Goal: Transaction & Acquisition: Purchase product/service

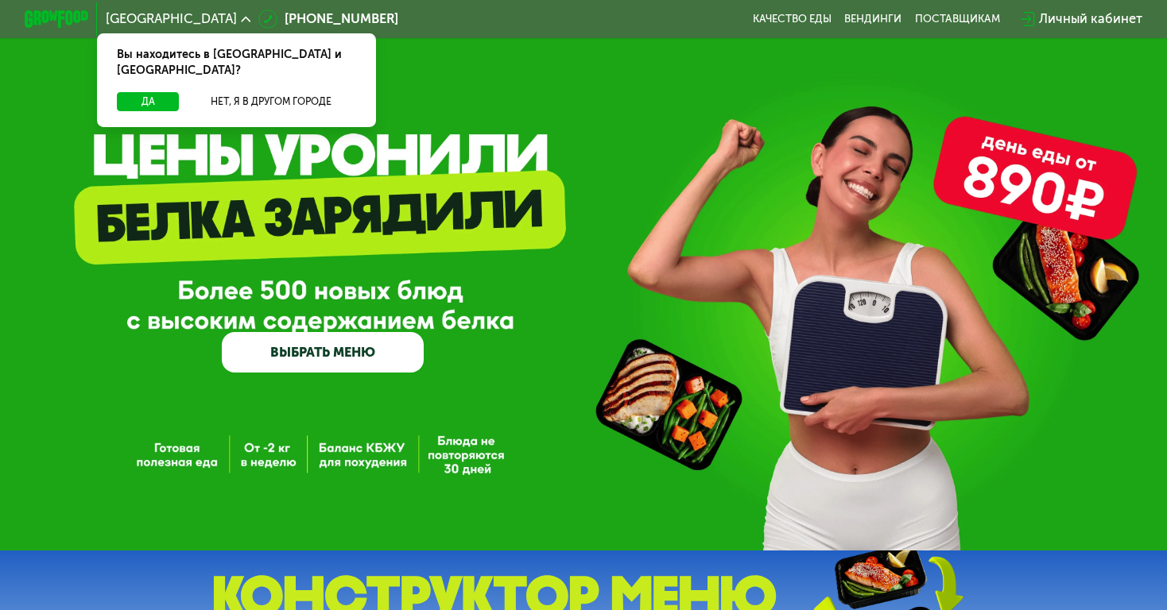
click at [1052, 24] on div "Личный кабинет" at bounding box center [1090, 19] width 103 height 19
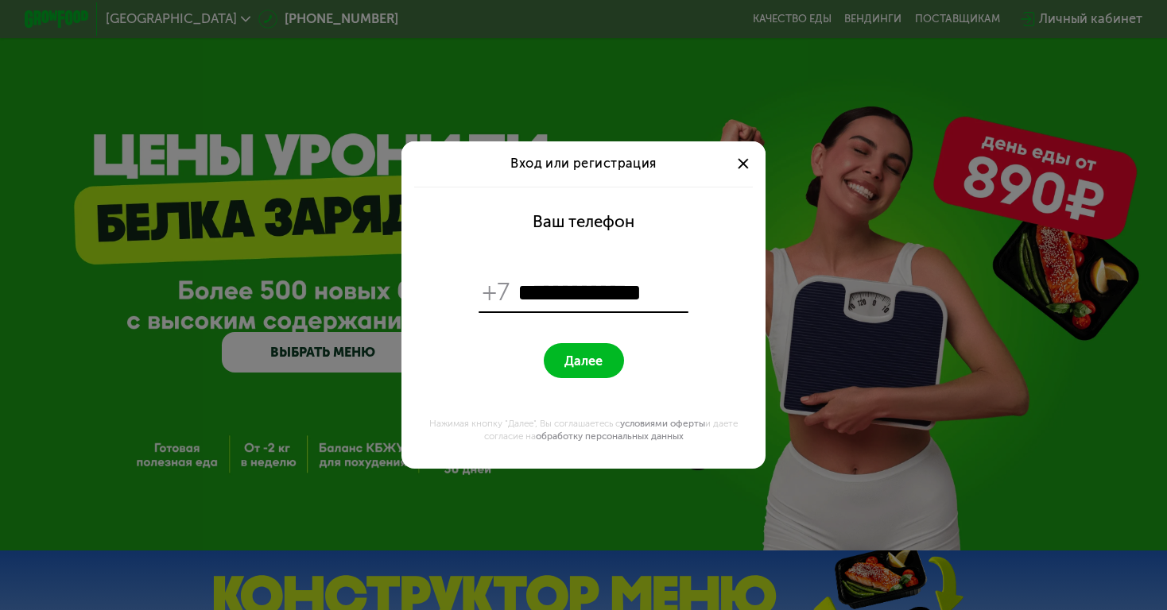
type input "**********"
click at [566, 374] on button "Далее" at bounding box center [584, 360] width 80 height 35
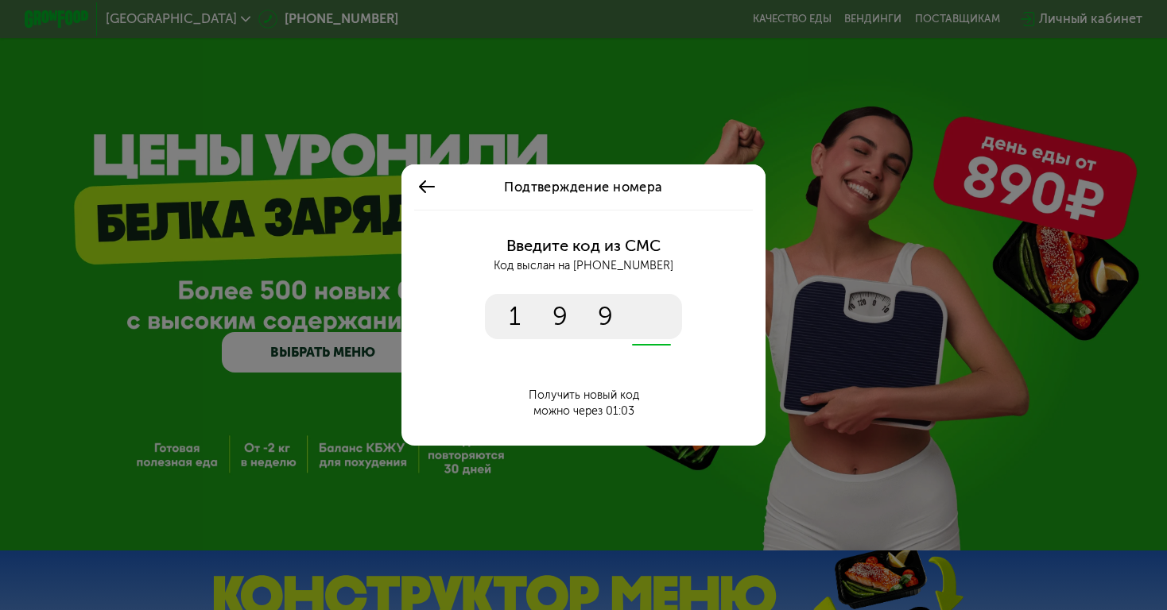
type input "****"
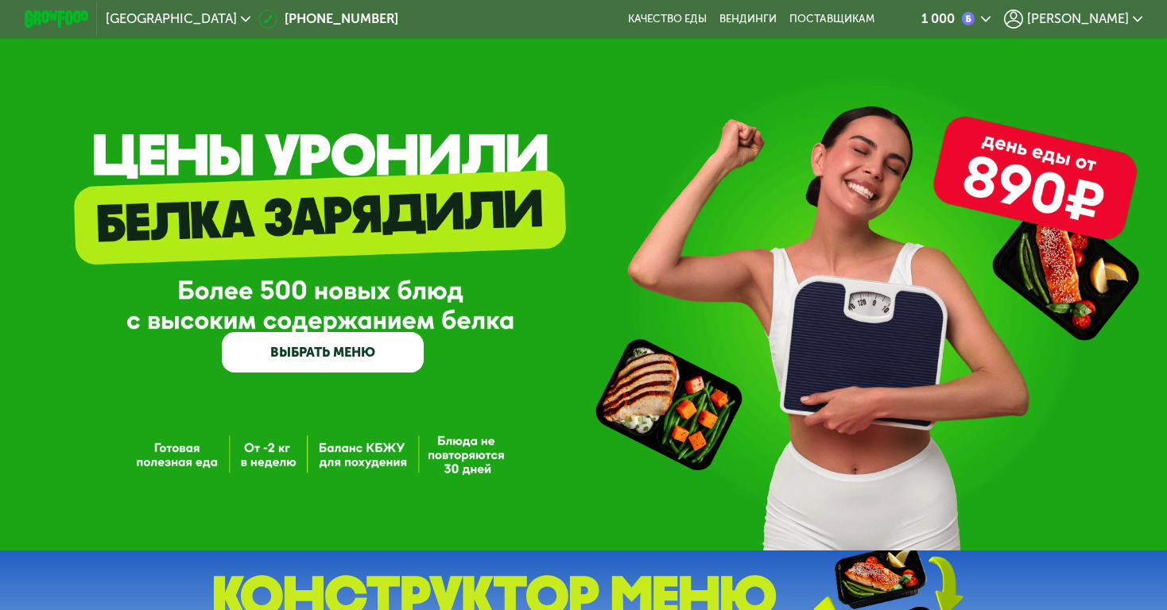
click at [1109, 20] on span "Алёна" at bounding box center [1078, 19] width 102 height 13
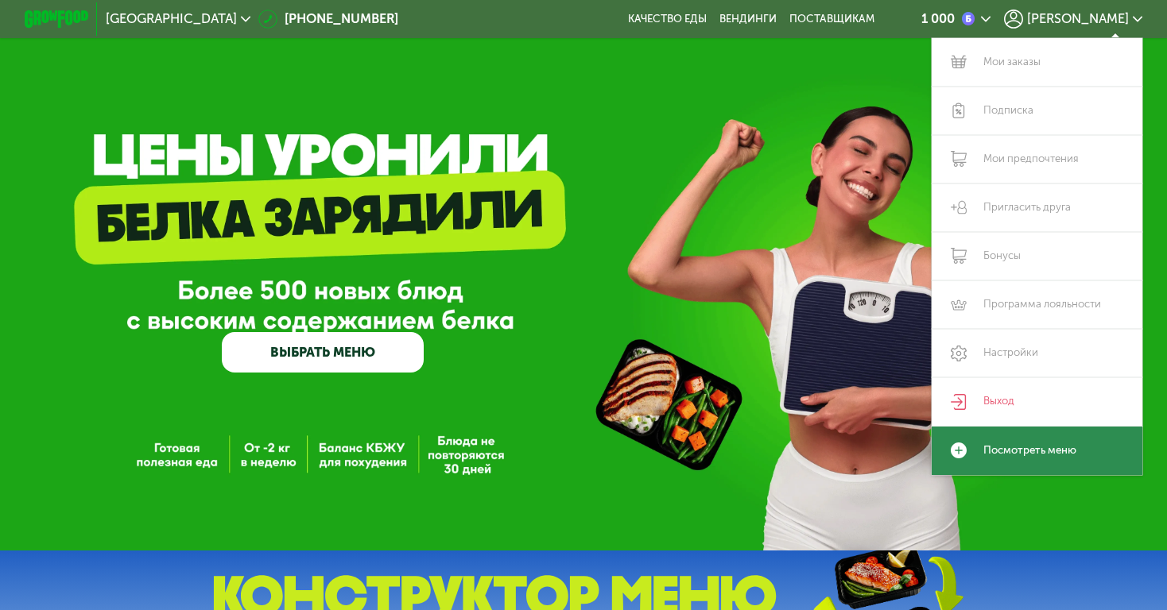
click at [1031, 455] on link "Посмотреть меню" at bounding box center [1036, 451] width 211 height 48
click at [999, 455] on link "Посмотреть меню" at bounding box center [1036, 451] width 211 height 48
click at [961, 453] on use at bounding box center [958, 451] width 16 height 16
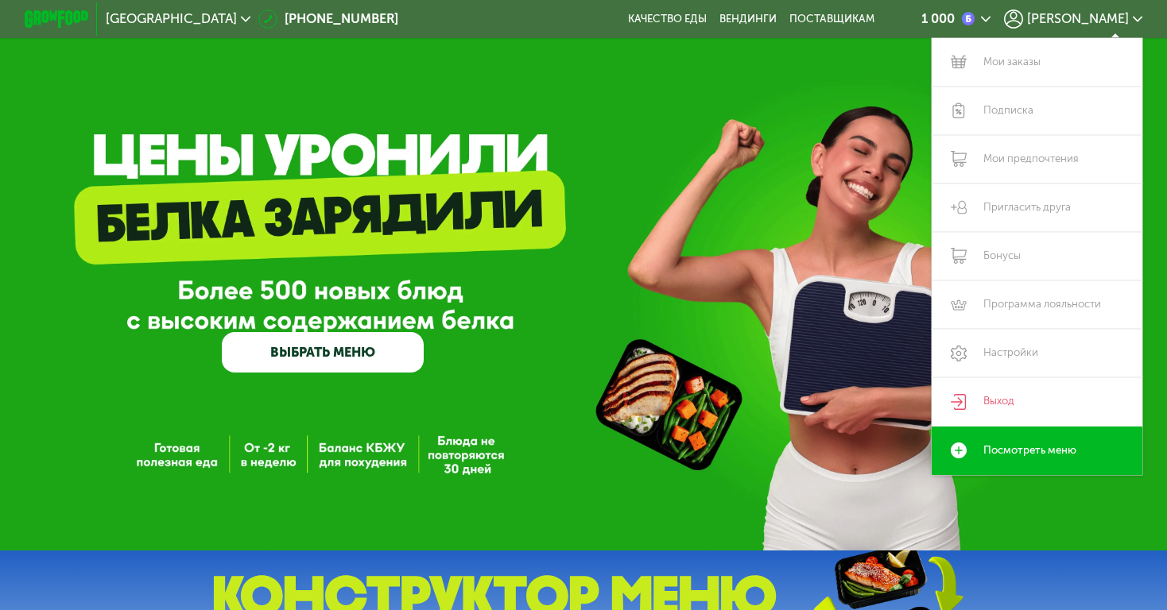
click at [639, 161] on div "GrowFood — доставка правильного питания ВЫБРАТЬ МЕНЮ" at bounding box center [583, 275] width 1167 height 551
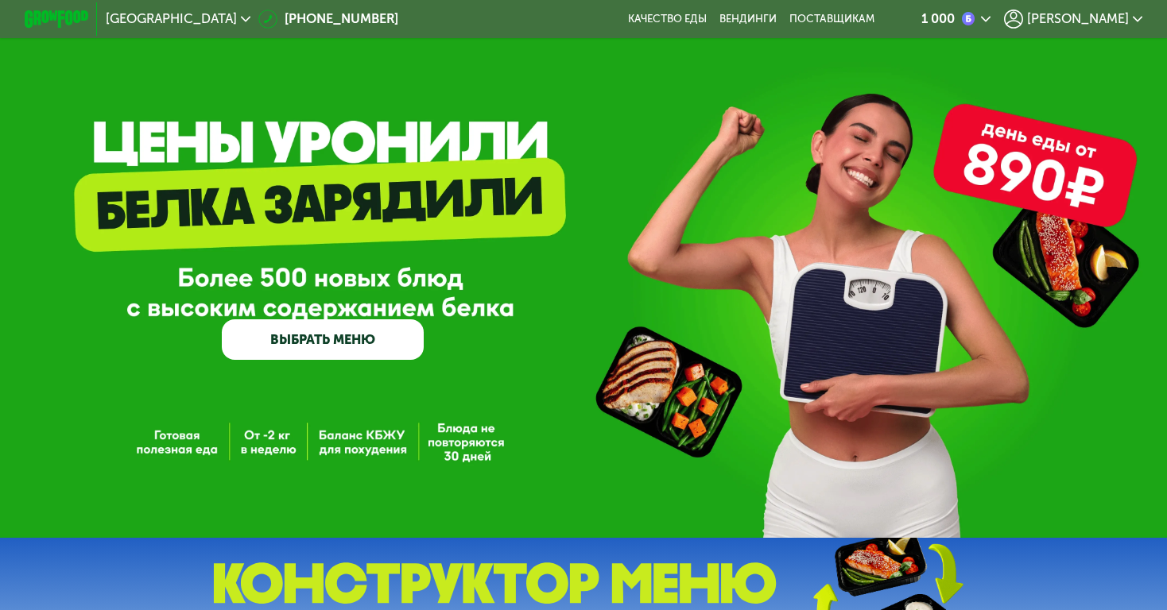
scroll to position [10, 0]
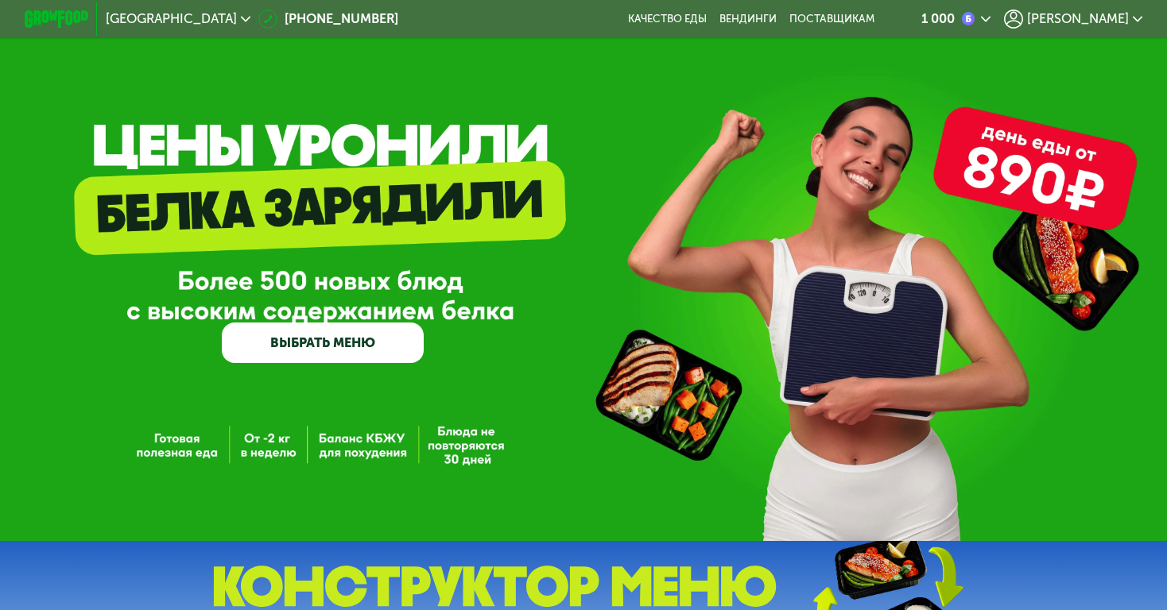
click at [305, 343] on link "ВЫБРАТЬ МЕНЮ" at bounding box center [323, 343] width 202 height 41
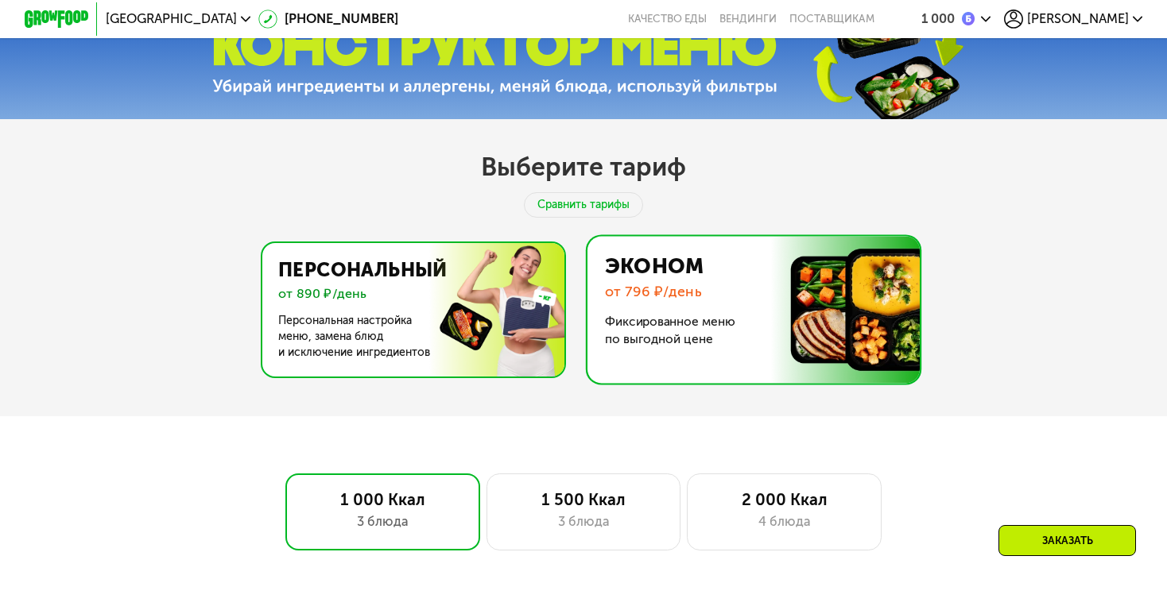
scroll to position [551, 0]
click at [467, 294] on img at bounding box center [409, 310] width 309 height 134
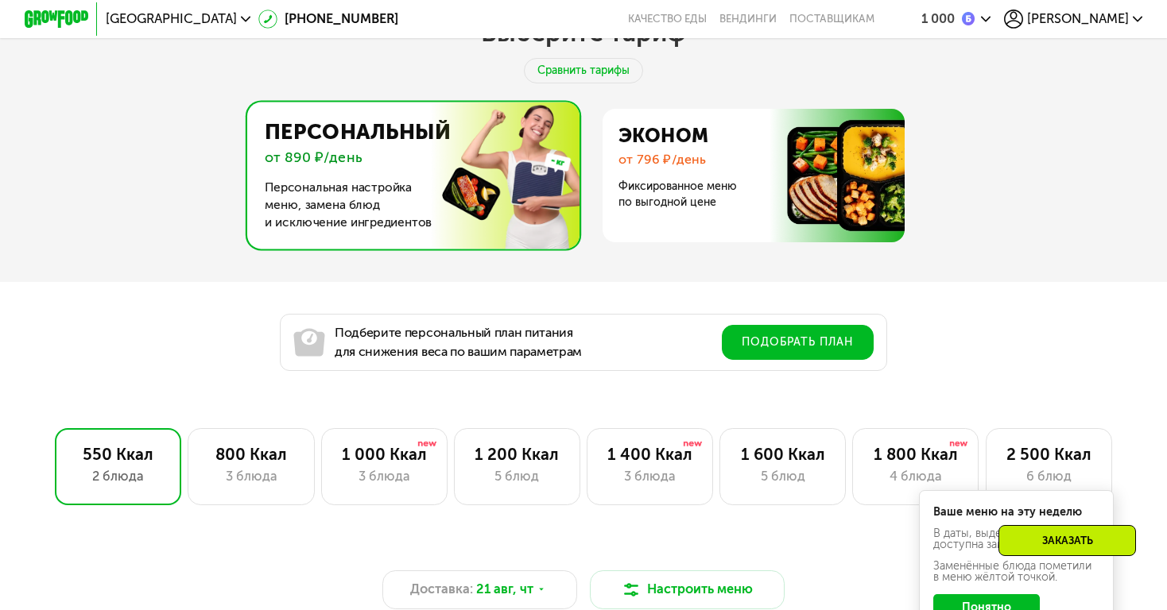
scroll to position [685, 0]
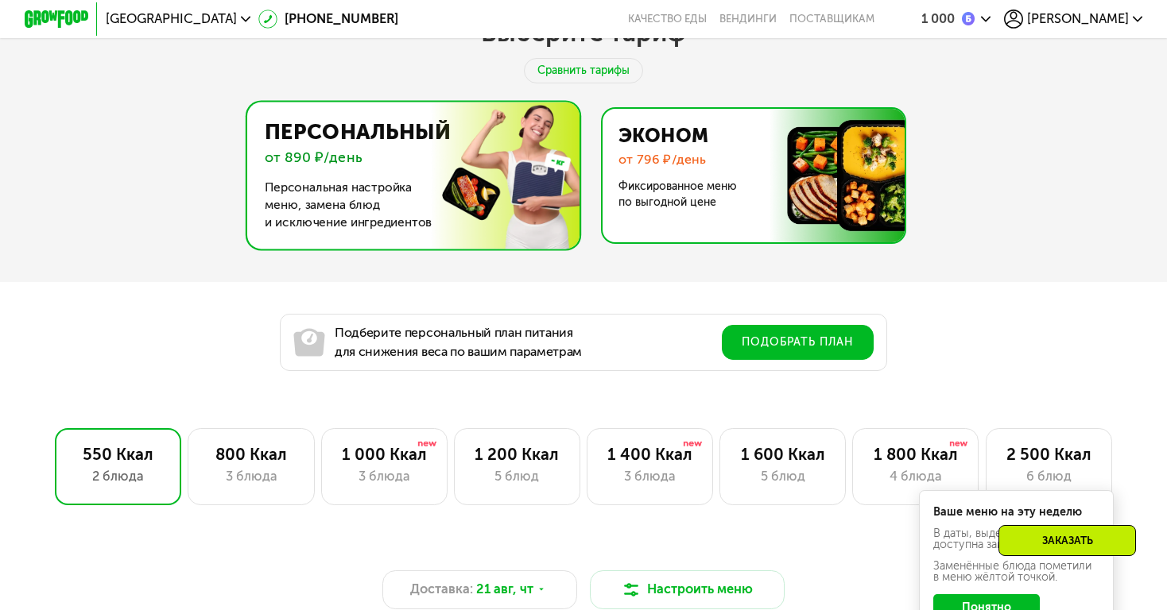
click at [707, 195] on img at bounding box center [749, 176] width 309 height 134
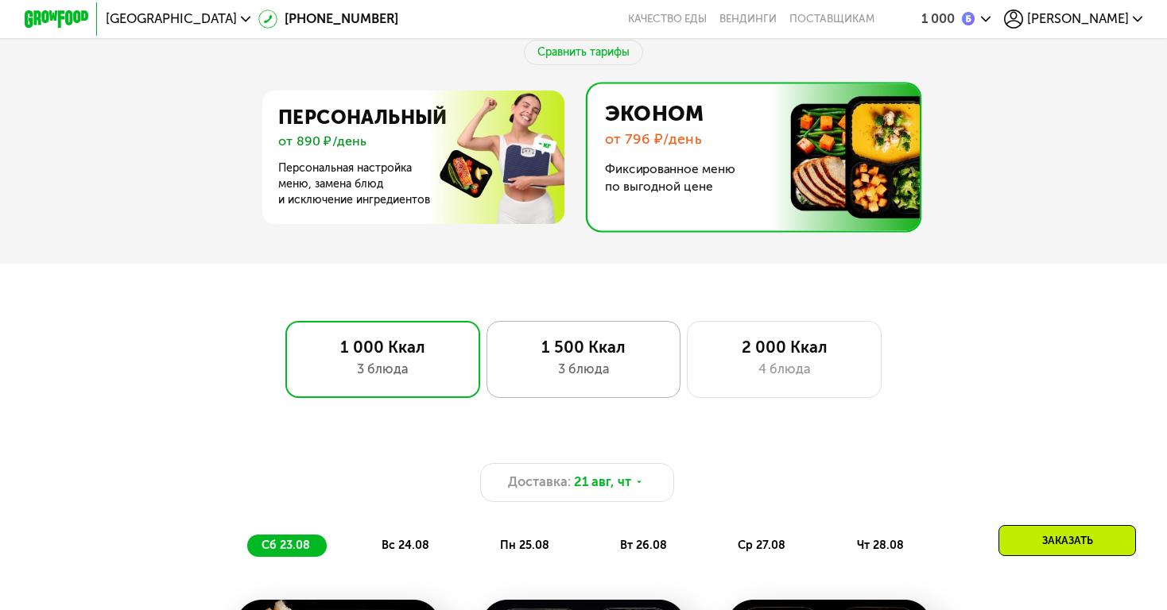
scroll to position [702, 0]
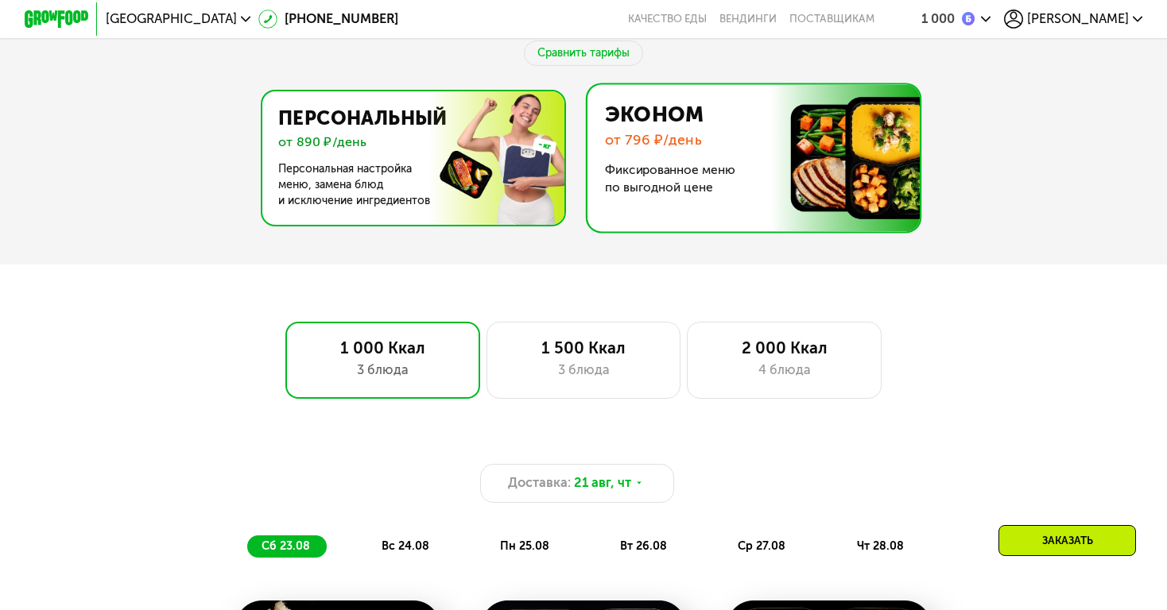
click at [489, 184] on img at bounding box center [409, 158] width 309 height 134
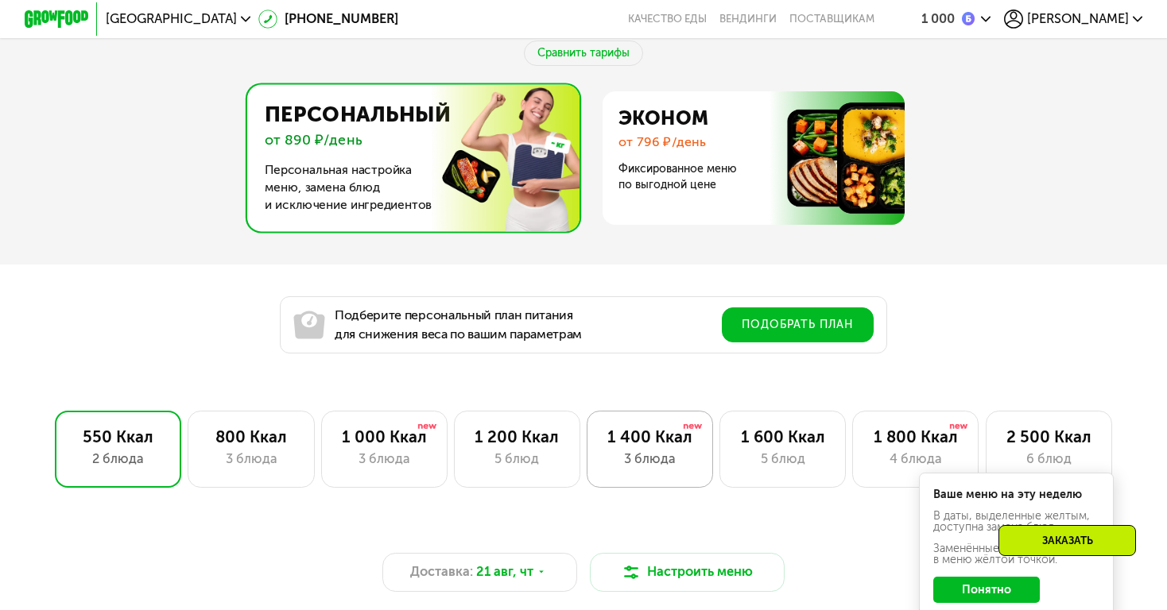
click at [642, 452] on div "3 блюда" at bounding box center [649, 459] width 92 height 19
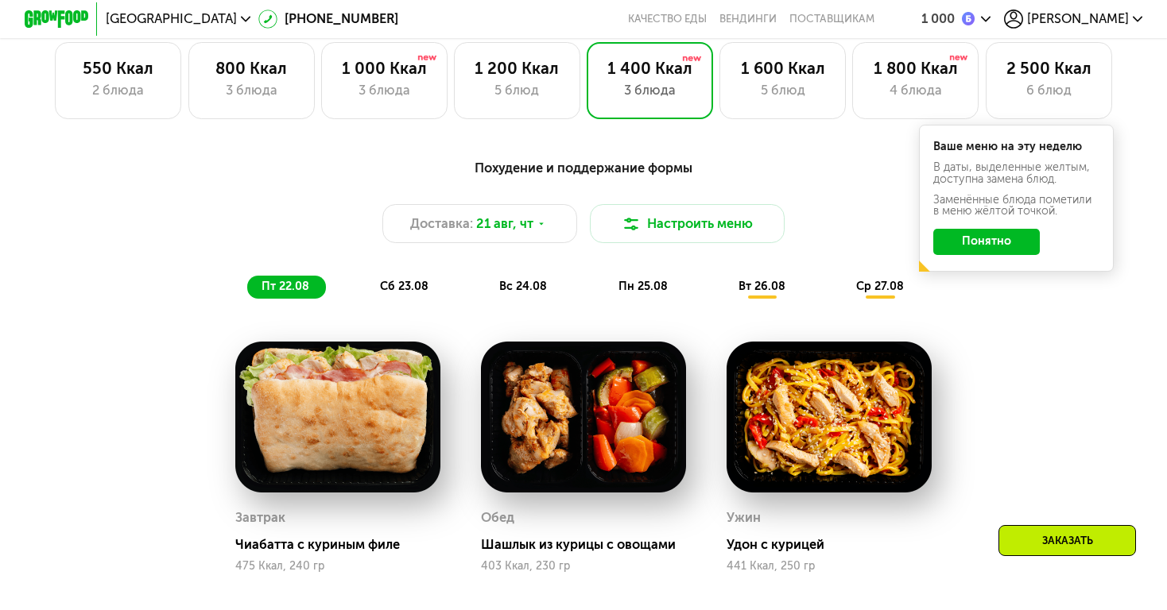
scroll to position [1072, 0]
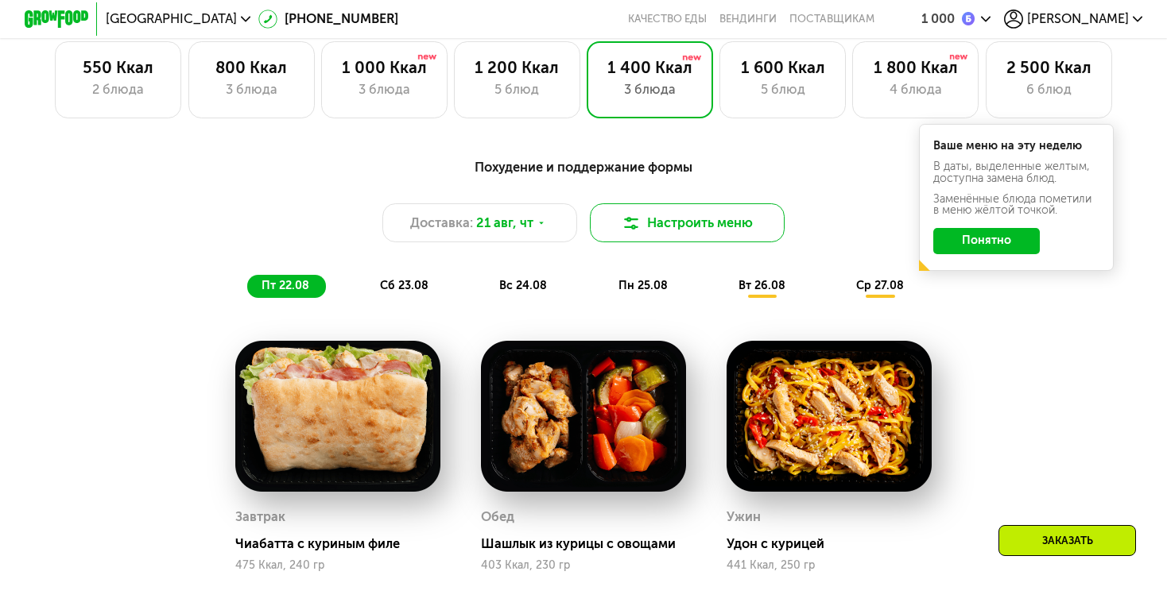
click at [680, 224] on button "Настроить меню" at bounding box center [687, 222] width 195 height 39
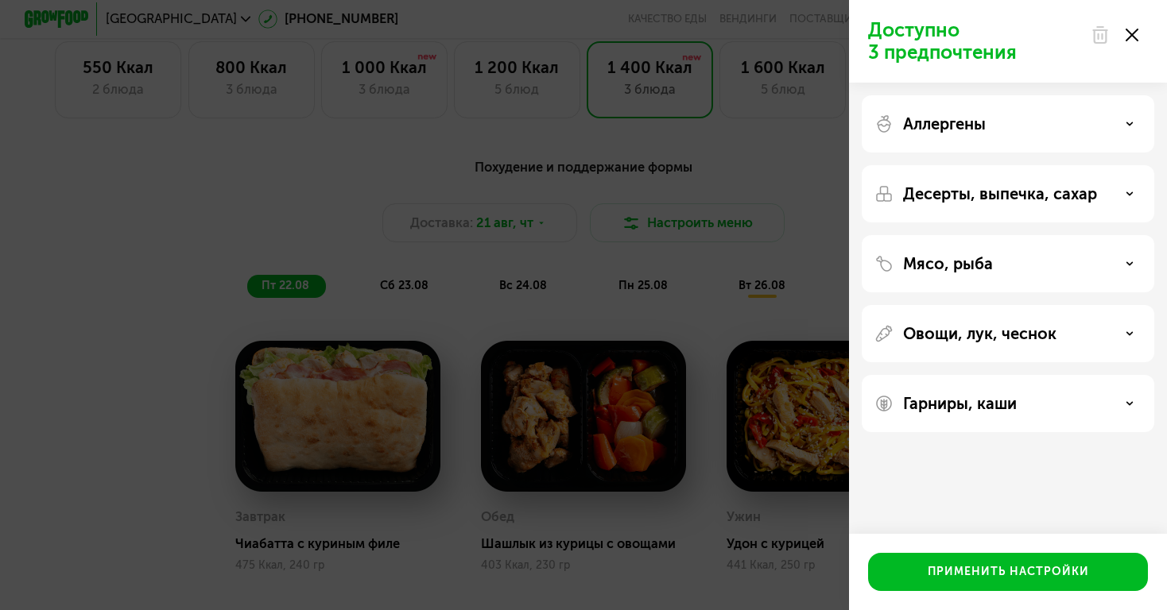
click at [354, 184] on div "Доступно 3 предпочтения Аллергены Десерты, выпечка, сахар Мясо, рыба Овощи, лук…" at bounding box center [583, 305] width 1167 height 610
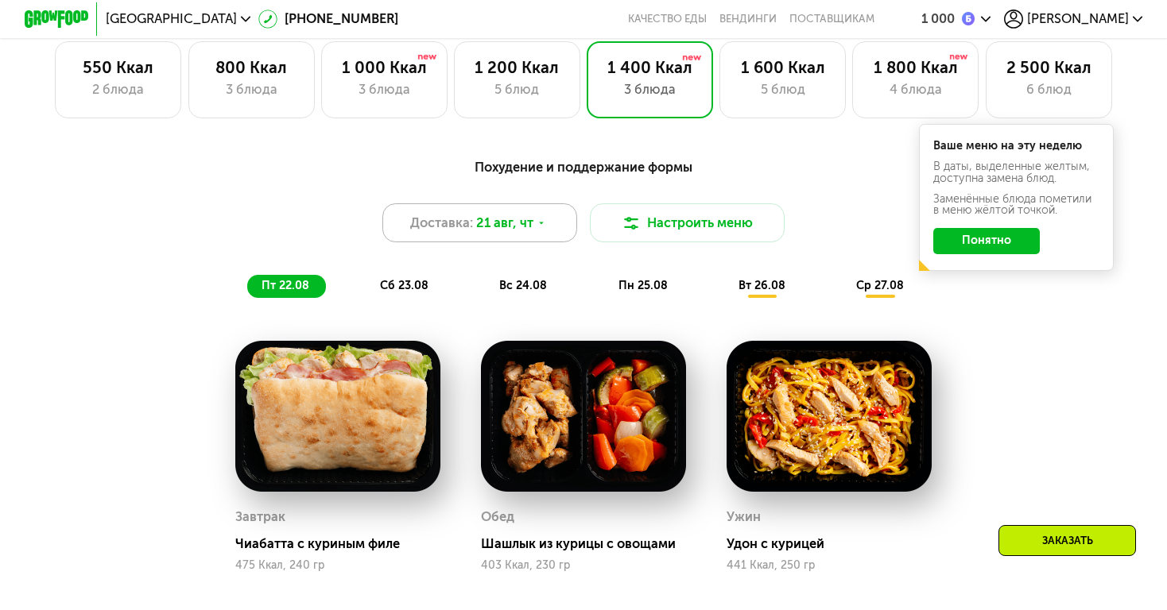
click at [466, 238] on div "Доставка: 21 авг, чт" at bounding box center [479, 222] width 195 height 39
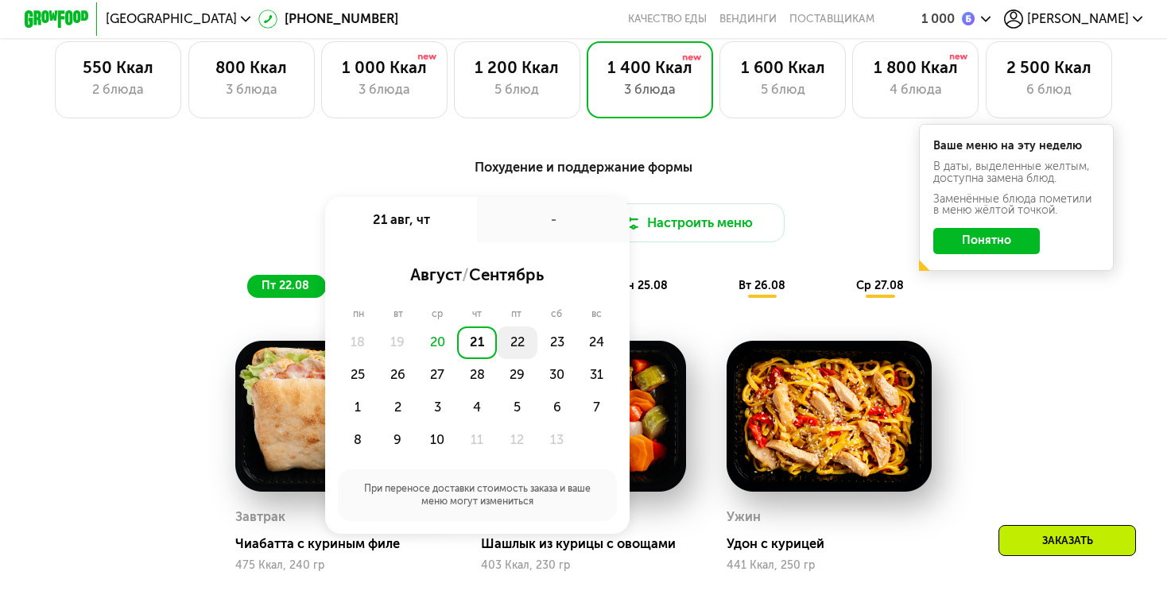
click at [537, 346] on div "22" at bounding box center [557, 343] width 40 height 33
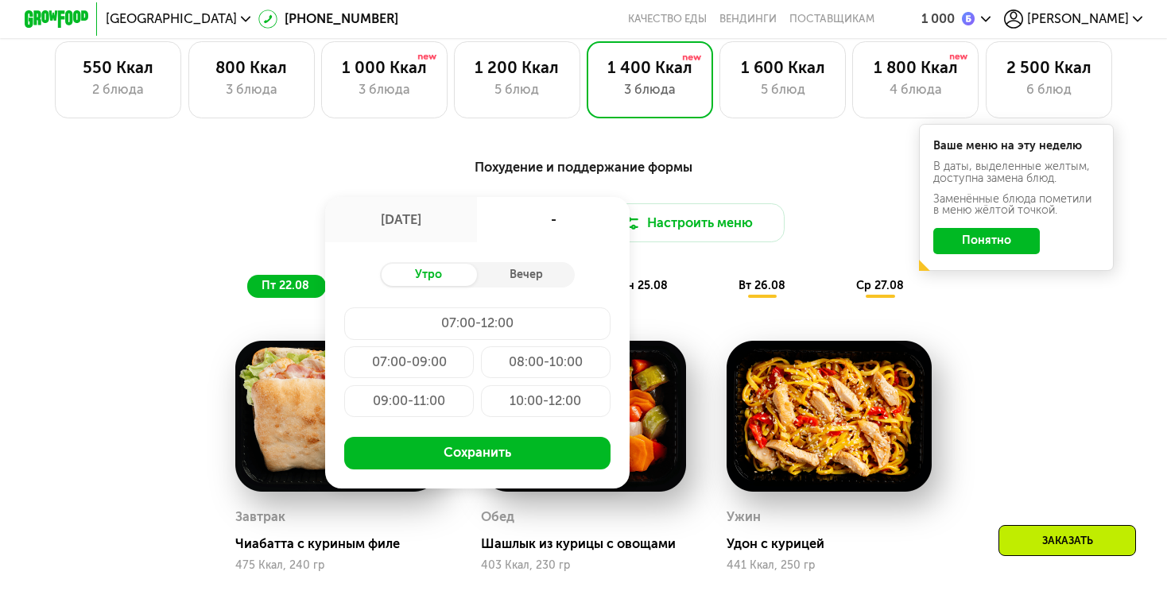
click at [207, 213] on div "Доставка: 22 авг, пт 22 авг, пт - Утро Вечер 07:00-12:00 07:00-09:00 08:00-10:0…" at bounding box center [582, 222] width 959 height 39
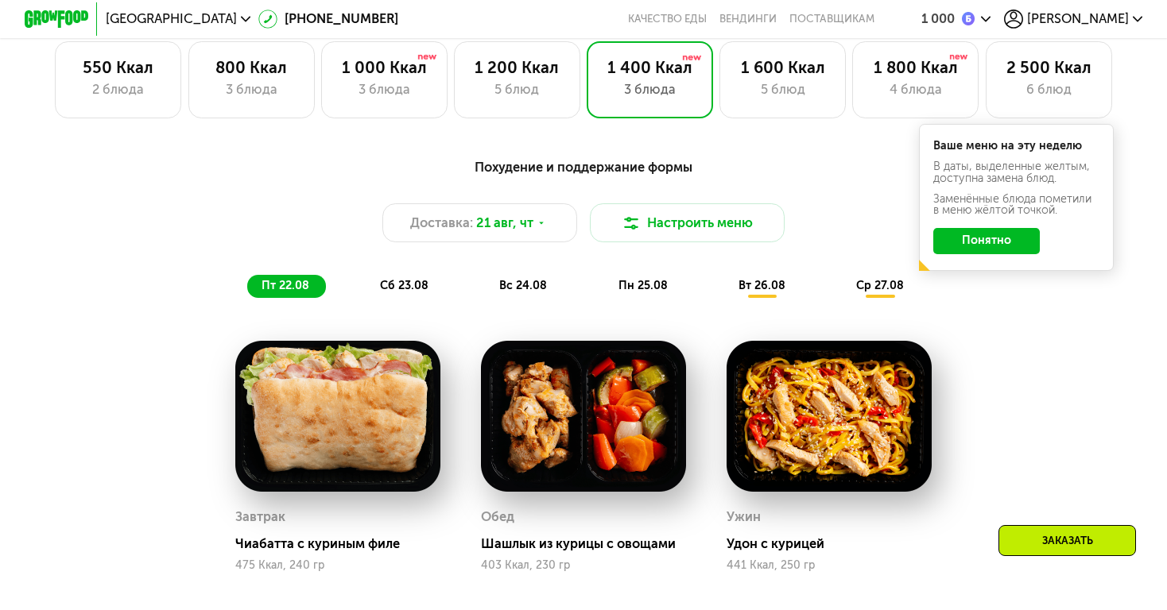
click at [520, 288] on span "вс 24.08" at bounding box center [523, 286] width 48 height 14
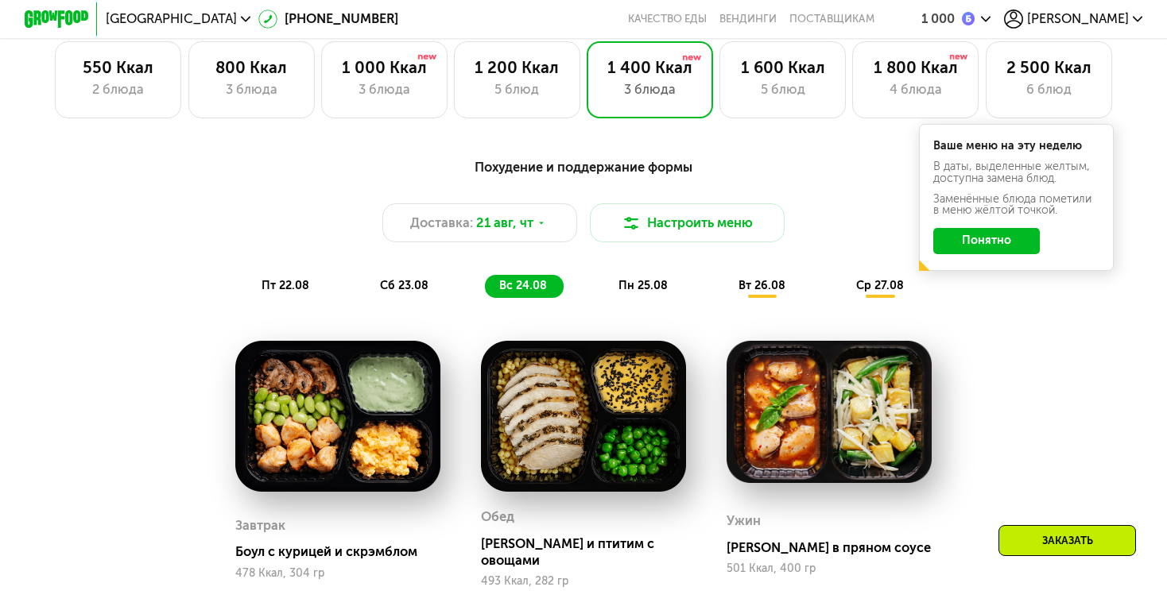
click at [644, 288] on span "пн 25.08" at bounding box center [642, 286] width 49 height 14
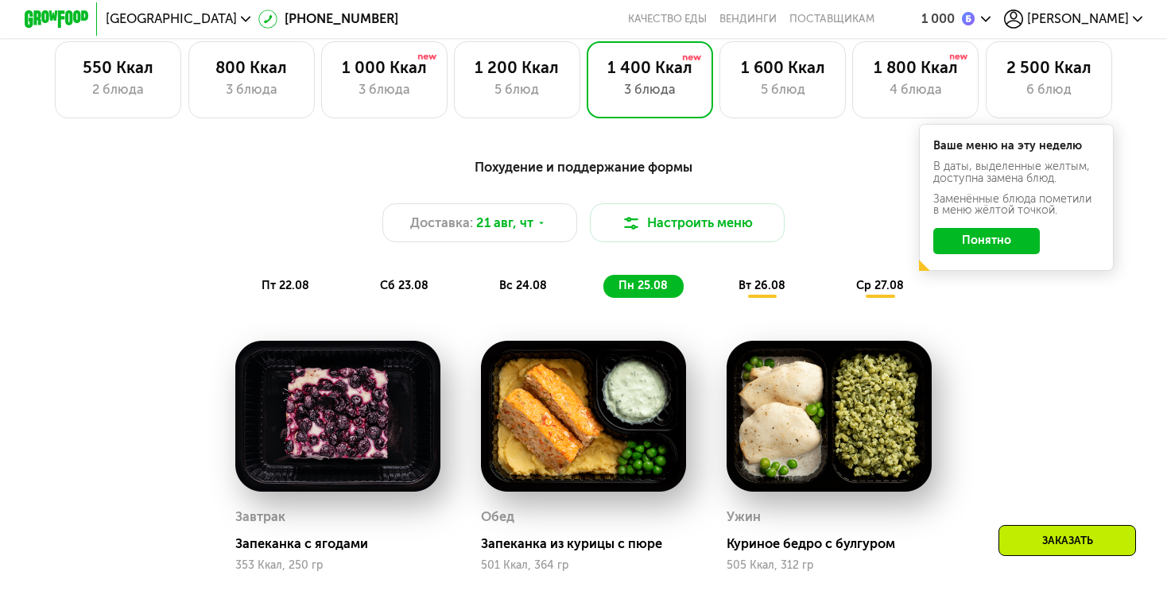
click at [536, 284] on span "вс 24.08" at bounding box center [523, 286] width 48 height 14
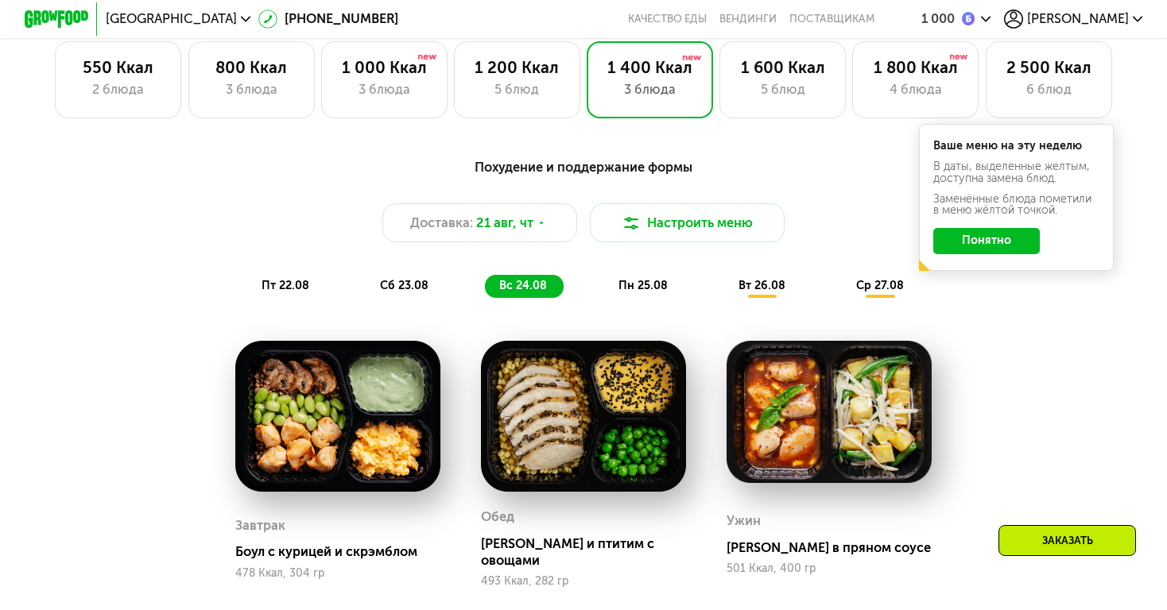
click at [603, 291] on div "пт 22.08 сб 23.08 вс 24.08 пн 25.08 вт 26.08 ср 27.08" at bounding box center [583, 286] width 672 height 23
click at [624, 291] on span "пн 25.08" at bounding box center [642, 286] width 49 height 14
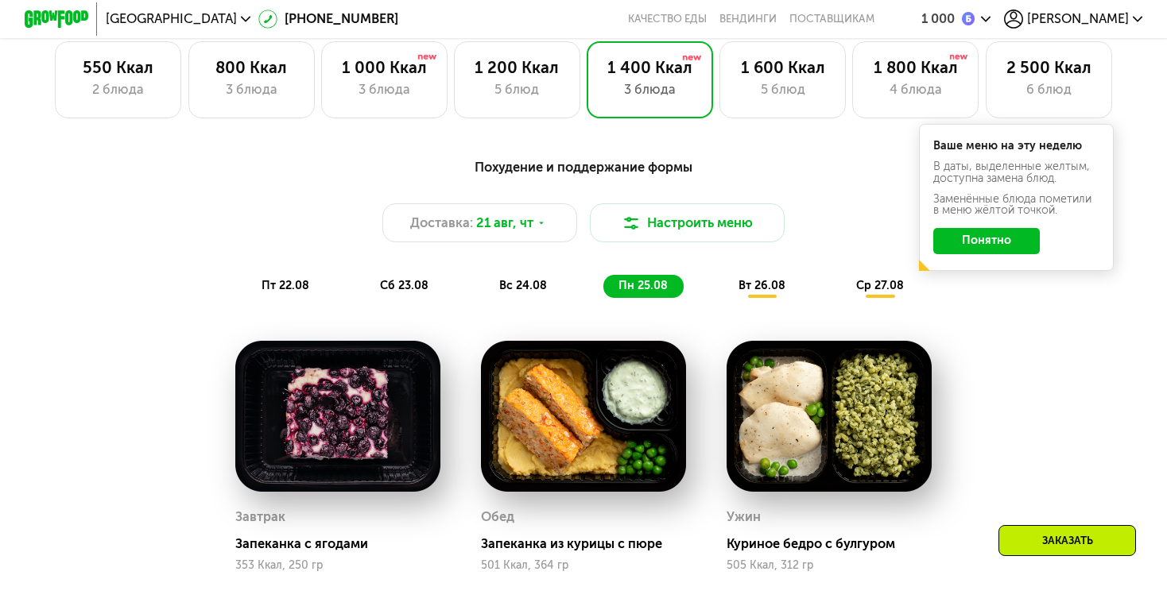
click at [537, 281] on span "вс 24.08" at bounding box center [523, 286] width 48 height 14
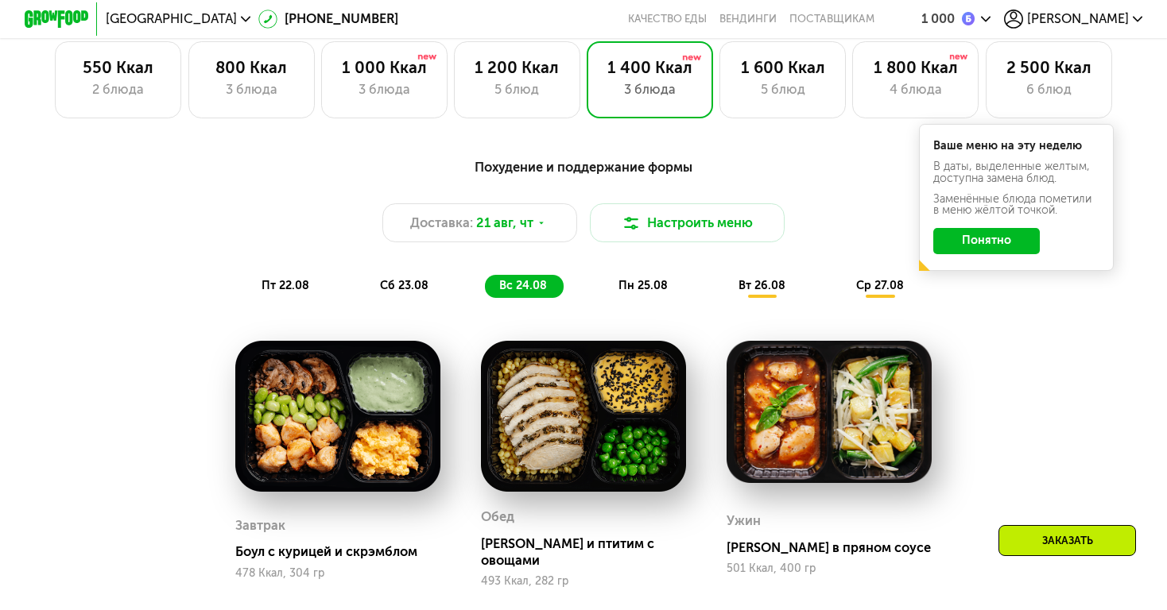
click at [974, 244] on button "Понятно" at bounding box center [986, 241] width 106 height 26
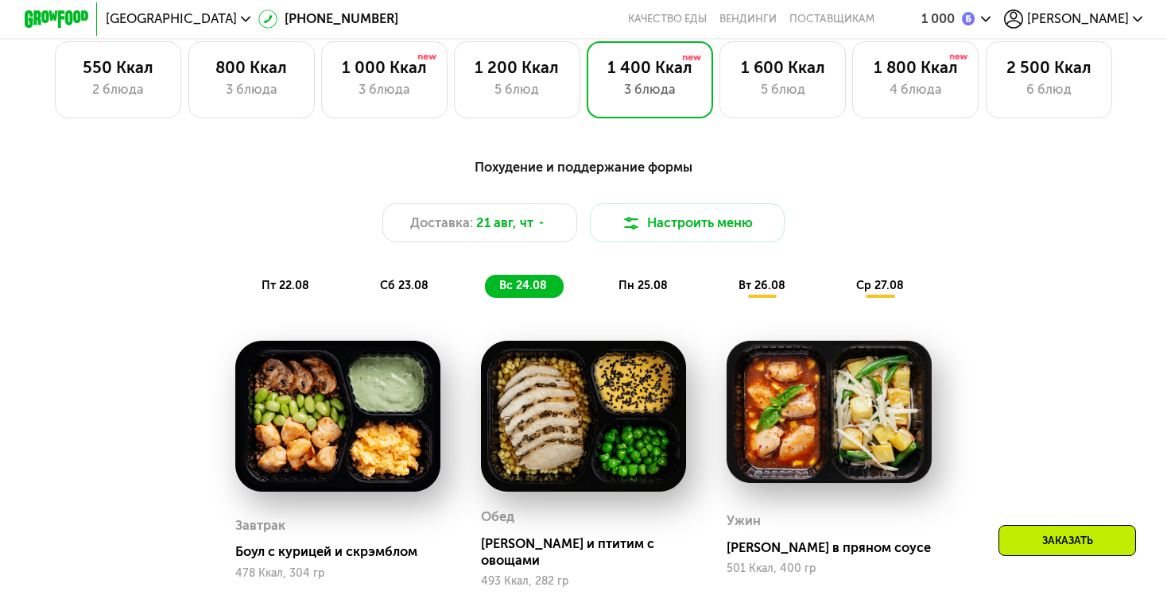
click at [636, 286] on span "пн 25.08" at bounding box center [642, 286] width 49 height 14
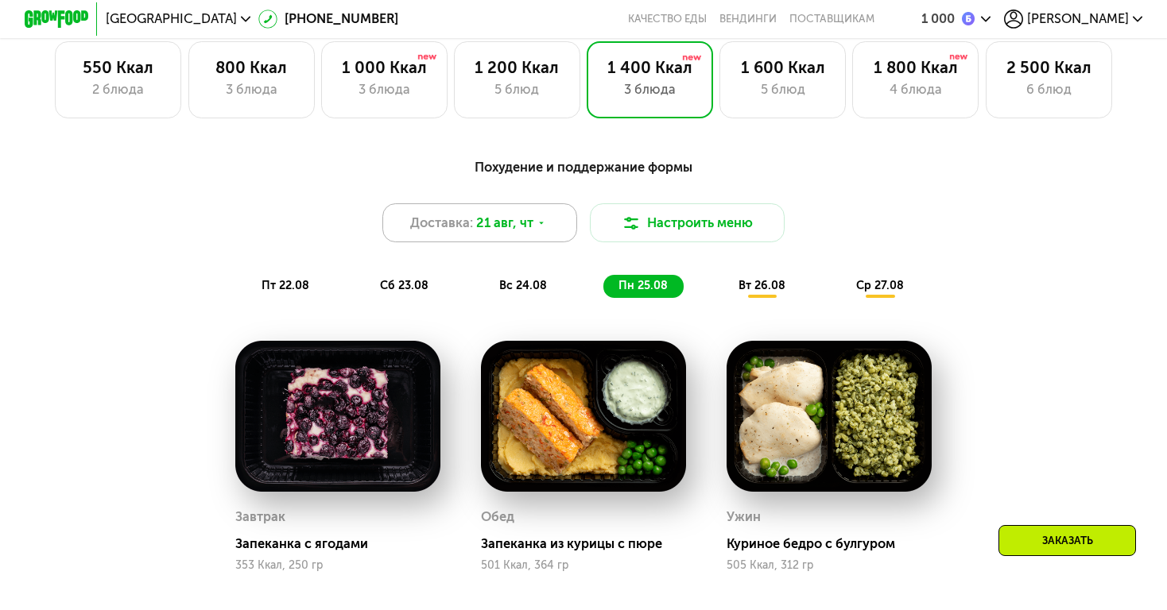
click at [515, 228] on span "21 авг, чт" at bounding box center [504, 223] width 57 height 19
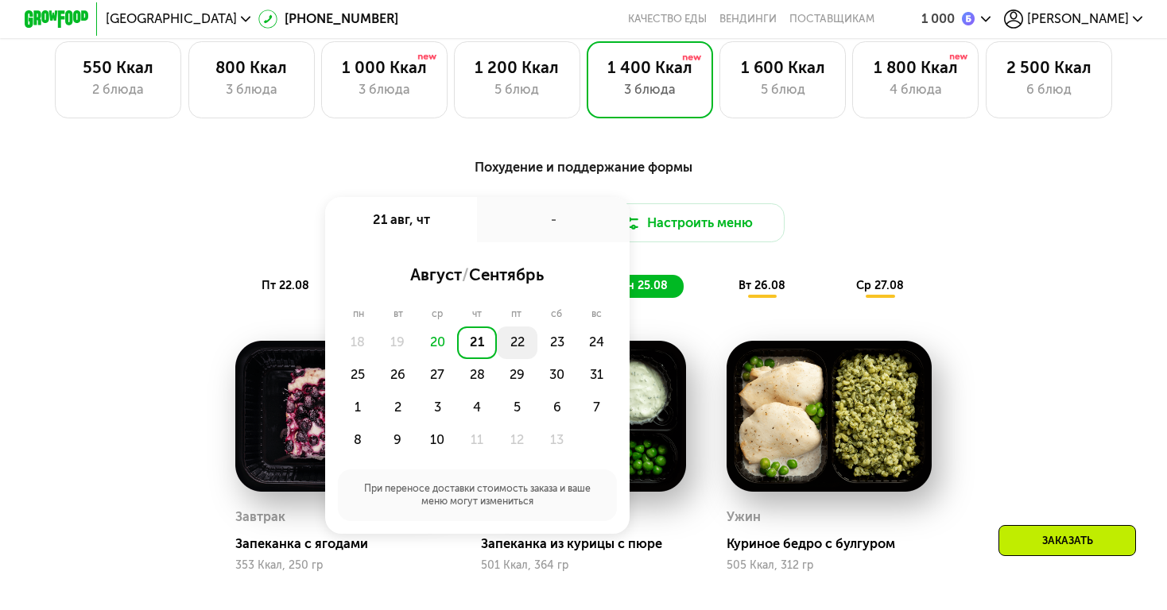
click at [537, 343] on div "22" at bounding box center [557, 343] width 40 height 33
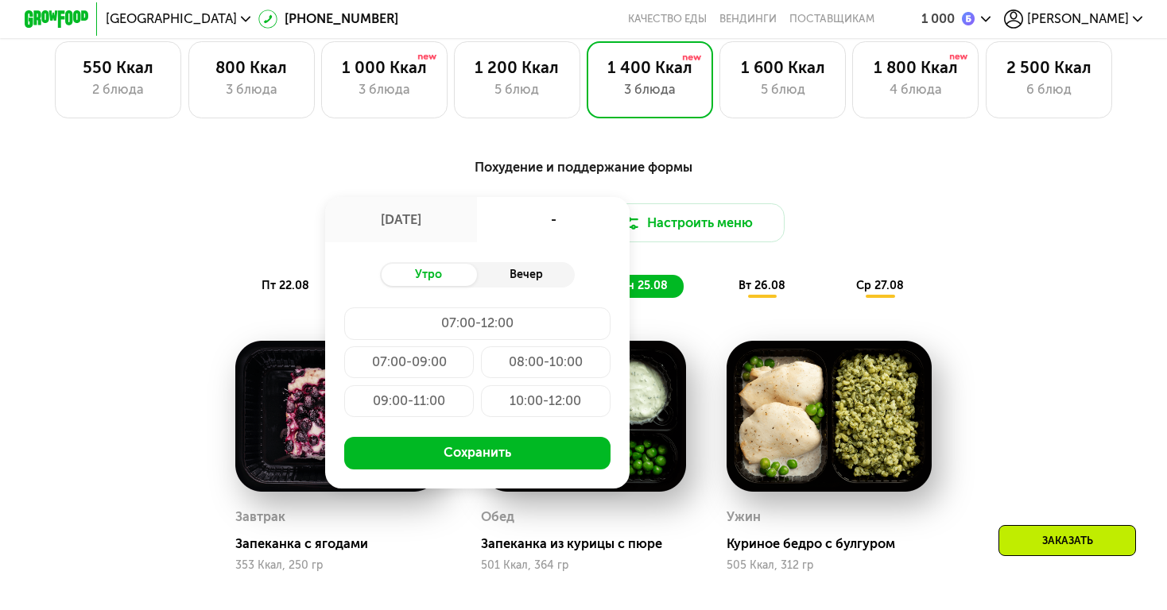
click at [522, 285] on div "Вечер" at bounding box center [525, 275] width 97 height 23
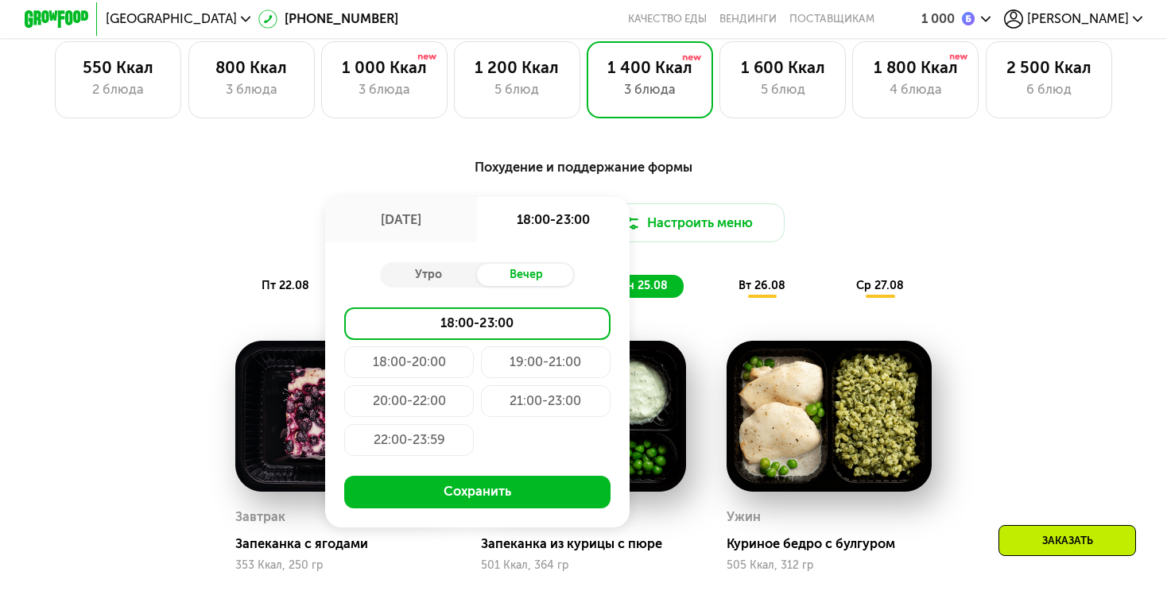
click at [474, 385] on div "19:00-21:00" at bounding box center [409, 401] width 130 height 33
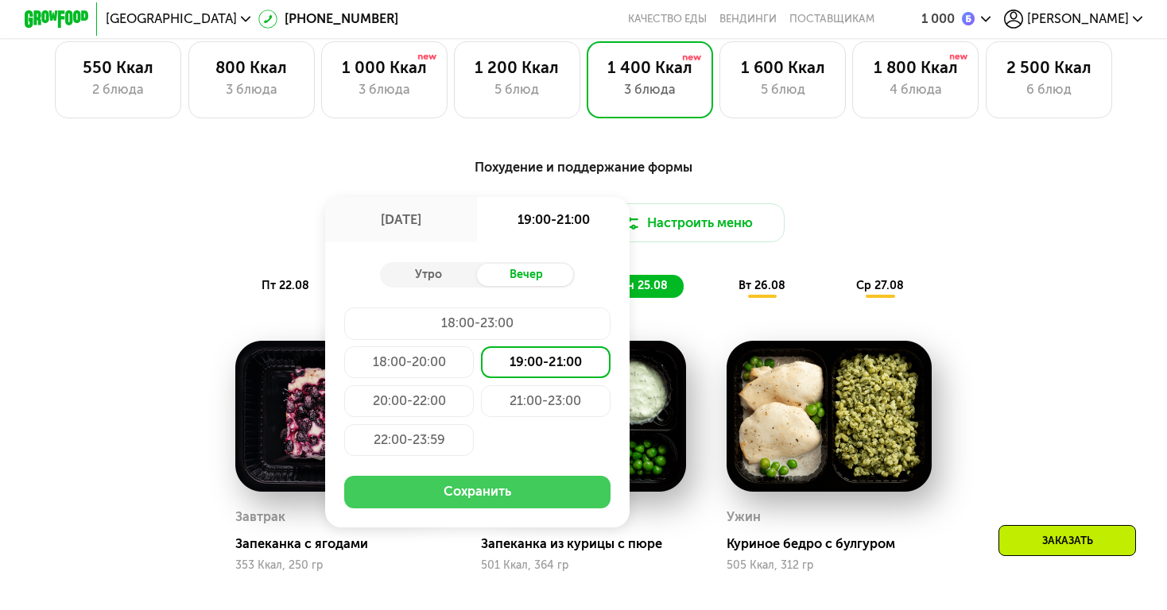
click at [501, 493] on button "Сохранить" at bounding box center [476, 492] width 265 height 33
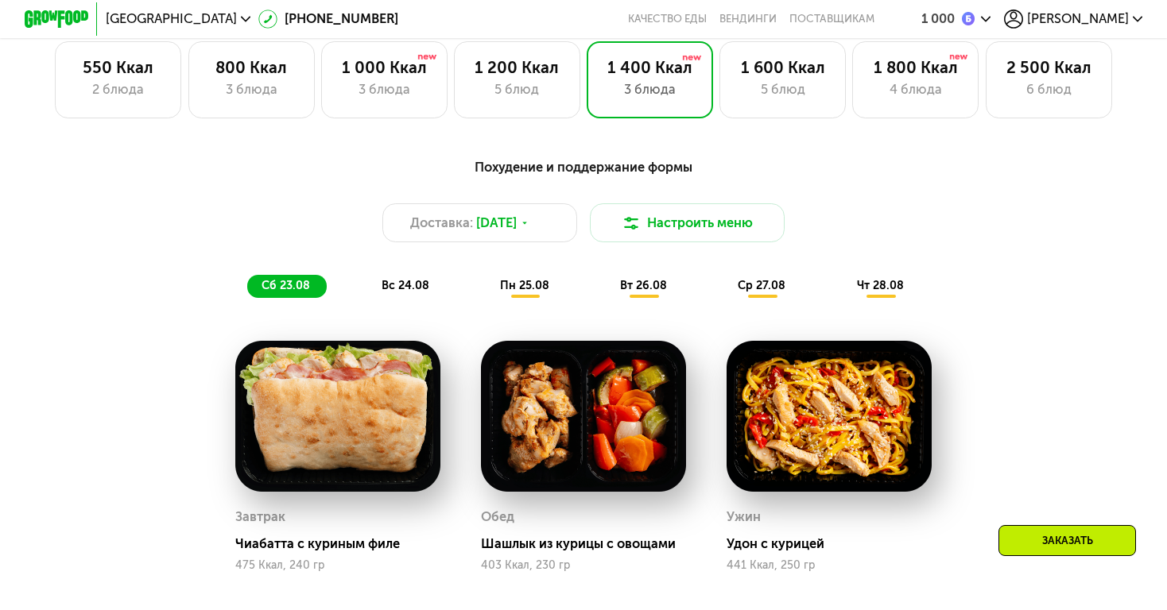
click at [406, 284] on span "вс 24.08" at bounding box center [405, 286] width 48 height 14
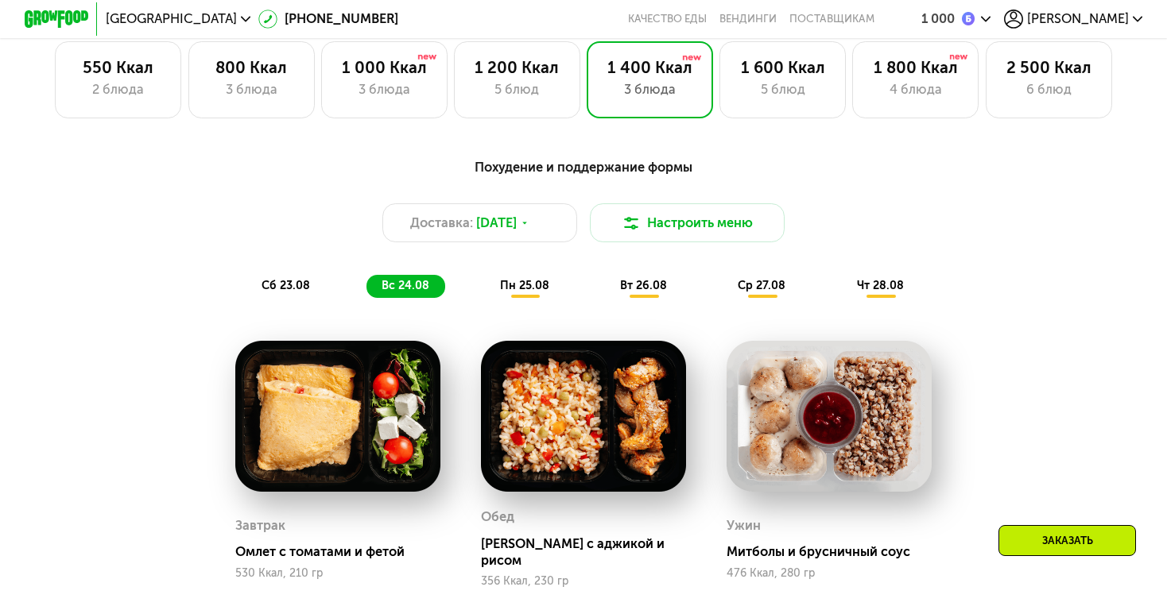
click at [299, 285] on span "сб 23.08" at bounding box center [285, 286] width 48 height 14
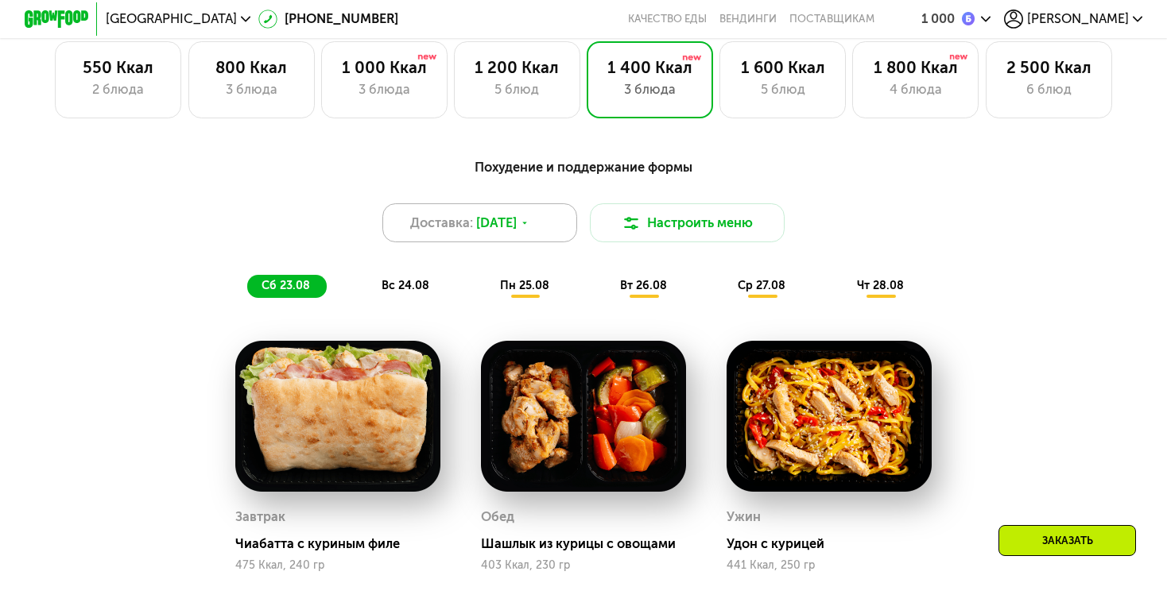
click at [524, 233] on div "Доставка: 22 авг, пт" at bounding box center [479, 222] width 195 height 39
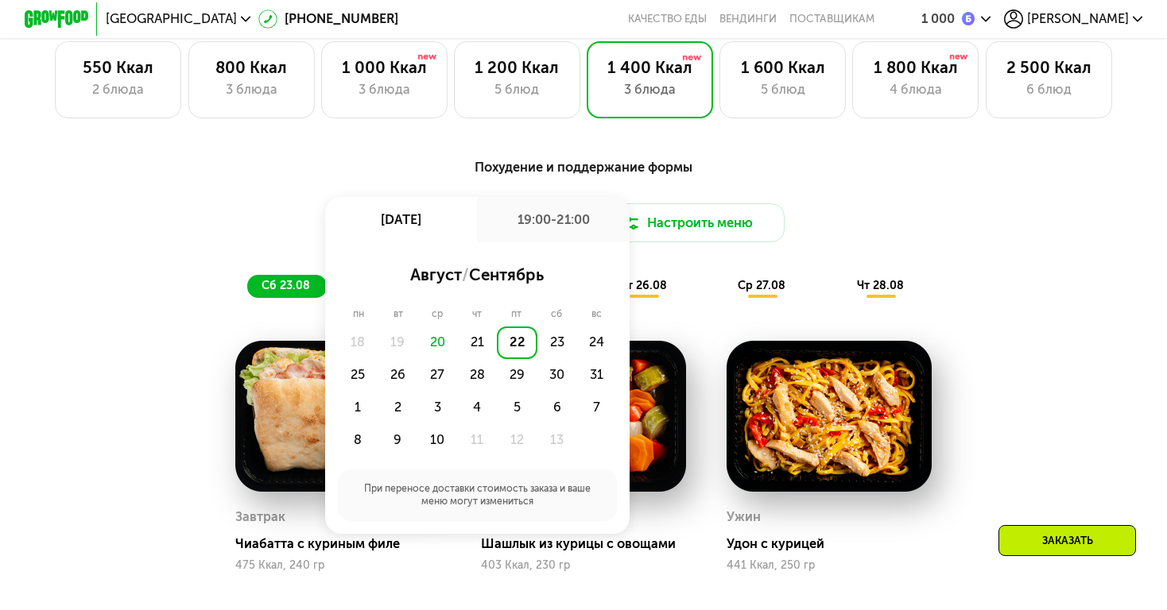
click at [167, 374] on div "Похудение и поддержание формы Доставка: 22 авг, пт 22 авг, пт 19:00-21:00 авгус…" at bounding box center [583, 484] width 998 height 672
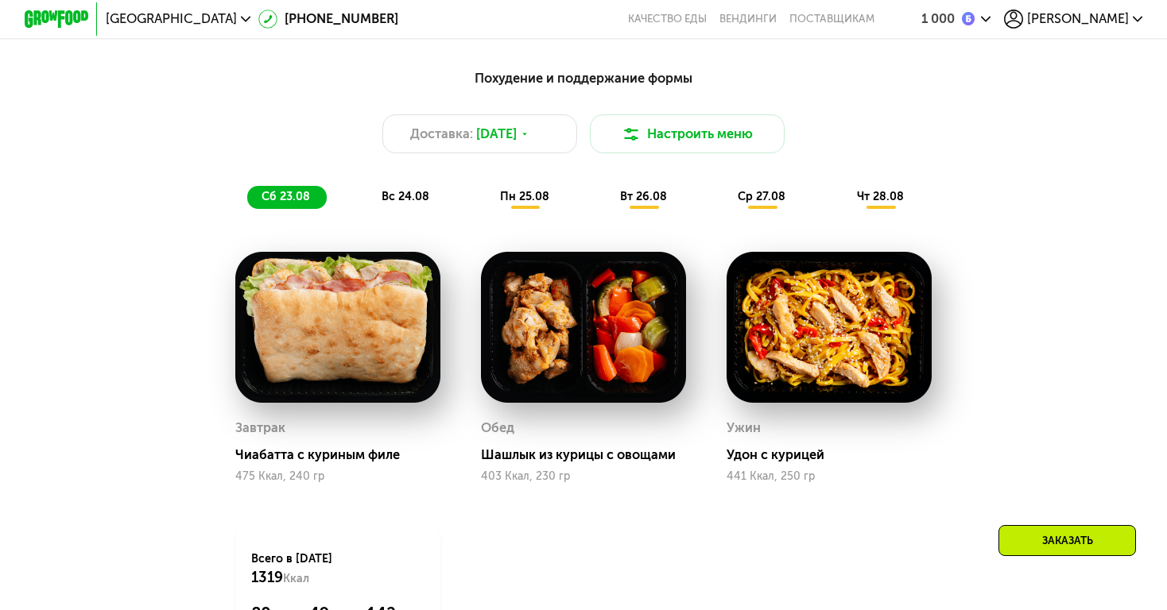
scroll to position [1158, 0]
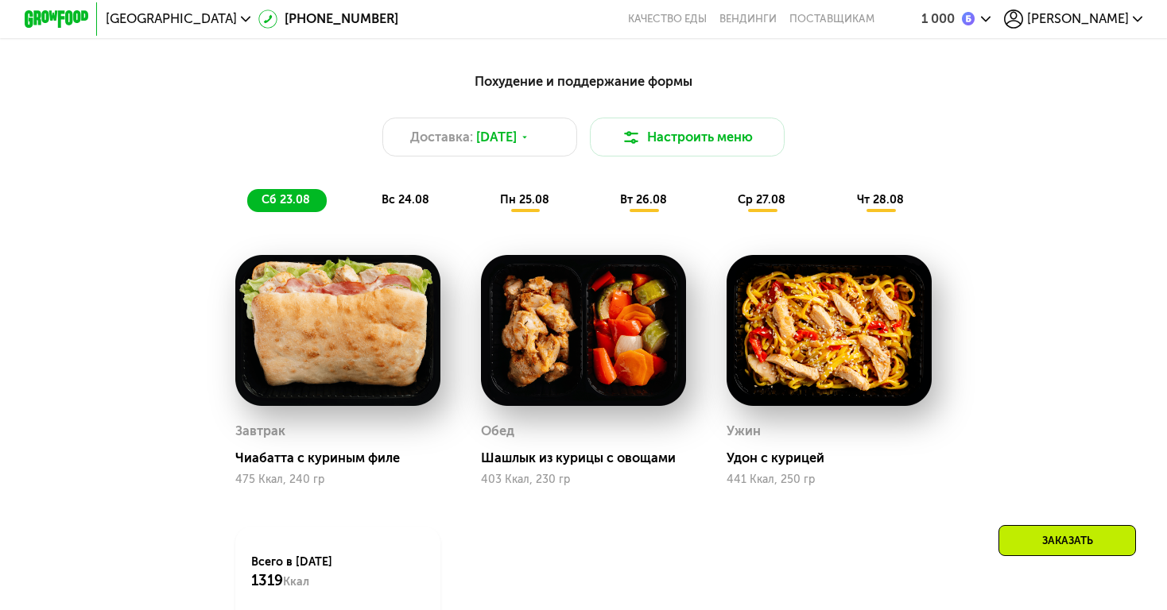
click at [485, 207] on div "вс 24.08" at bounding box center [525, 200] width 80 height 23
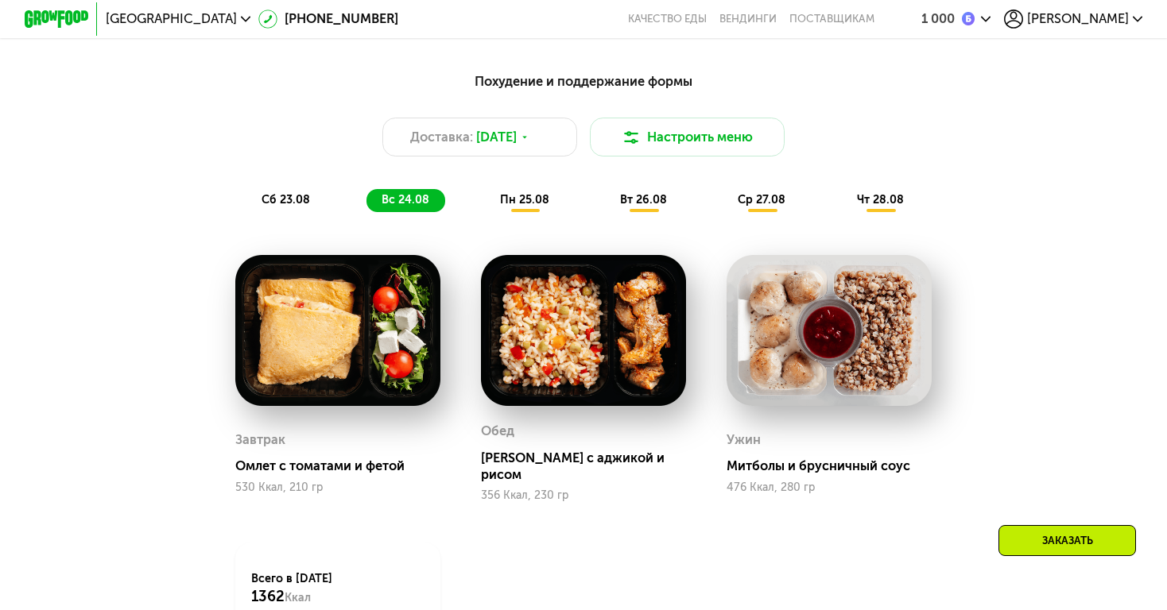
click at [366, 208] on div "сб 23.08" at bounding box center [405, 200] width 79 height 23
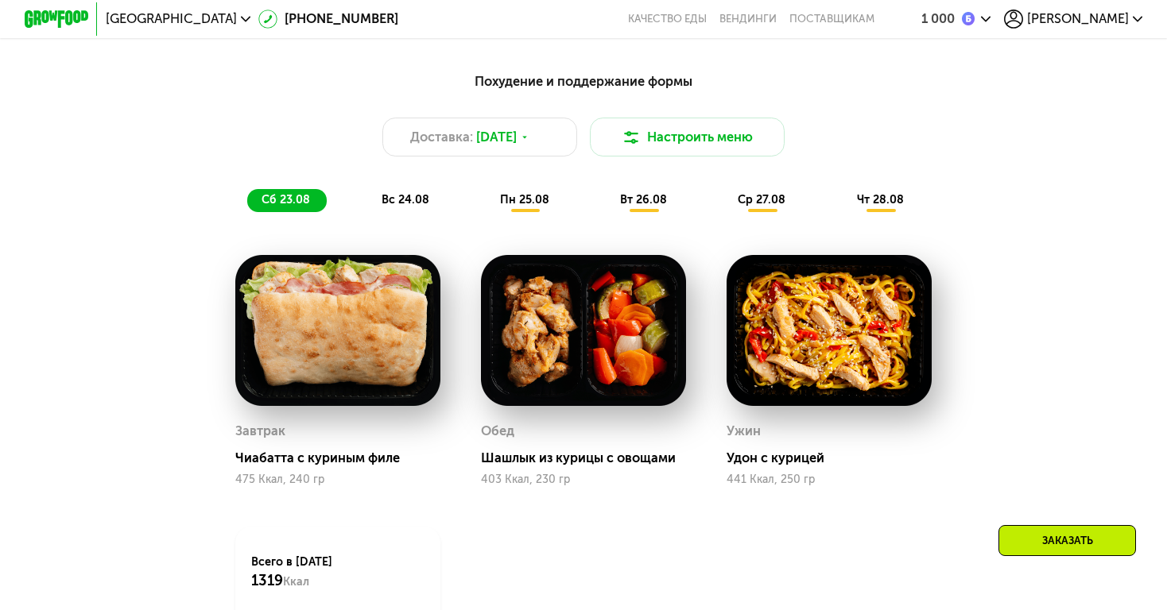
click at [413, 203] on span "вс 24.08" at bounding box center [405, 200] width 48 height 14
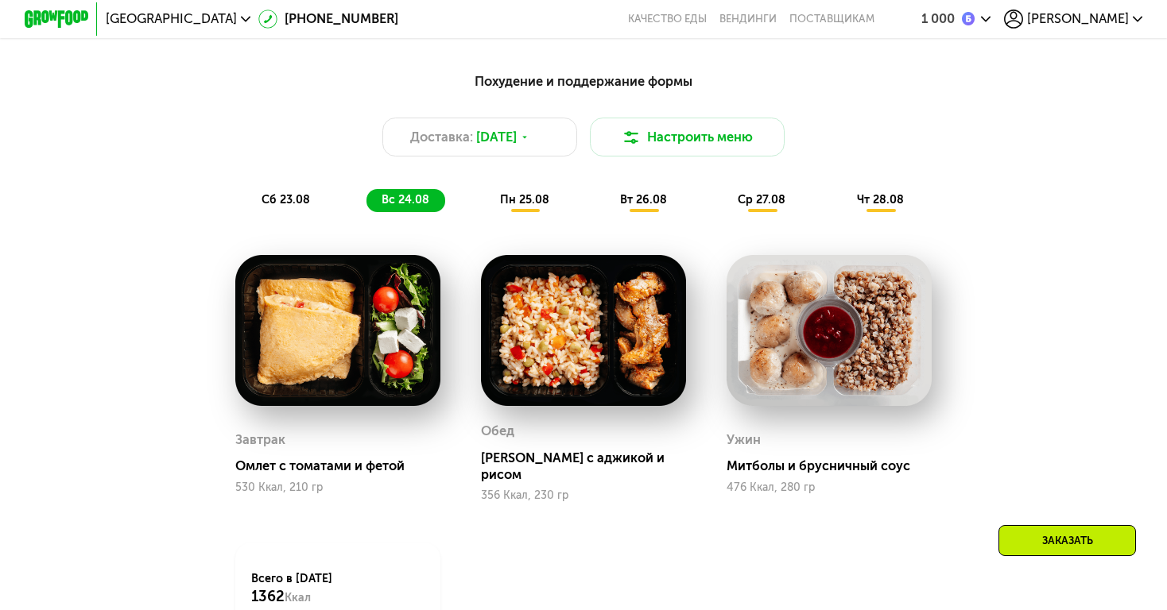
click at [535, 202] on span "пн 25.08" at bounding box center [524, 200] width 49 height 14
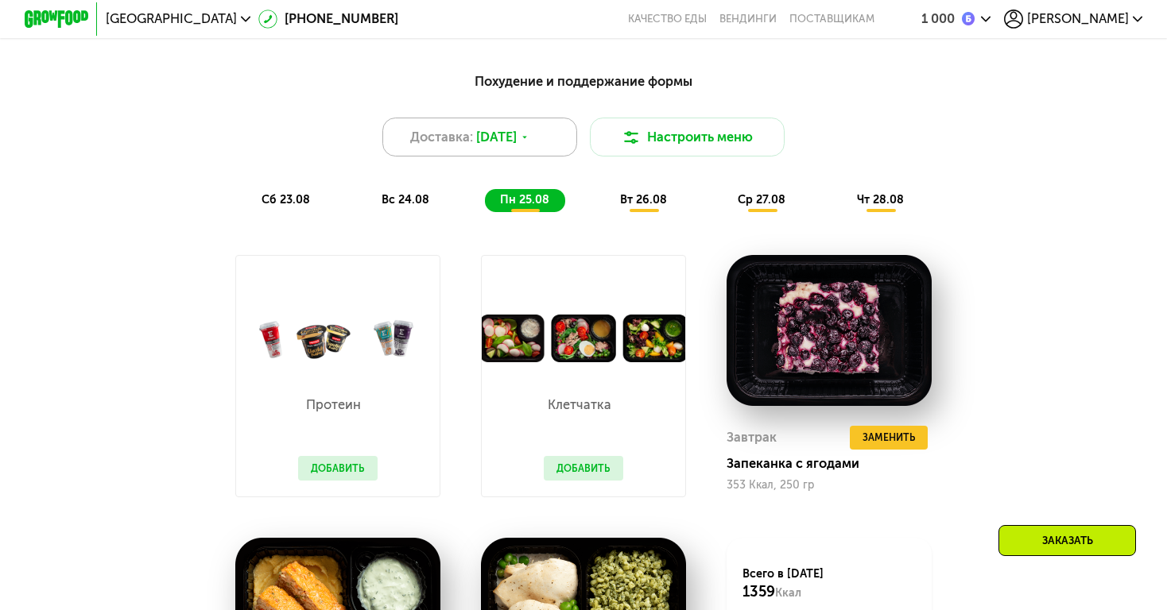
click at [526, 149] on div "Доставка: 22 авг, пт" at bounding box center [479, 137] width 195 height 39
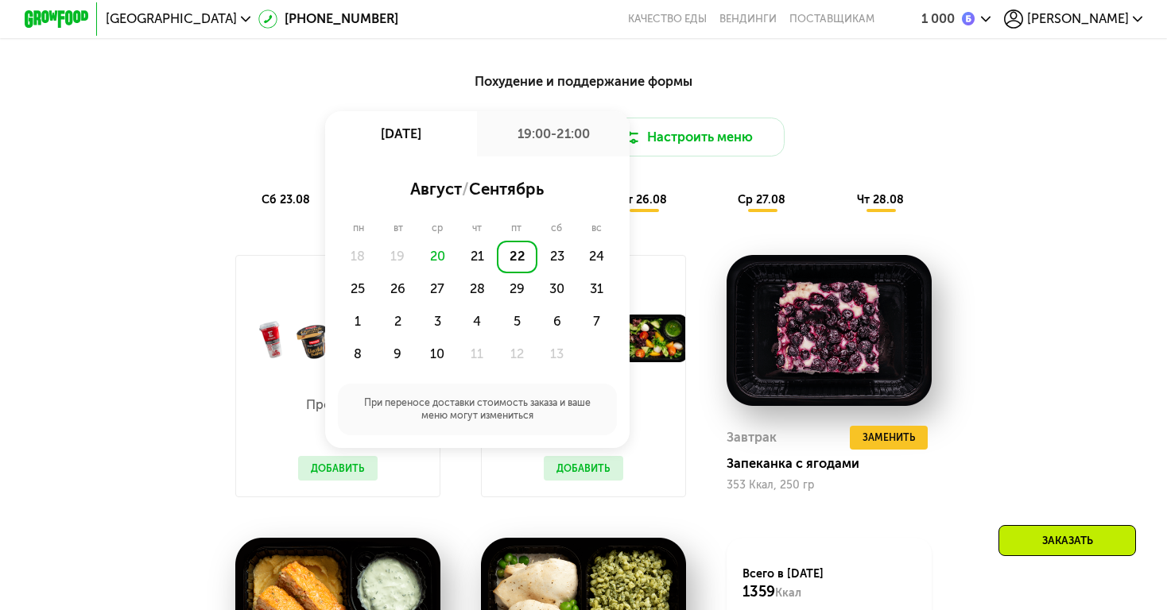
click at [1059, 198] on div "Похудение и поддержание формы Доставка: 22 авг, пт 22 авг, пт 19:00-21:00 авгус…" at bounding box center [582, 142] width 959 height 140
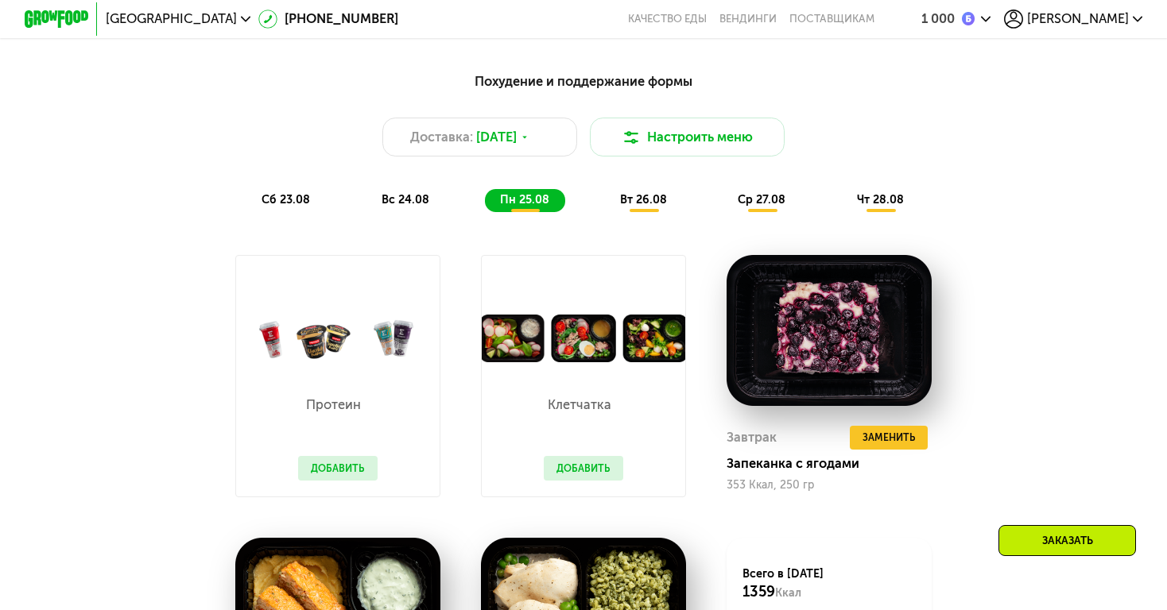
click at [649, 199] on span "вт 26.08" at bounding box center [643, 200] width 47 height 14
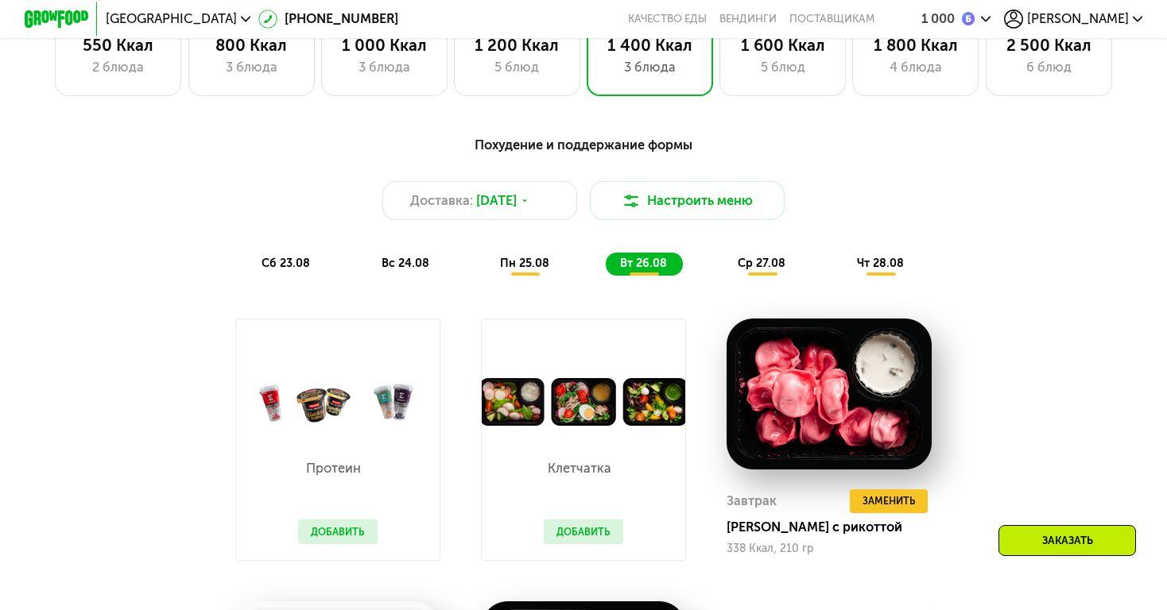
scroll to position [1087, 0]
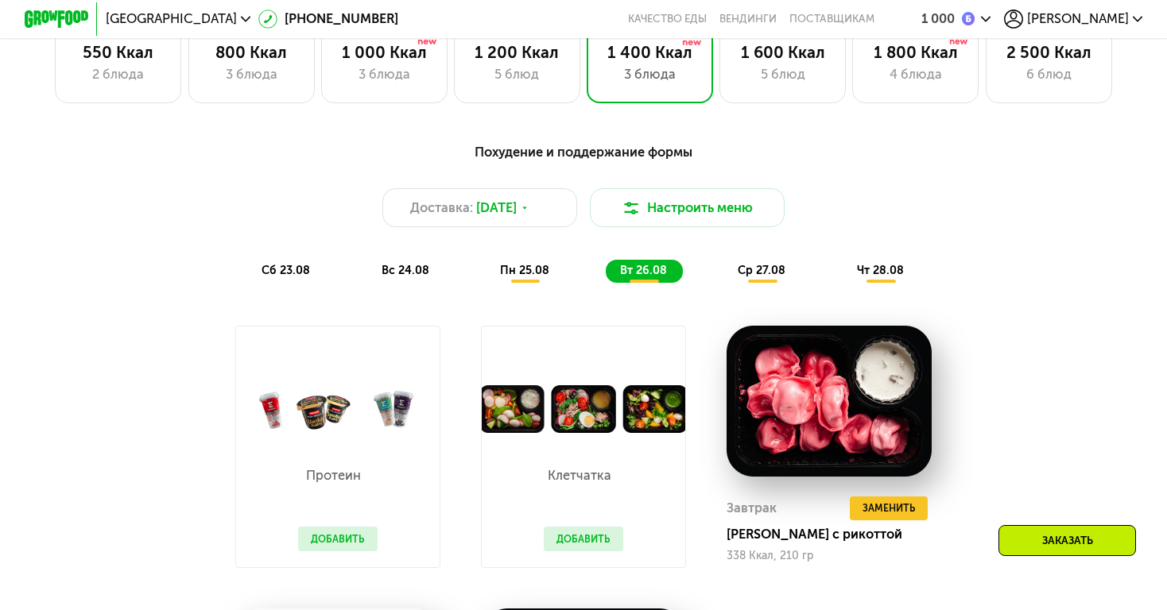
click at [1069, 535] on div "Заказать" at bounding box center [1066, 540] width 137 height 31
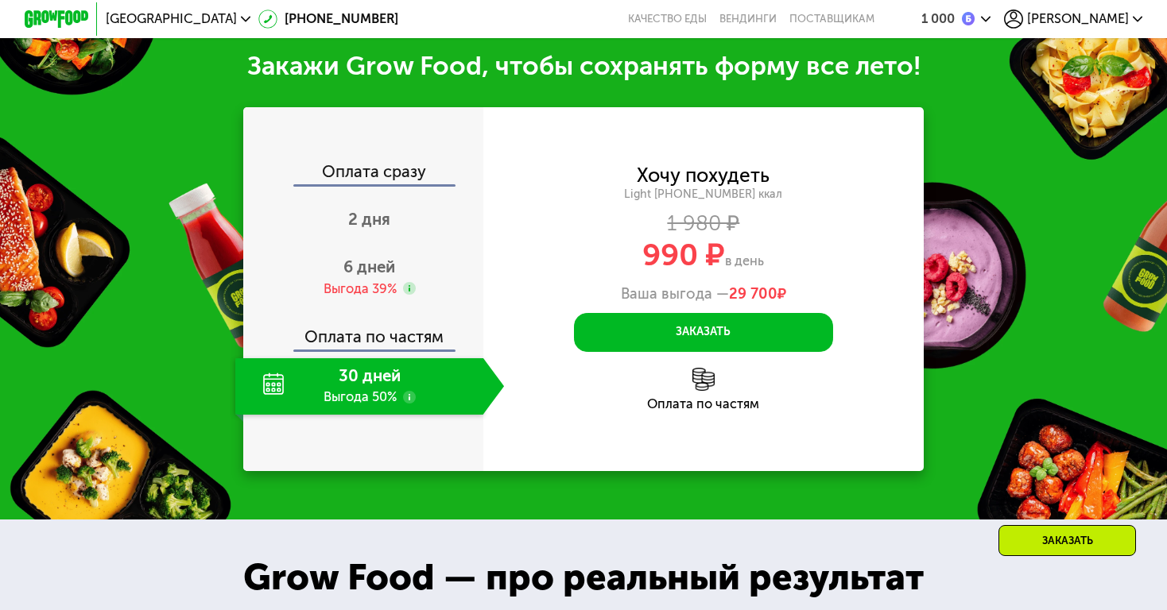
scroll to position [2034, 0]
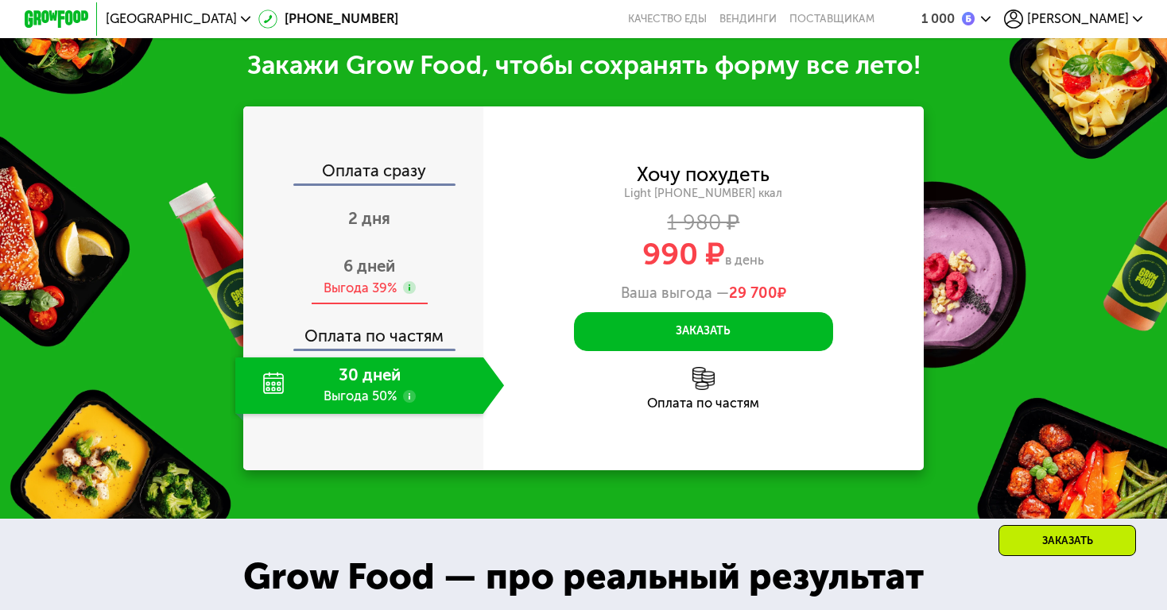
click at [404, 265] on div "6 дней Выгода 39%" at bounding box center [369, 277] width 269 height 56
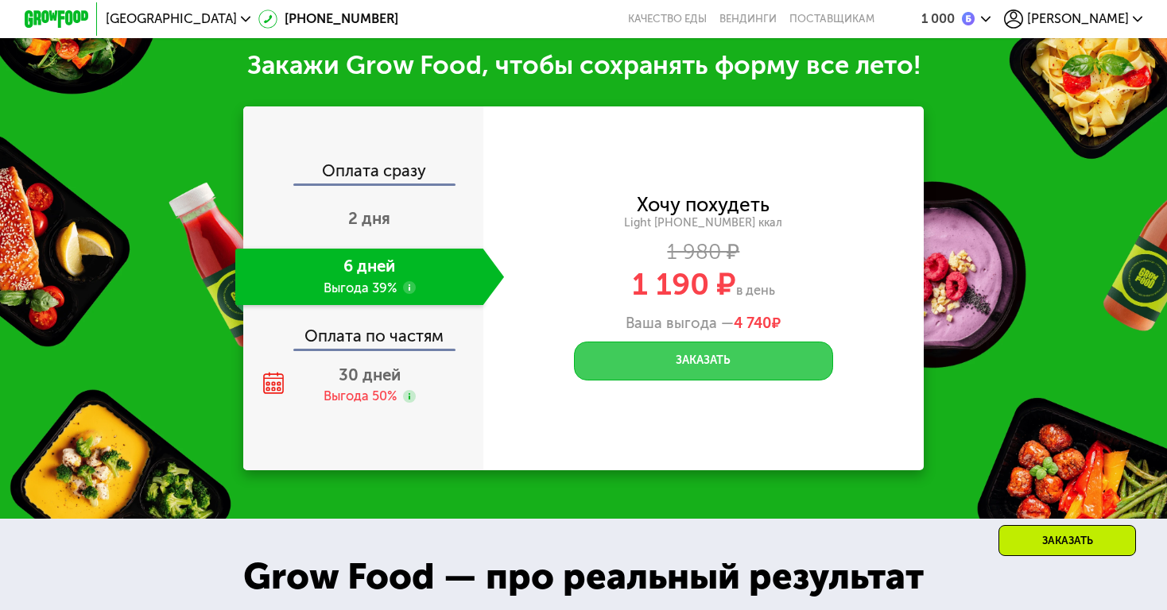
click at [664, 353] on button "Заказать" at bounding box center [703, 361] width 259 height 39
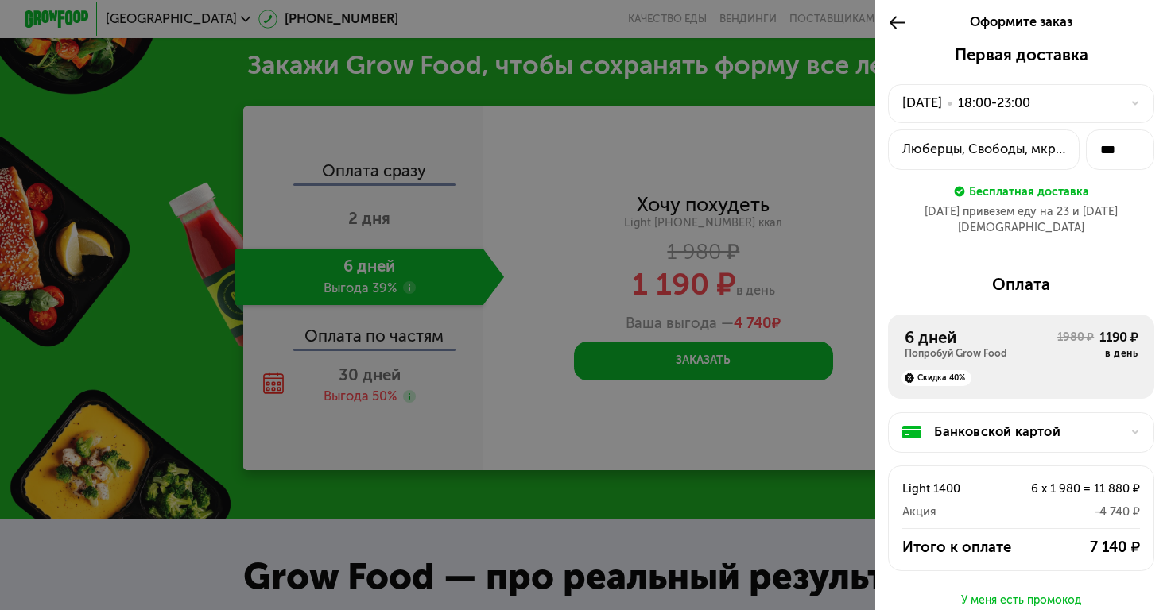
click at [893, 19] on use at bounding box center [896, 23] width 15 height 12
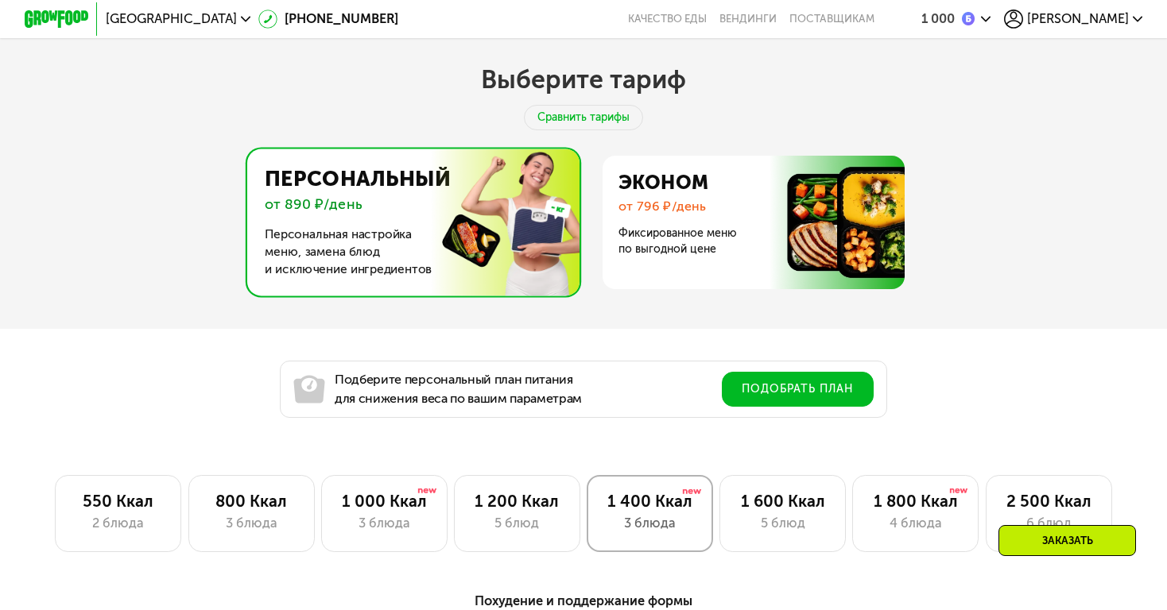
scroll to position [564, 0]
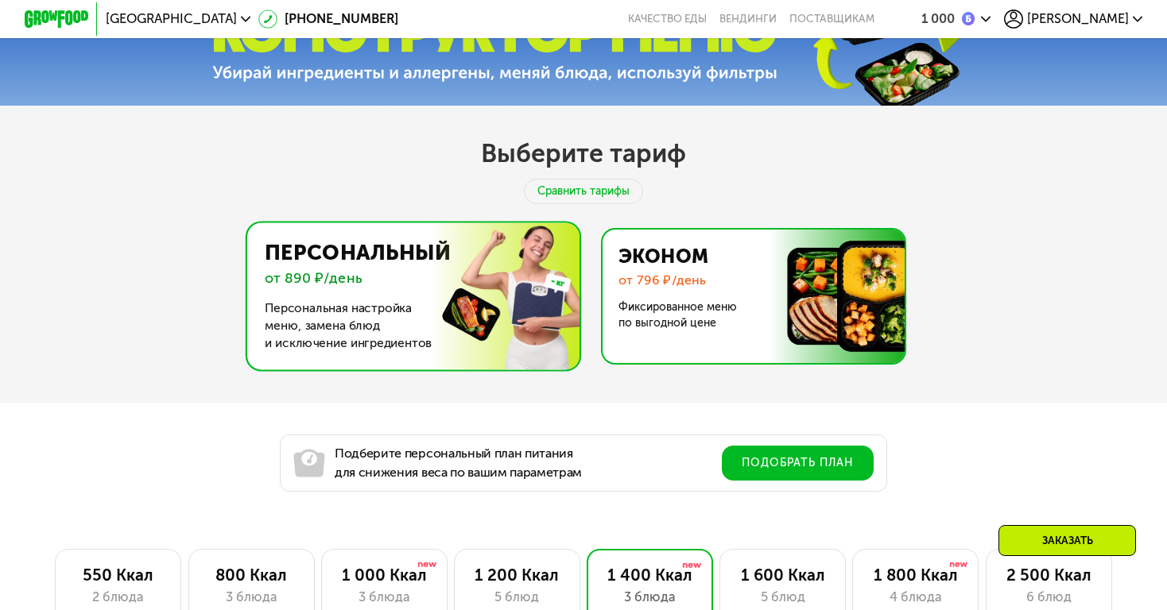
click at [687, 291] on img at bounding box center [749, 297] width 309 height 134
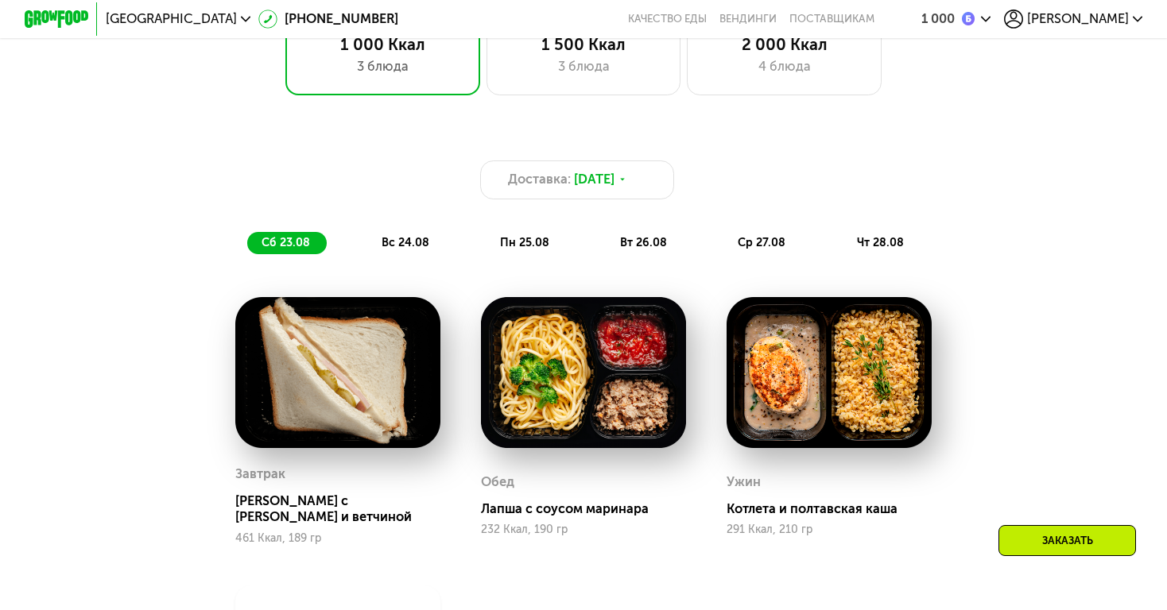
scroll to position [1007, 0]
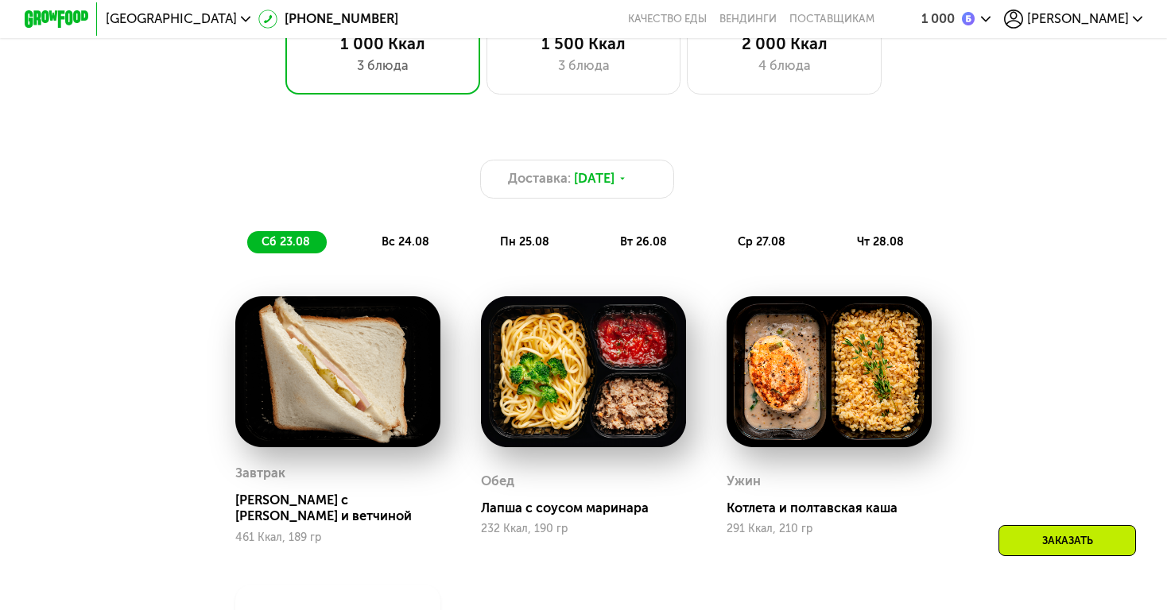
click at [1031, 540] on div "Заказать" at bounding box center [1066, 540] width 137 height 31
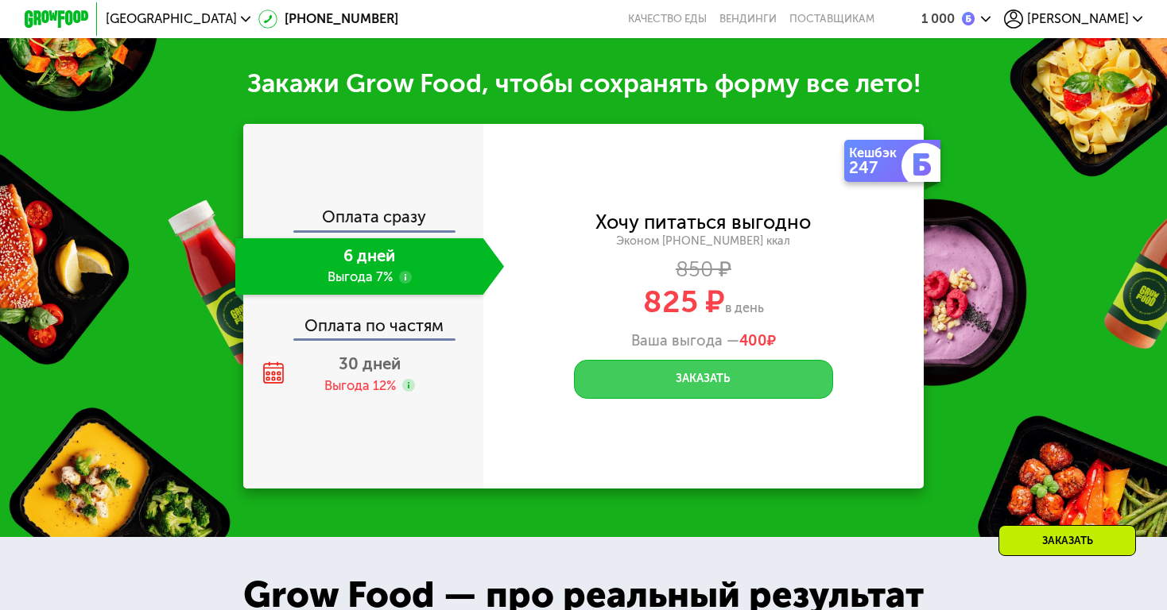
click at [625, 370] on button "Заказать" at bounding box center [703, 379] width 259 height 39
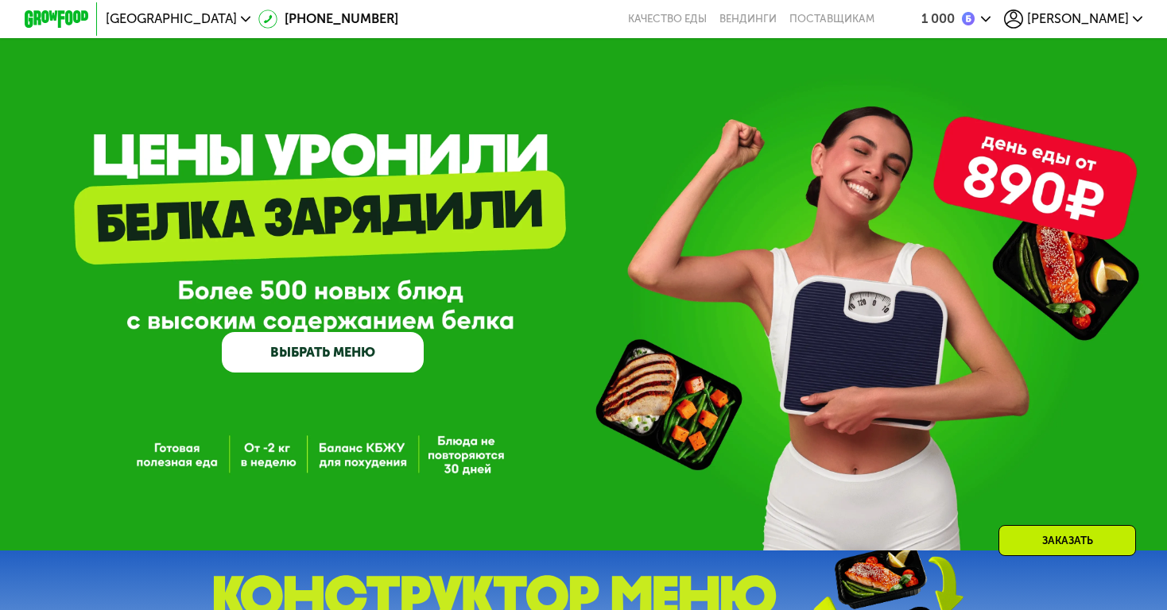
click at [874, 25] on div "поставщикам" at bounding box center [831, 19] width 85 height 13
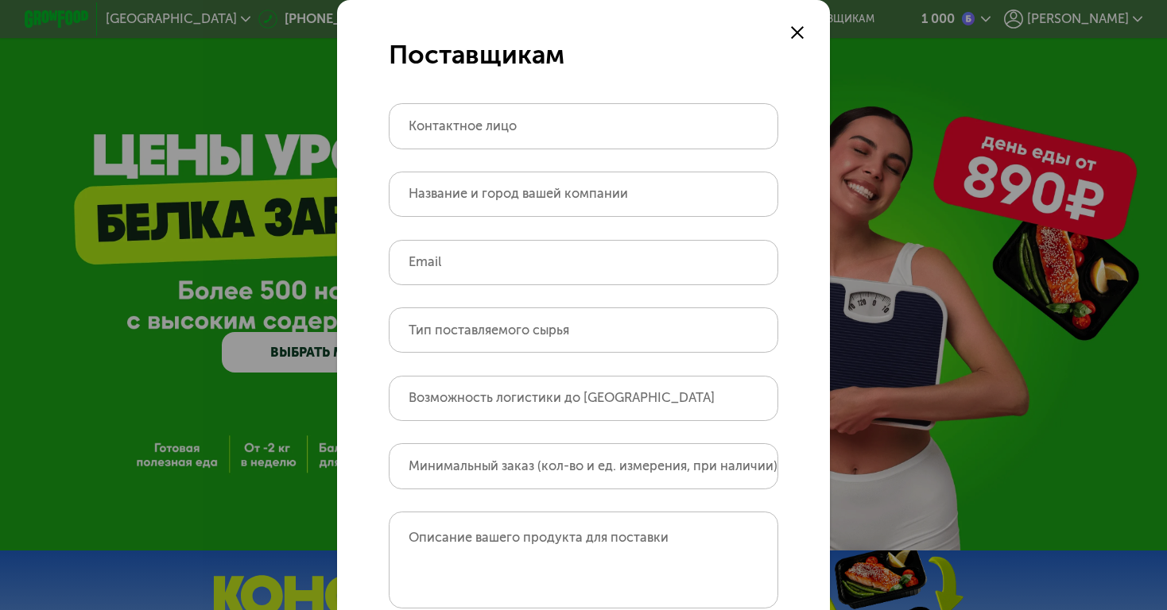
click at [825, 13] on form "Поставщикам Контактное лицо Название и город вашей компании Email Тип поставляе…" at bounding box center [583, 413] width 493 height 826
click at [801, 33] on icon at bounding box center [797, 32] width 13 height 13
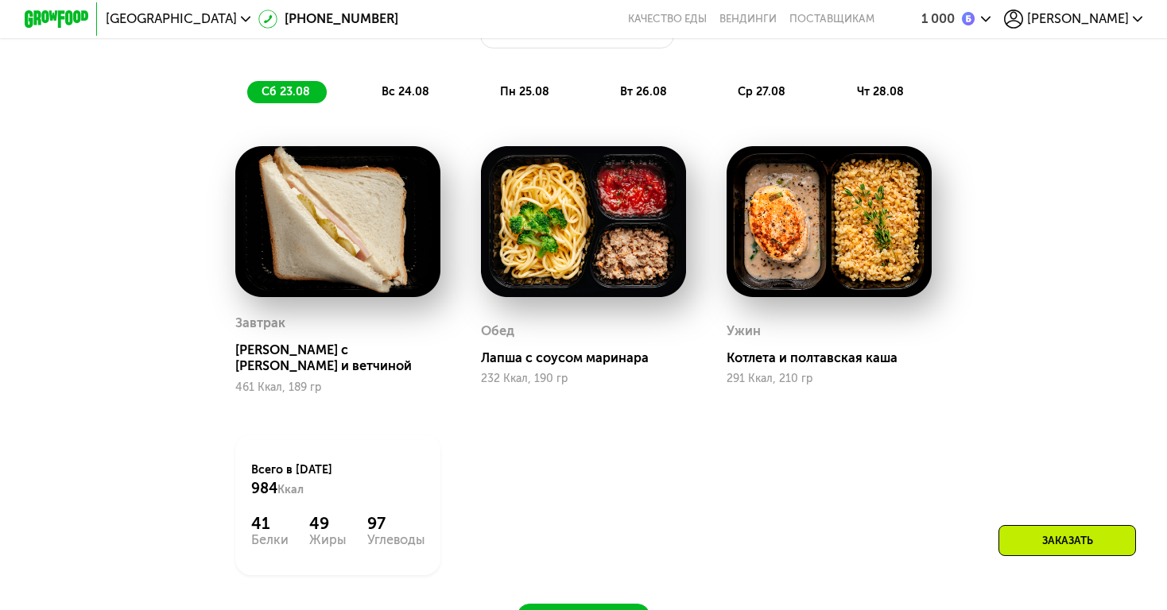
scroll to position [1092, 0]
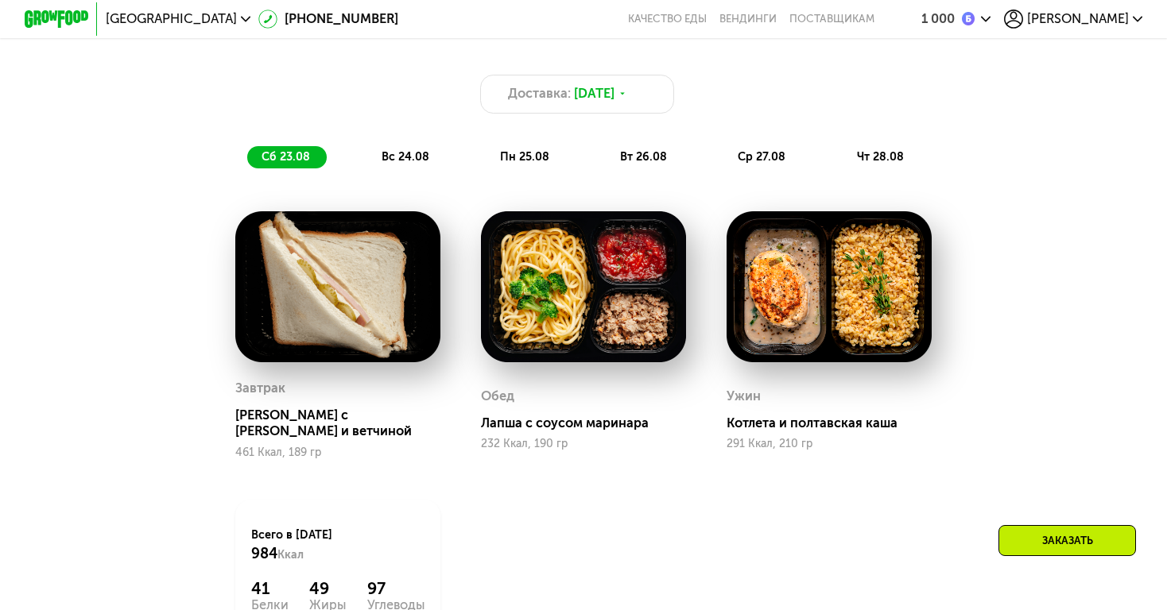
click at [405, 161] on span "вс 24.08" at bounding box center [405, 157] width 48 height 14
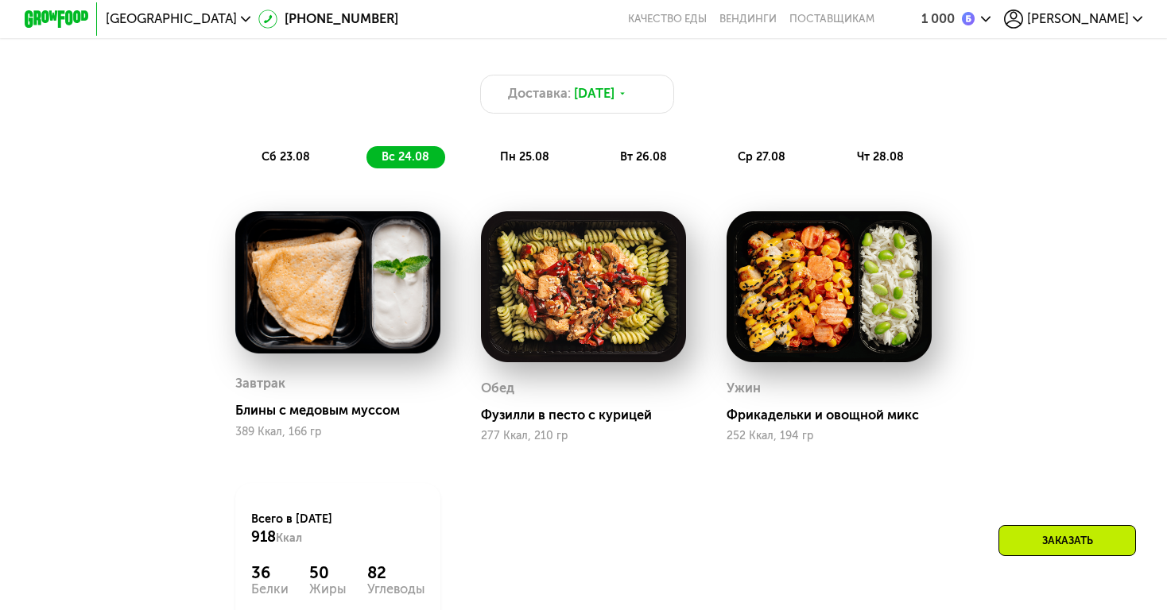
click at [606, 164] on div "пн 25.08" at bounding box center [645, 157] width 78 height 23
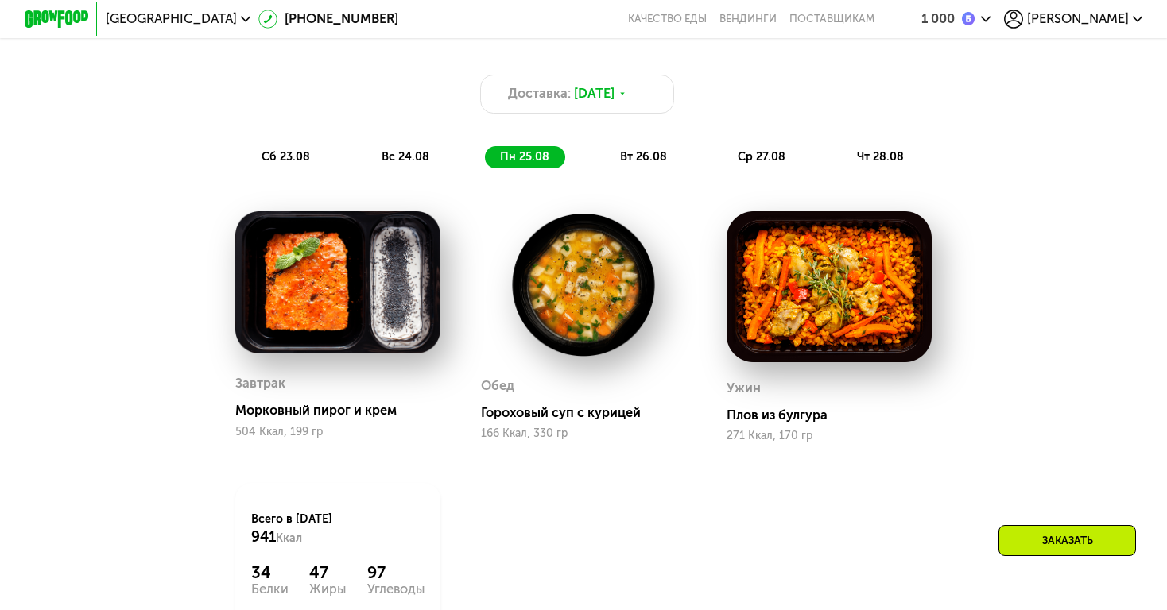
click at [625, 171] on div "Доставка: 22 авг, пт сб 23.08 вс 24.08 пн 25.08 вт 26.08 ср 27.08 чт 28.08" at bounding box center [583, 108] width 979 height 139
click at [723, 146] on div "вт 26.08" at bounding box center [762, 157] width 79 height 23
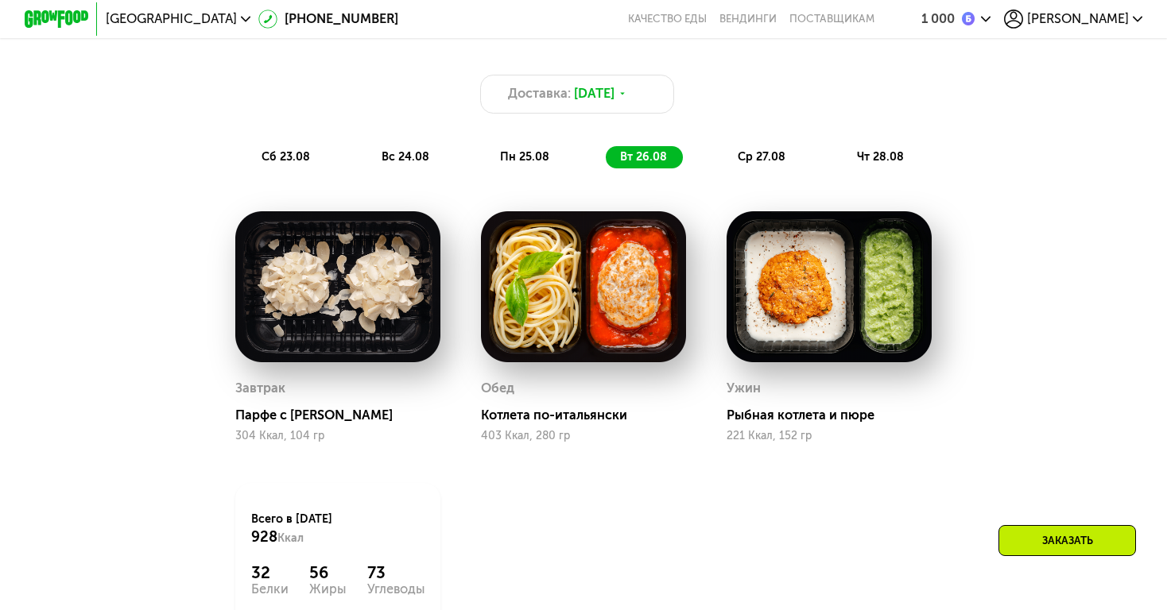
click at [740, 152] on span "ср 27.08" at bounding box center [761, 157] width 48 height 14
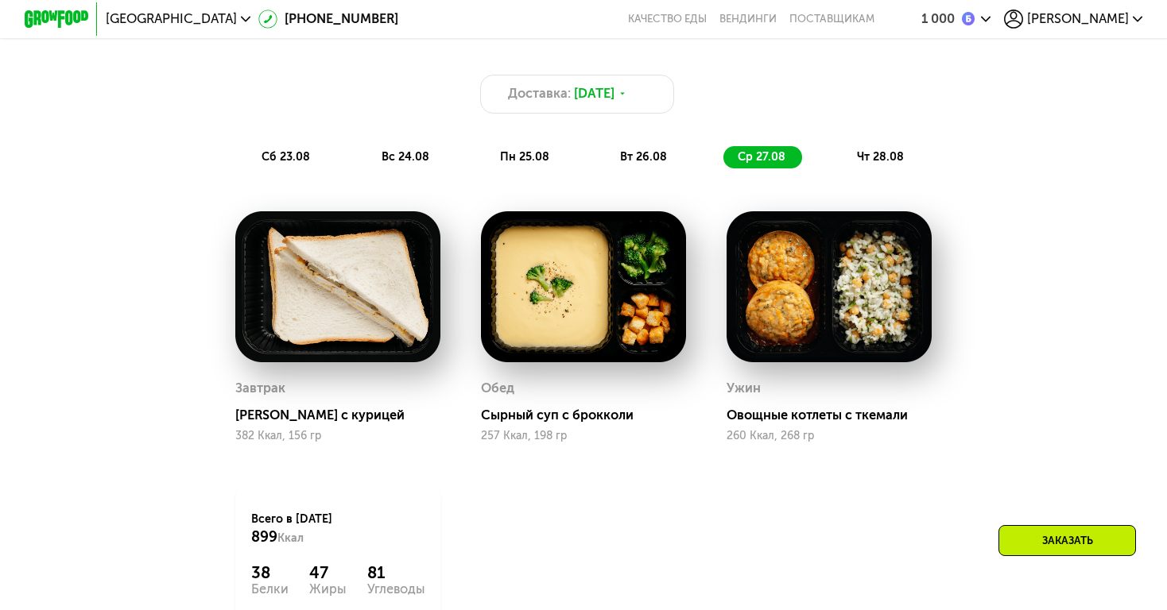
click at [897, 159] on span "чт 28.08" at bounding box center [880, 157] width 47 height 14
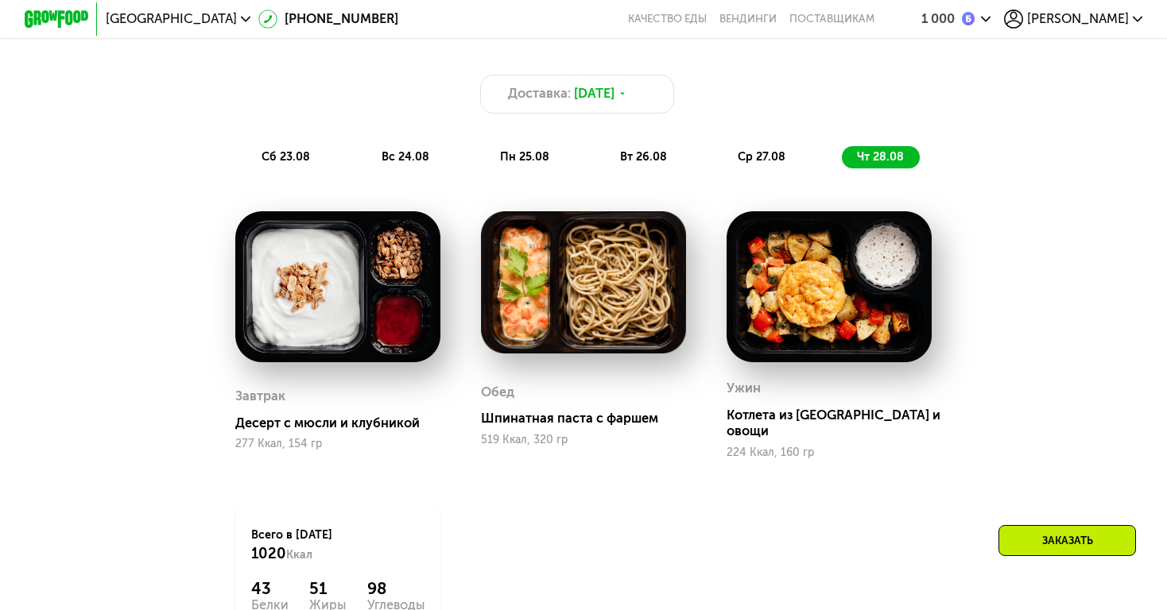
click at [301, 152] on span "сб 23.08" at bounding box center [285, 157] width 48 height 14
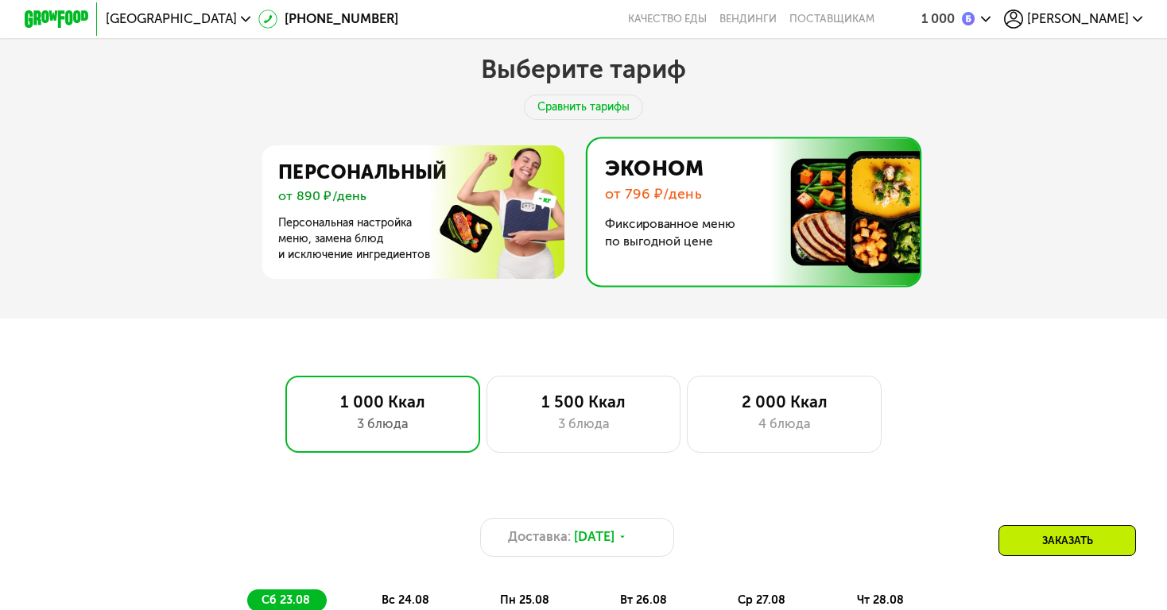
scroll to position [646, 0]
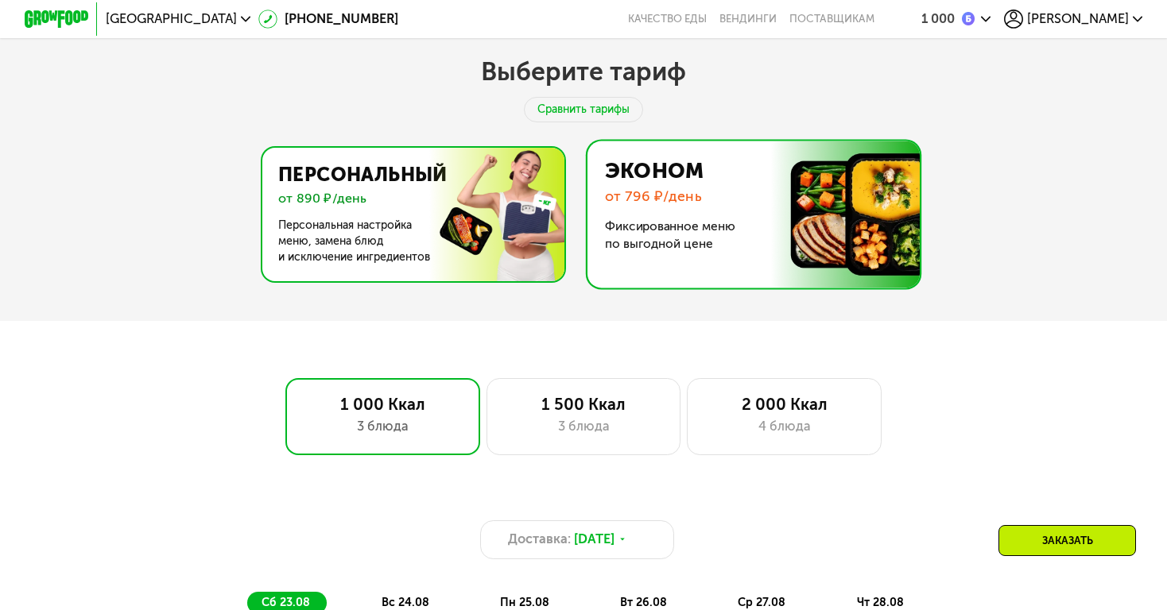
click at [466, 251] on img at bounding box center [409, 215] width 309 height 134
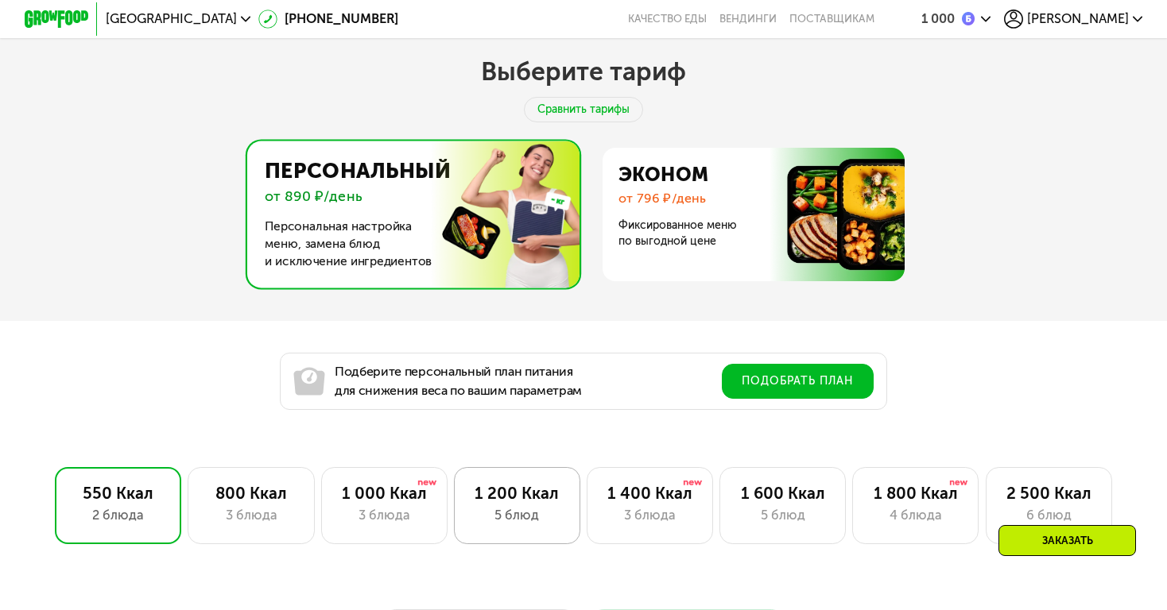
click at [559, 508] on div "5 блюд" at bounding box center [516, 515] width 92 height 19
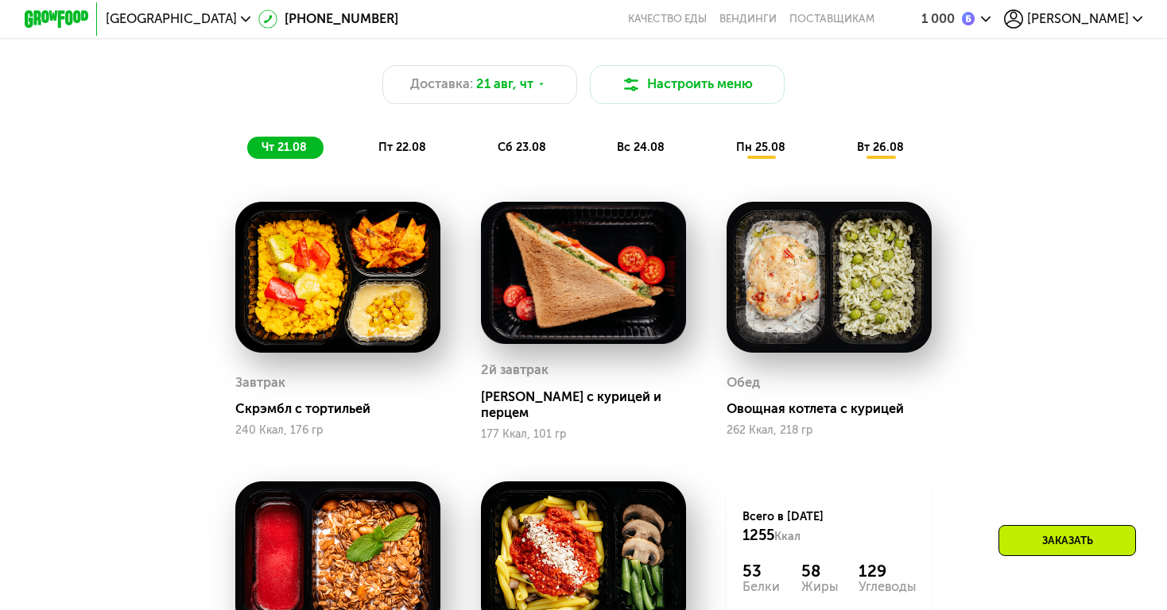
scroll to position [1189, 0]
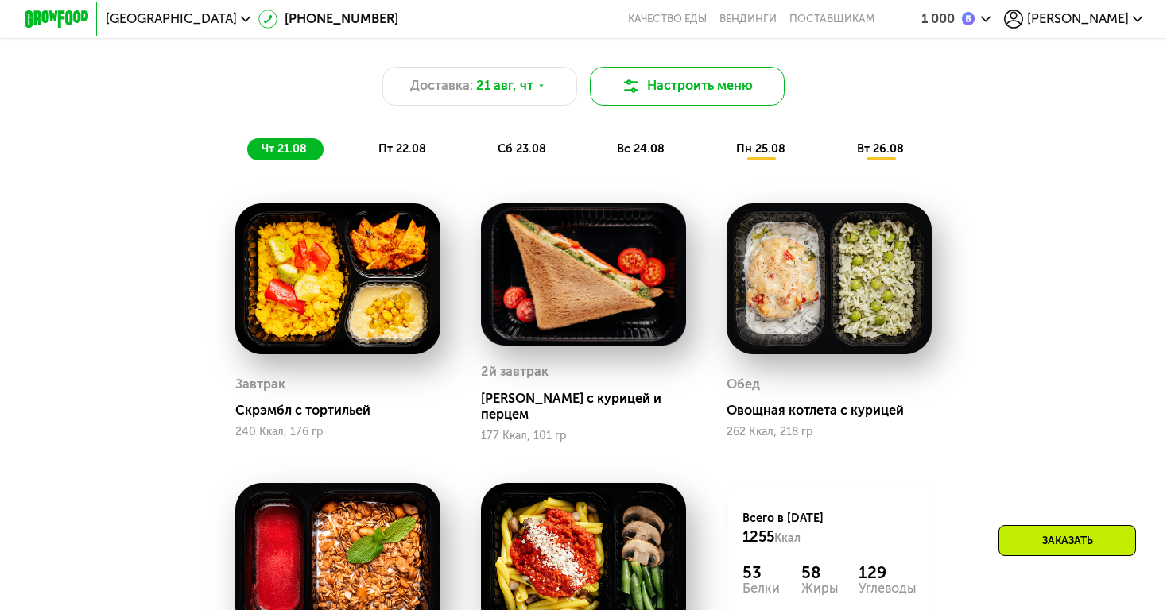
click at [698, 86] on button "Настроить меню" at bounding box center [687, 86] width 195 height 39
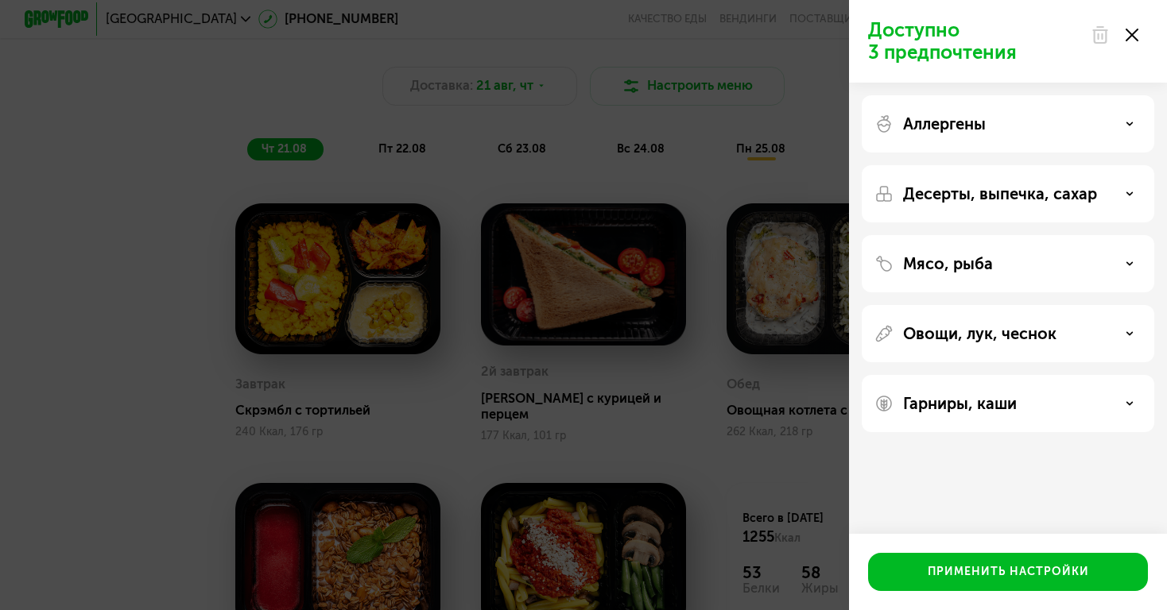
click at [993, 129] on div "Аллергены" at bounding box center [1007, 123] width 267 height 19
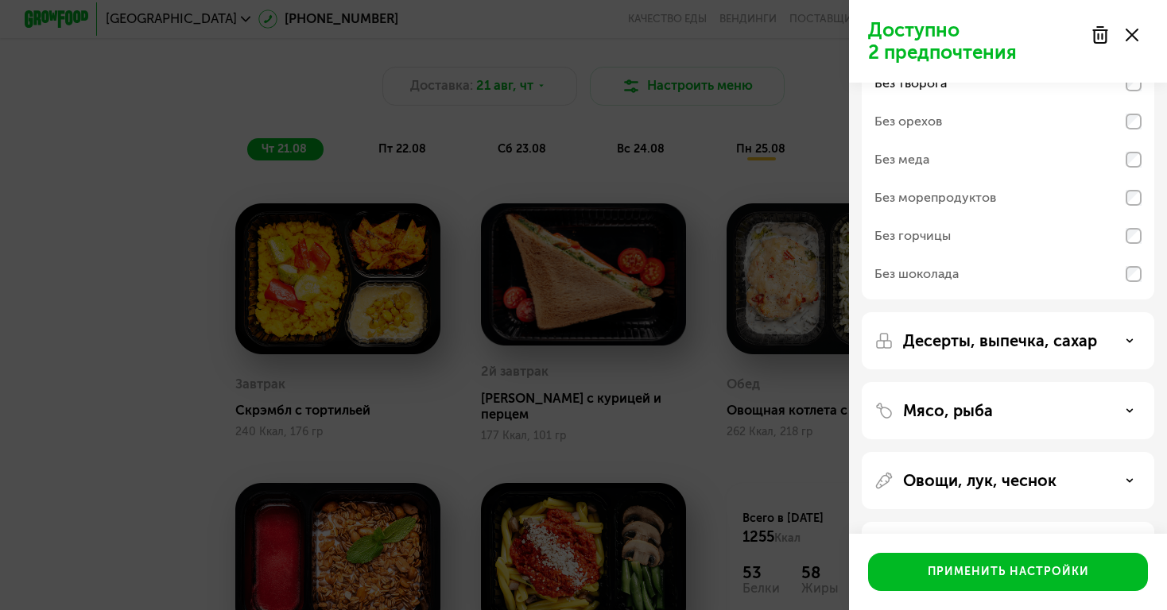
scroll to position [99, 0]
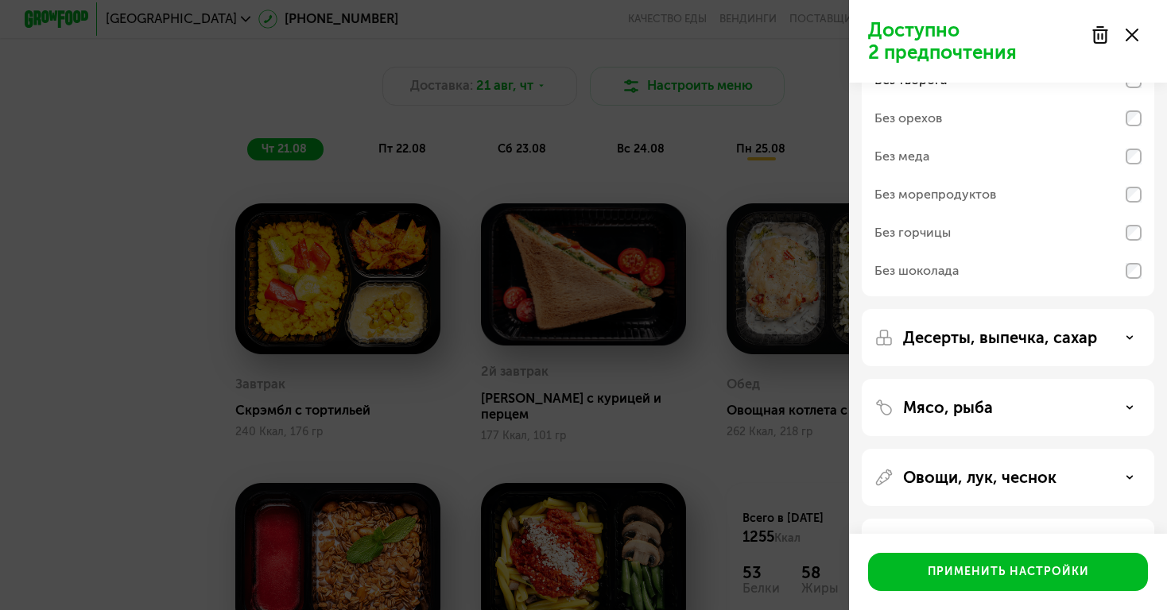
click at [973, 335] on p "Десерты, выпечка, сахар" at bounding box center [1000, 337] width 194 height 19
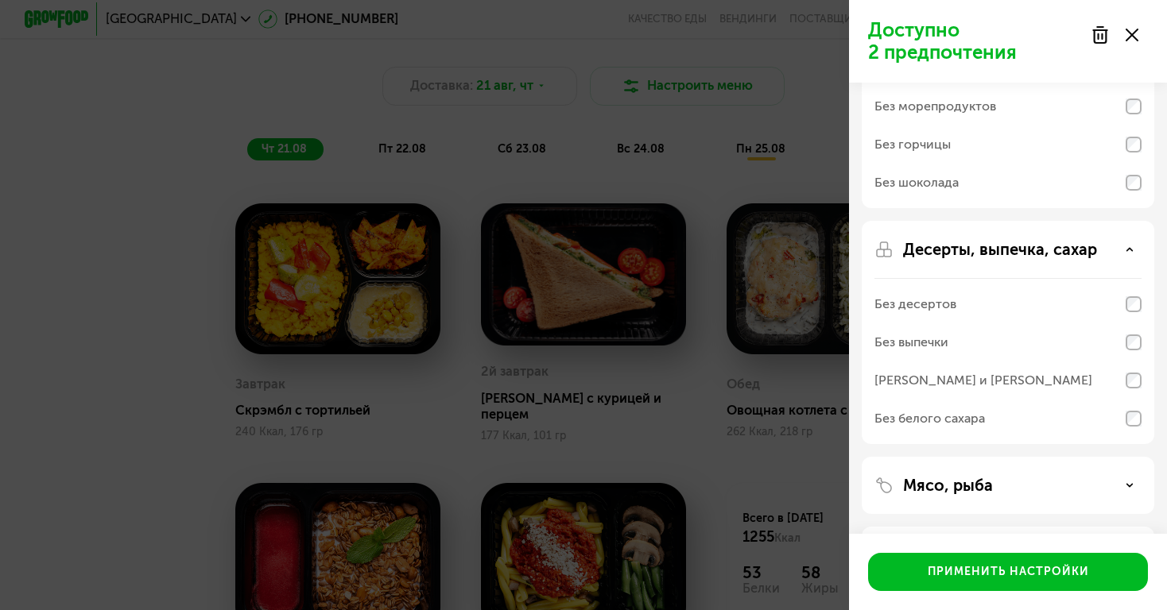
scroll to position [190, 0]
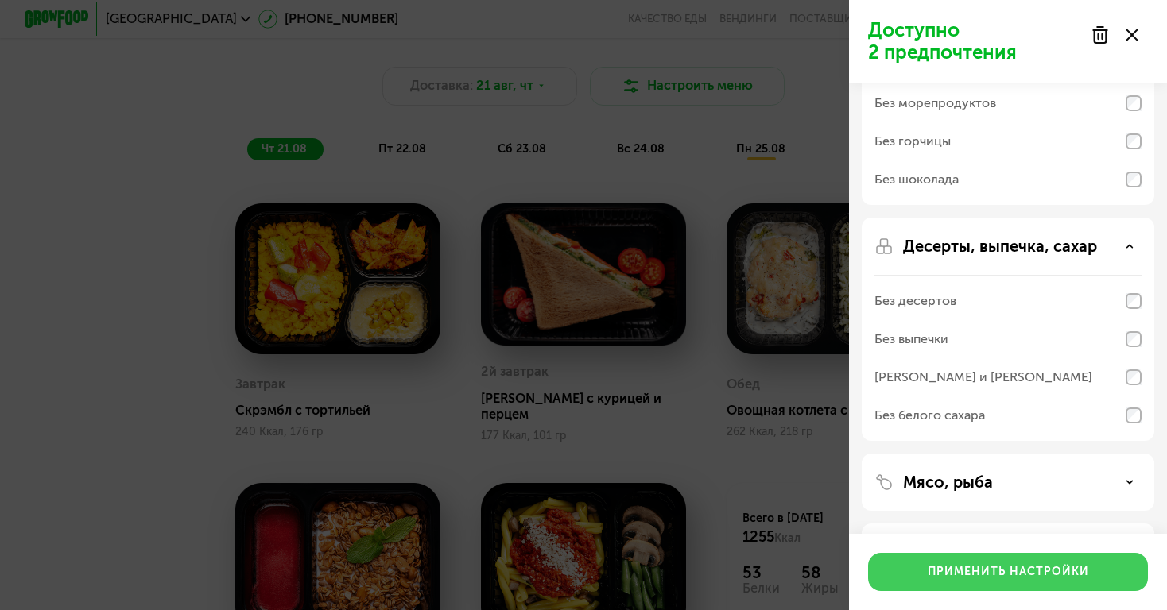
click at [977, 571] on div "Применить настройки" at bounding box center [1007, 572] width 161 height 16
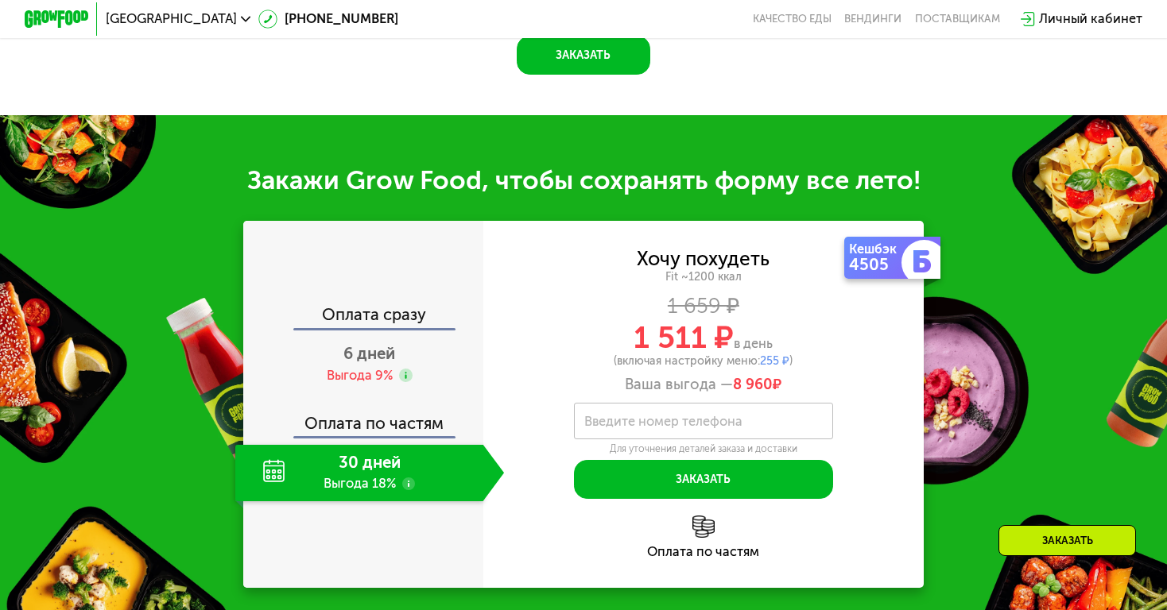
scroll to position [1374, 0]
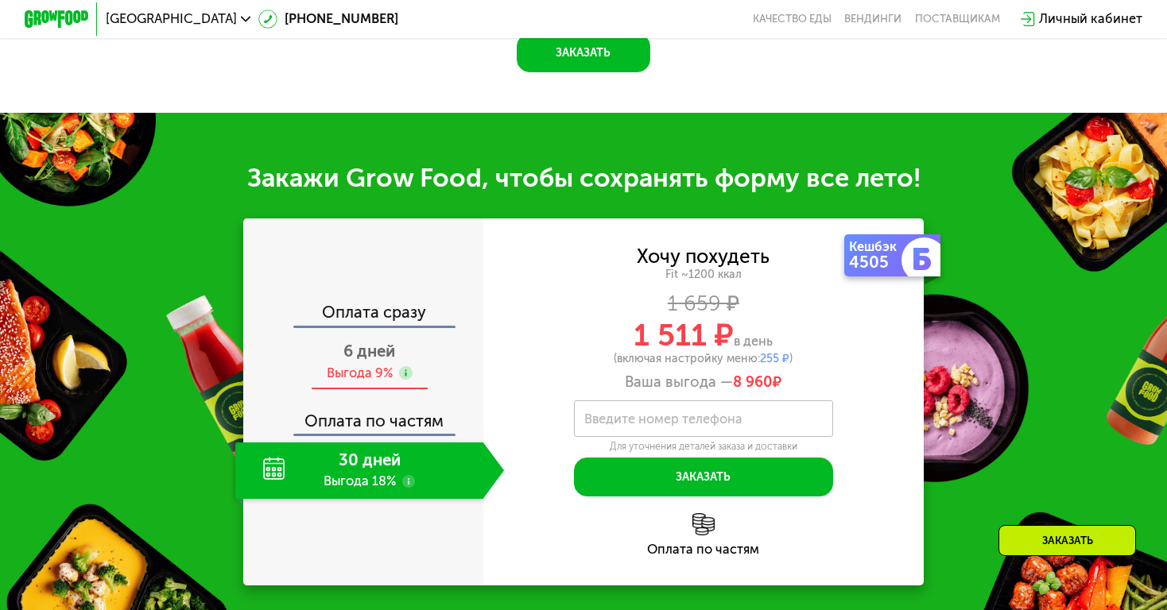
click at [394, 343] on span "6 дней" at bounding box center [369, 351] width 52 height 19
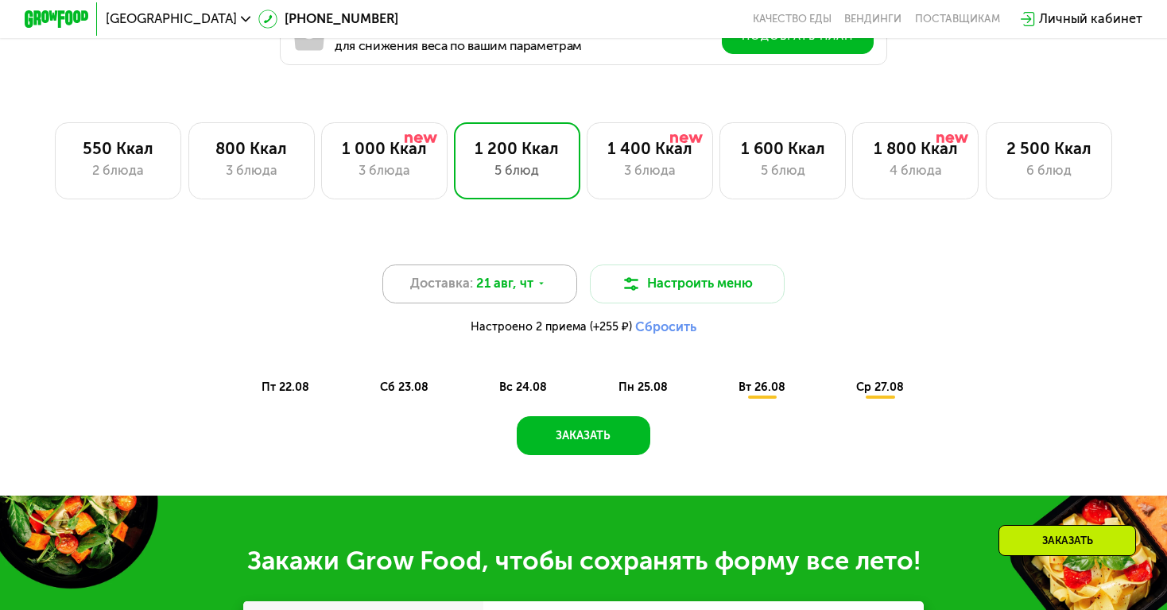
scroll to position [986, 0]
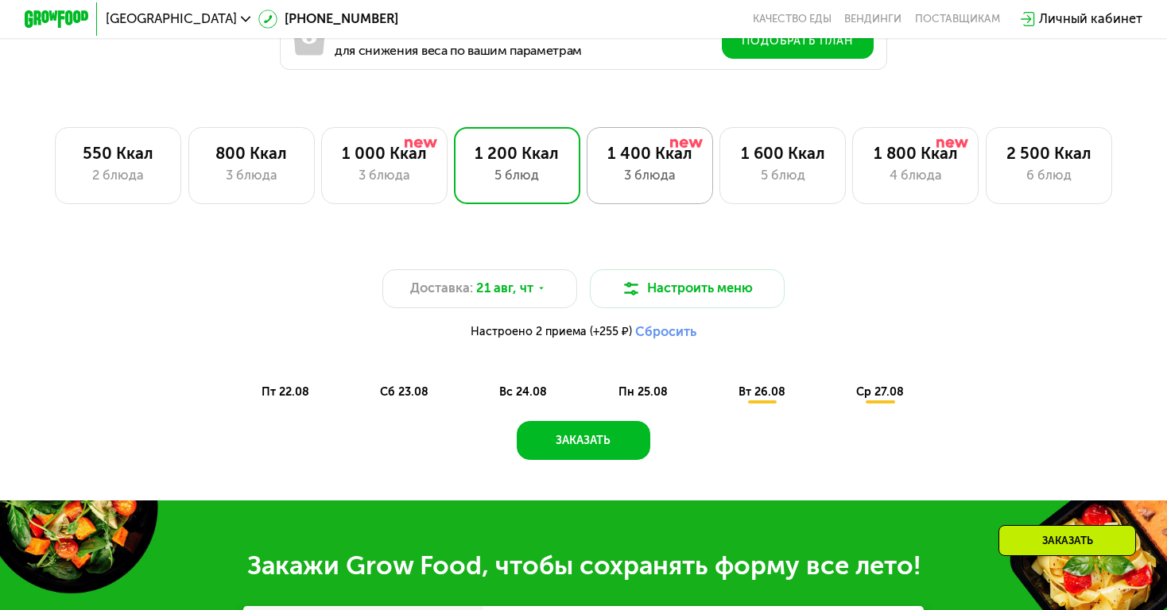
click at [637, 179] on div "3 блюда" at bounding box center [649, 175] width 92 height 19
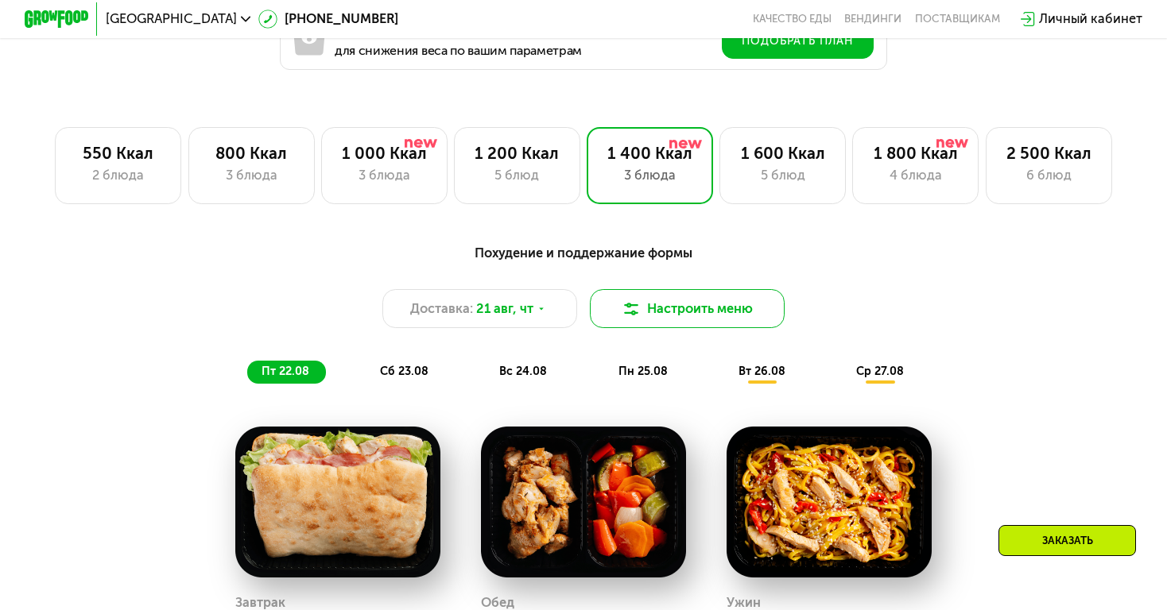
click at [679, 307] on button "Настроить меню" at bounding box center [687, 308] width 195 height 39
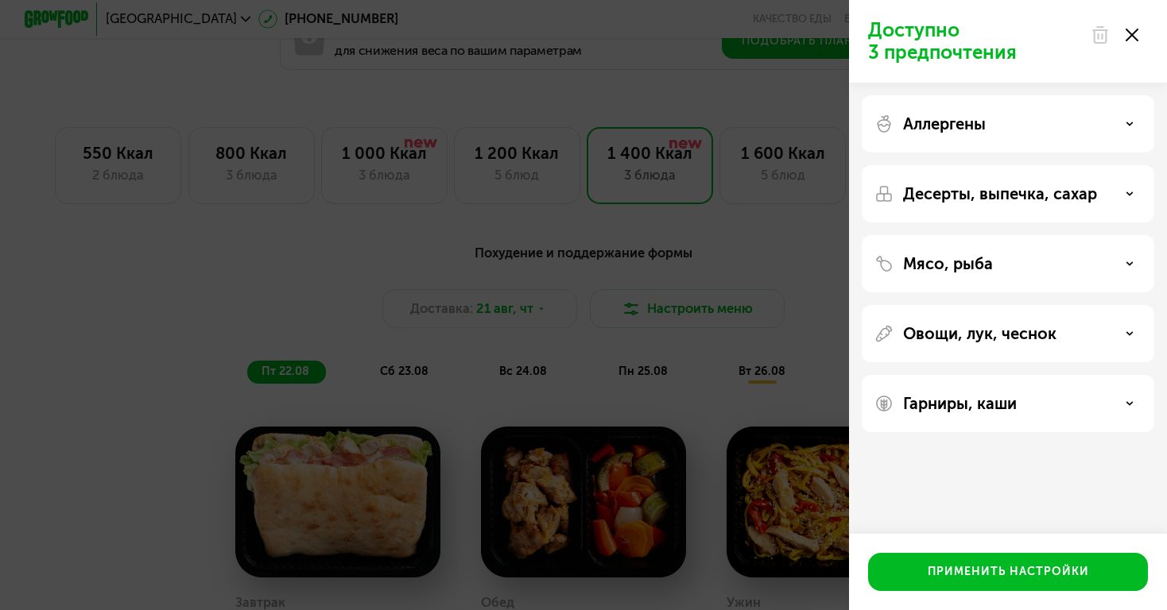
click at [912, 165] on div "Аллергены" at bounding box center [1007, 193] width 292 height 57
click at [963, 118] on p "Аллергены" at bounding box center [944, 123] width 83 height 19
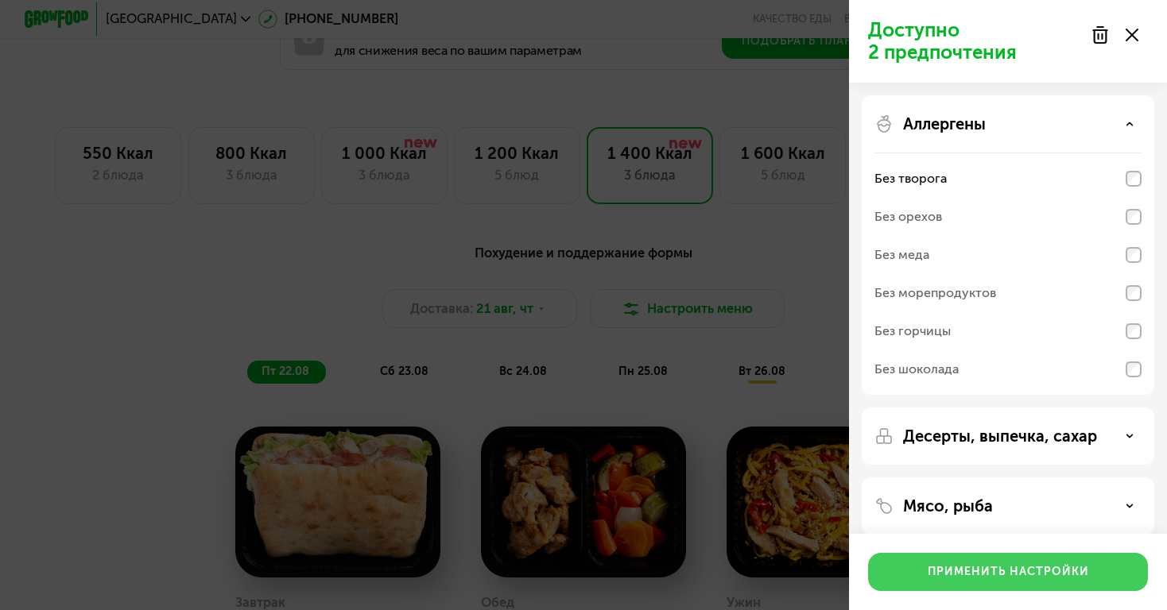
click at [954, 568] on div "Применить настройки" at bounding box center [1007, 572] width 161 height 16
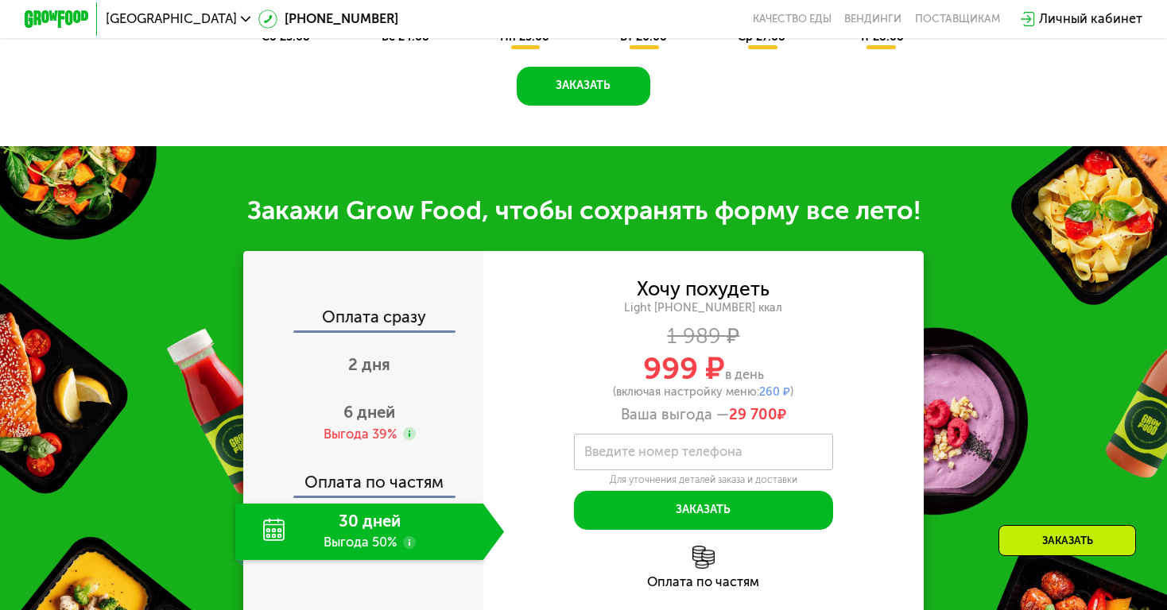
scroll to position [1364, 0]
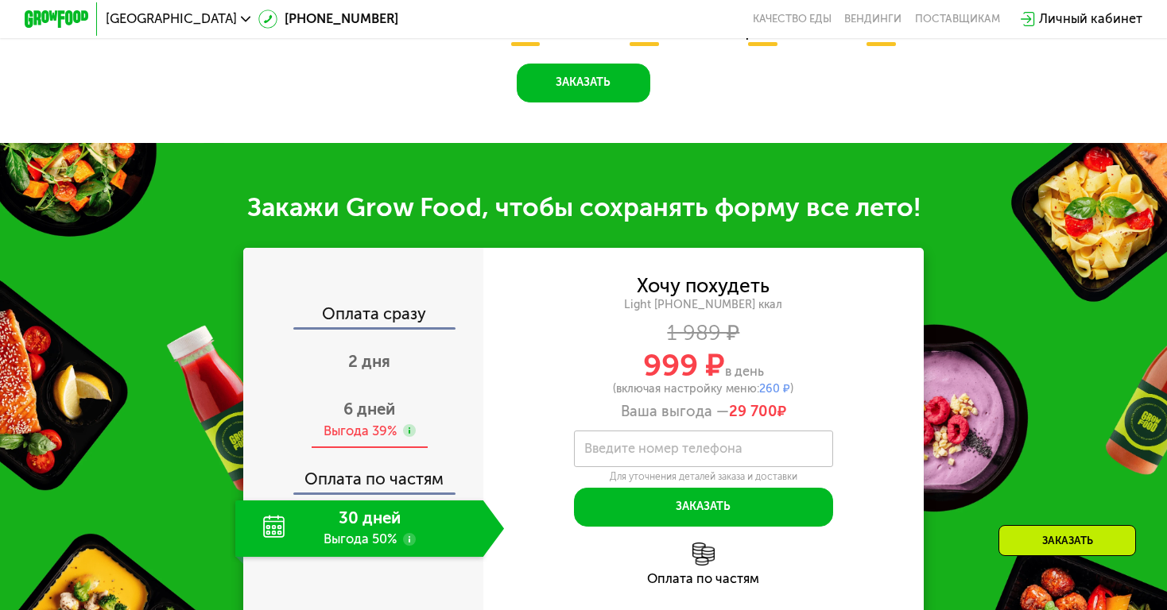
click at [400, 412] on div "6 дней Выгода 39%" at bounding box center [369, 420] width 269 height 56
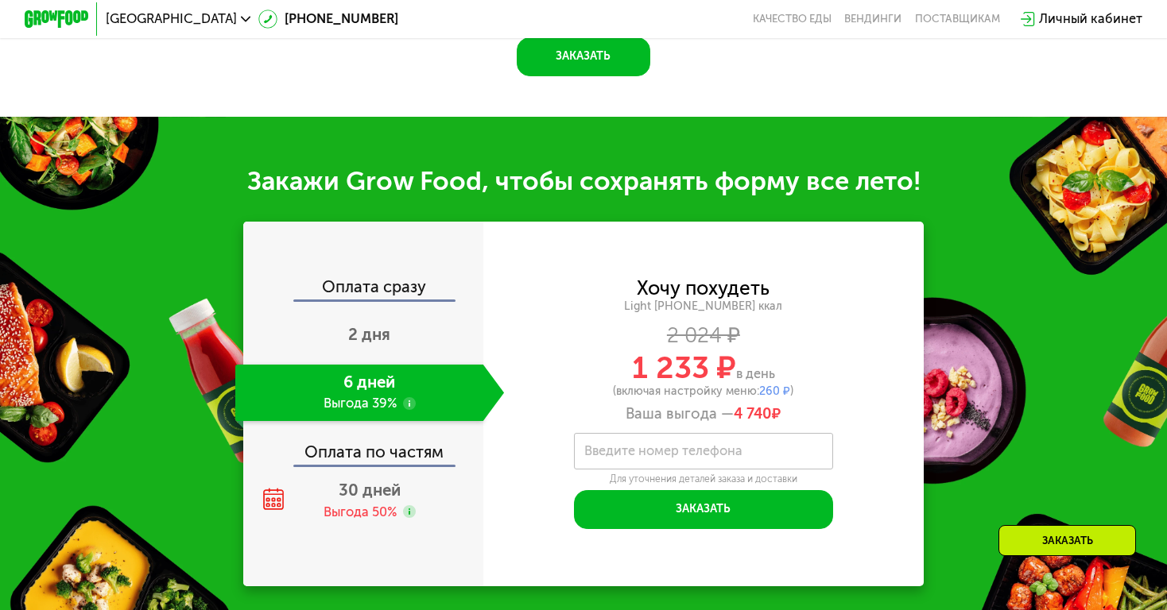
scroll to position [1403, 0]
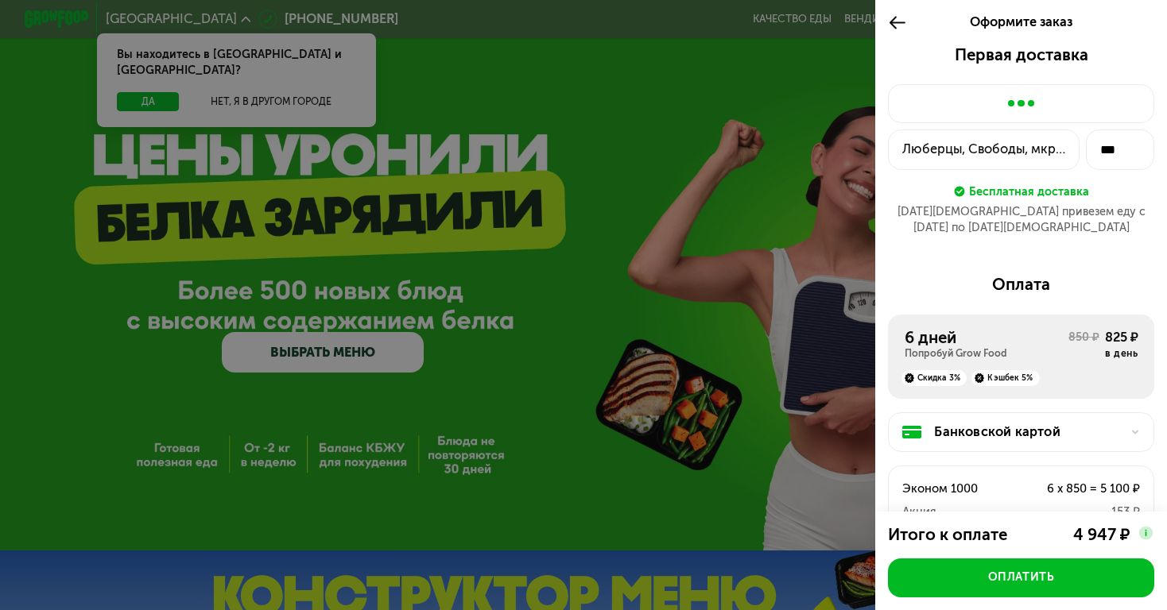
click at [896, 26] on icon at bounding box center [897, 22] width 18 height 19
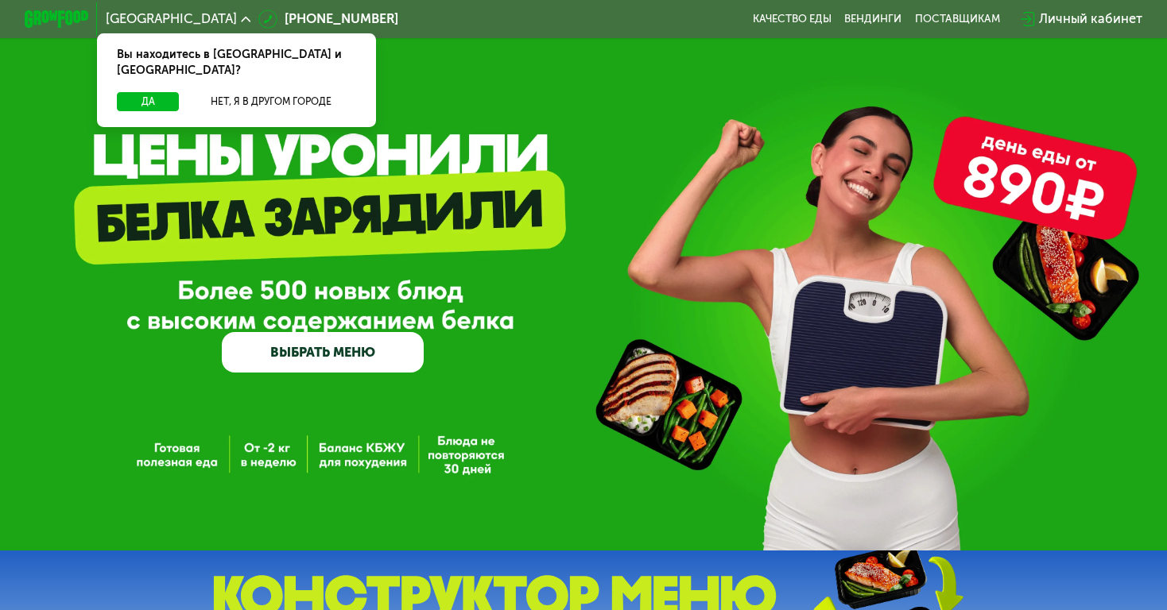
click at [336, 356] on link "ВЫБРАТЬ МЕНЮ" at bounding box center [323, 352] width 202 height 41
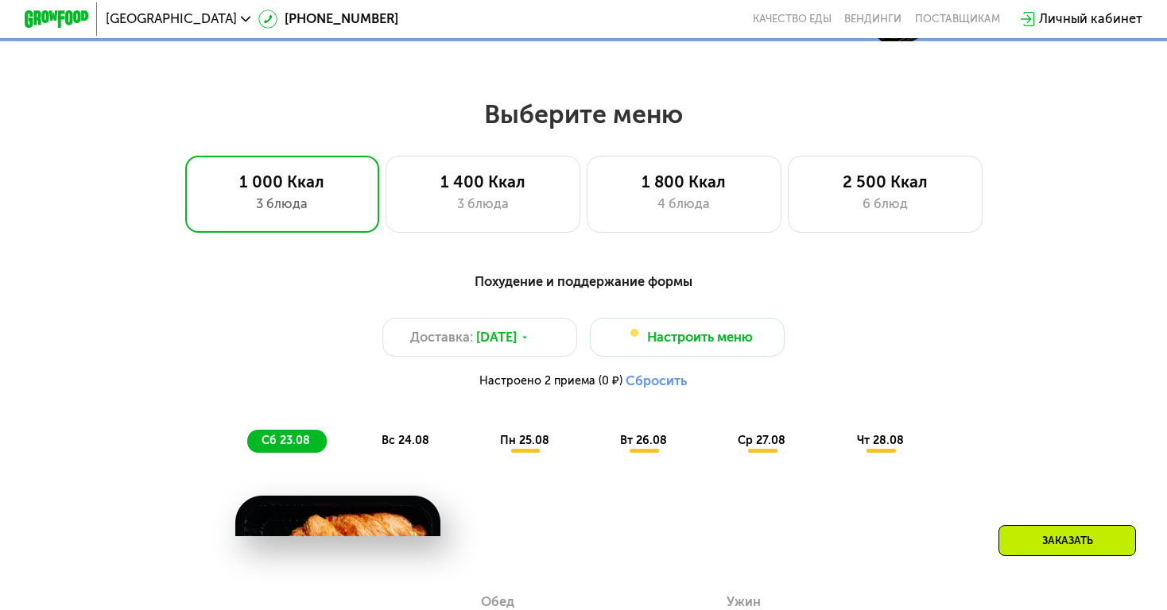
scroll to position [688, 0]
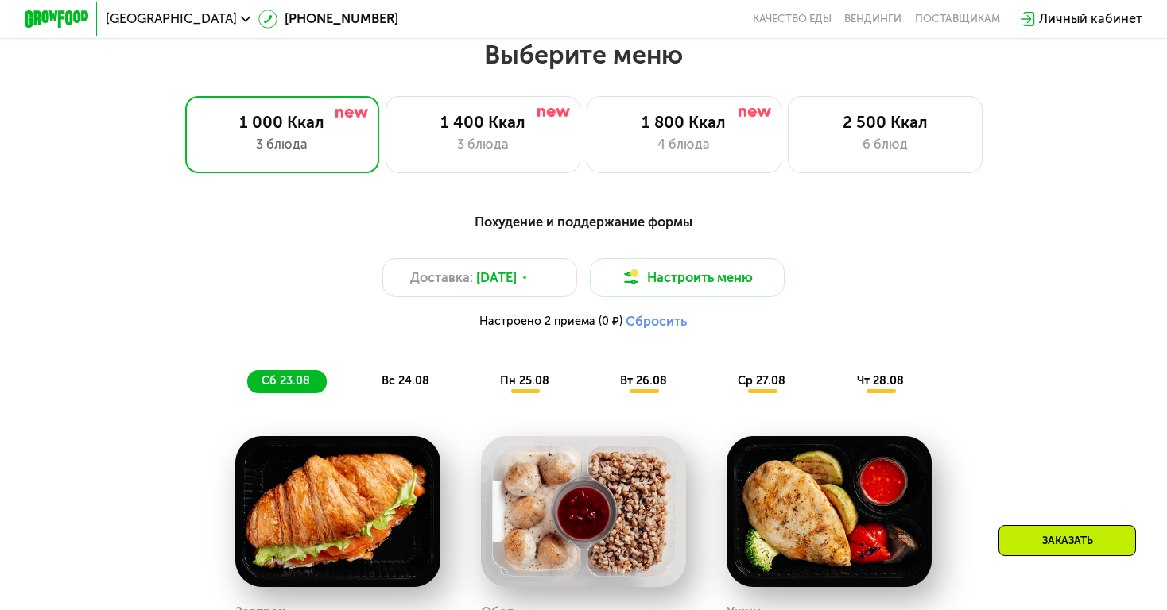
click at [1091, 25] on div "Личный кабинет" at bounding box center [1090, 19] width 103 height 19
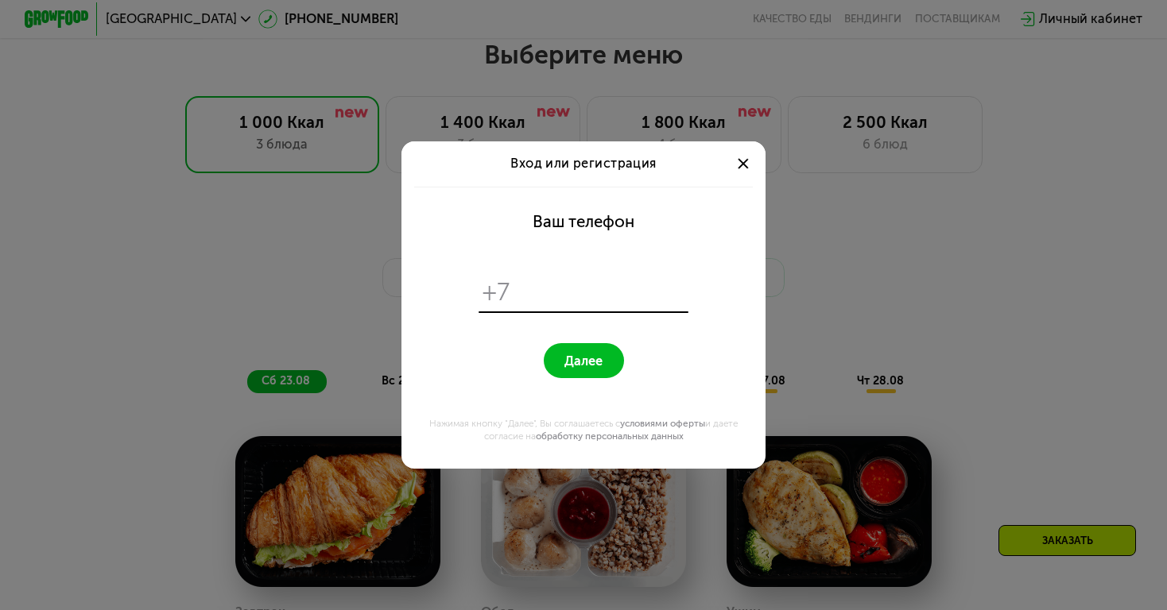
scroll to position [0, 0]
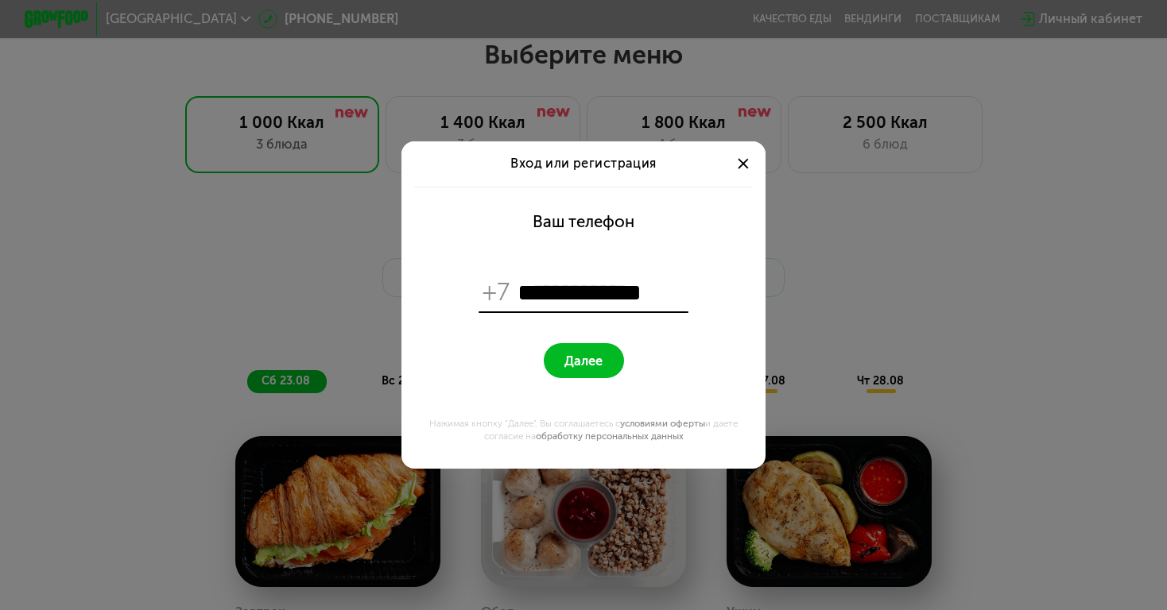
type input "**********"
click at [600, 345] on button "Далее" at bounding box center [584, 360] width 80 height 35
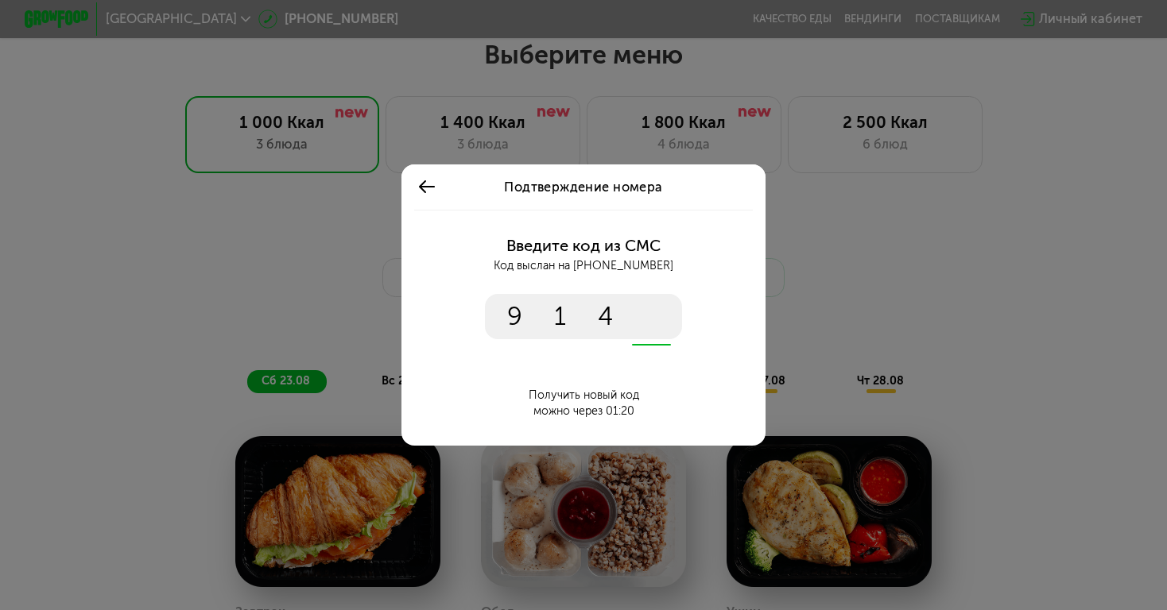
type input "****"
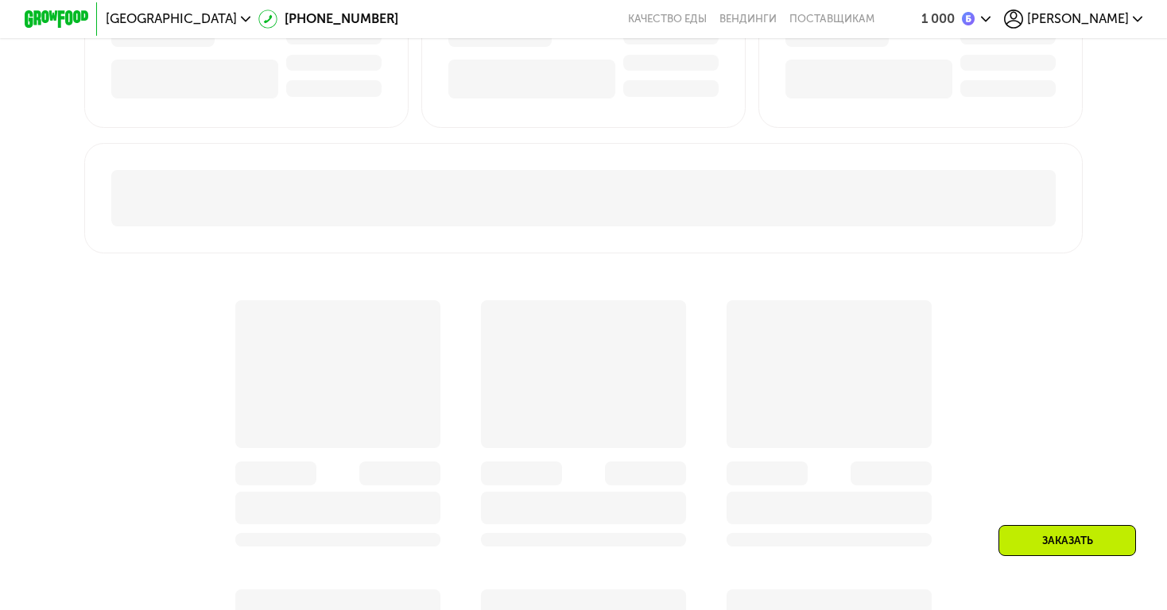
scroll to position [688, 0]
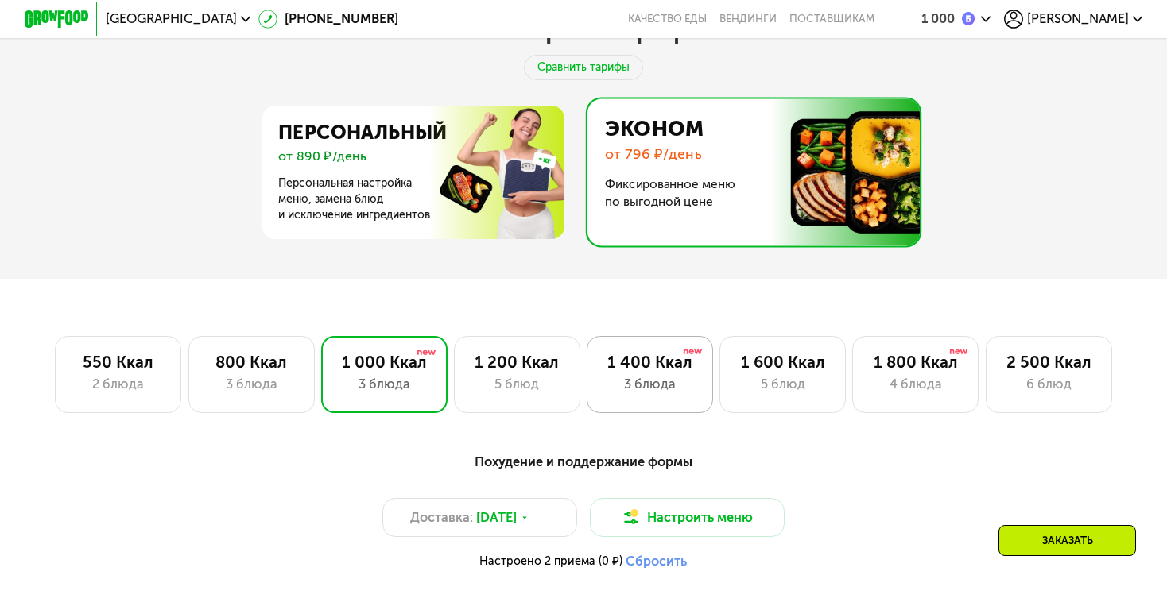
click at [654, 389] on div "3 блюда" at bounding box center [649, 384] width 92 height 19
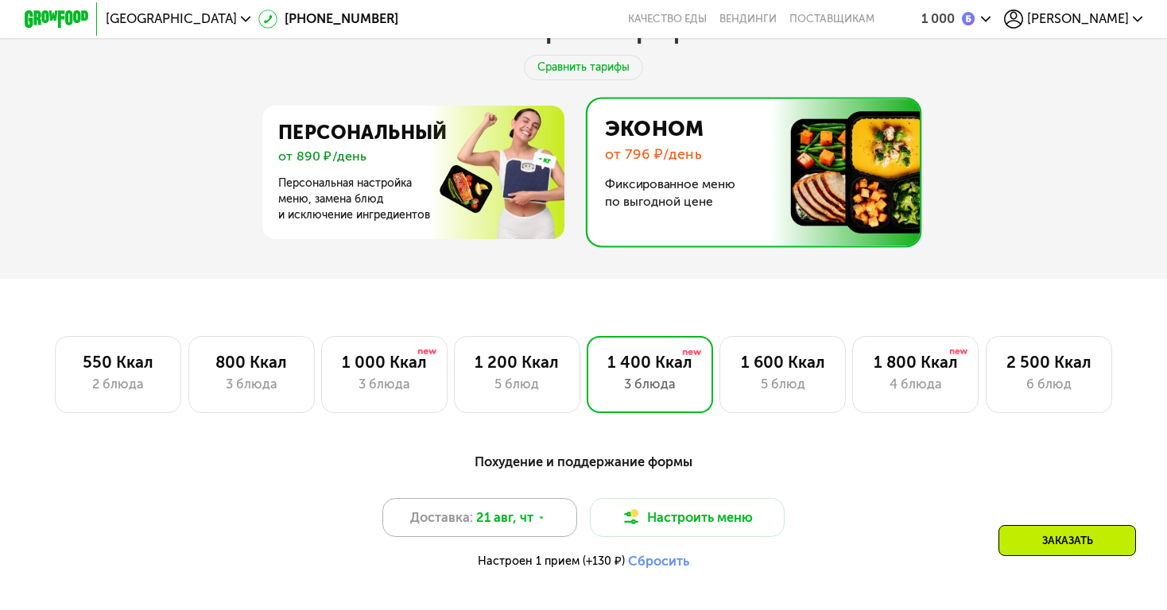
click at [473, 516] on div "Доставка: 21 авг, чт" at bounding box center [479, 517] width 195 height 39
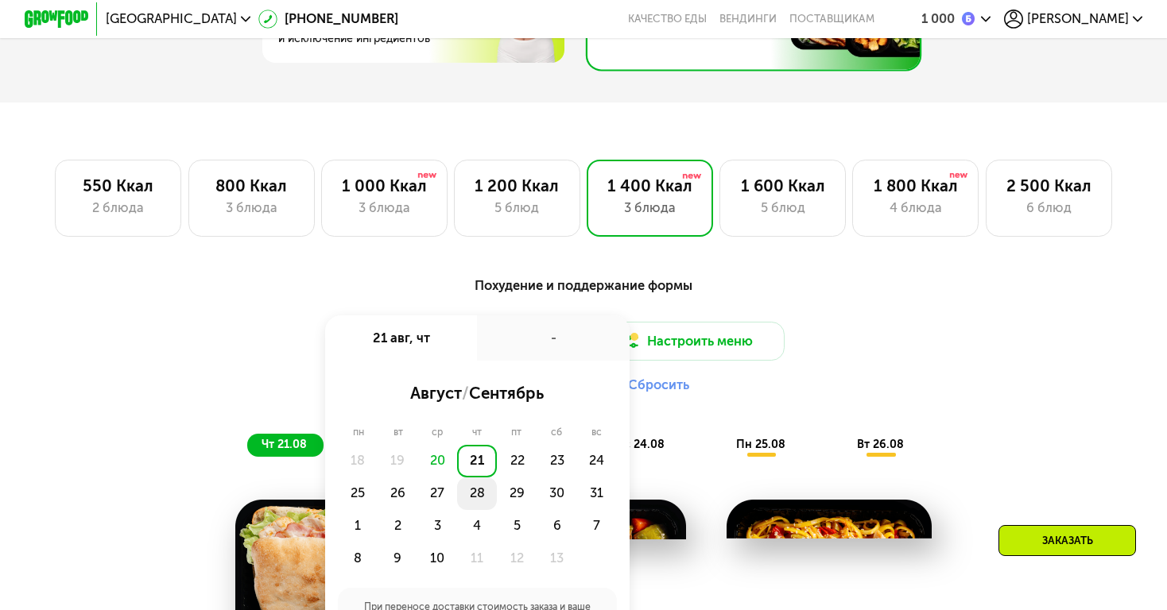
scroll to position [875, 0]
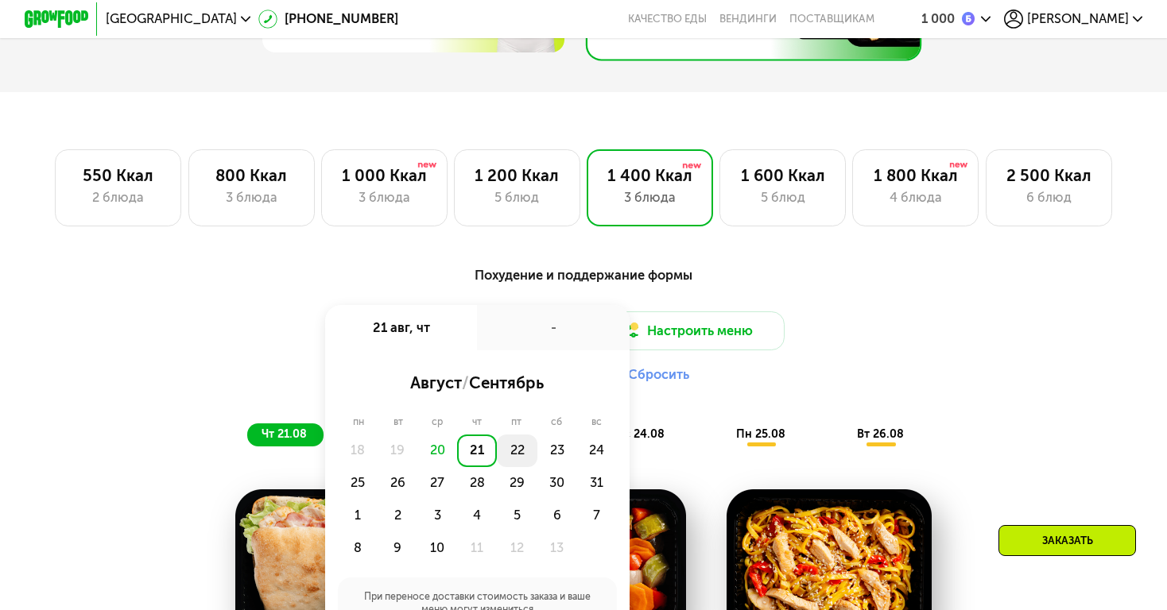
click at [537, 454] on div "22" at bounding box center [557, 451] width 40 height 33
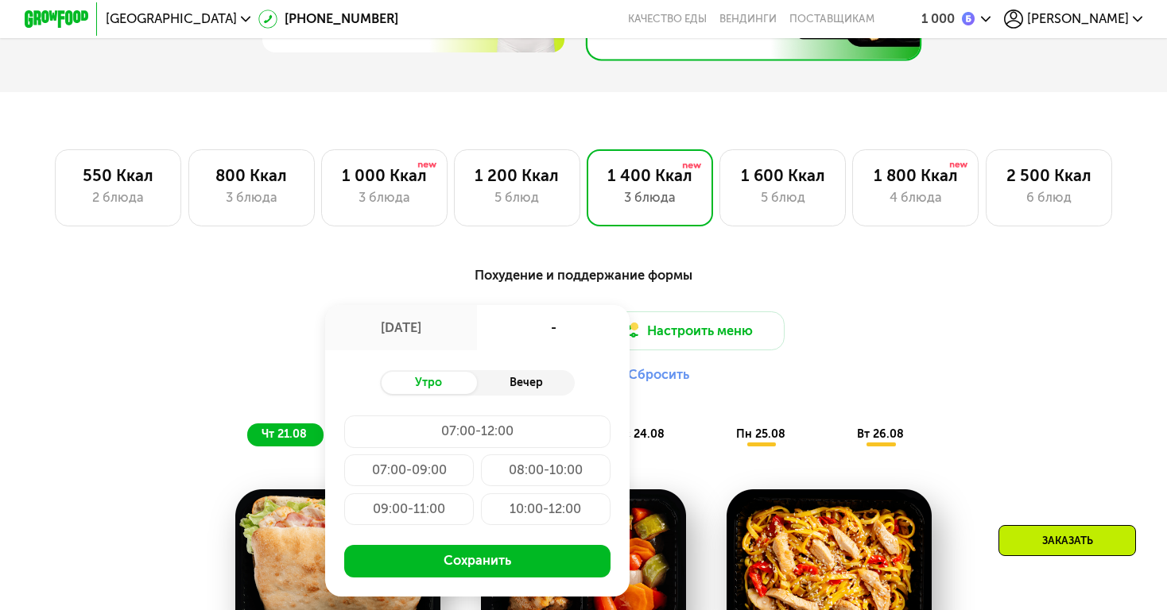
click at [530, 382] on div "Вечер" at bounding box center [525, 383] width 97 height 23
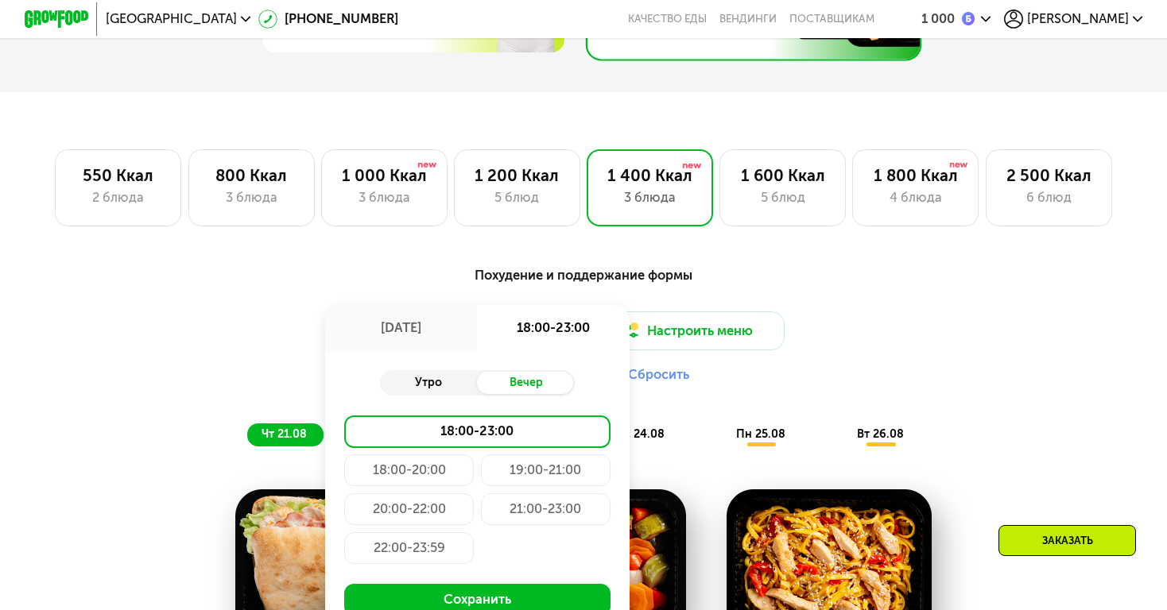
click at [429, 373] on div "Утро" at bounding box center [428, 383] width 97 height 23
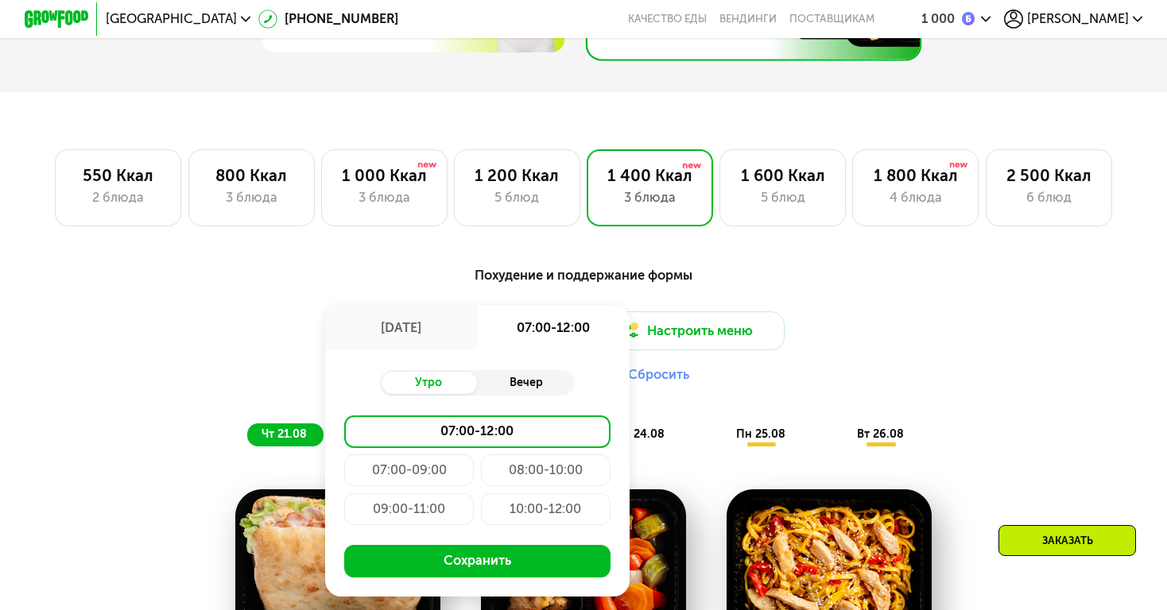
click at [518, 381] on div "Вечер" at bounding box center [525, 383] width 97 height 23
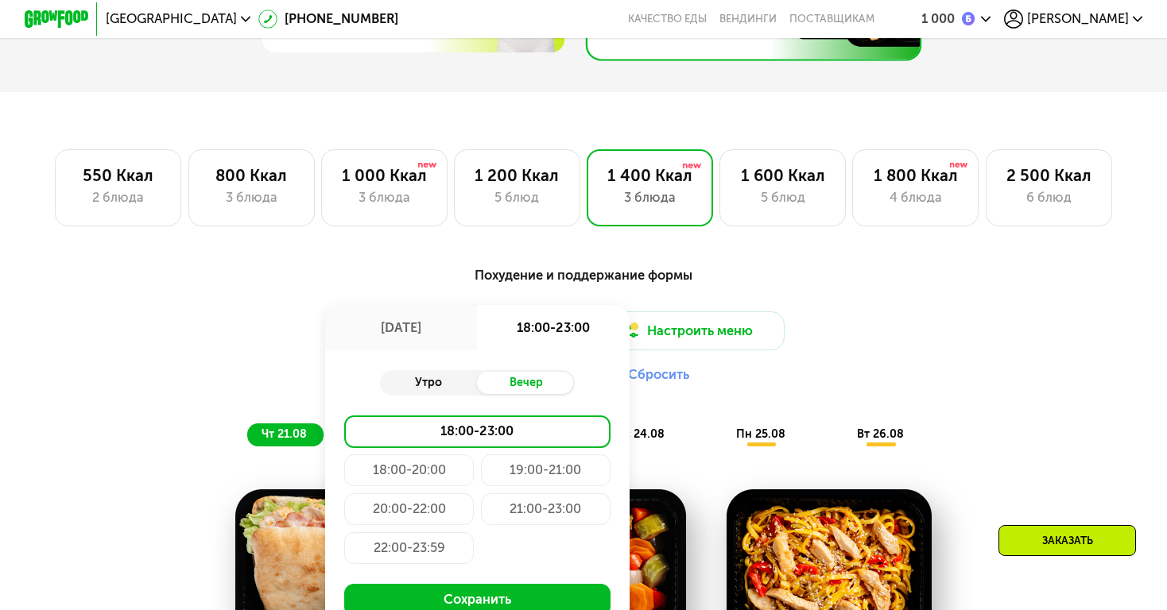
click at [448, 380] on div "Утро" at bounding box center [428, 383] width 97 height 23
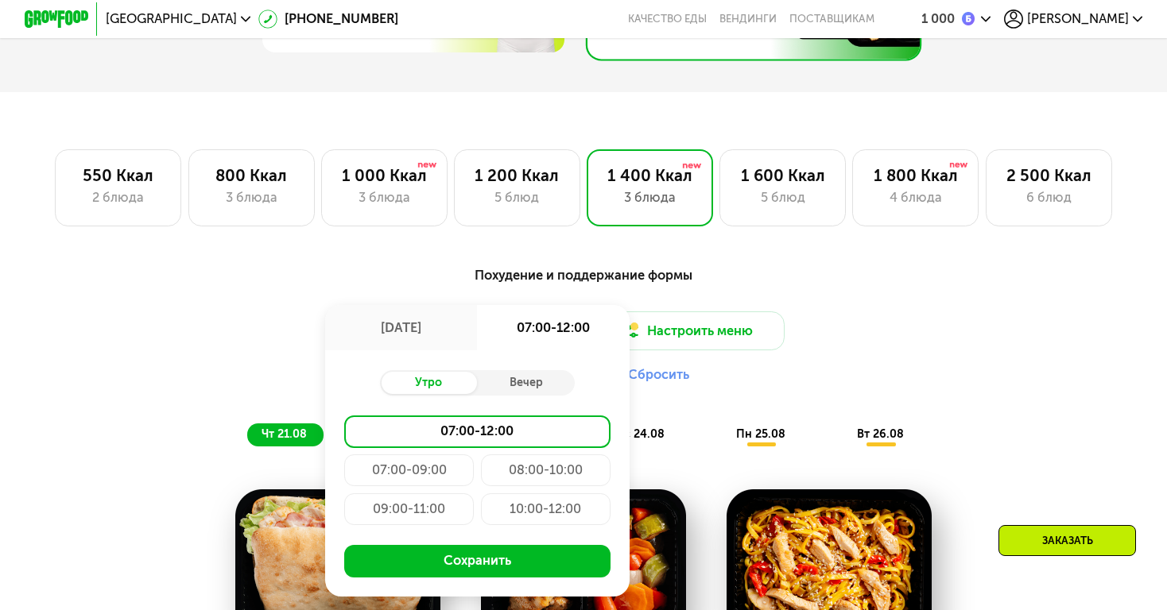
click at [481, 474] on div "07:00-09:00" at bounding box center [546, 471] width 130 height 33
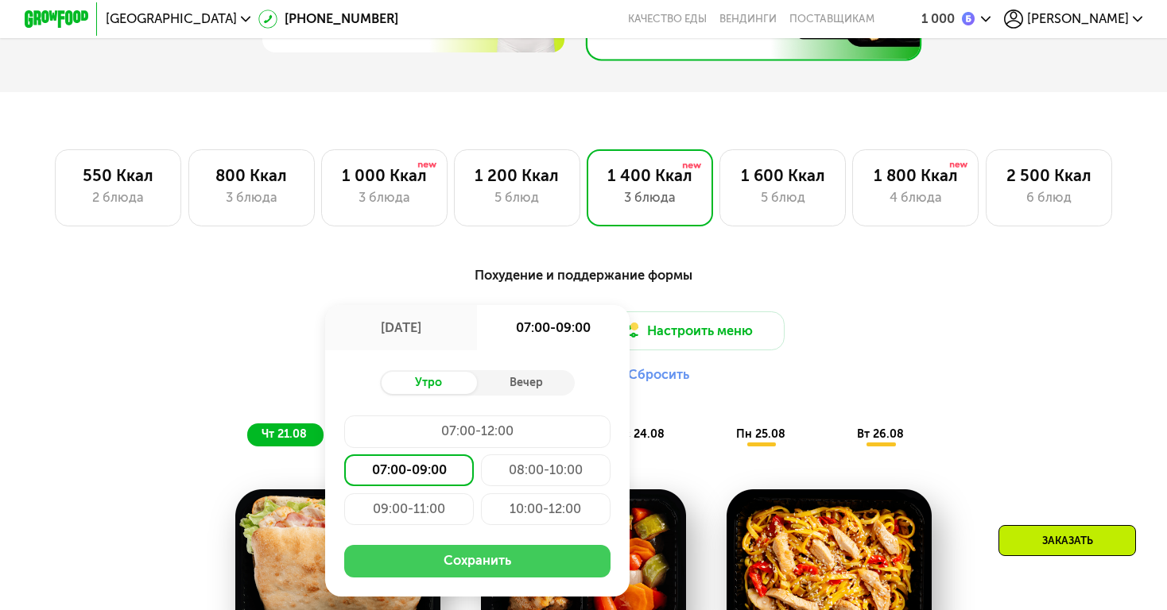
click at [440, 556] on button "Сохранить" at bounding box center [476, 561] width 265 height 33
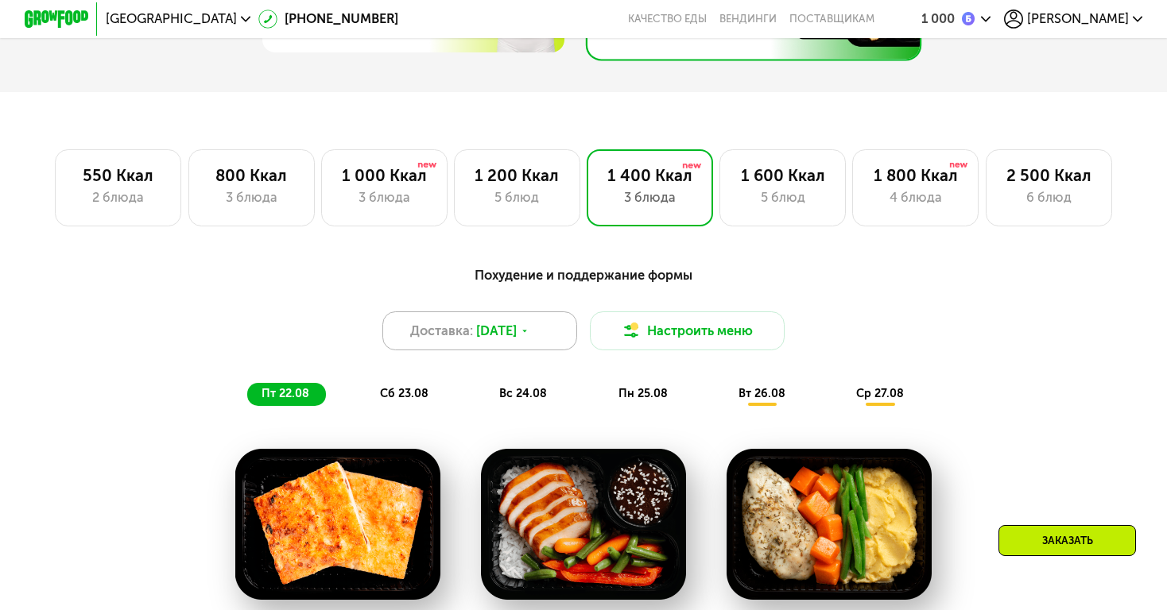
click at [517, 337] on span "22 авг, пт" at bounding box center [496, 331] width 41 height 19
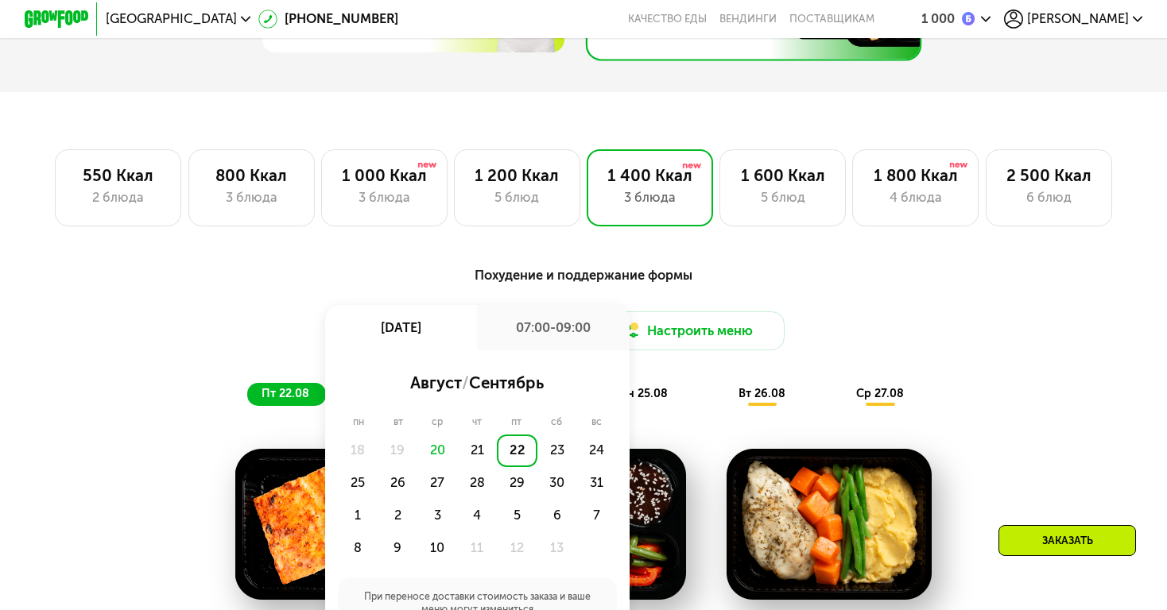
click at [524, 452] on div "22" at bounding box center [517, 451] width 40 height 33
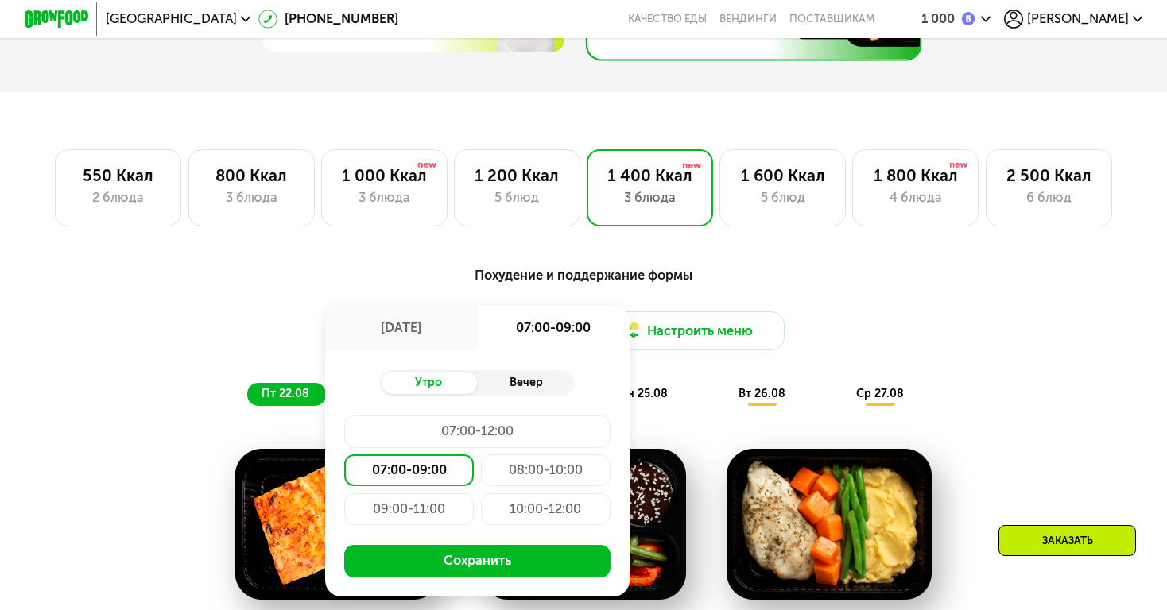
click at [520, 388] on div "Вечер" at bounding box center [525, 383] width 97 height 23
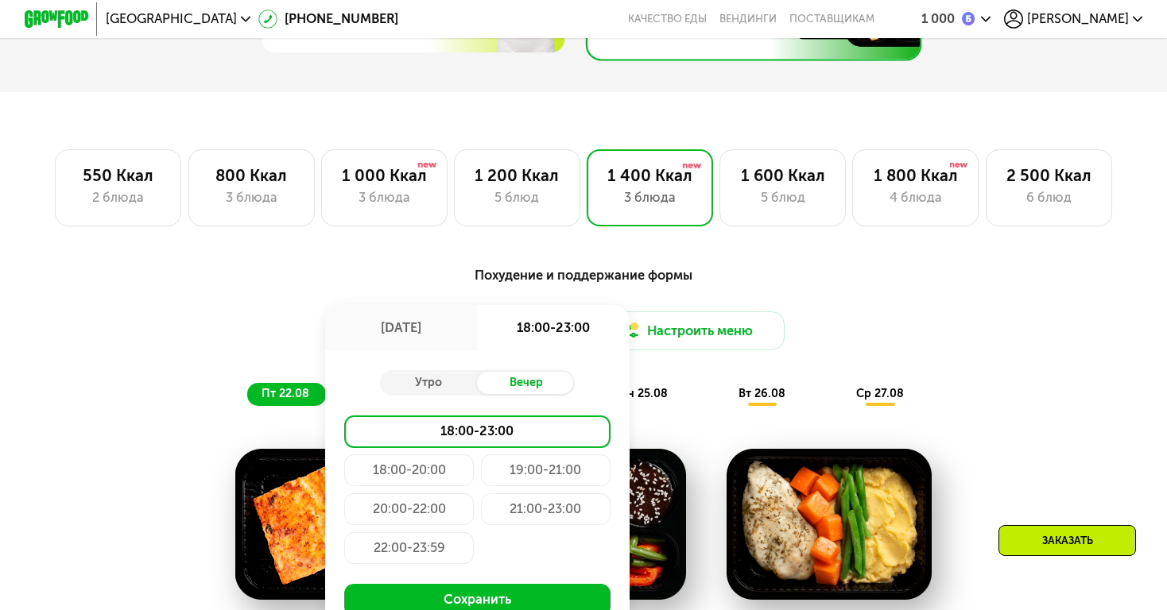
click at [481, 513] on div "20:00-22:00" at bounding box center [546, 509] width 130 height 33
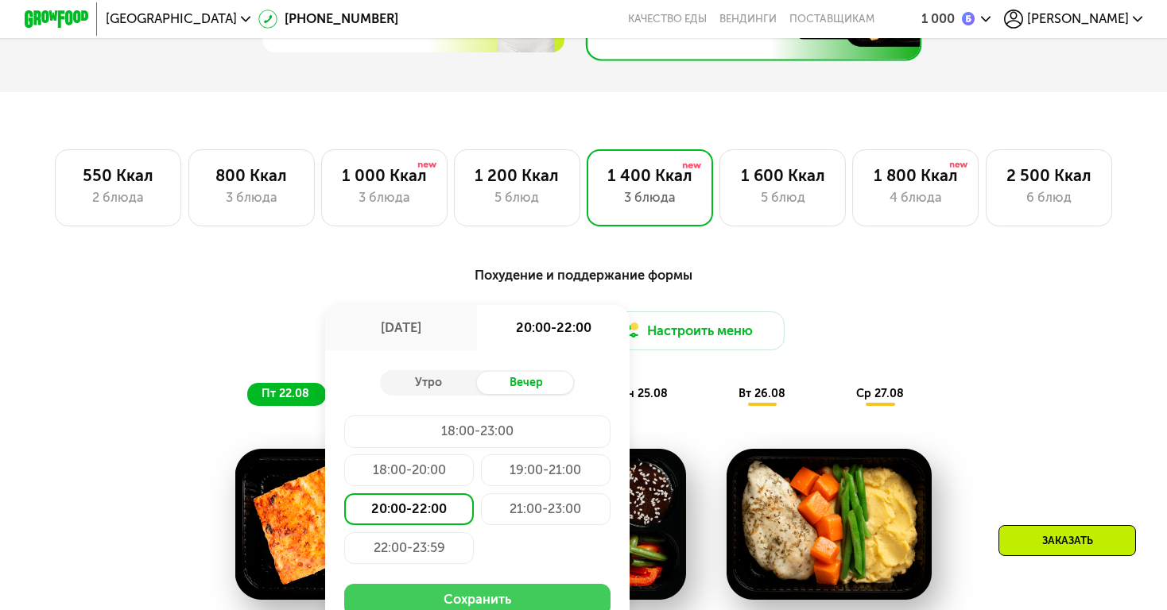
click at [430, 596] on button "Сохранить" at bounding box center [476, 600] width 265 height 33
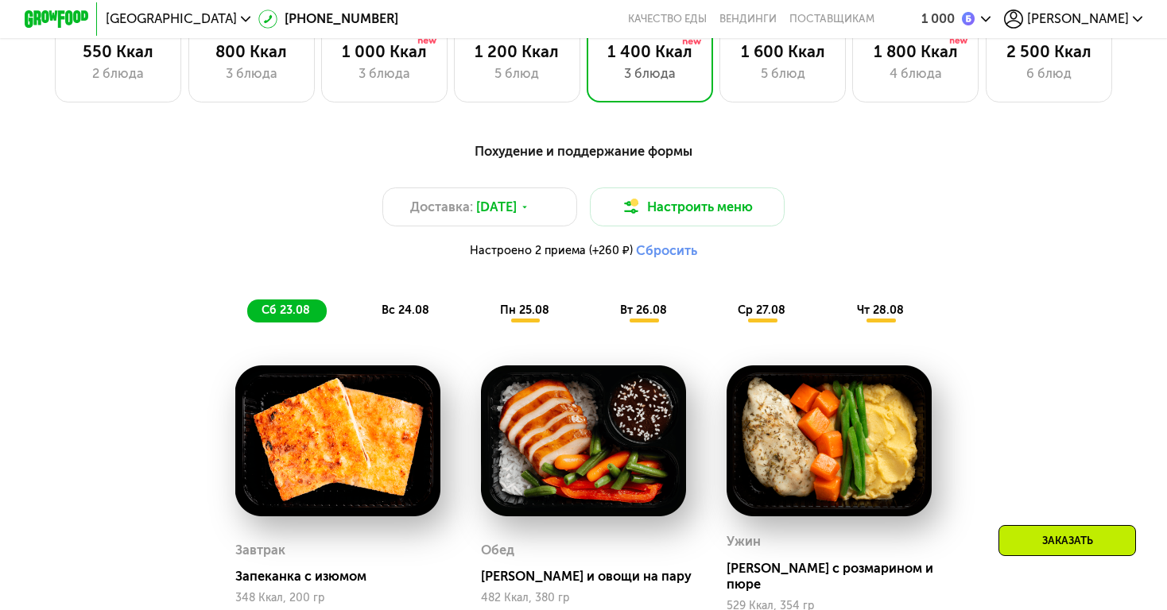
scroll to position [1003, 0]
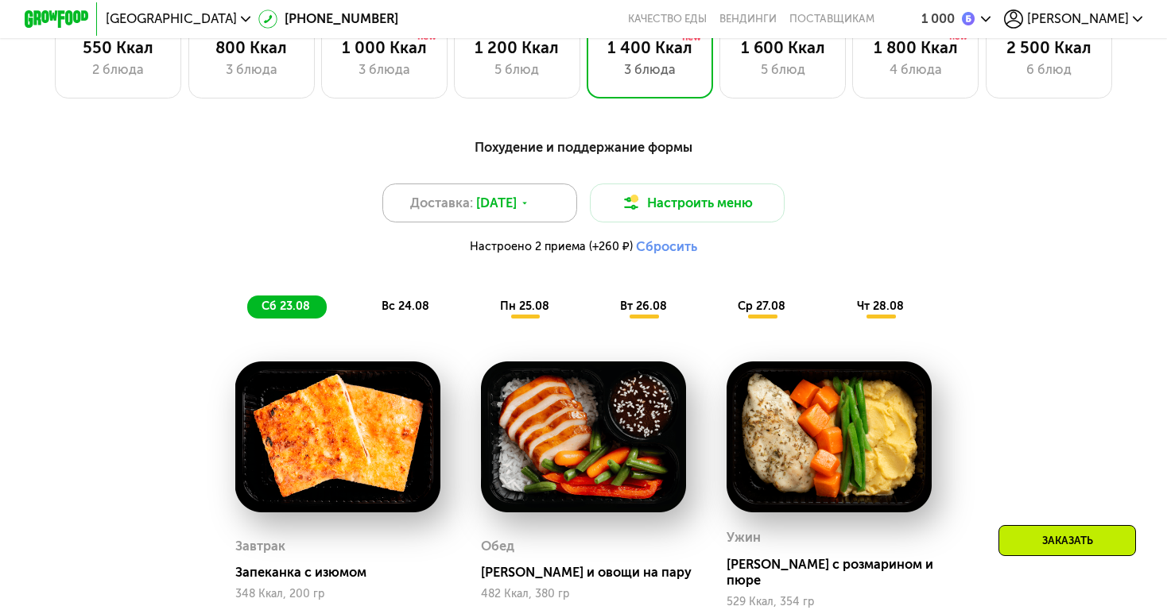
click at [509, 216] on div "Доставка: 22 авг, пт" at bounding box center [479, 203] width 195 height 39
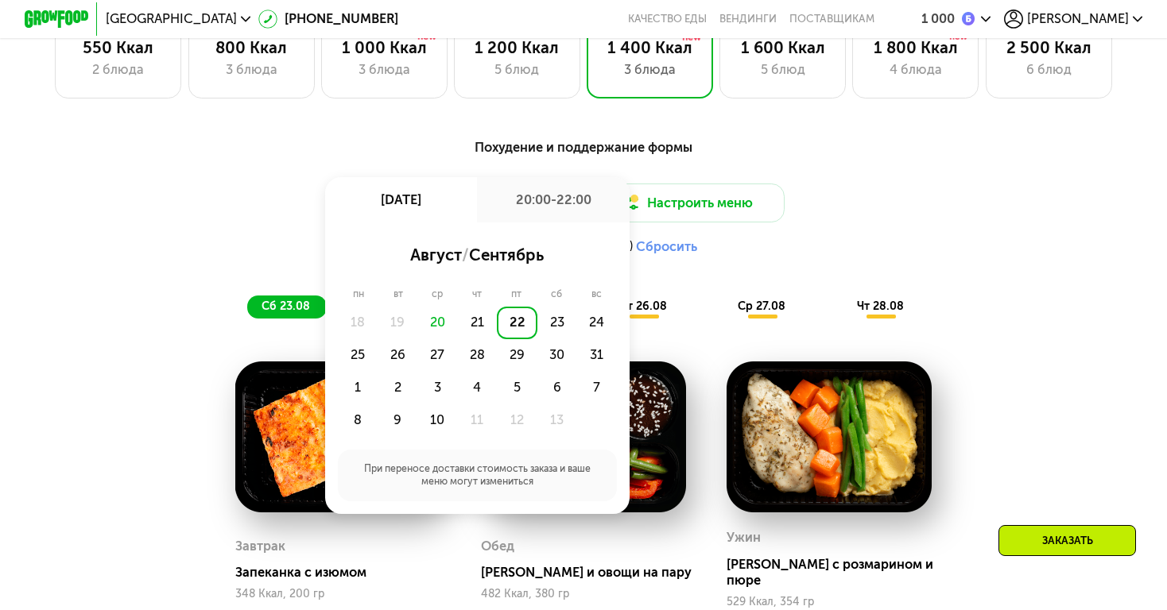
click at [520, 323] on div "22" at bounding box center [517, 323] width 40 height 33
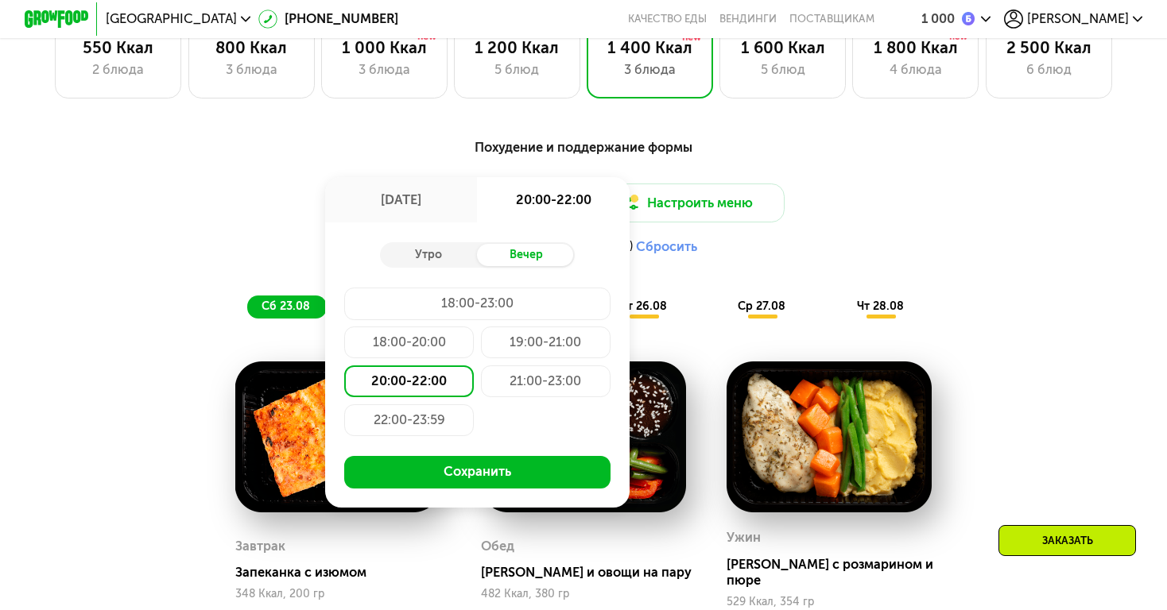
click at [474, 366] on div "19:00-21:00" at bounding box center [409, 382] width 130 height 33
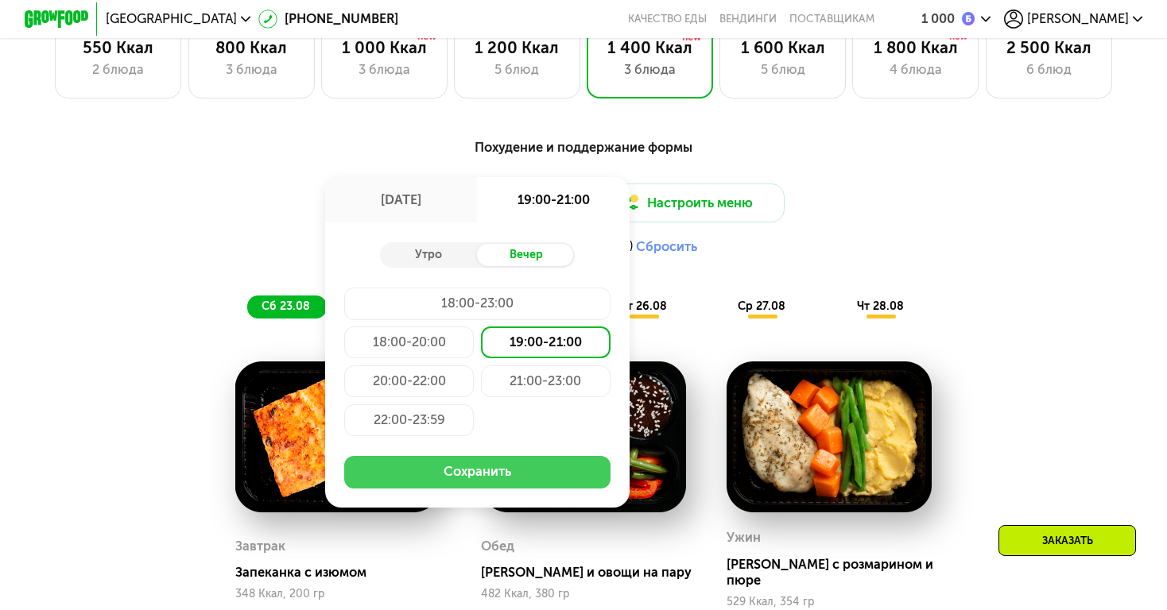
click at [497, 467] on button "Сохранить" at bounding box center [476, 472] width 265 height 33
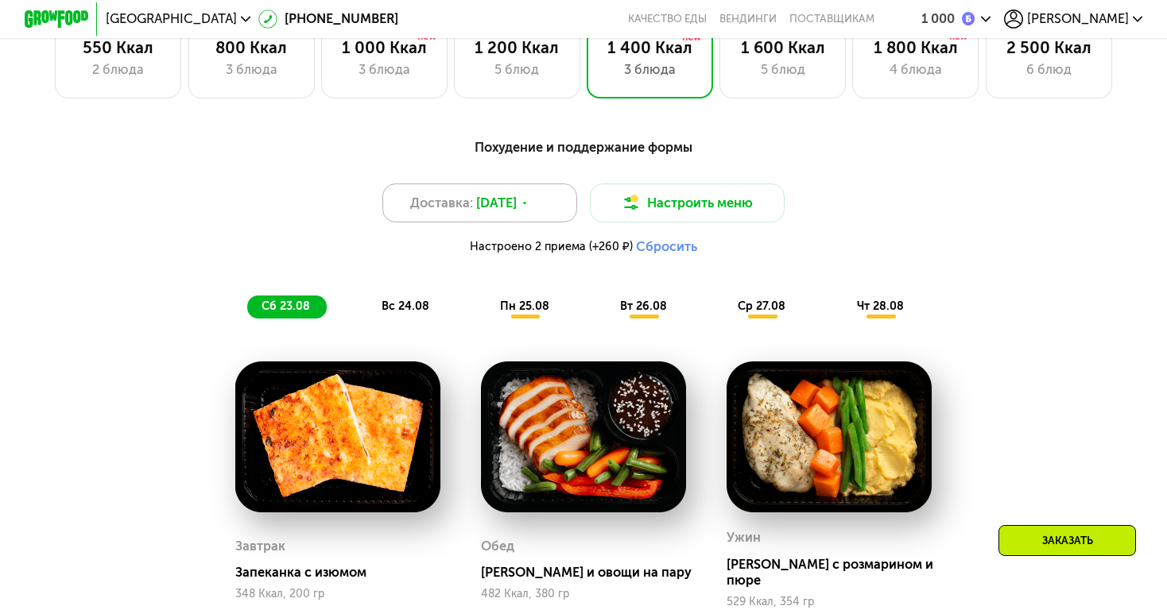
click at [517, 198] on span "22 авг, пт" at bounding box center [496, 203] width 41 height 19
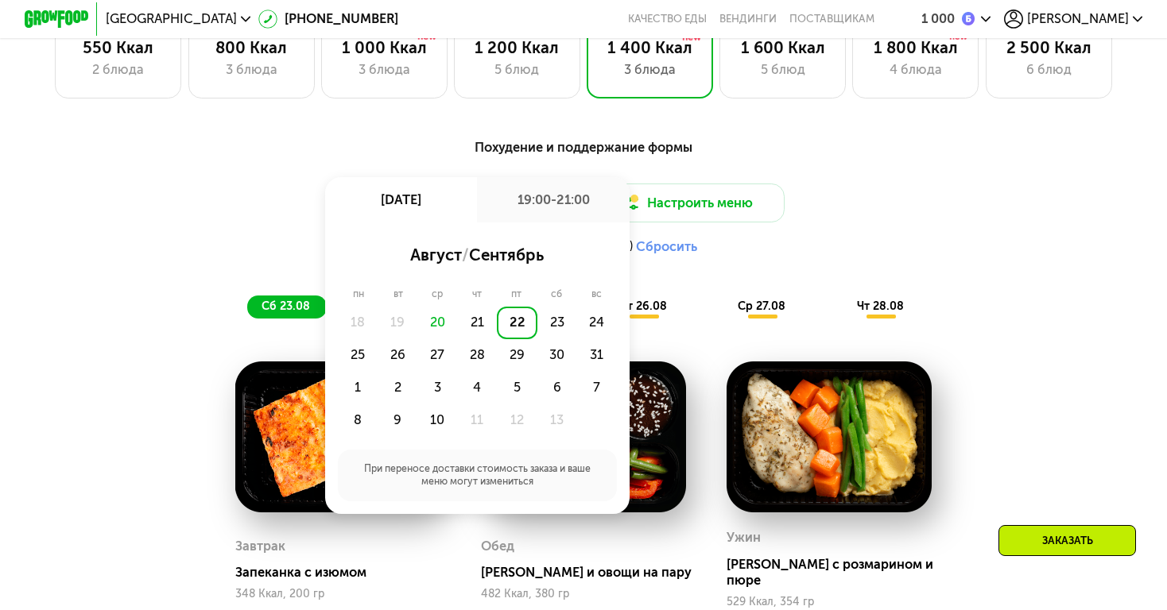
click at [512, 319] on div "22" at bounding box center [517, 323] width 40 height 33
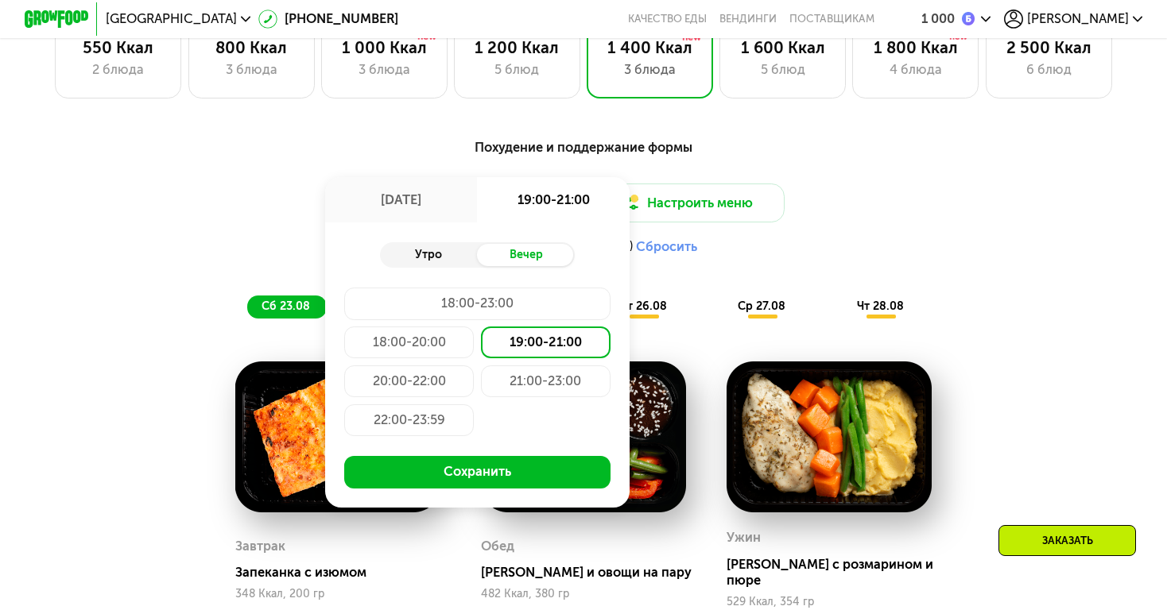
click at [444, 250] on div "Утро" at bounding box center [428, 255] width 97 height 23
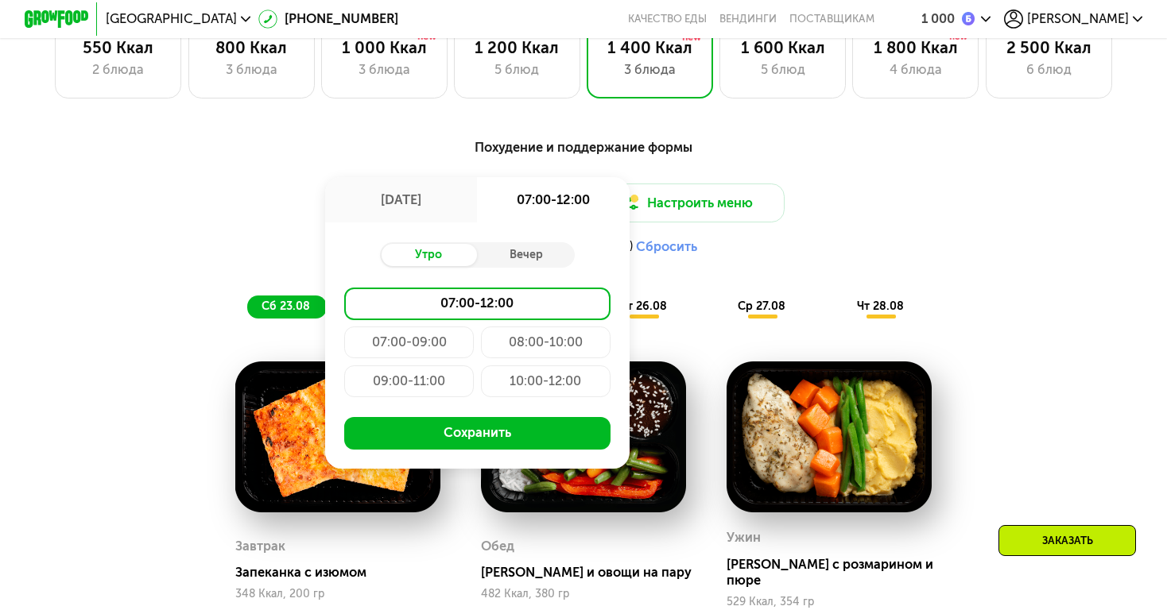
click at [481, 389] on div "09:00-11:00" at bounding box center [546, 382] width 130 height 33
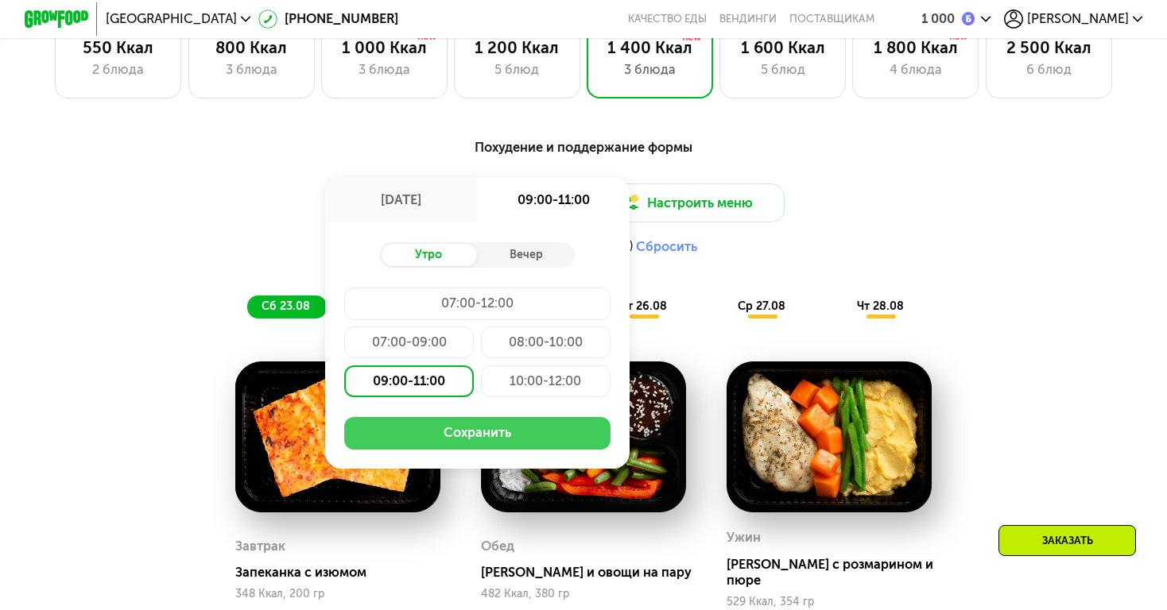
click at [455, 438] on button "Сохранить" at bounding box center [476, 433] width 265 height 33
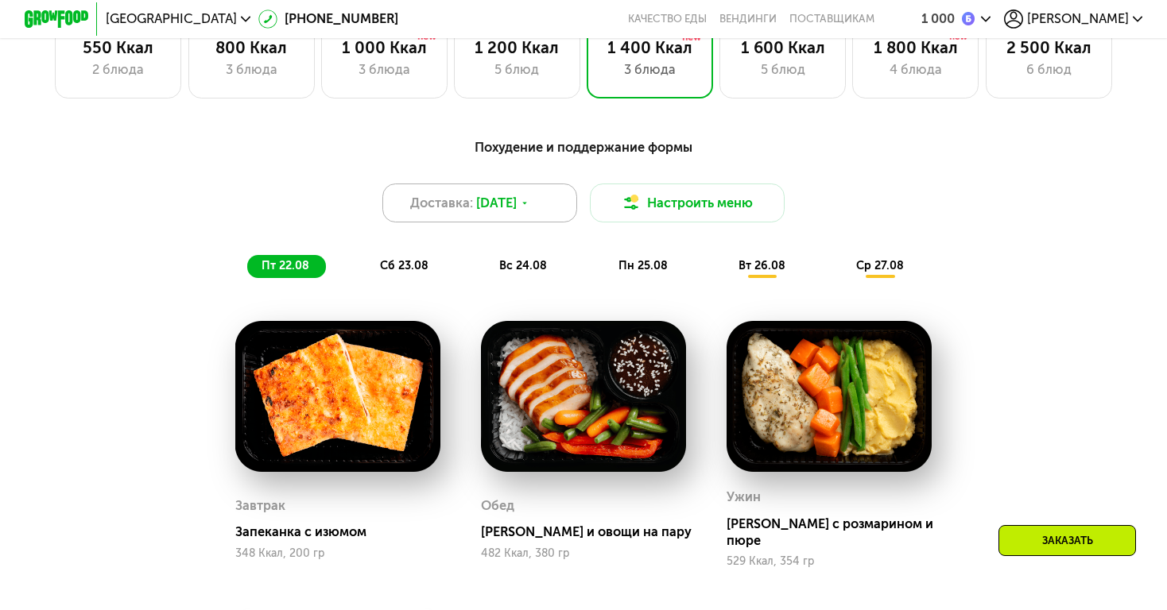
click at [503, 195] on span "22 авг, пт" at bounding box center [496, 203] width 41 height 19
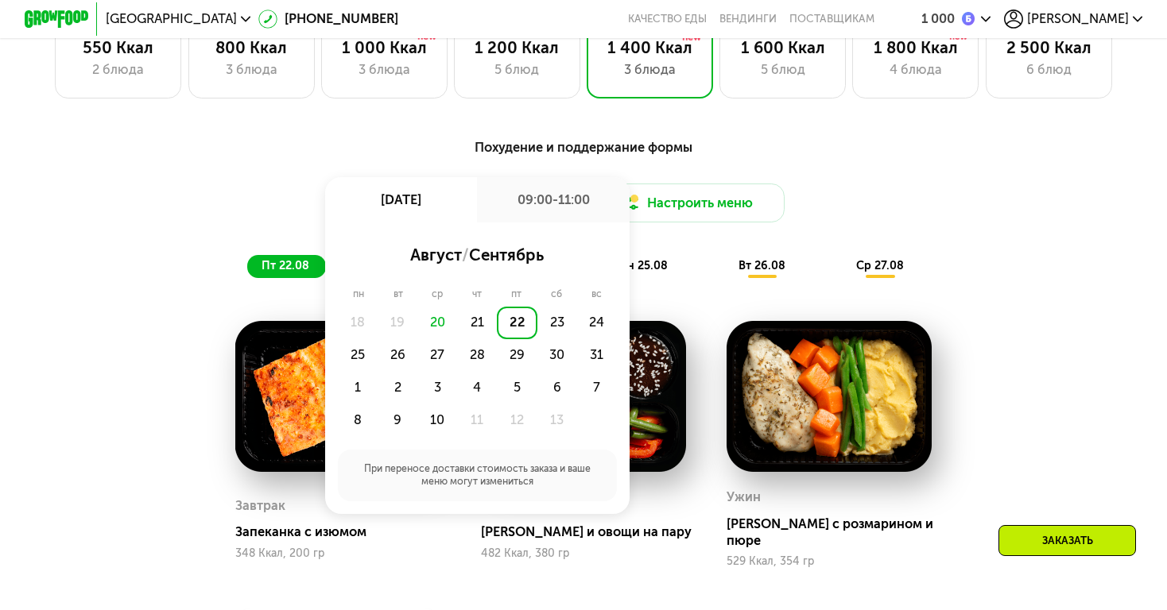
click at [520, 323] on div "22" at bounding box center [517, 323] width 40 height 33
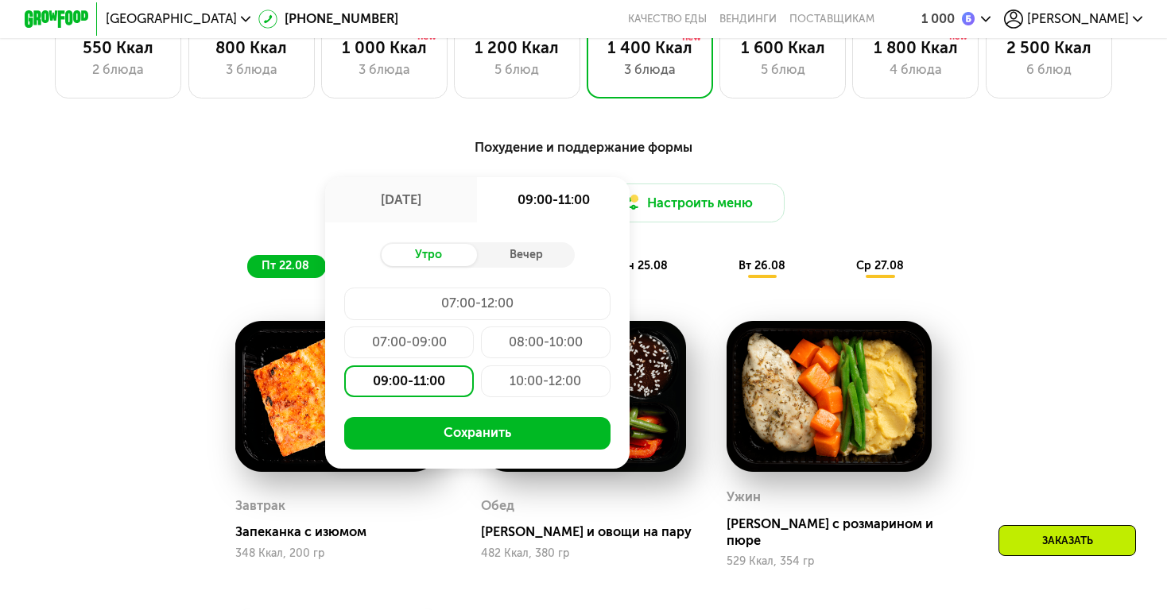
click at [515, 373] on div "10:00-12:00" at bounding box center [546, 382] width 130 height 33
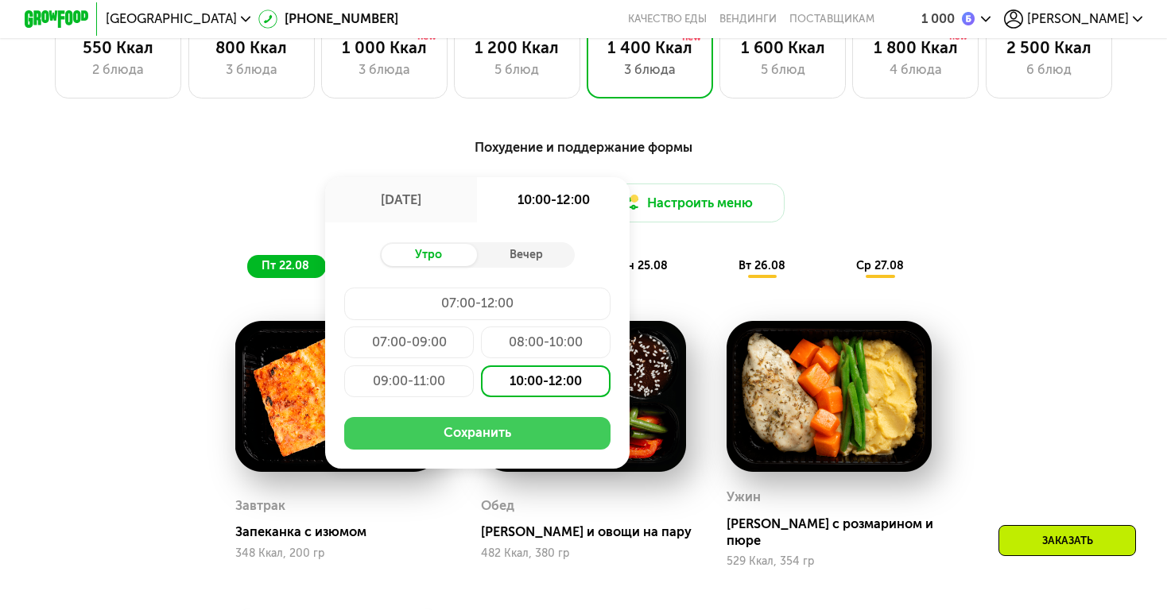
click at [499, 447] on button "Сохранить" at bounding box center [476, 433] width 265 height 33
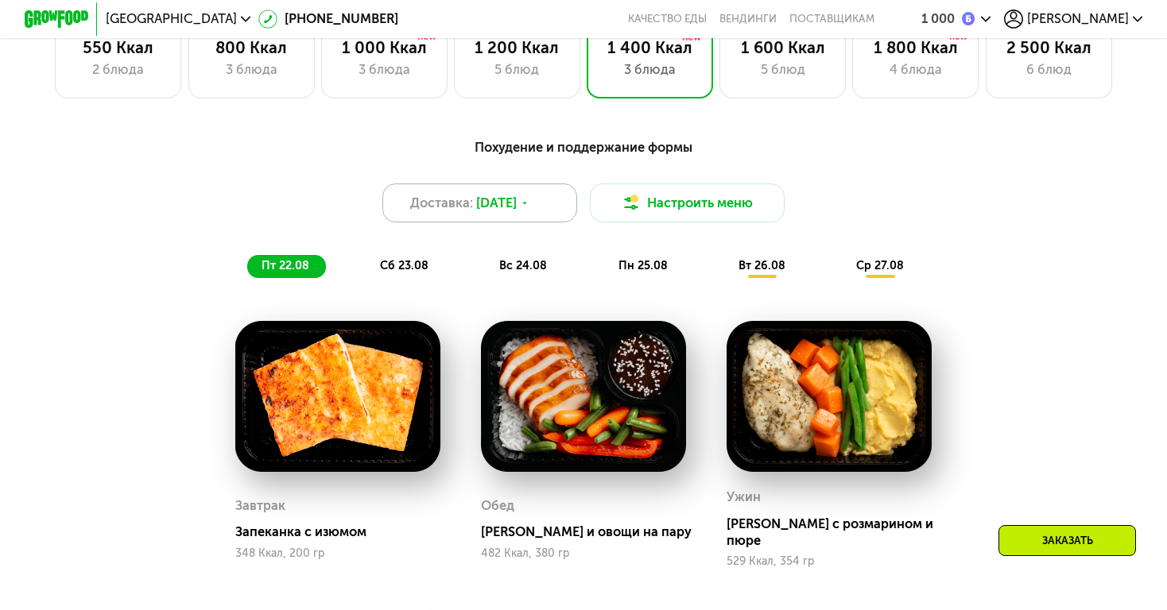
click at [517, 203] on span "22 авг, пт" at bounding box center [496, 203] width 41 height 19
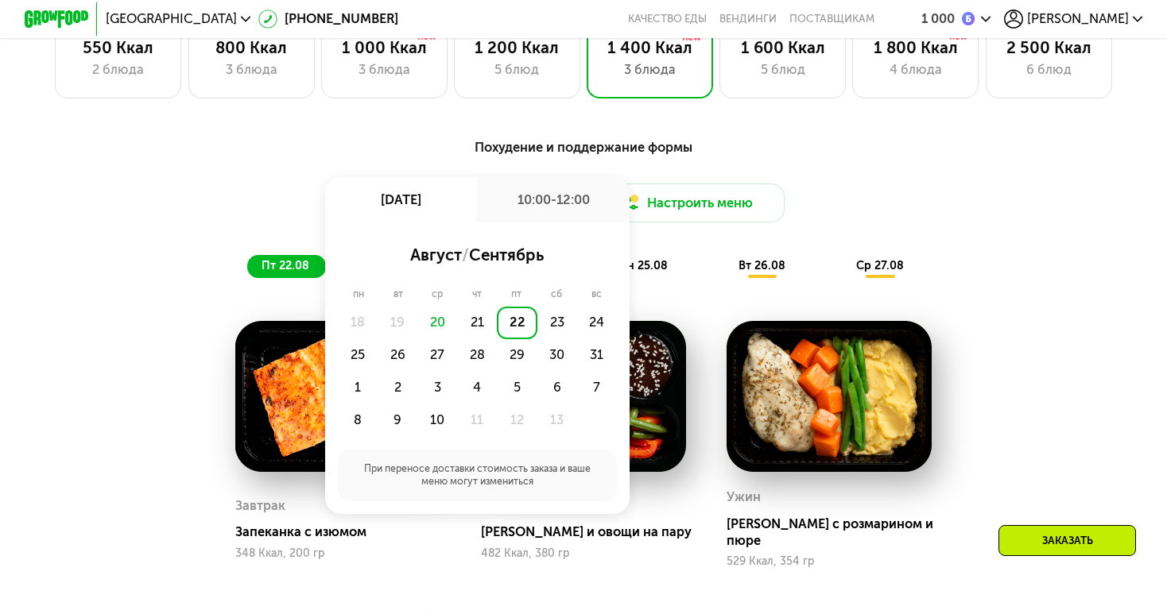
click at [520, 318] on div "22" at bounding box center [517, 323] width 40 height 33
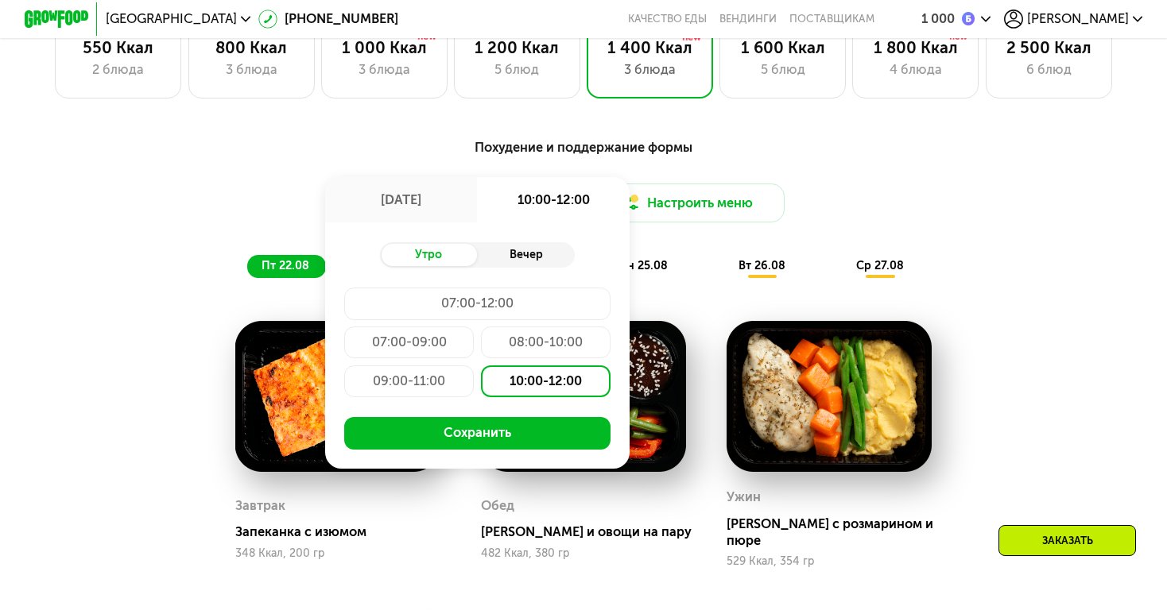
click at [525, 257] on div "Вечер" at bounding box center [525, 255] width 97 height 23
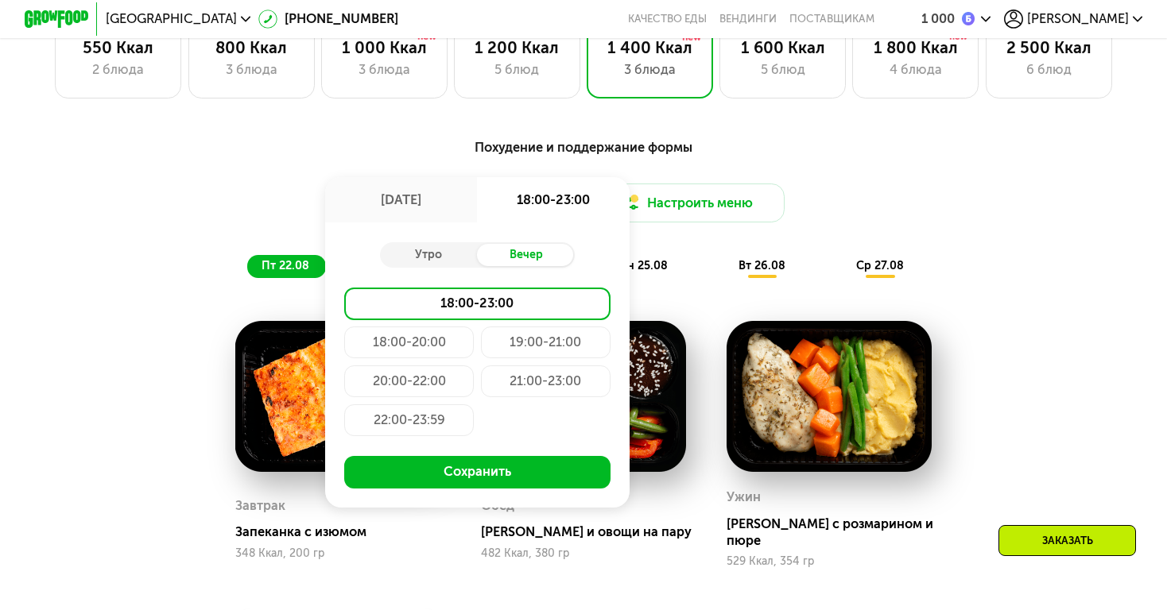
click at [474, 404] on div "21:00-23:00" at bounding box center [409, 420] width 130 height 33
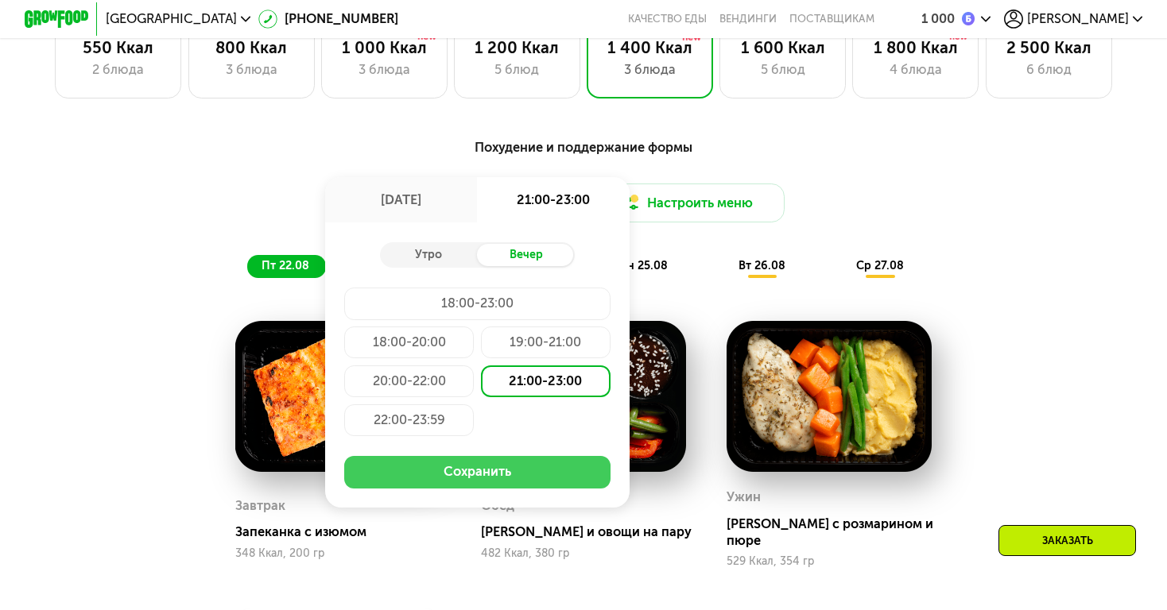
click at [492, 474] on button "Сохранить" at bounding box center [476, 472] width 265 height 33
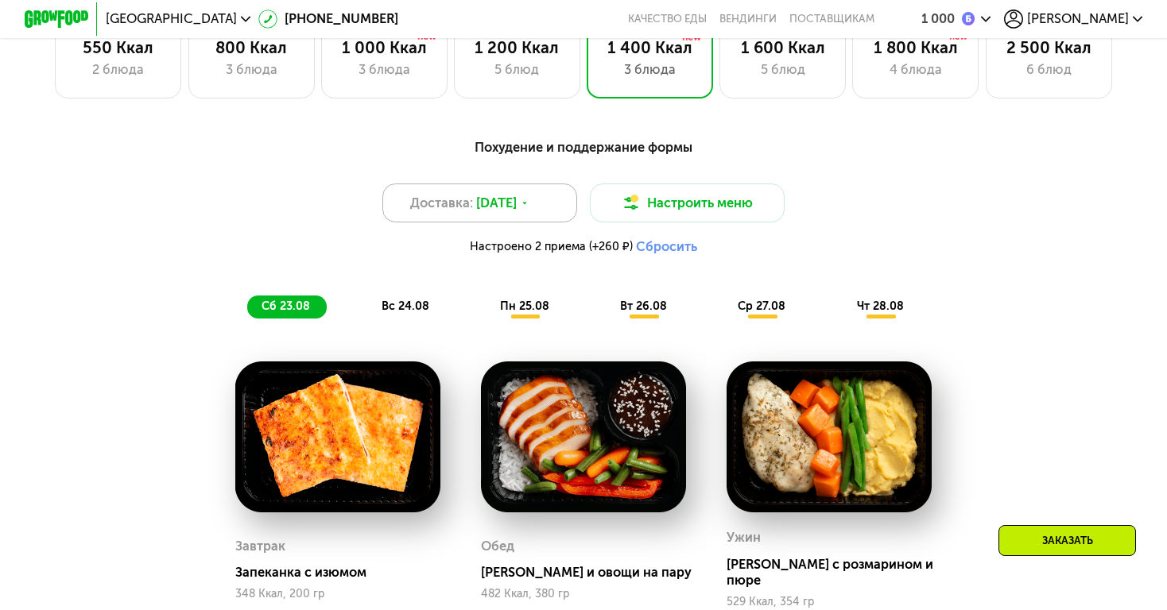
click at [517, 203] on span "22 авг, пт" at bounding box center [496, 203] width 41 height 19
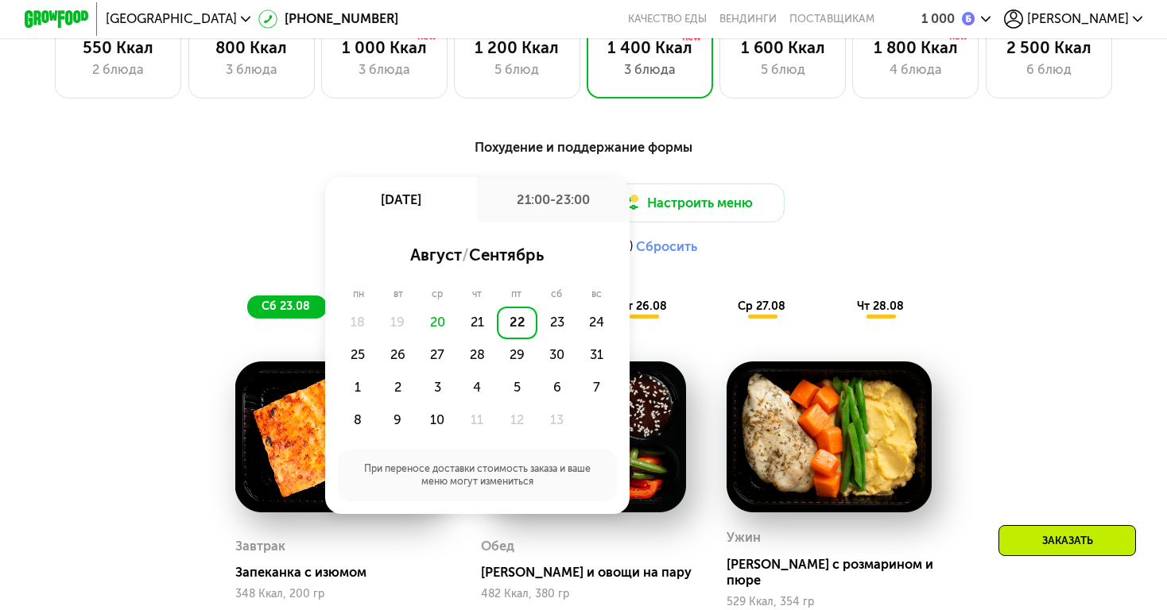
click at [523, 322] on div "22" at bounding box center [517, 323] width 40 height 33
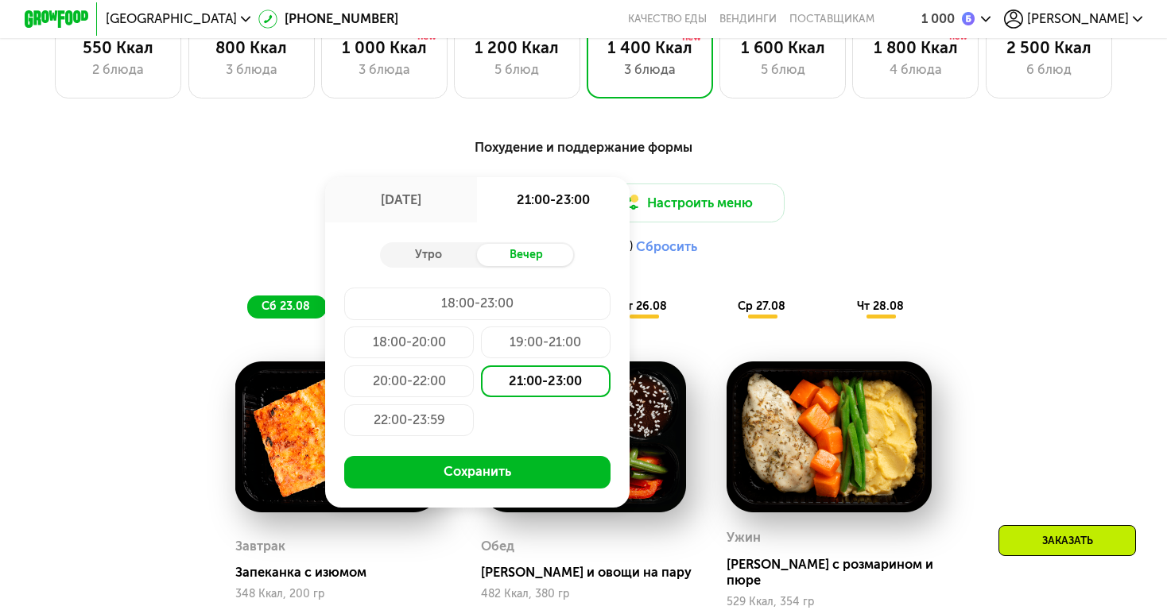
click at [481, 381] on div "20:00-22:00" at bounding box center [546, 382] width 130 height 33
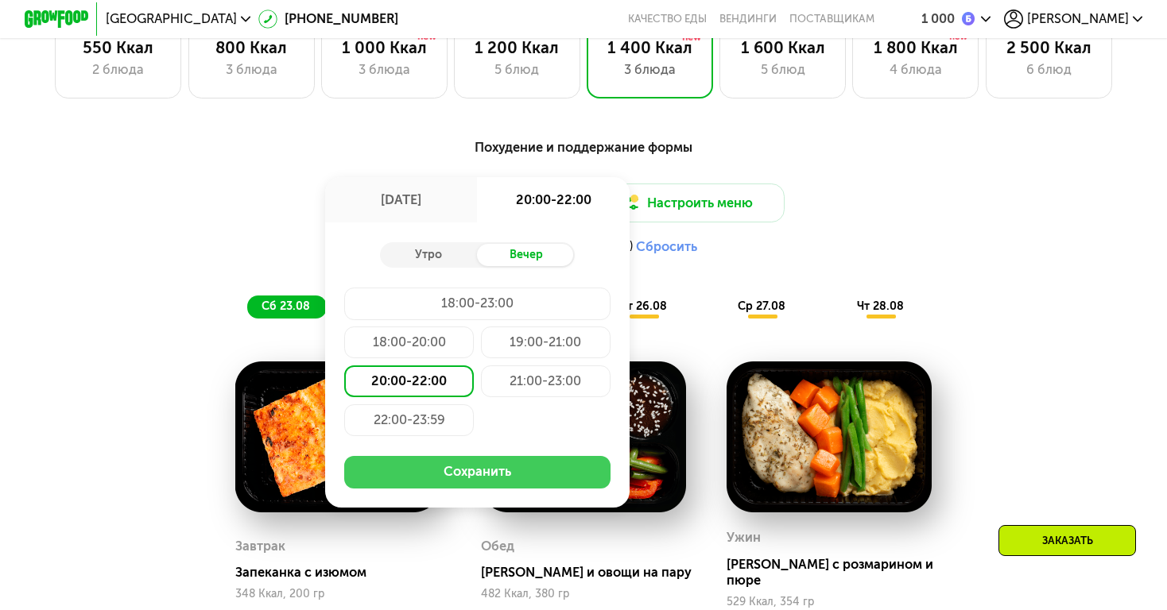
click at [458, 474] on button "Сохранить" at bounding box center [476, 472] width 265 height 33
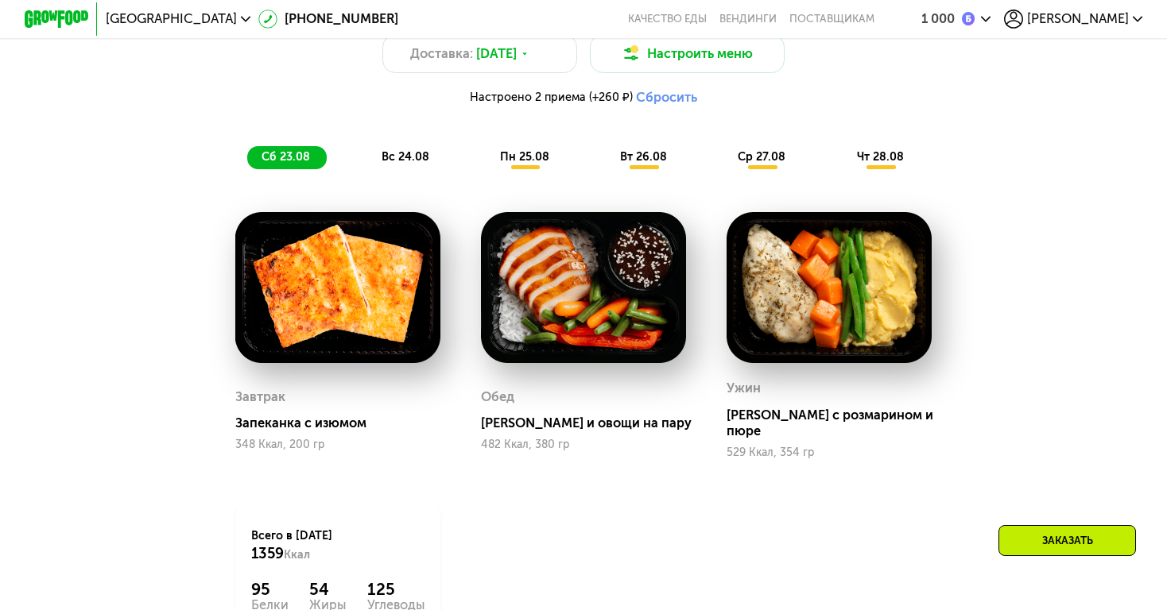
scroll to position [1154, 0]
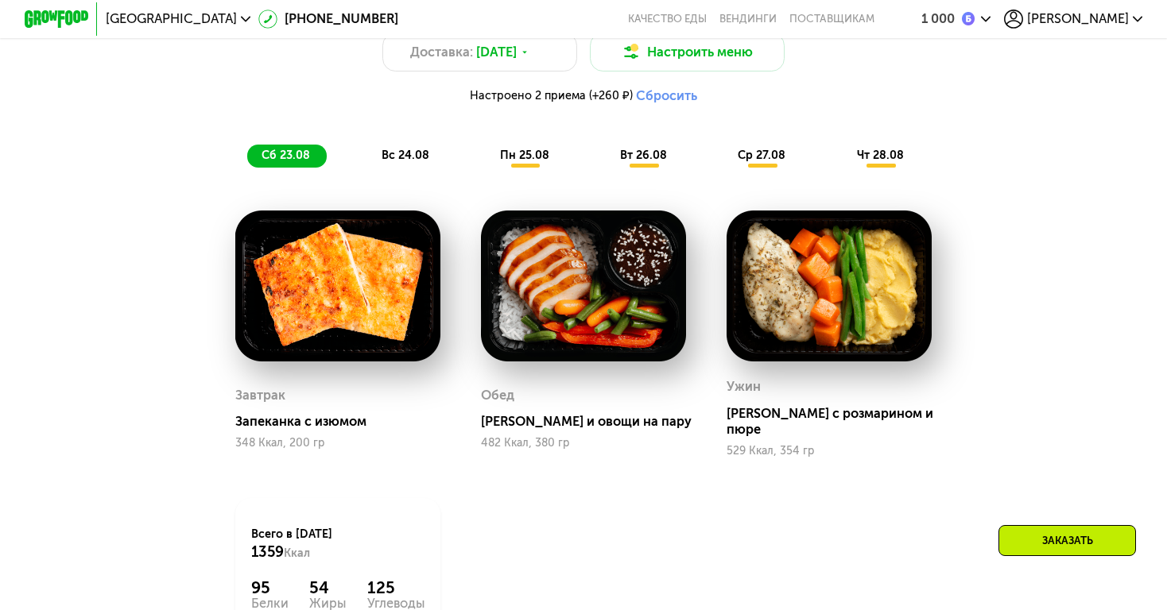
click at [404, 158] on span "вс 24.08" at bounding box center [405, 156] width 48 height 14
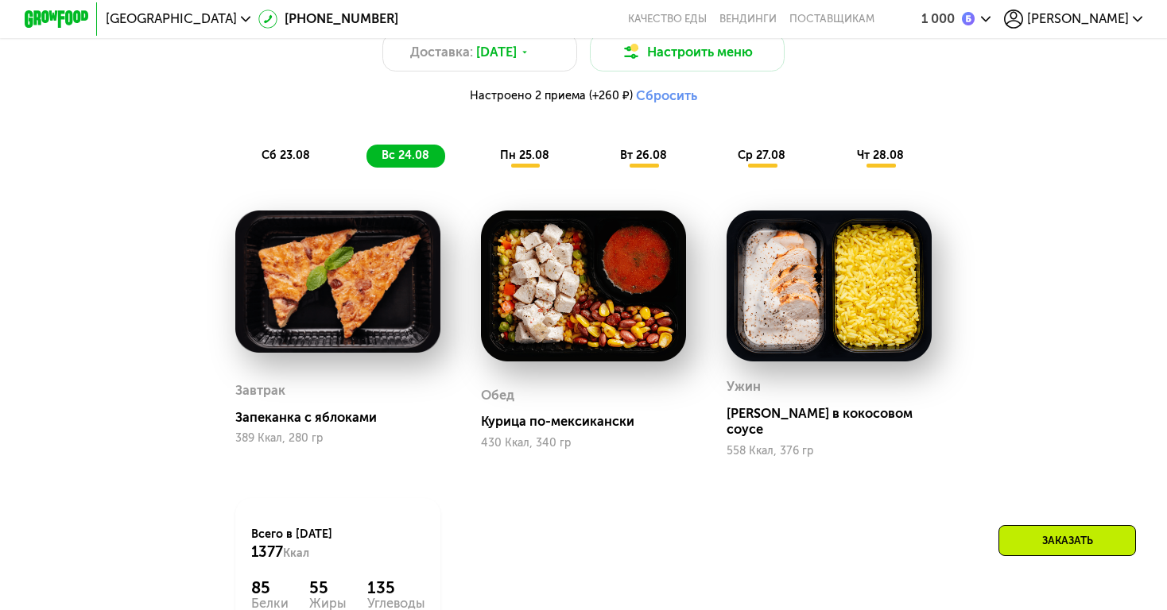
click at [292, 157] on span "сб 23.08" at bounding box center [285, 156] width 48 height 14
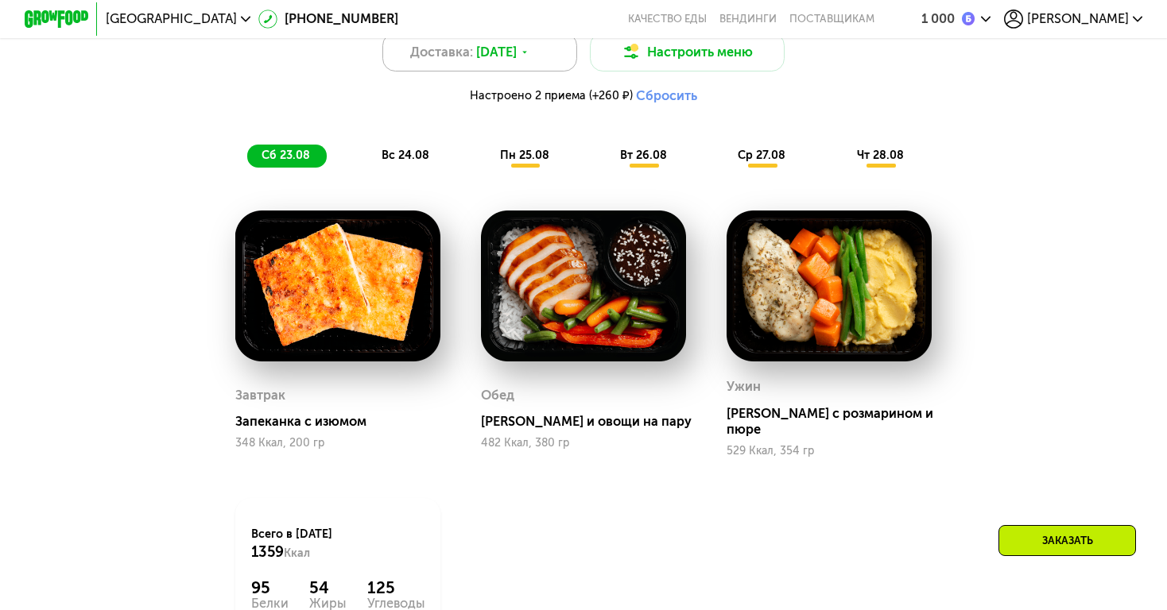
click at [495, 52] on span "22 авг, пт" at bounding box center [496, 52] width 41 height 19
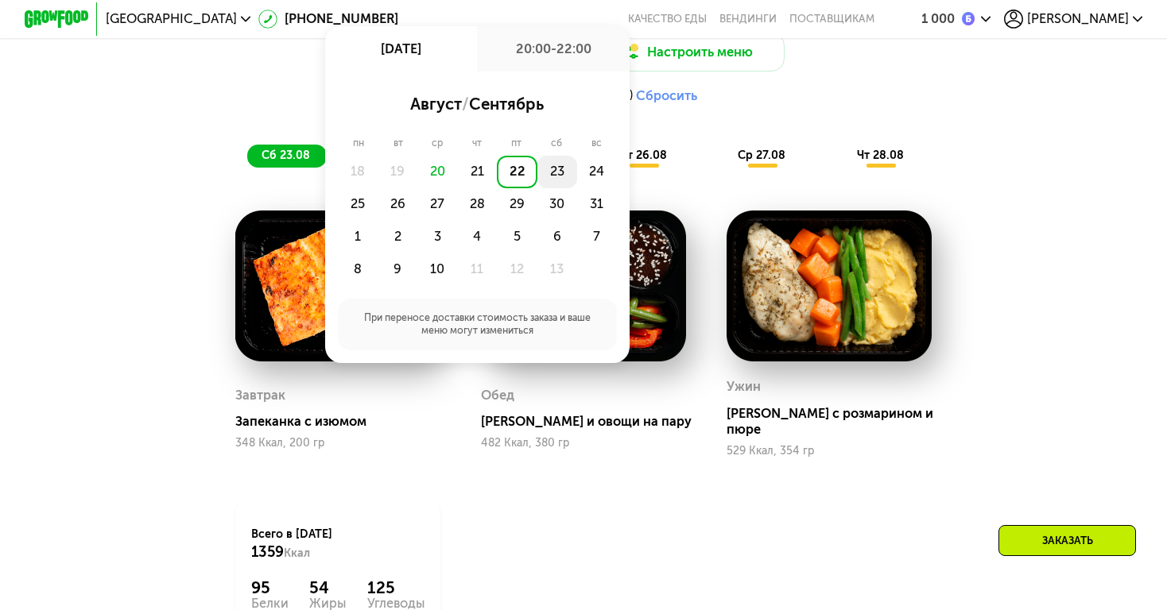
click at [577, 176] on div "23" at bounding box center [597, 172] width 40 height 33
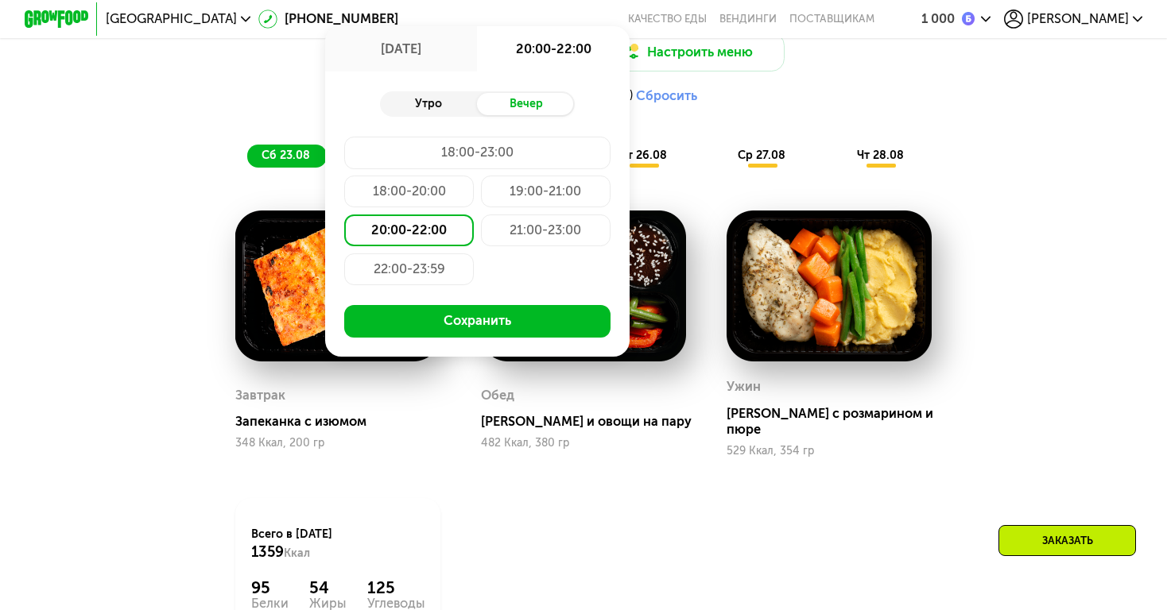
click at [442, 103] on div "Утро" at bounding box center [428, 104] width 97 height 23
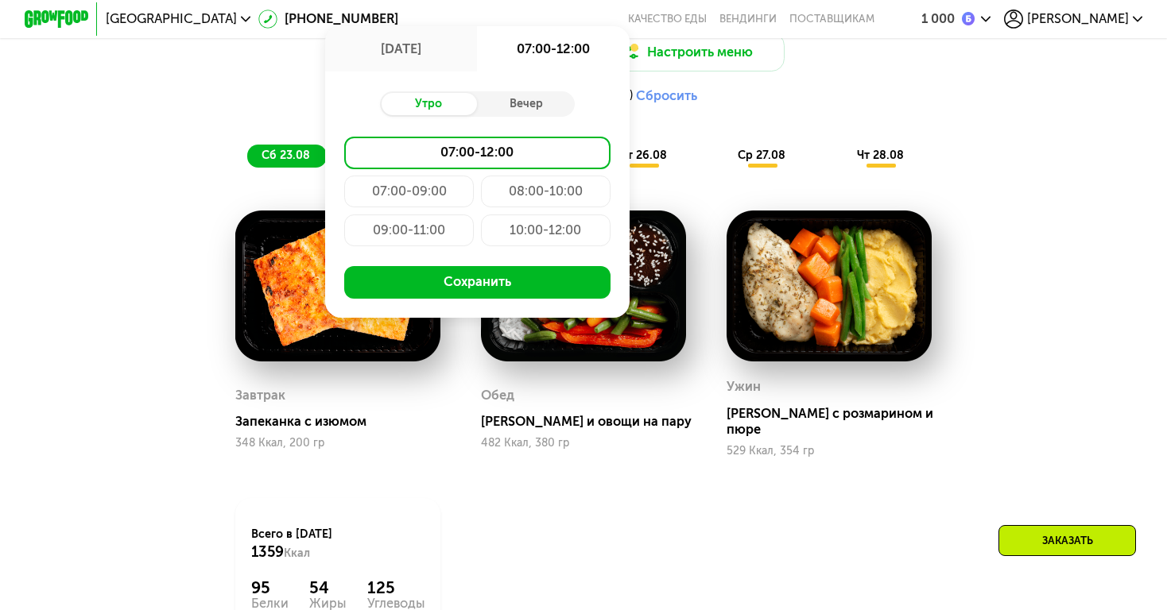
click at [481, 192] on div "07:00-09:00" at bounding box center [546, 192] width 130 height 33
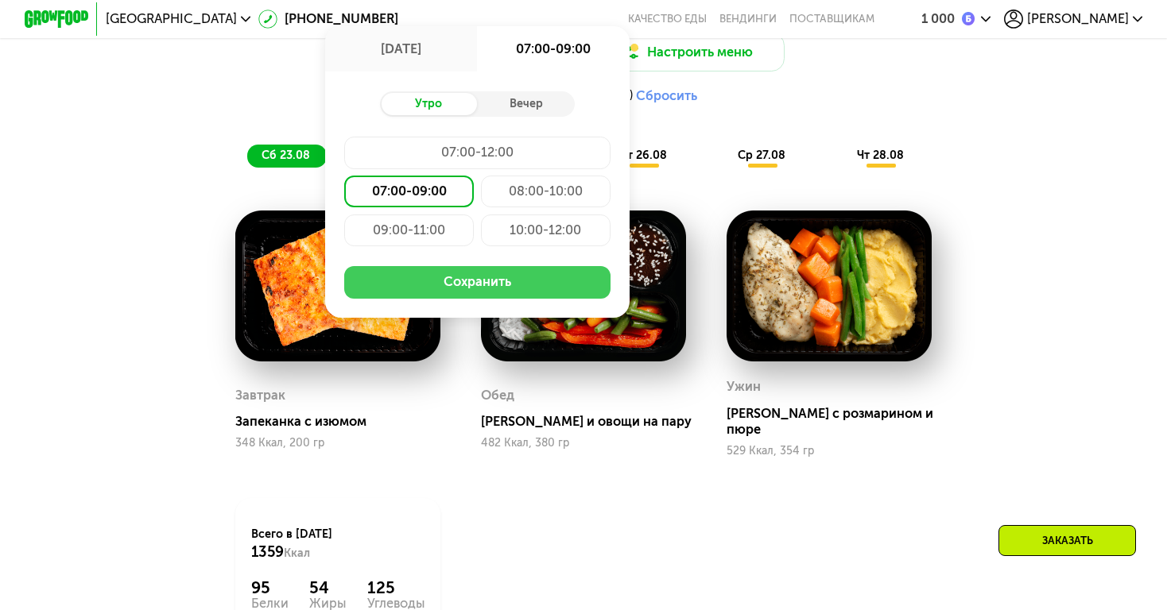
click at [413, 296] on button "Сохранить" at bounding box center [476, 282] width 265 height 33
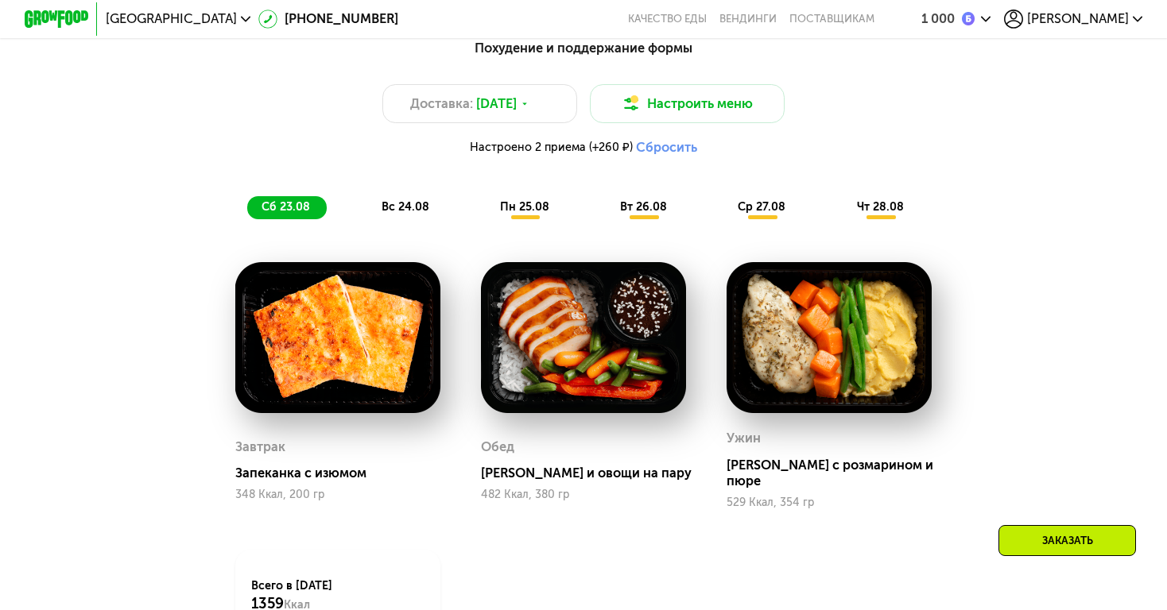
scroll to position [1102, 0]
click at [510, 115] on div "Доставка: 23 авг, сб" at bounding box center [479, 103] width 195 height 39
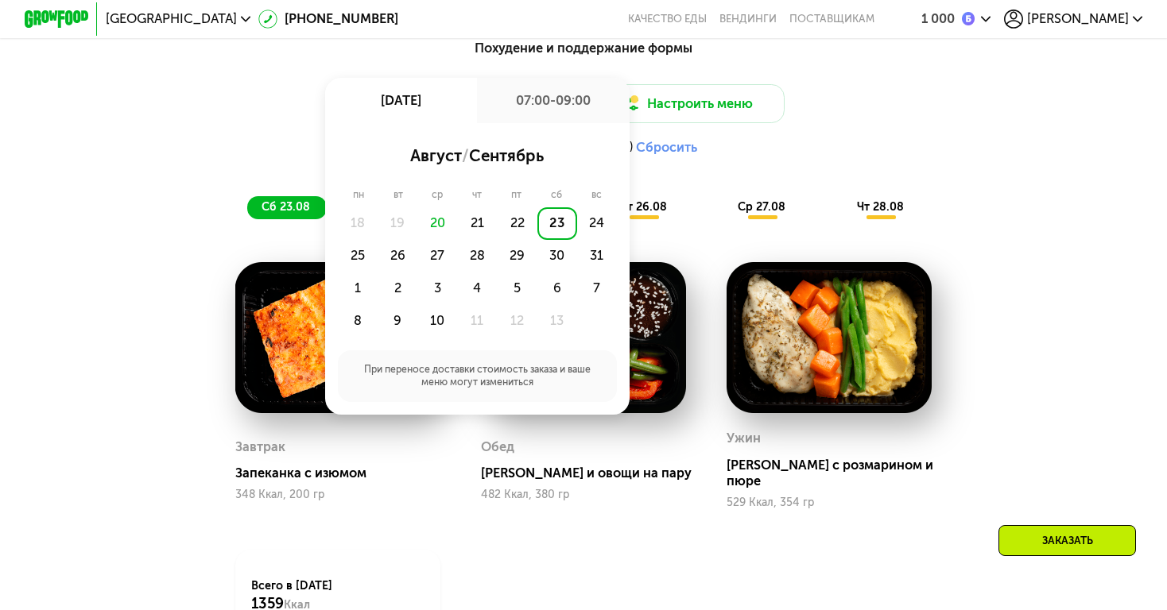
click at [554, 222] on div "23" at bounding box center [557, 223] width 40 height 33
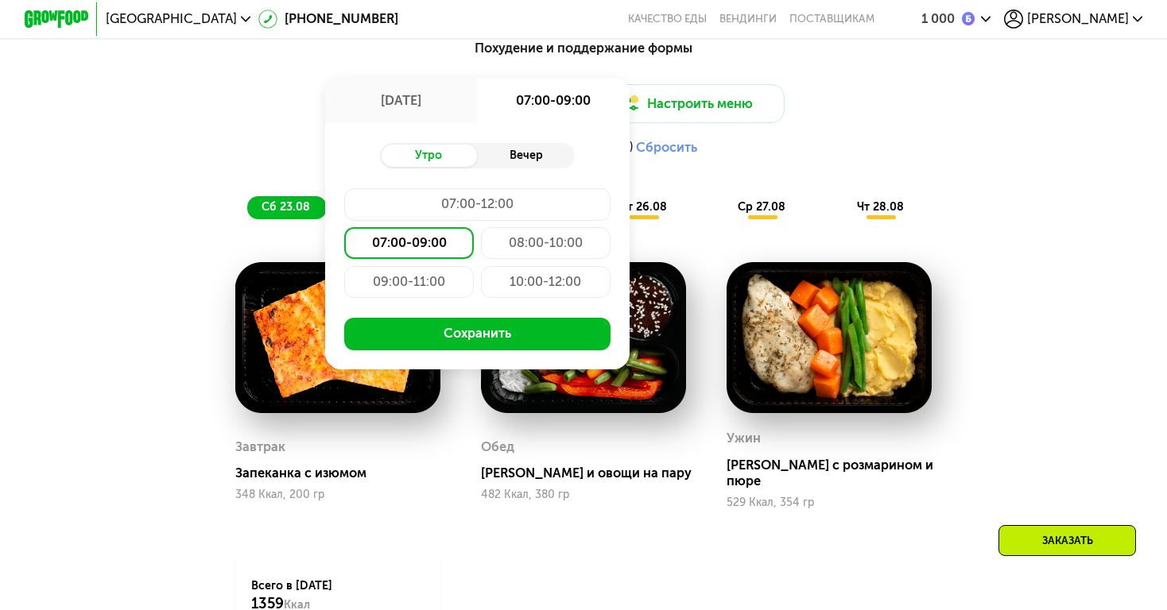
click at [524, 161] on div "Вечер" at bounding box center [525, 156] width 97 height 23
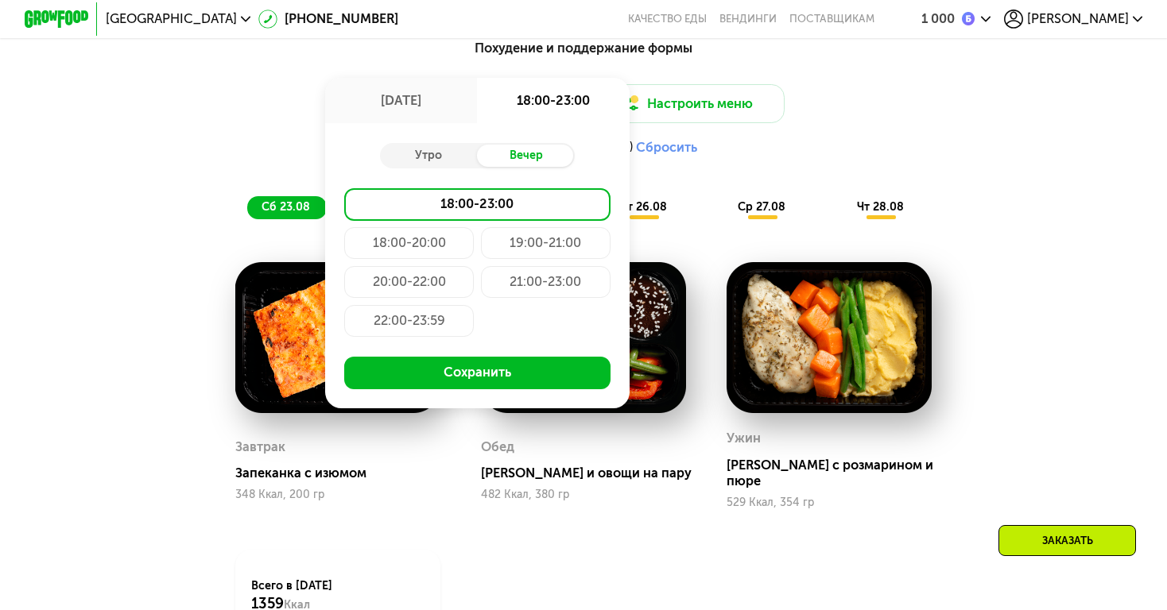
click at [481, 276] on div "20:00-22:00" at bounding box center [546, 282] width 130 height 33
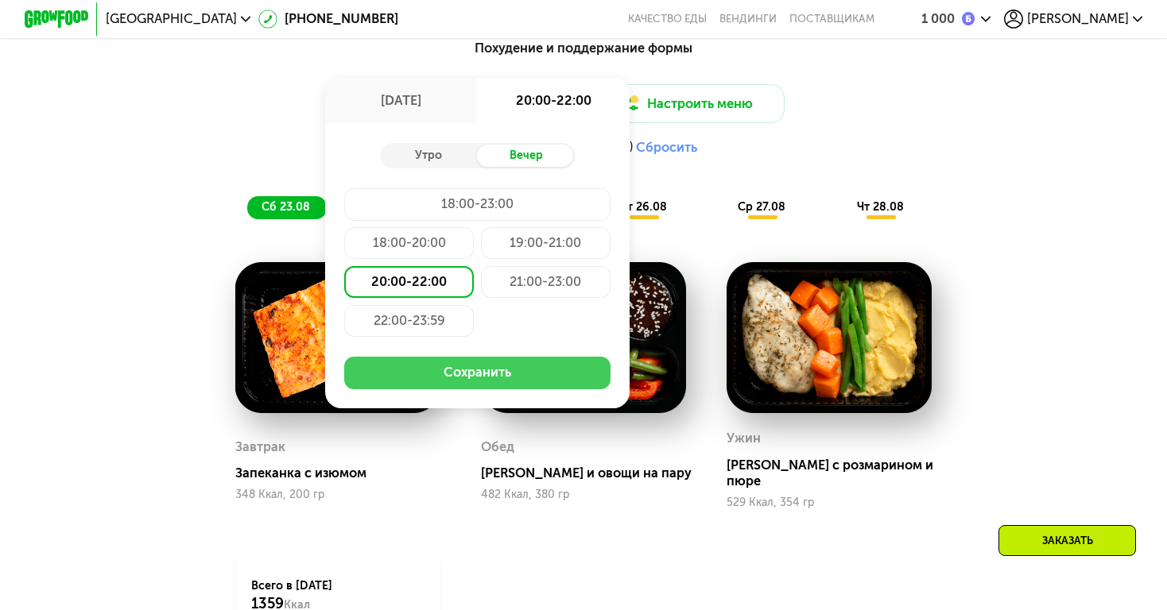
click at [460, 371] on button "Сохранить" at bounding box center [476, 373] width 265 height 33
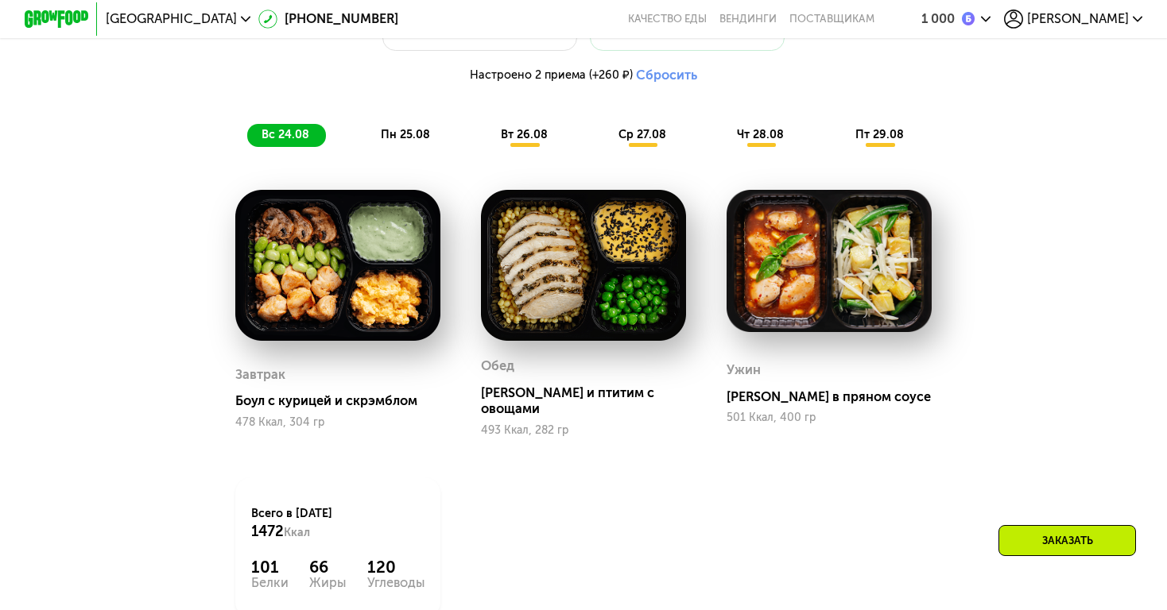
scroll to position [1172, 0]
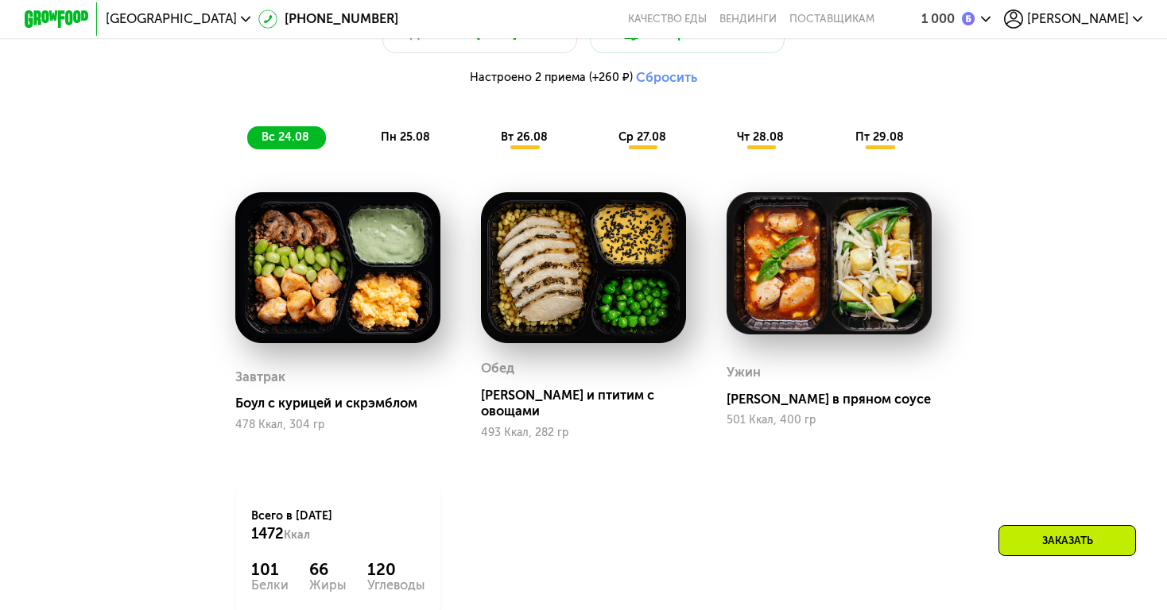
click at [421, 137] on span "пн 25.08" at bounding box center [405, 137] width 49 height 14
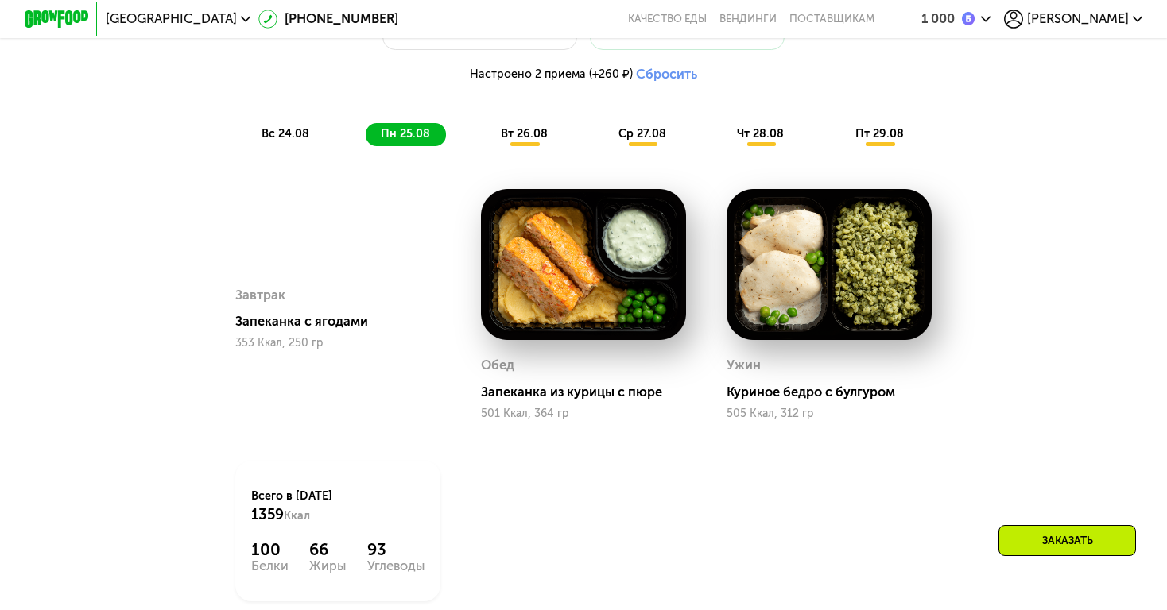
scroll to position [1163, 0]
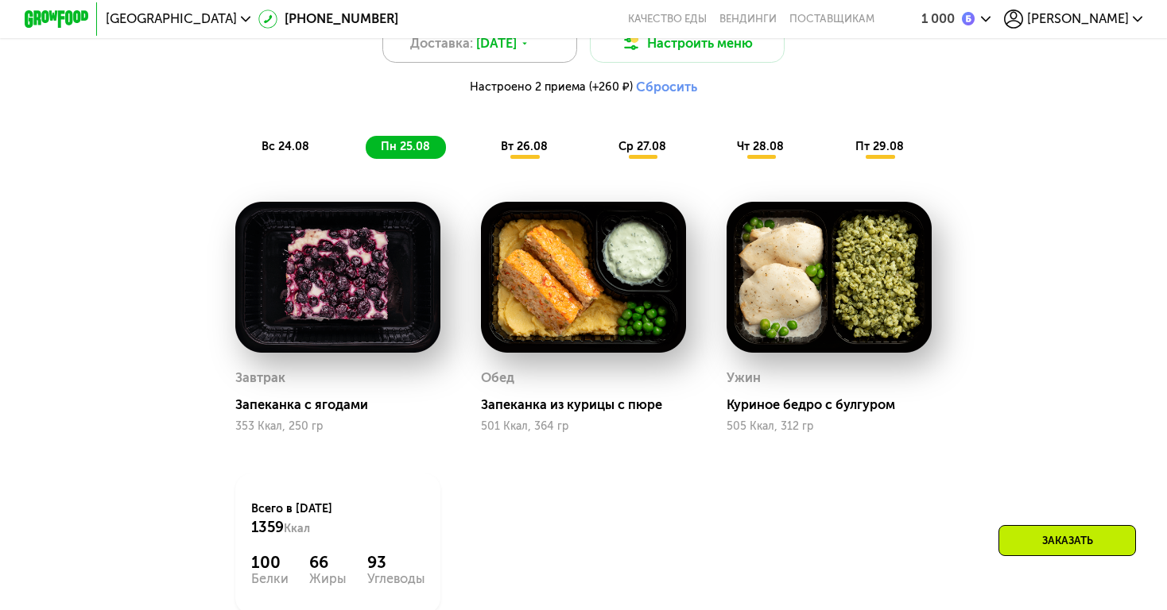
click at [474, 49] on div "Доставка: 23 авг, сб" at bounding box center [479, 43] width 195 height 39
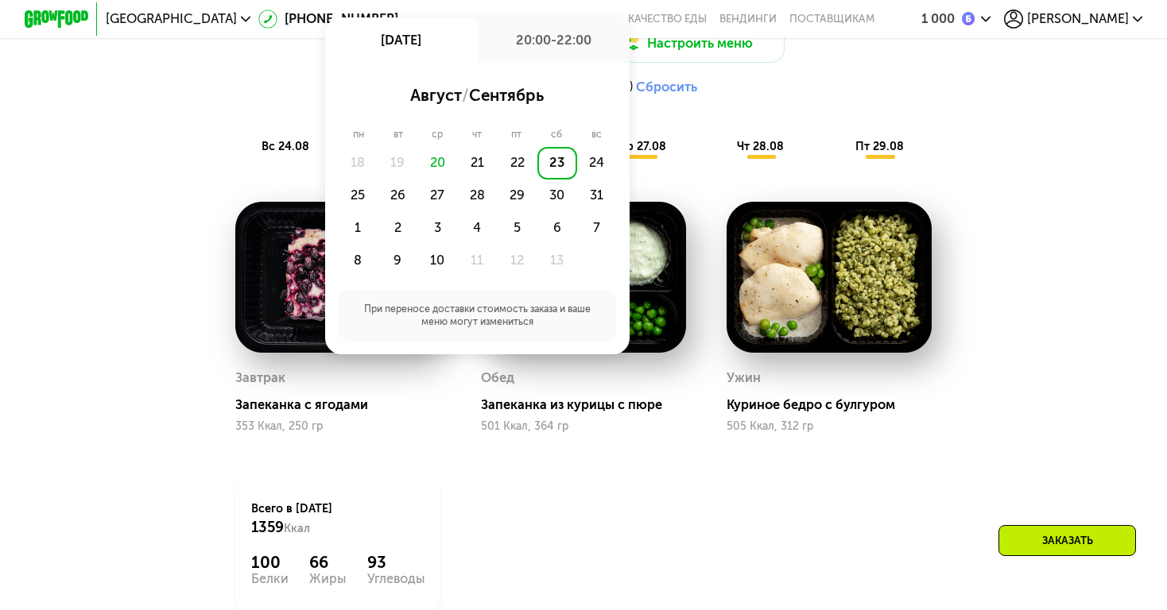
click at [562, 163] on div "23" at bounding box center [557, 163] width 40 height 33
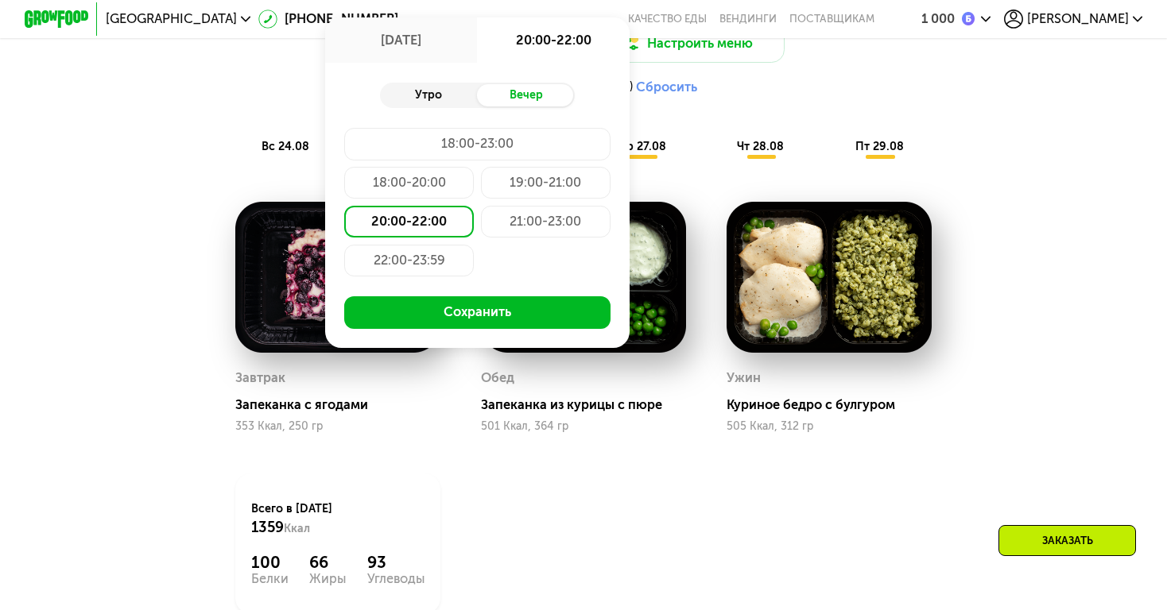
click at [443, 104] on div "Утро" at bounding box center [428, 95] width 97 height 23
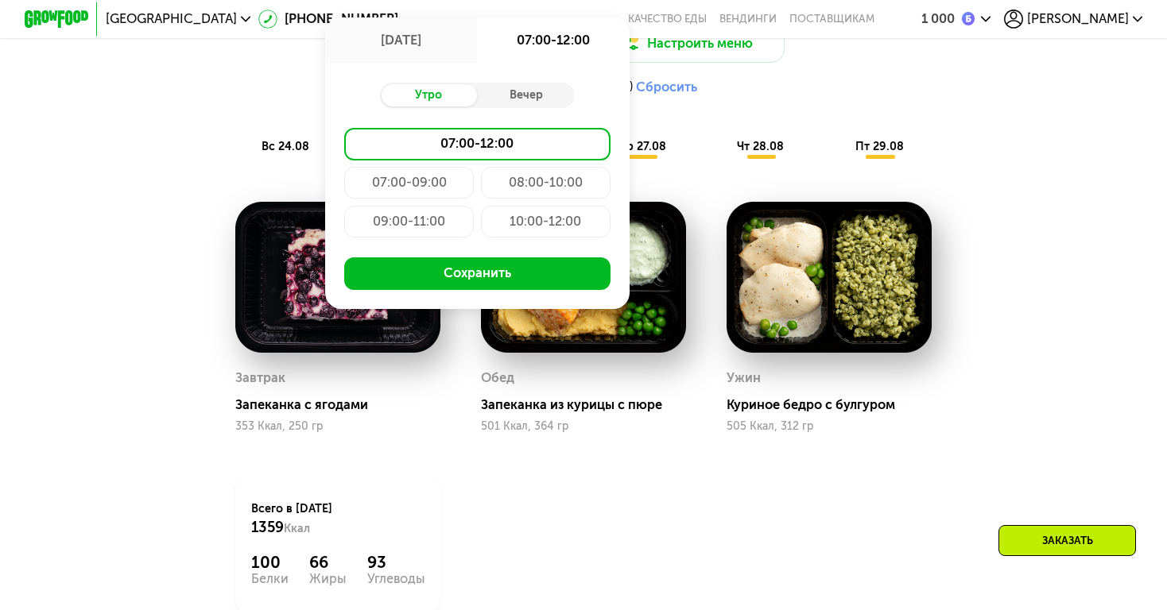
click at [474, 206] on div "08:00-10:00" at bounding box center [409, 222] width 130 height 33
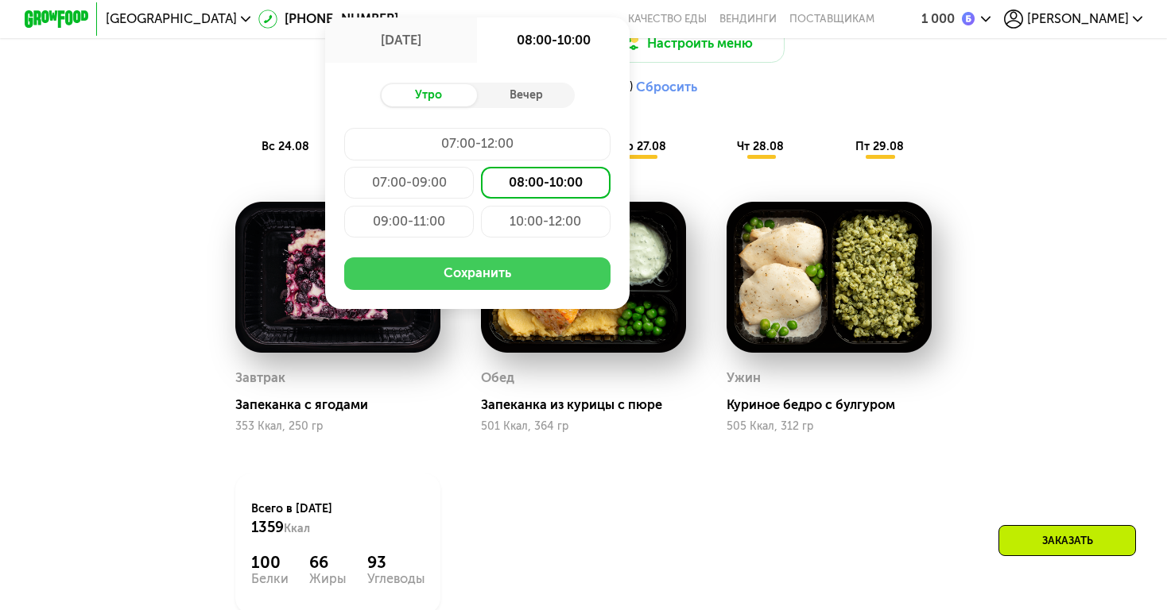
click at [466, 269] on button "Сохранить" at bounding box center [476, 273] width 265 height 33
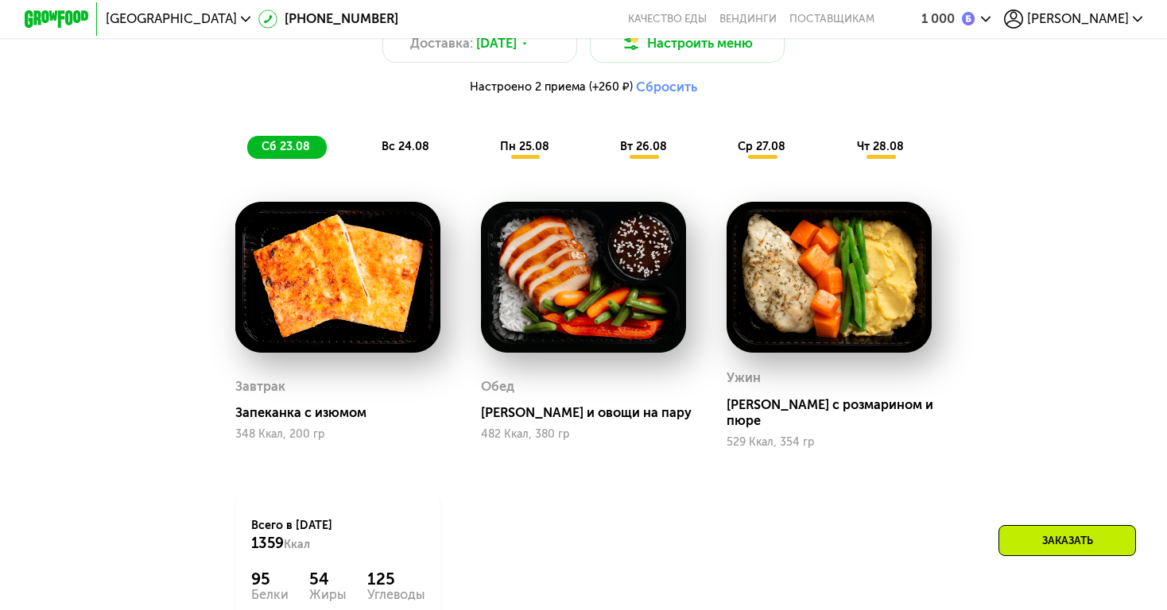
click at [413, 144] on span "вс 24.08" at bounding box center [405, 147] width 48 height 14
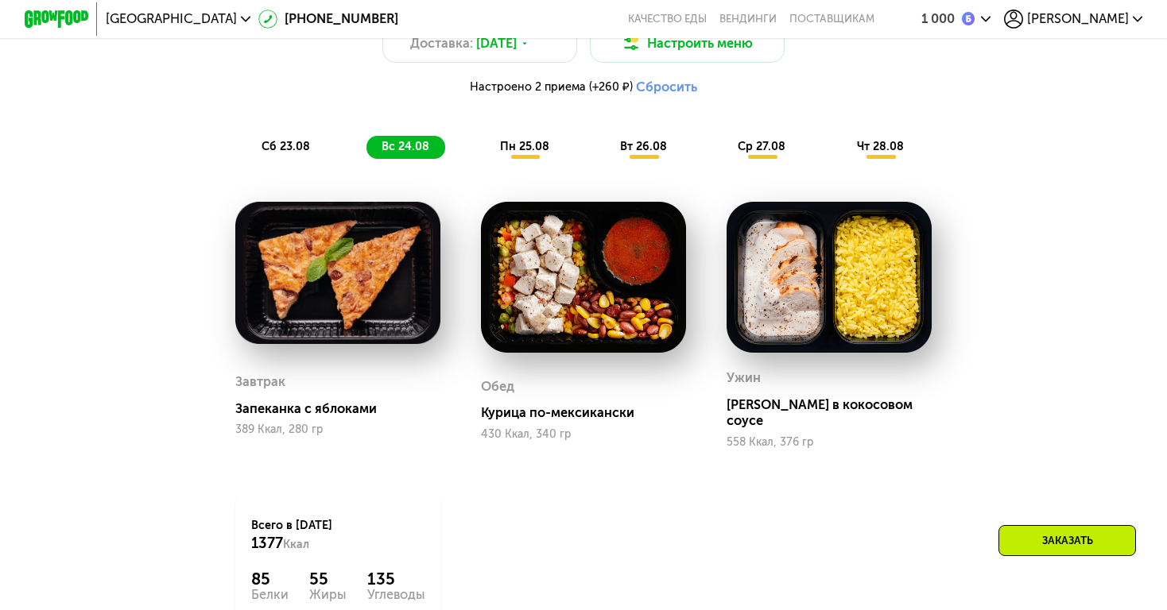
click at [290, 134] on div "Похудение и поддержание формы Доставка: 23 авг, сб Настроить меню Настроено 2 п…" at bounding box center [582, 68] width 959 height 180
click at [282, 146] on span "сб 23.08" at bounding box center [285, 147] width 48 height 14
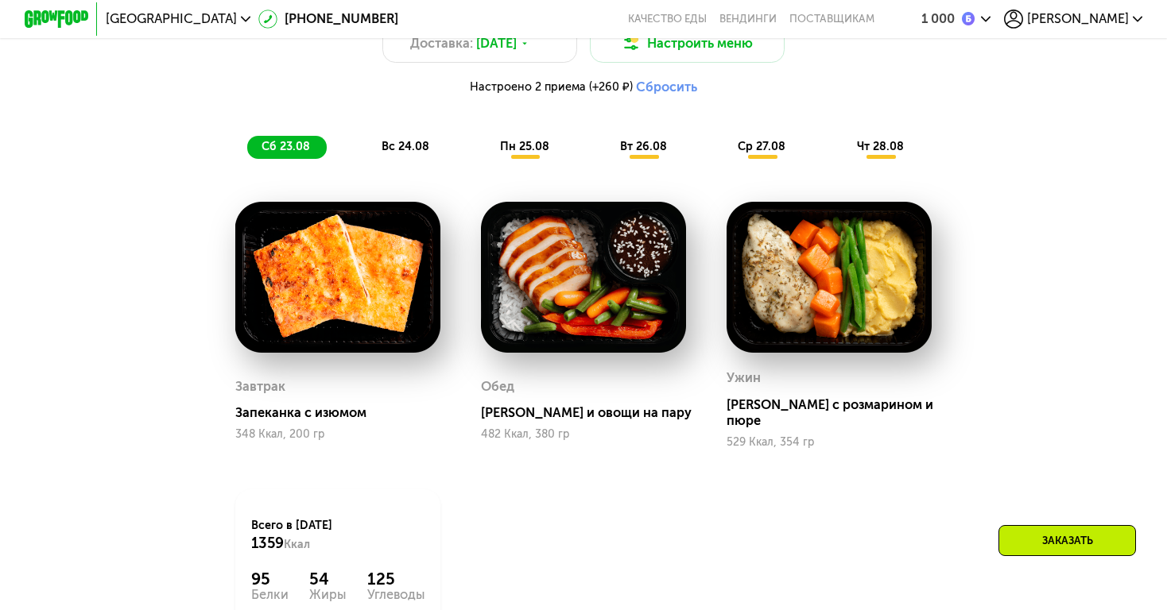
click at [402, 142] on span "вс 24.08" at bounding box center [405, 147] width 48 height 14
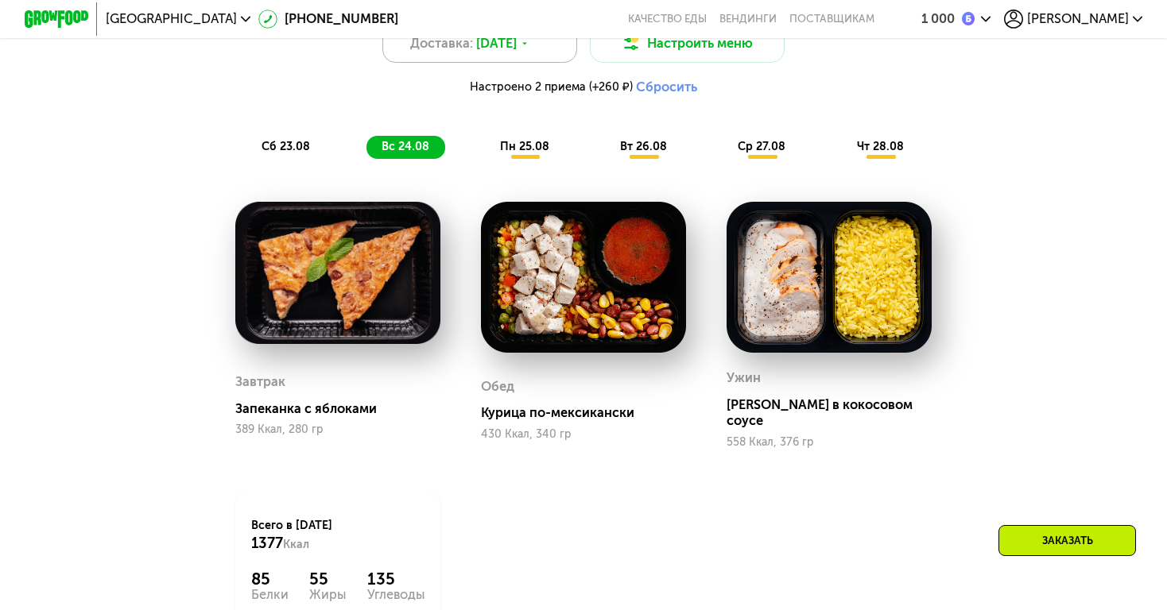
click at [476, 51] on span "23 авг, сб" at bounding box center [496, 43] width 41 height 19
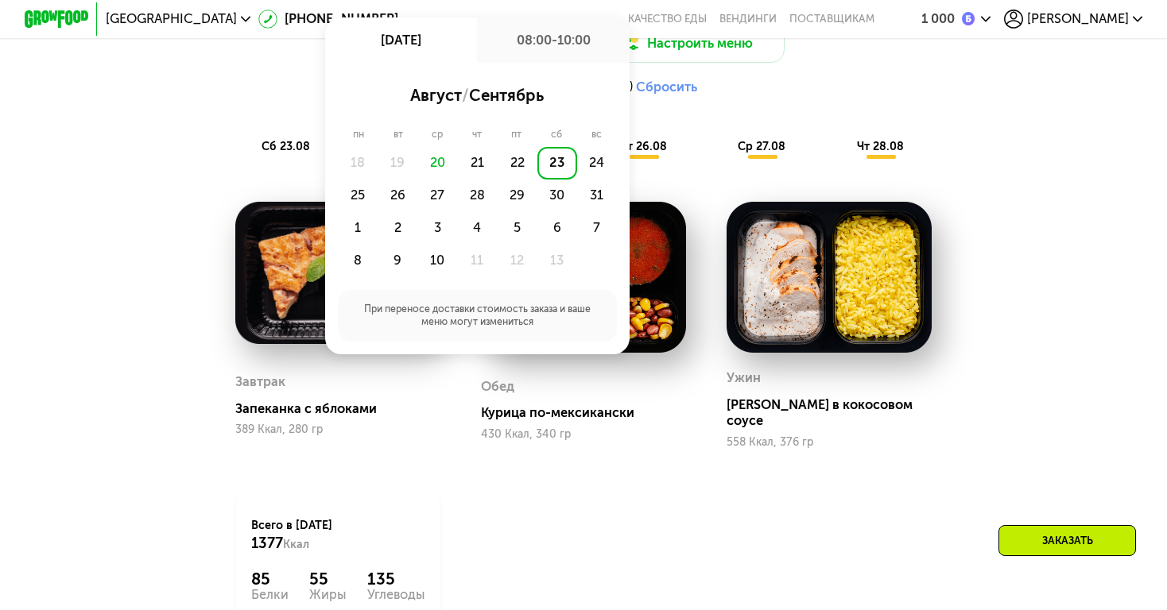
click at [570, 161] on div "23" at bounding box center [557, 163] width 40 height 33
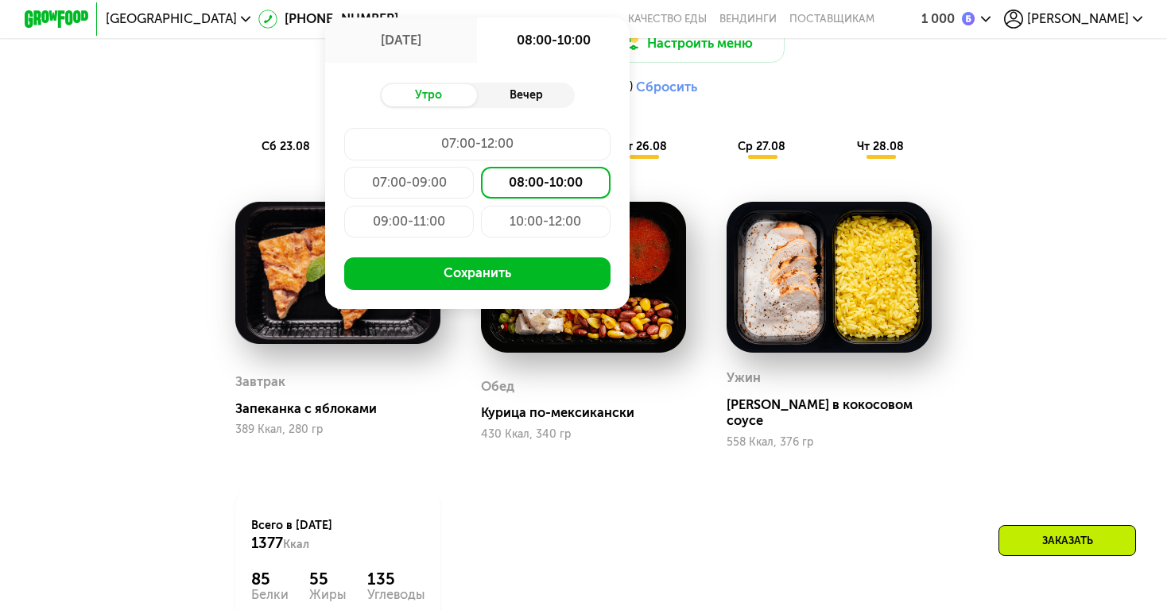
click at [533, 97] on div "Вечер" at bounding box center [525, 95] width 97 height 23
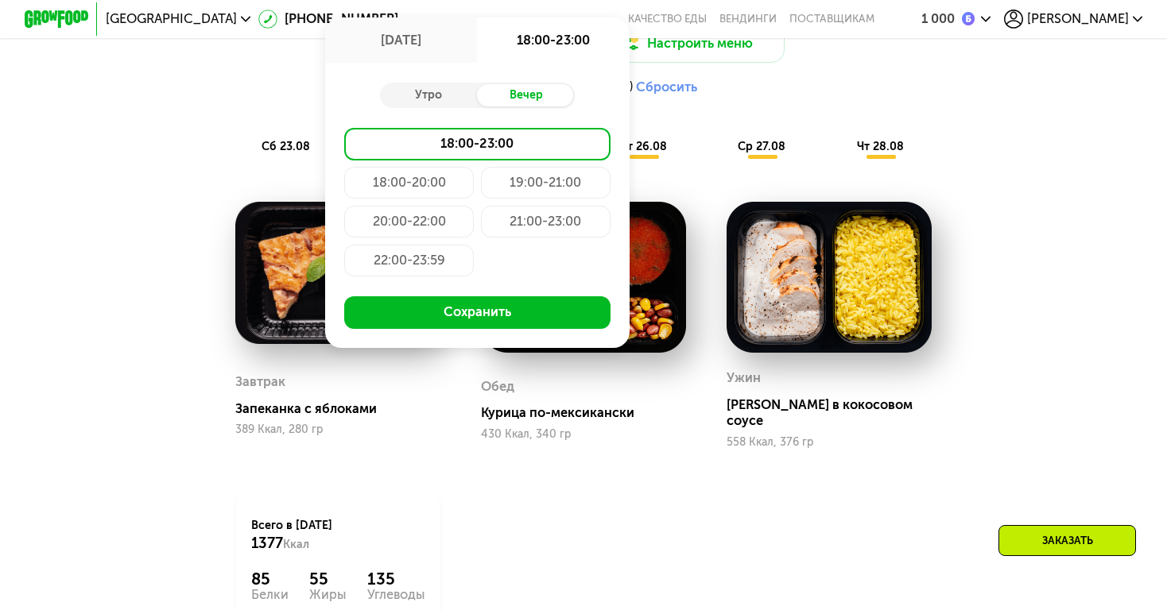
click at [481, 224] on div "20:00-22:00" at bounding box center [546, 222] width 130 height 33
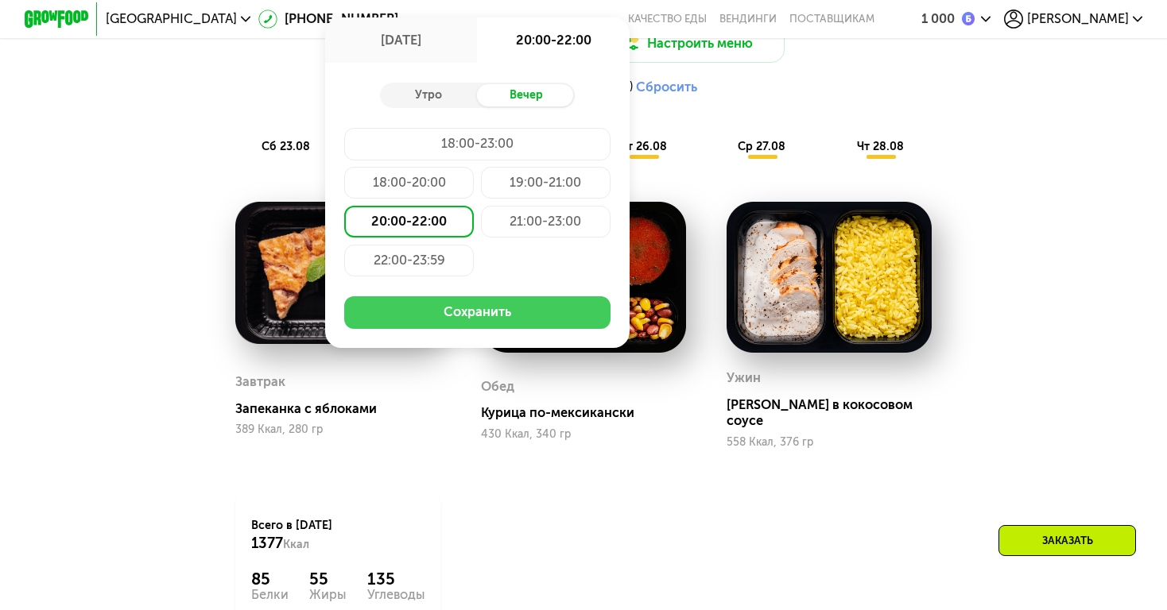
click at [451, 311] on button "Сохранить" at bounding box center [476, 312] width 265 height 33
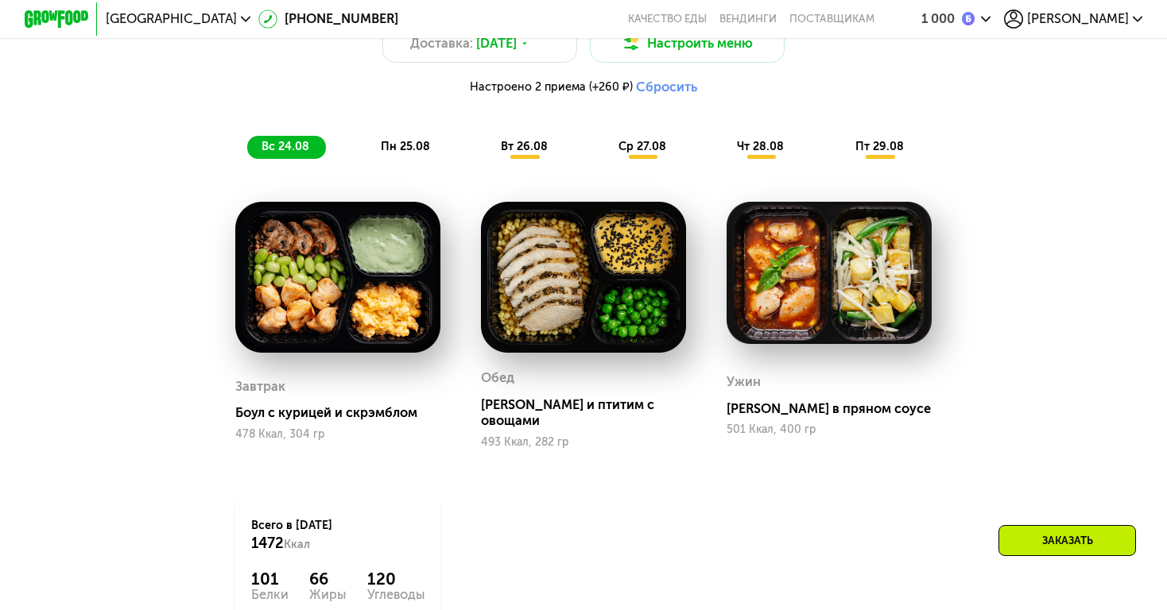
click at [401, 152] on span "пн 25.08" at bounding box center [405, 147] width 49 height 14
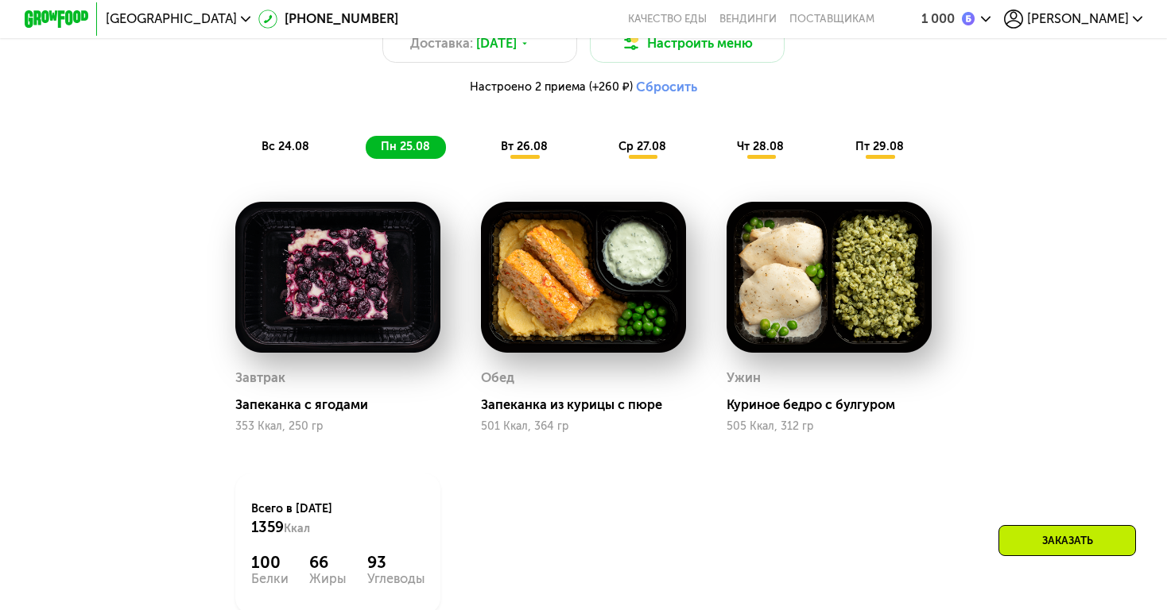
click at [277, 141] on span "вс 24.08" at bounding box center [285, 147] width 48 height 14
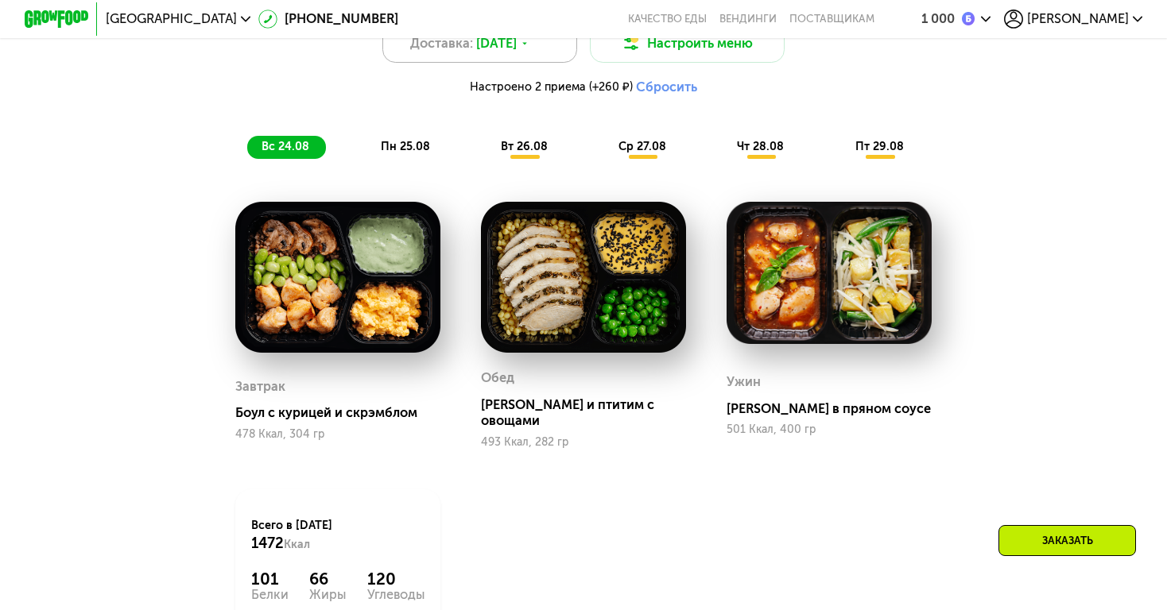
click at [472, 48] on span "Доставка:" at bounding box center [441, 43] width 63 height 19
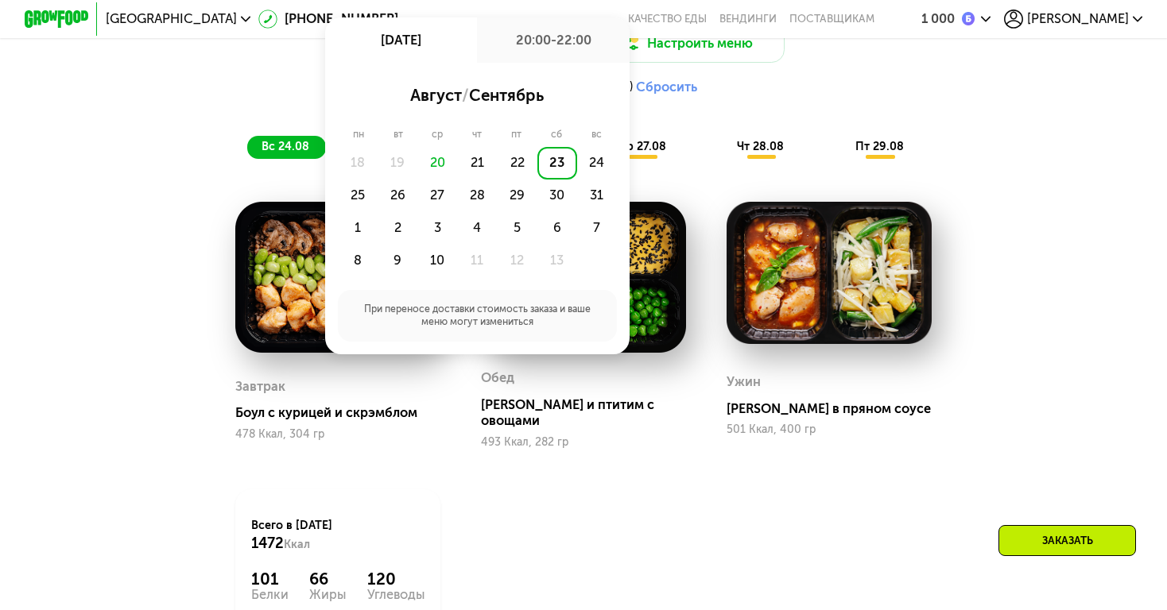
click at [556, 154] on div "23" at bounding box center [557, 163] width 40 height 33
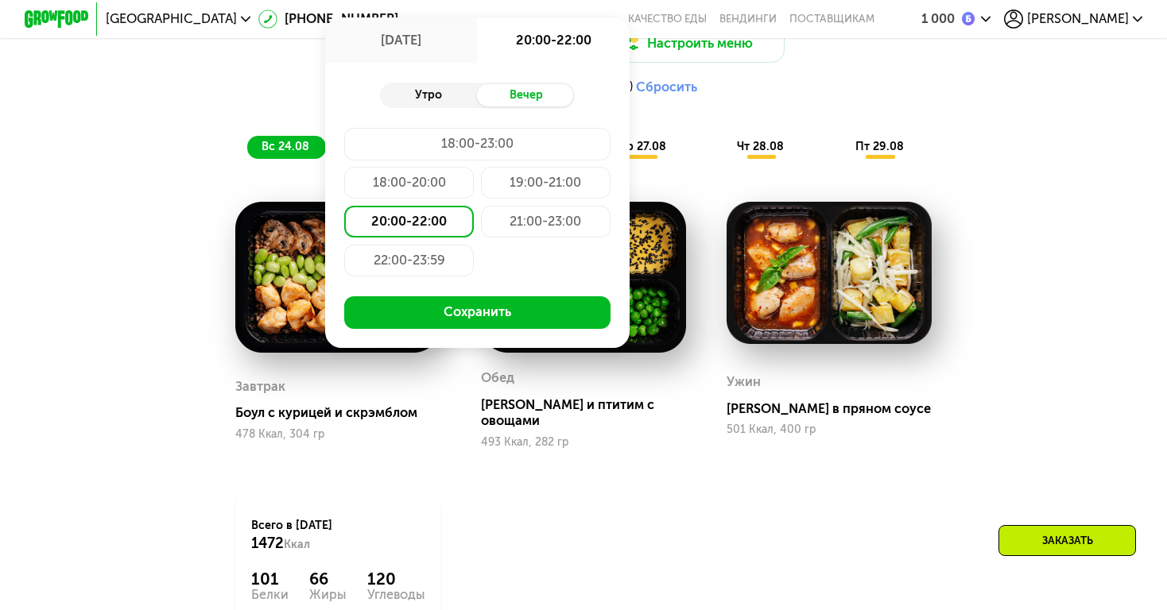
click at [451, 96] on div "Утро" at bounding box center [428, 95] width 97 height 23
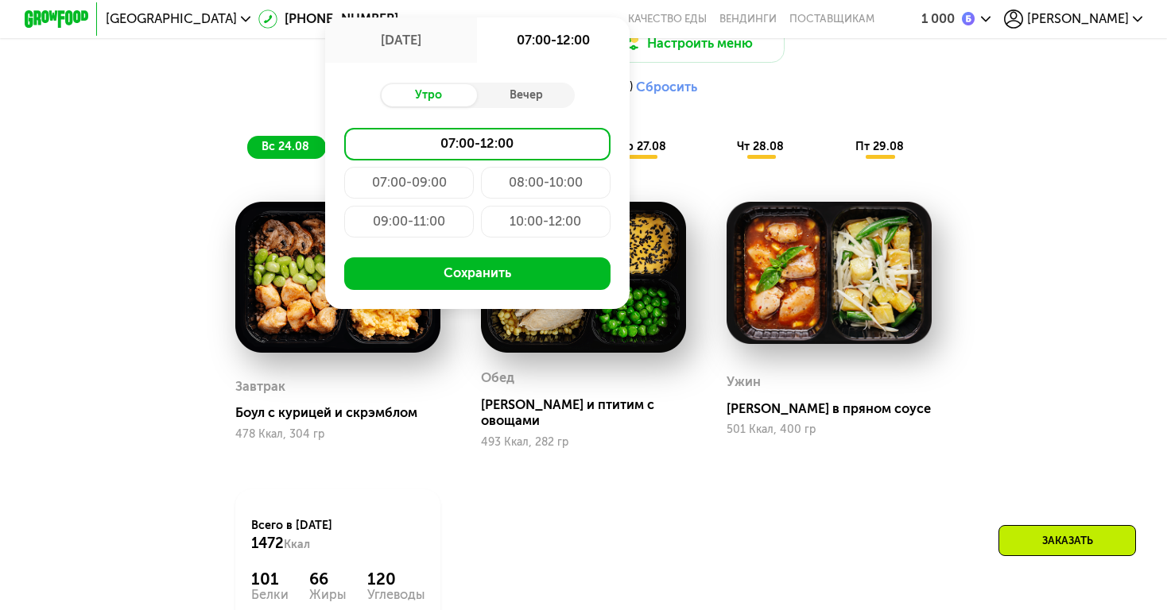
click at [509, 223] on div "10:00-12:00" at bounding box center [546, 222] width 130 height 33
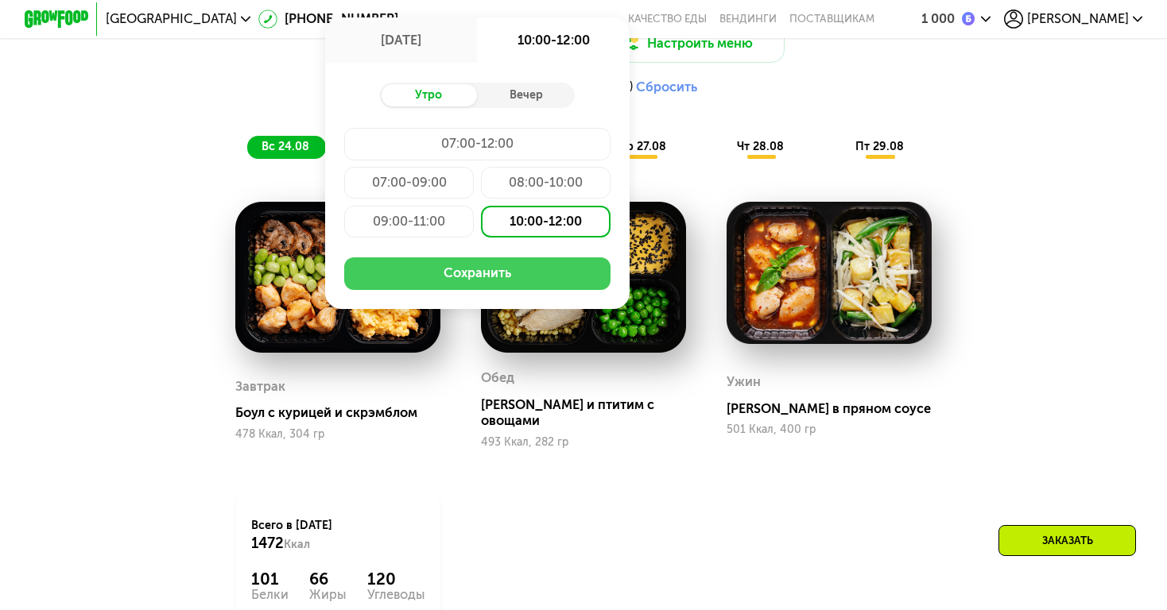
click at [475, 273] on button "Сохранить" at bounding box center [476, 273] width 265 height 33
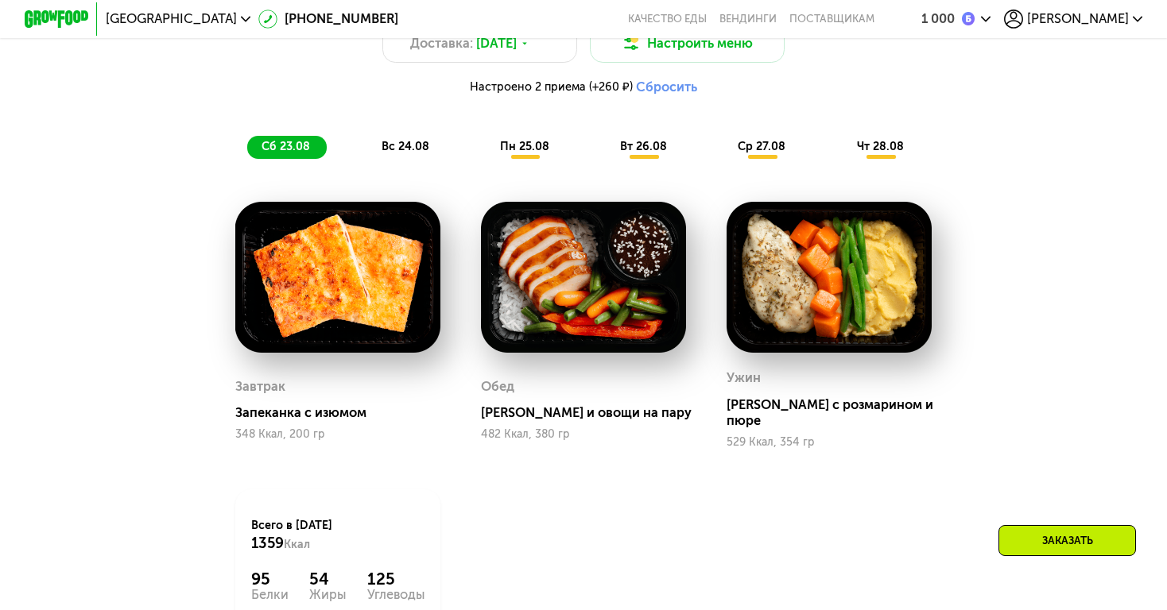
click at [292, 140] on span "сб 23.08" at bounding box center [285, 147] width 48 height 14
click at [444, 43] on span "Доставка:" at bounding box center [441, 43] width 63 height 19
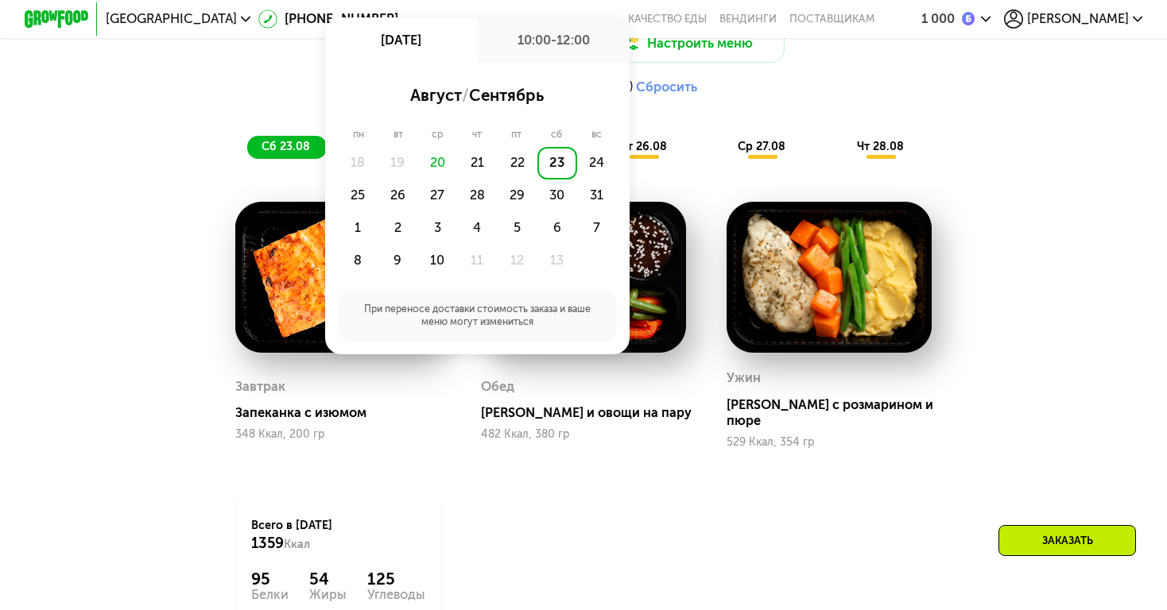
click at [0, 0] on div "Завтрак Запеканка с изюмом 348 Ккал, 200 гр Обед Курица и овощи на пару 482 Кка…" at bounding box center [0, 0] width 0 height 0
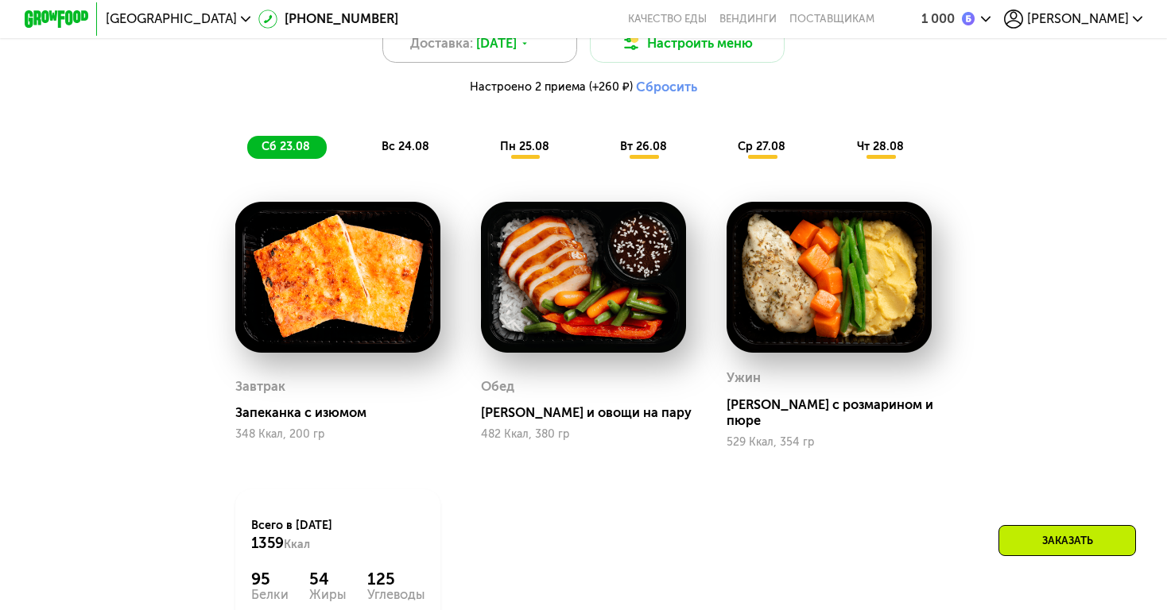
click at [434, 53] on div "Доставка: 23 авг, сб" at bounding box center [479, 43] width 195 height 39
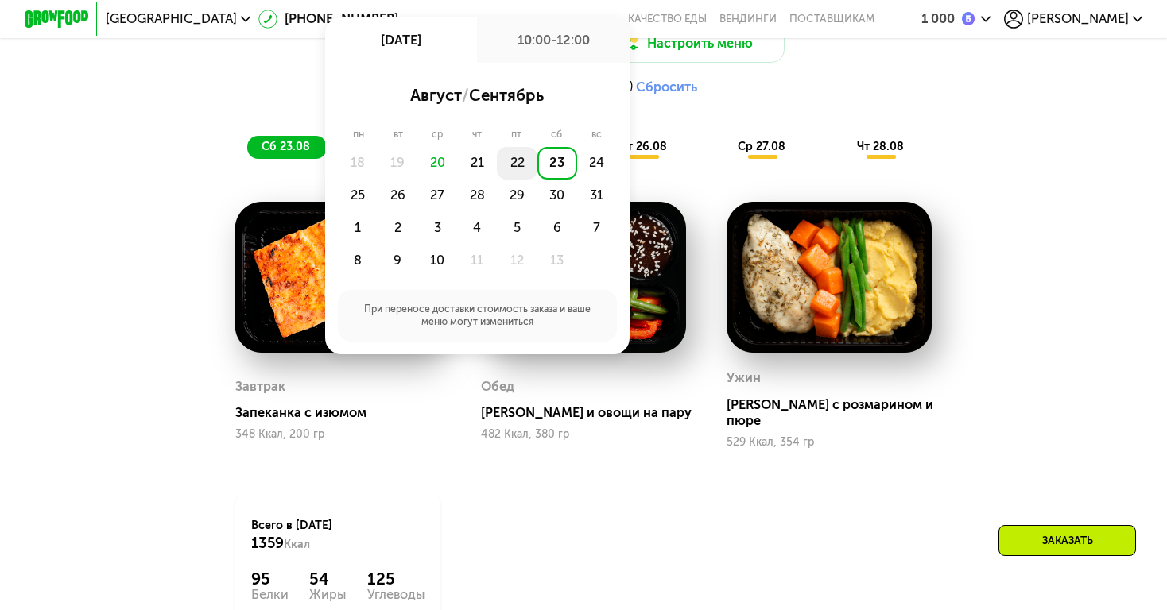
click at [537, 164] on div "22" at bounding box center [557, 163] width 40 height 33
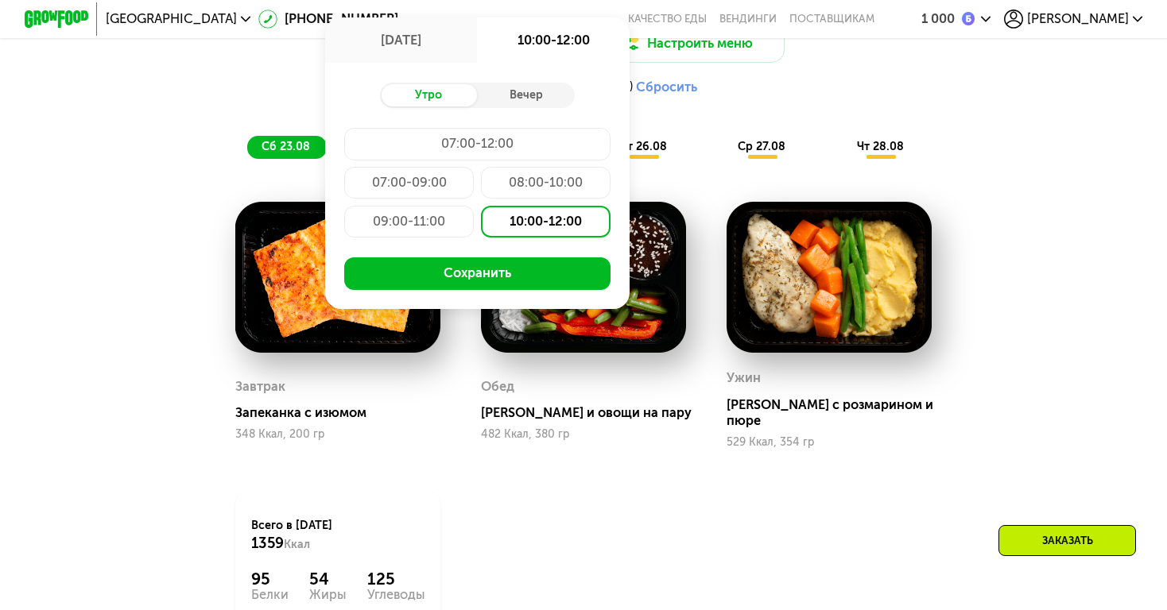
click at [474, 206] on div "08:00-10:00" at bounding box center [409, 222] width 130 height 33
click at [481, 175] on div "07:00-09:00" at bounding box center [546, 183] width 130 height 33
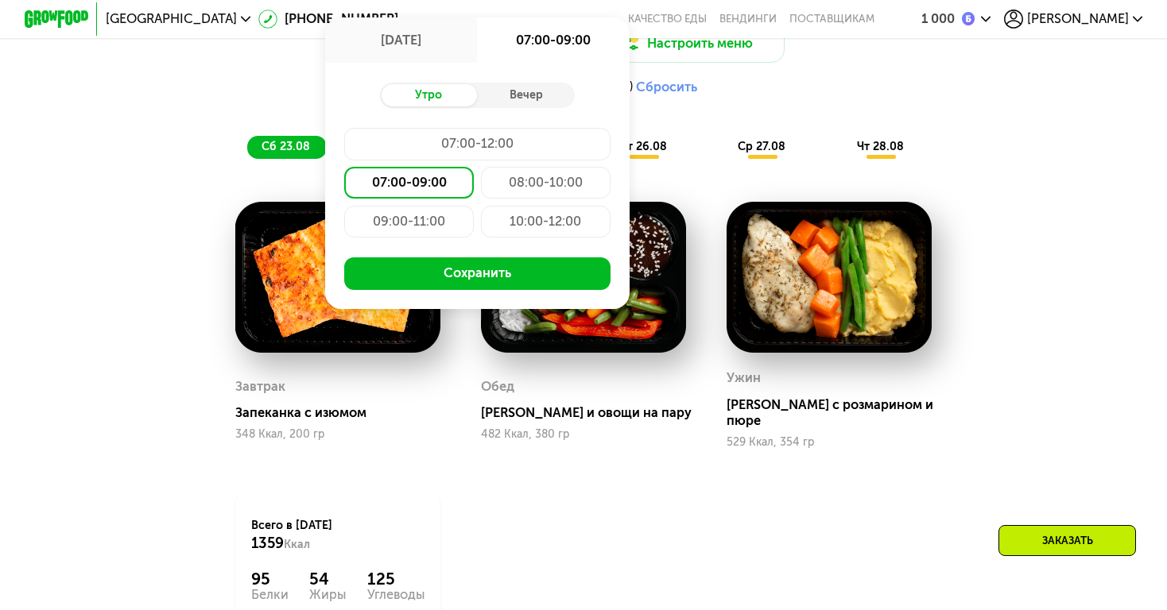
click at [474, 206] on div "08:00-10:00" at bounding box center [409, 222] width 130 height 33
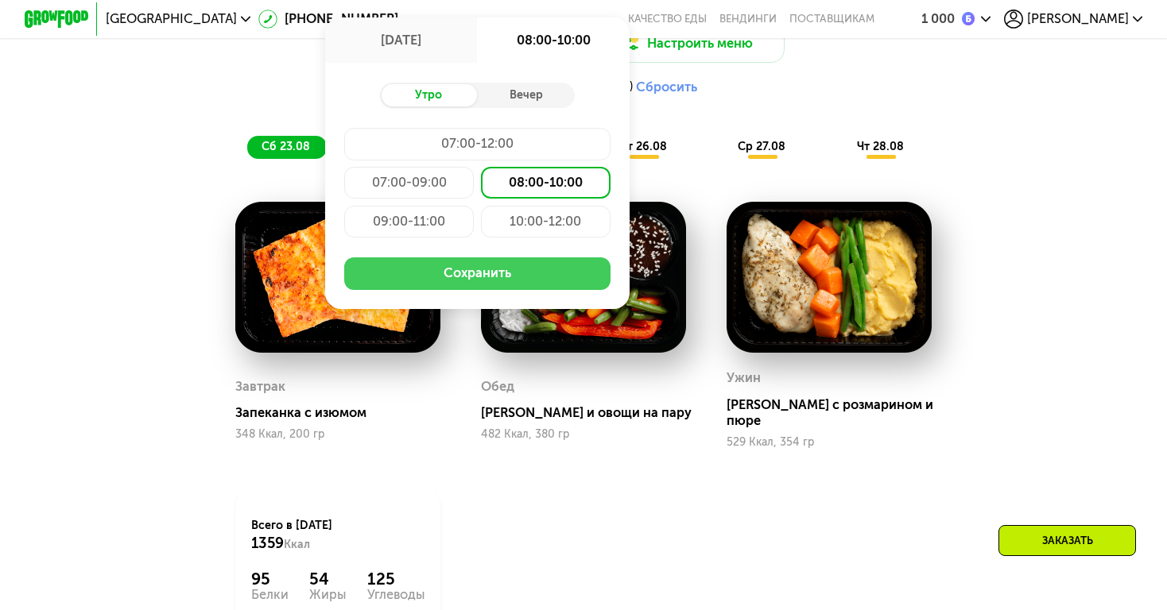
click at [470, 269] on button "Сохранить" at bounding box center [476, 273] width 265 height 33
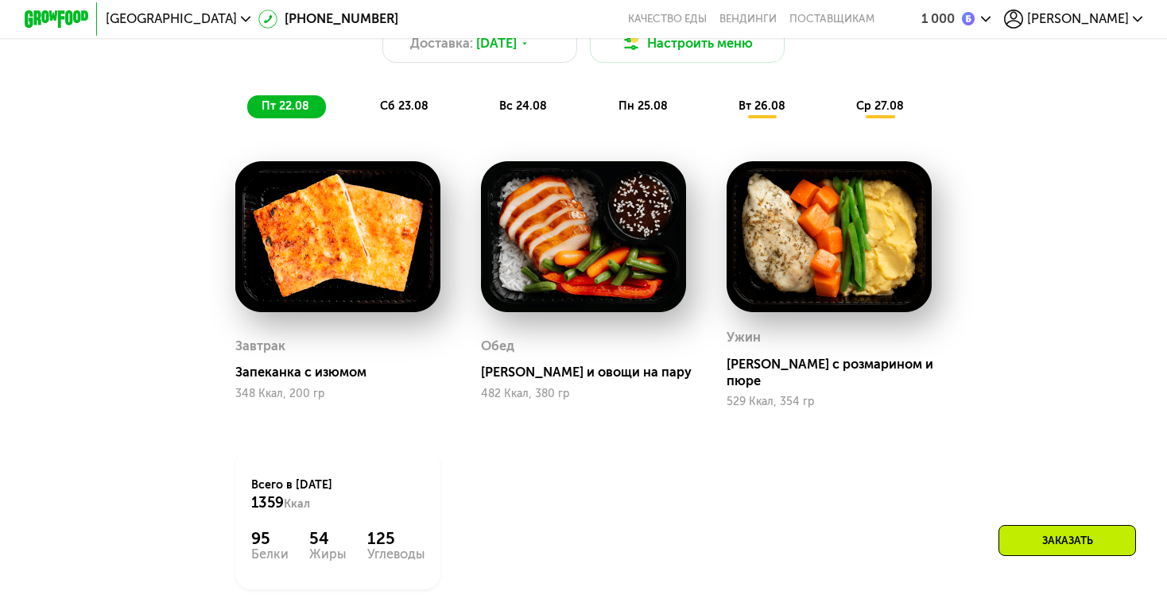
scroll to position [1133, 0]
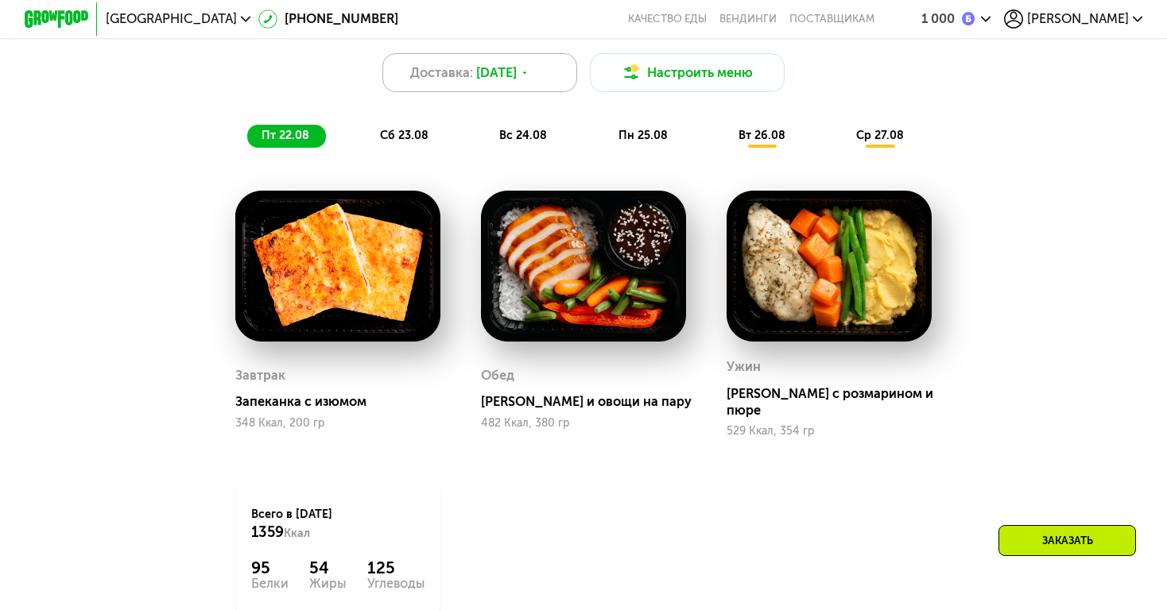
click at [461, 75] on span "Доставка:" at bounding box center [441, 73] width 63 height 19
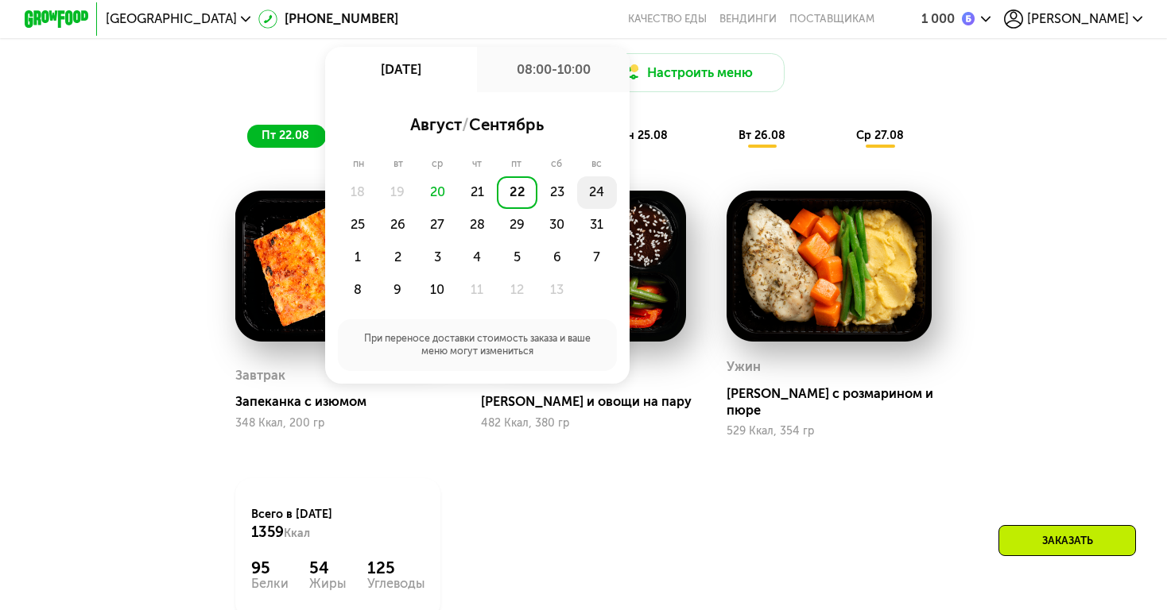
click at [377, 209] on div "24" at bounding box center [358, 225] width 40 height 33
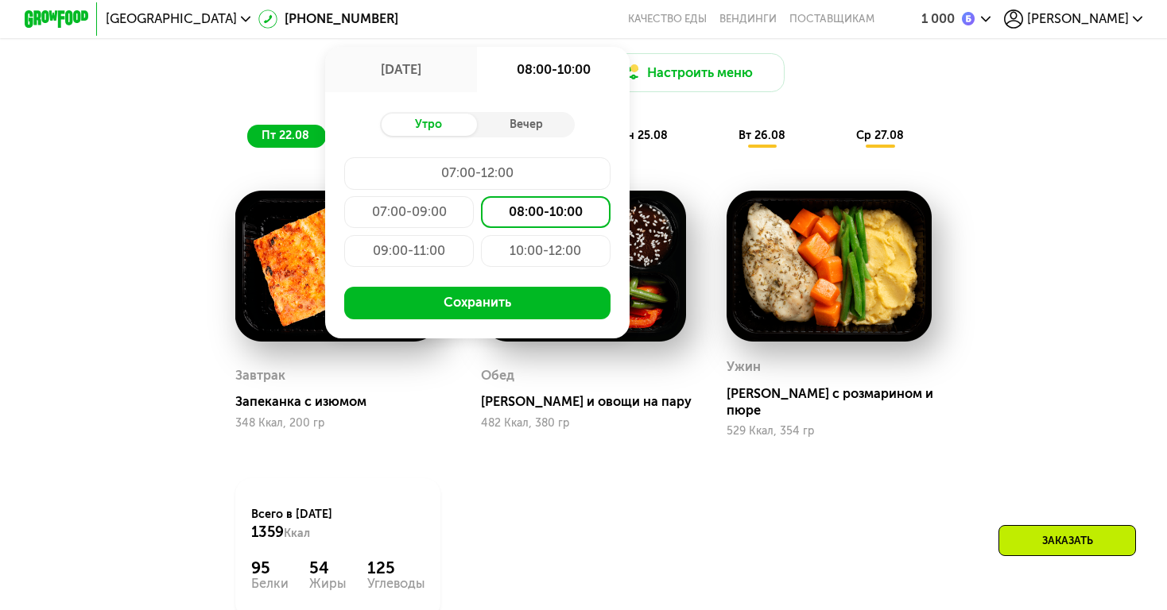
click at [481, 206] on div "07:00-09:00" at bounding box center [546, 212] width 130 height 33
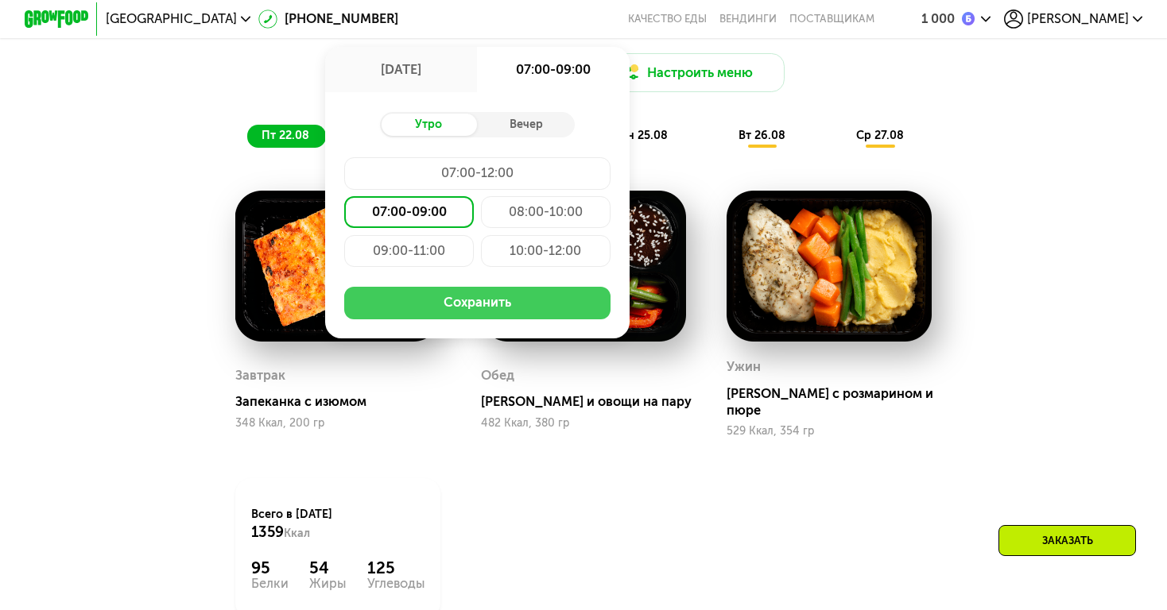
click at [413, 301] on button "Сохранить" at bounding box center [476, 303] width 265 height 33
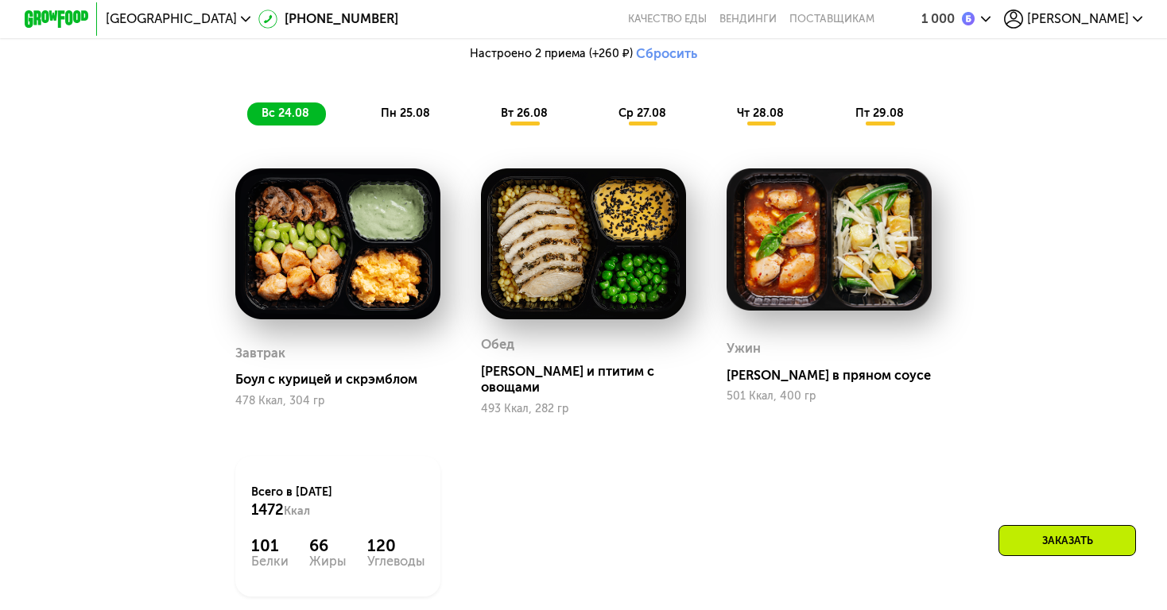
scroll to position [1186, 0]
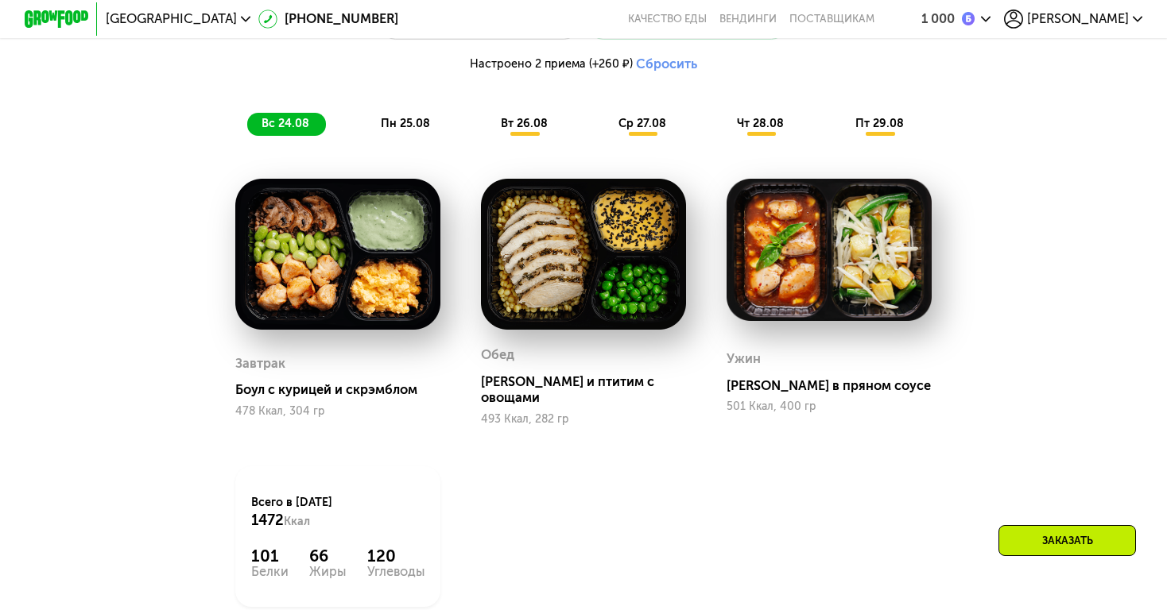
click at [401, 127] on span "пн 25.08" at bounding box center [405, 124] width 49 height 14
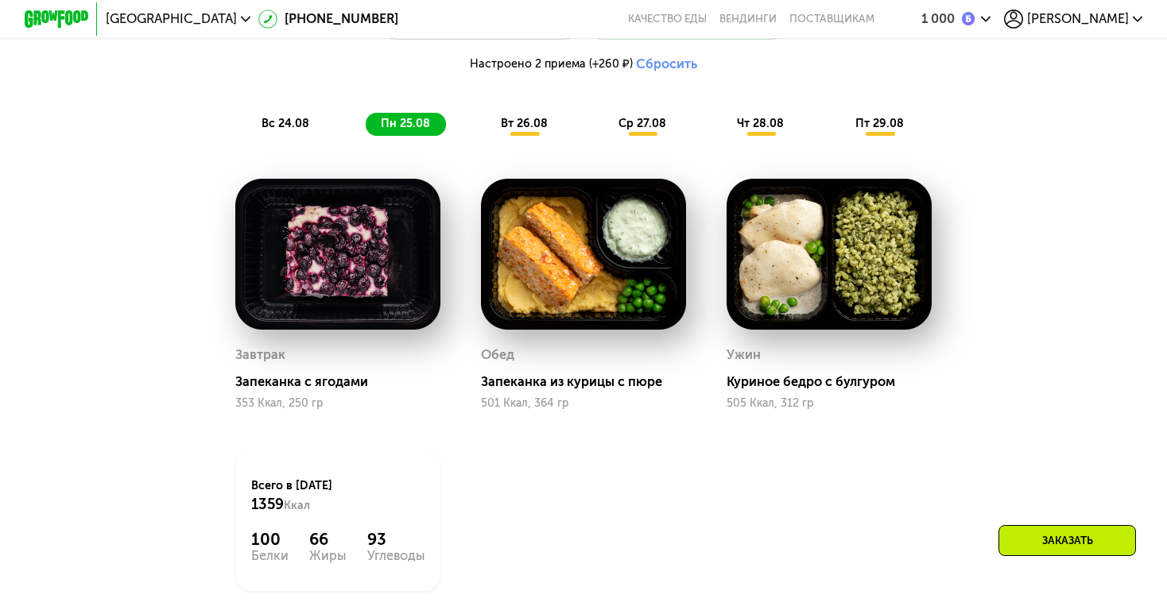
click at [299, 126] on span "вс 24.08" at bounding box center [285, 124] width 48 height 14
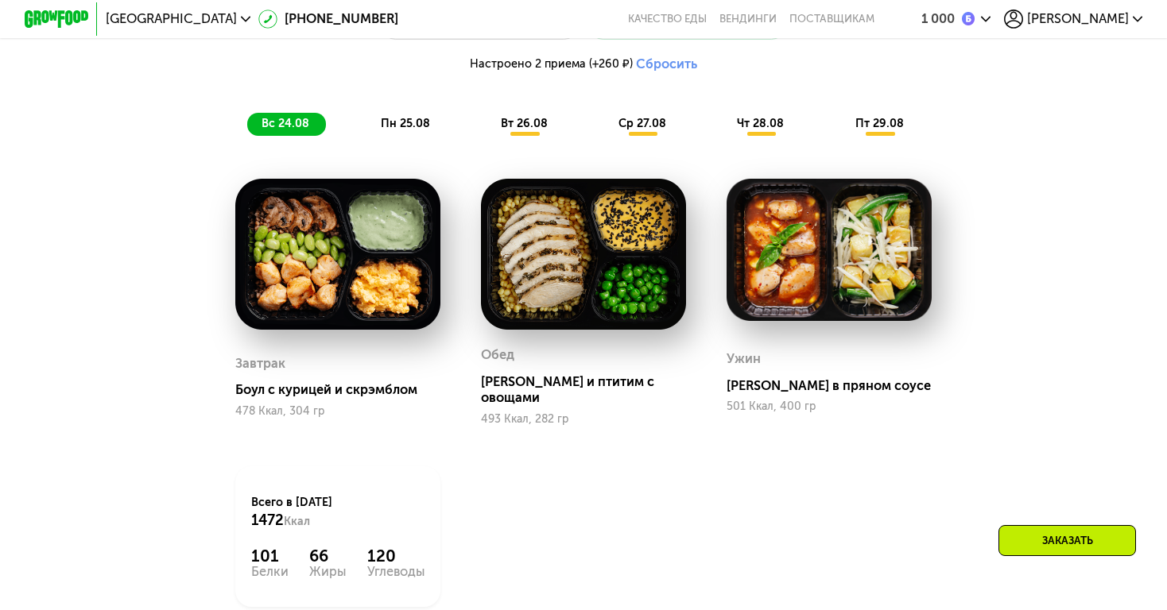
click at [359, 126] on div "вс 24.08 пн 25.08 вт 26.08 ср 27.08 чт 28.08 пт 29.08" at bounding box center [583, 124] width 672 height 23
click at [417, 122] on span "пн 25.08" at bounding box center [405, 124] width 49 height 14
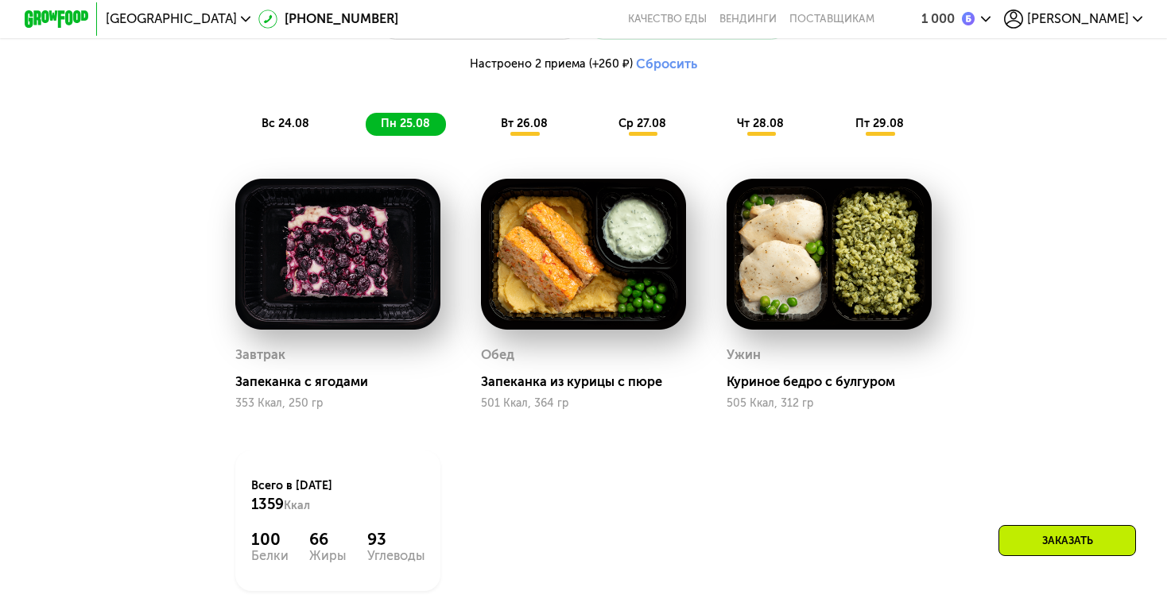
click at [299, 129] on span "вс 24.08" at bounding box center [285, 124] width 48 height 14
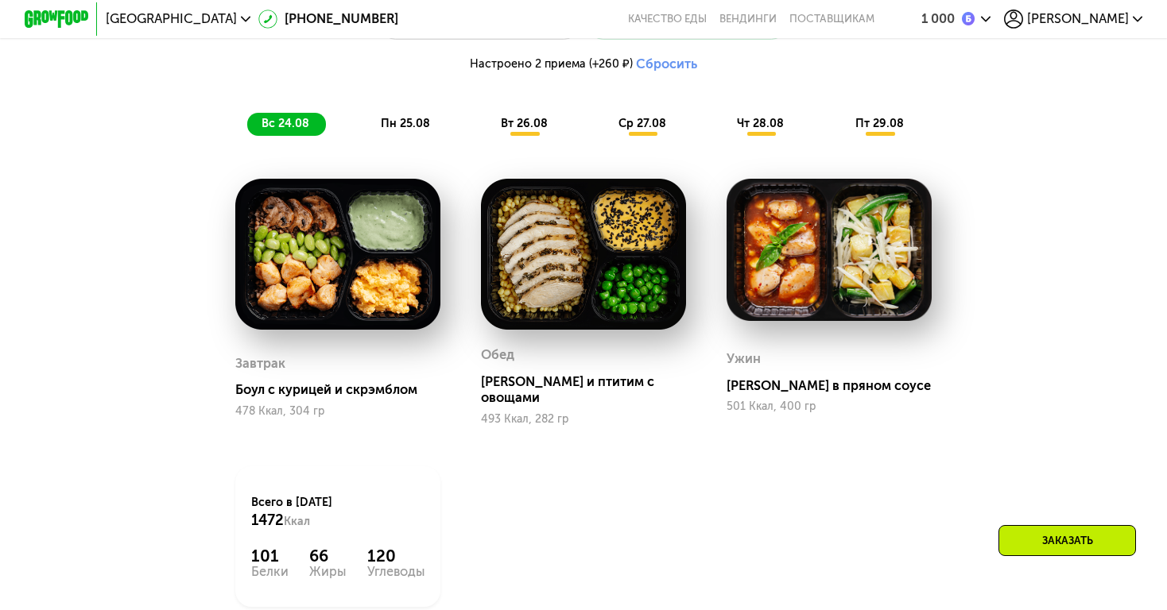
scroll to position [1121, 0]
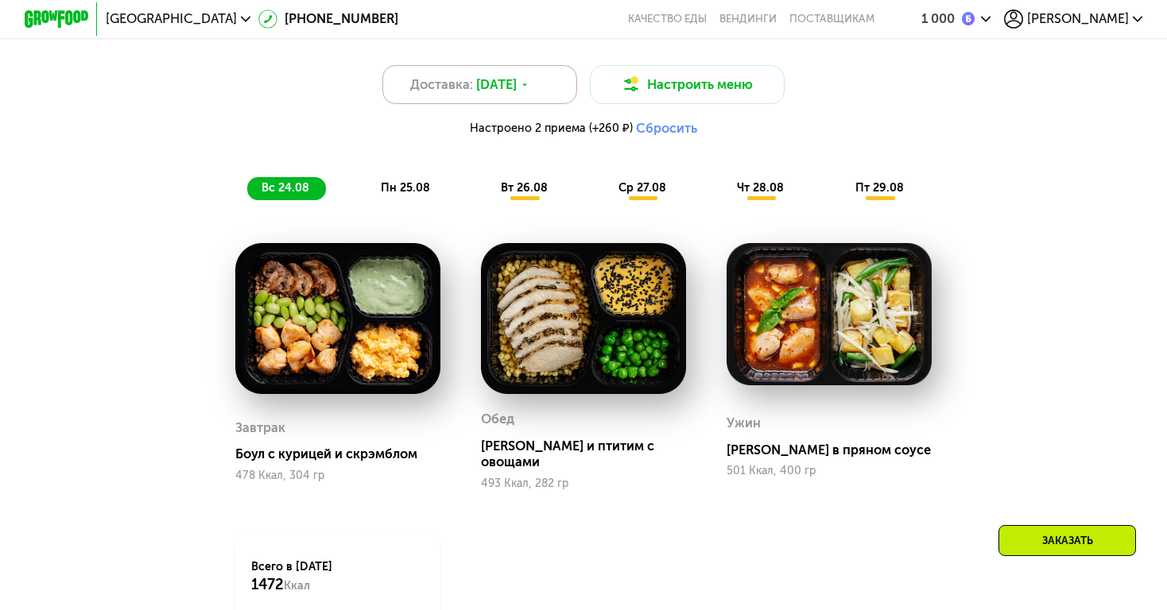
click at [517, 83] on span "[DATE]" at bounding box center [496, 84] width 41 height 19
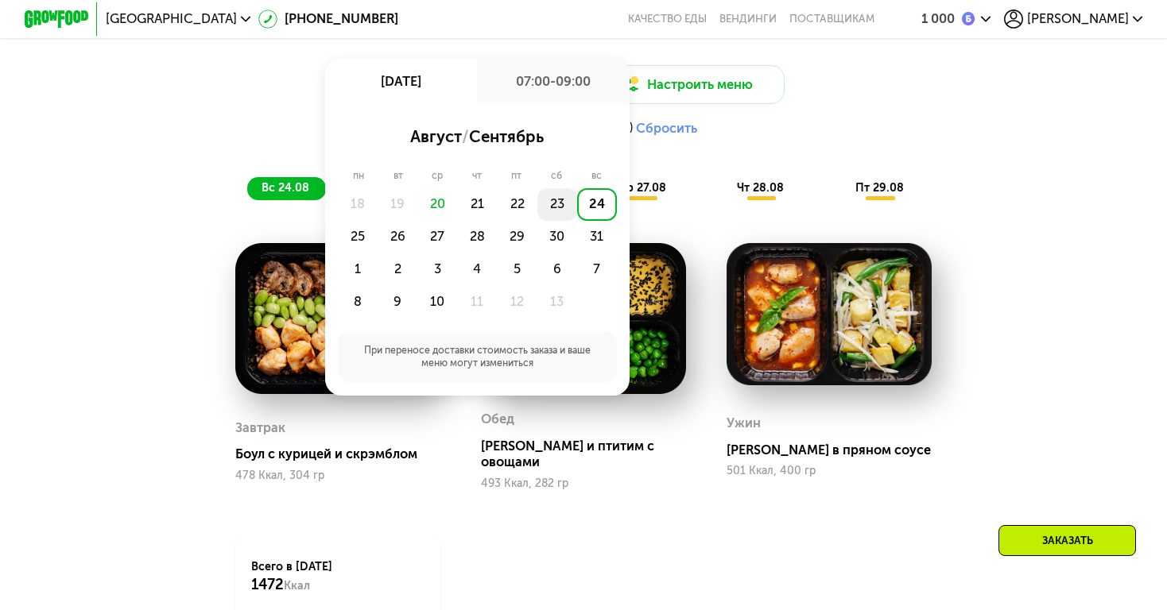
click at [577, 204] on div "23" at bounding box center [597, 204] width 40 height 33
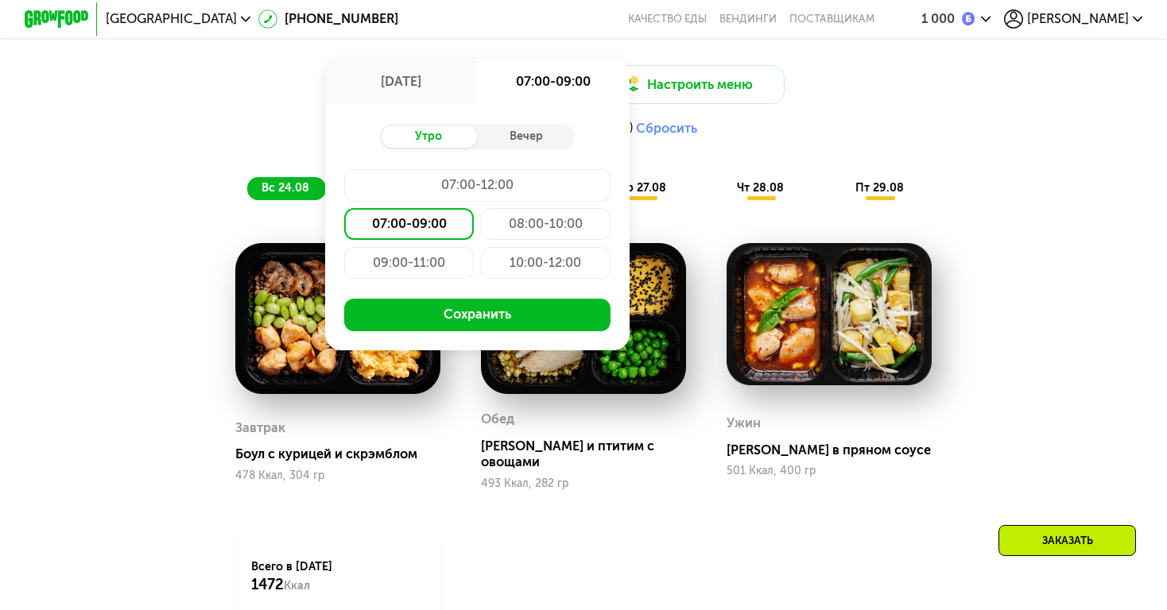
click at [439, 226] on div "07:00-09:00" at bounding box center [409, 224] width 130 height 33
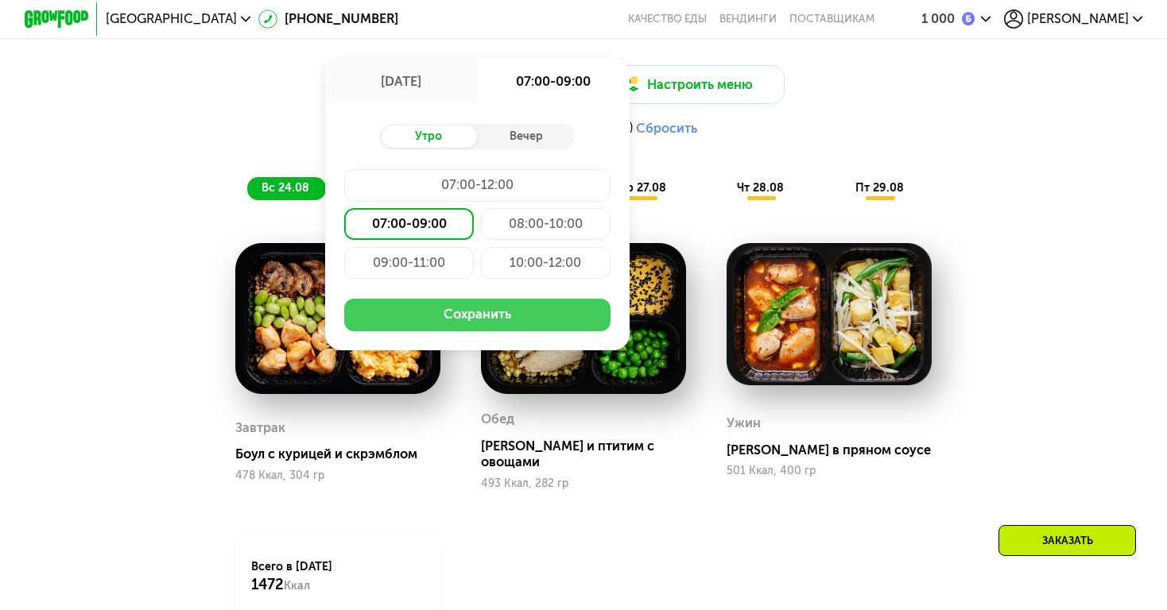
click at [442, 313] on button "Сохранить" at bounding box center [476, 315] width 265 height 33
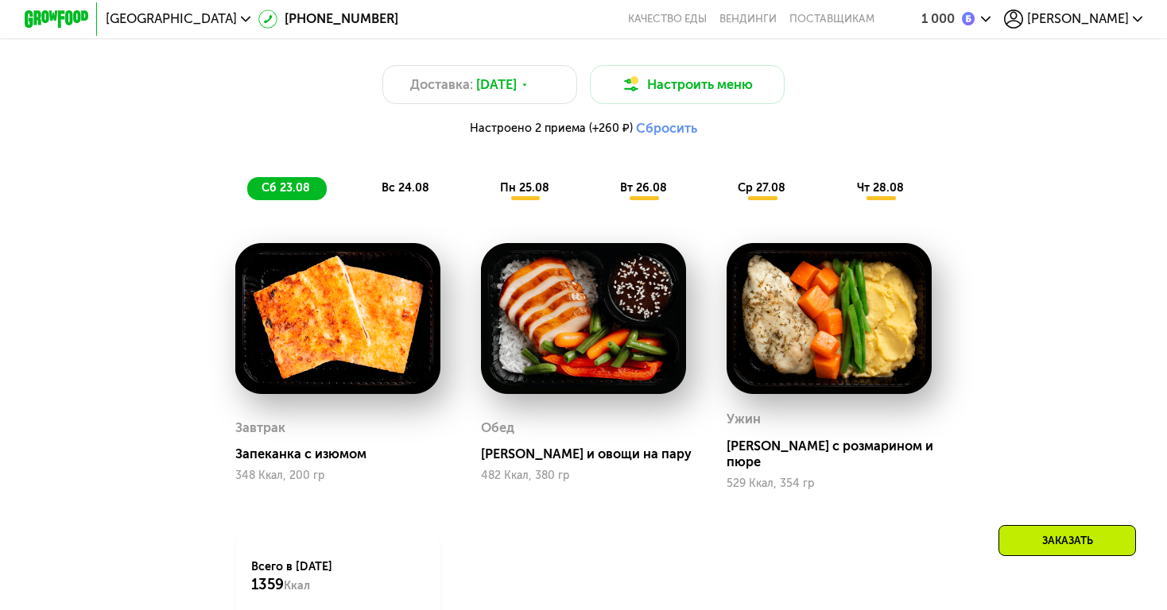
click at [409, 186] on span "вс 24.08" at bounding box center [405, 188] width 48 height 14
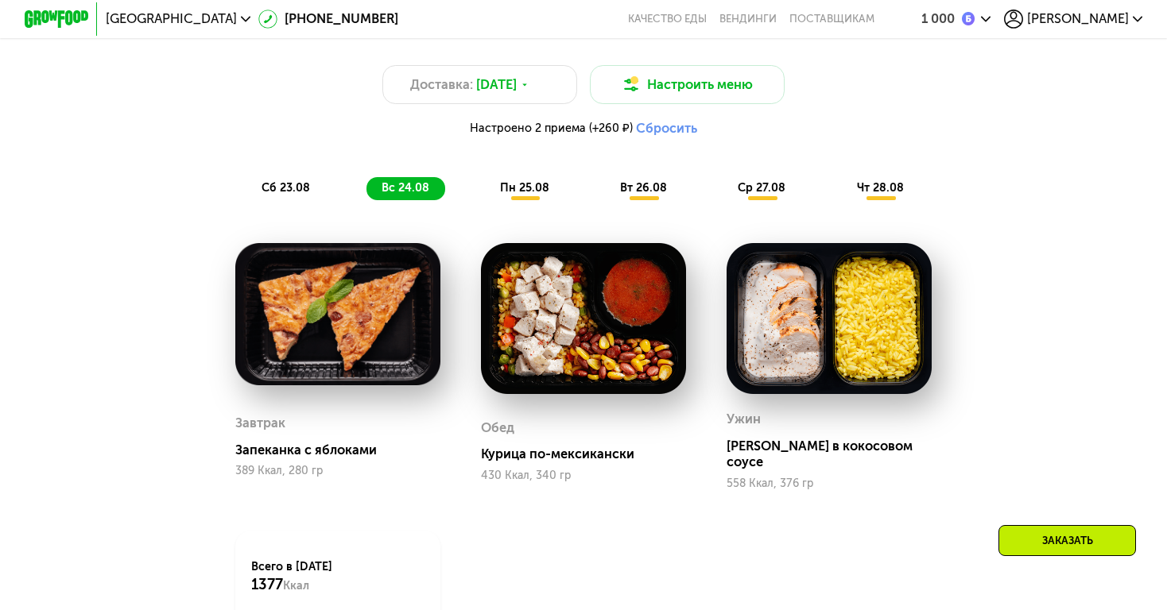
click at [366, 195] on div "сб 23.08" at bounding box center [405, 188] width 79 height 23
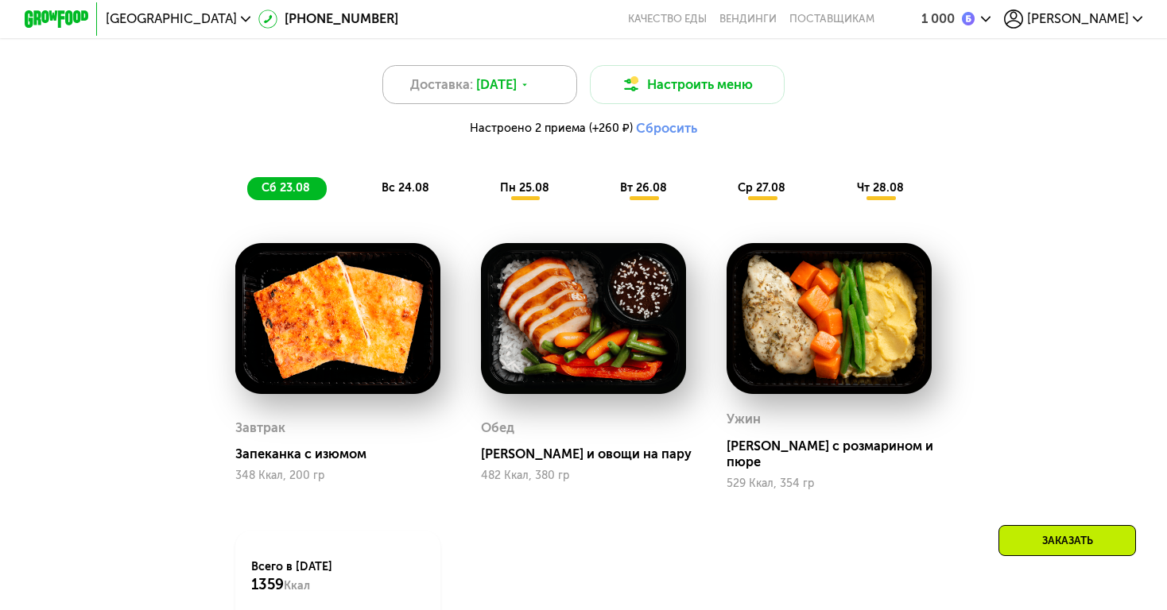
click at [491, 87] on span "23 авг, сб" at bounding box center [496, 84] width 41 height 19
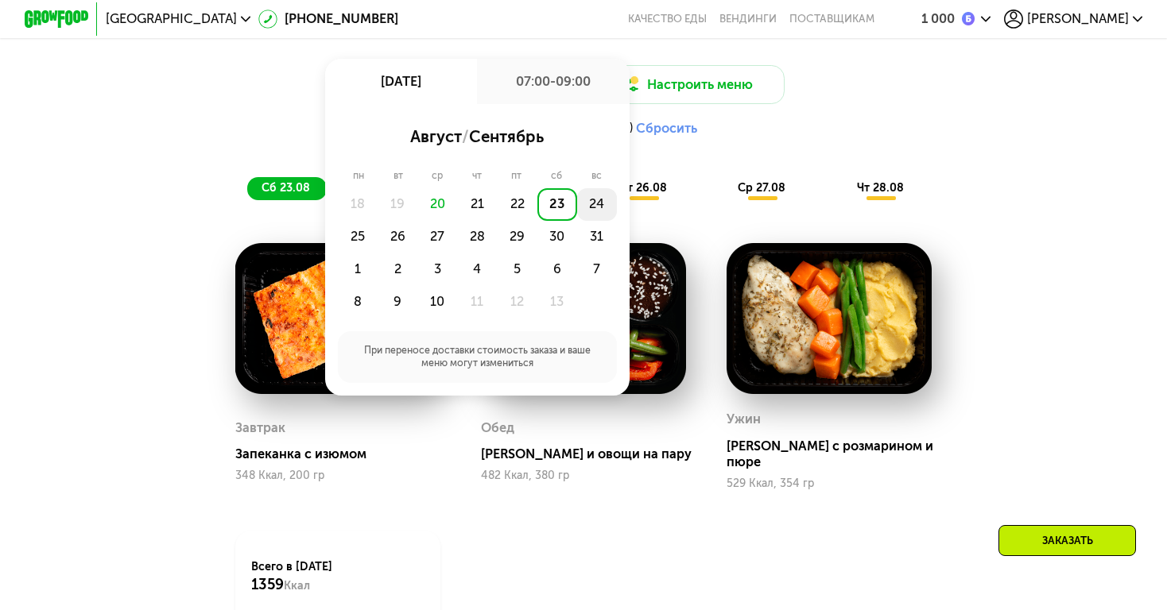
click at [377, 221] on div "24" at bounding box center [358, 237] width 40 height 33
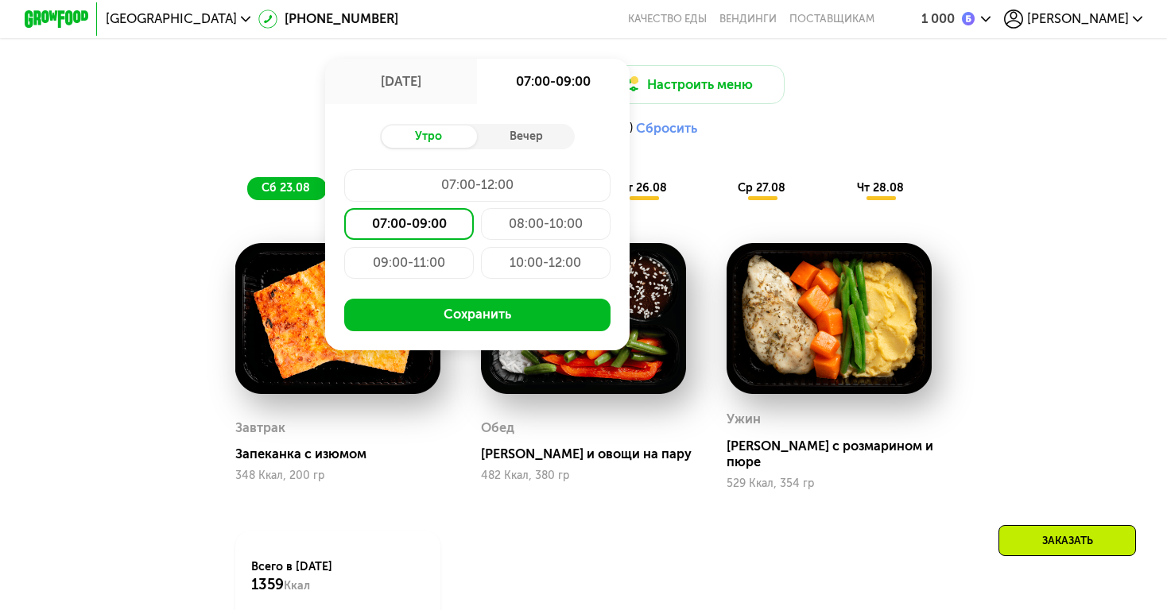
click at [407, 224] on div "07:00-09:00" at bounding box center [409, 224] width 130 height 33
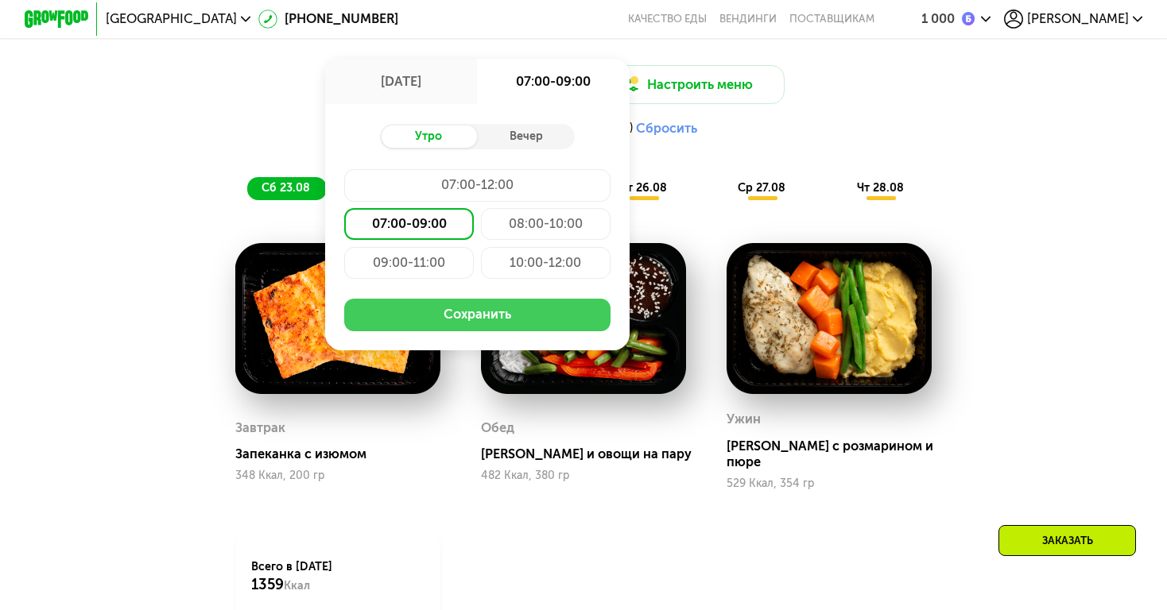
click at [437, 309] on button "Сохранить" at bounding box center [476, 315] width 265 height 33
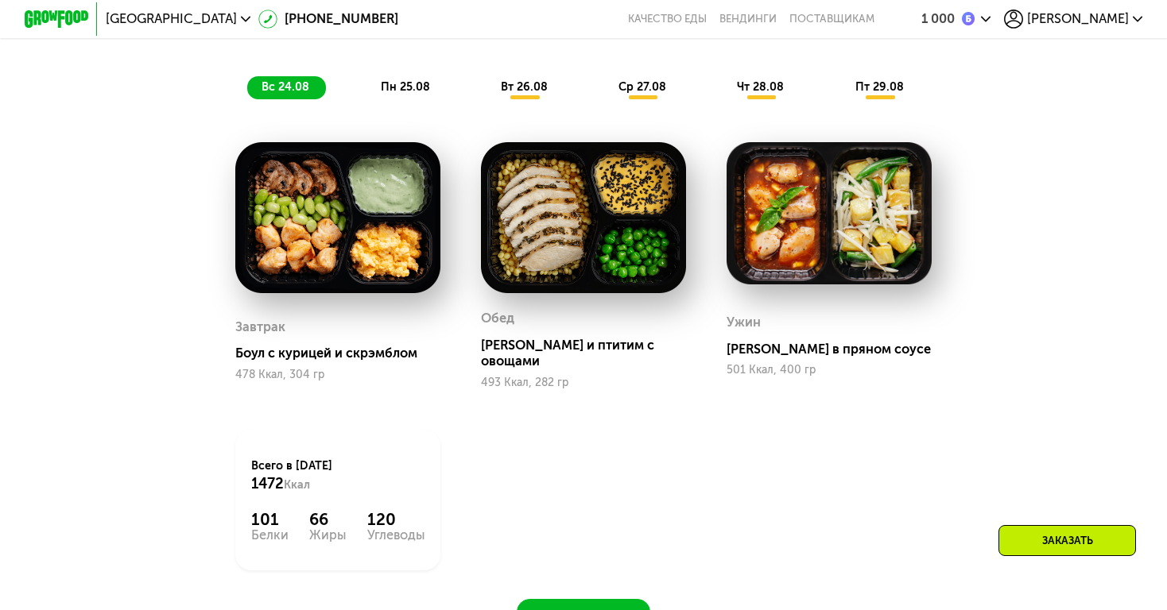
scroll to position [1222, 0]
click at [415, 84] on span "пн 25.08" at bounding box center [405, 87] width 49 height 14
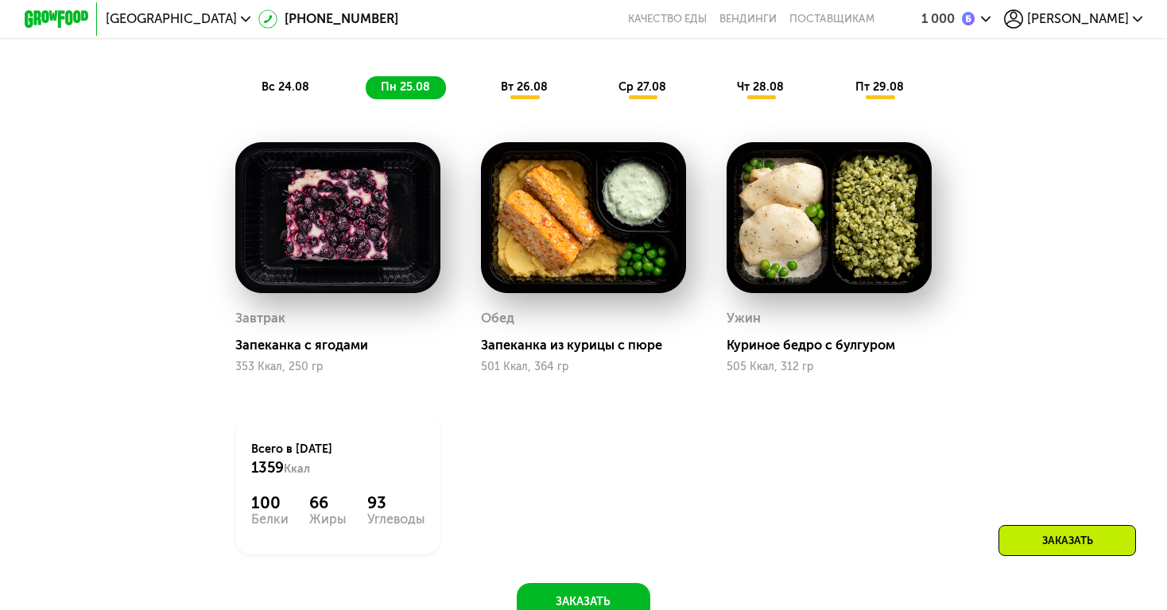
scroll to position [1193, 0]
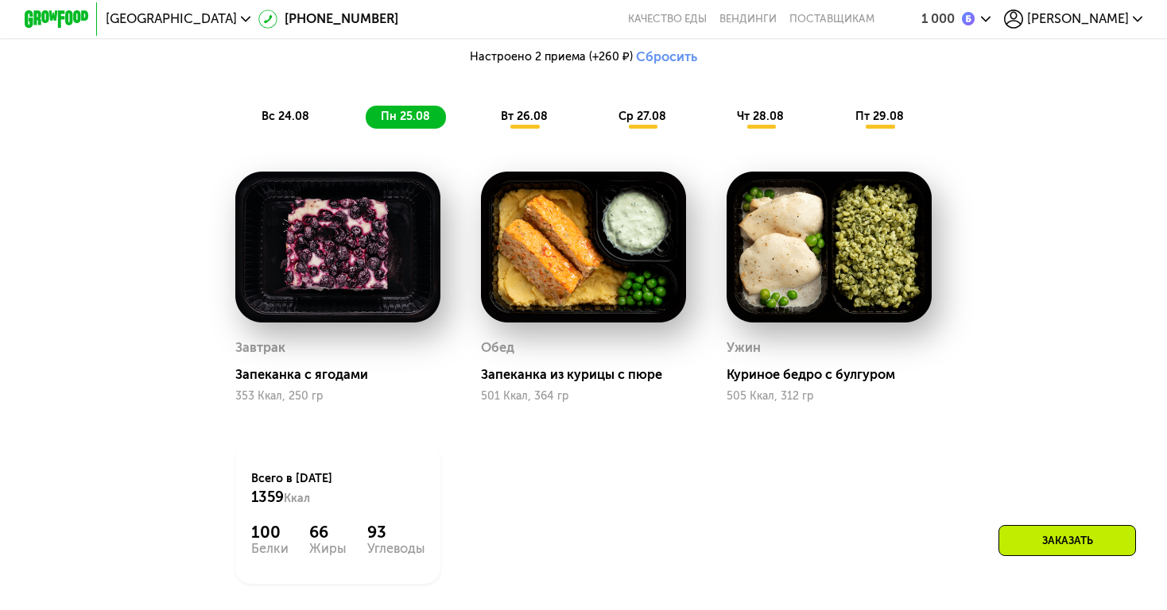
click at [530, 121] on span "вт 26.08" at bounding box center [524, 117] width 47 height 14
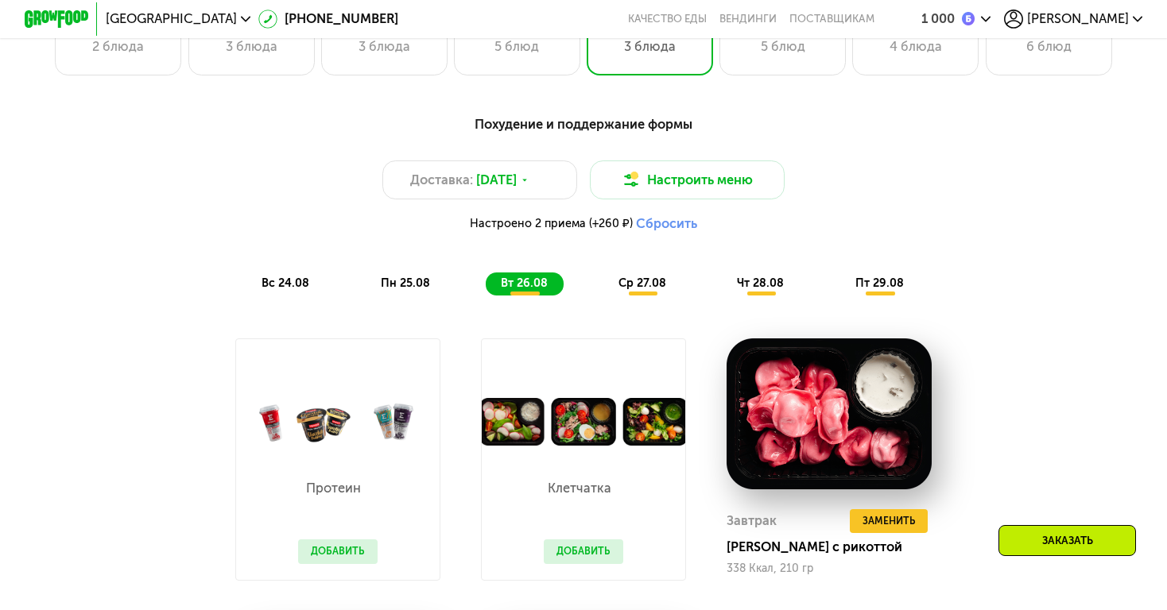
scroll to position [1035, 0]
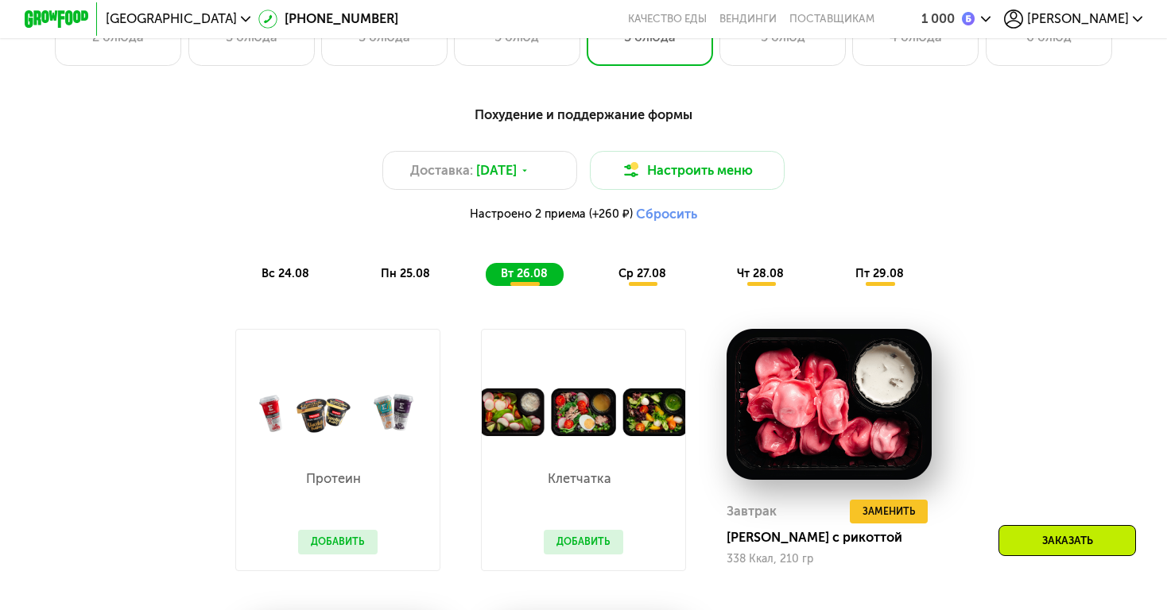
click at [397, 269] on span "пн 25.08" at bounding box center [405, 274] width 49 height 14
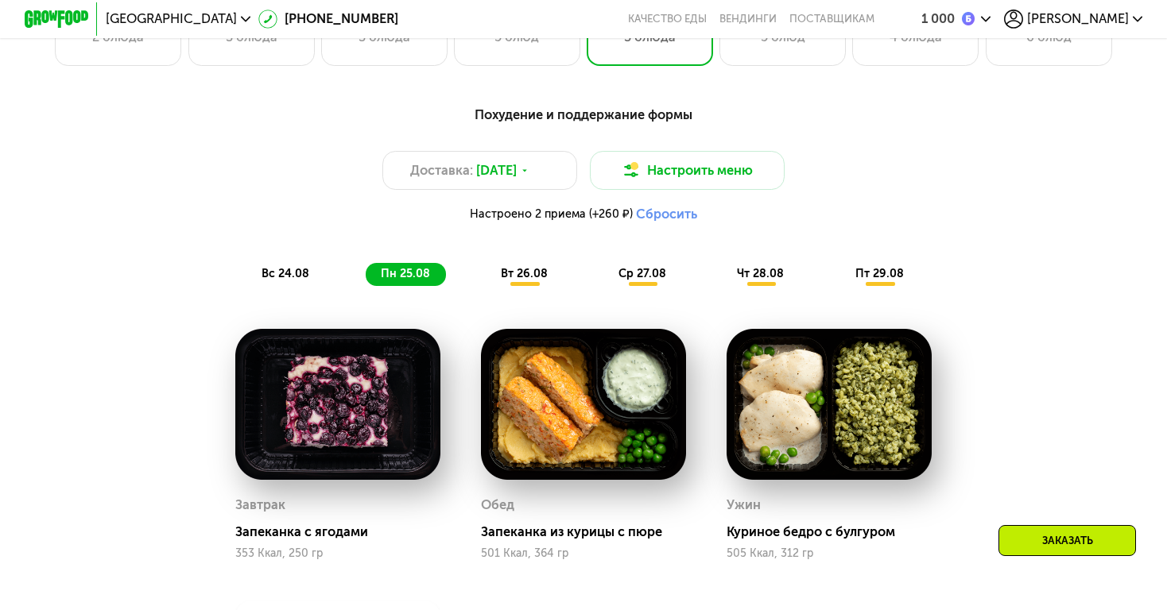
click at [511, 273] on span "вт 26.08" at bounding box center [524, 274] width 47 height 14
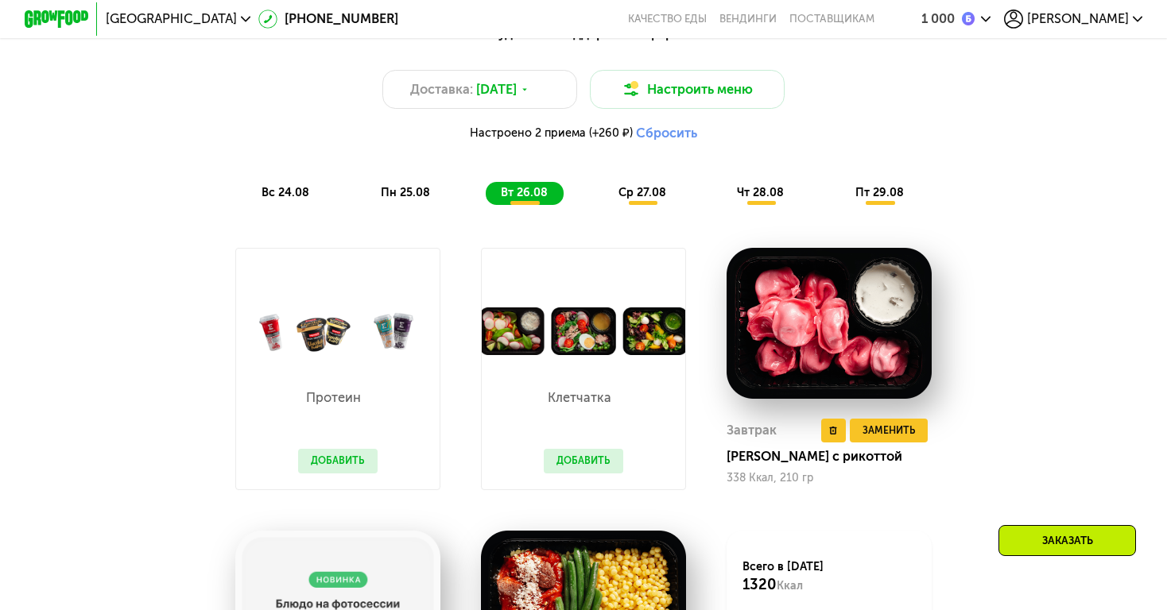
scroll to position [1116, 0]
click at [469, 83] on span "Доставка:" at bounding box center [441, 89] width 63 height 19
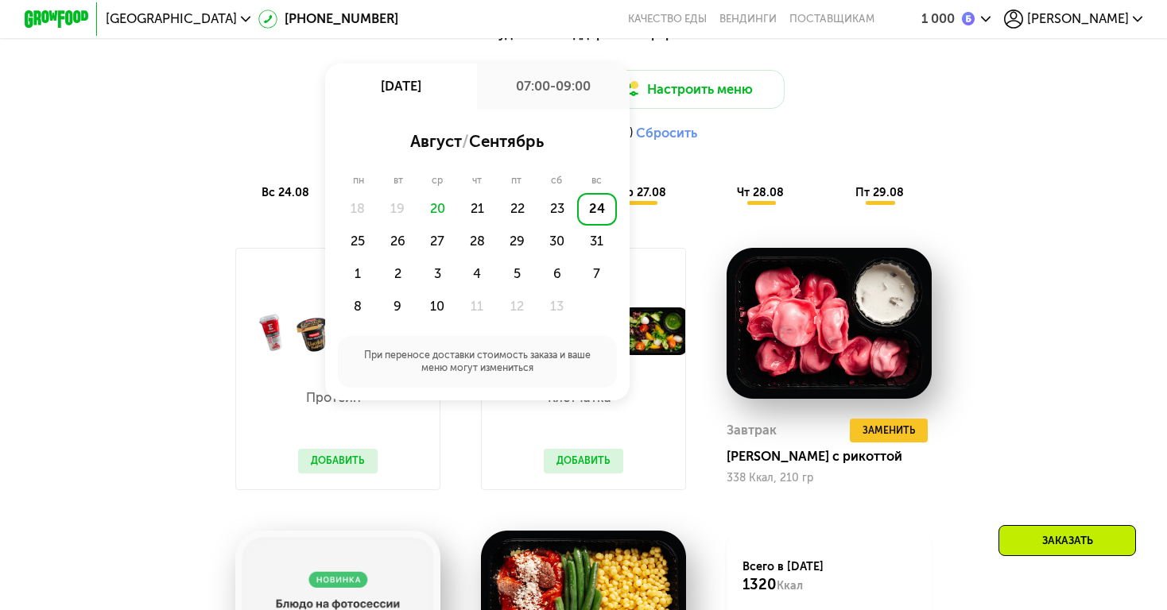
click at [1094, 215] on div "Похудение и поддержание формы Доставка: 24 авг, вс 24 авг, вс 07:00-09:00 авгус…" at bounding box center [583, 436] width 1167 height 869
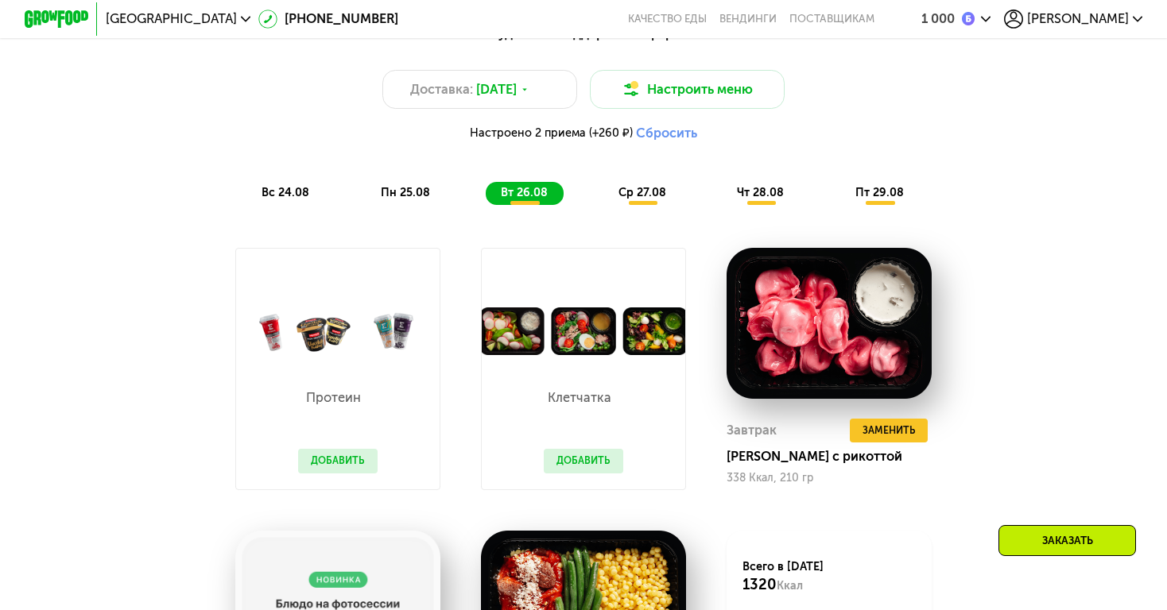
click at [296, 190] on span "вс 24.08" at bounding box center [285, 193] width 48 height 14
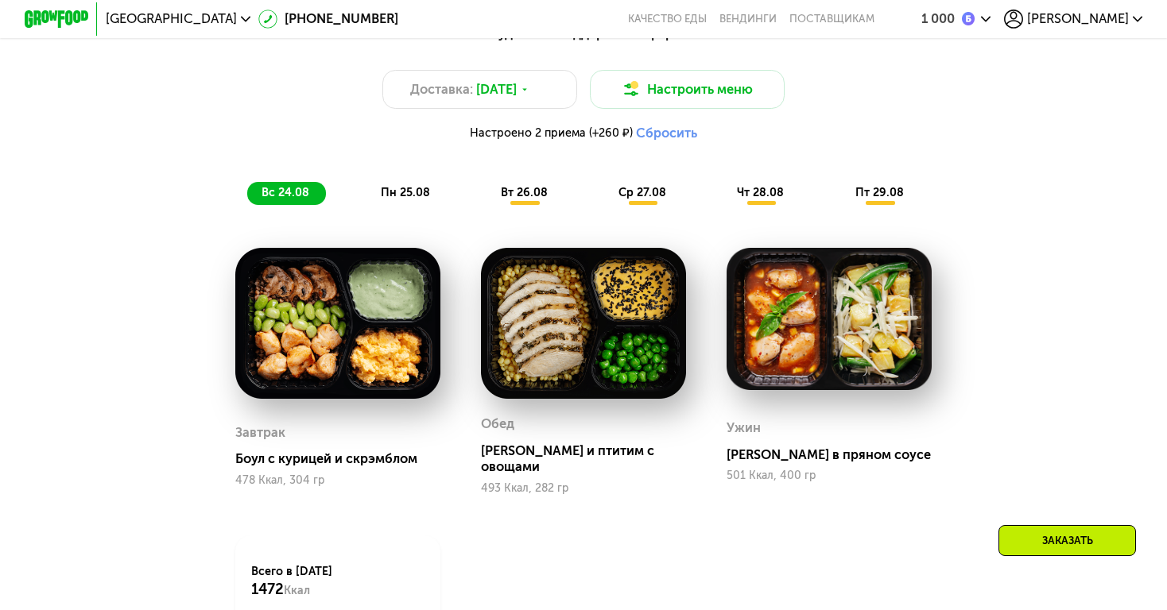
click at [387, 188] on span "пн 25.08" at bounding box center [405, 193] width 49 height 14
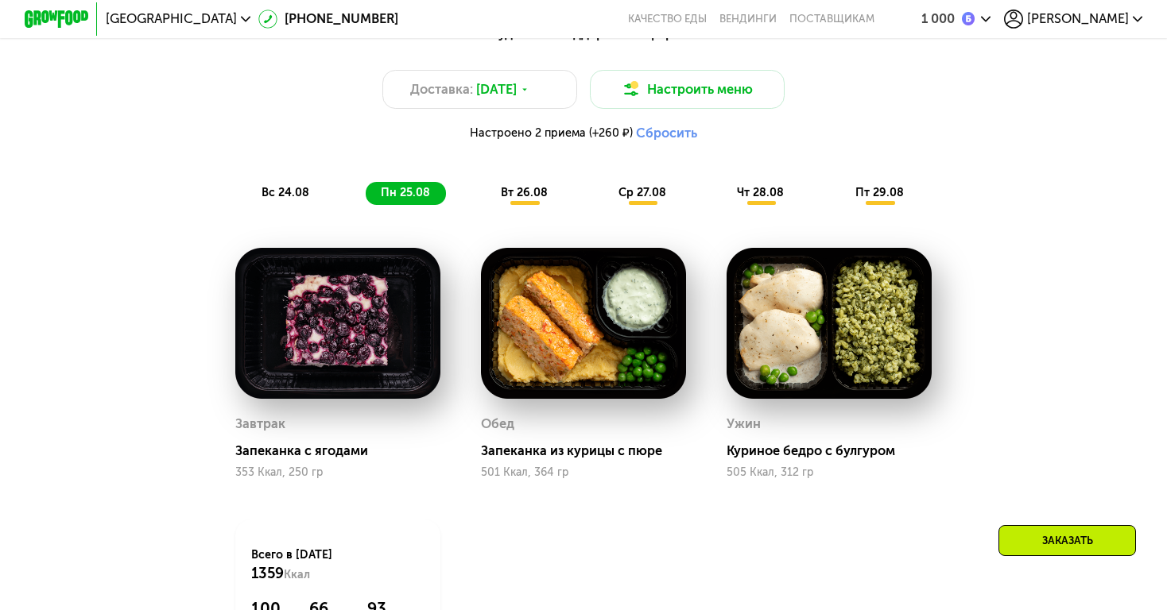
click at [518, 197] on span "вт 26.08" at bounding box center [524, 193] width 47 height 14
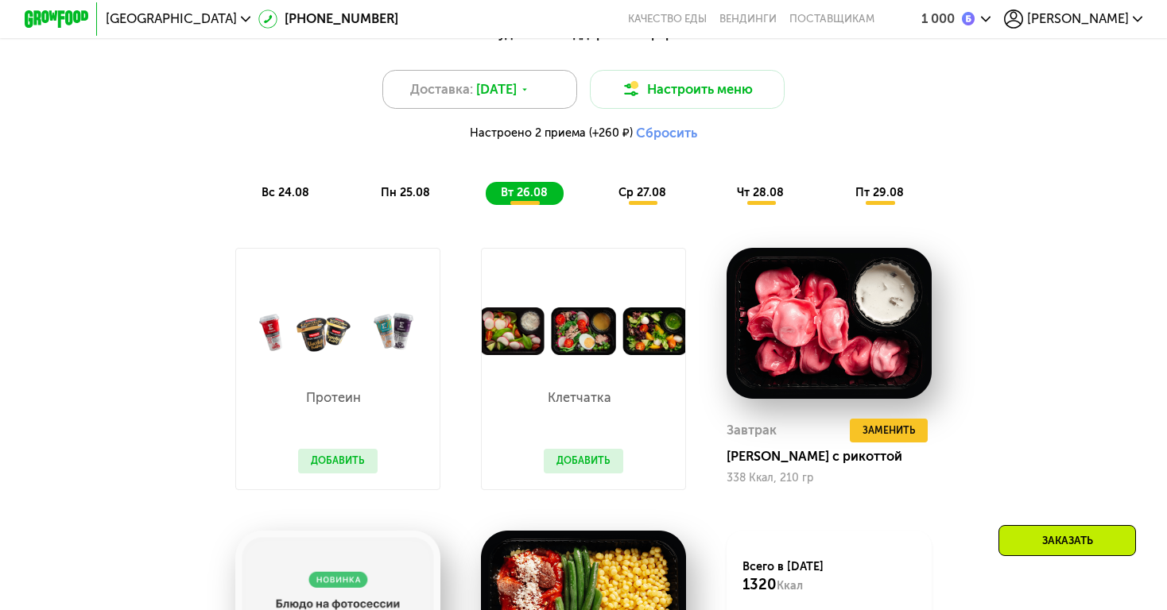
click at [513, 103] on div "Доставка: 24 авг, вс" at bounding box center [479, 89] width 195 height 39
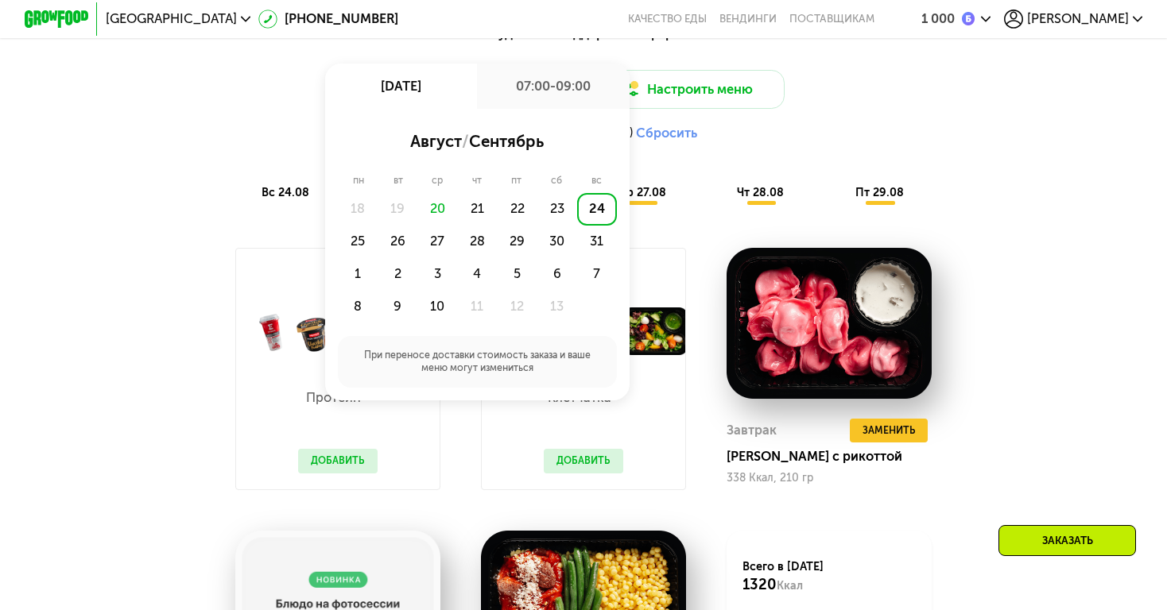
click at [137, 256] on div "Похудение и поддержание формы Доставка: 24 авг, вс 24 авг, вс 07:00-09:00 авгус…" at bounding box center [583, 421] width 998 height 815
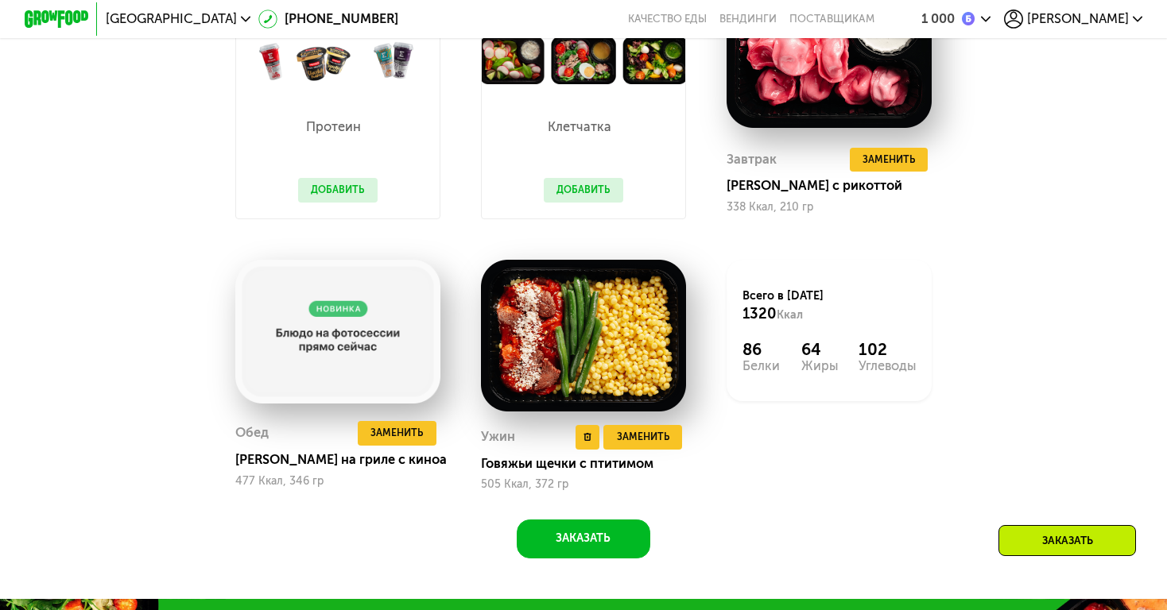
scroll to position [1334, 0]
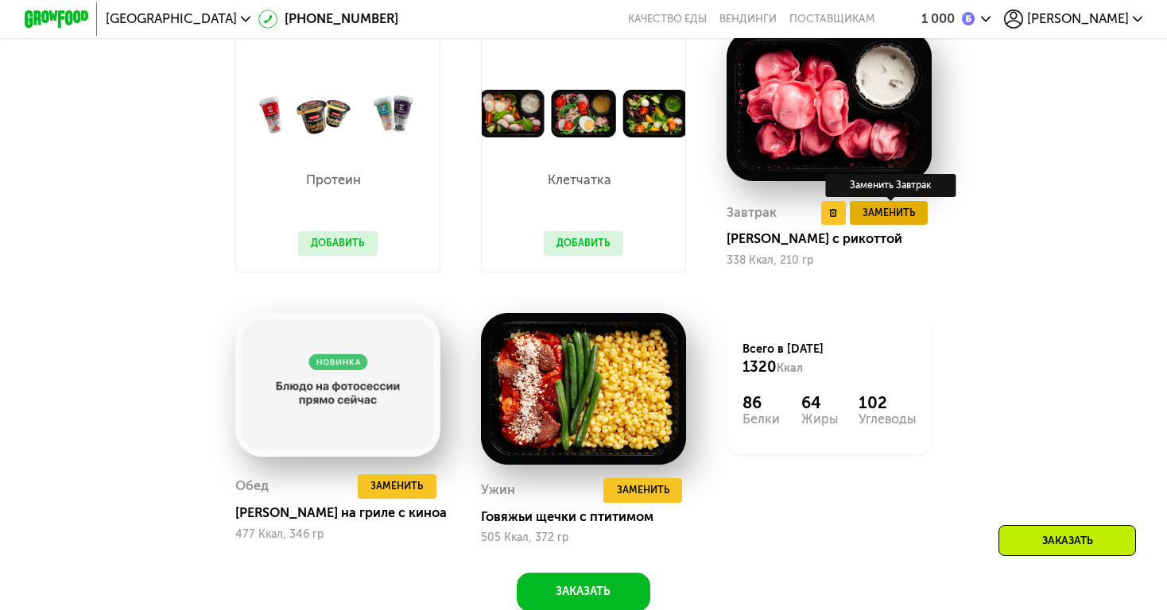
click at [879, 215] on span "Заменить" at bounding box center [888, 213] width 52 height 16
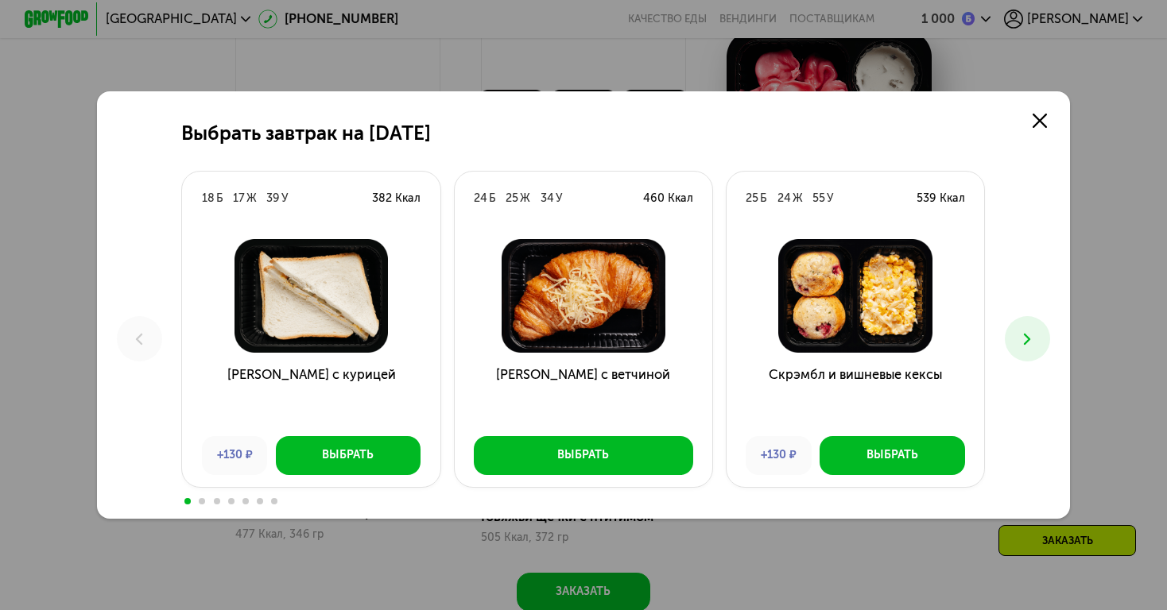
click at [1042, 340] on button at bounding box center [1026, 338] width 45 height 45
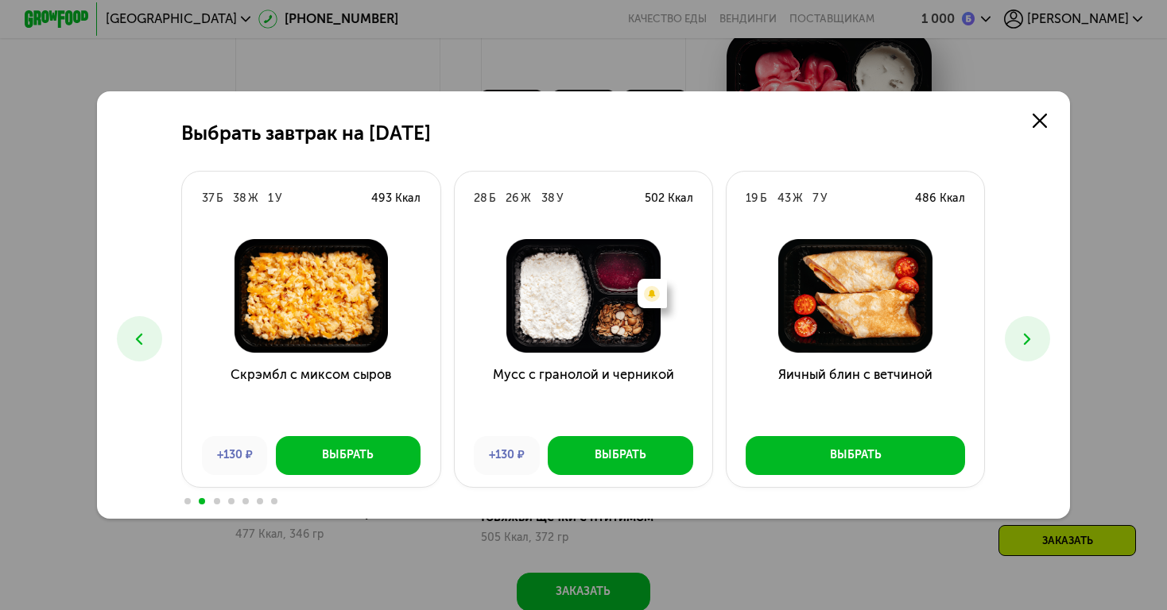
click at [1042, 340] on button at bounding box center [1026, 338] width 45 height 45
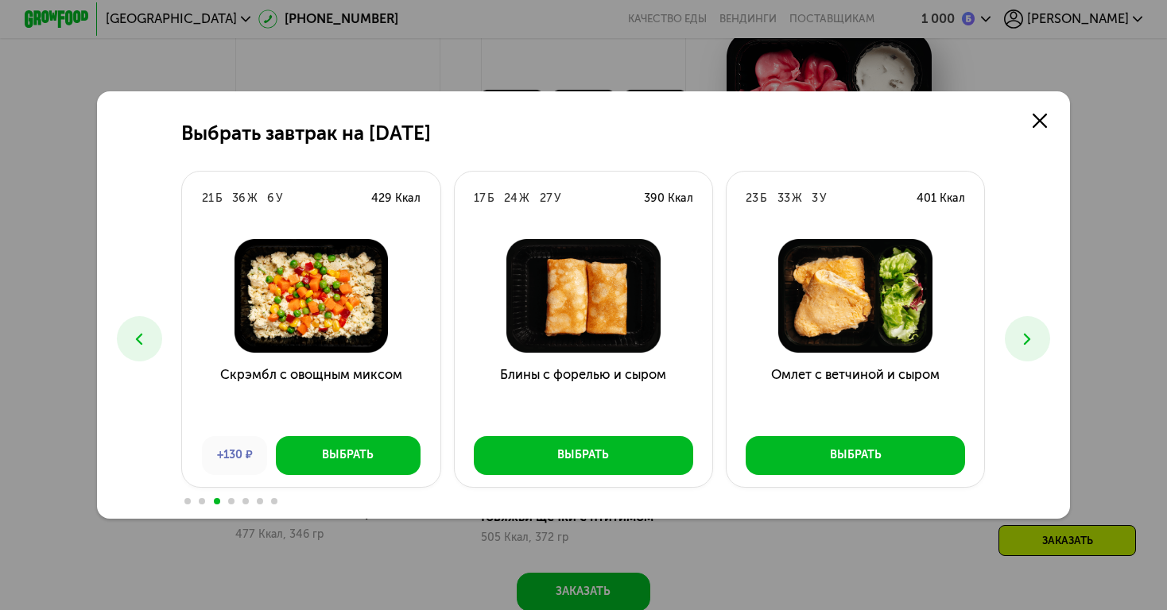
click at [1020, 330] on icon at bounding box center [1026, 339] width 19 height 19
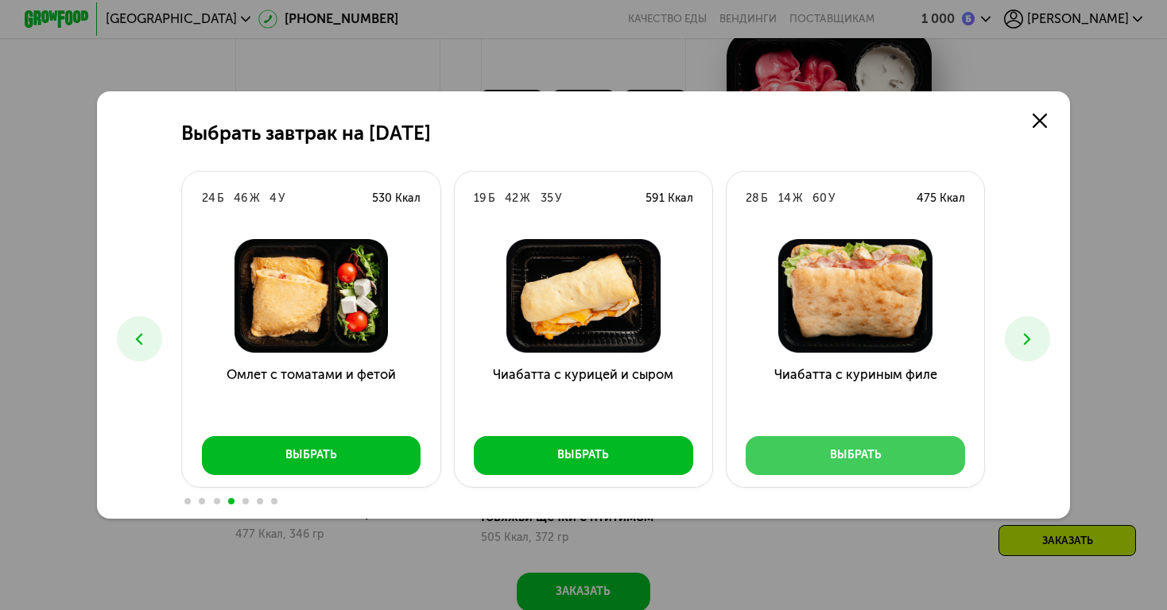
click at [825, 447] on button "Выбрать" at bounding box center [854, 455] width 219 height 39
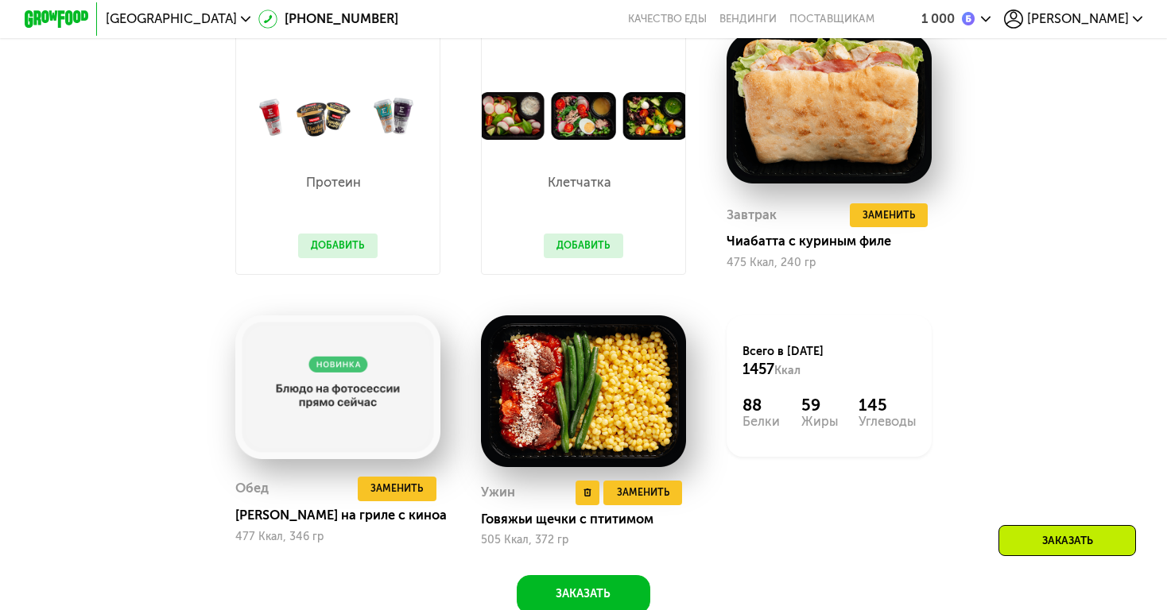
scroll to position [1336, 0]
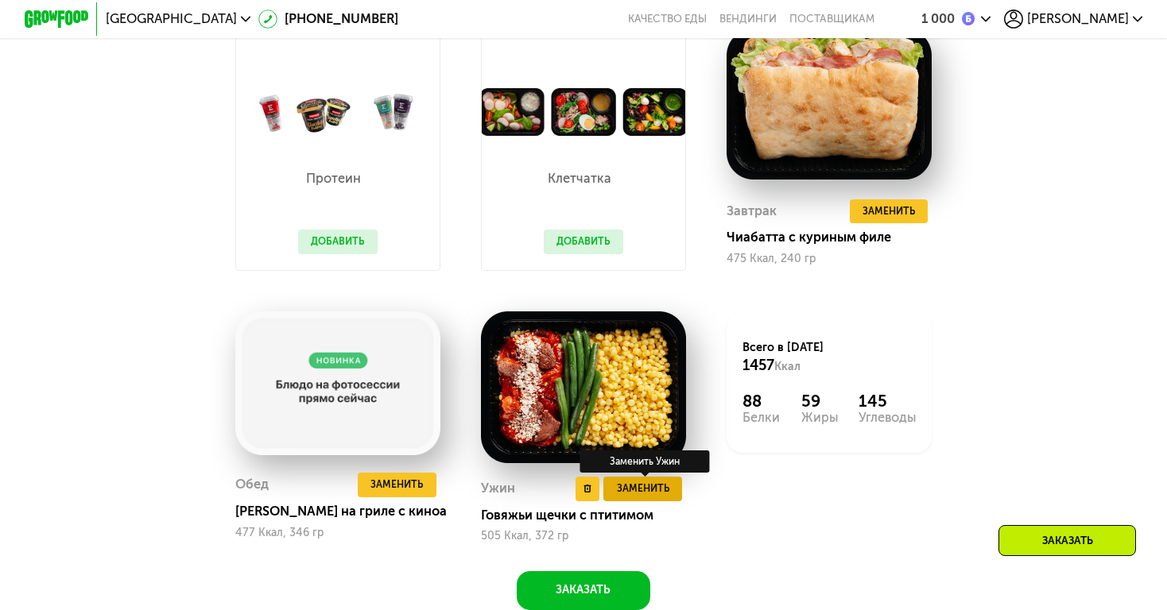
click at [643, 495] on span "Заменить" at bounding box center [643, 489] width 52 height 16
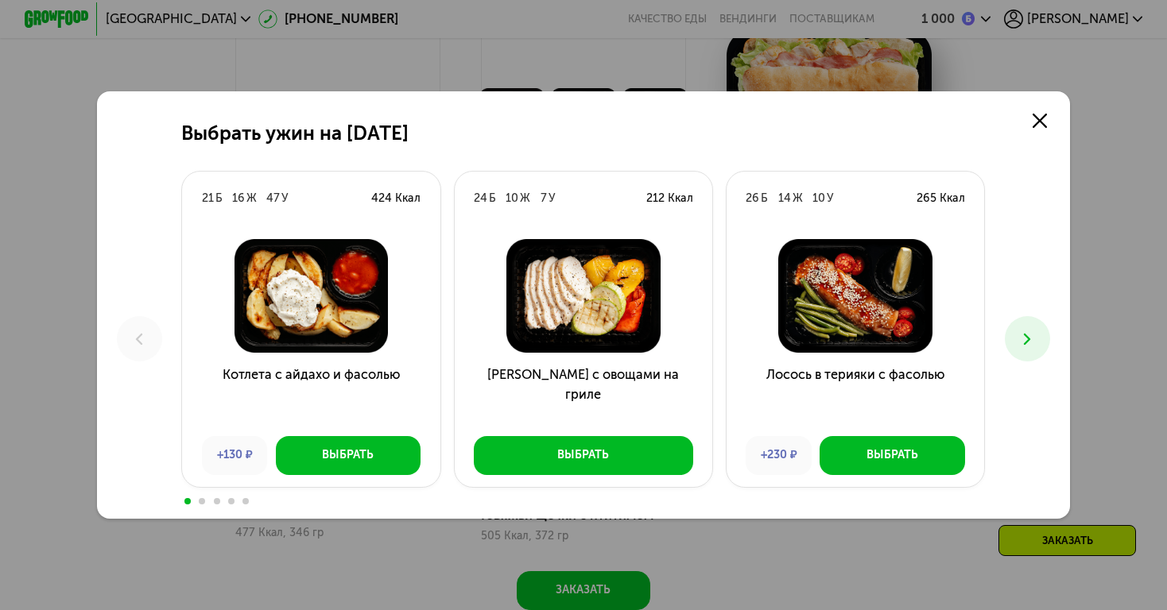
click at [1026, 334] on icon at bounding box center [1026, 339] width 19 height 19
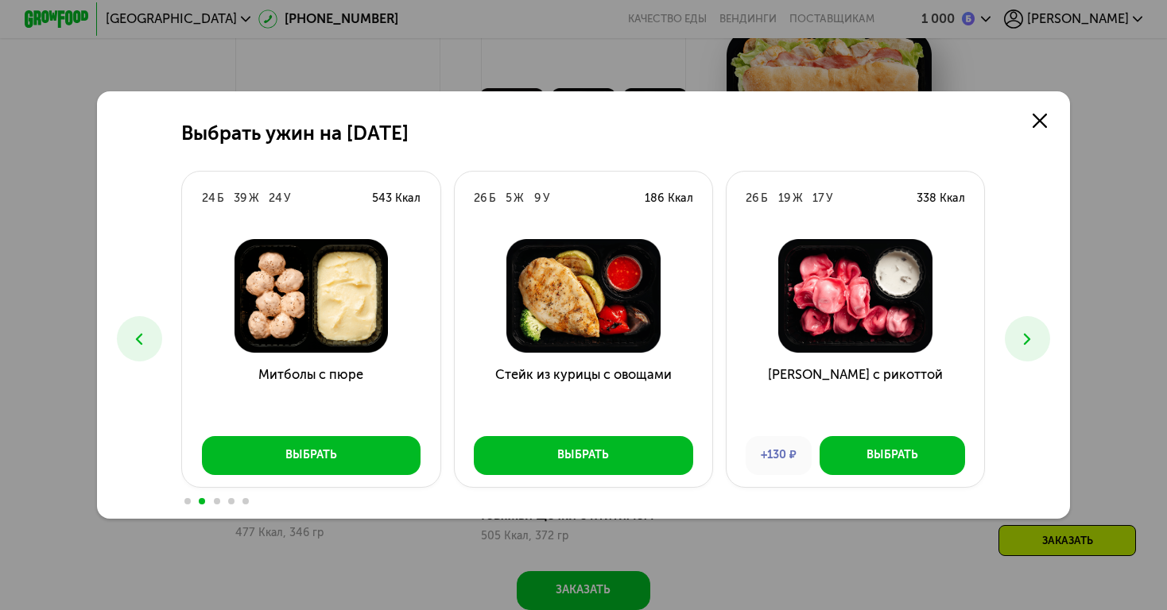
click at [1026, 334] on icon at bounding box center [1026, 339] width 19 height 19
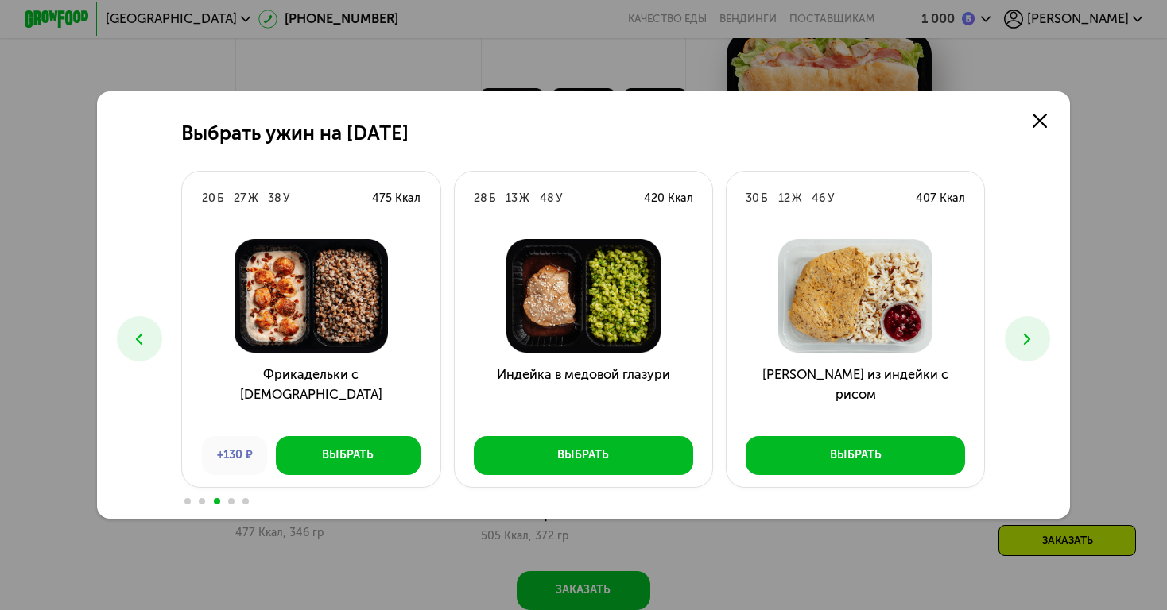
click at [1026, 334] on icon at bounding box center [1026, 339] width 19 height 19
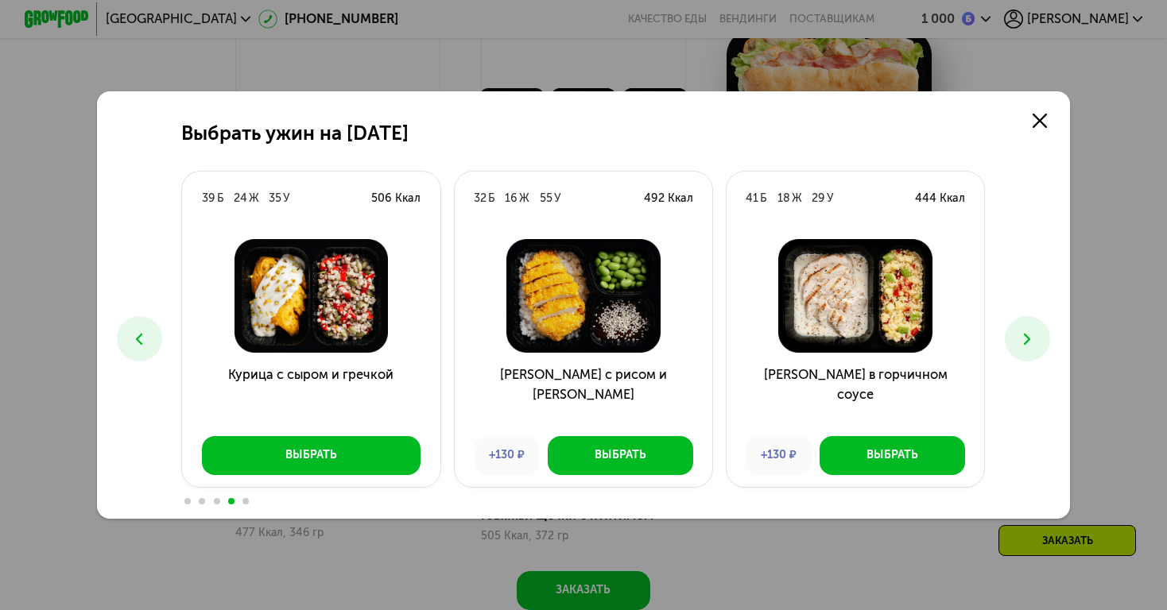
click at [1026, 334] on icon at bounding box center [1026, 339] width 19 height 19
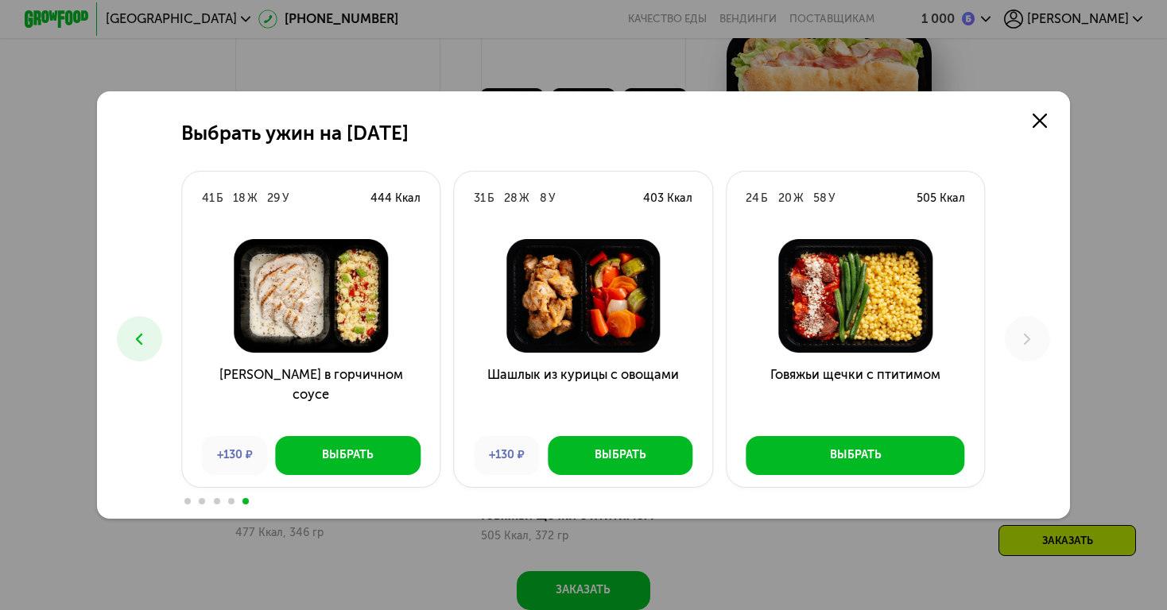
click at [141, 335] on use at bounding box center [139, 339] width 7 height 12
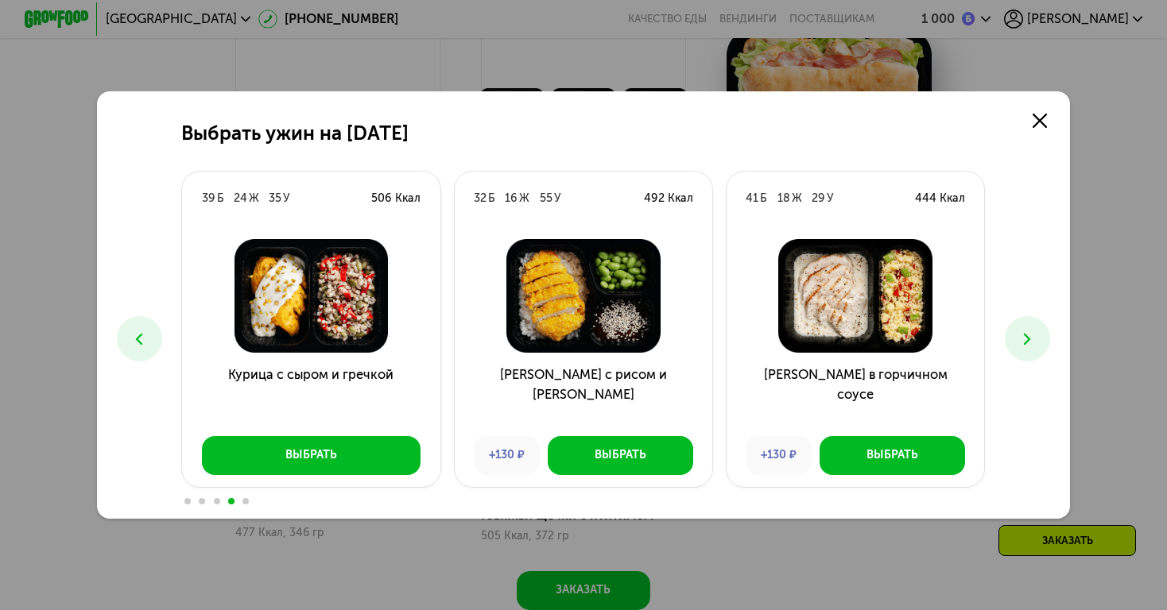
click at [141, 335] on use at bounding box center [139, 339] width 7 height 12
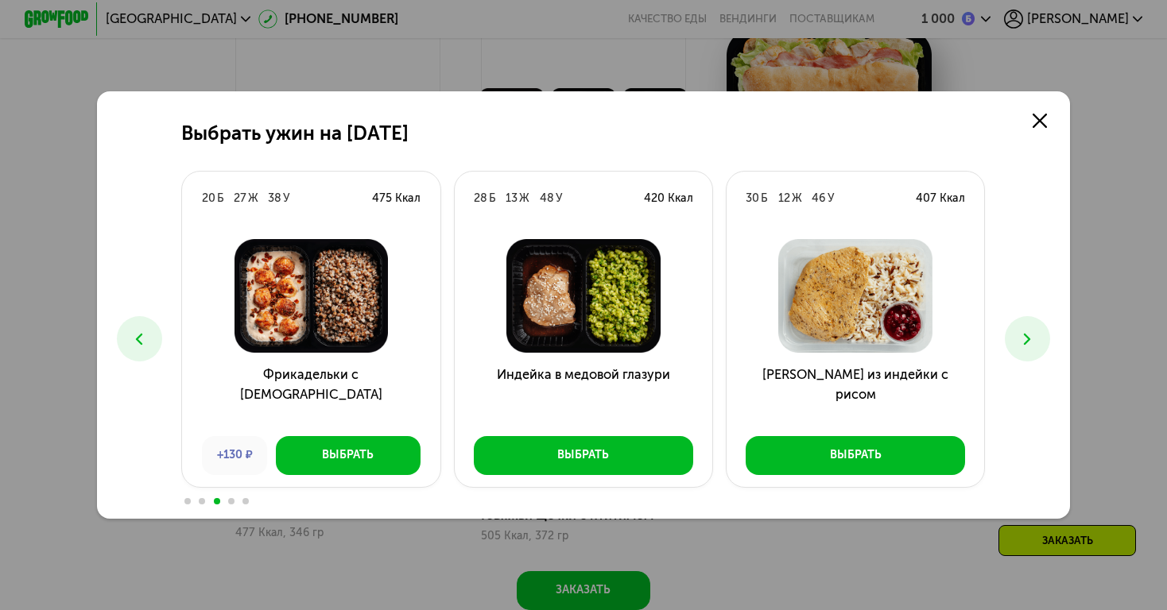
click at [130, 335] on icon at bounding box center [139, 339] width 19 height 19
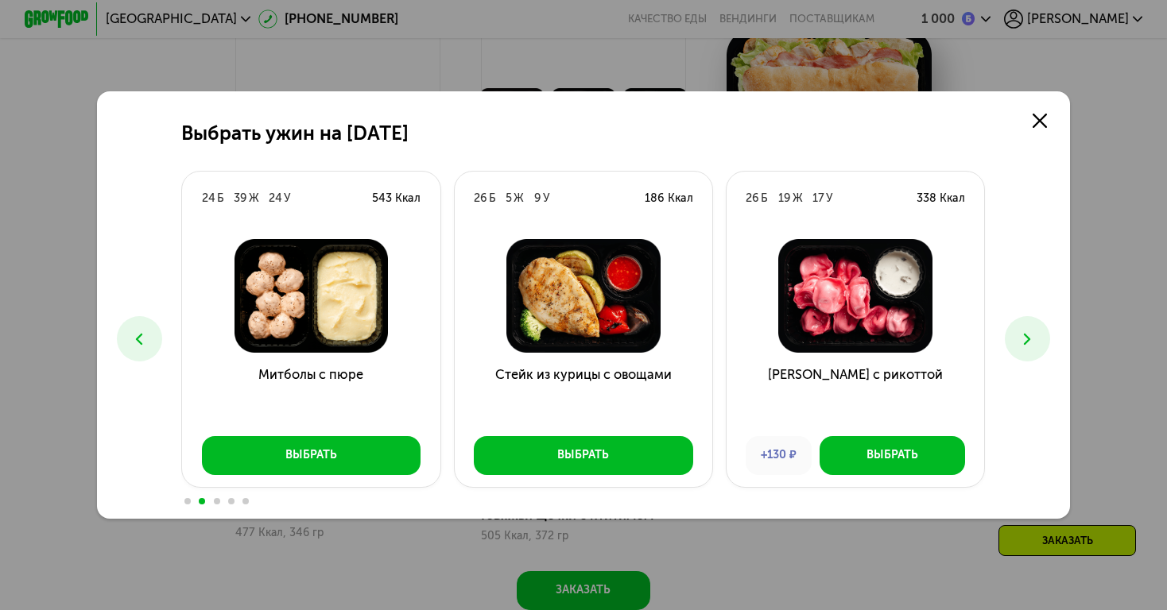
click at [143, 342] on icon at bounding box center [139, 339] width 19 height 19
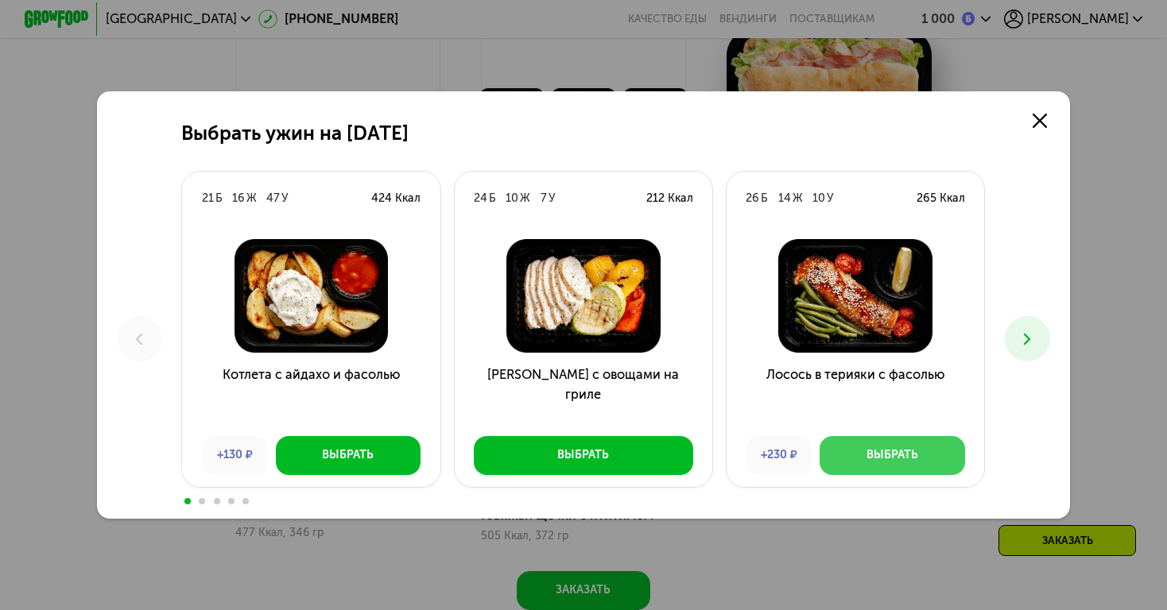
click at [892, 455] on div "Выбрать" at bounding box center [892, 455] width 52 height 16
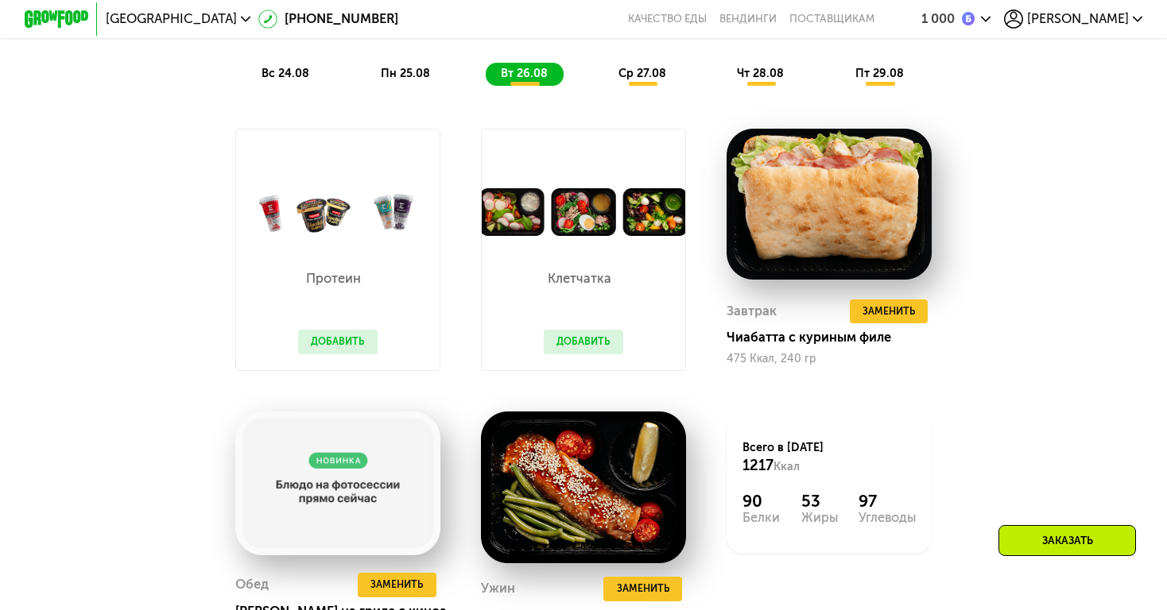
scroll to position [1193, 0]
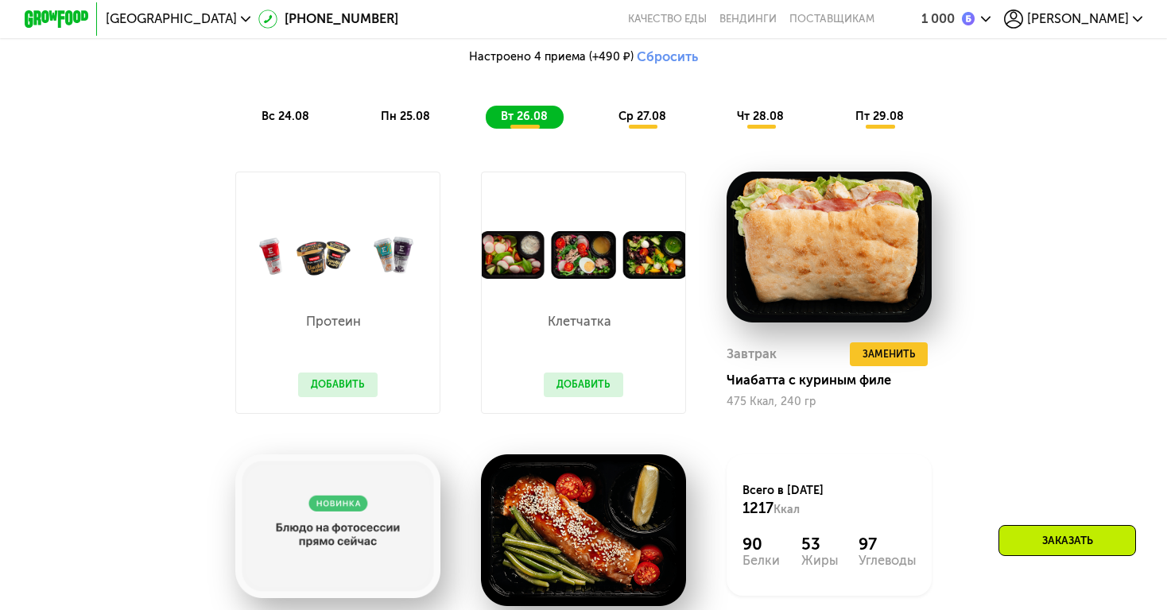
click at [633, 111] on span "ср 27.08" at bounding box center [642, 117] width 48 height 14
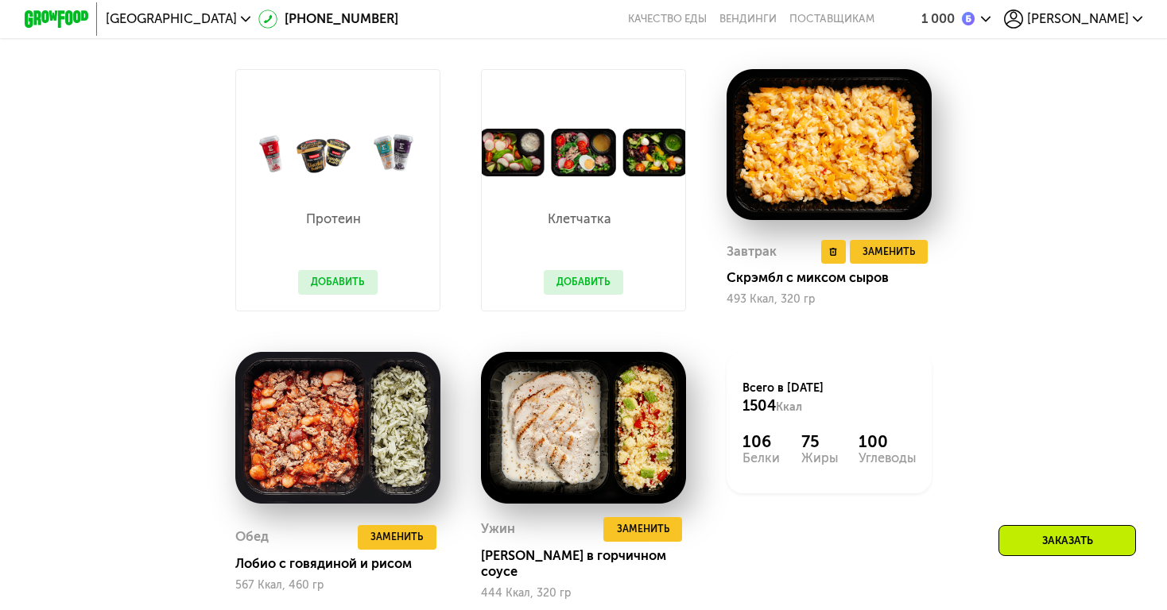
scroll to position [1295, 0]
click at [857, 251] on button "Заменить" at bounding box center [888, 252] width 79 height 25
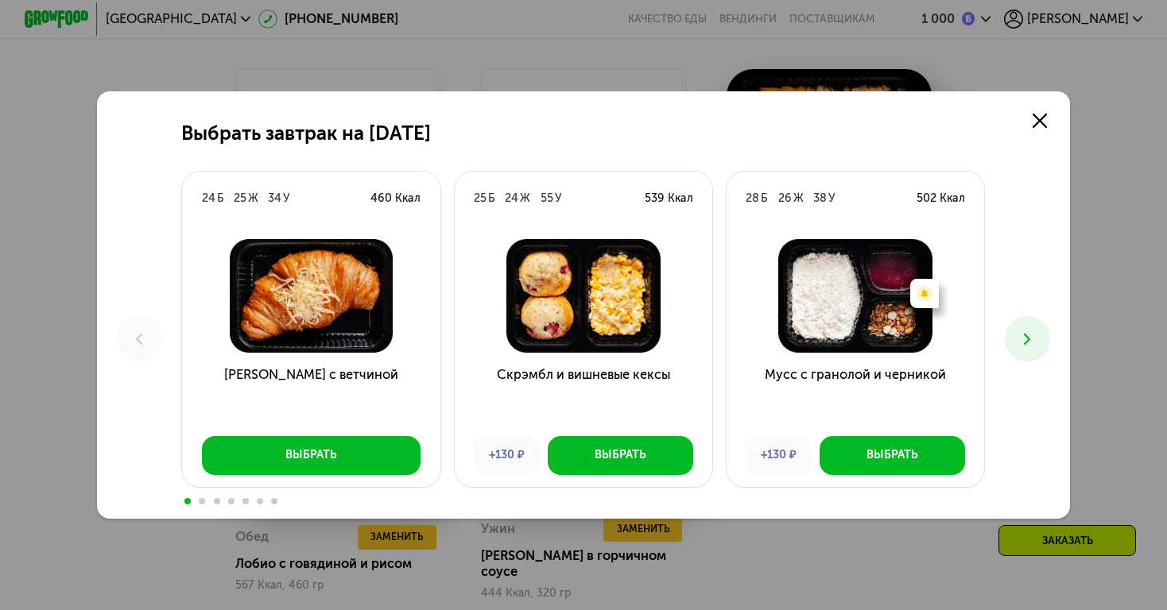
click at [994, 257] on div "Выбрать завтрак на 27 августа 24 Б 25 Ж 34 У 460 Ккал Круассан с ветчиной Выбра…" at bounding box center [583, 305] width 972 height 428
click at [1039, 134] on link at bounding box center [1040, 121] width 33 height 33
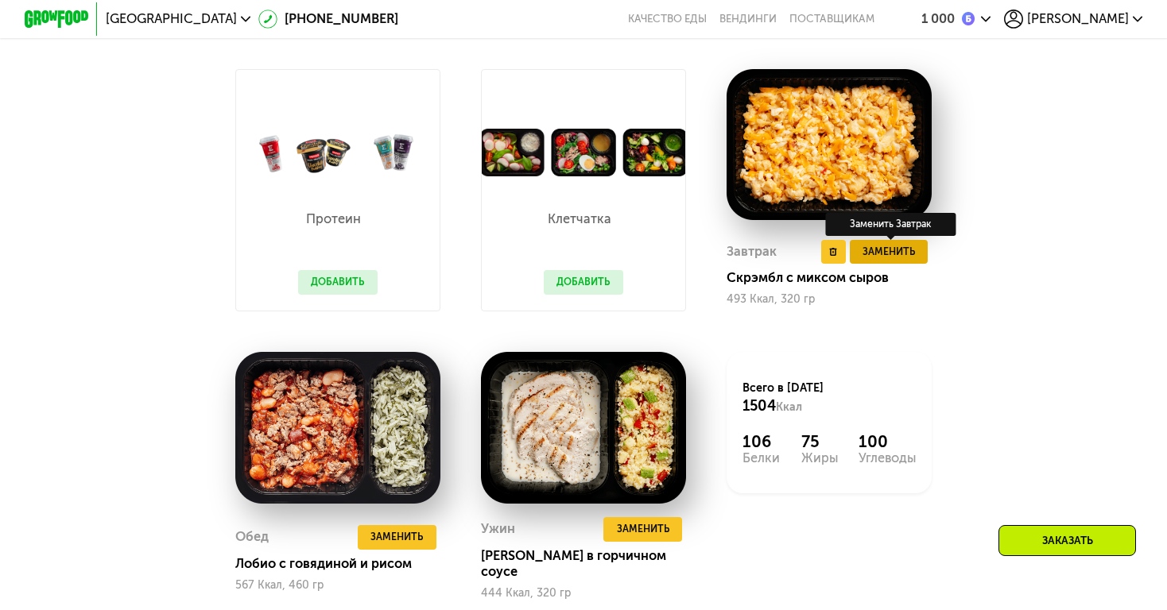
click at [879, 248] on span "Заменить" at bounding box center [888, 252] width 52 height 16
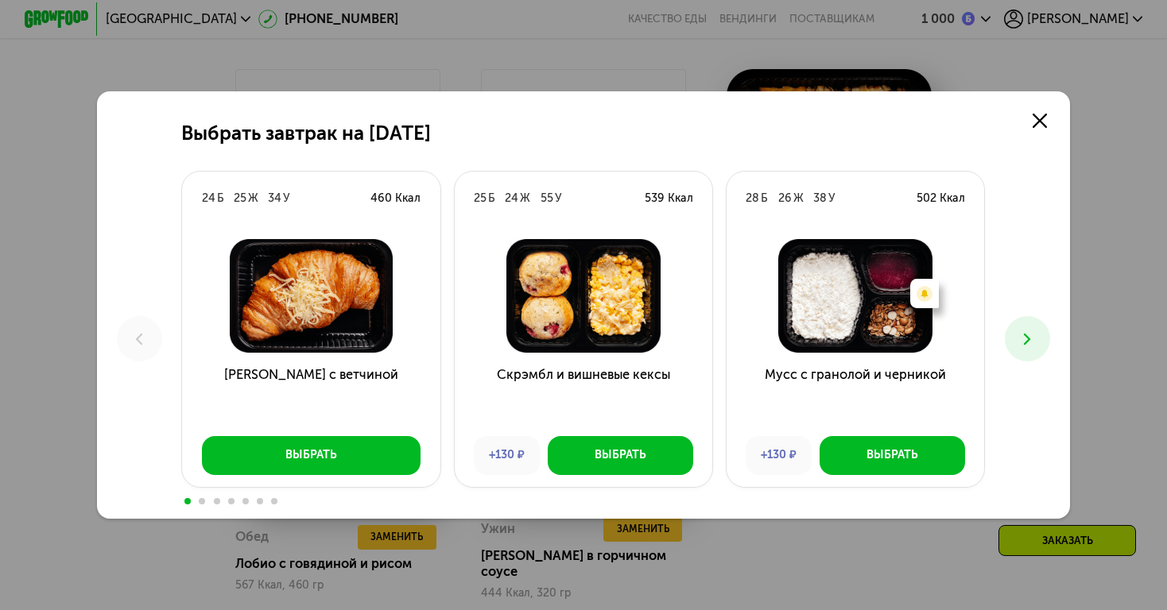
click at [1031, 336] on icon at bounding box center [1026, 339] width 19 height 19
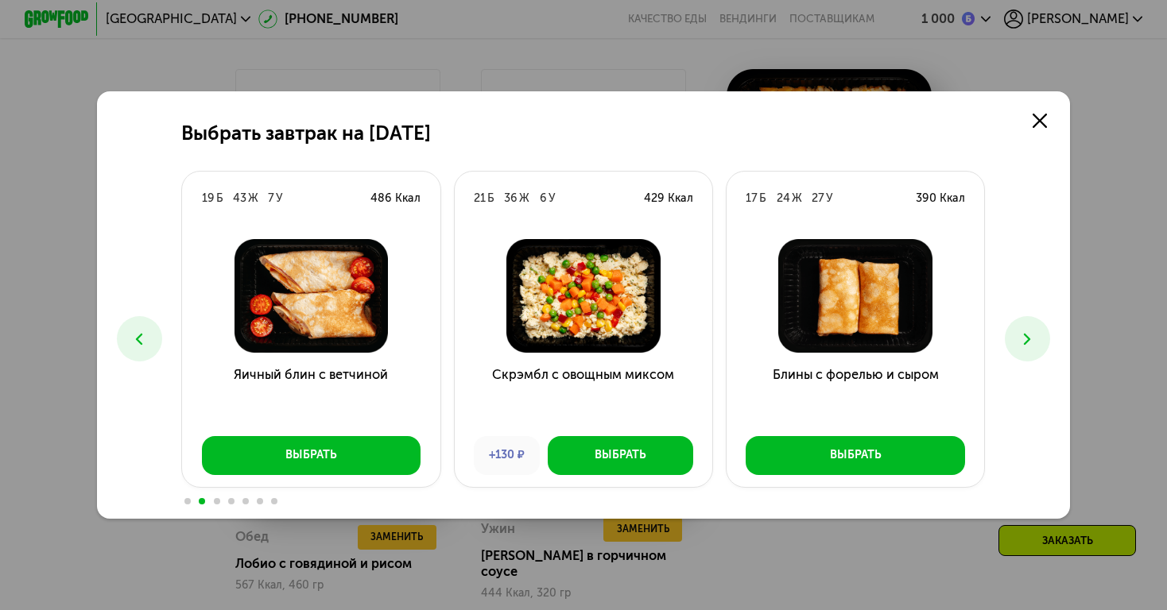
click at [1031, 336] on icon at bounding box center [1026, 339] width 19 height 19
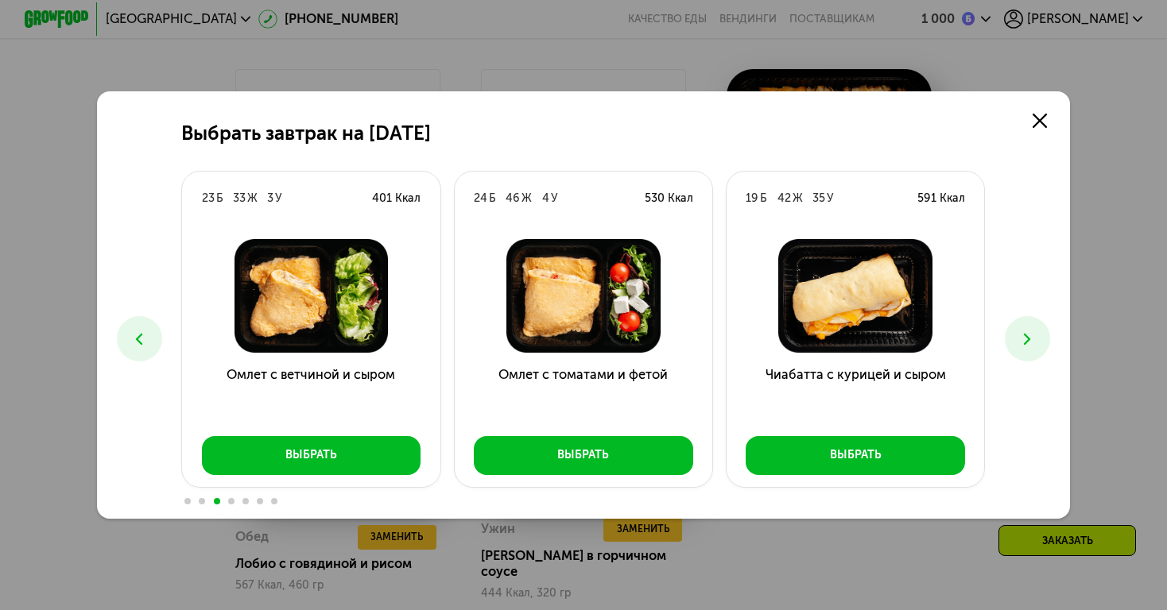
click at [1031, 336] on icon at bounding box center [1026, 339] width 19 height 19
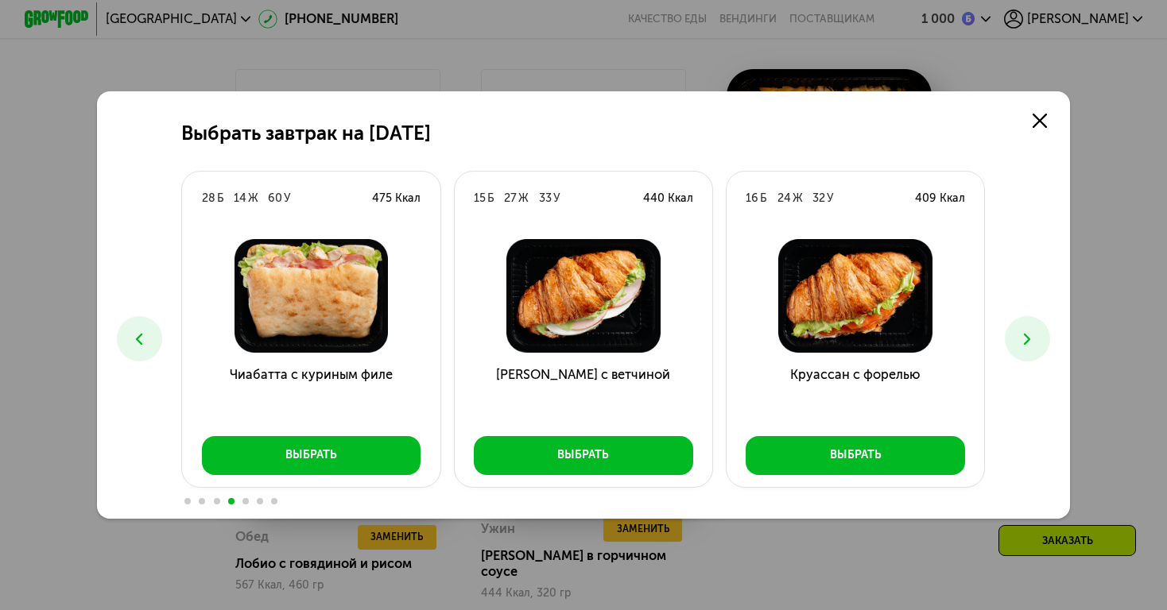
click at [1031, 336] on icon at bounding box center [1026, 339] width 19 height 19
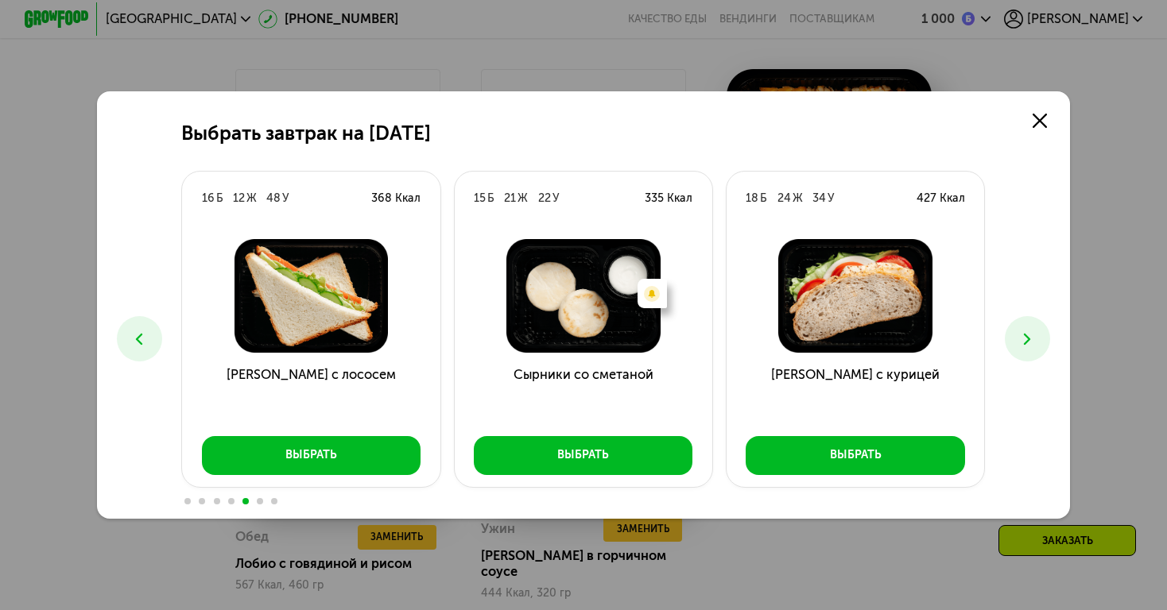
click at [1031, 336] on icon at bounding box center [1026, 339] width 19 height 19
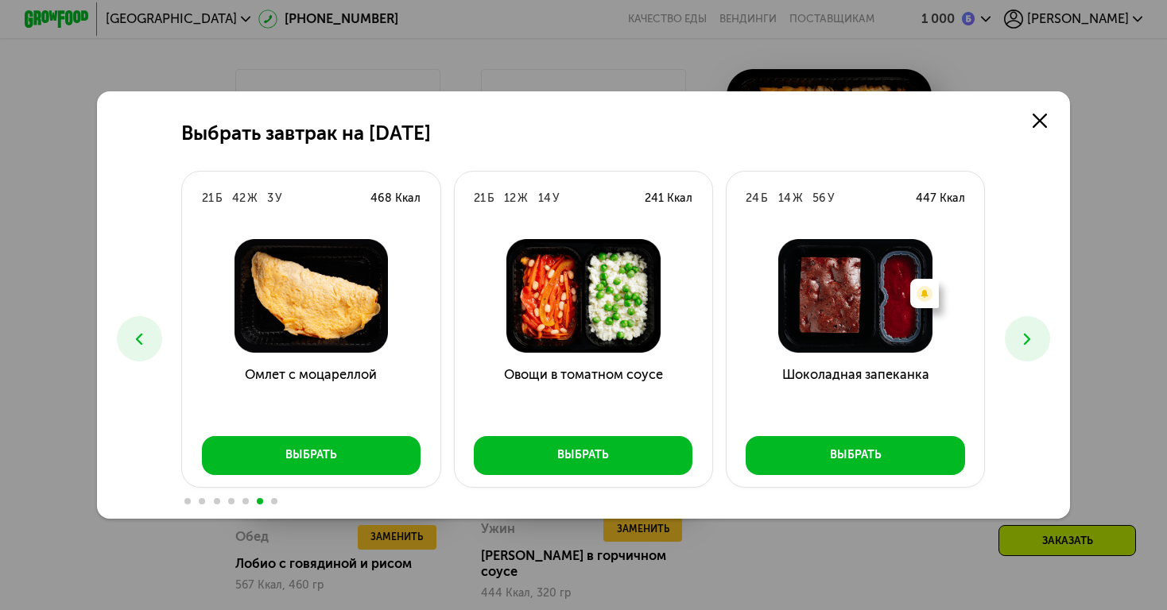
click at [1031, 336] on icon at bounding box center [1026, 339] width 19 height 19
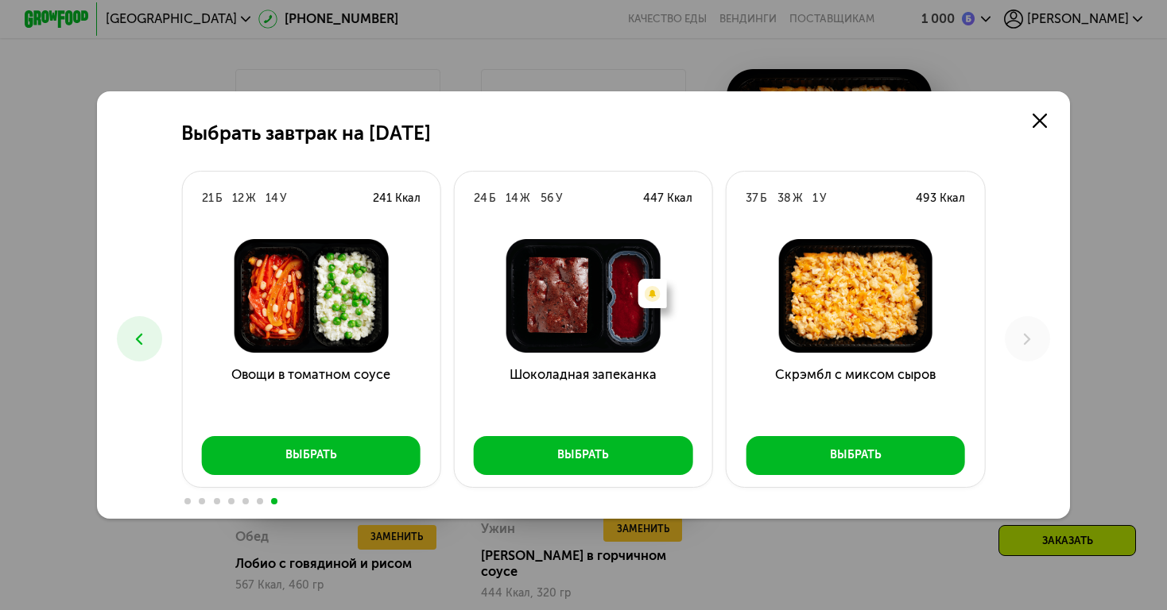
click at [140, 325] on button at bounding box center [139, 338] width 45 height 45
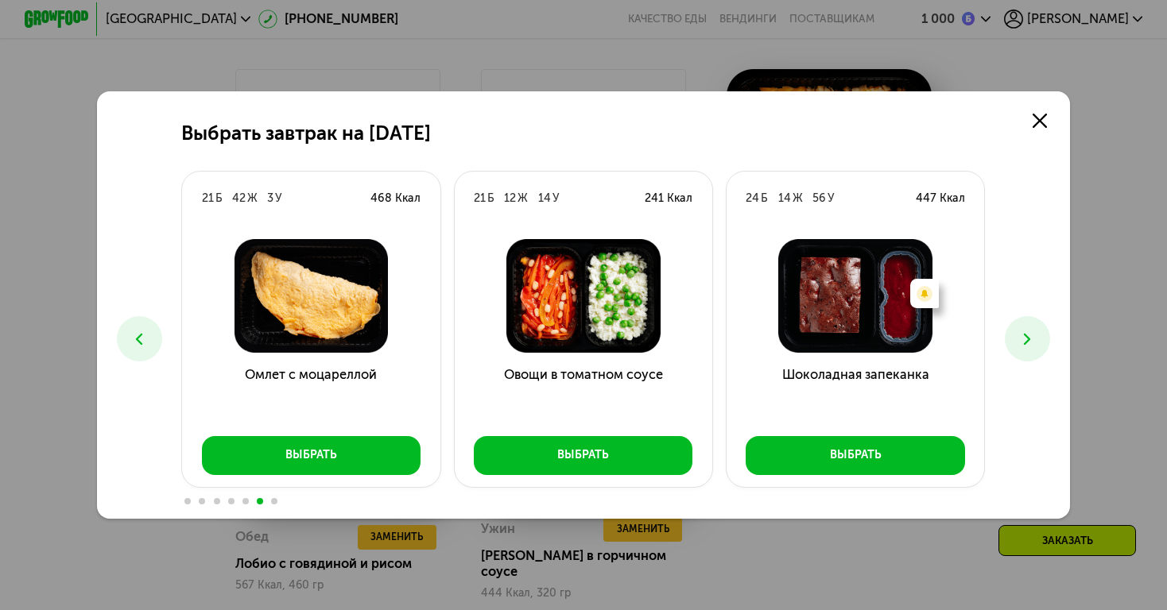
click at [140, 325] on button at bounding box center [139, 338] width 45 height 45
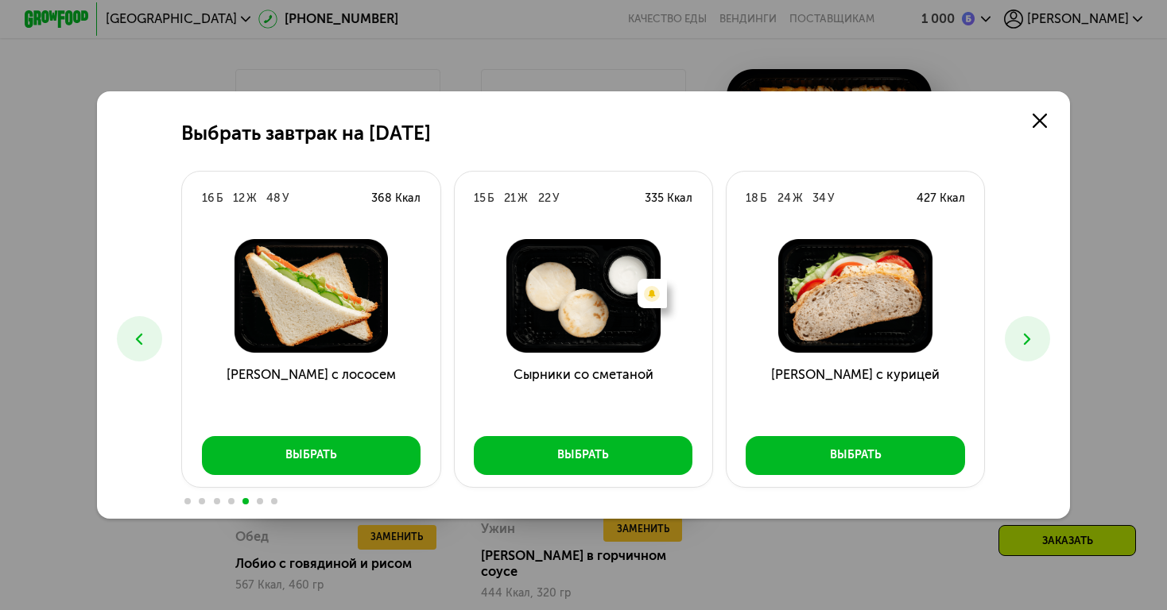
click at [140, 325] on button at bounding box center [139, 338] width 45 height 45
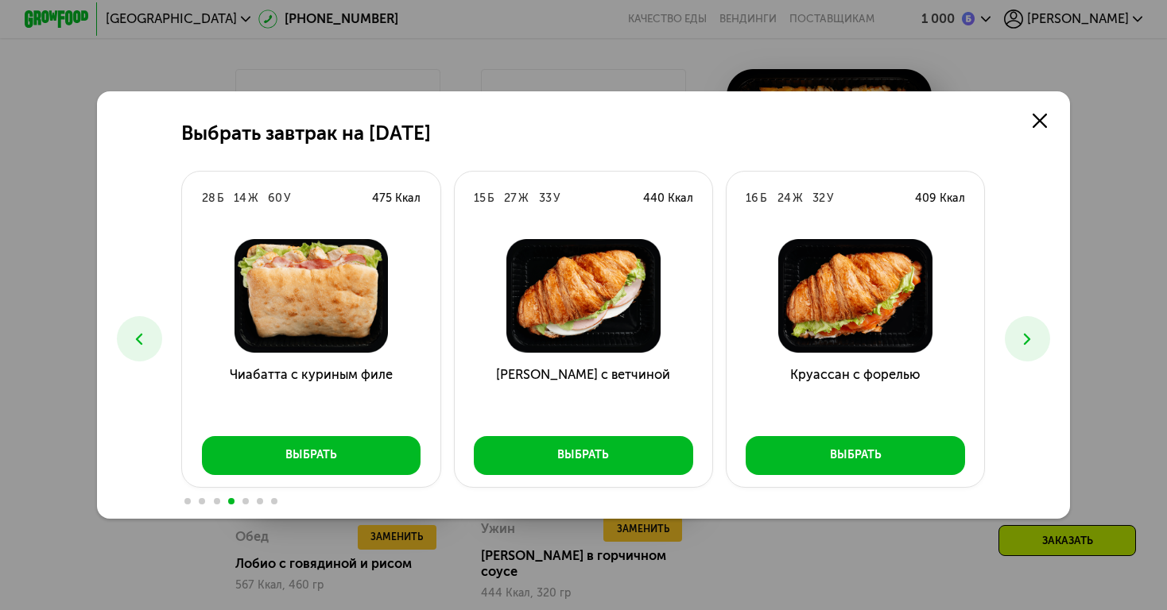
click at [140, 325] on button at bounding box center [139, 338] width 45 height 45
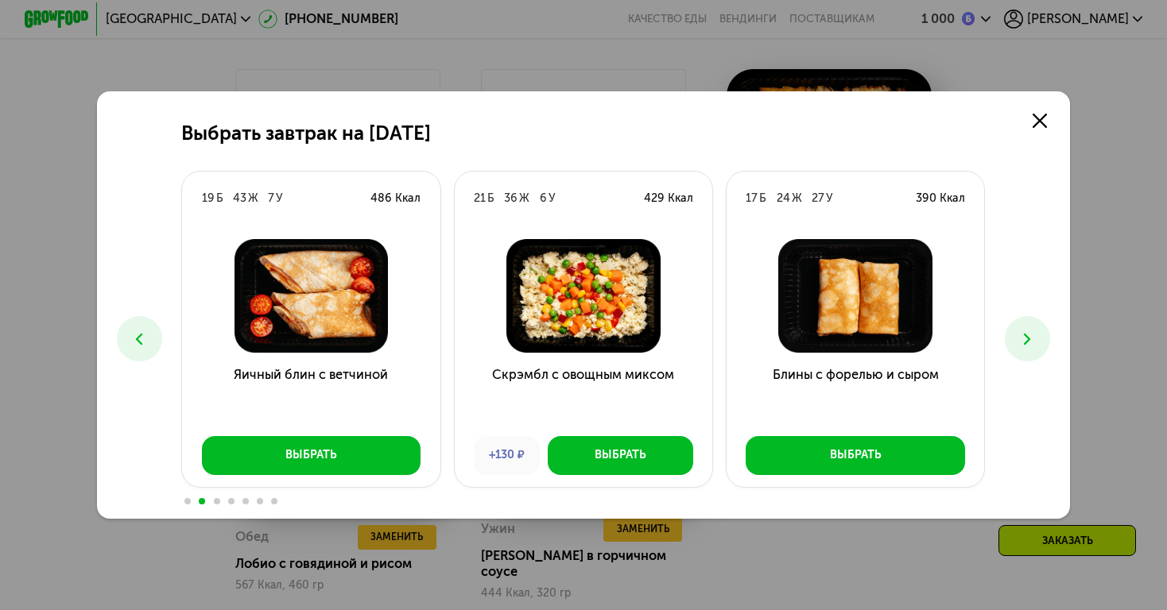
click at [140, 325] on button at bounding box center [139, 338] width 45 height 45
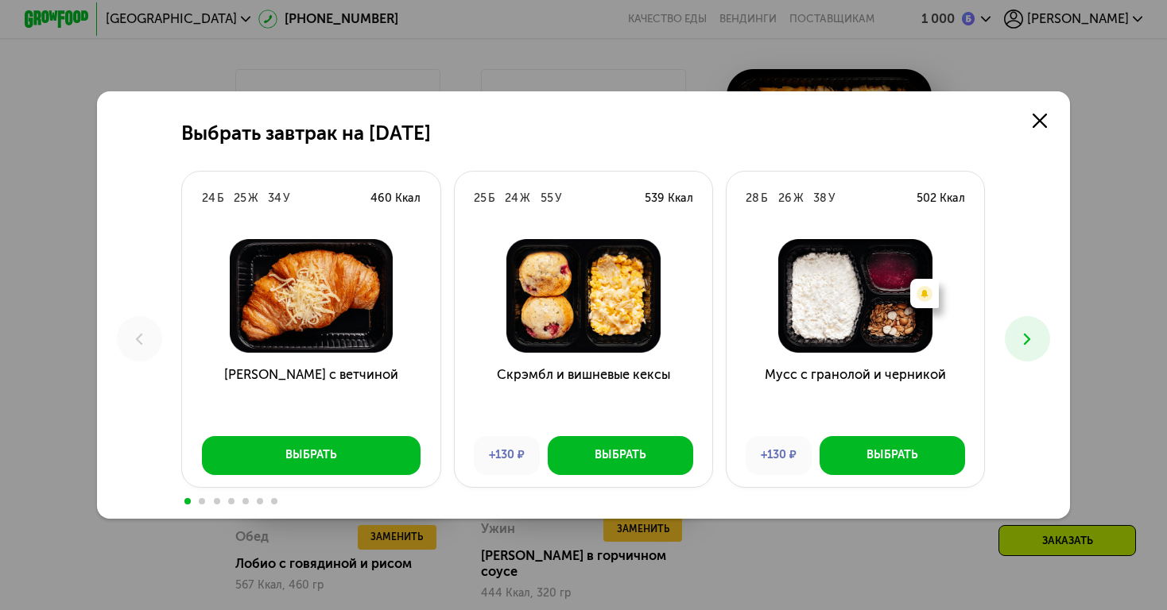
click at [1021, 345] on icon at bounding box center [1026, 339] width 19 height 19
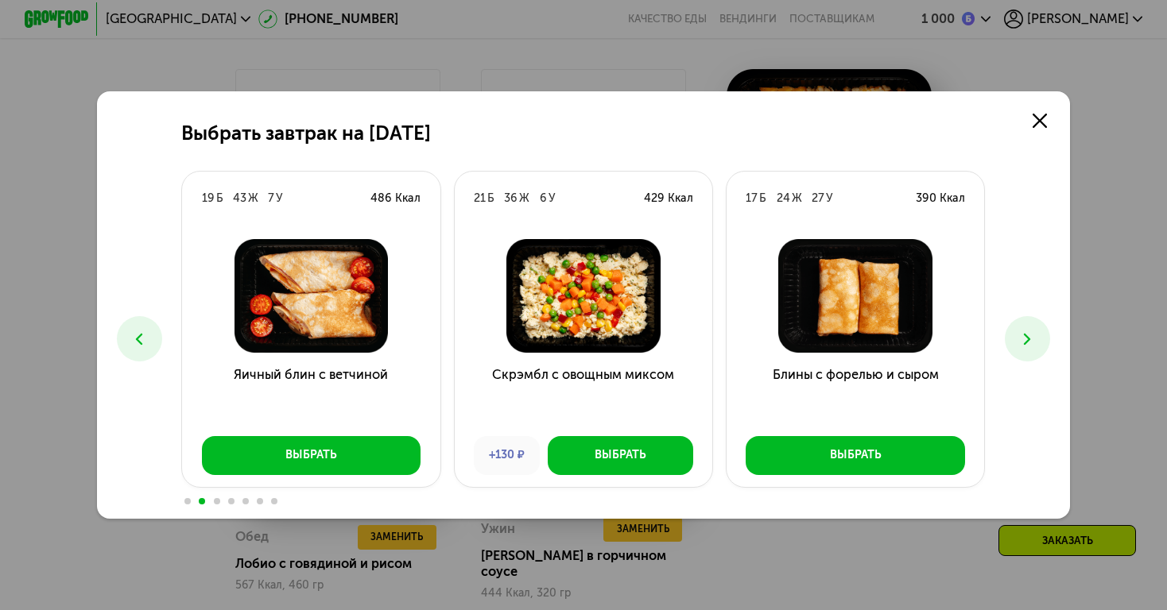
click at [1021, 345] on icon at bounding box center [1026, 339] width 19 height 19
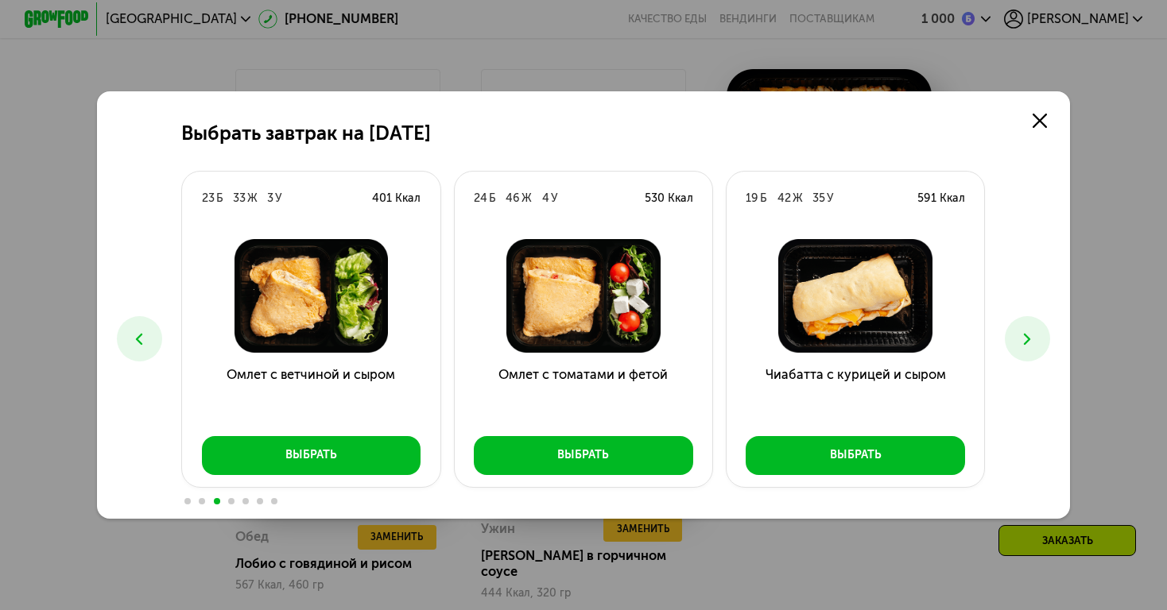
click at [1021, 345] on icon at bounding box center [1026, 339] width 19 height 19
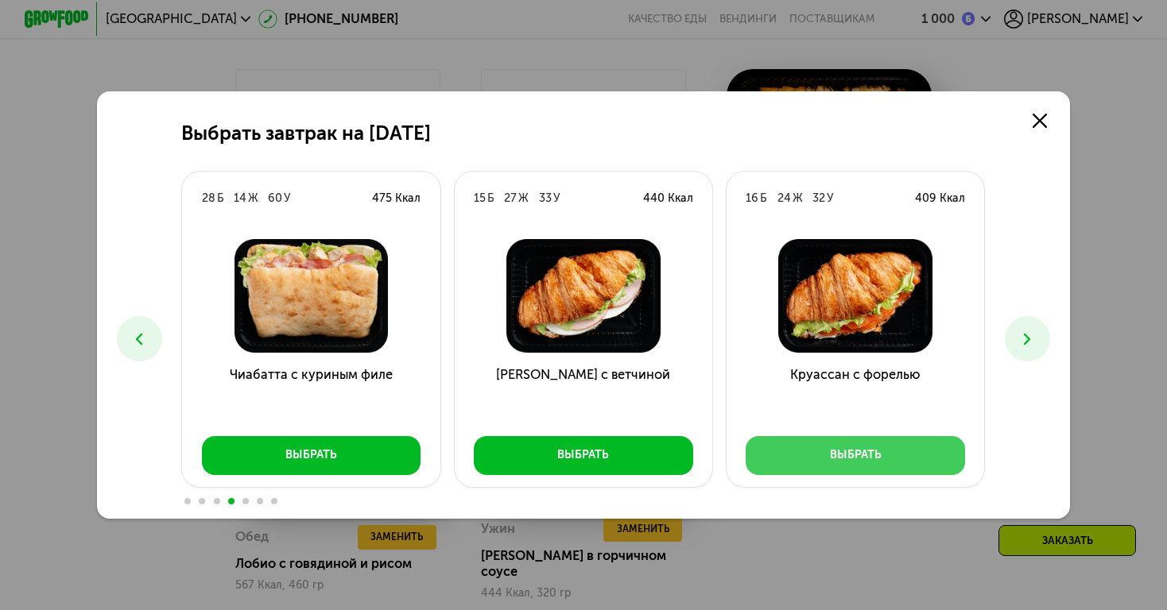
click at [873, 447] on button "Выбрать" at bounding box center [854, 455] width 219 height 39
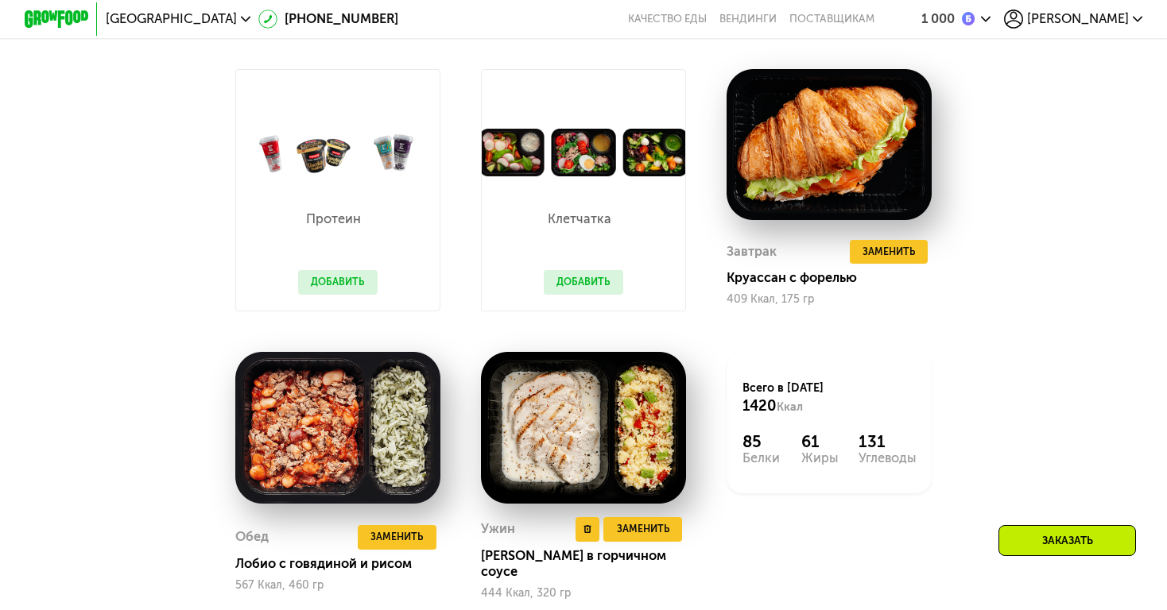
click at [612, 418] on img at bounding box center [583, 427] width 205 height 151
click at [633, 522] on span "Заменить" at bounding box center [643, 529] width 52 height 16
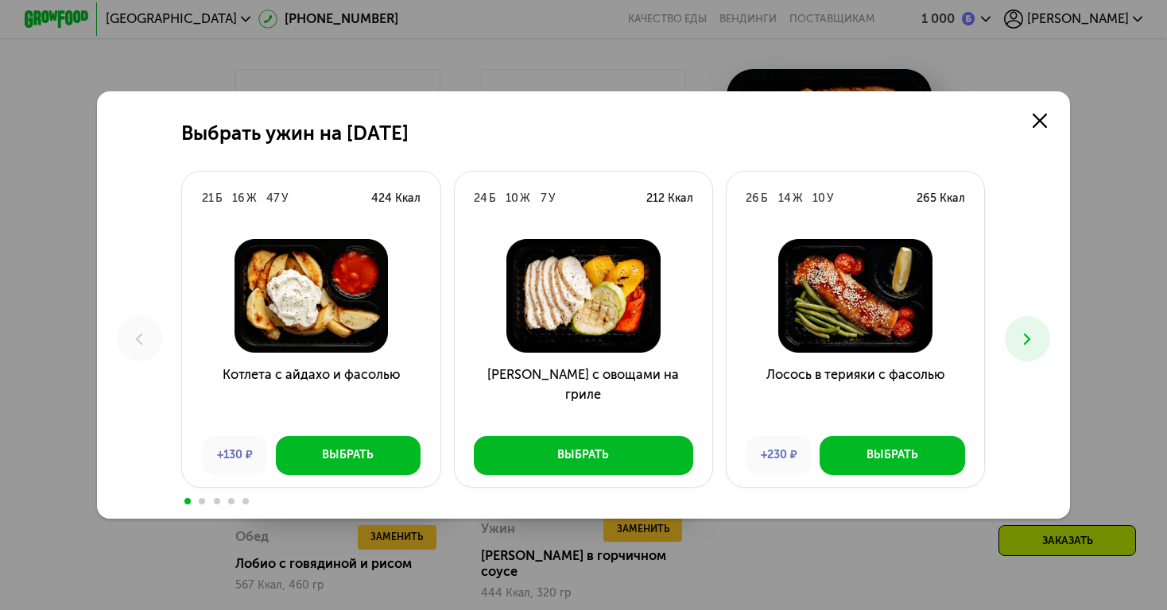
click at [1027, 342] on use at bounding box center [1027, 339] width 7 height 12
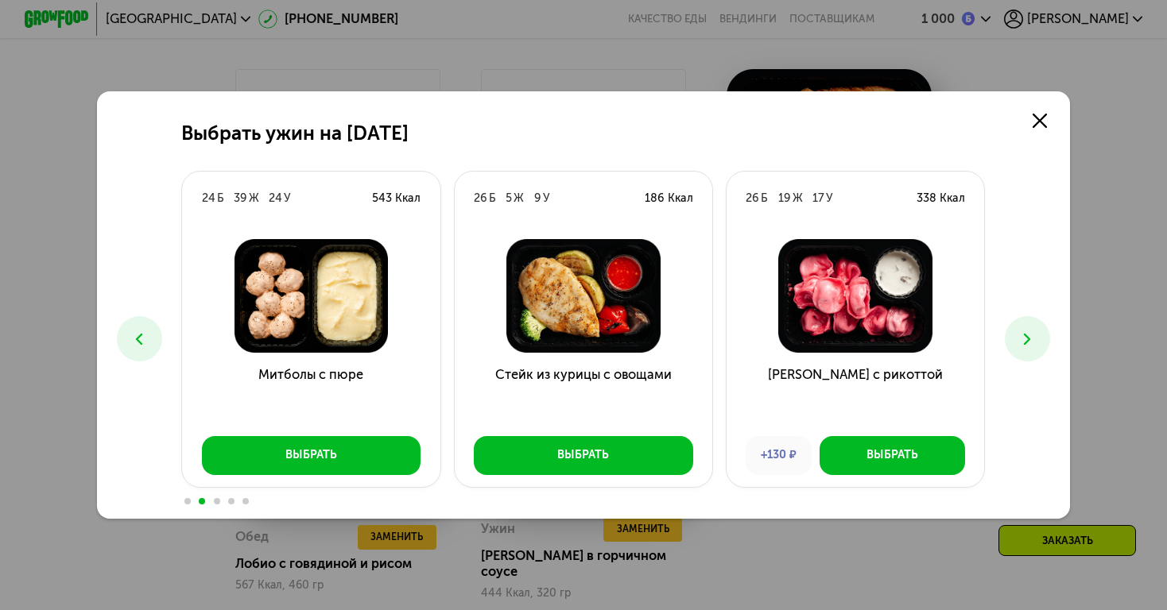
click at [1027, 342] on use at bounding box center [1027, 339] width 7 height 12
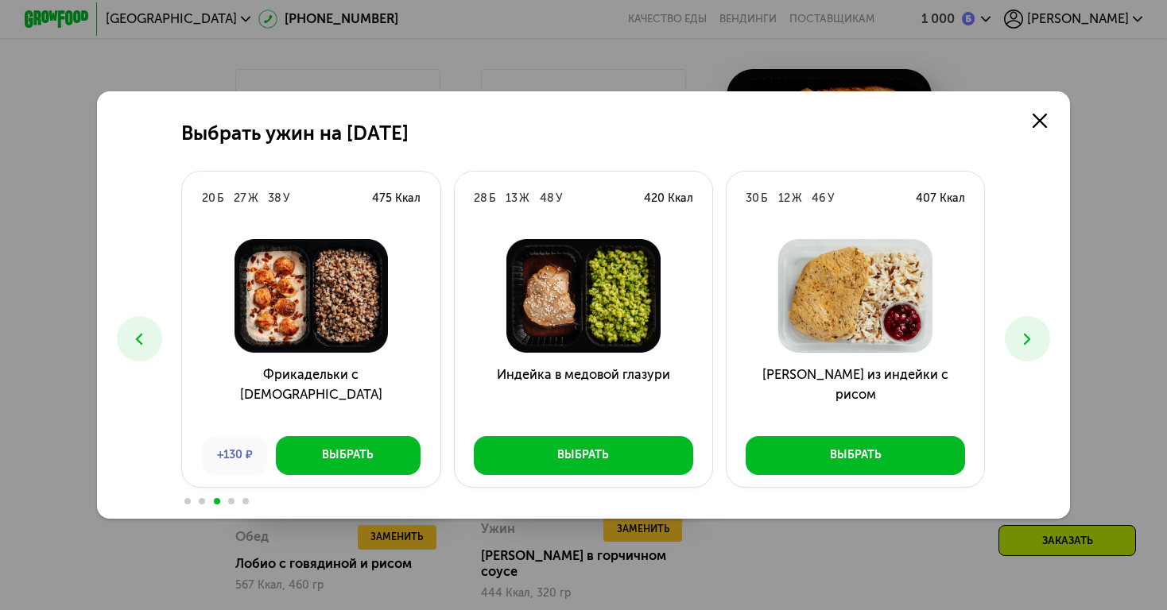
click at [1027, 342] on use at bounding box center [1027, 339] width 7 height 12
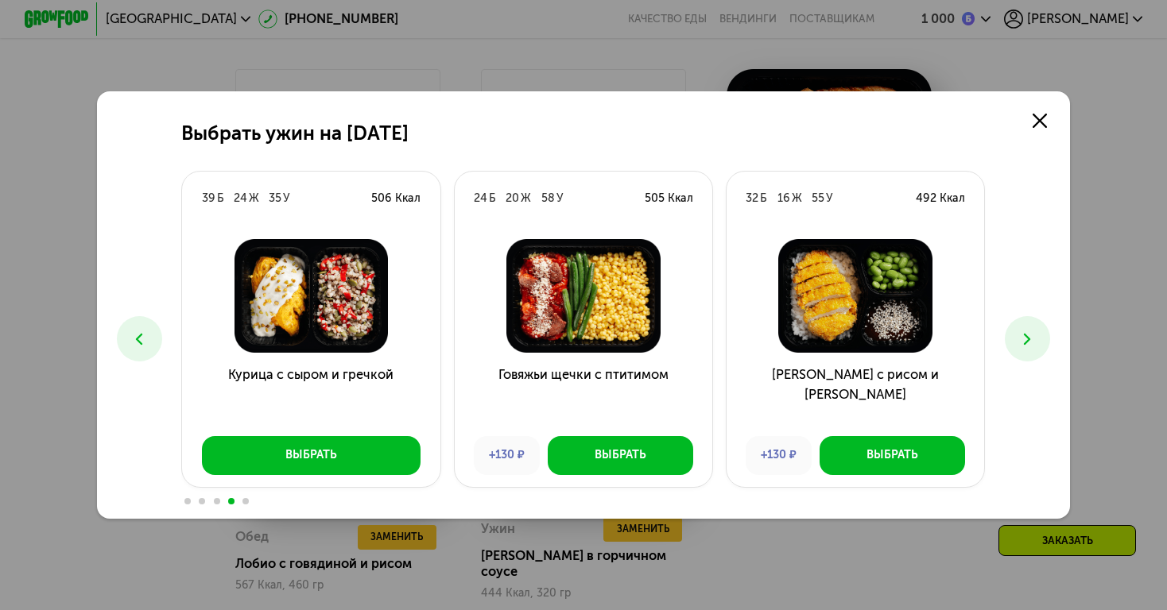
click at [1027, 342] on use at bounding box center [1027, 339] width 7 height 12
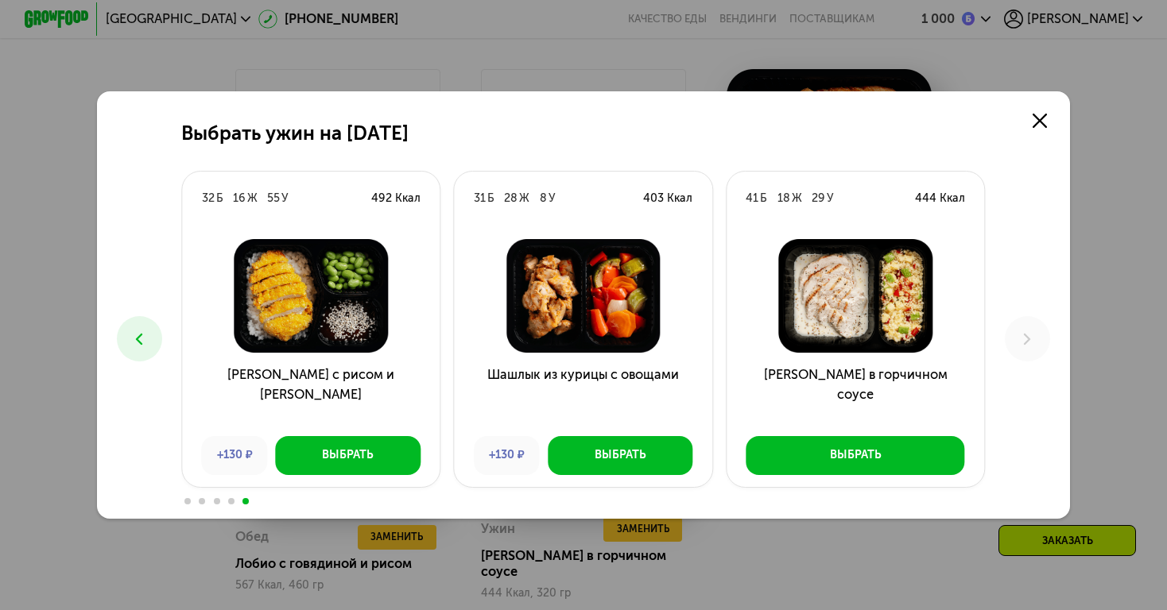
click at [128, 335] on button at bounding box center [139, 338] width 45 height 45
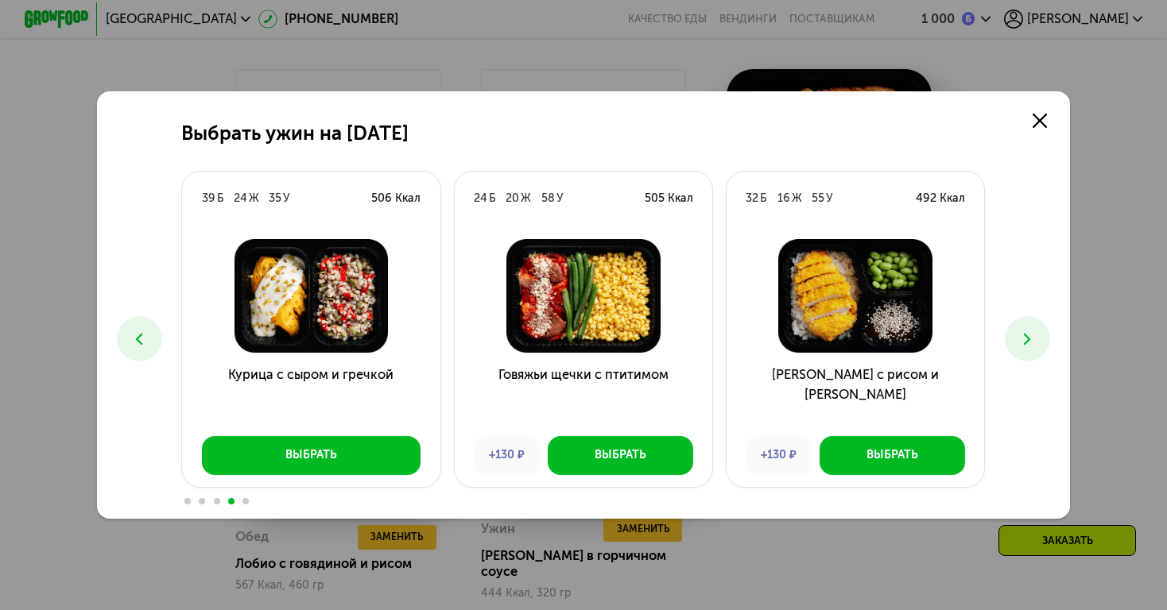
click at [128, 335] on button at bounding box center [139, 338] width 45 height 45
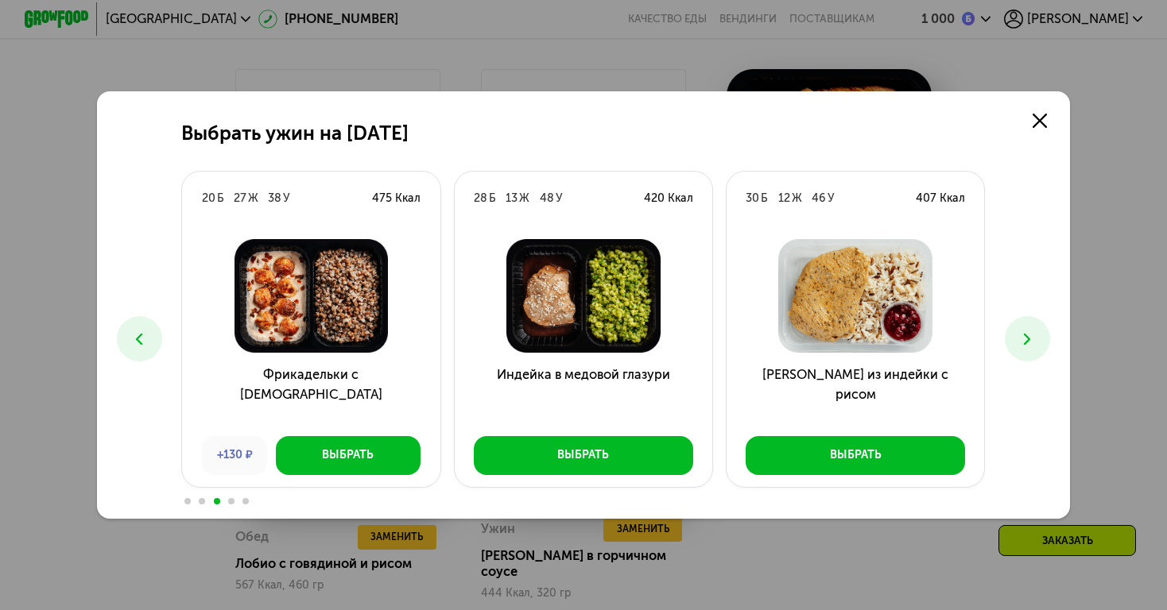
click at [128, 335] on button at bounding box center [139, 338] width 45 height 45
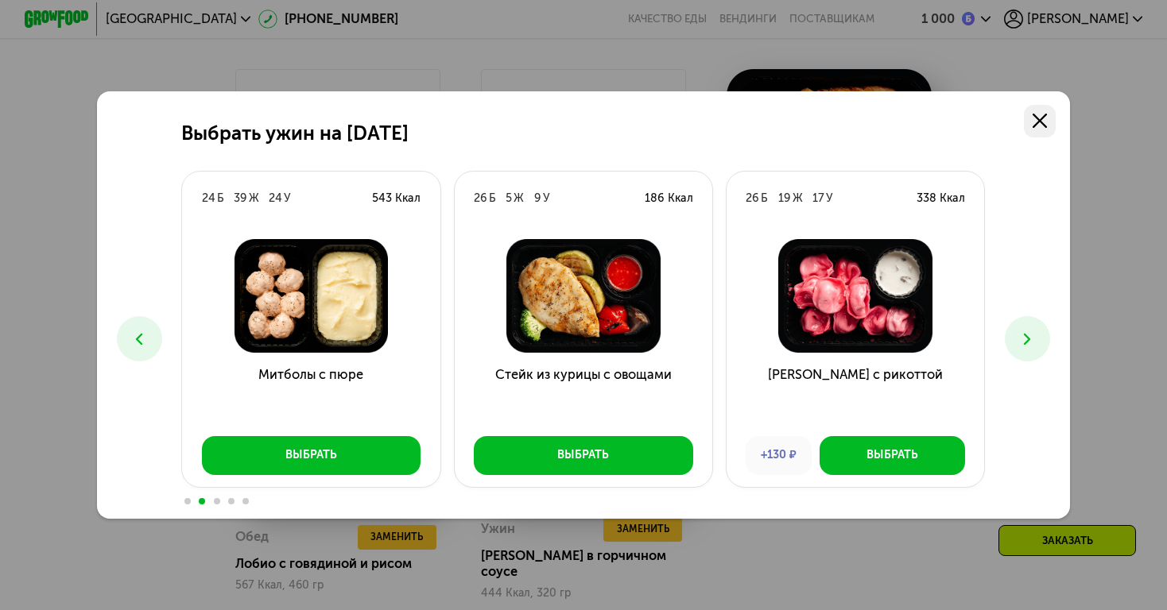
click at [1042, 123] on use at bounding box center [1039, 121] width 14 height 14
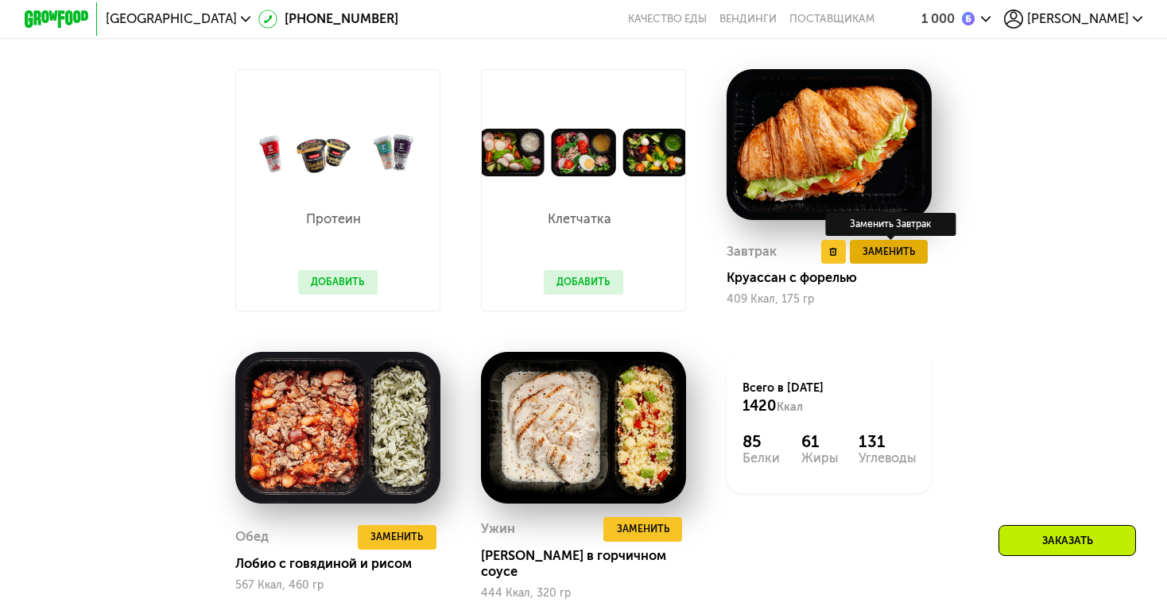
click at [888, 247] on span "Заменить" at bounding box center [888, 252] width 52 height 16
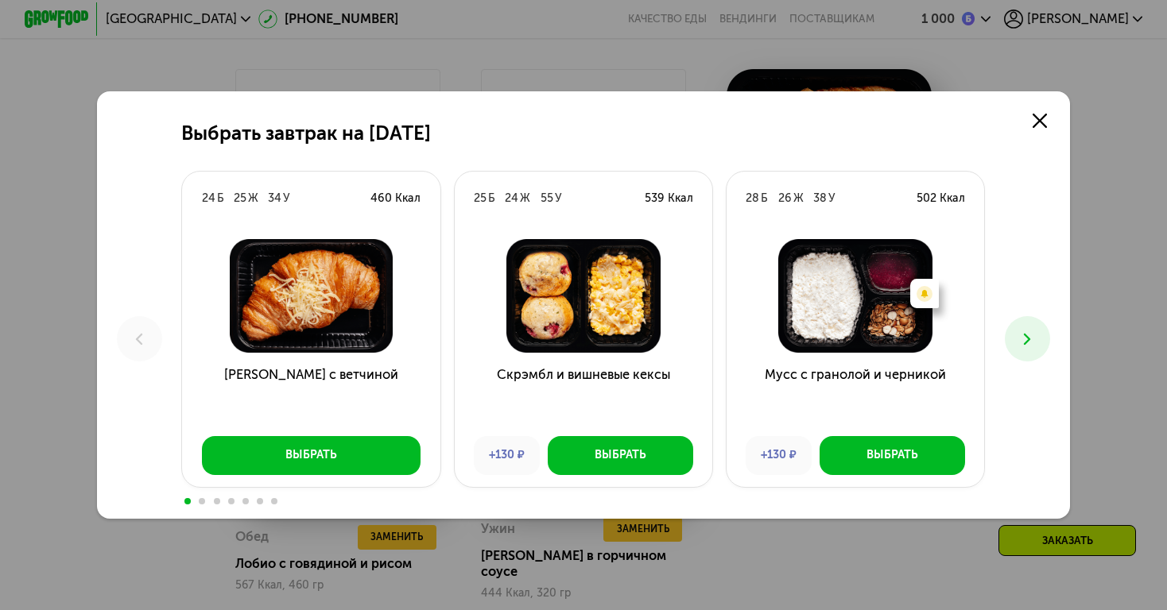
click at [1026, 331] on icon at bounding box center [1026, 339] width 19 height 19
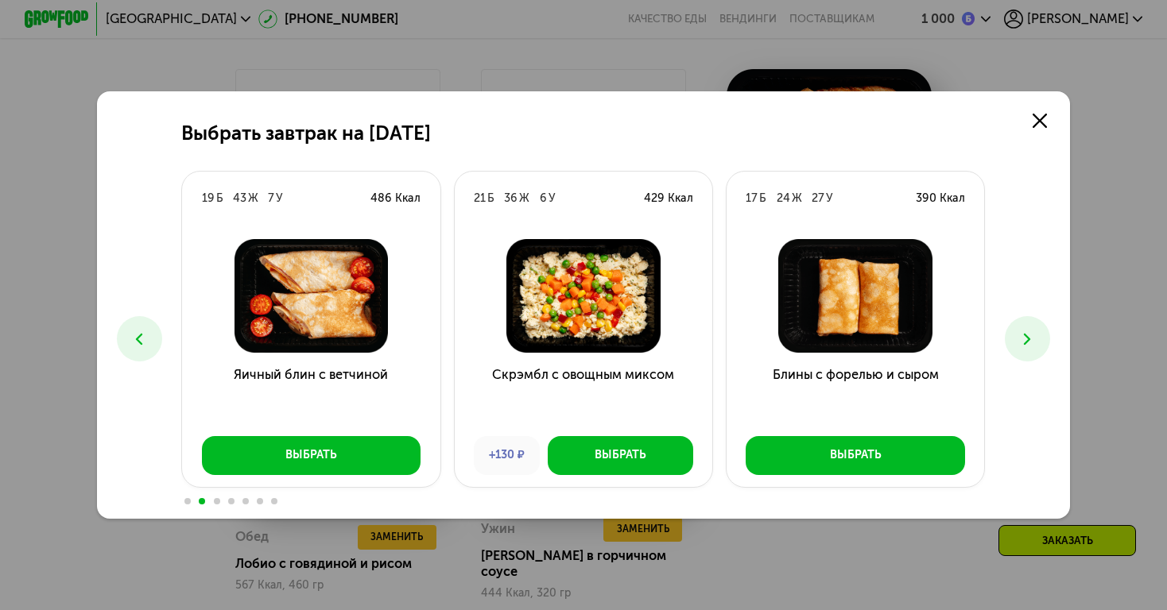
click at [1026, 331] on icon at bounding box center [1026, 339] width 19 height 19
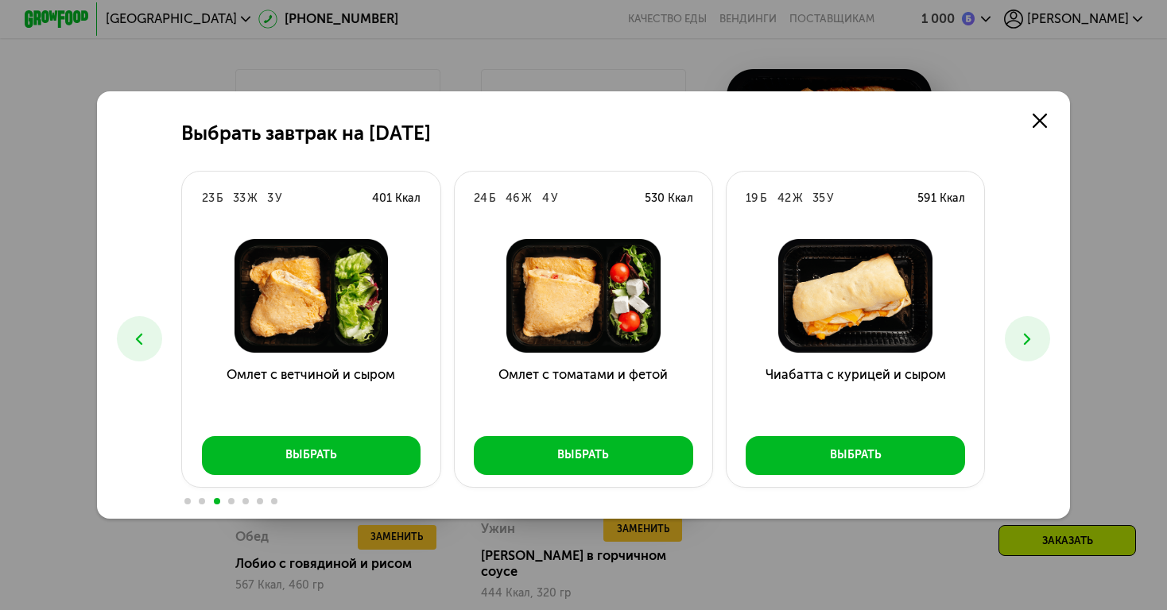
click at [1026, 331] on icon at bounding box center [1026, 339] width 19 height 19
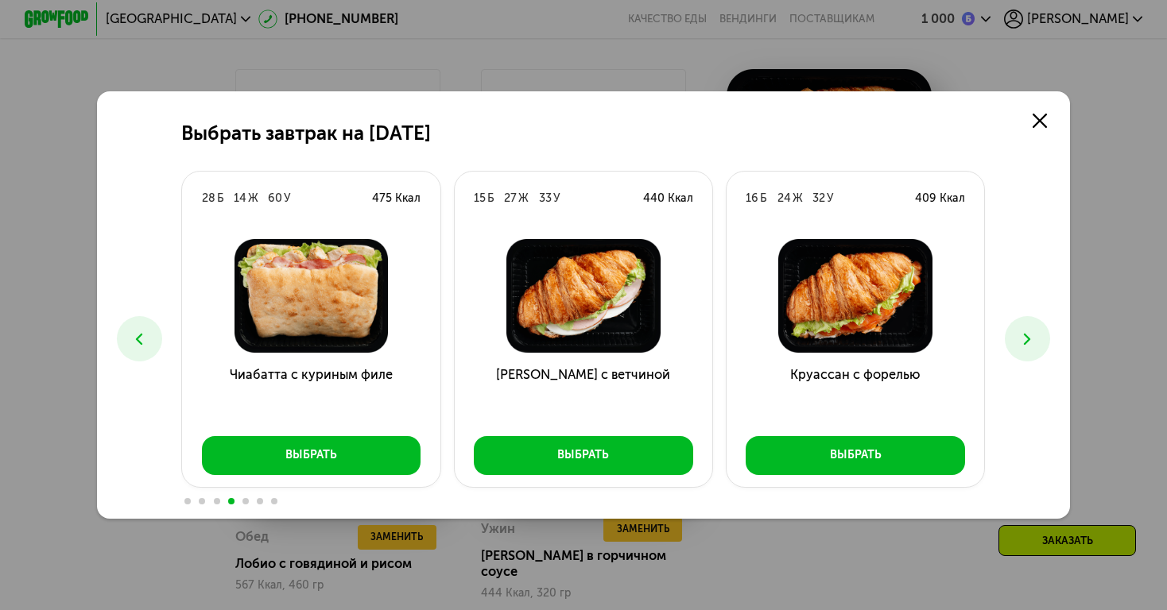
click at [1022, 340] on icon at bounding box center [1026, 339] width 19 height 19
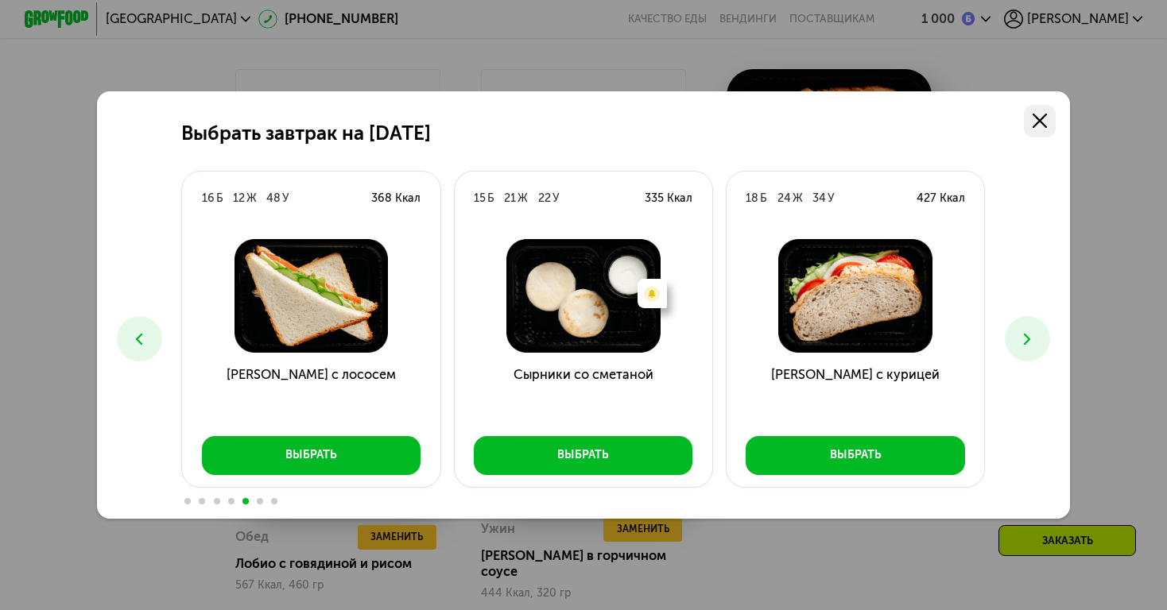
click at [1049, 118] on link at bounding box center [1040, 121] width 33 height 33
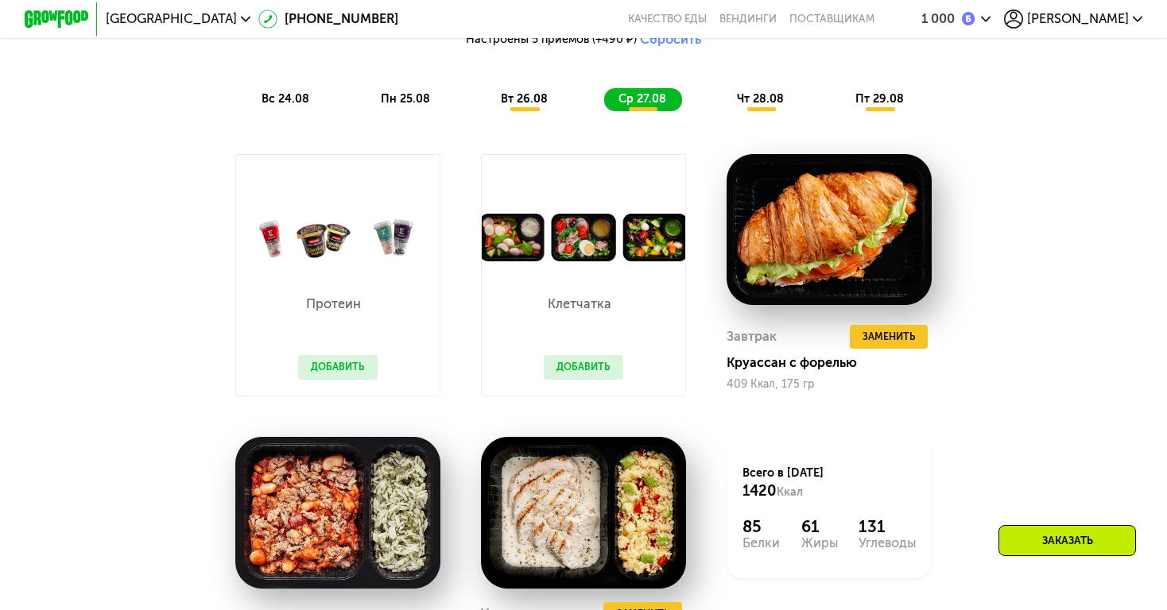
scroll to position [1195, 0]
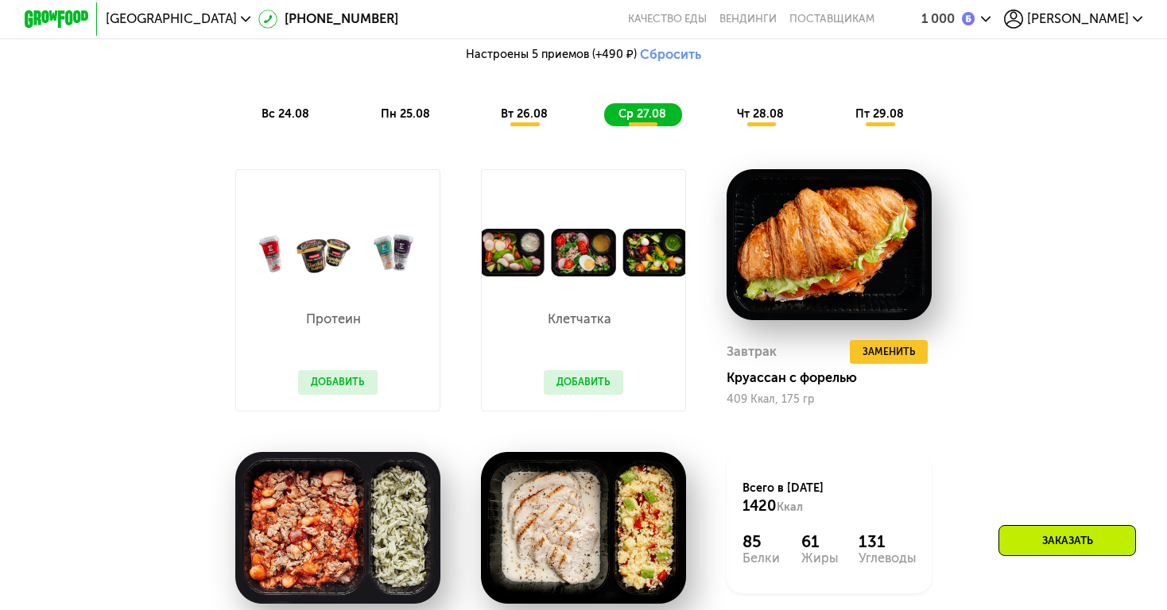
click at [513, 107] on span "вт 26.08" at bounding box center [524, 114] width 47 height 14
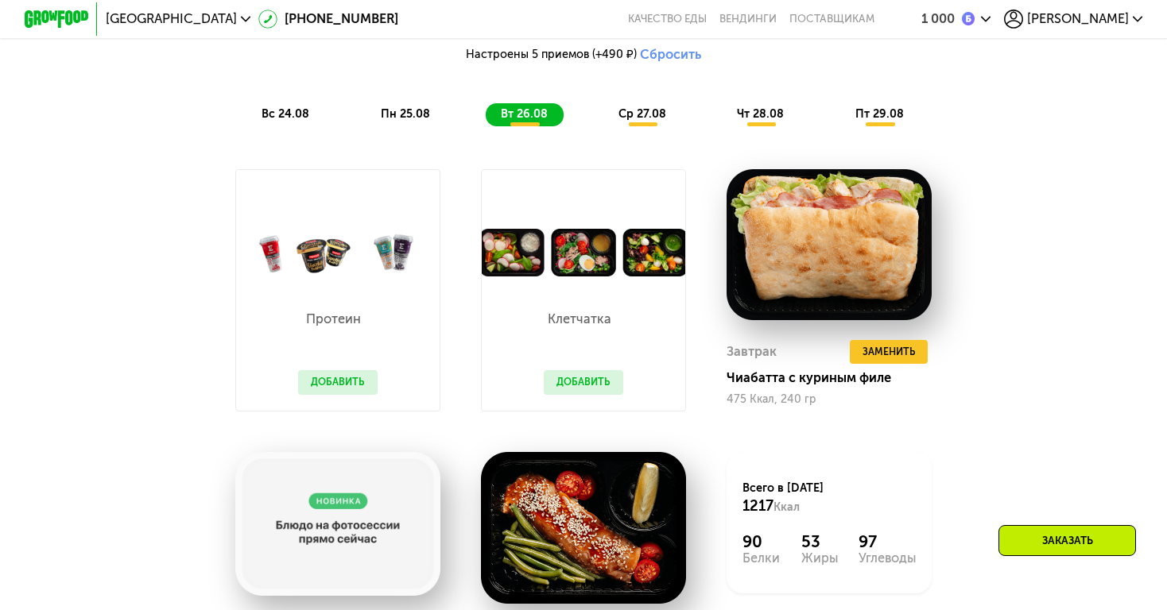
click at [657, 111] on span "ср 27.08" at bounding box center [642, 114] width 48 height 14
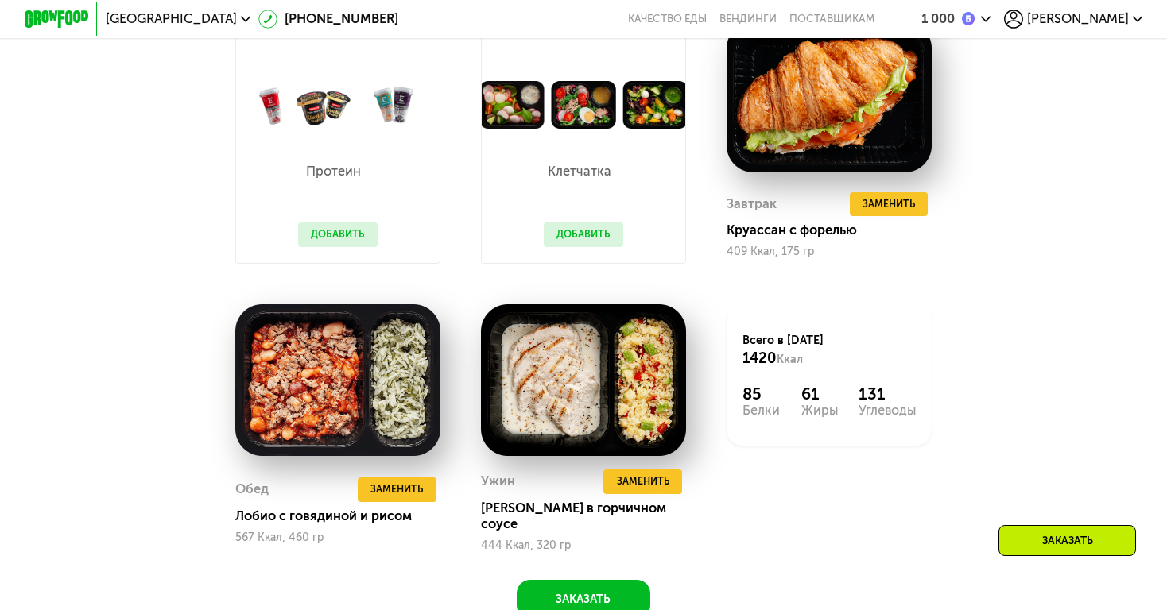
scroll to position [1344, 0]
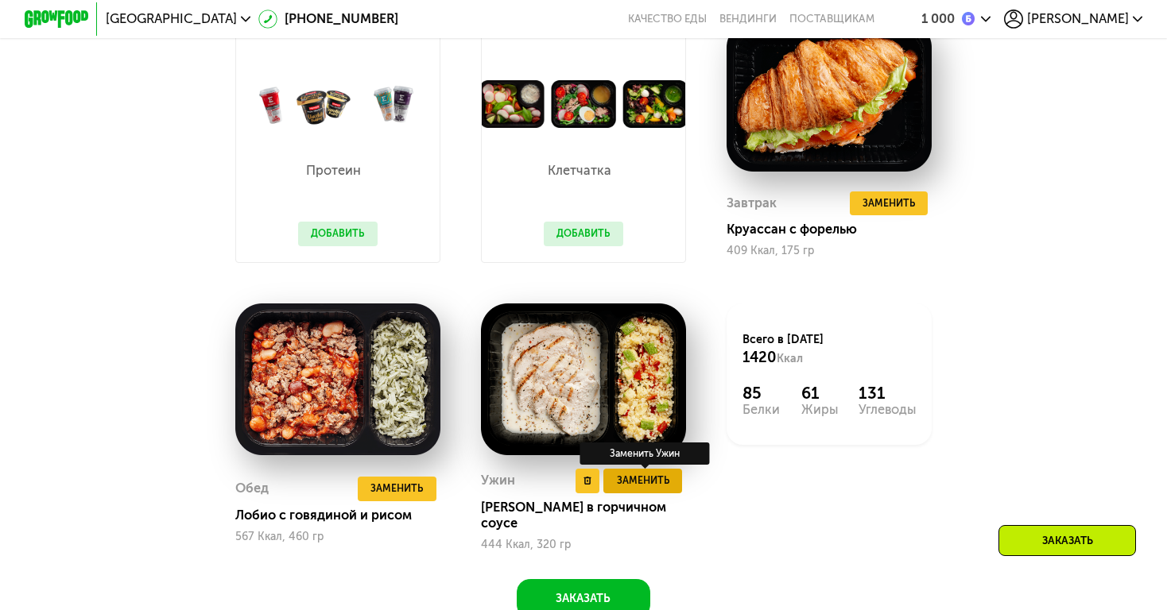
click at [624, 471] on button "Заменить" at bounding box center [642, 481] width 79 height 25
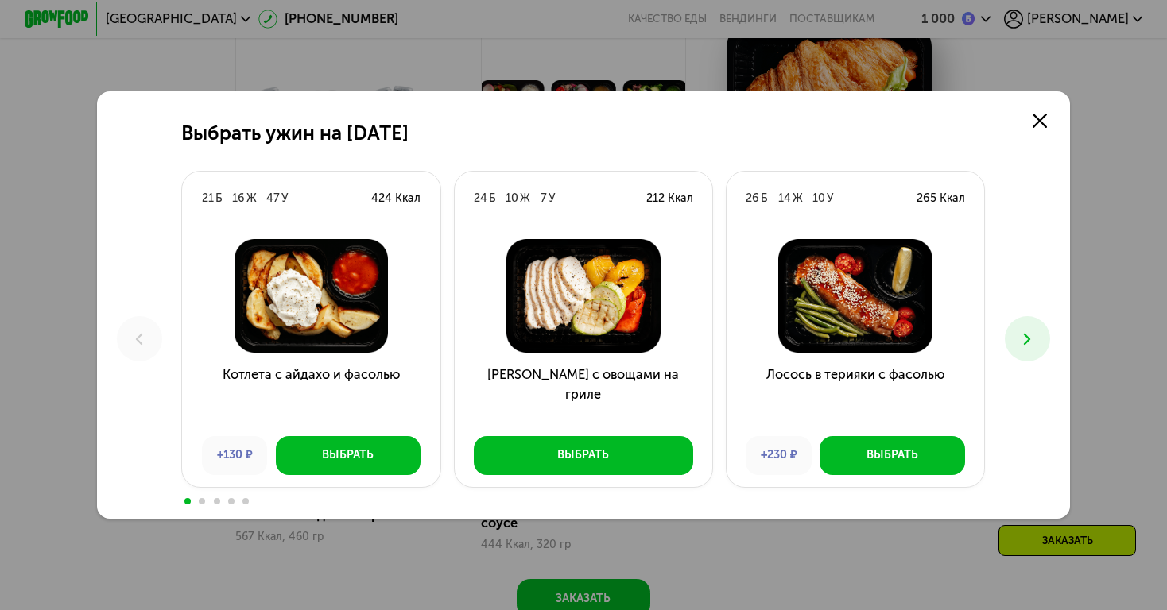
click at [1035, 344] on icon at bounding box center [1026, 339] width 19 height 19
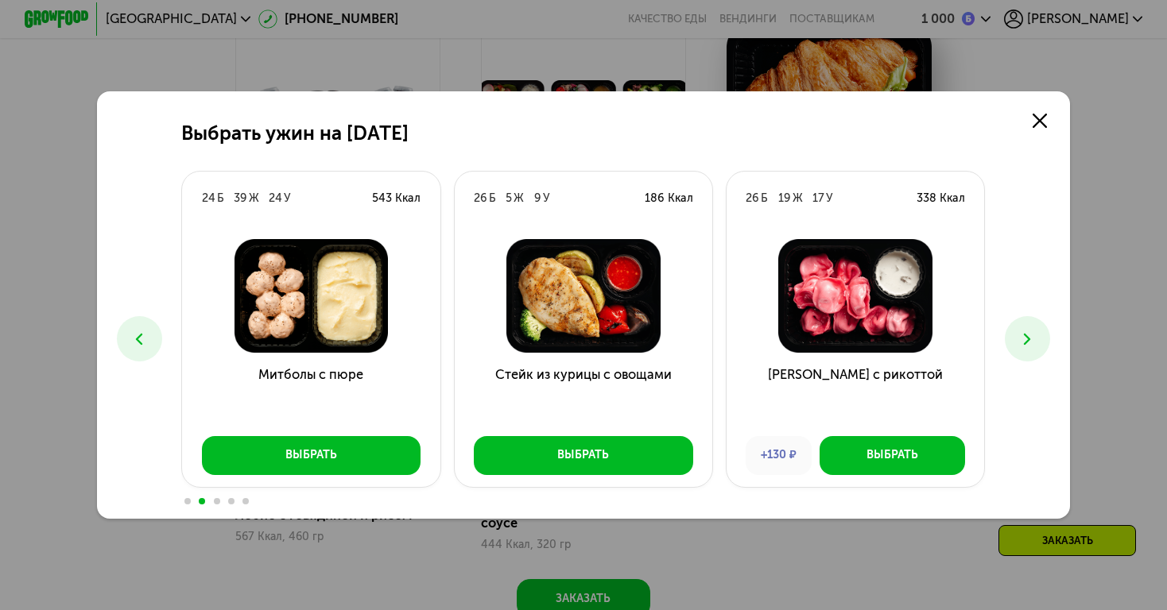
click at [1035, 344] on icon at bounding box center [1026, 339] width 19 height 19
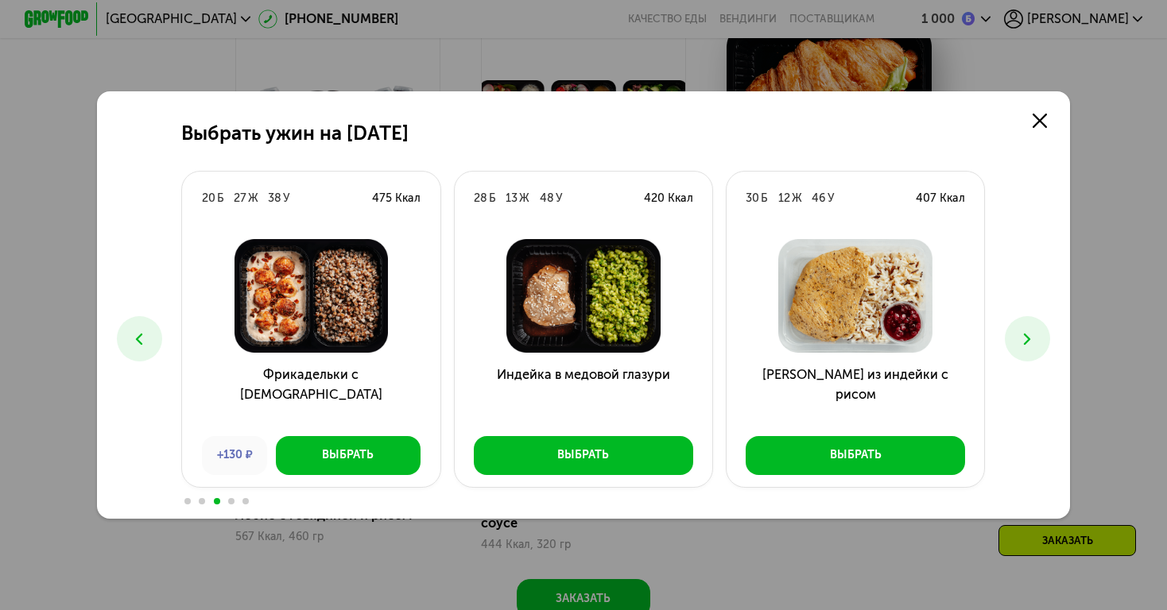
click at [1035, 344] on icon at bounding box center [1026, 339] width 19 height 19
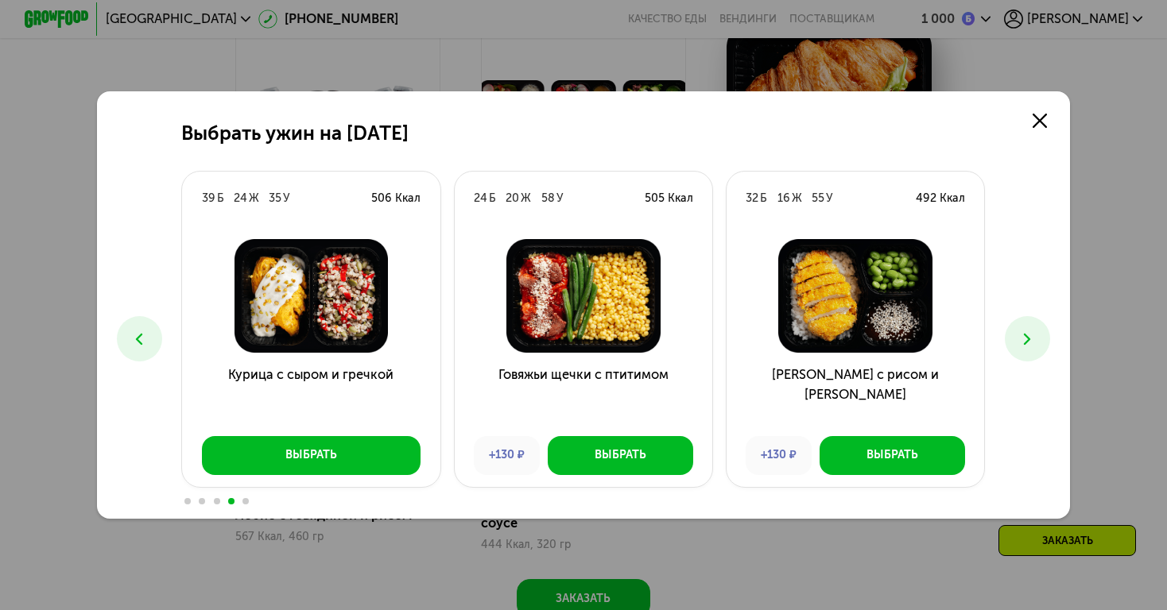
click at [1035, 344] on icon at bounding box center [1026, 339] width 19 height 19
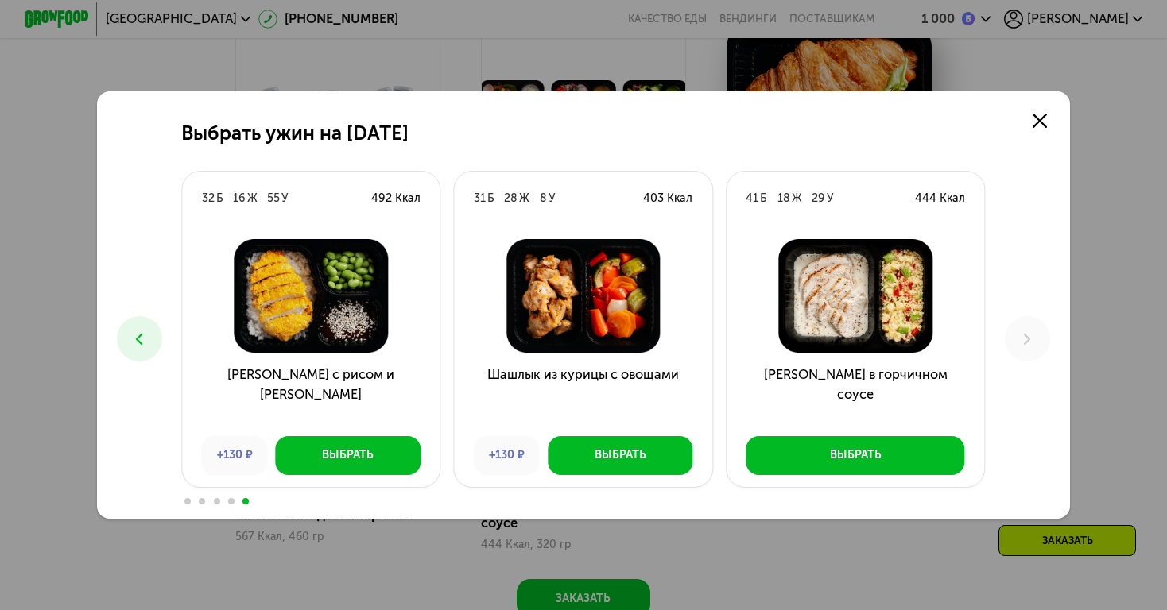
click at [136, 345] on icon at bounding box center [139, 339] width 19 height 19
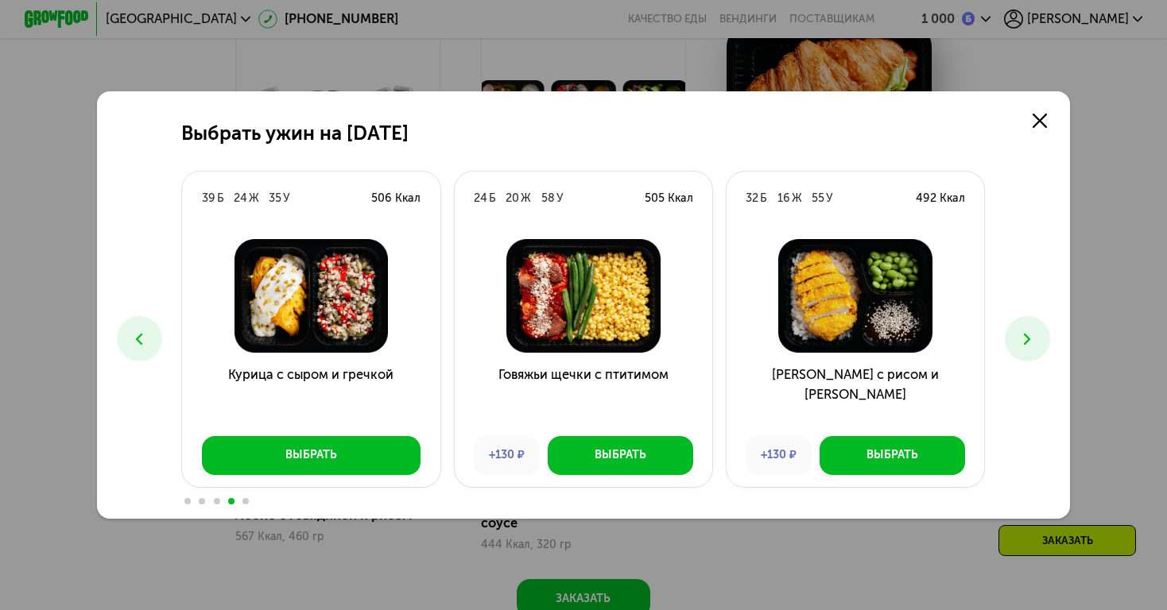
click at [136, 345] on icon at bounding box center [139, 339] width 19 height 19
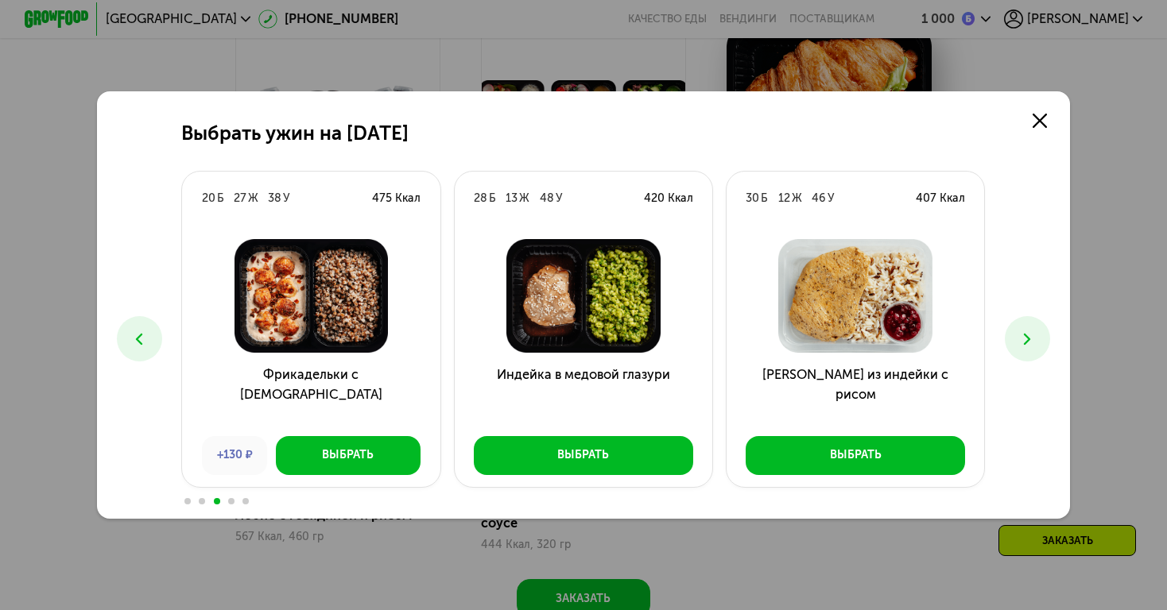
click at [136, 345] on icon at bounding box center [139, 339] width 19 height 19
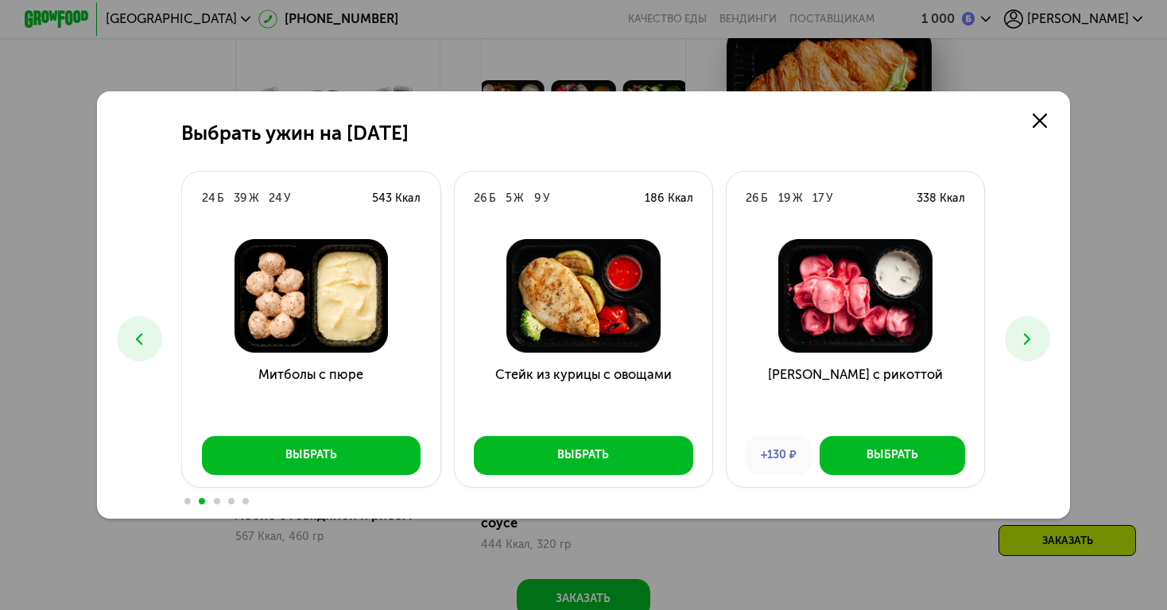
click at [136, 345] on icon at bounding box center [139, 339] width 19 height 19
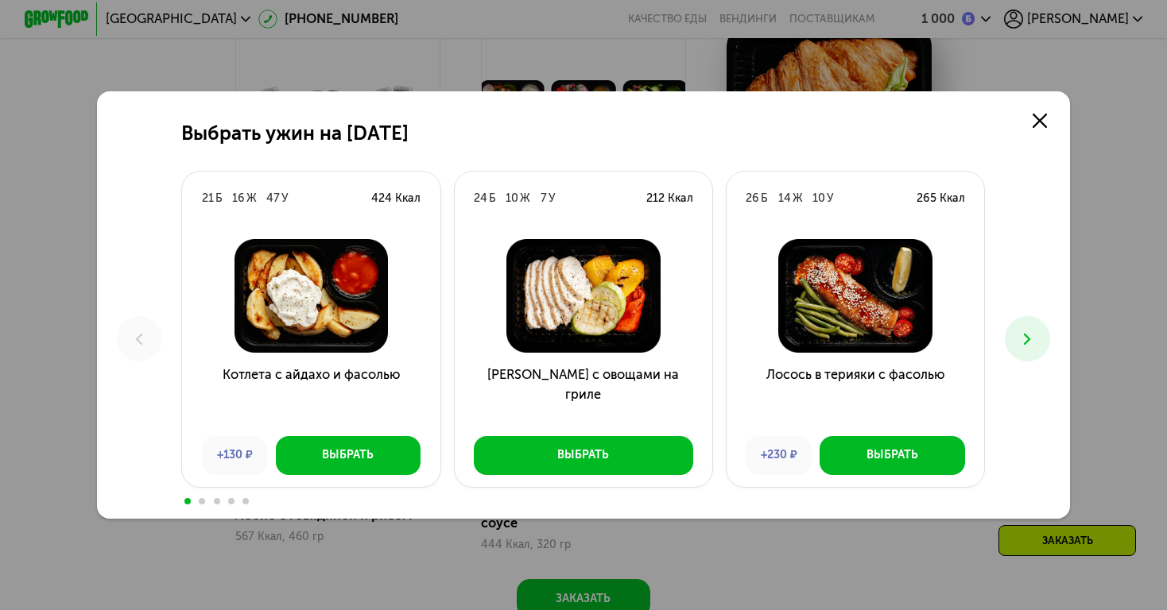
click at [1021, 340] on icon at bounding box center [1026, 339] width 19 height 19
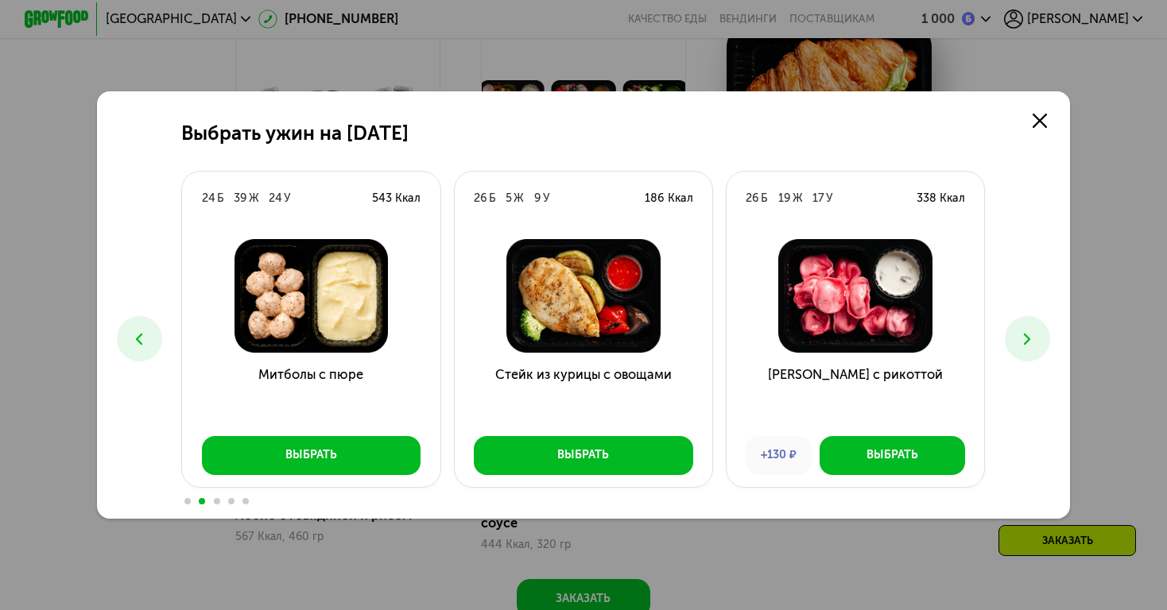
click at [1039, 338] on button at bounding box center [1026, 338] width 45 height 45
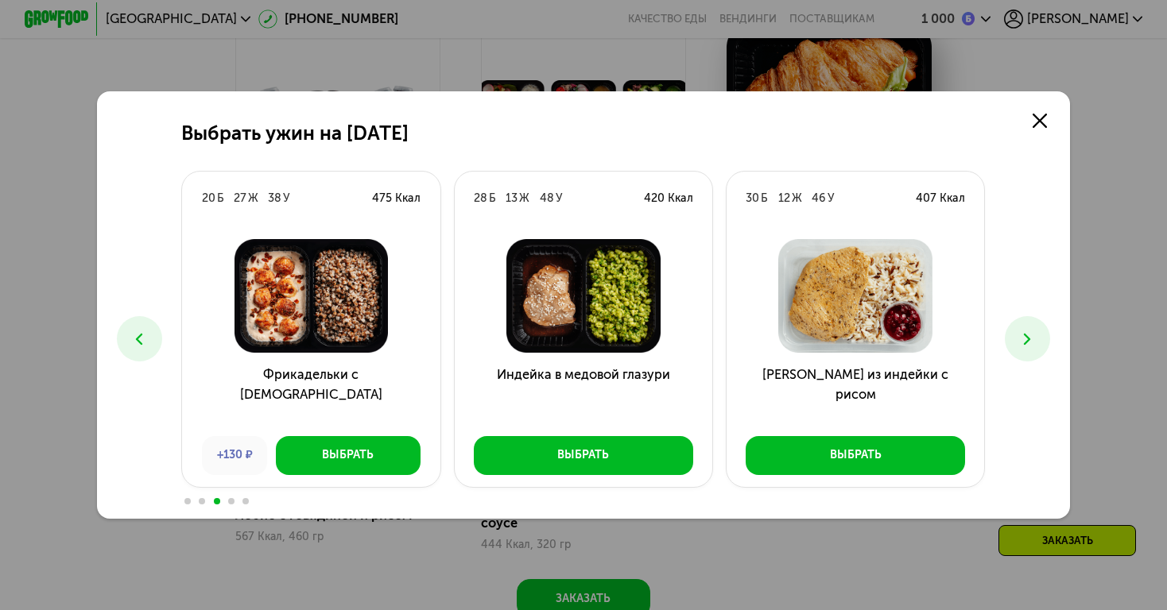
click at [1039, 338] on button at bounding box center [1026, 338] width 45 height 45
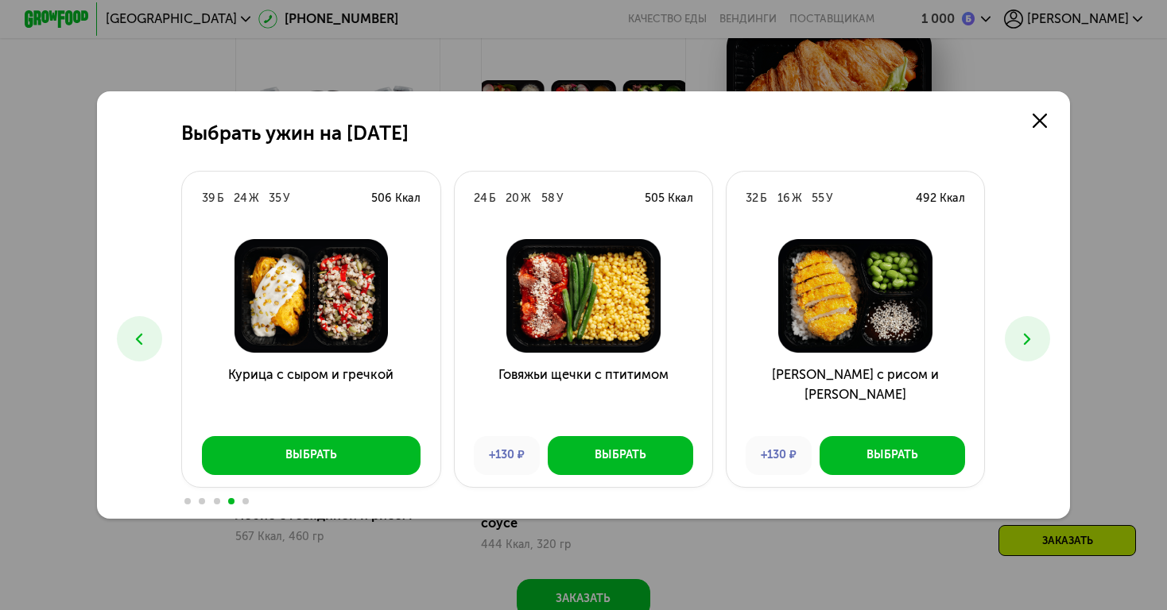
click at [1039, 338] on button at bounding box center [1026, 338] width 45 height 45
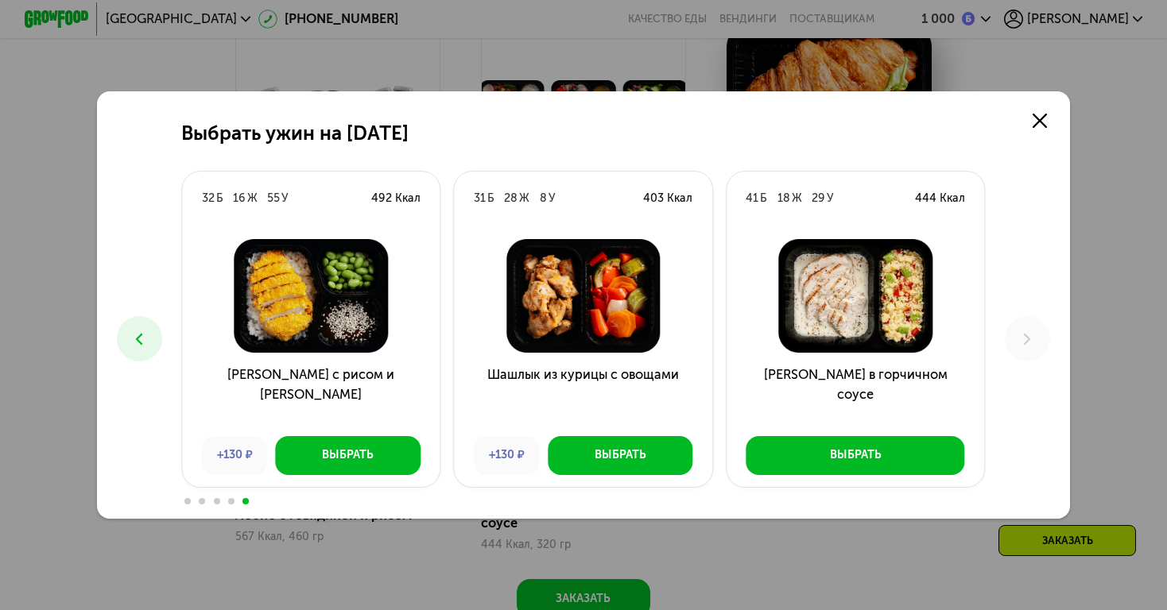
click at [127, 329] on button at bounding box center [139, 338] width 45 height 45
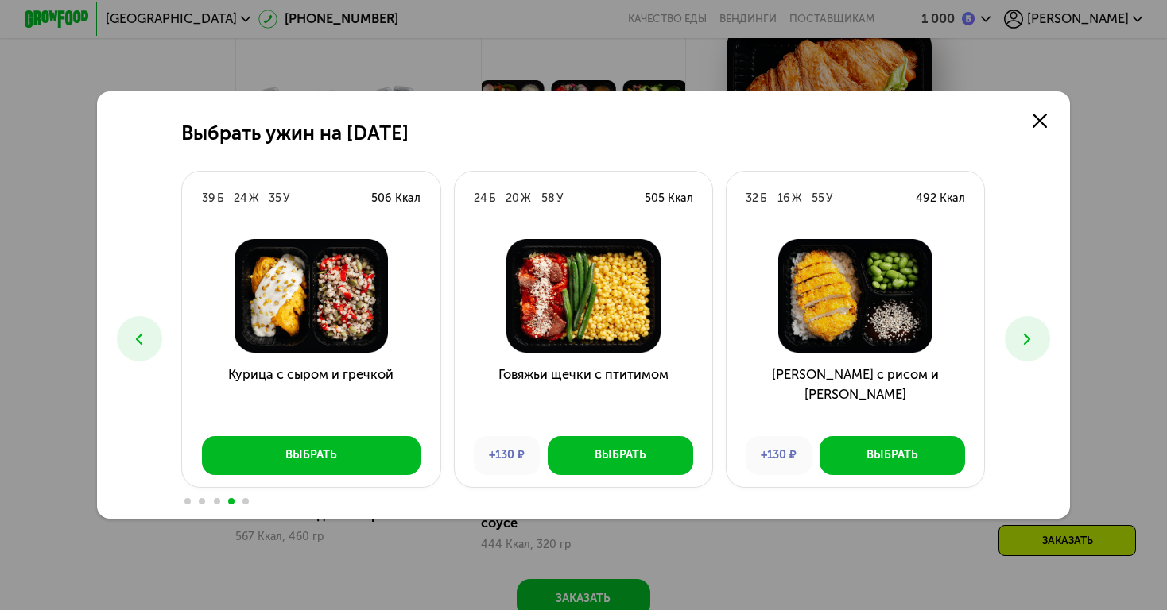
click at [127, 329] on button at bounding box center [139, 338] width 45 height 45
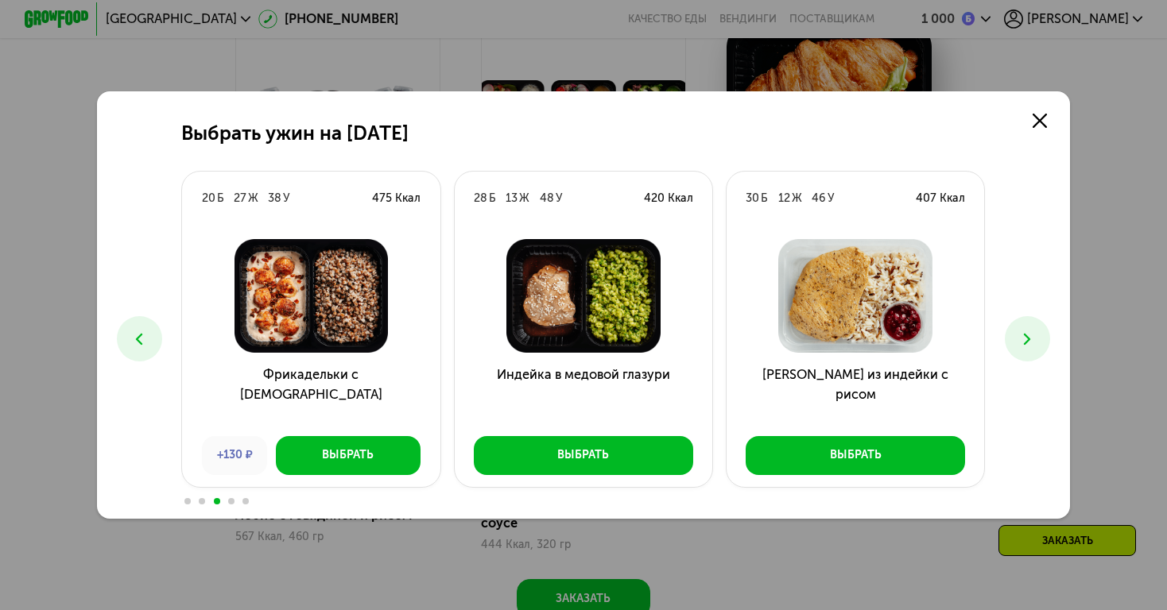
click at [127, 329] on button at bounding box center [139, 338] width 45 height 45
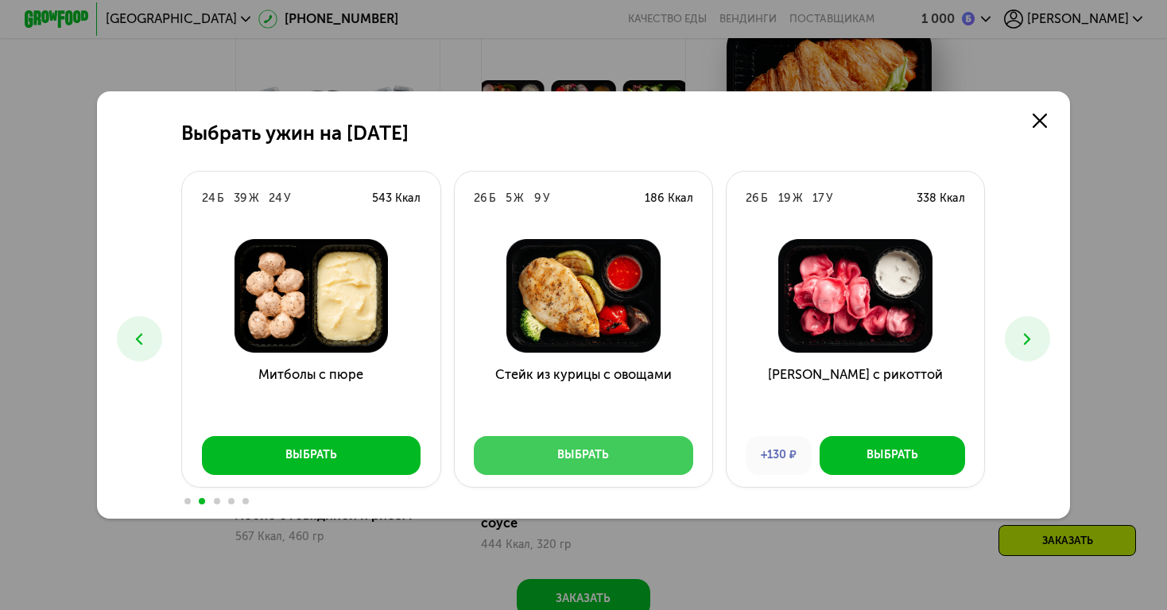
click at [551, 451] on button "Выбрать" at bounding box center [583, 455] width 219 height 39
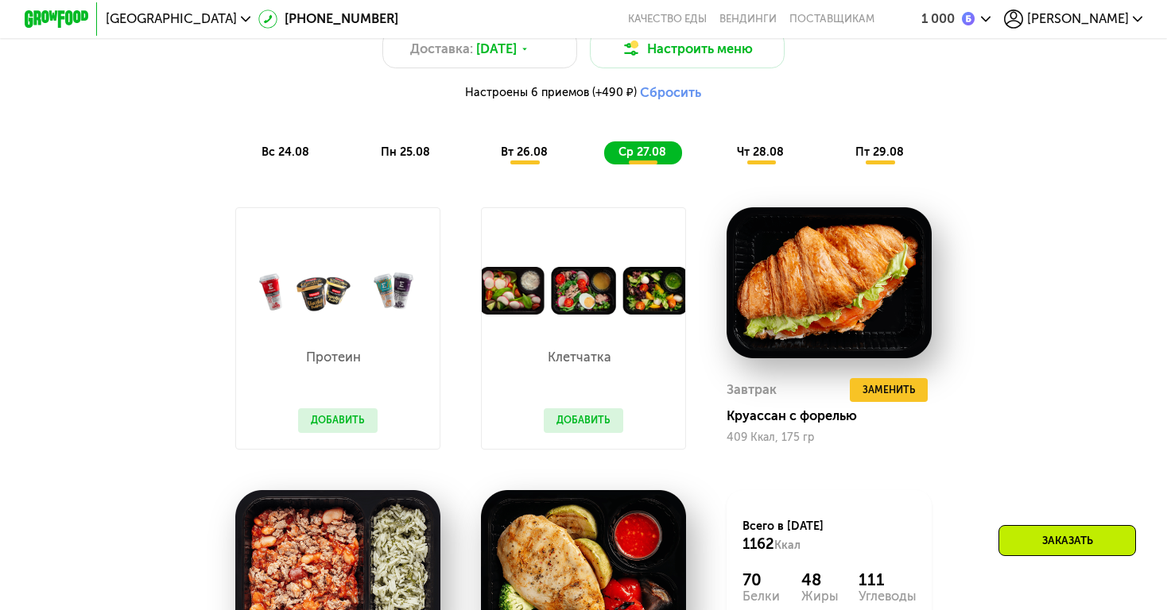
scroll to position [1155, 0]
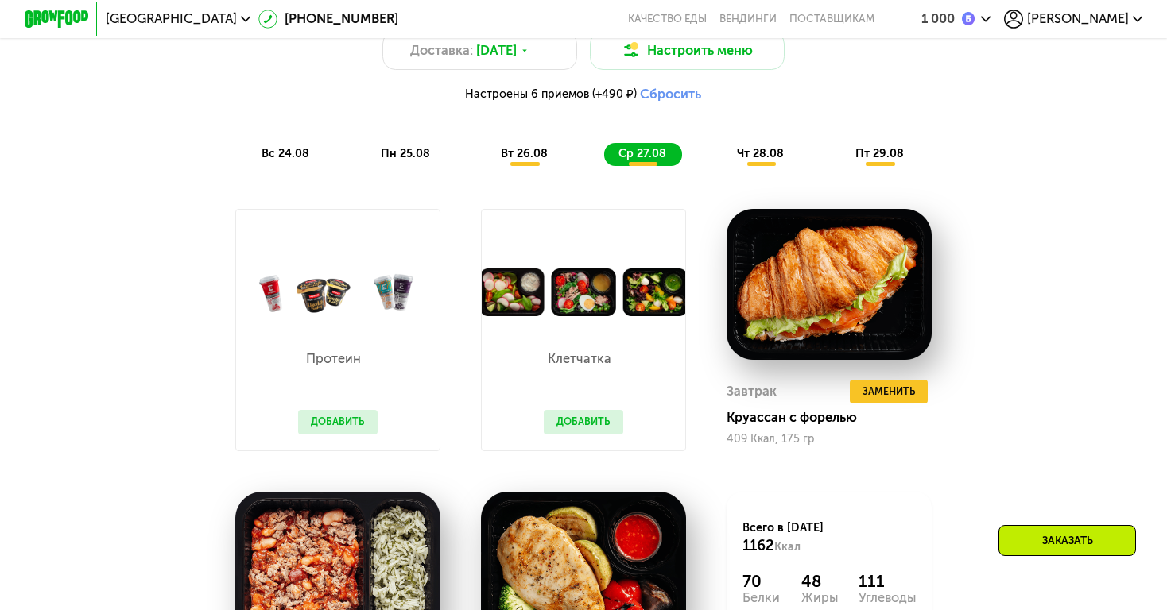
click at [737, 157] on span "чт 28.08" at bounding box center [760, 154] width 47 height 14
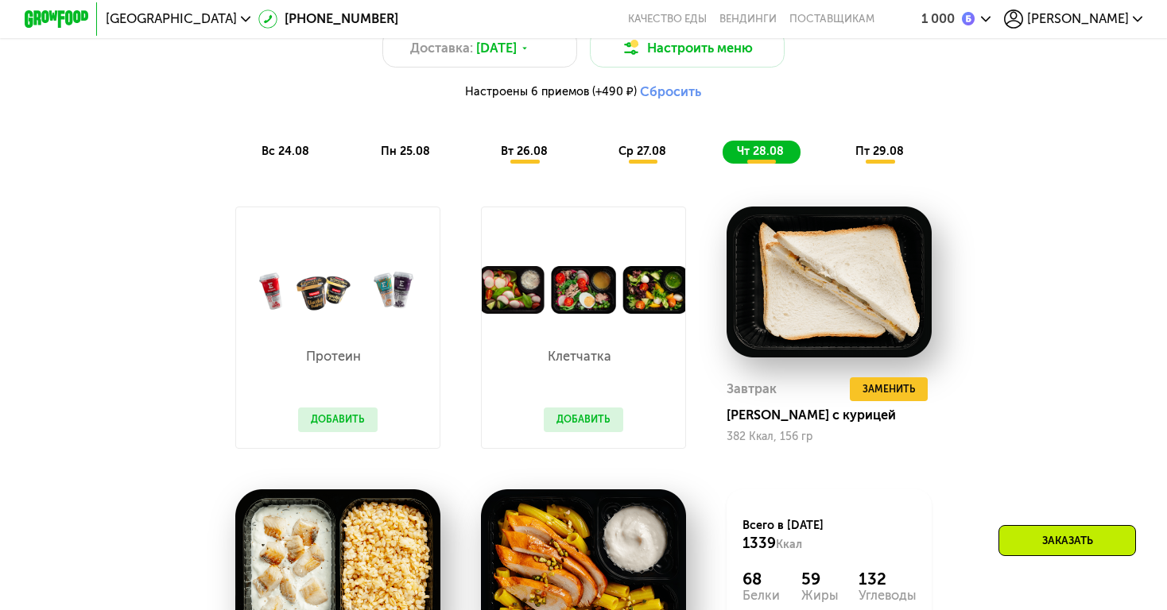
scroll to position [1158, 0]
click at [656, 154] on span "ср 27.08" at bounding box center [642, 152] width 48 height 14
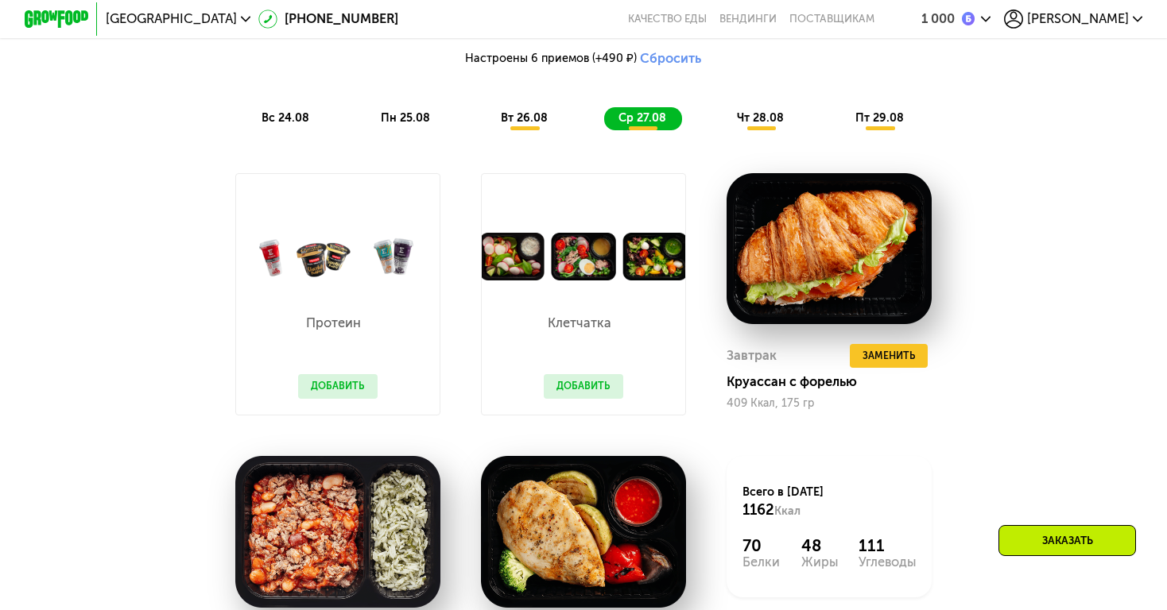
scroll to position [1169, 0]
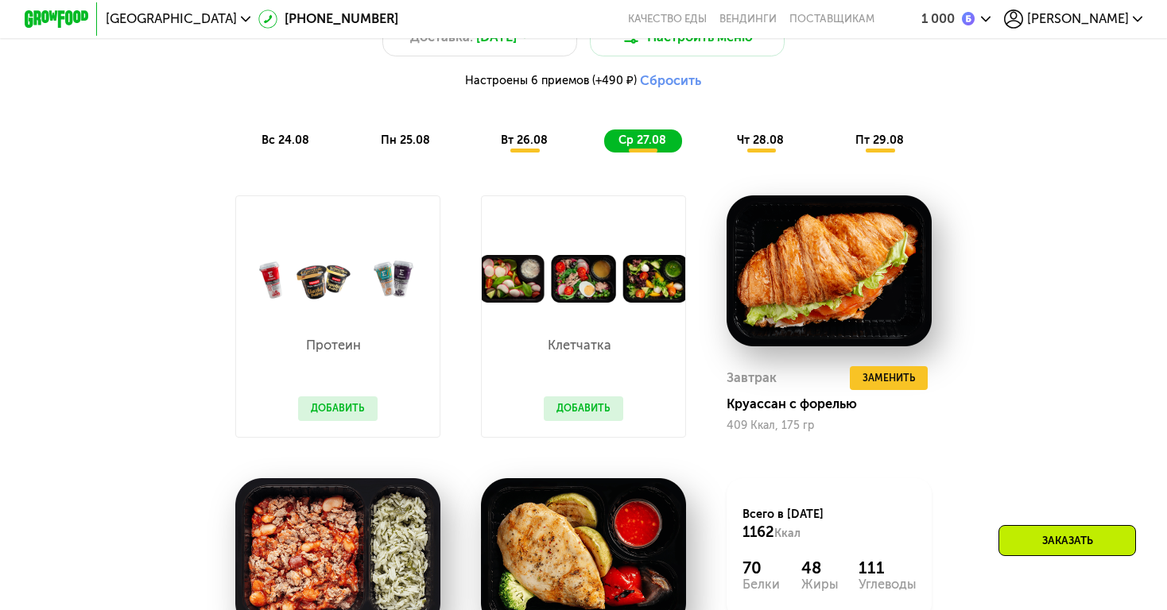
click at [540, 137] on span "вт 26.08" at bounding box center [524, 141] width 47 height 14
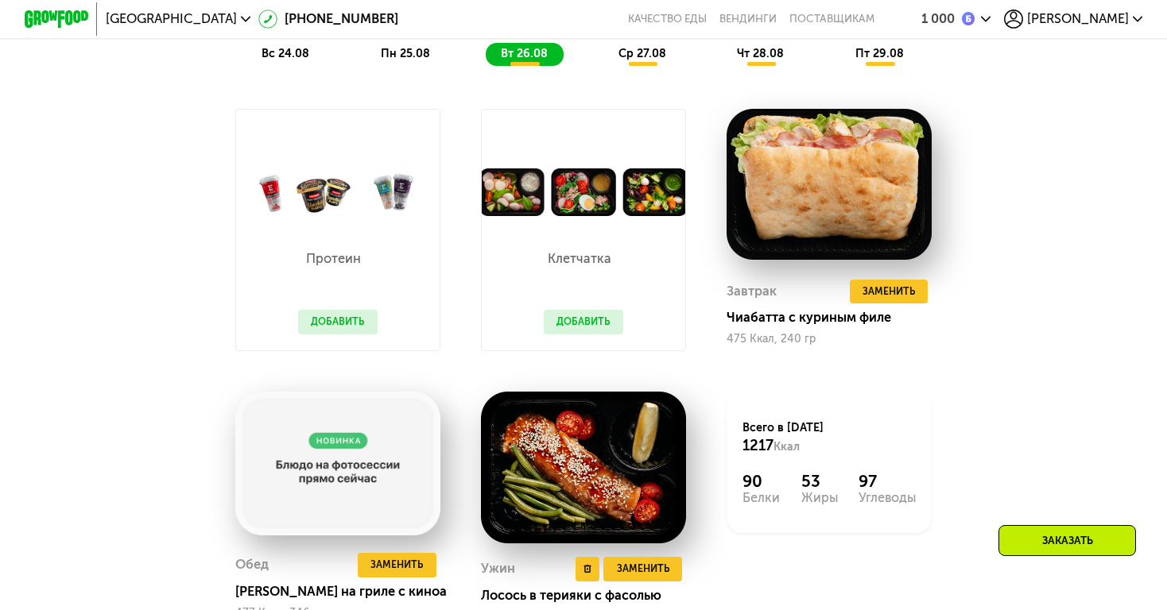
scroll to position [1209, 0]
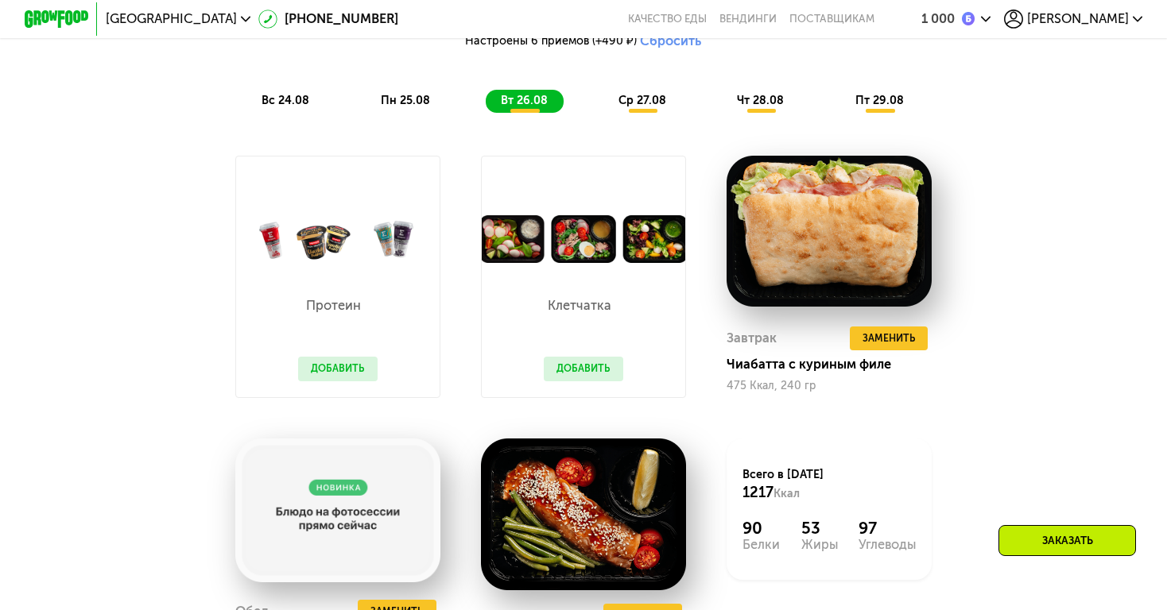
click at [722, 90] on div "ср 27.08" at bounding box center [761, 101] width 78 height 23
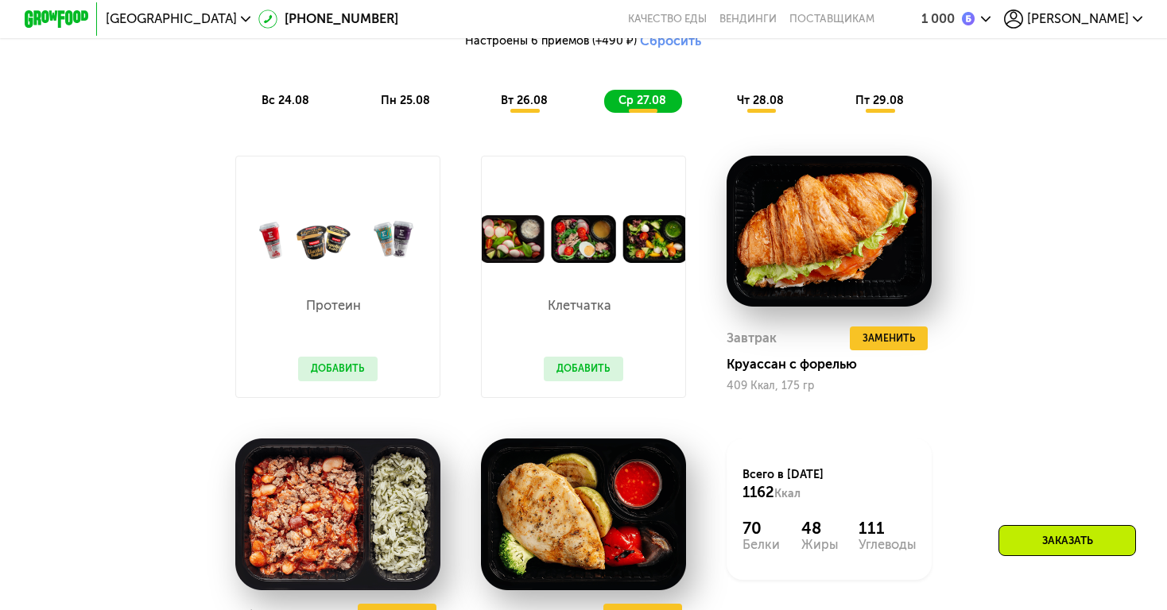
click at [744, 101] on span "чт 28.08" at bounding box center [760, 101] width 47 height 14
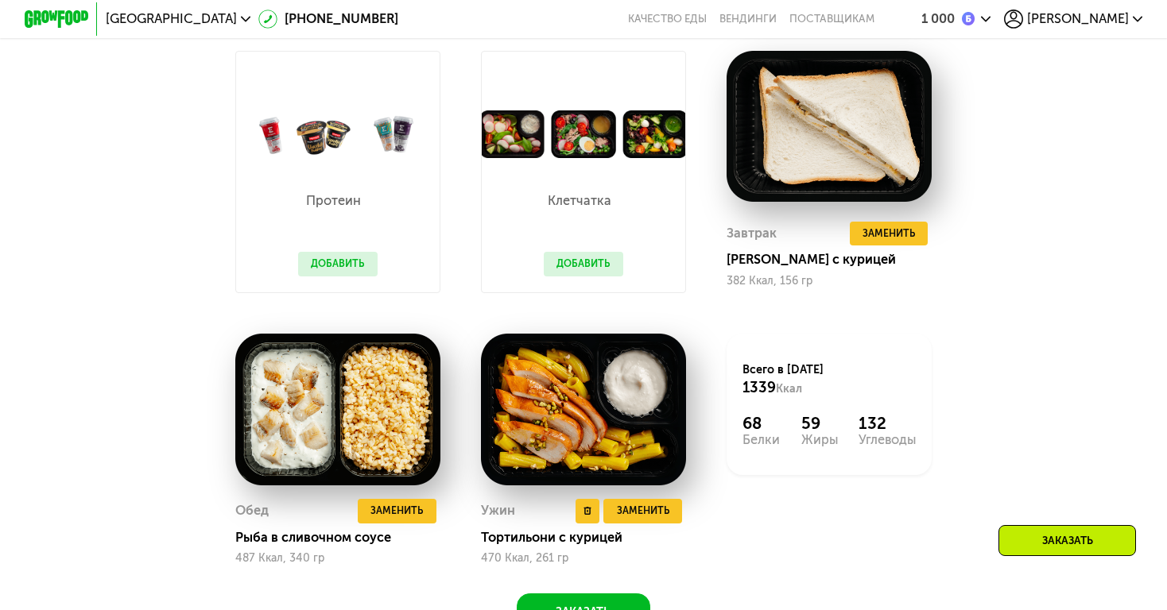
scroll to position [1310, 0]
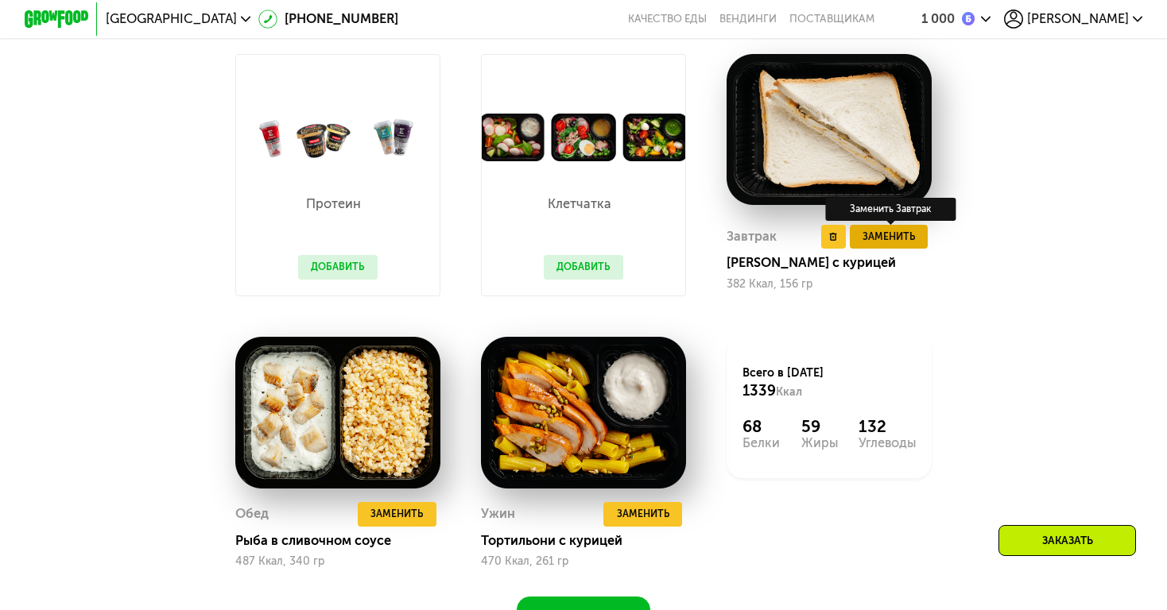
click at [876, 242] on span "Заменить" at bounding box center [888, 237] width 52 height 16
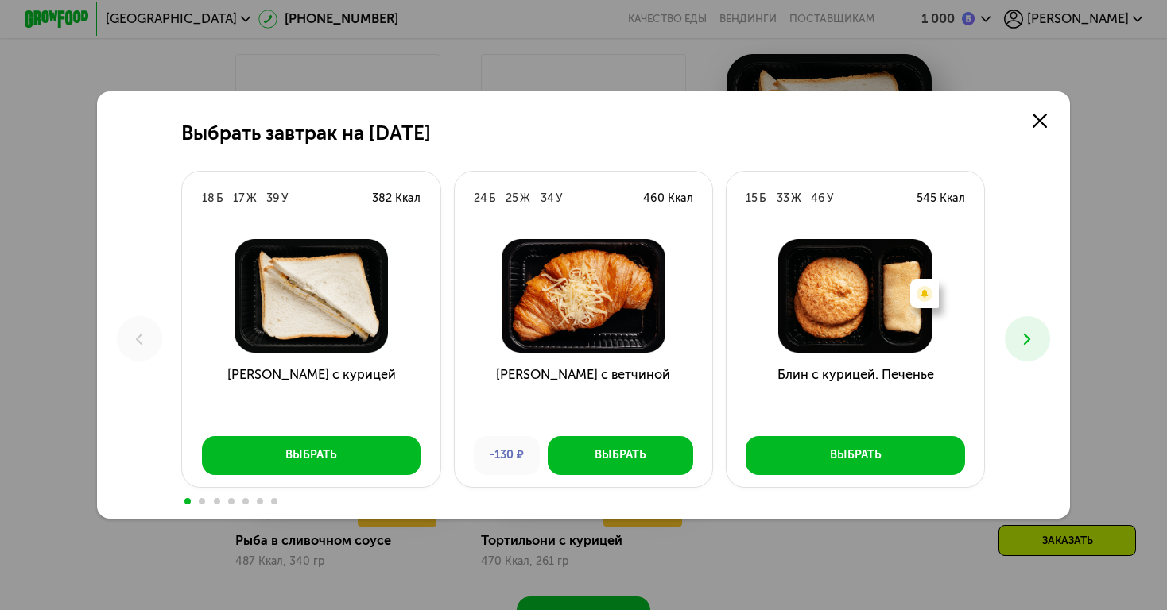
click at [1028, 334] on icon at bounding box center [1026, 339] width 19 height 19
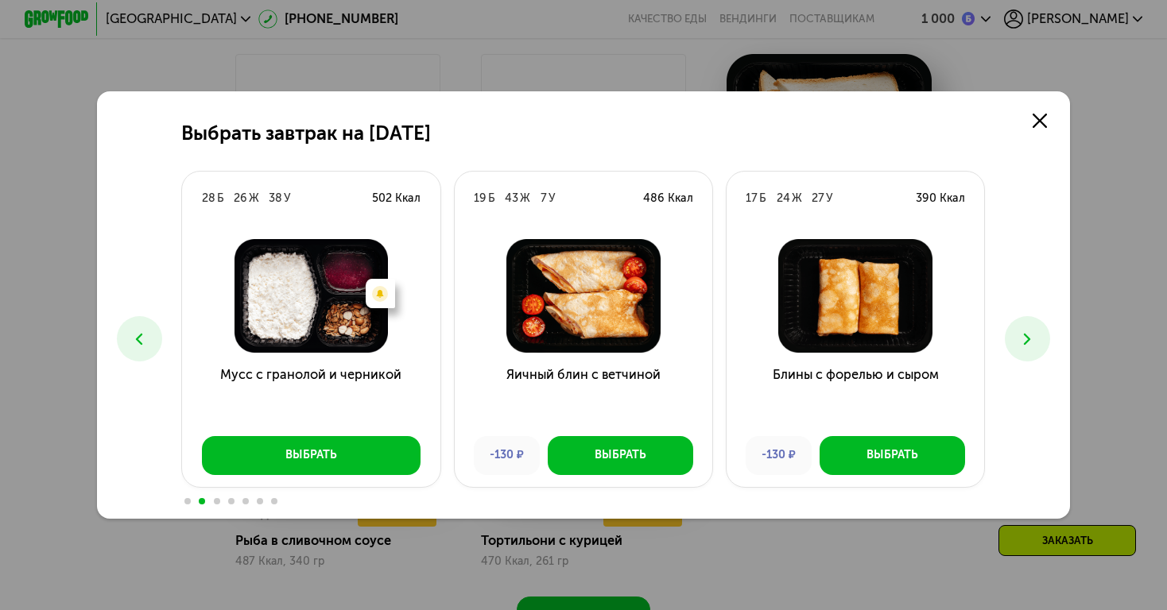
click at [1028, 334] on icon at bounding box center [1026, 339] width 19 height 19
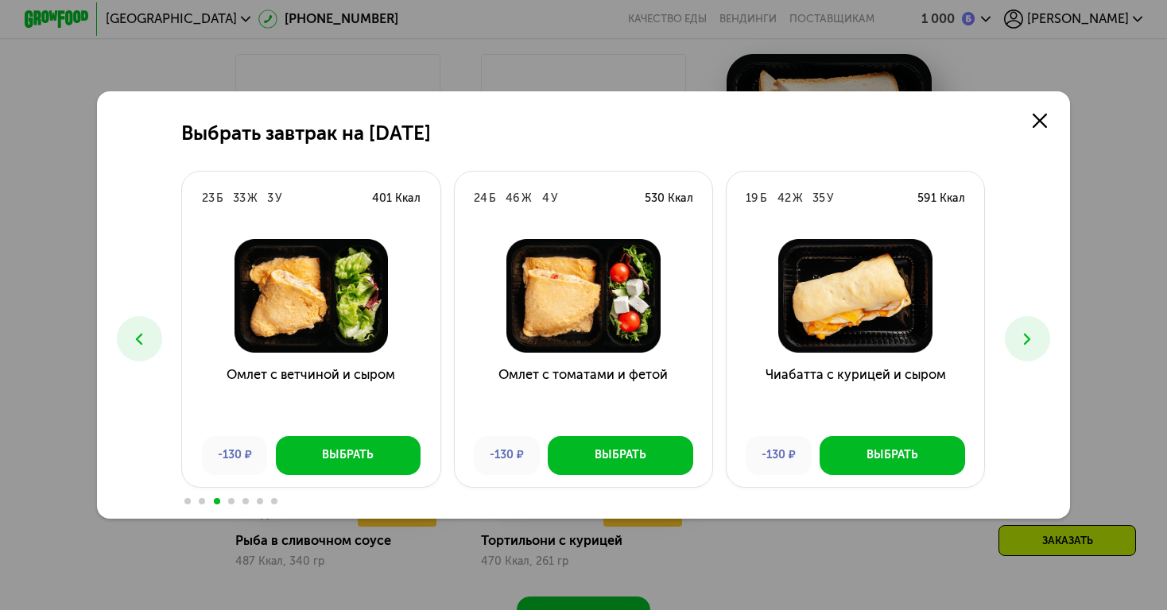
click at [1024, 352] on button at bounding box center [1026, 338] width 45 height 45
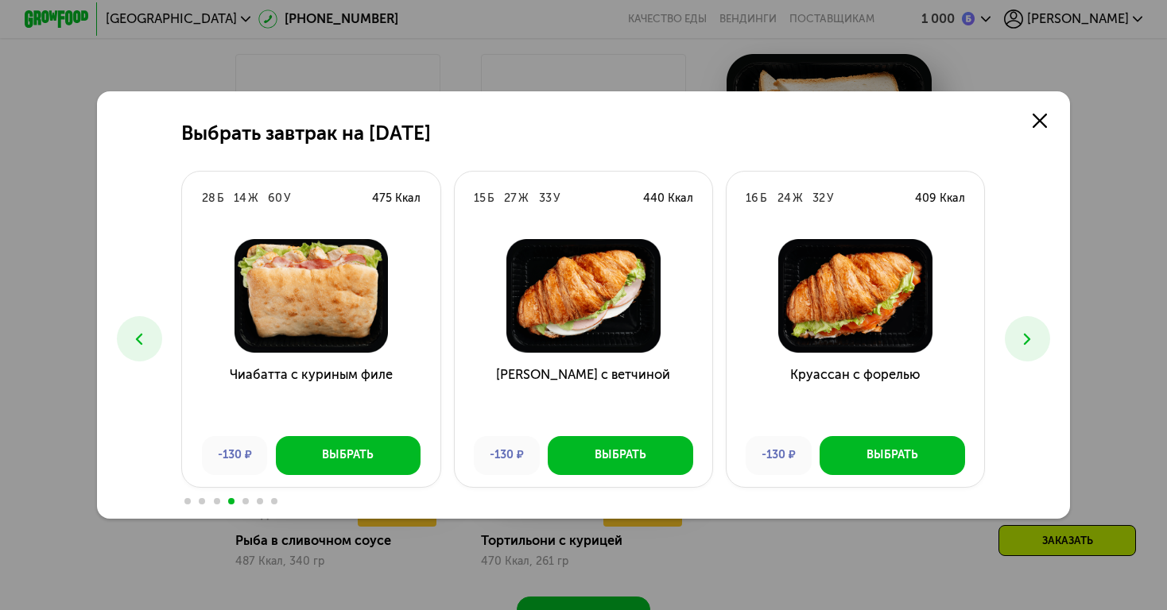
click at [1024, 352] on button at bounding box center [1026, 338] width 45 height 45
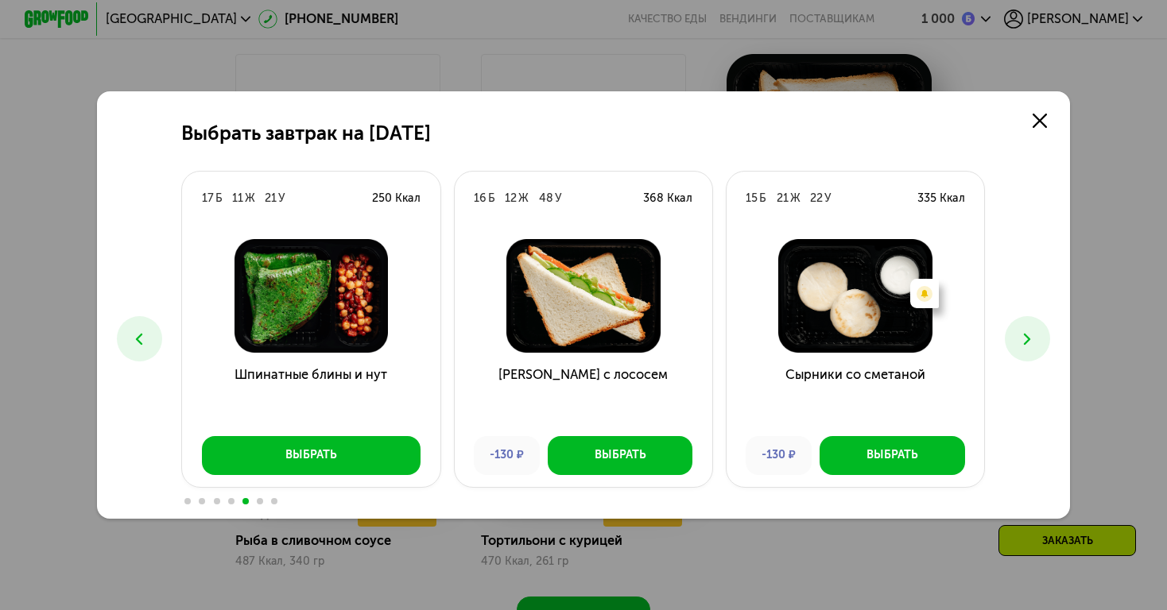
click at [1024, 352] on button at bounding box center [1026, 338] width 45 height 45
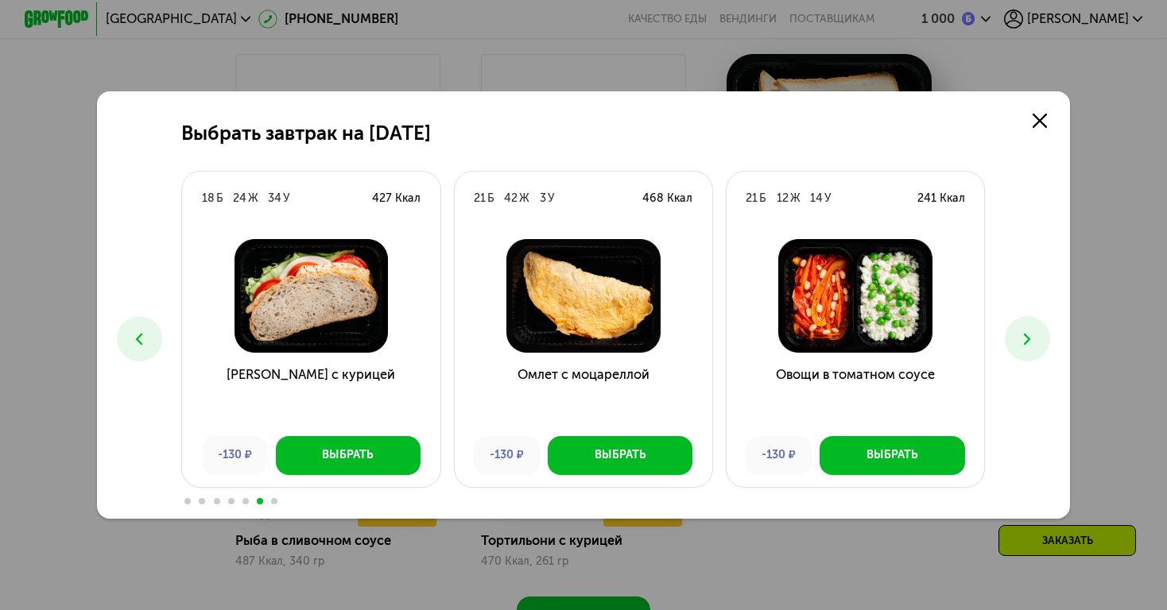
click at [1024, 352] on button at bounding box center [1026, 338] width 45 height 45
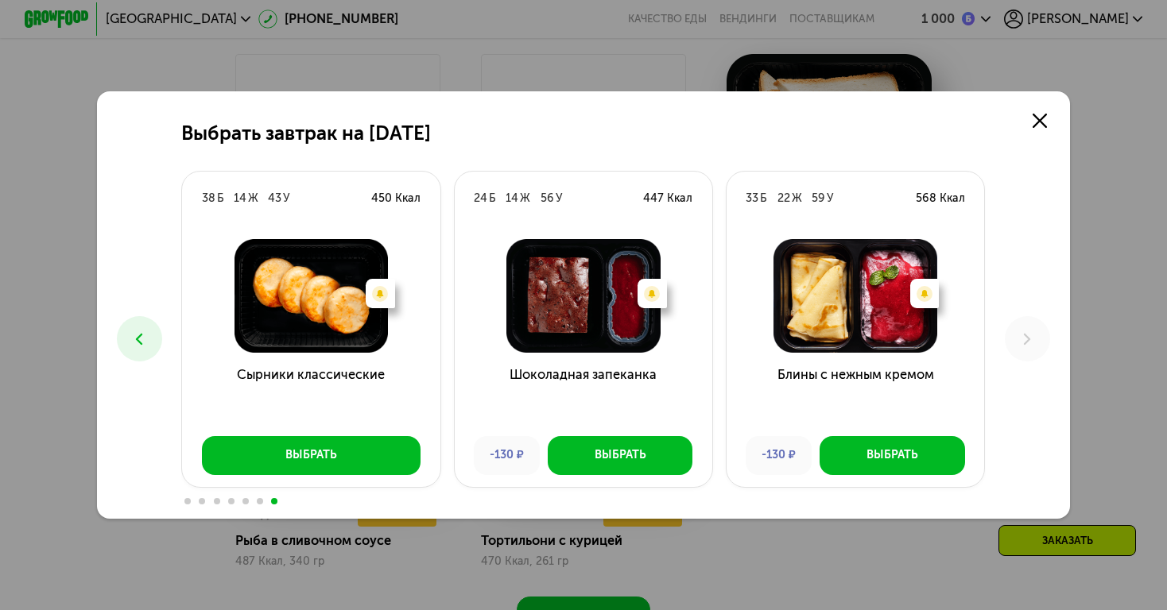
click at [132, 346] on icon at bounding box center [139, 339] width 19 height 19
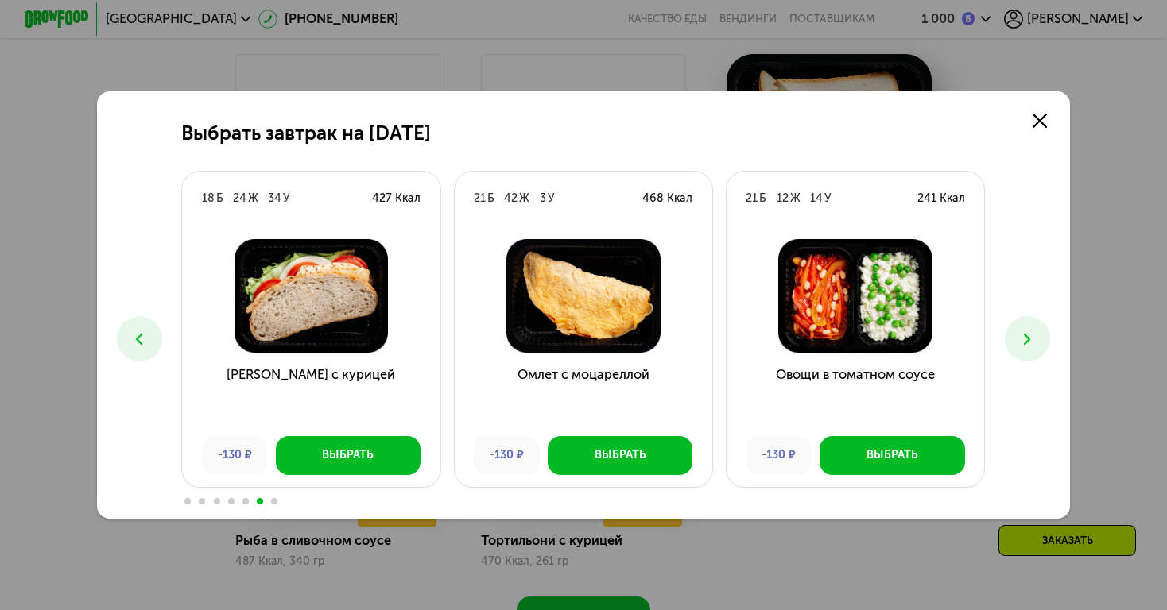
click at [132, 346] on icon at bounding box center [139, 339] width 19 height 19
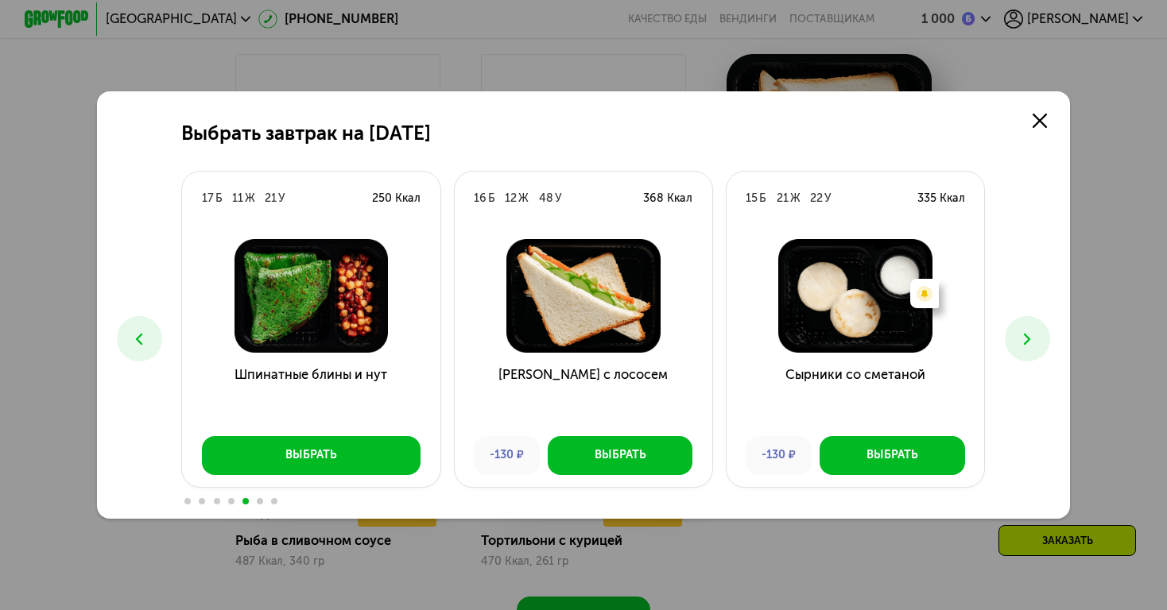
click at [132, 346] on icon at bounding box center [139, 339] width 19 height 19
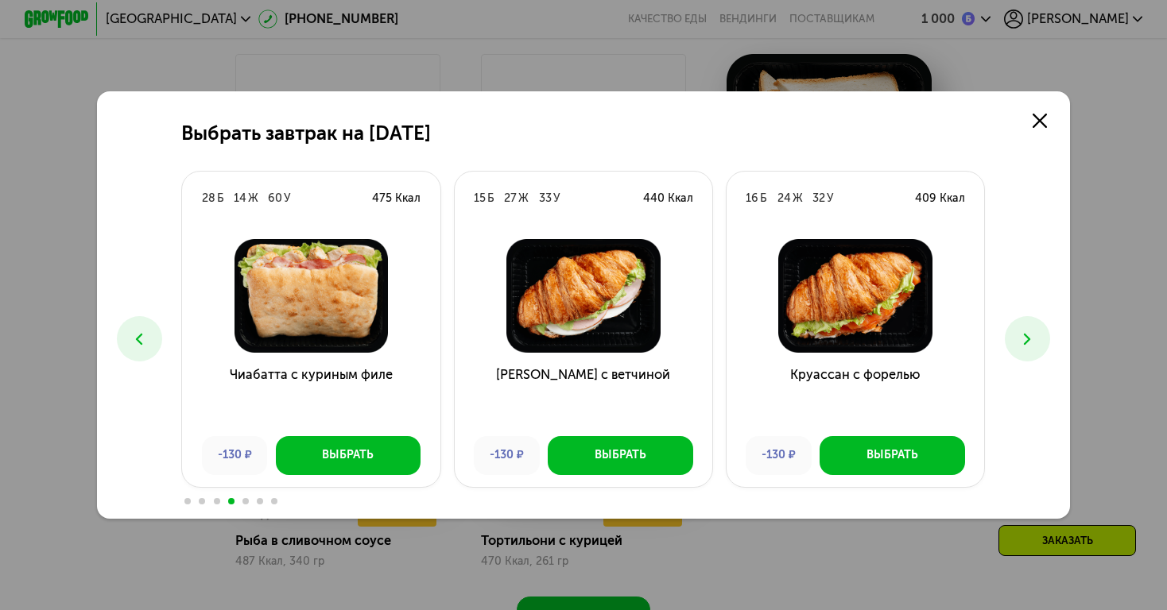
click at [132, 346] on icon at bounding box center [139, 339] width 19 height 19
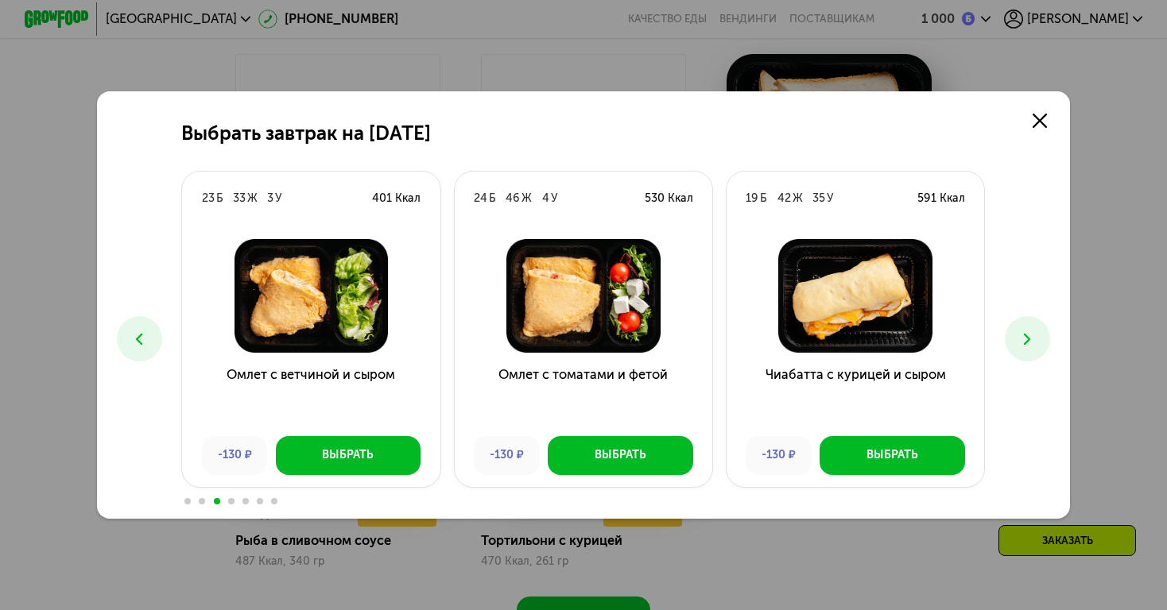
click at [132, 346] on icon at bounding box center [139, 339] width 19 height 19
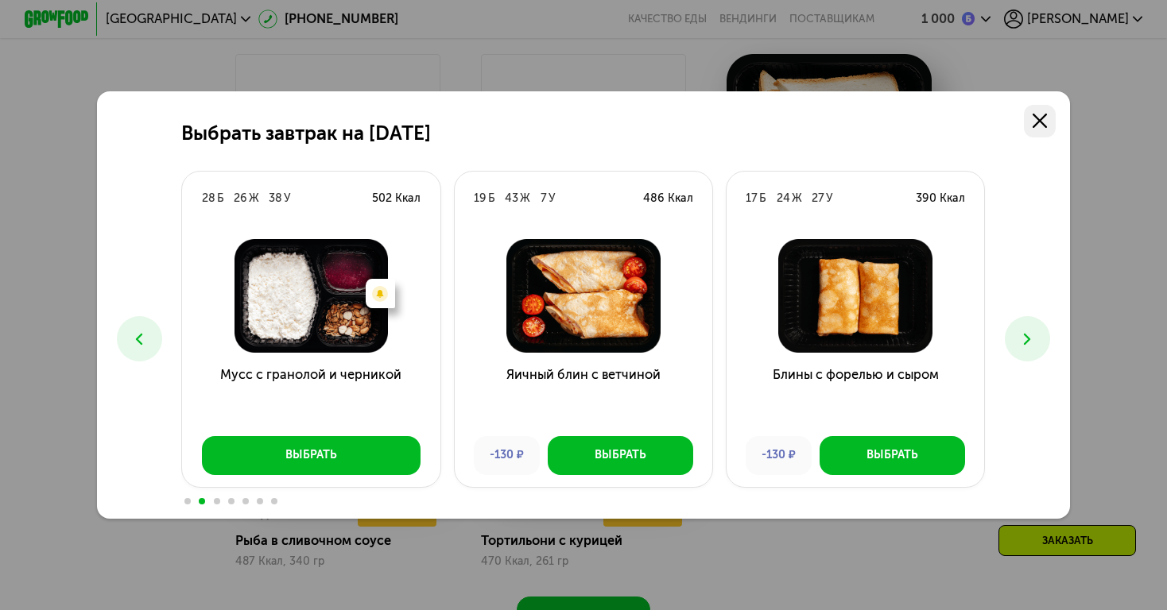
click at [1038, 128] on icon at bounding box center [1039, 121] width 14 height 14
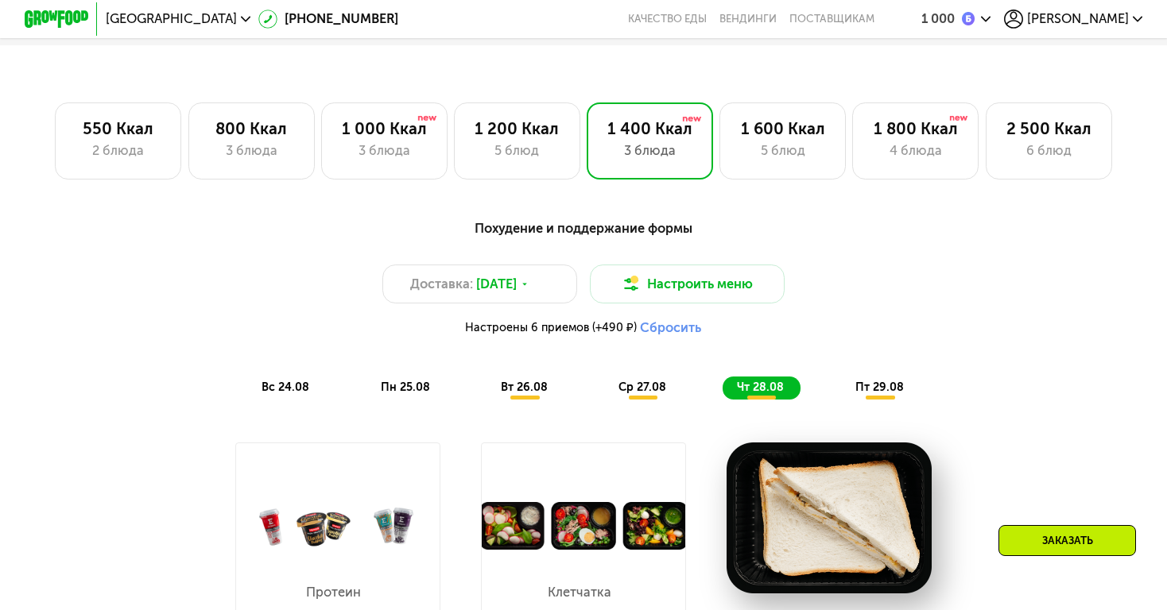
scroll to position [911, 0]
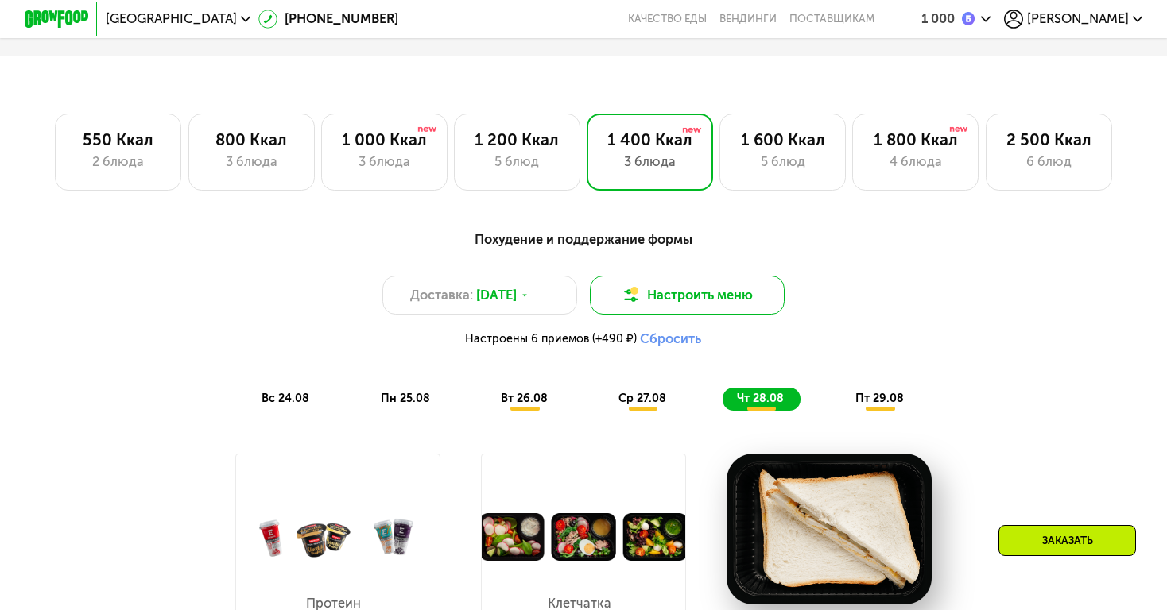
click at [709, 299] on button "Настроить меню" at bounding box center [687, 295] width 195 height 39
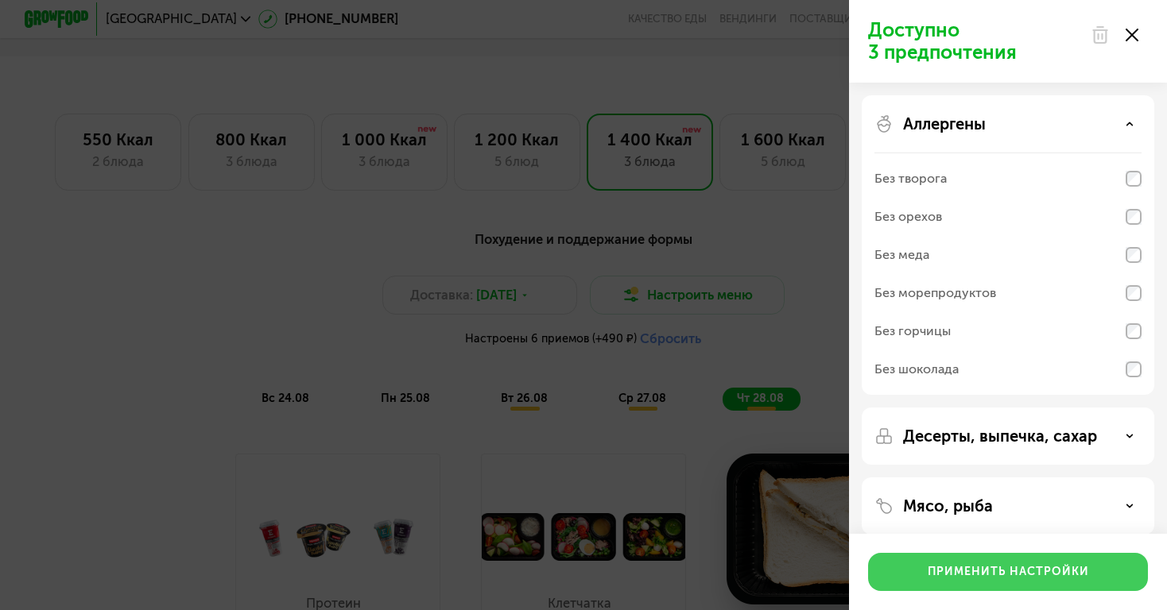
click at [984, 575] on div "Применить настройки" at bounding box center [1007, 572] width 161 height 16
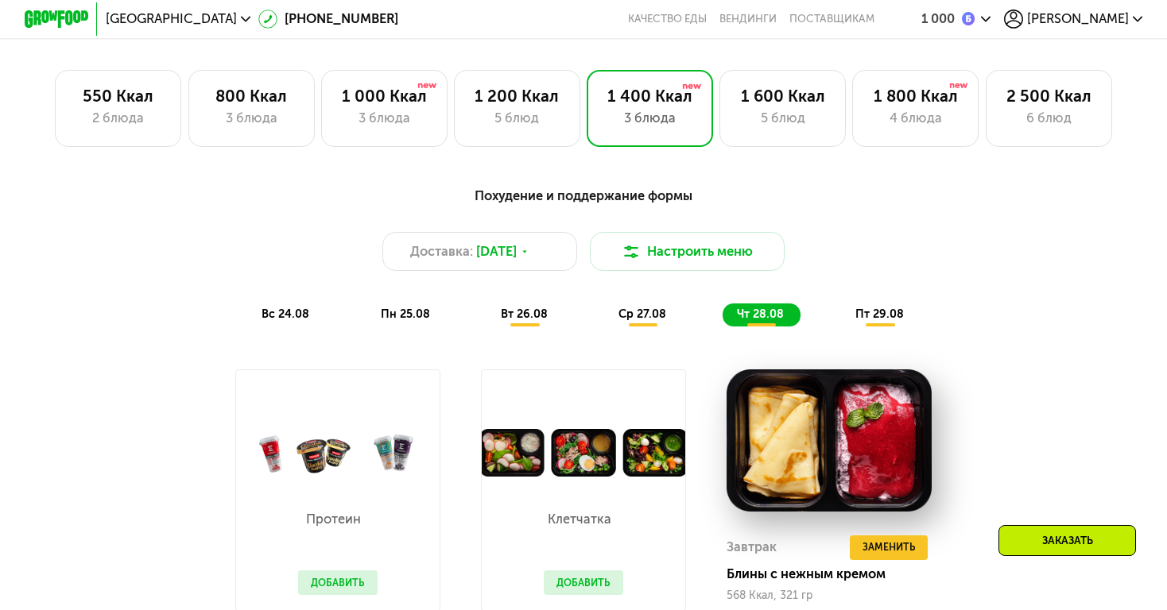
scroll to position [954, 0]
click at [279, 315] on span "вс 24.08" at bounding box center [285, 315] width 48 height 14
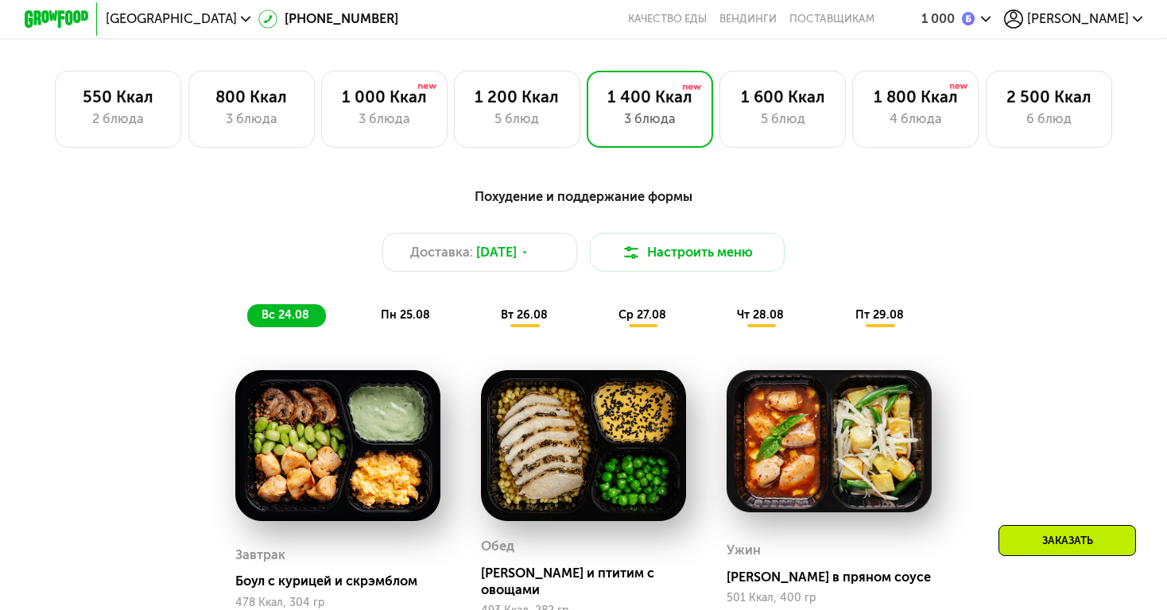
click at [486, 318] on div "пн 25.08" at bounding box center [525, 315] width 78 height 23
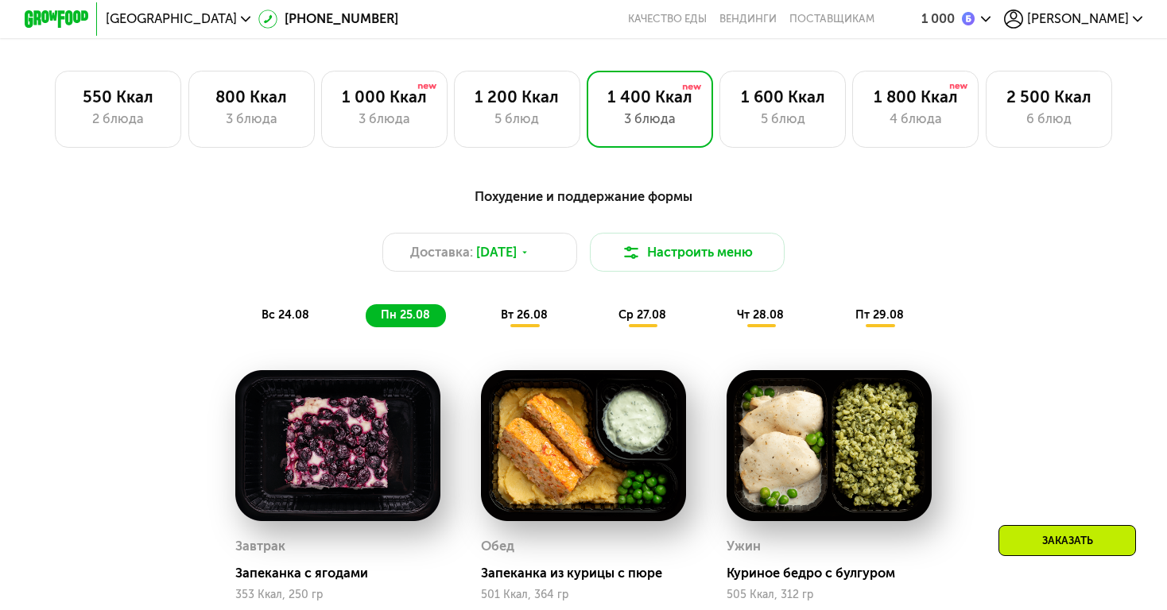
click at [509, 315] on span "вт 26.08" at bounding box center [524, 315] width 47 height 14
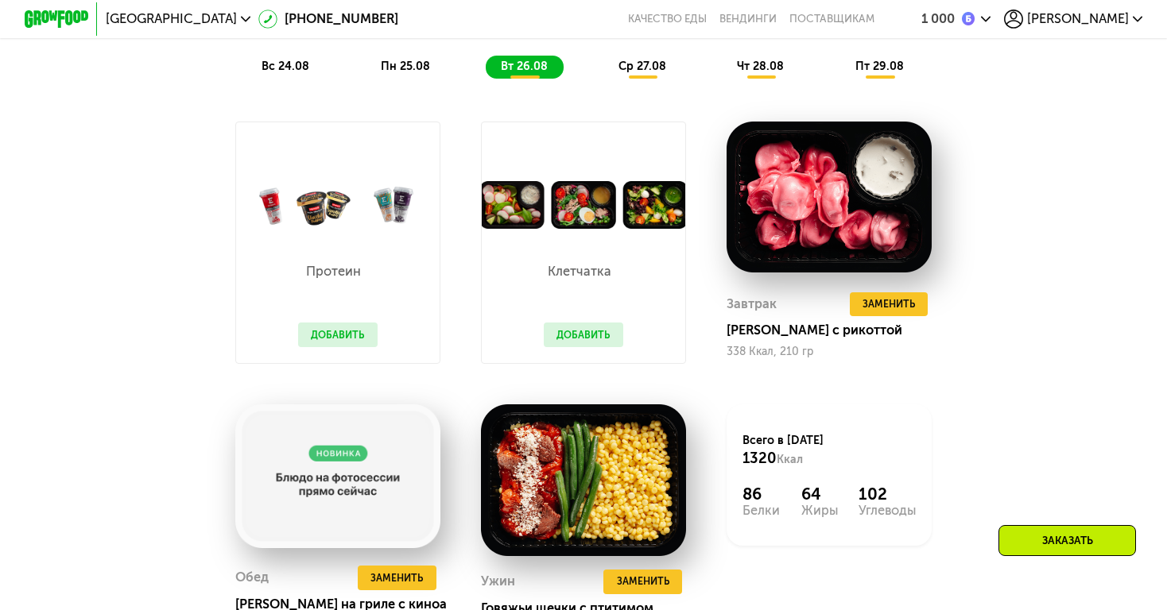
scroll to position [1203, 0]
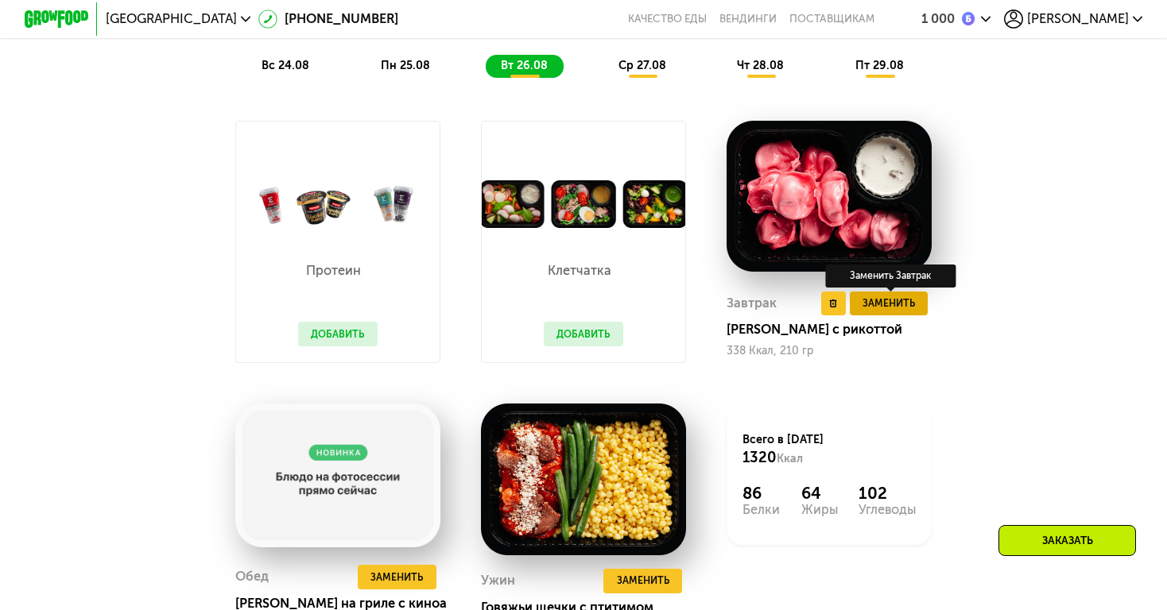
click at [876, 308] on span "Заменить" at bounding box center [888, 304] width 52 height 16
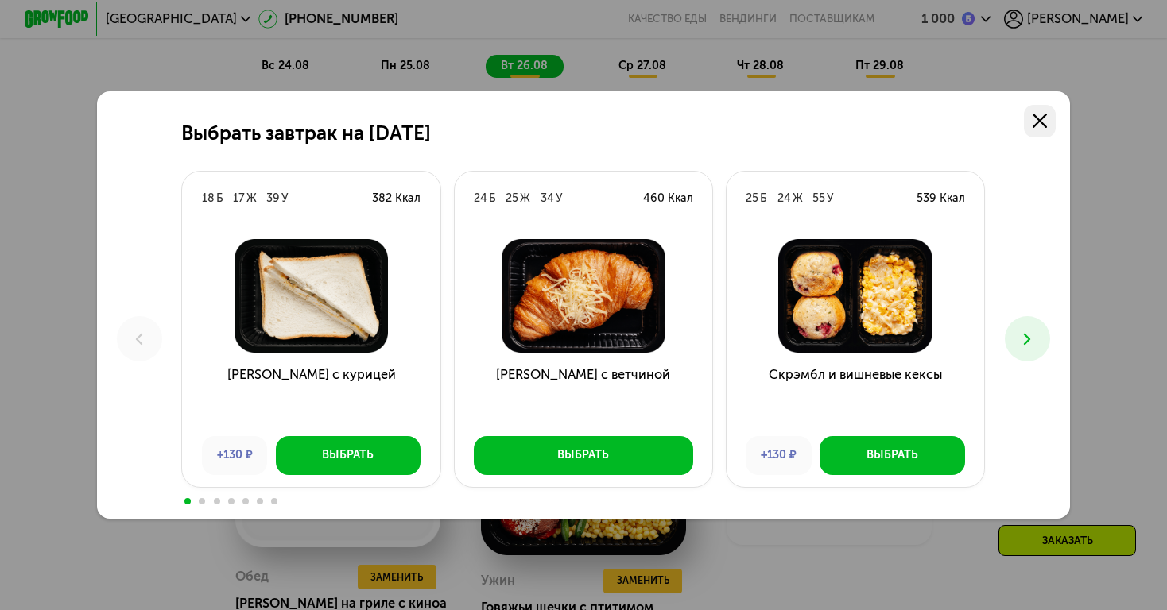
click at [1028, 127] on link at bounding box center [1040, 121] width 33 height 33
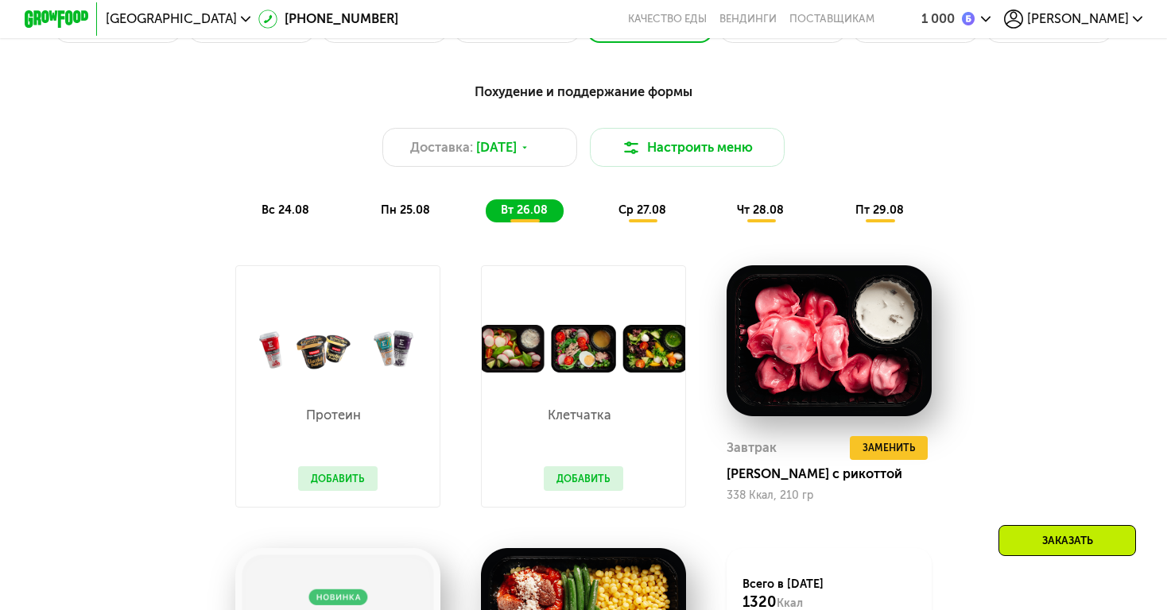
scroll to position [1053, 0]
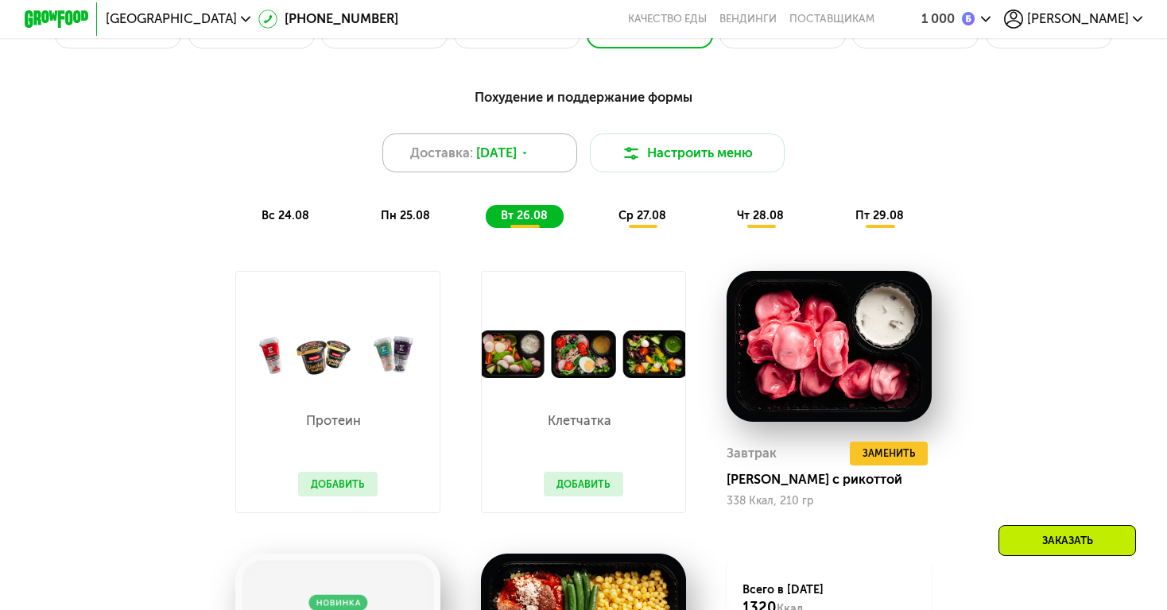
click at [517, 153] on span "[DATE]" at bounding box center [496, 153] width 41 height 19
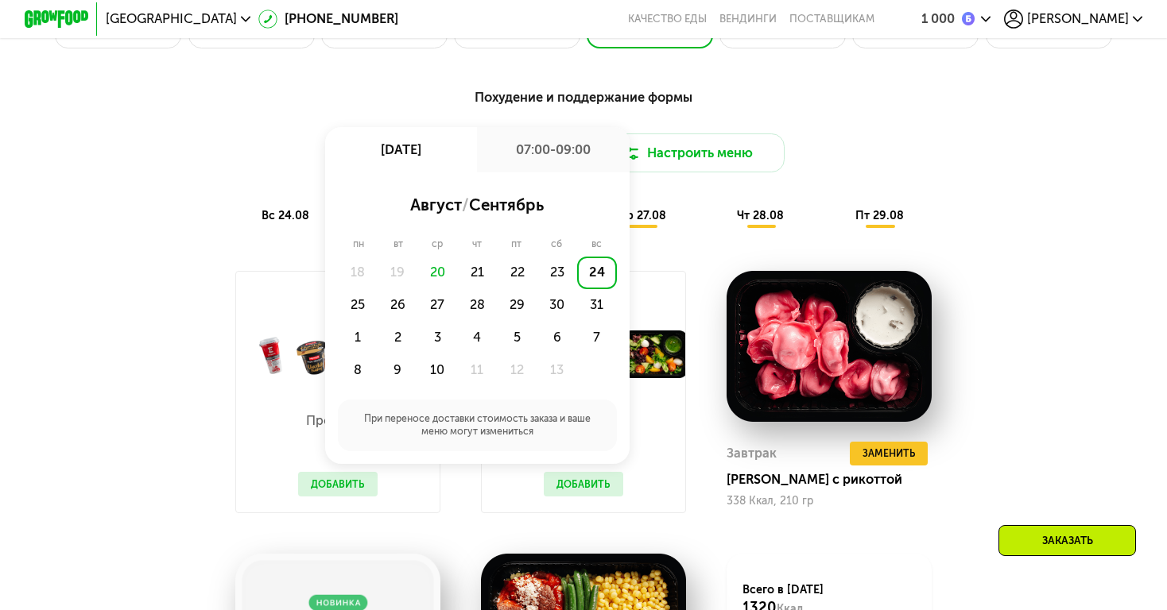
click at [547, 157] on div "07:00-09:00" at bounding box center [553, 149] width 153 height 45
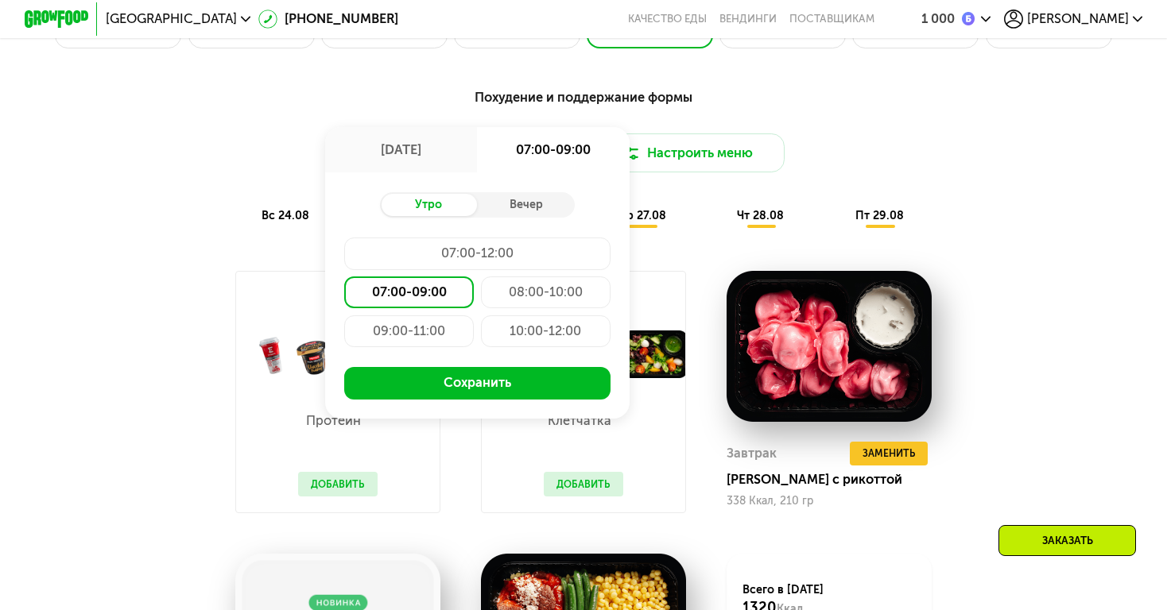
click at [1011, 227] on div "Похудение и поддержание формы Доставка: 24 авг, вс 24 авг, вс 07:00-09:00 Утро …" at bounding box center [583, 158] width 979 height 160
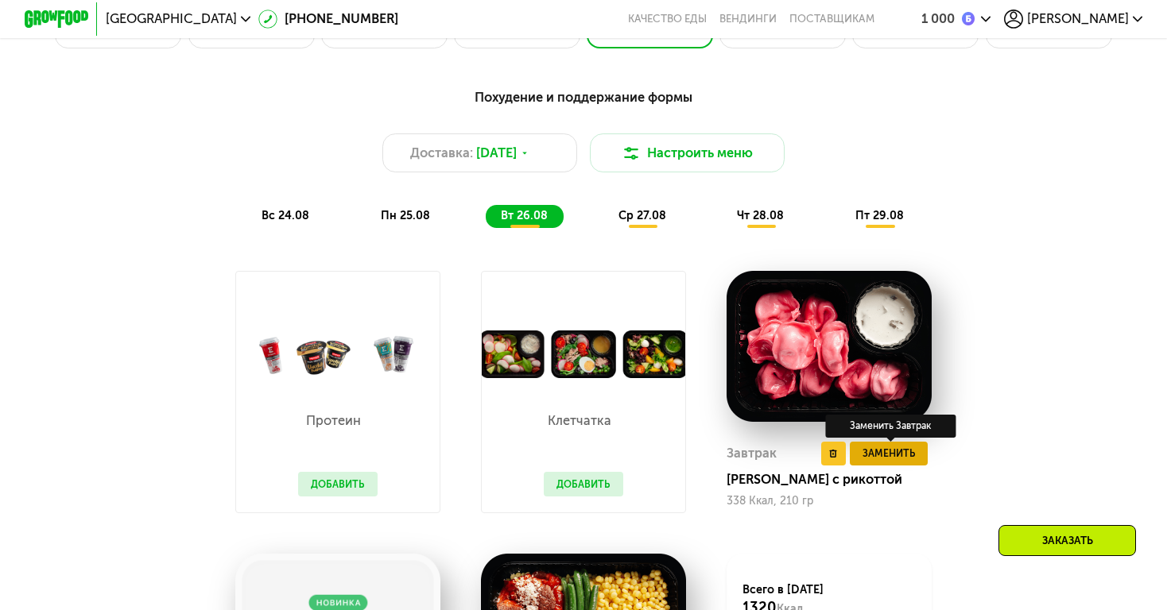
click at [892, 454] on span "Заменить" at bounding box center [888, 454] width 52 height 16
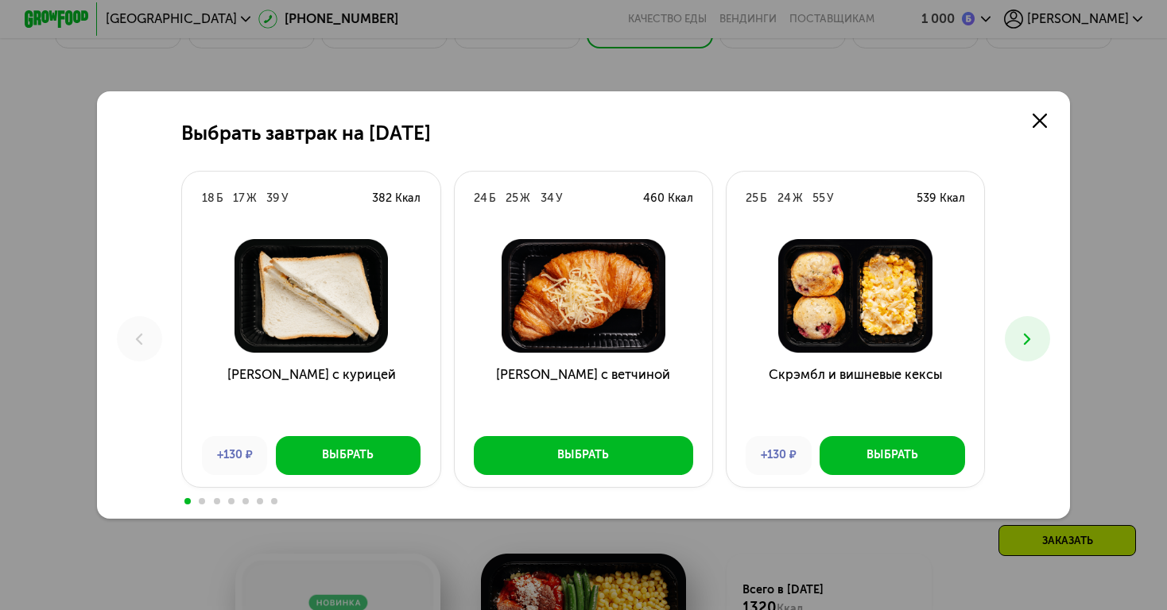
click at [1028, 335] on icon at bounding box center [1026, 339] width 19 height 19
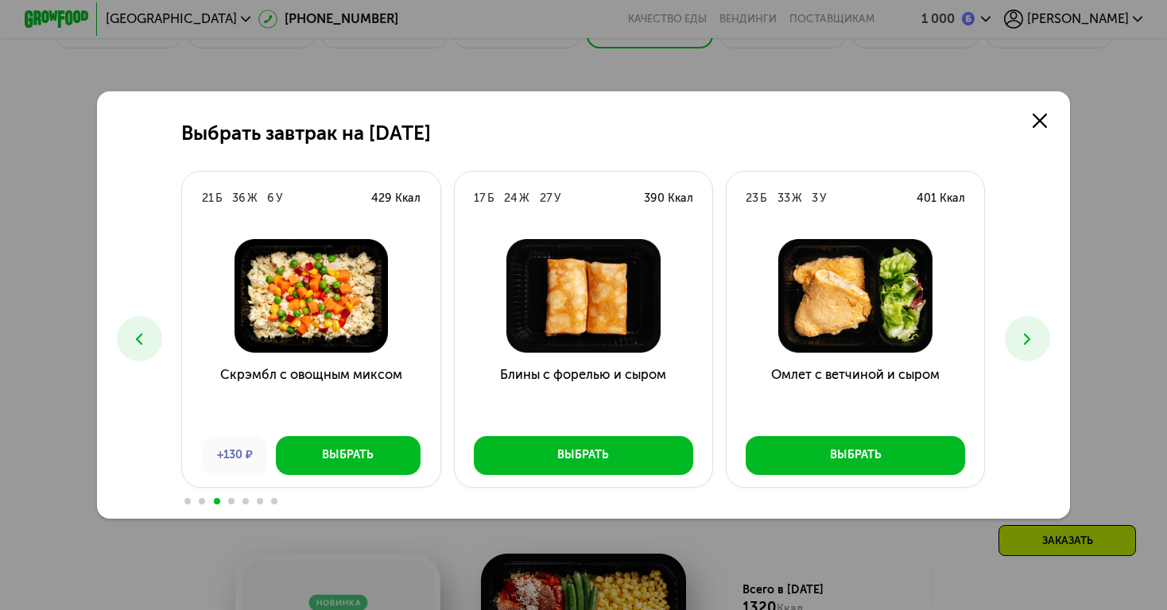
click at [1028, 335] on icon at bounding box center [1026, 339] width 19 height 19
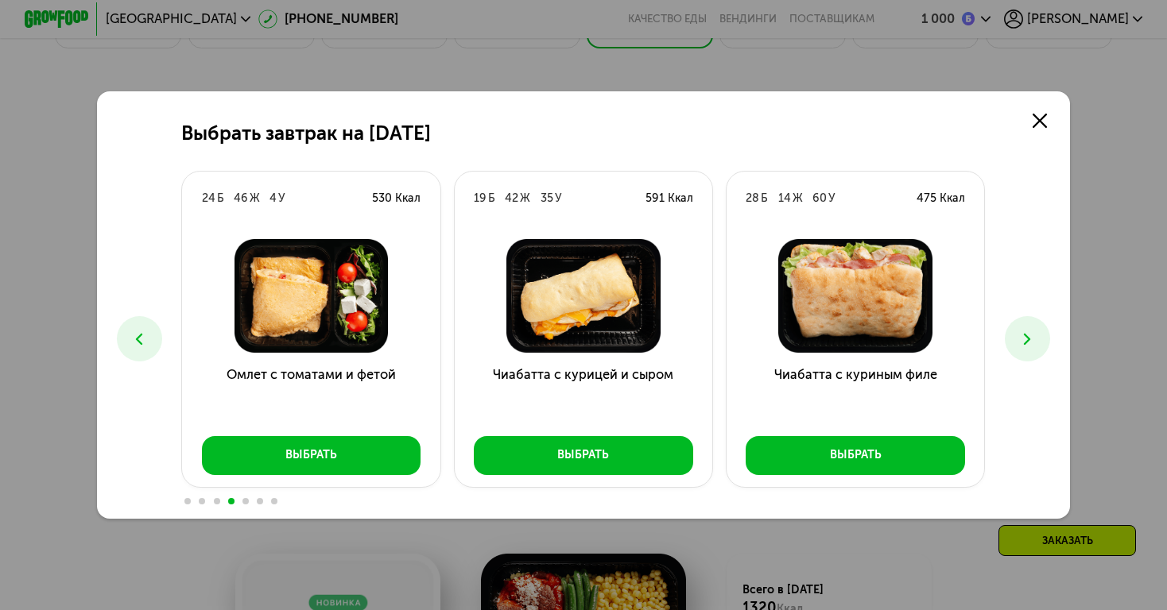
click at [1028, 335] on icon at bounding box center [1026, 339] width 19 height 19
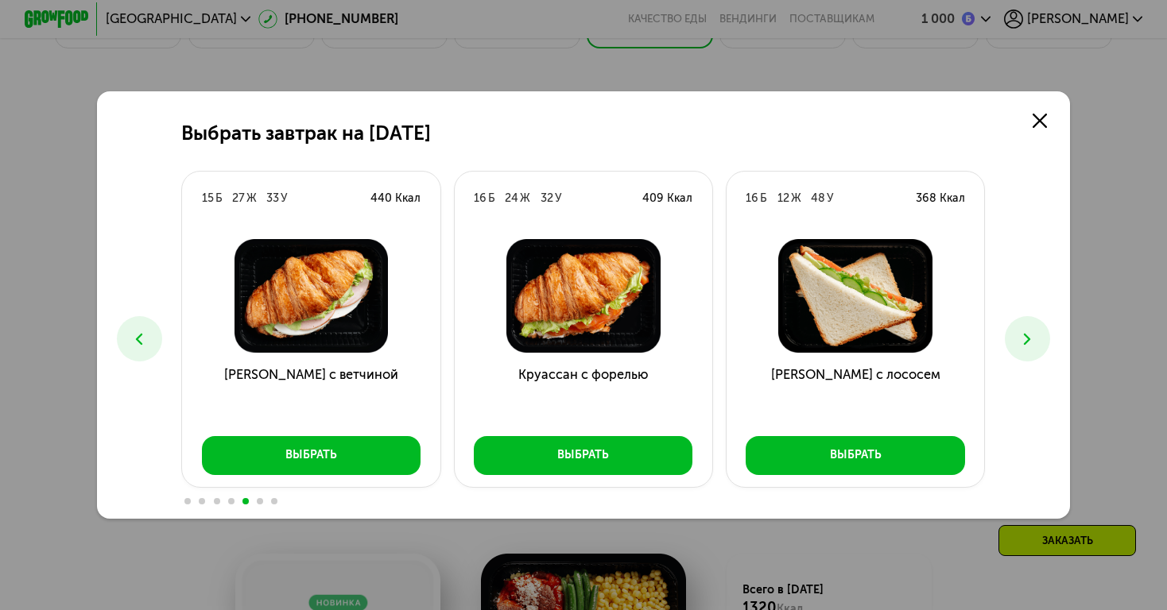
click at [141, 340] on icon at bounding box center [139, 339] width 19 height 19
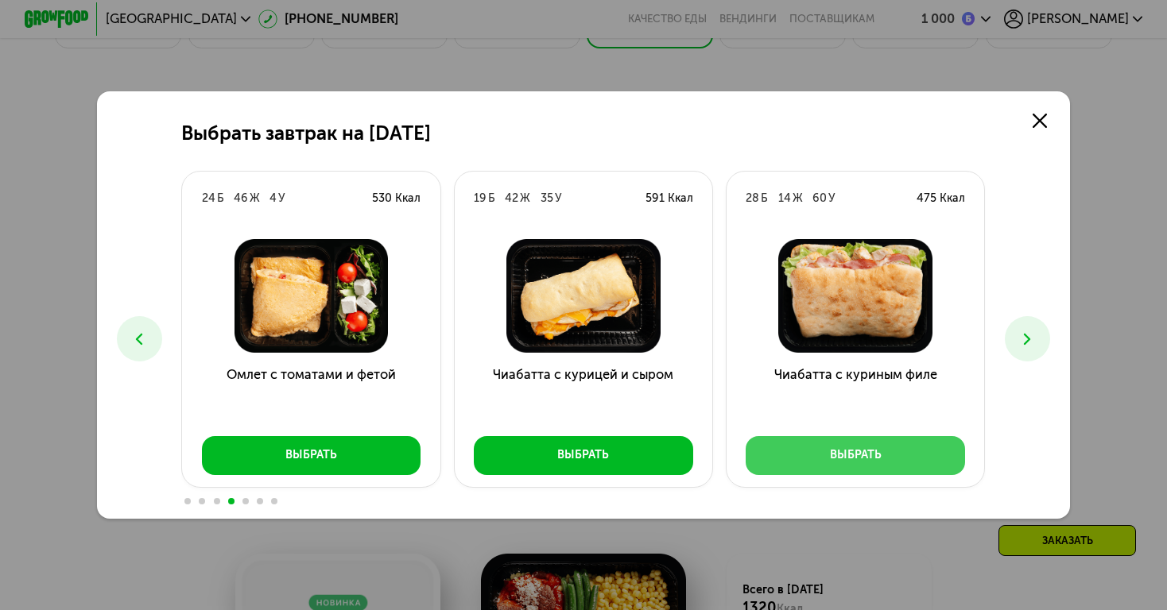
click at [805, 447] on button "Выбрать" at bounding box center [854, 455] width 219 height 39
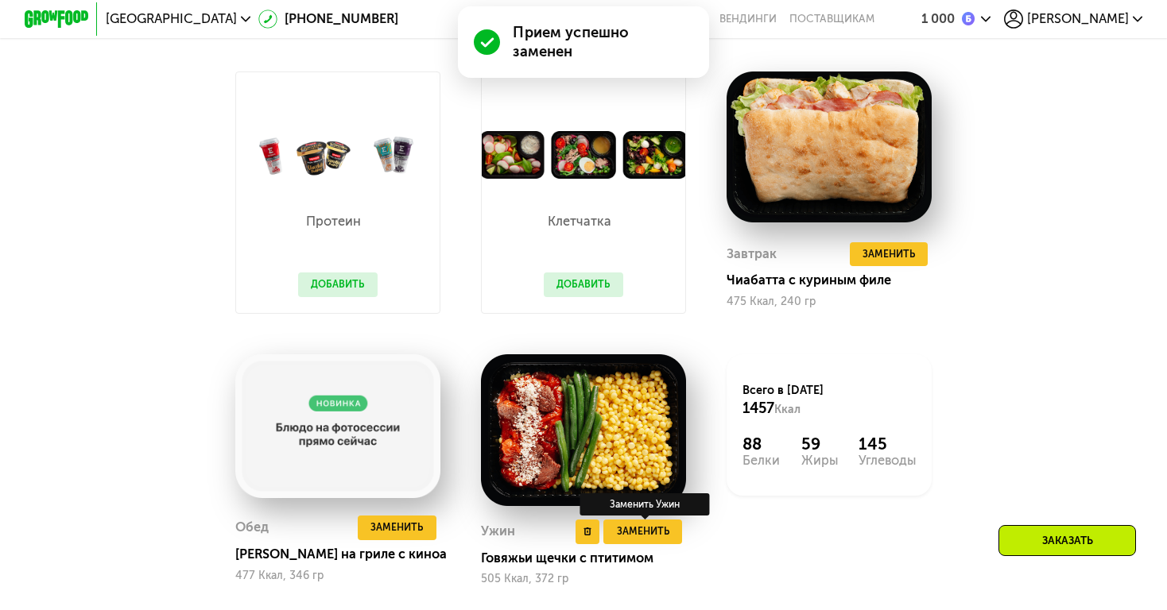
scroll to position [1309, 0]
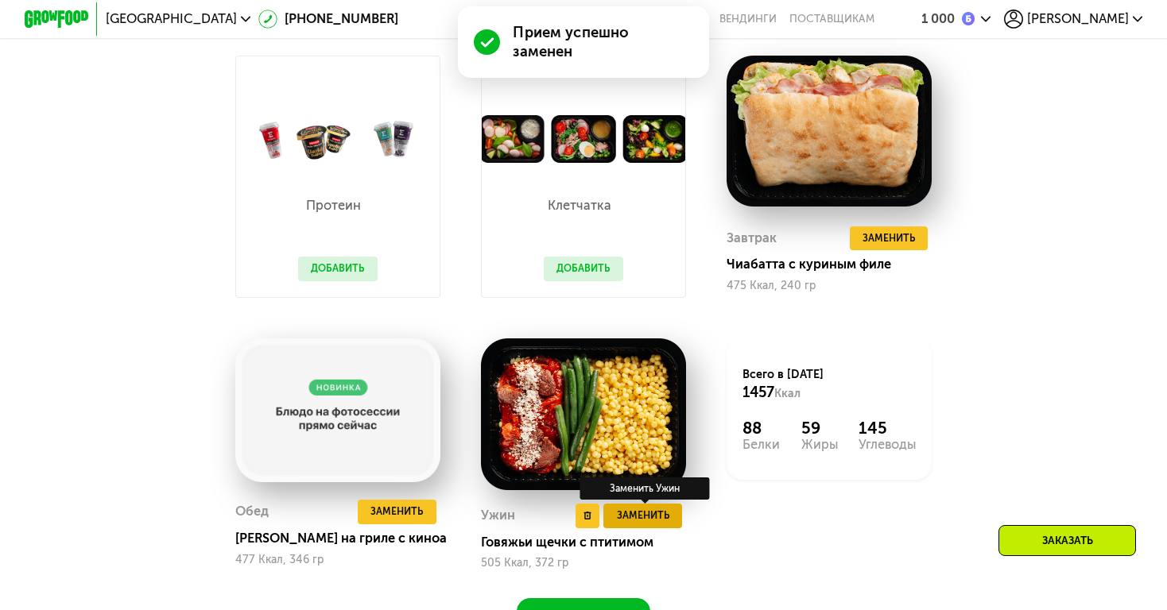
click at [631, 513] on span "Заменить" at bounding box center [643, 516] width 52 height 16
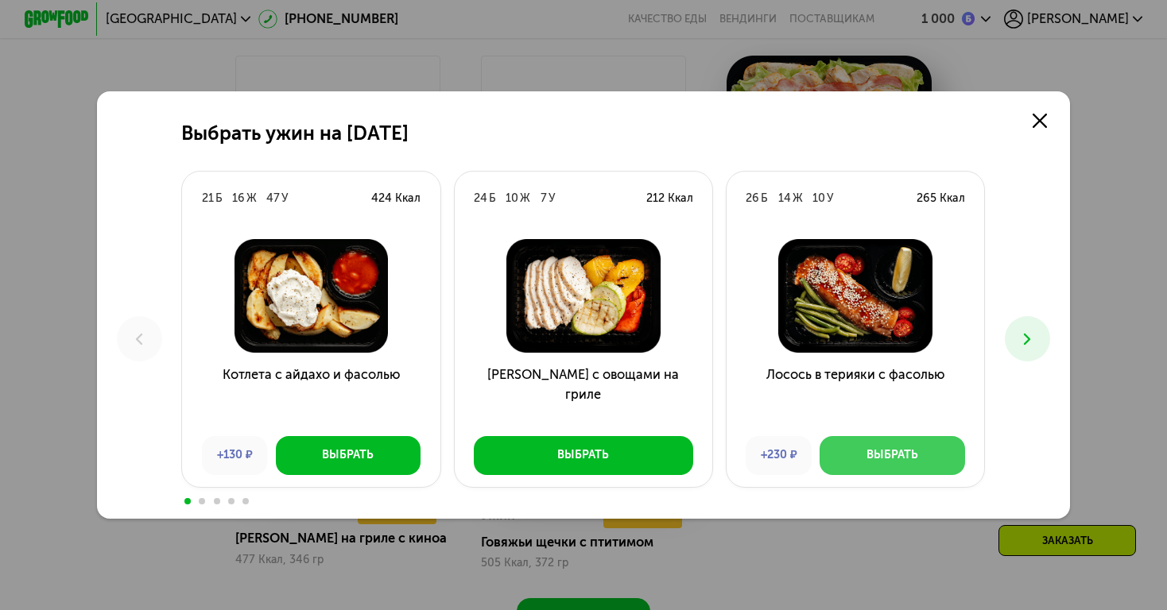
click at [871, 455] on div "Выбрать" at bounding box center [892, 455] width 52 height 16
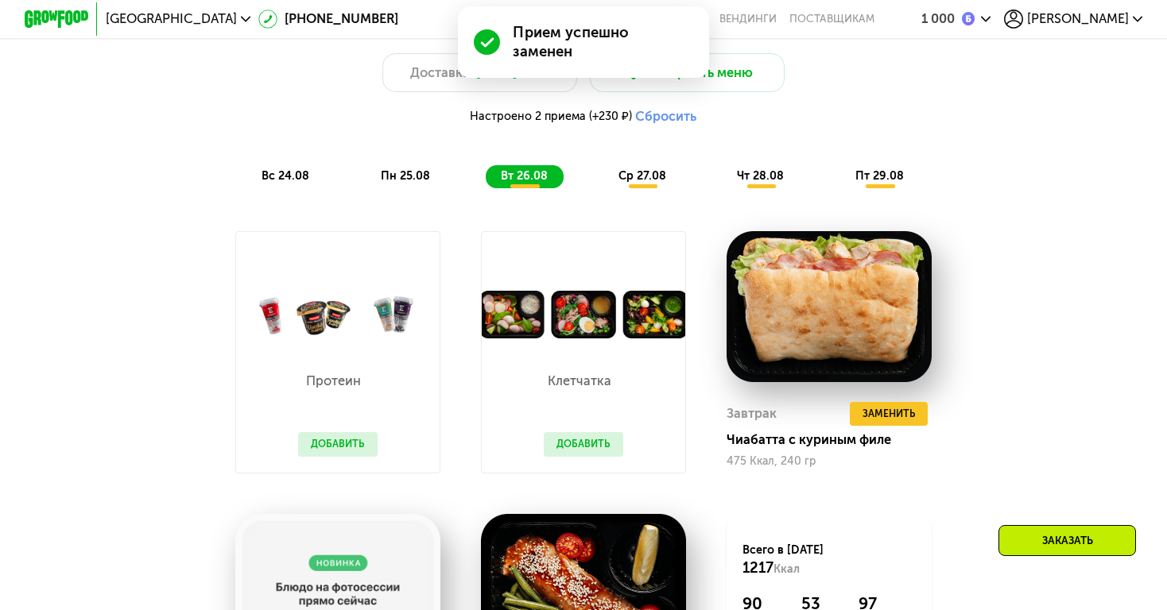
scroll to position [1103, 0]
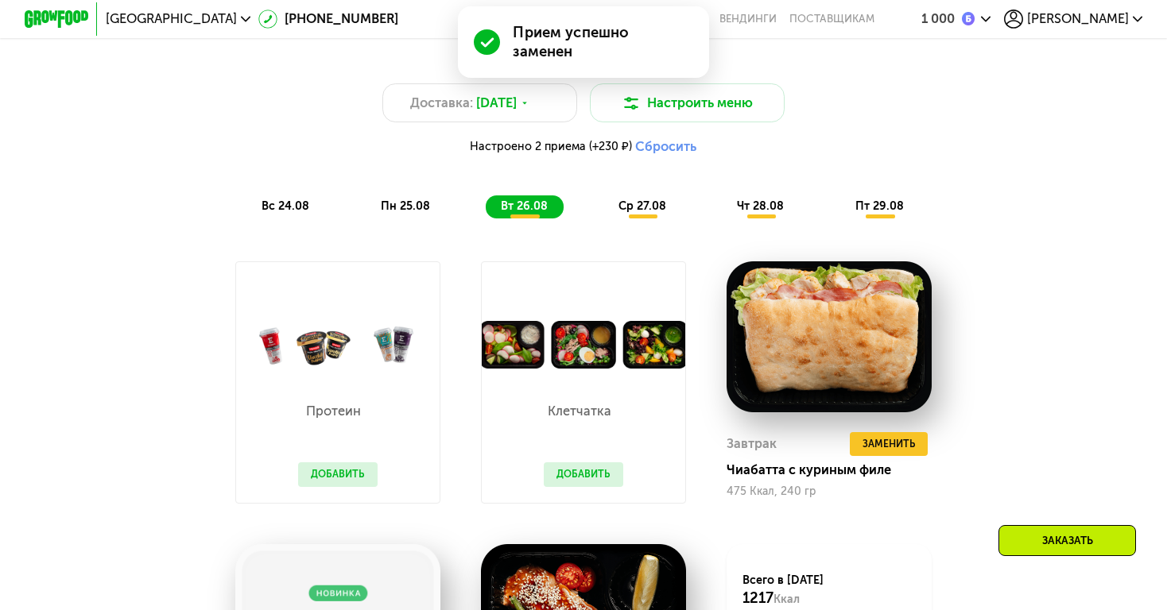
click at [644, 211] on span "ср 27.08" at bounding box center [642, 206] width 48 height 14
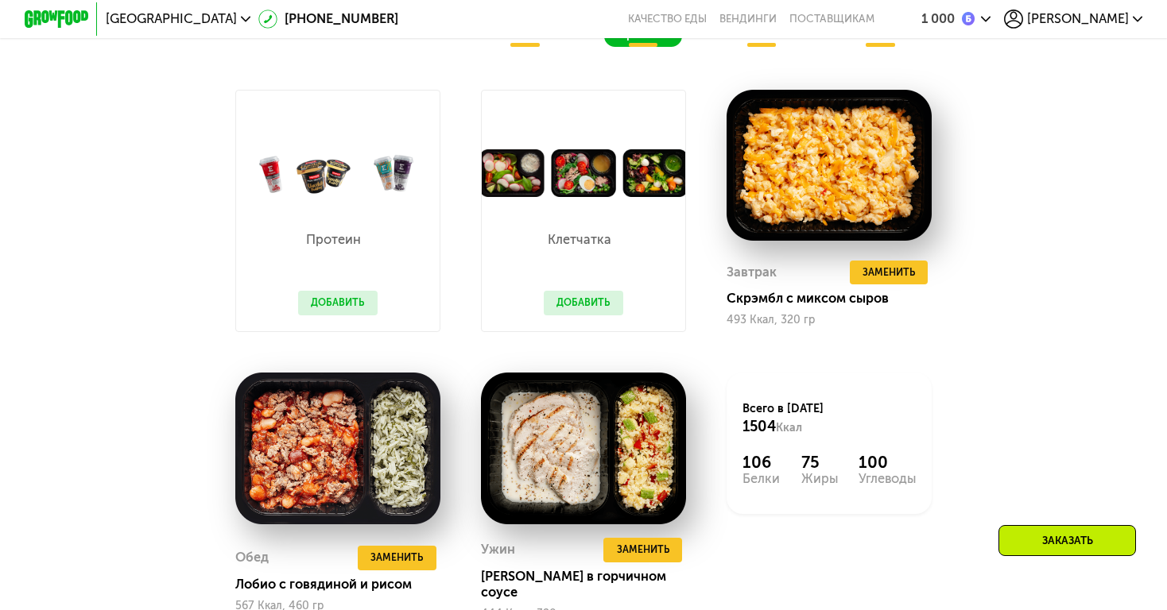
scroll to position [1281, 0]
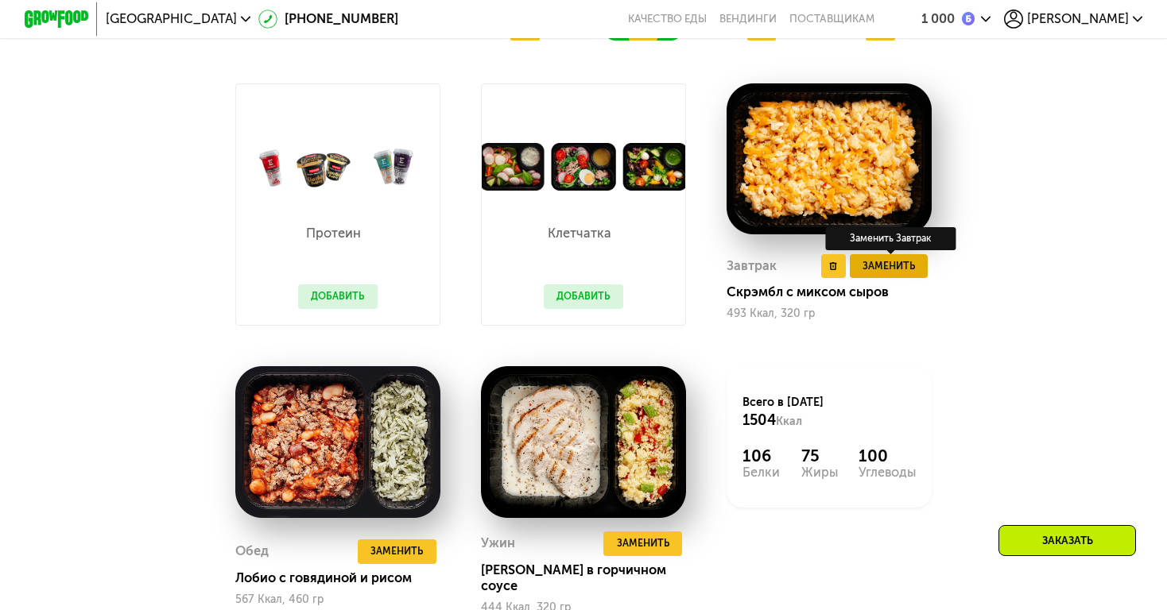
click at [866, 268] on span "Заменить" at bounding box center [888, 266] width 52 height 16
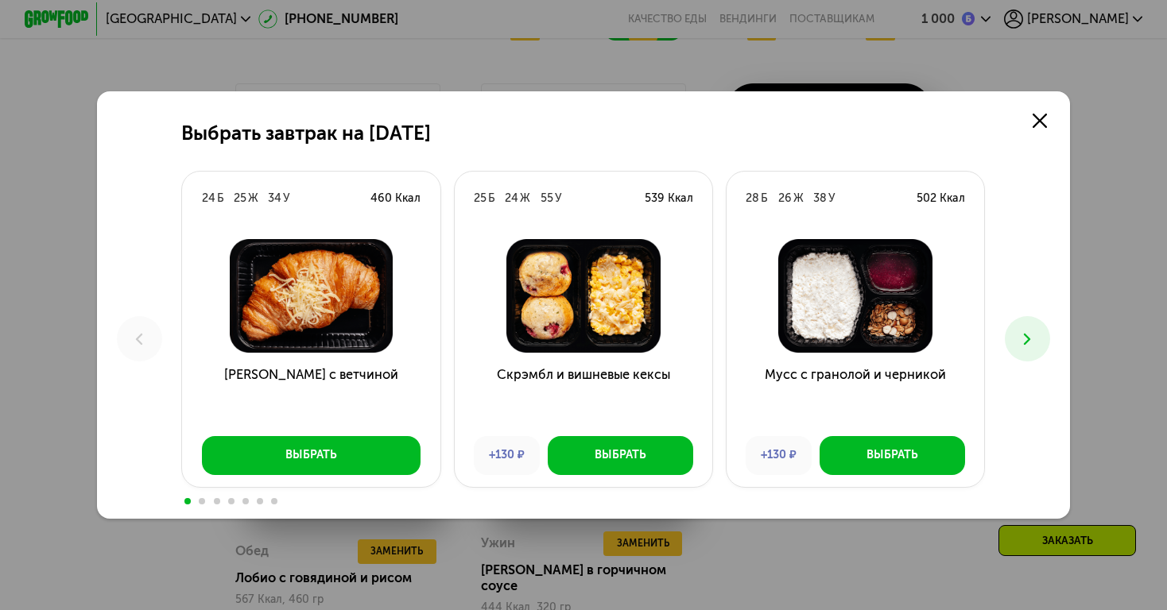
click at [1030, 331] on icon at bounding box center [1026, 339] width 19 height 19
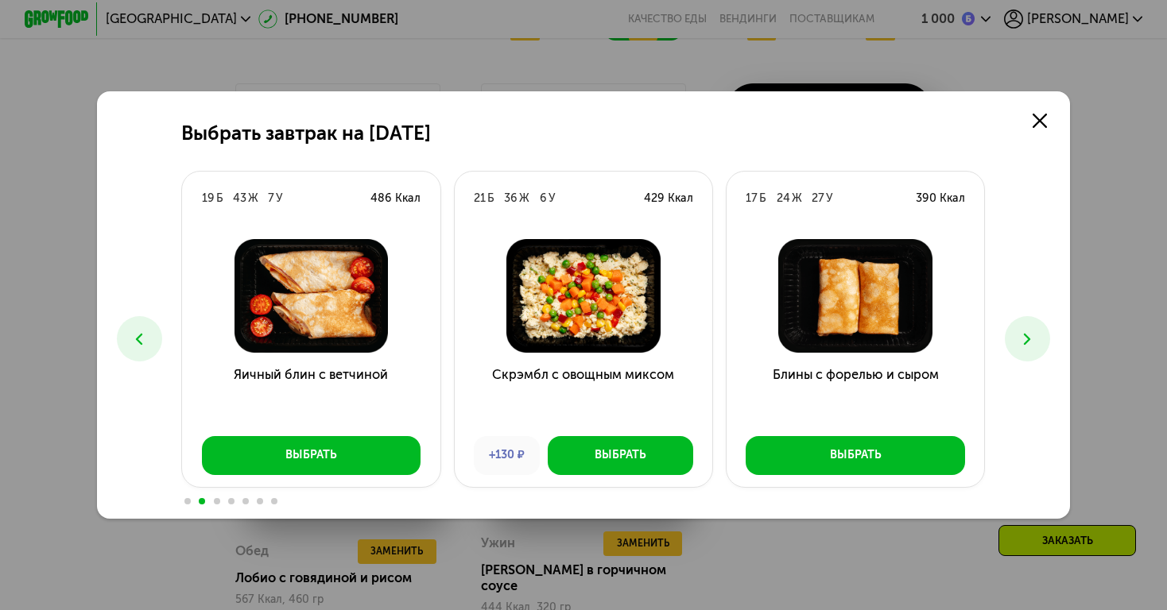
click at [1030, 331] on icon at bounding box center [1026, 339] width 19 height 19
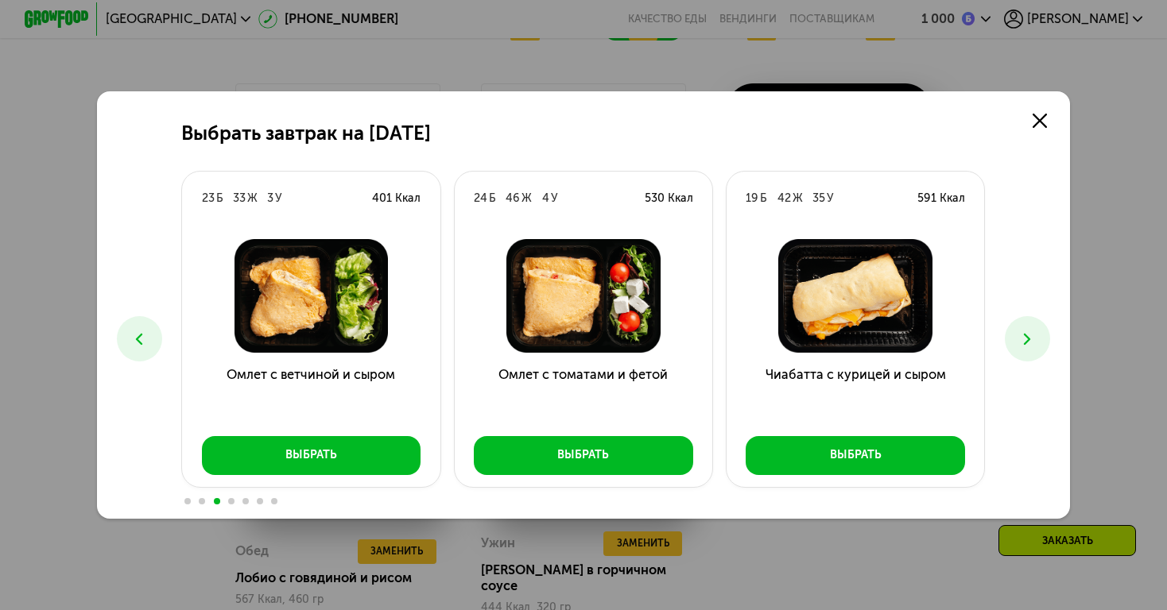
click at [1030, 331] on icon at bounding box center [1026, 339] width 19 height 19
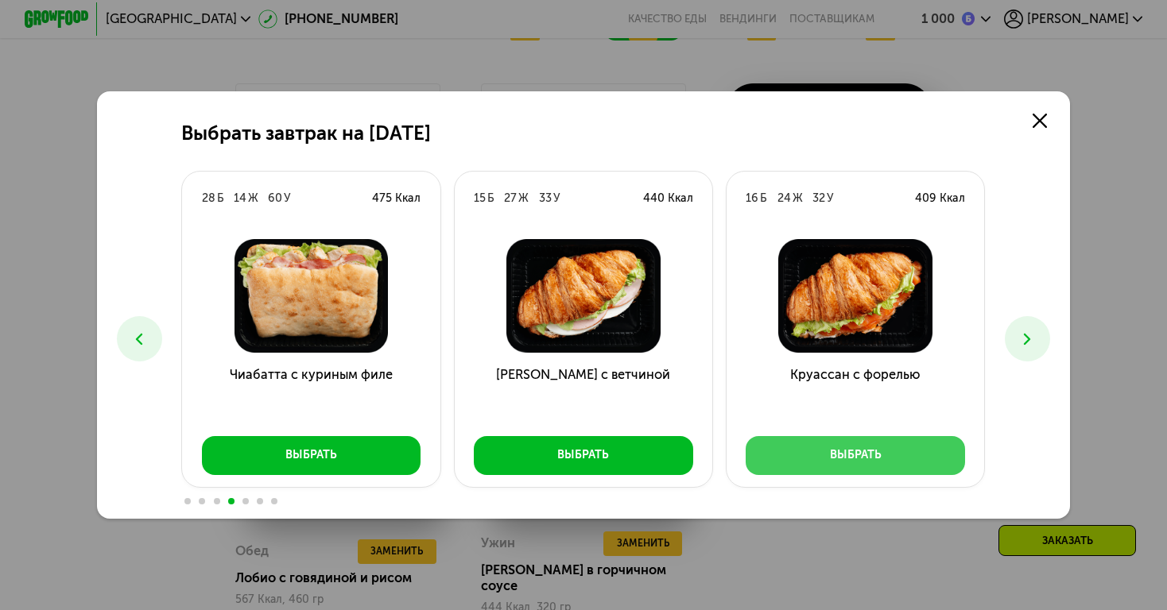
click at [901, 457] on button "Выбрать" at bounding box center [854, 455] width 219 height 39
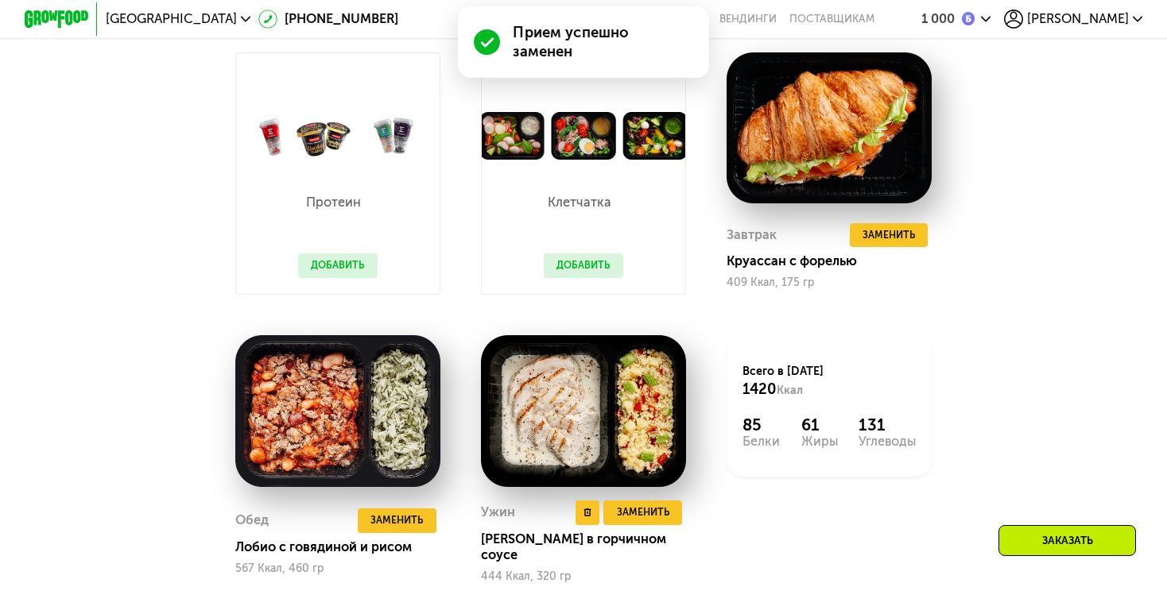
scroll to position [1329, 0]
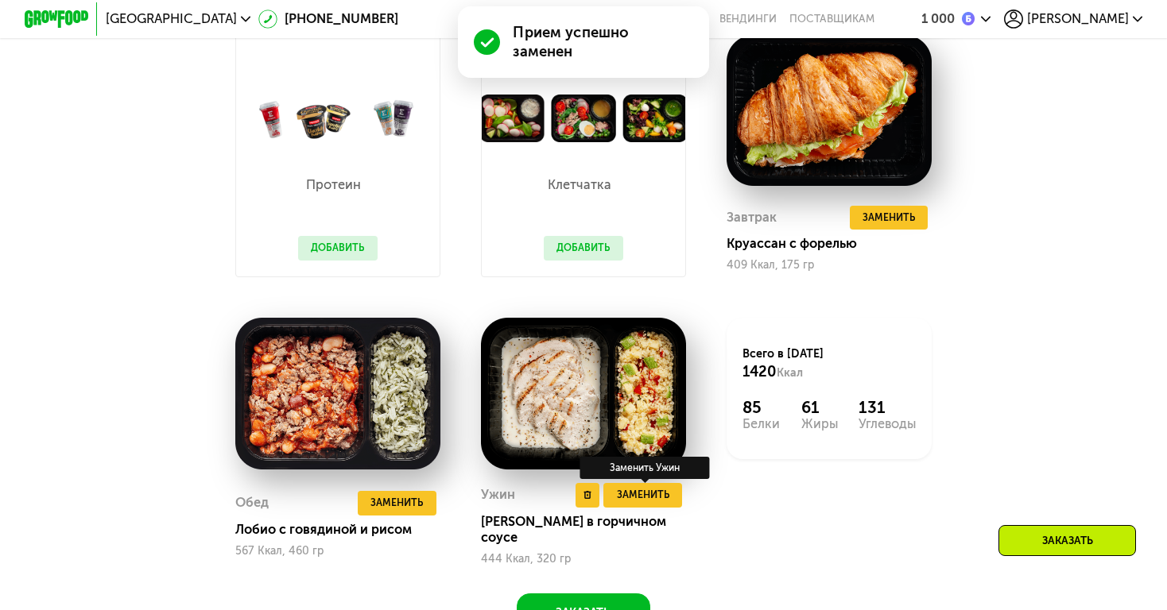
click at [644, 480] on div "Заменить Ужин" at bounding box center [645, 468] width 130 height 23
click at [644, 493] on span "Заменить" at bounding box center [643, 495] width 52 height 16
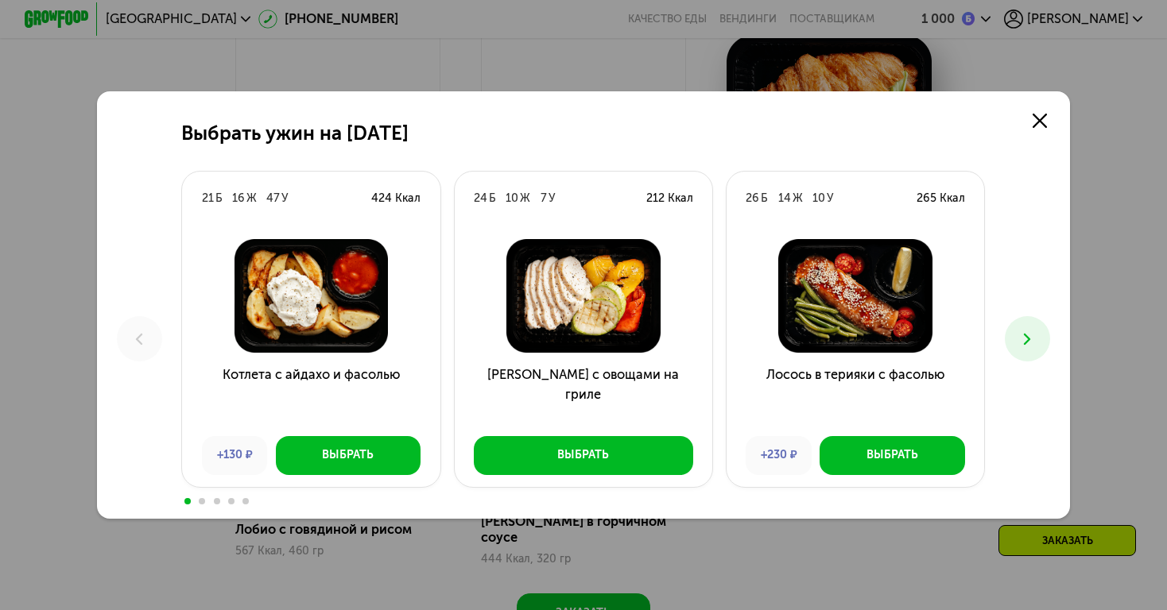
click at [1018, 330] on icon at bounding box center [1026, 339] width 19 height 19
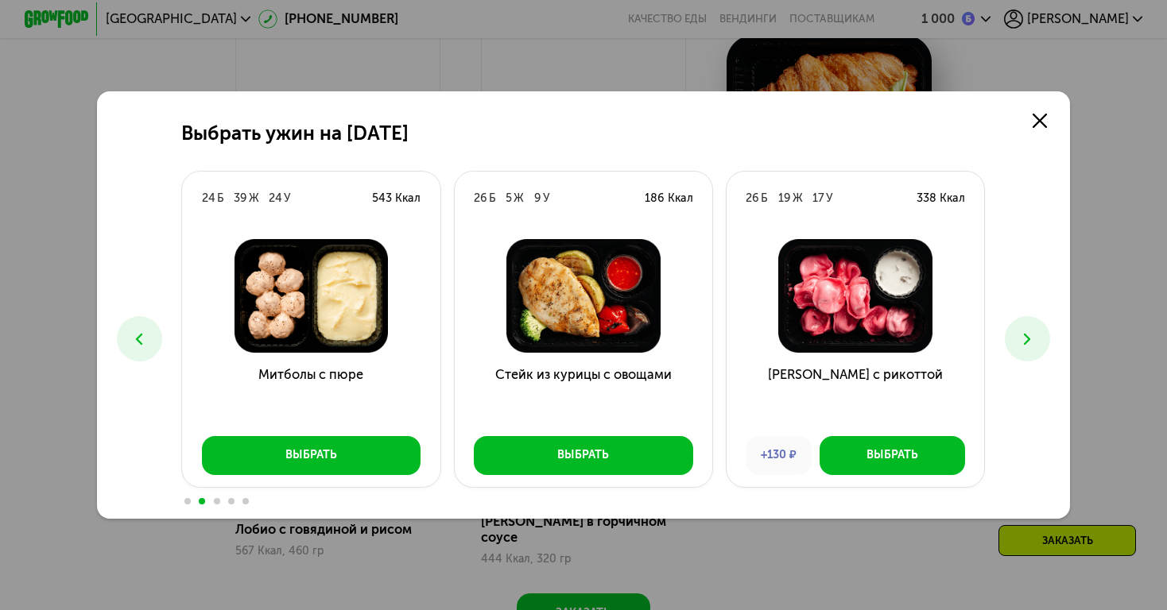
click at [1018, 330] on icon at bounding box center [1026, 339] width 19 height 19
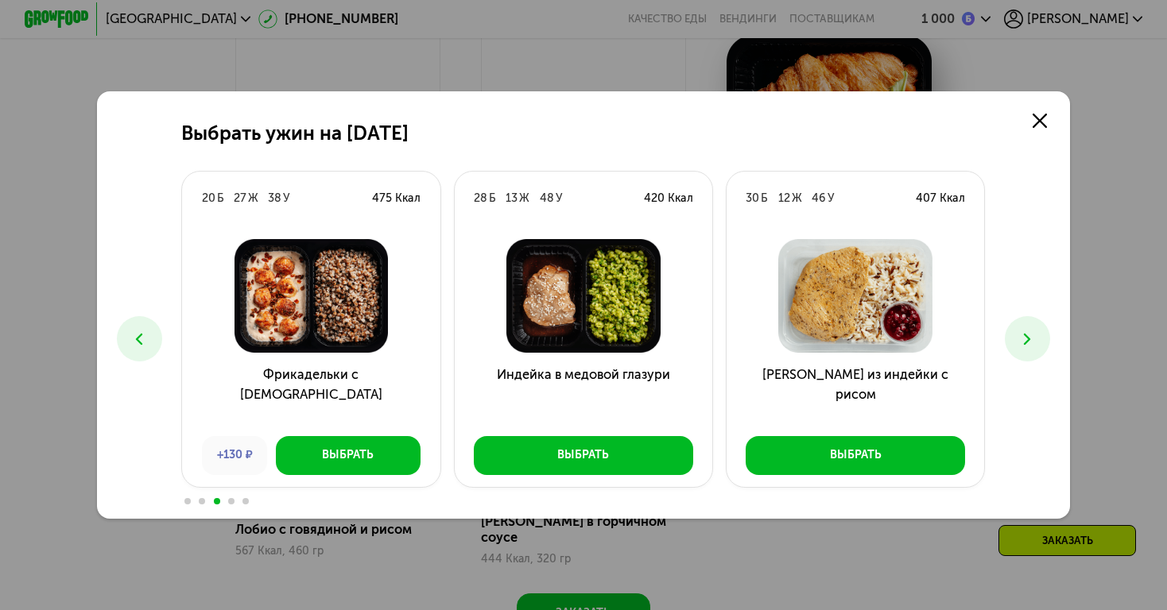
click at [142, 342] on icon at bounding box center [139, 339] width 19 height 19
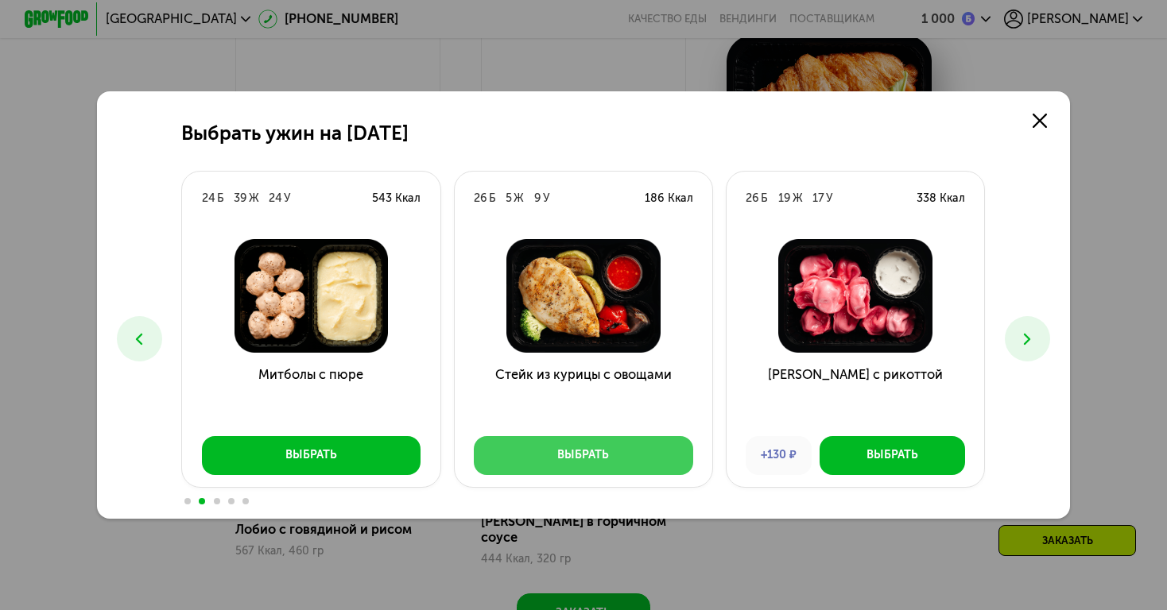
click at [598, 440] on button "Выбрать" at bounding box center [583, 455] width 219 height 39
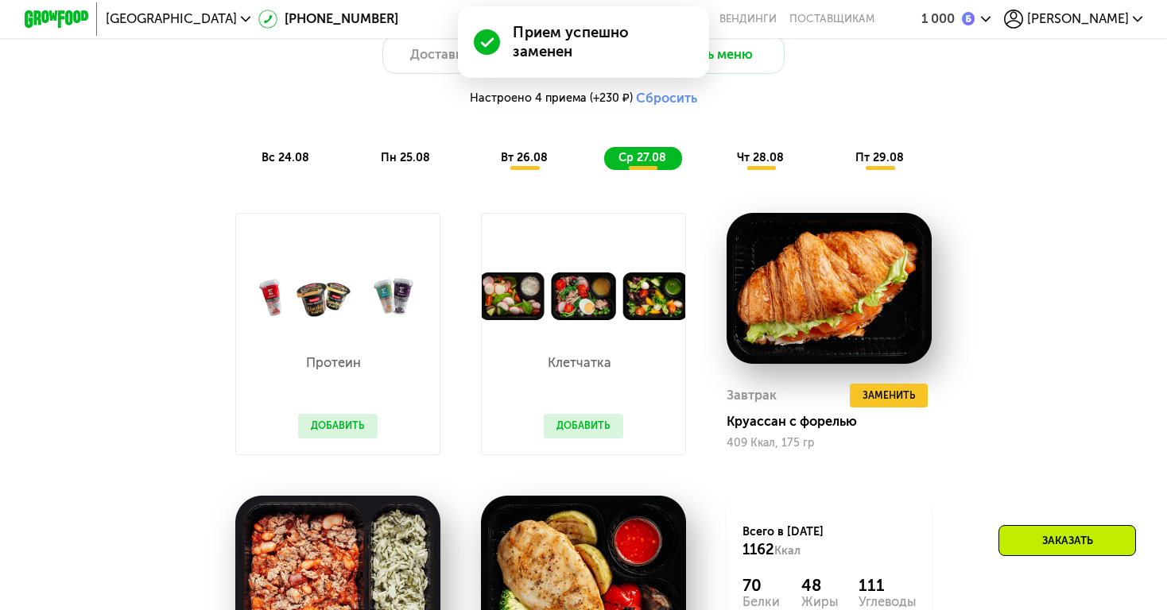
scroll to position [1120, 0]
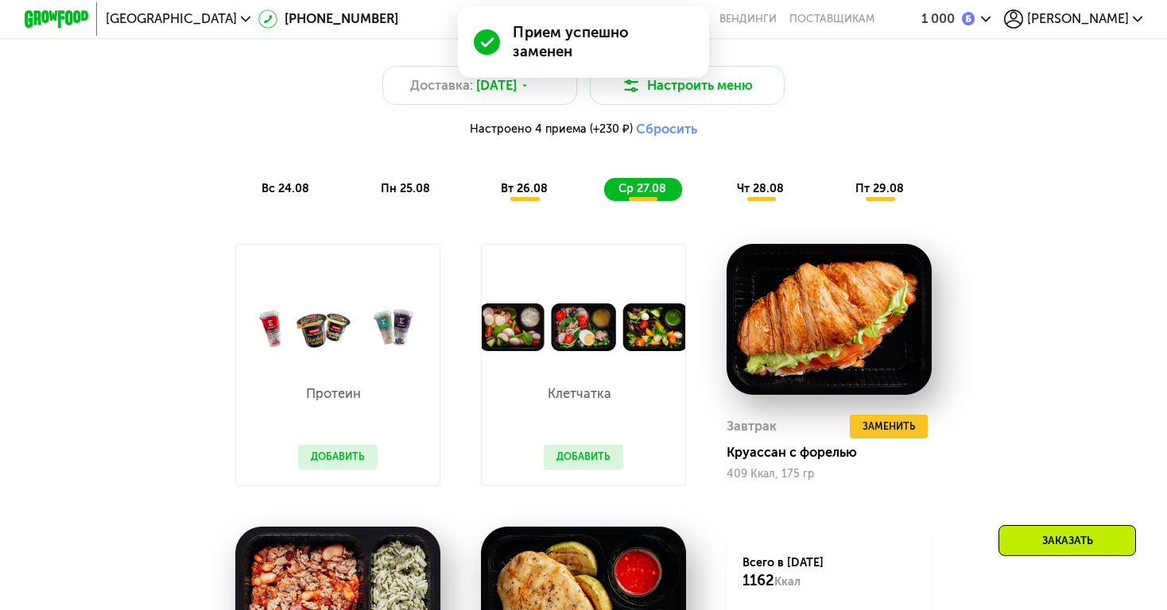
click at [840, 180] on div "чт 28.08" at bounding box center [879, 189] width 79 height 23
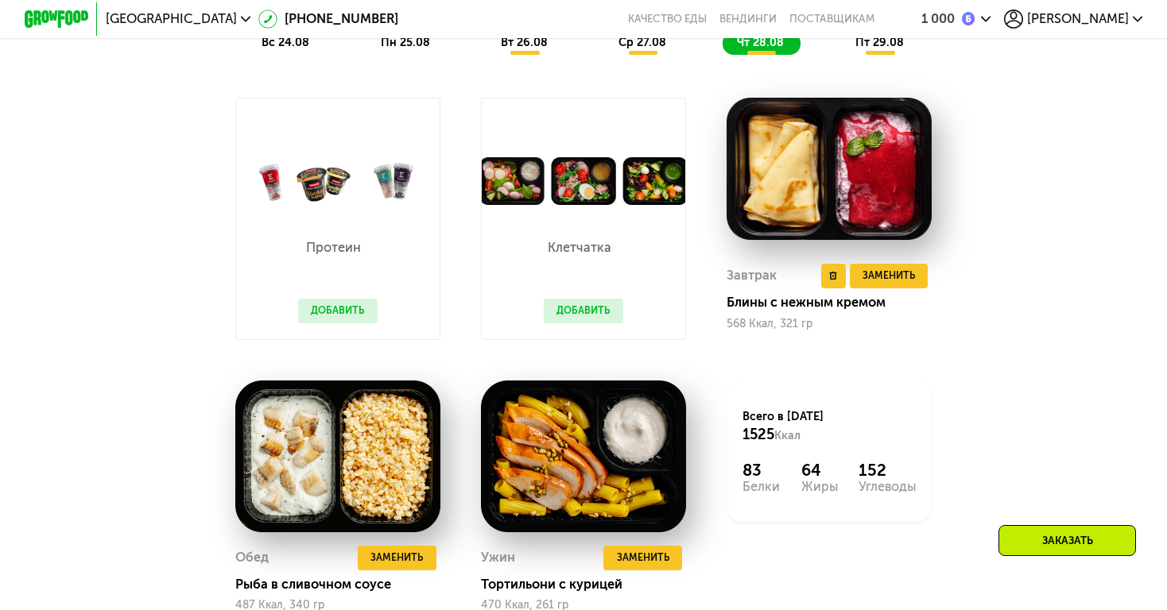
scroll to position [1270, 0]
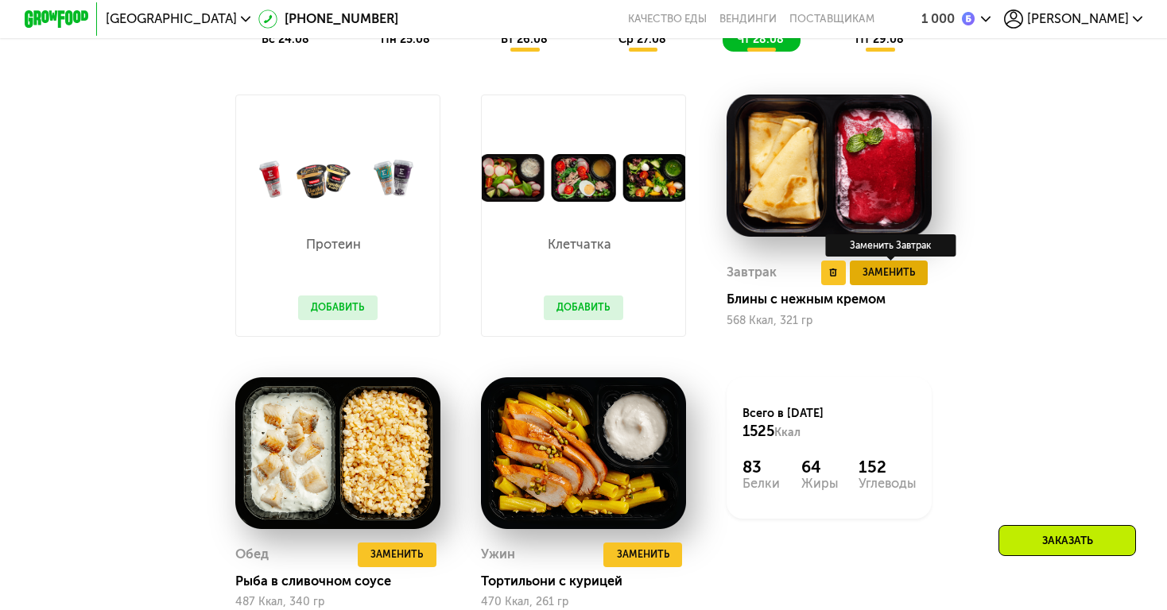
click at [880, 265] on span "Заменить" at bounding box center [888, 273] width 52 height 16
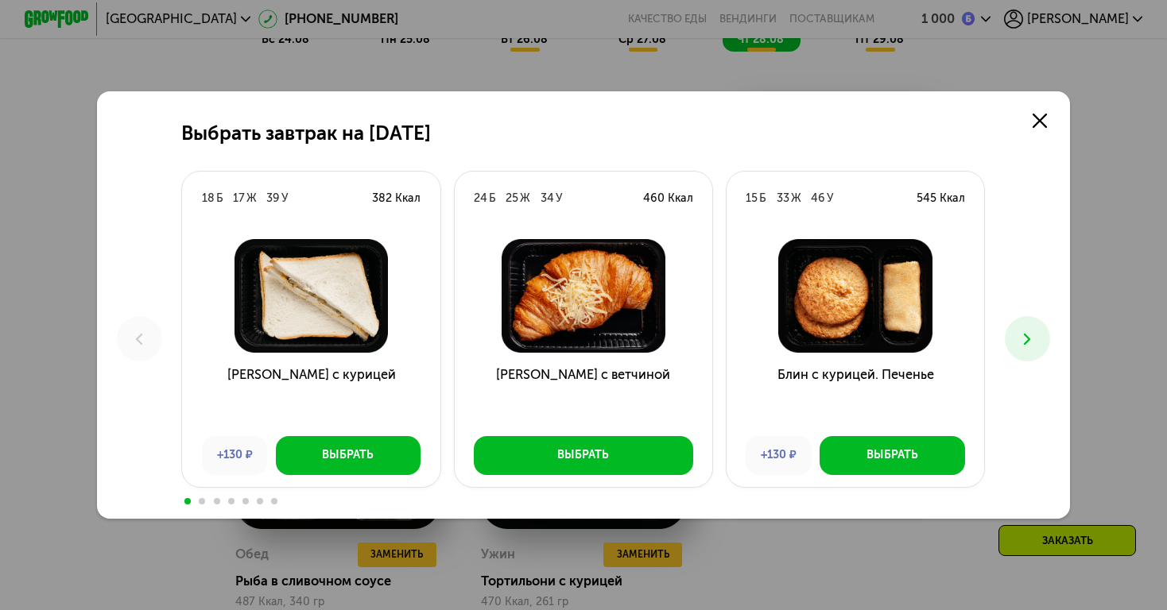
click at [1021, 342] on icon at bounding box center [1026, 339] width 19 height 19
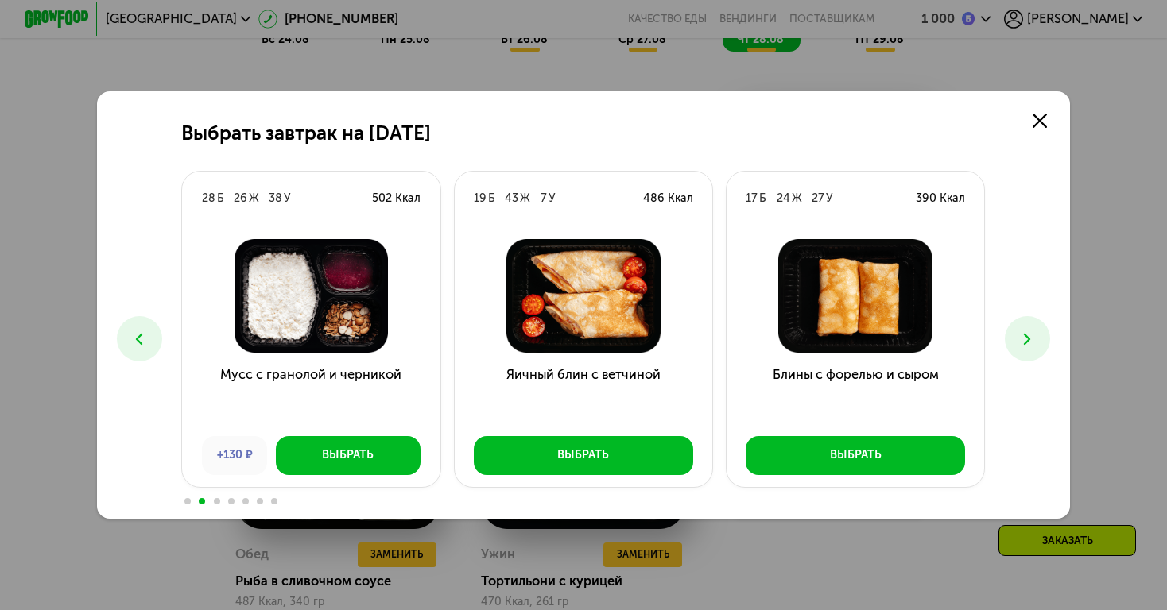
click at [1021, 342] on icon at bounding box center [1026, 339] width 19 height 19
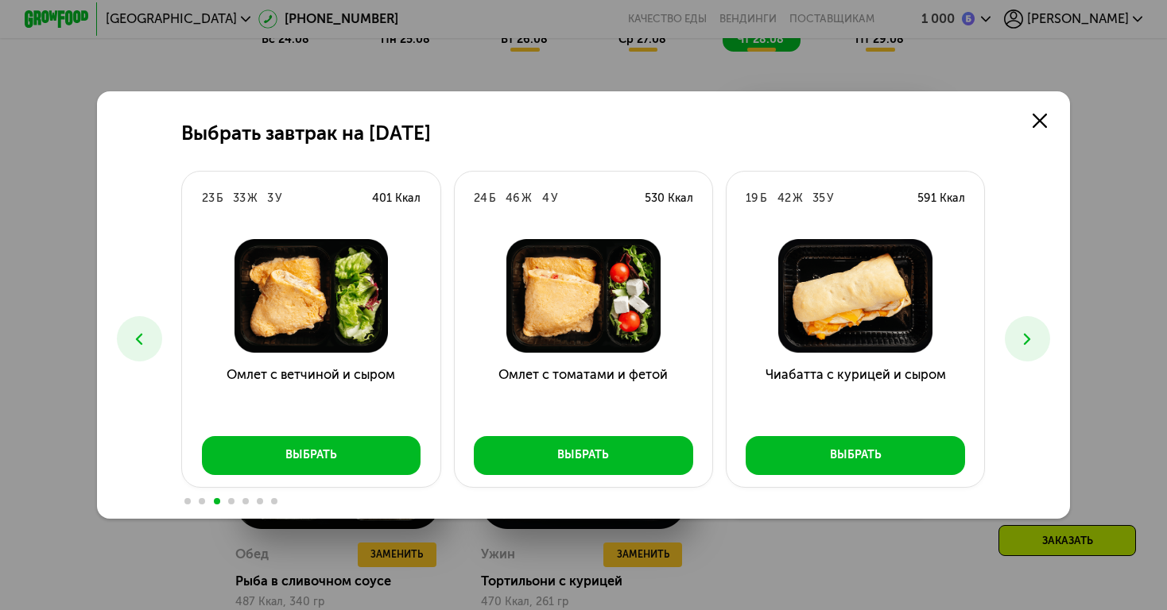
click at [1021, 342] on icon at bounding box center [1026, 339] width 19 height 19
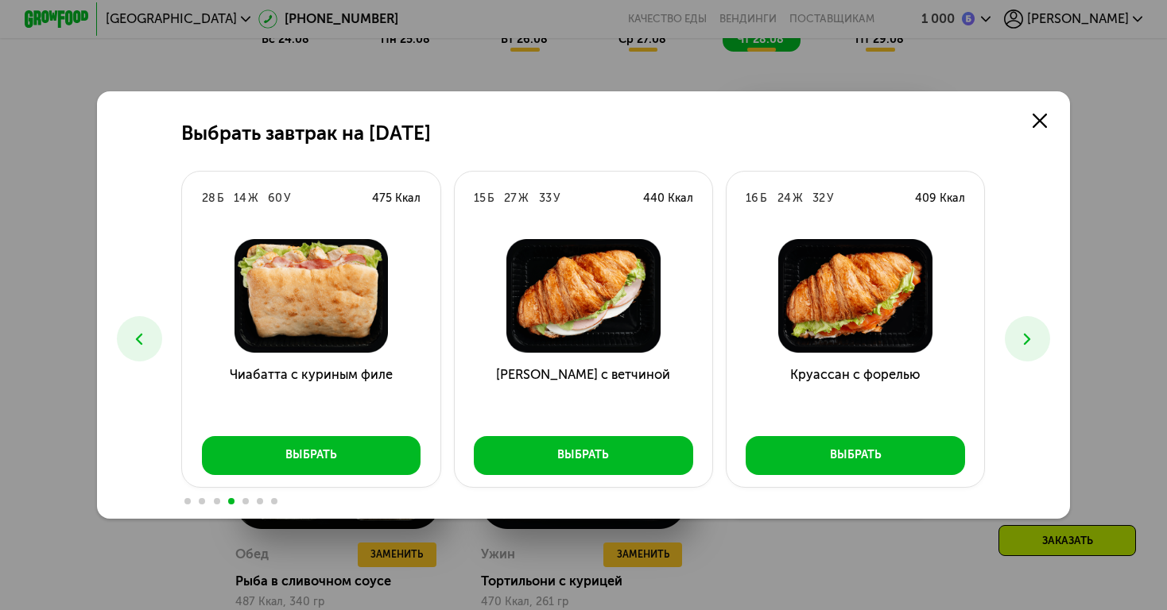
click at [1021, 342] on icon at bounding box center [1026, 339] width 19 height 19
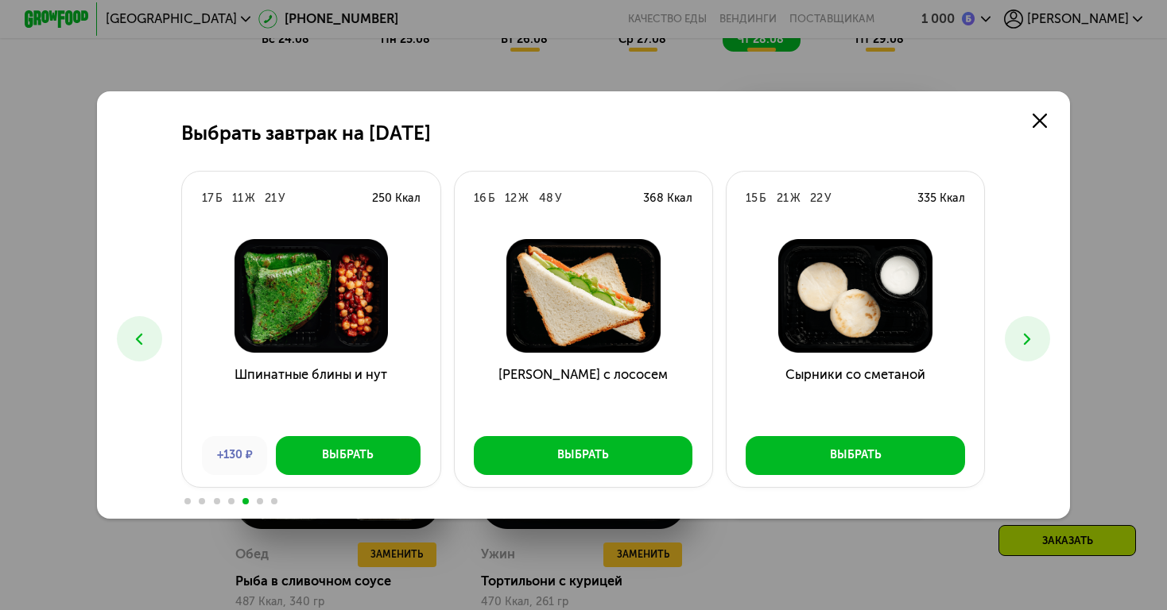
click at [1021, 342] on icon at bounding box center [1026, 339] width 19 height 19
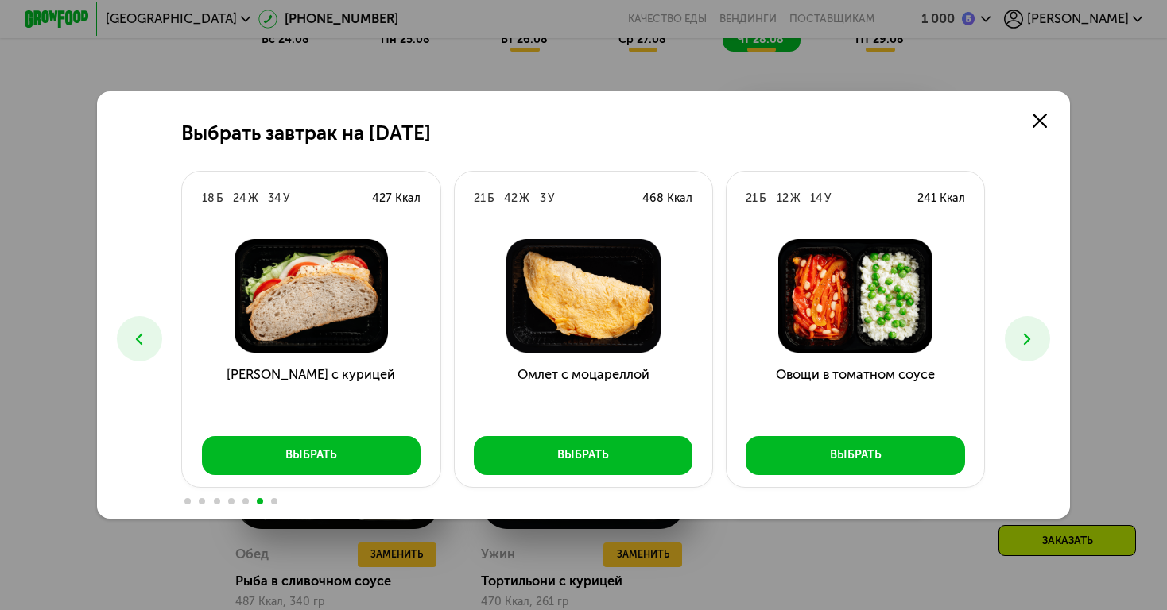
click at [1021, 342] on icon at bounding box center [1026, 339] width 19 height 19
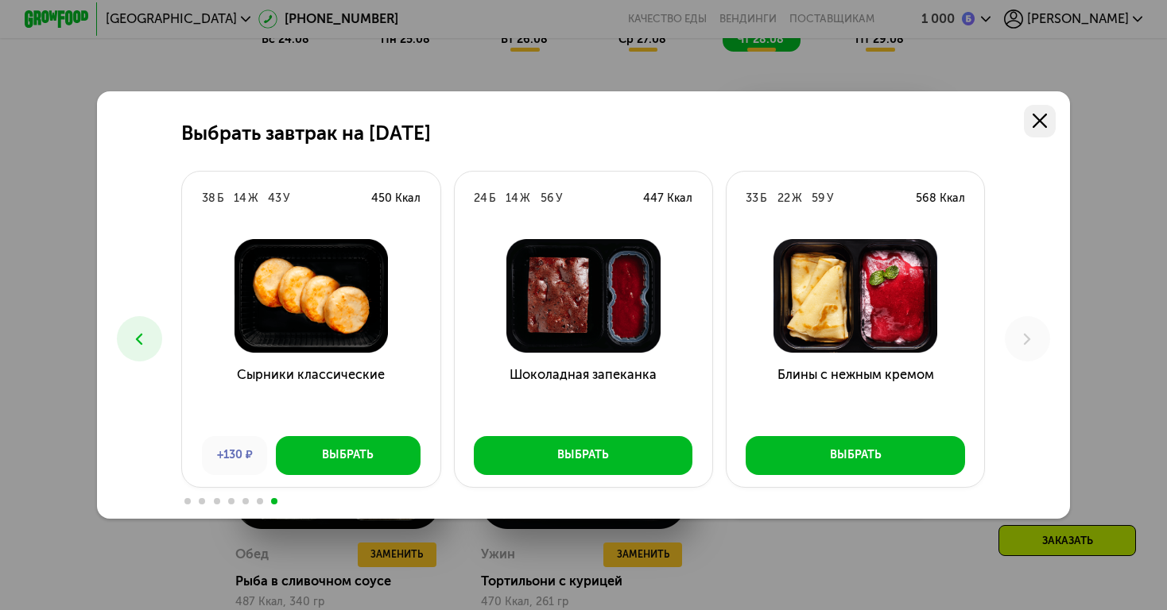
click at [1041, 122] on use at bounding box center [1039, 121] width 14 height 14
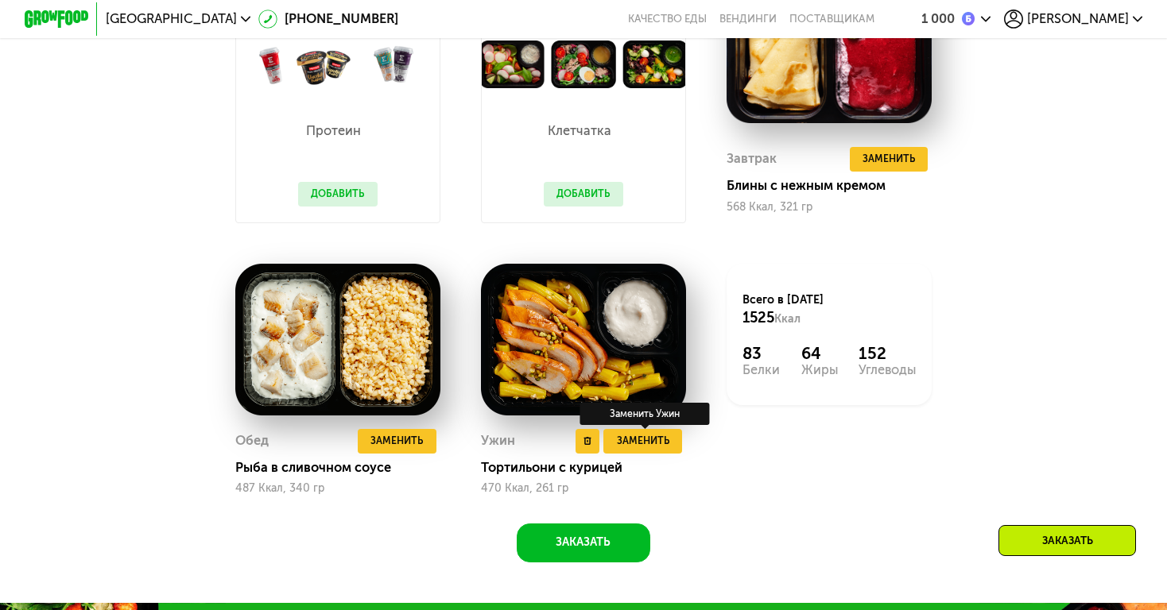
scroll to position [1380, 0]
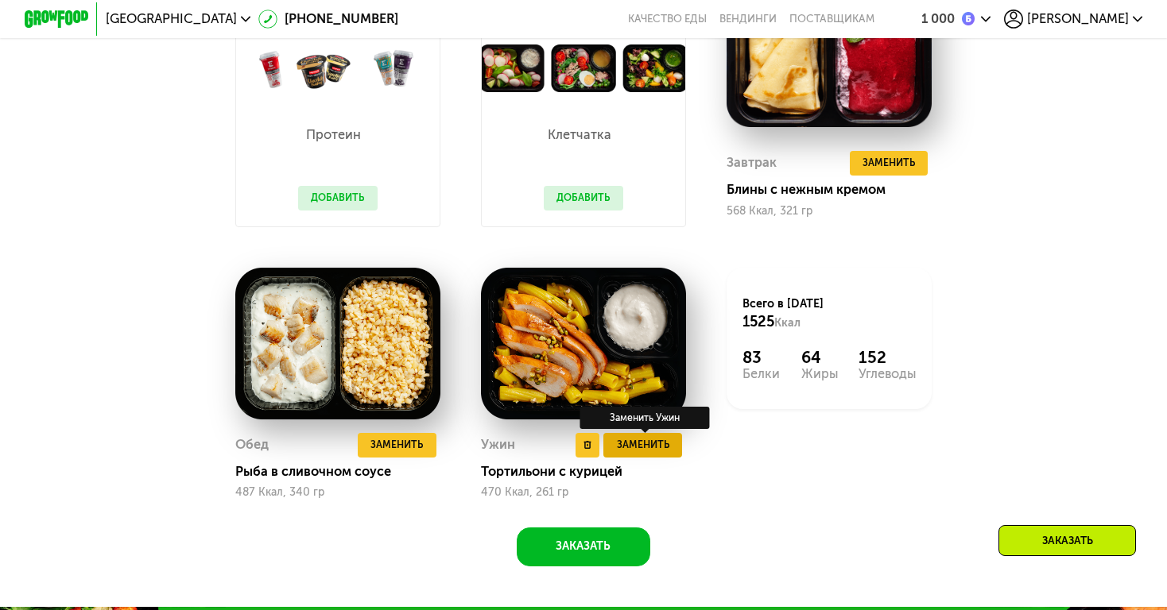
click at [638, 450] on span "Заменить" at bounding box center [643, 445] width 52 height 16
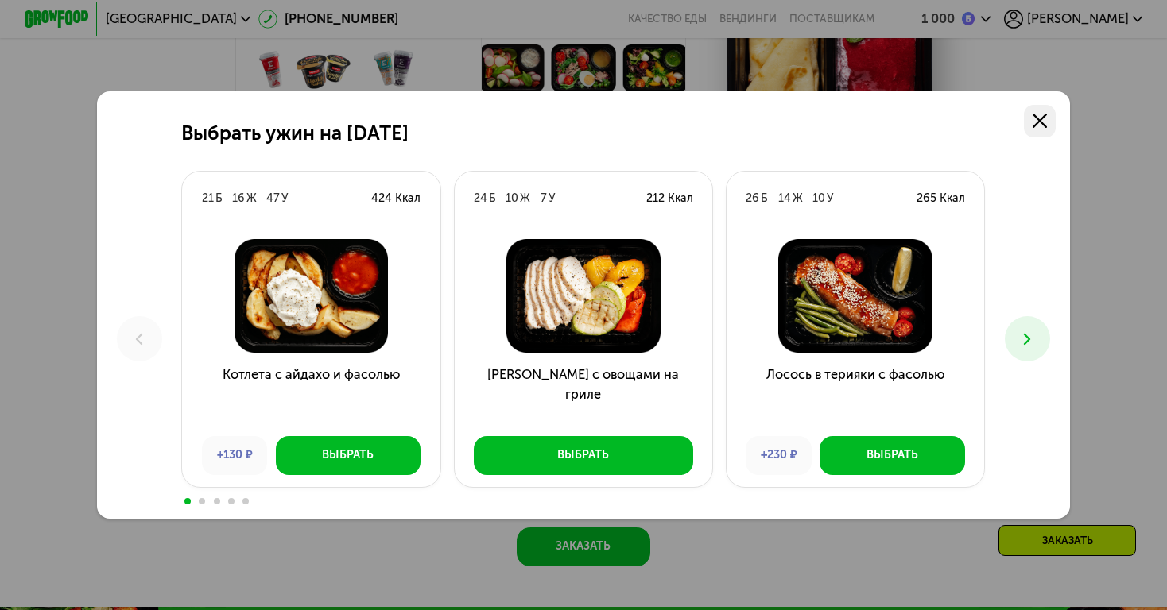
click at [1051, 123] on link at bounding box center [1040, 121] width 33 height 33
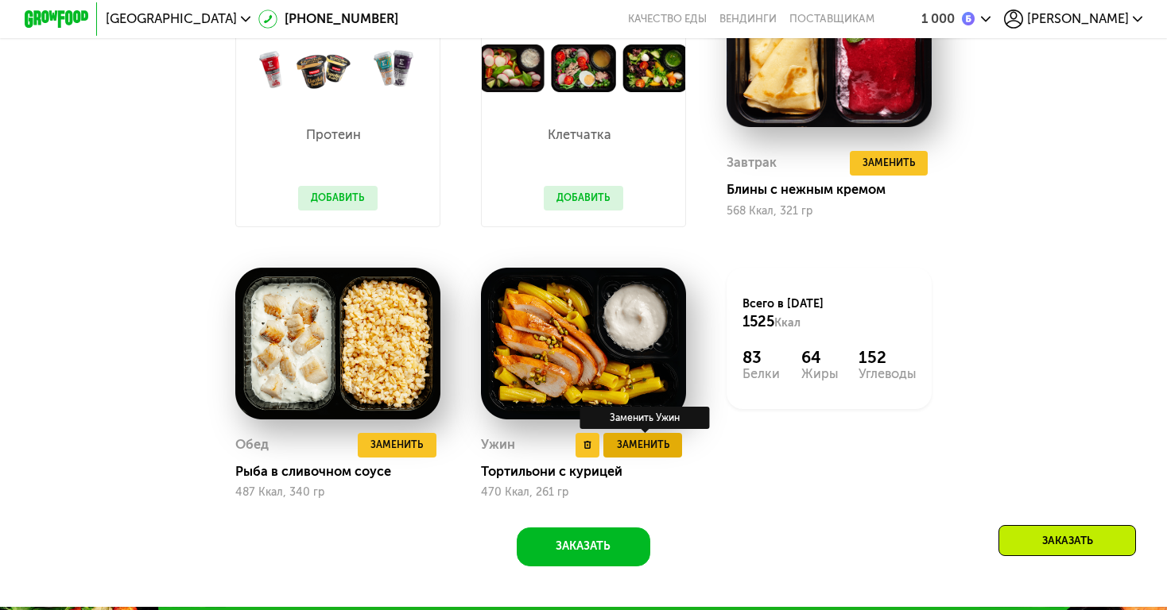
click at [652, 447] on span "Заменить" at bounding box center [643, 445] width 52 height 16
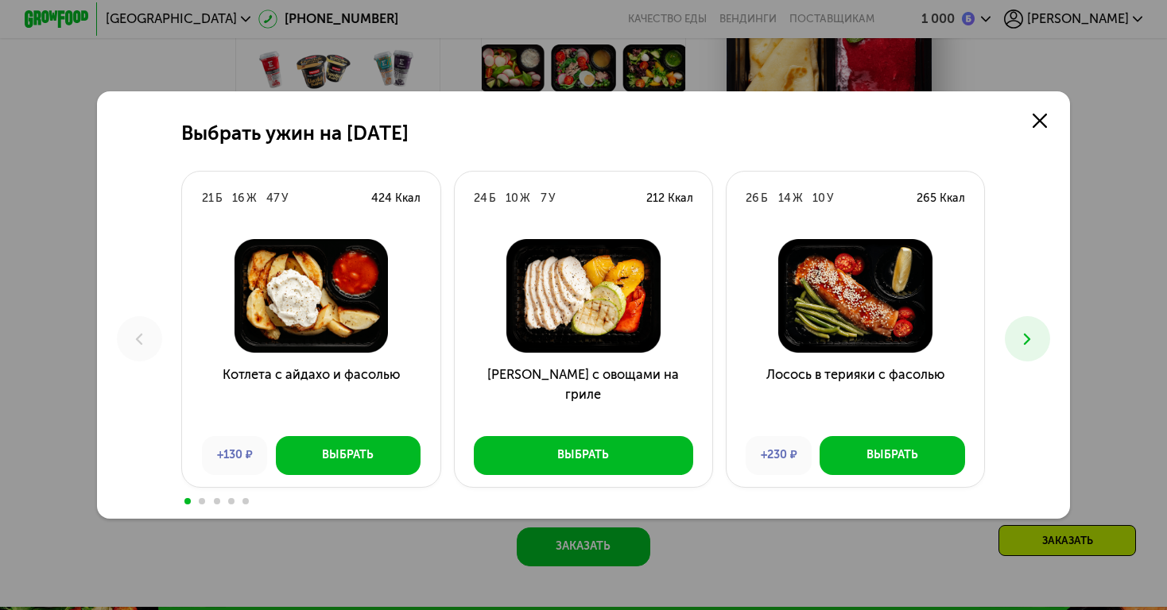
click at [1035, 341] on icon at bounding box center [1026, 339] width 19 height 19
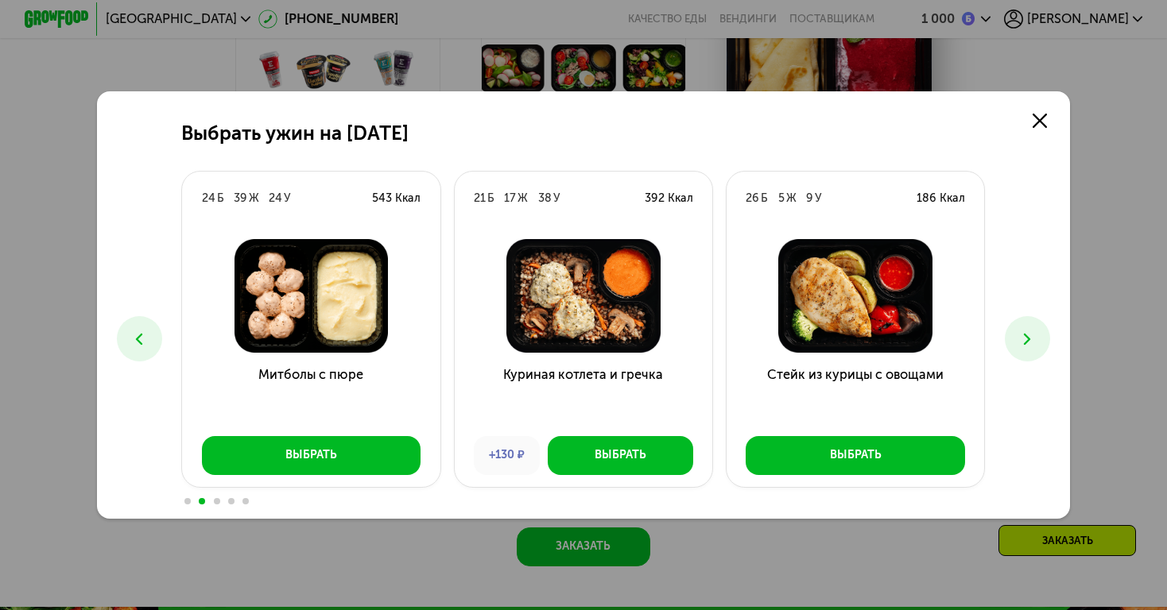
click at [1035, 341] on icon at bounding box center [1026, 339] width 19 height 19
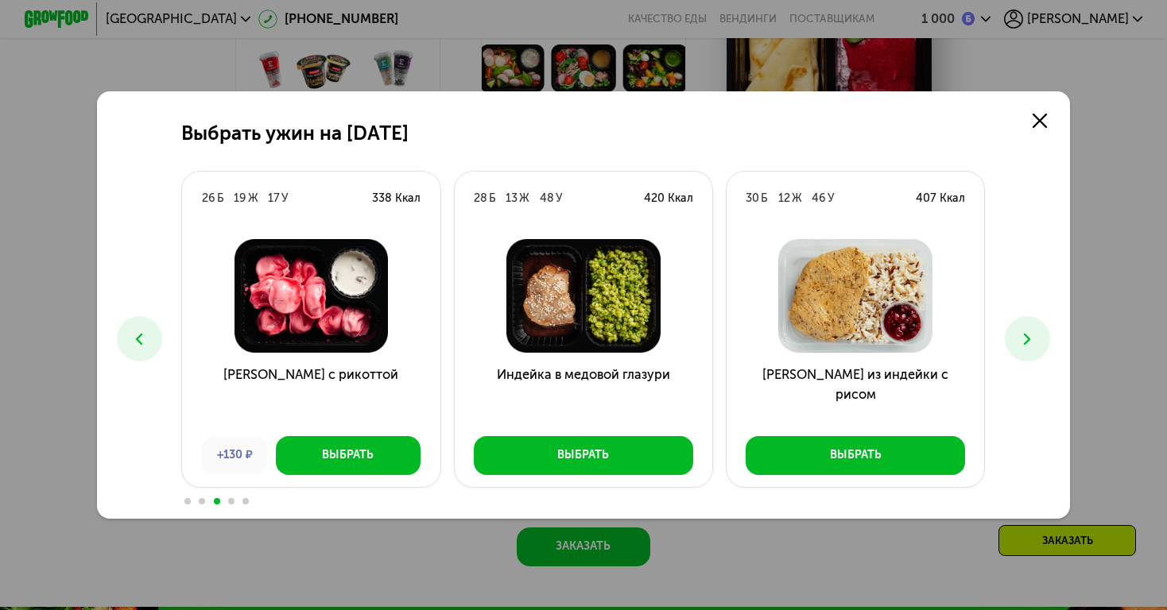
click at [1035, 341] on icon at bounding box center [1026, 339] width 19 height 19
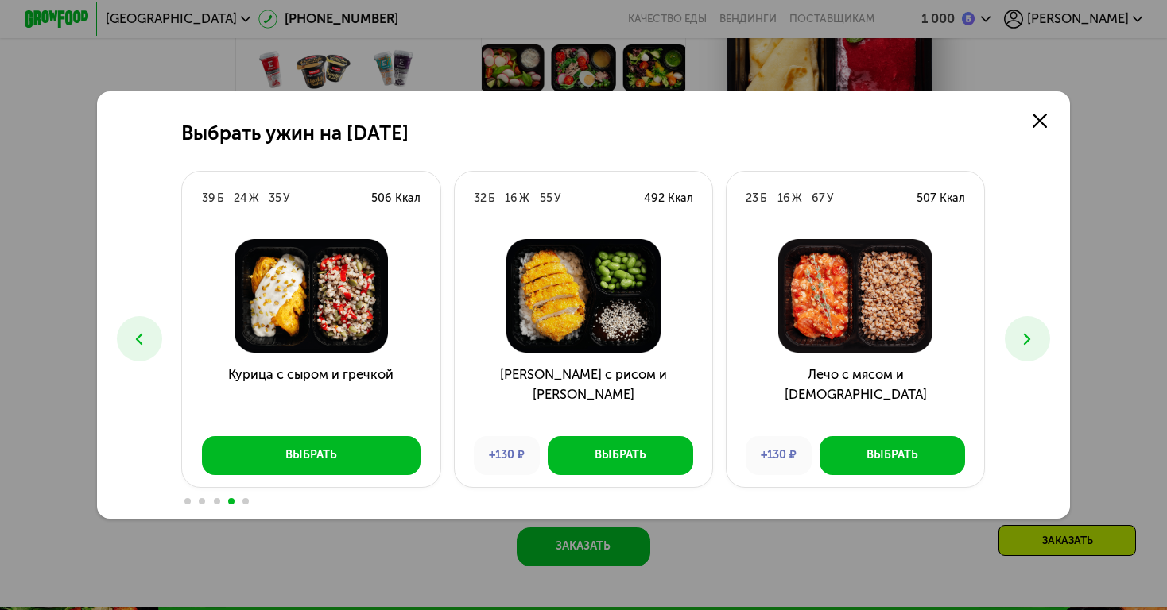
click at [1035, 341] on icon at bounding box center [1026, 339] width 19 height 19
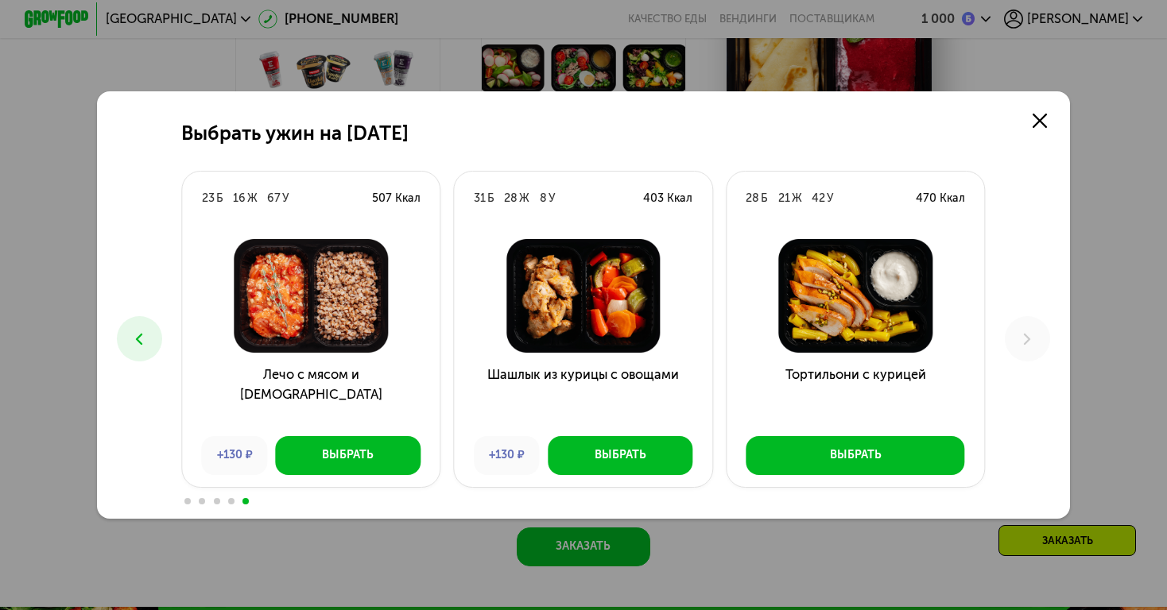
click at [140, 339] on icon at bounding box center [139, 339] width 19 height 19
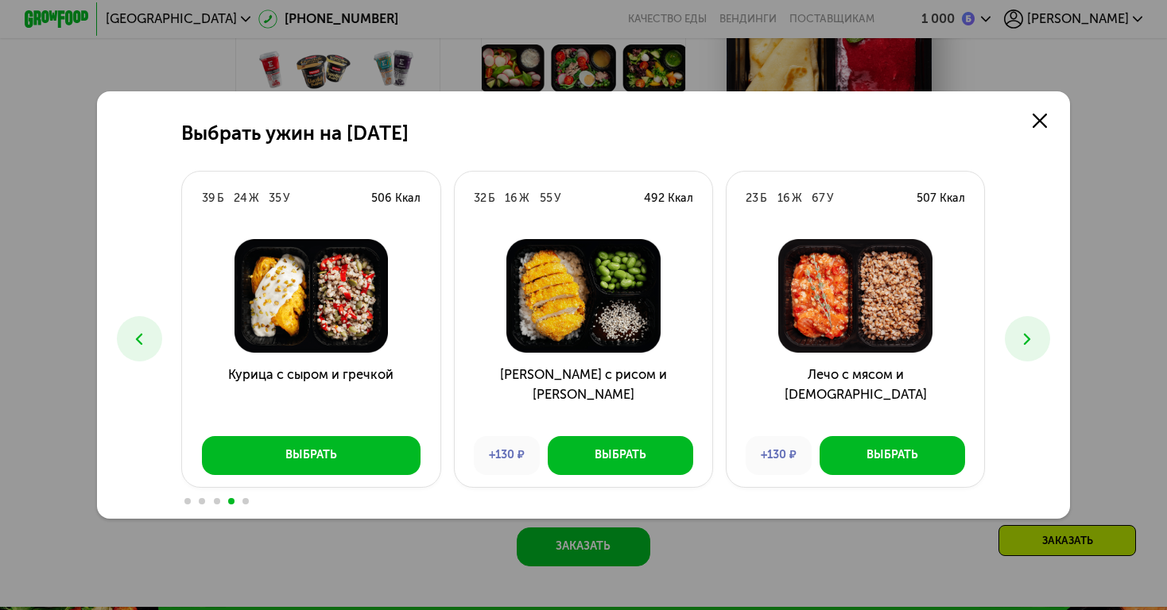
click at [140, 339] on icon at bounding box center [139, 339] width 19 height 19
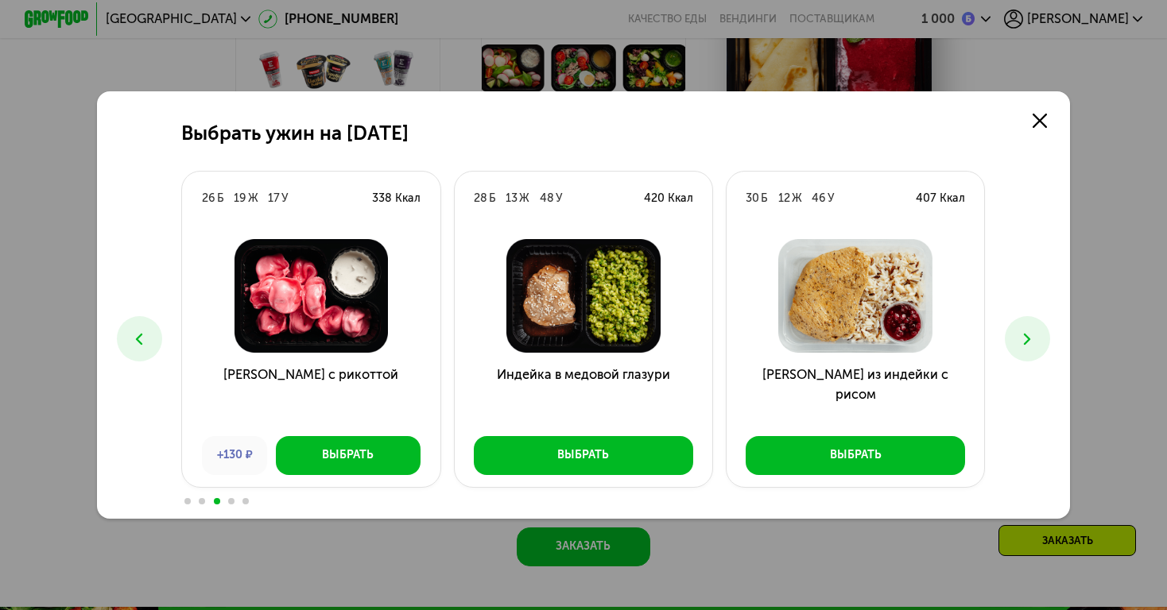
click at [140, 339] on icon at bounding box center [139, 339] width 19 height 19
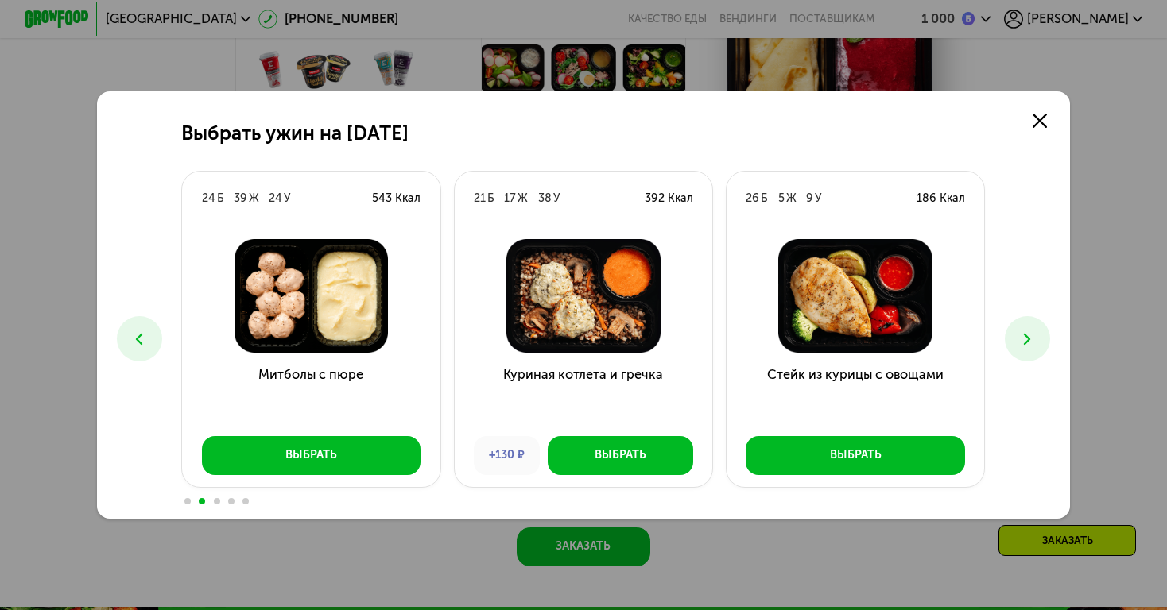
click at [140, 339] on icon at bounding box center [139, 339] width 19 height 19
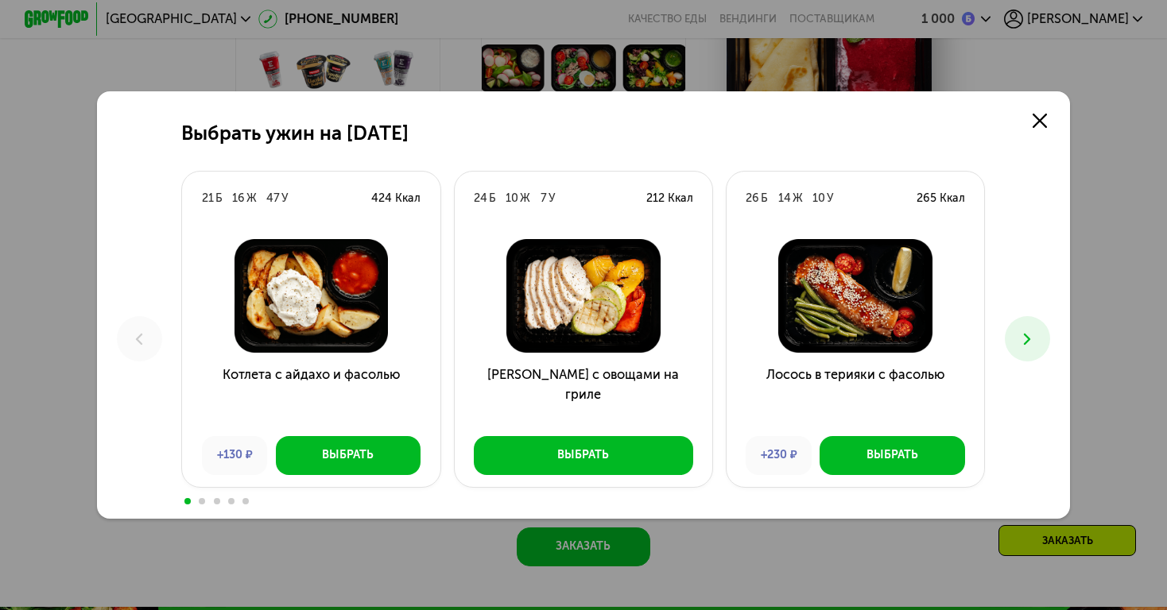
click at [1040, 333] on button at bounding box center [1026, 338] width 45 height 45
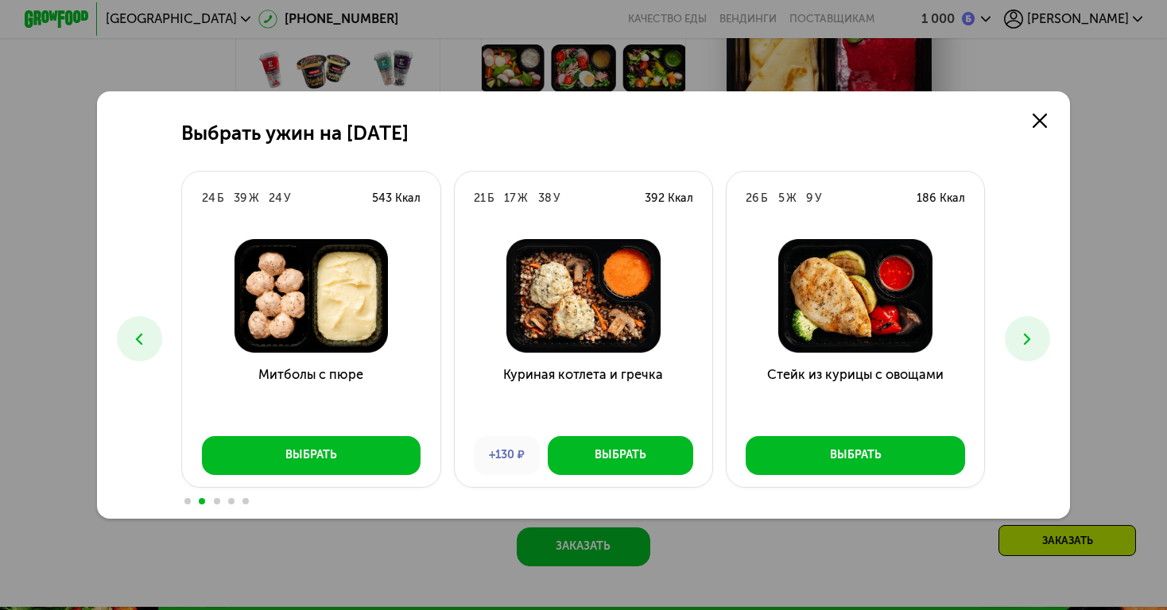
click at [1040, 333] on button at bounding box center [1026, 338] width 45 height 45
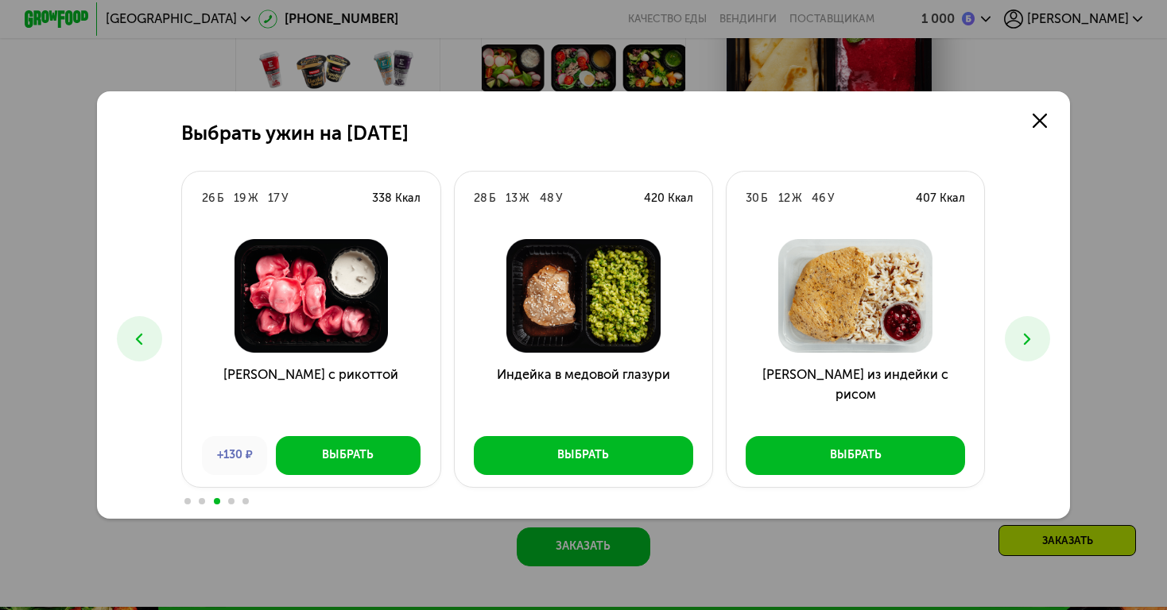
click at [1033, 338] on icon at bounding box center [1026, 339] width 19 height 19
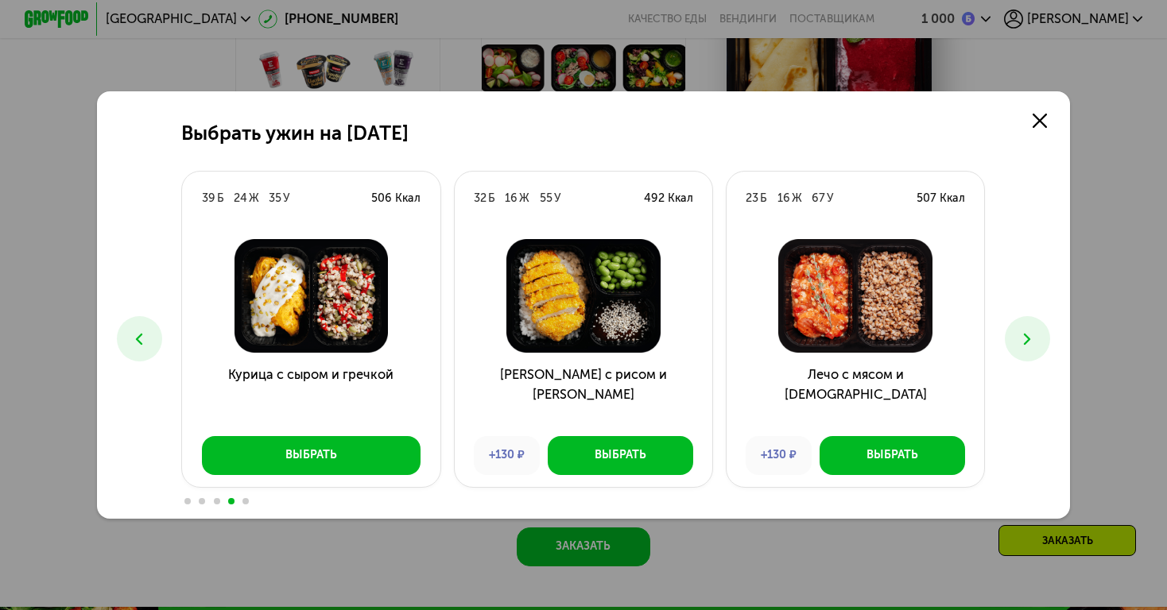
click at [1033, 338] on icon at bounding box center [1026, 339] width 19 height 19
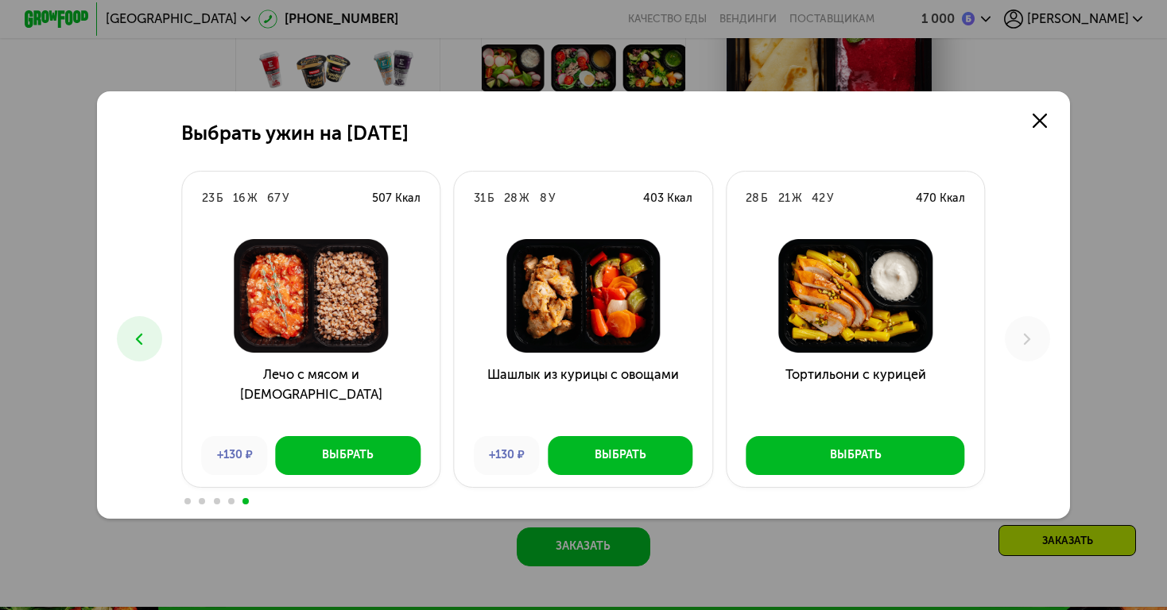
click at [142, 333] on icon at bounding box center [139, 339] width 19 height 19
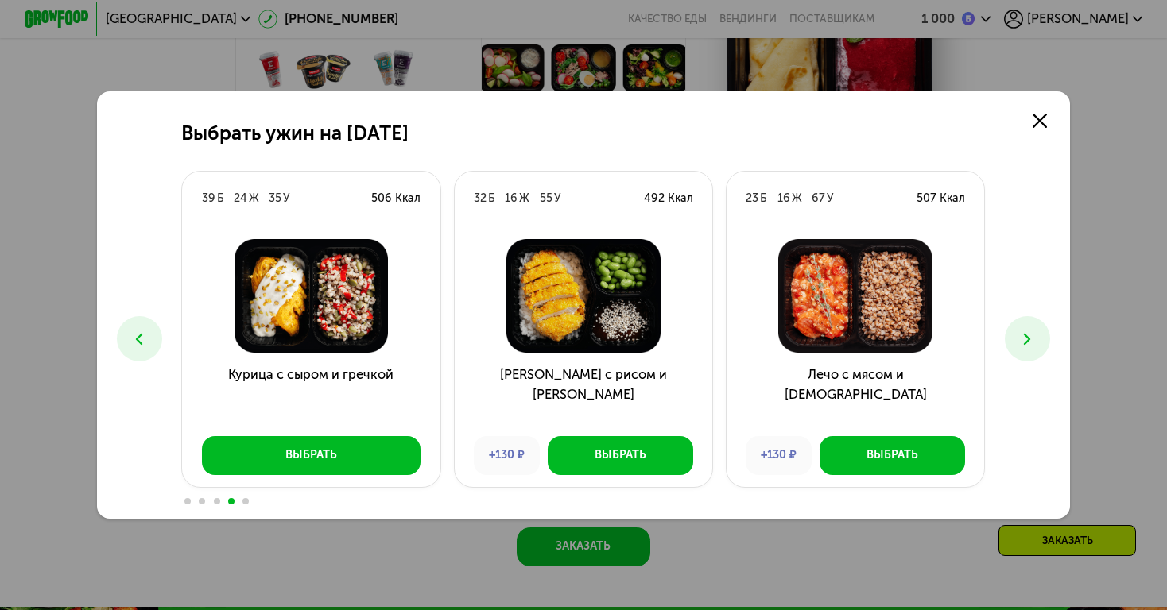
click at [142, 333] on icon at bounding box center [139, 339] width 19 height 19
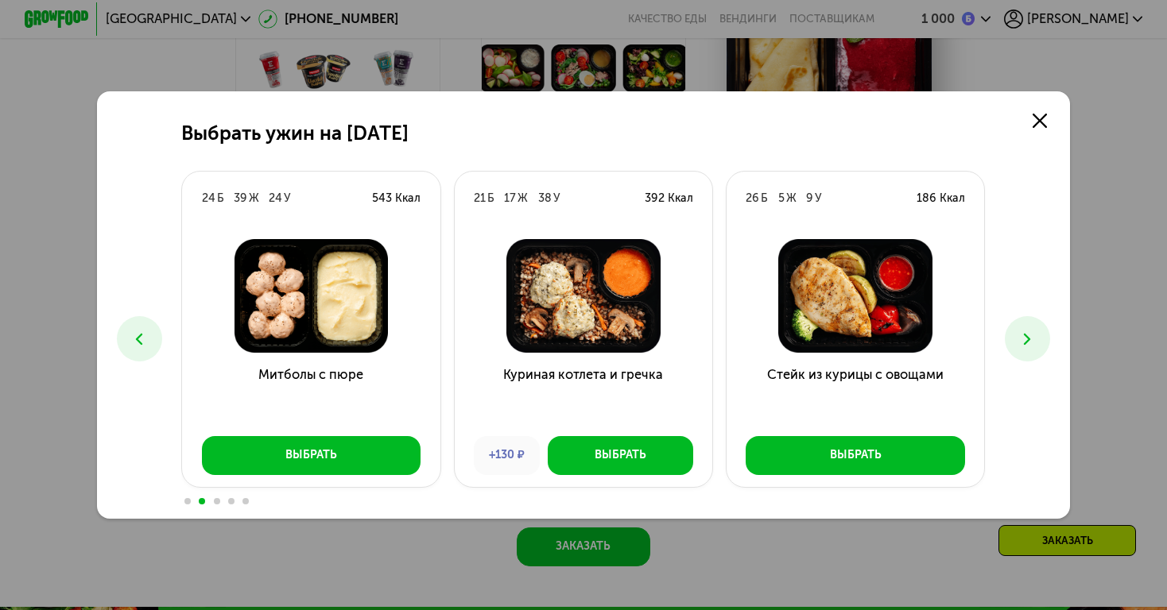
click at [142, 333] on icon at bounding box center [139, 339] width 19 height 19
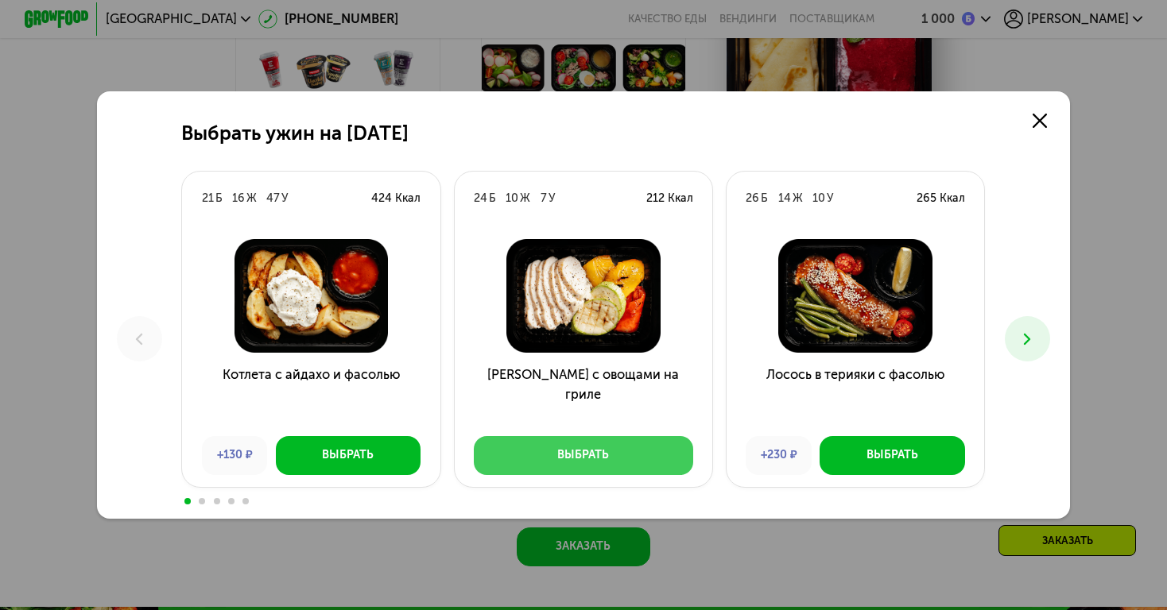
click at [541, 462] on button "Выбрать" at bounding box center [583, 455] width 219 height 39
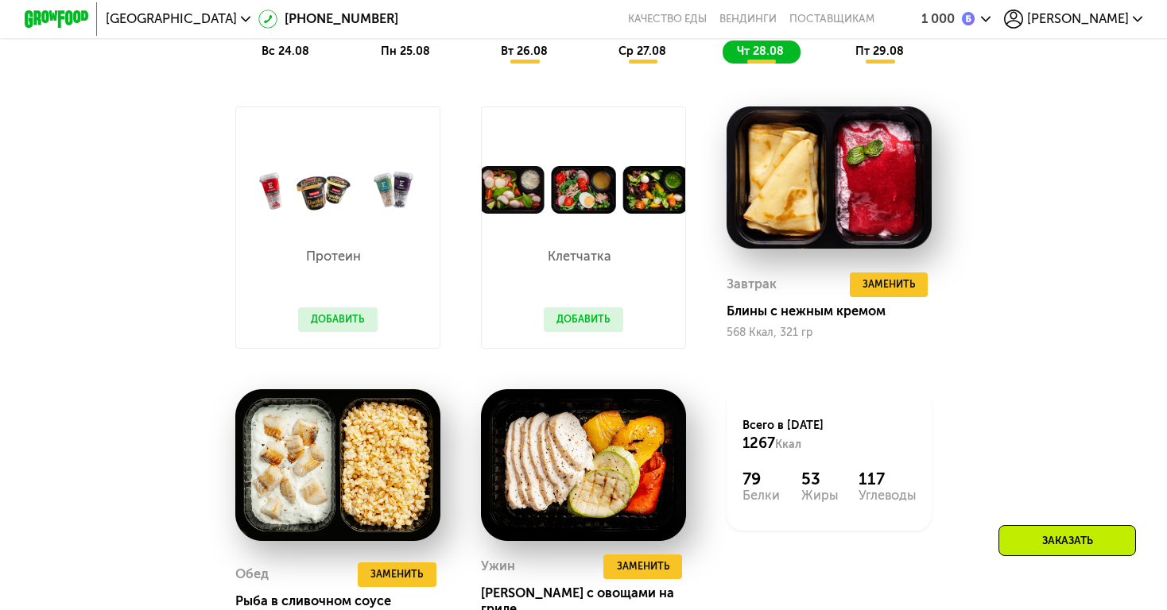
scroll to position [1185, 0]
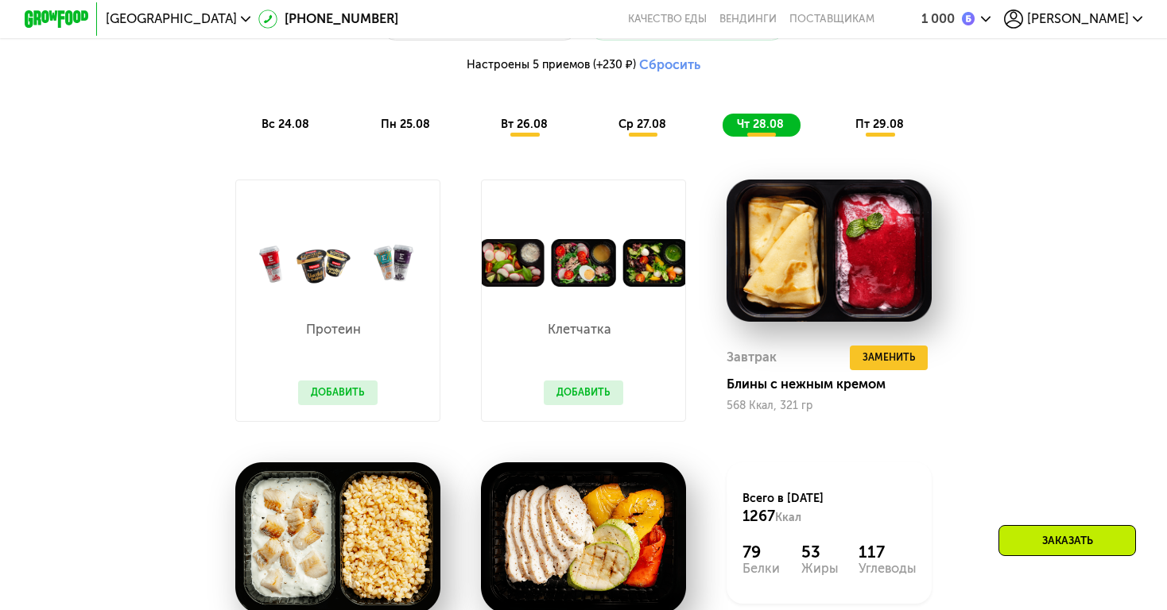
click at [882, 132] on div "пт 29.08" at bounding box center [879, 125] width 79 height 23
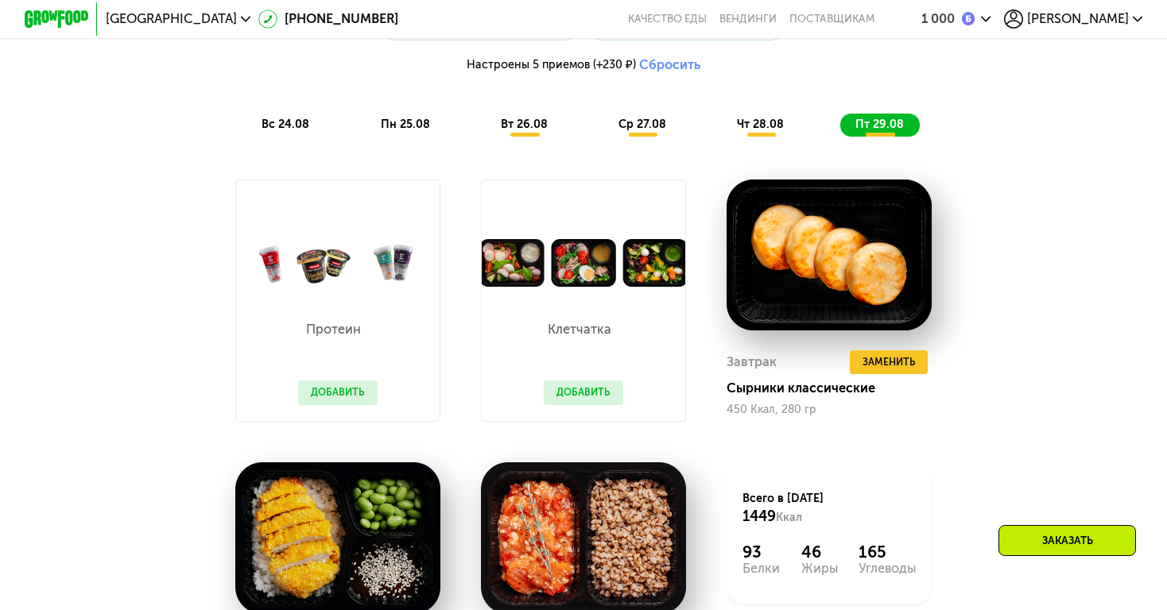
click at [740, 122] on span "чт 28.08" at bounding box center [760, 125] width 47 height 14
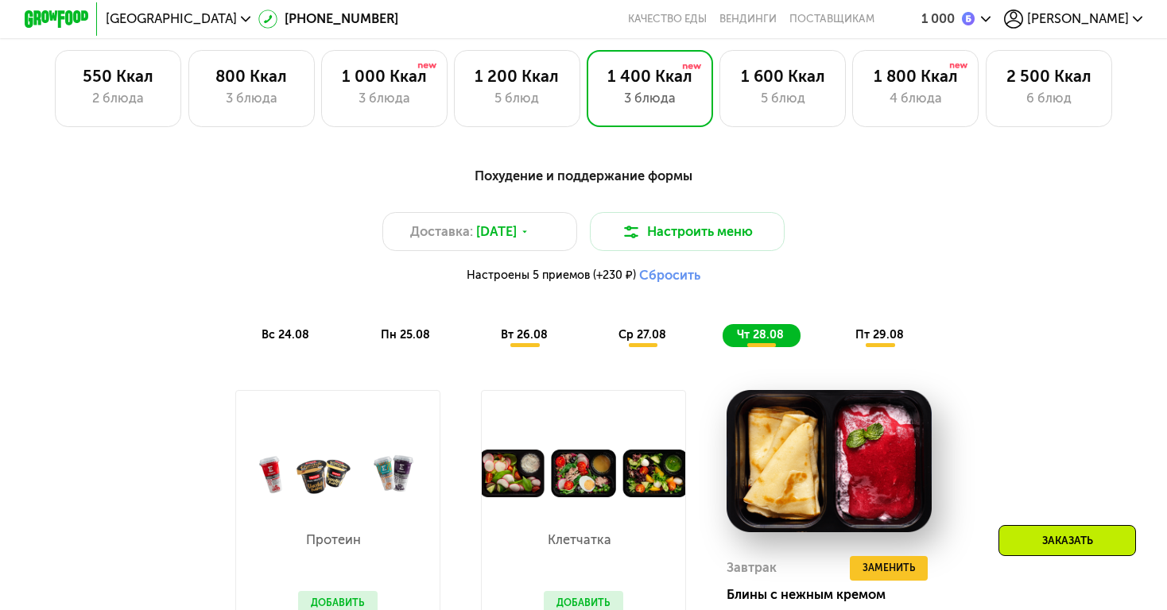
scroll to position [961, 0]
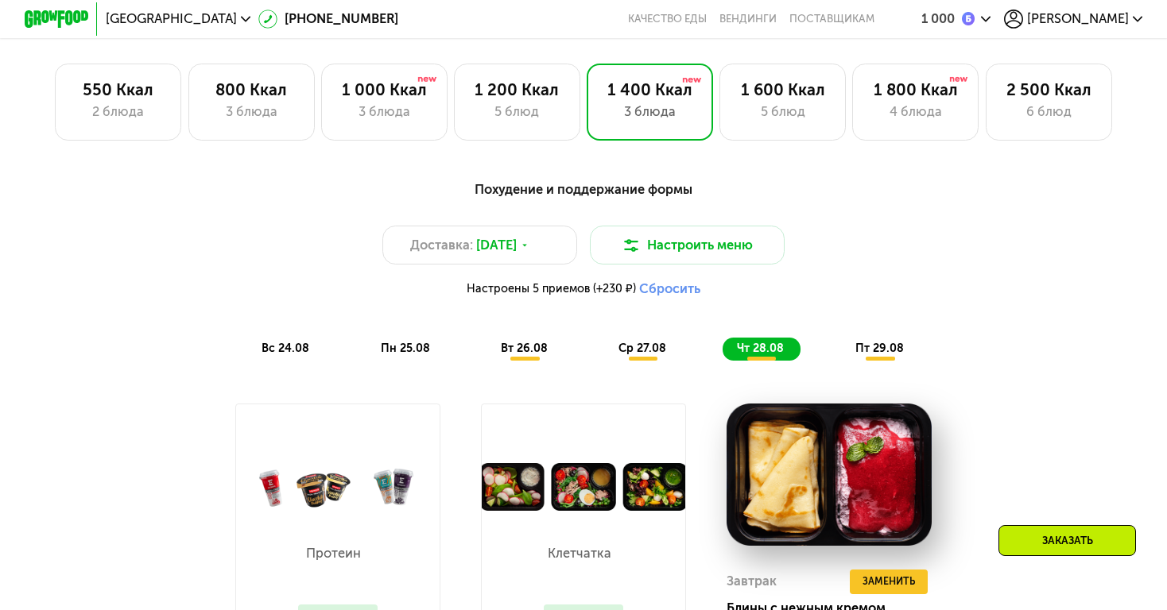
click at [856, 345] on span "пт 29.08" at bounding box center [879, 349] width 48 height 14
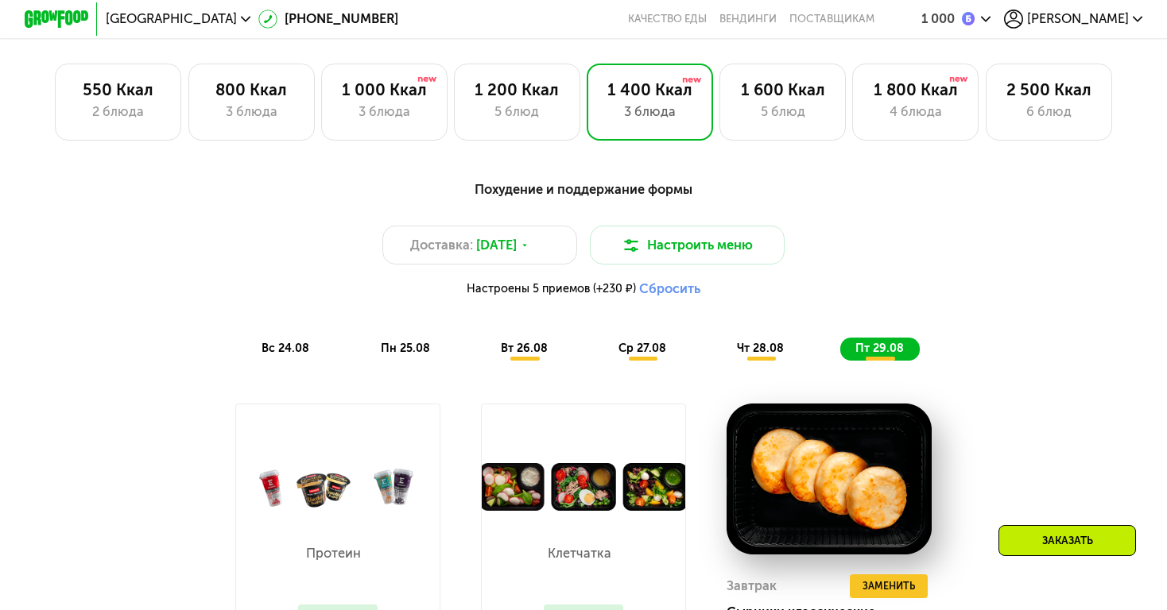
click at [770, 353] on span "чт 28.08" at bounding box center [760, 349] width 47 height 14
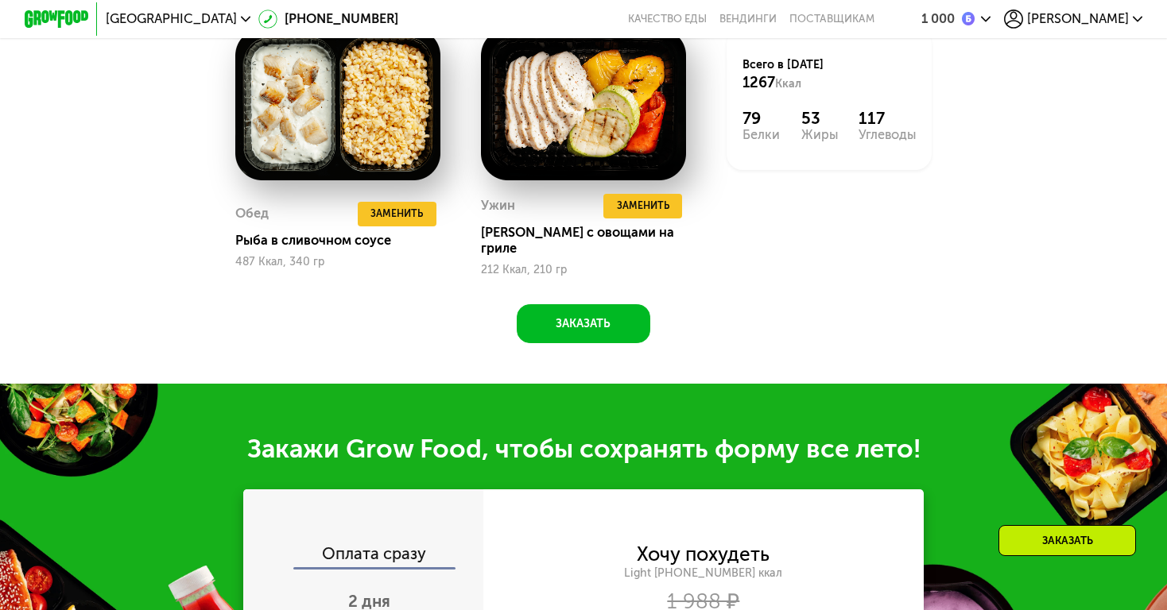
scroll to position [1618, 0]
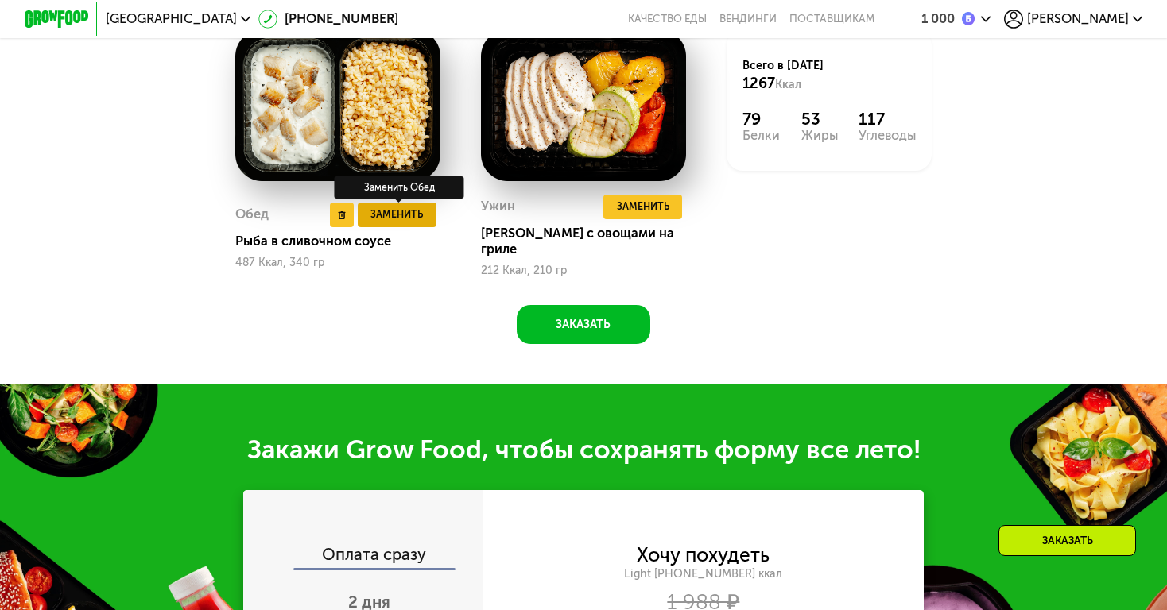
click at [411, 212] on span "Заменить" at bounding box center [396, 215] width 52 height 16
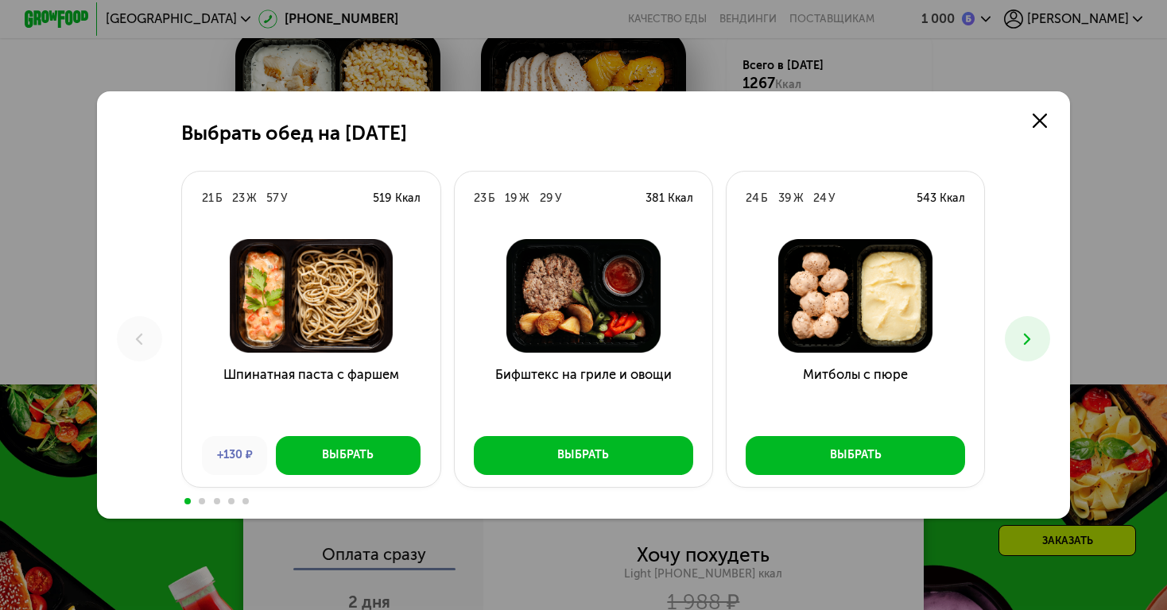
click at [1032, 348] on icon at bounding box center [1026, 339] width 19 height 19
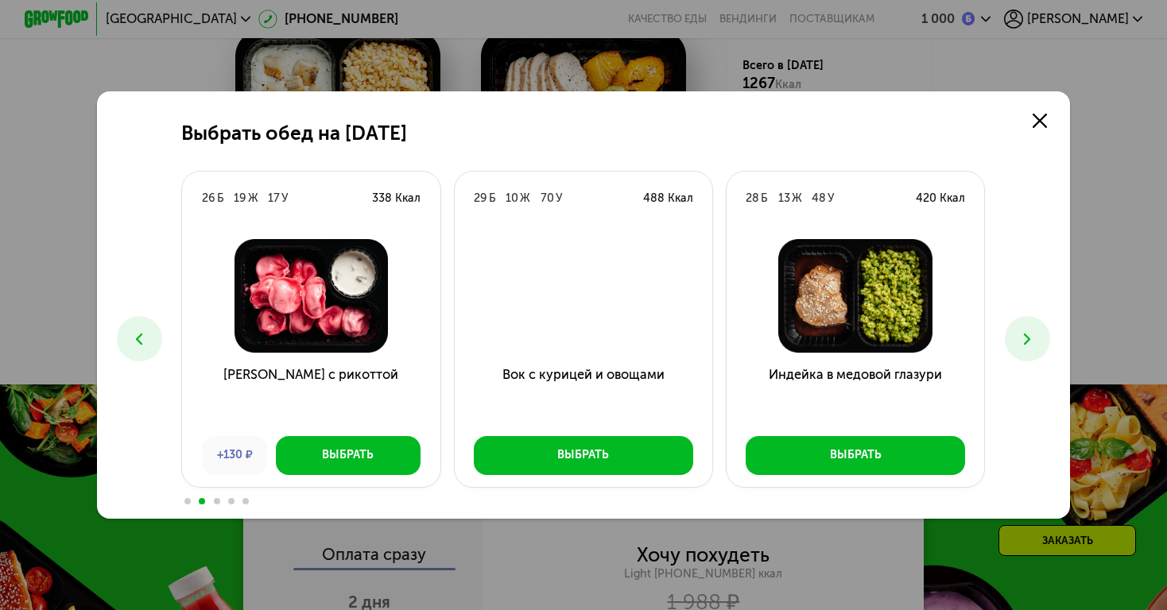
click at [1032, 348] on icon at bounding box center [1026, 339] width 19 height 19
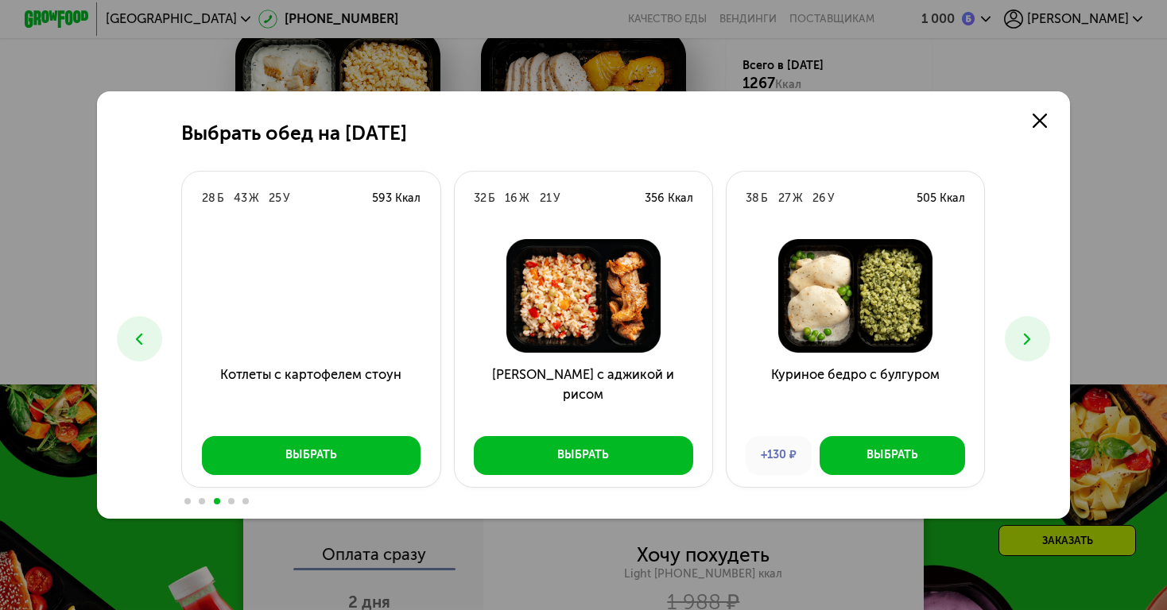
click at [1032, 348] on icon at bounding box center [1026, 339] width 19 height 19
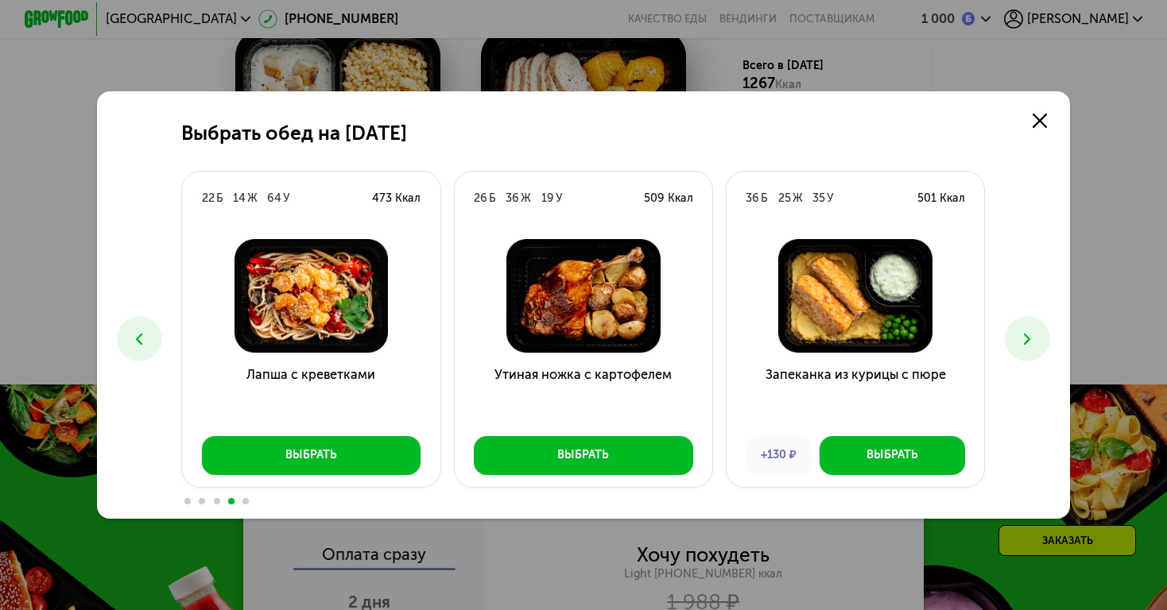
click at [1032, 348] on icon at bounding box center [1026, 339] width 19 height 19
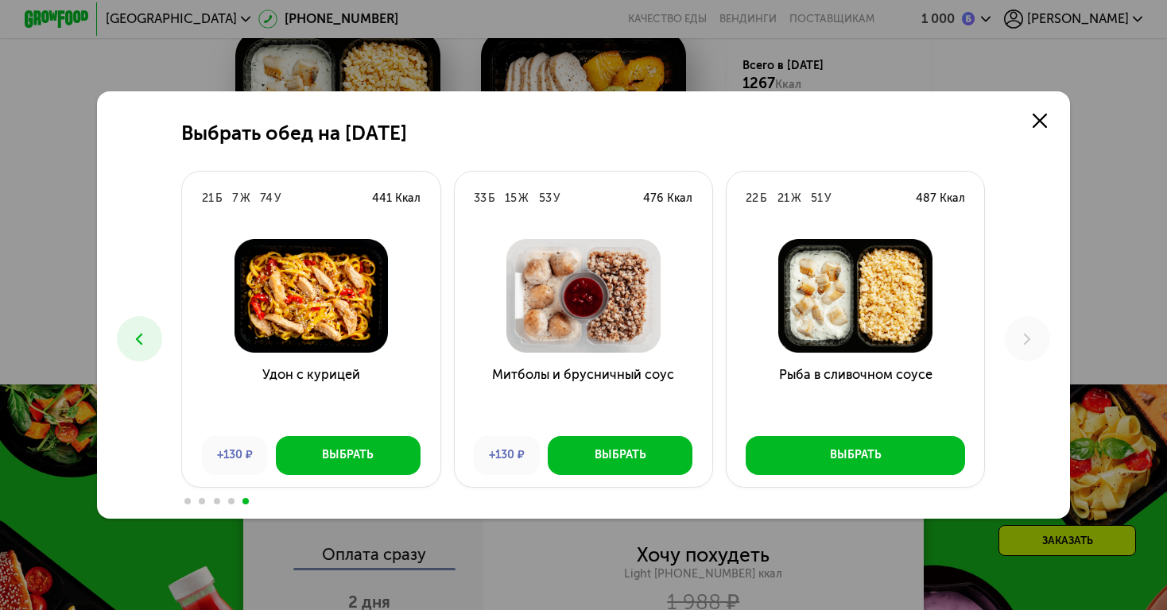
click at [145, 342] on icon at bounding box center [139, 339] width 19 height 19
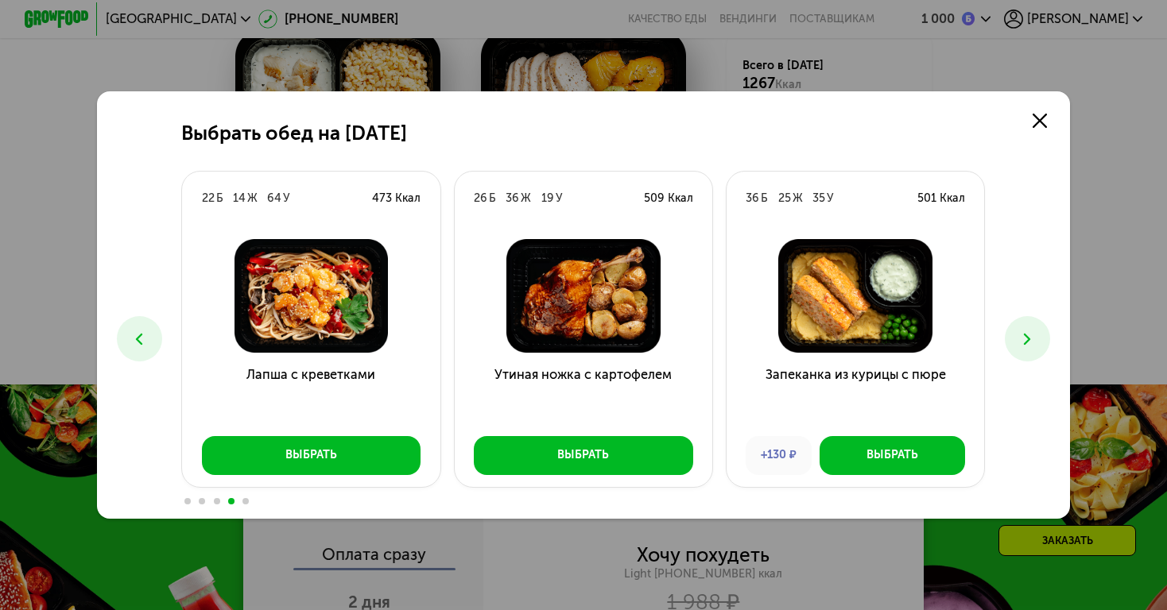
click at [145, 342] on icon at bounding box center [139, 339] width 19 height 19
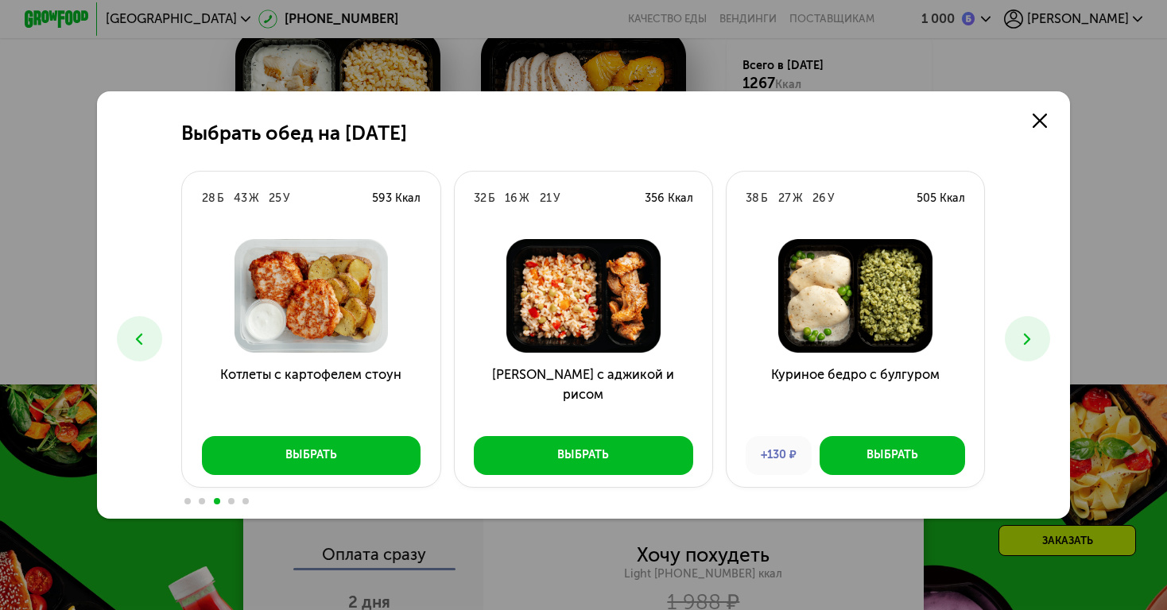
click at [145, 342] on icon at bounding box center [139, 339] width 19 height 19
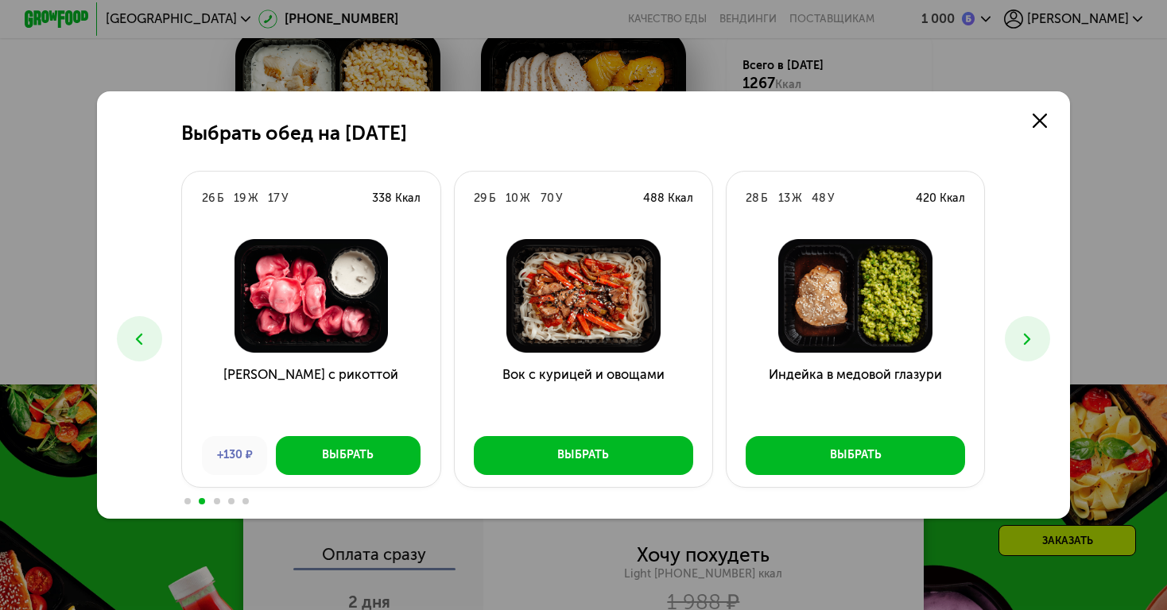
click at [145, 342] on icon at bounding box center [139, 339] width 19 height 19
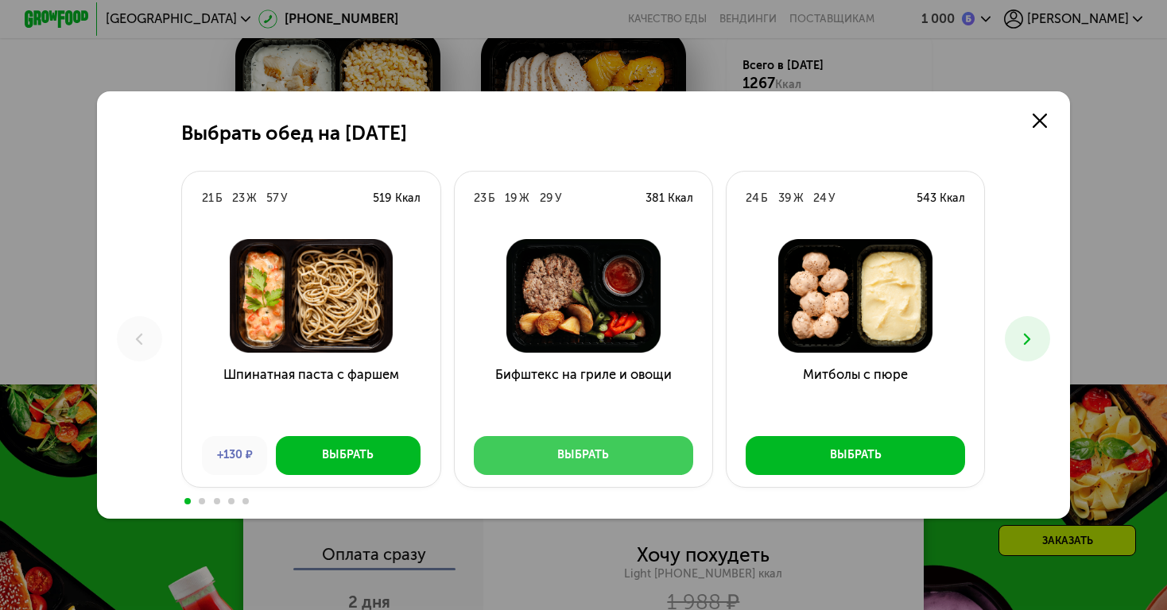
click at [577, 453] on div "Выбрать" at bounding box center [583, 455] width 52 height 16
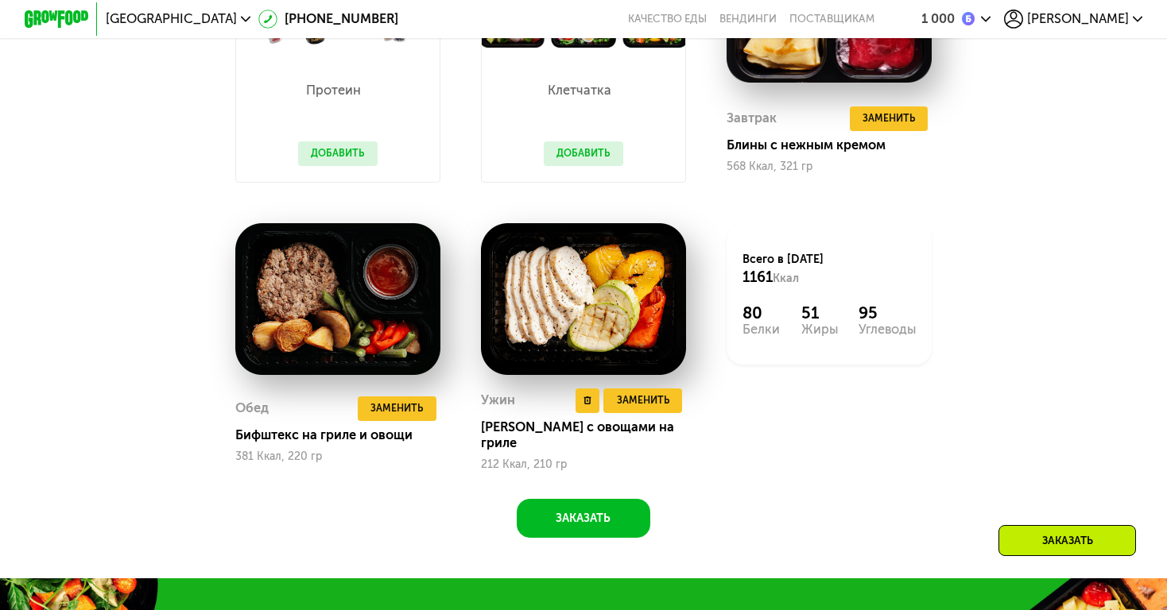
scroll to position [1441, 0]
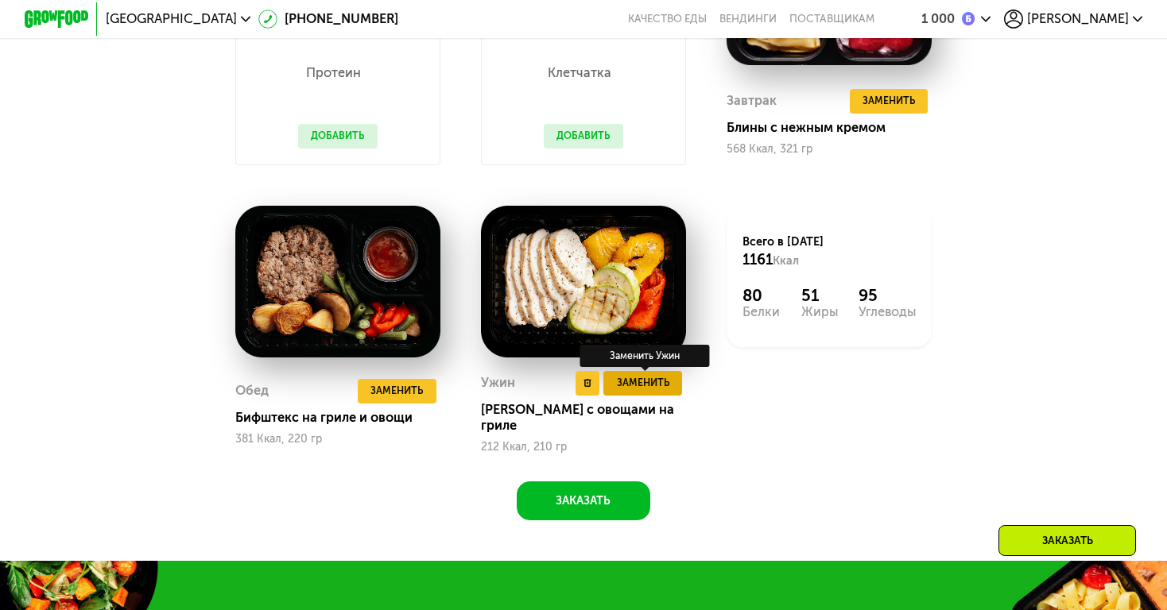
click at [651, 384] on span "Заменить" at bounding box center [643, 383] width 52 height 16
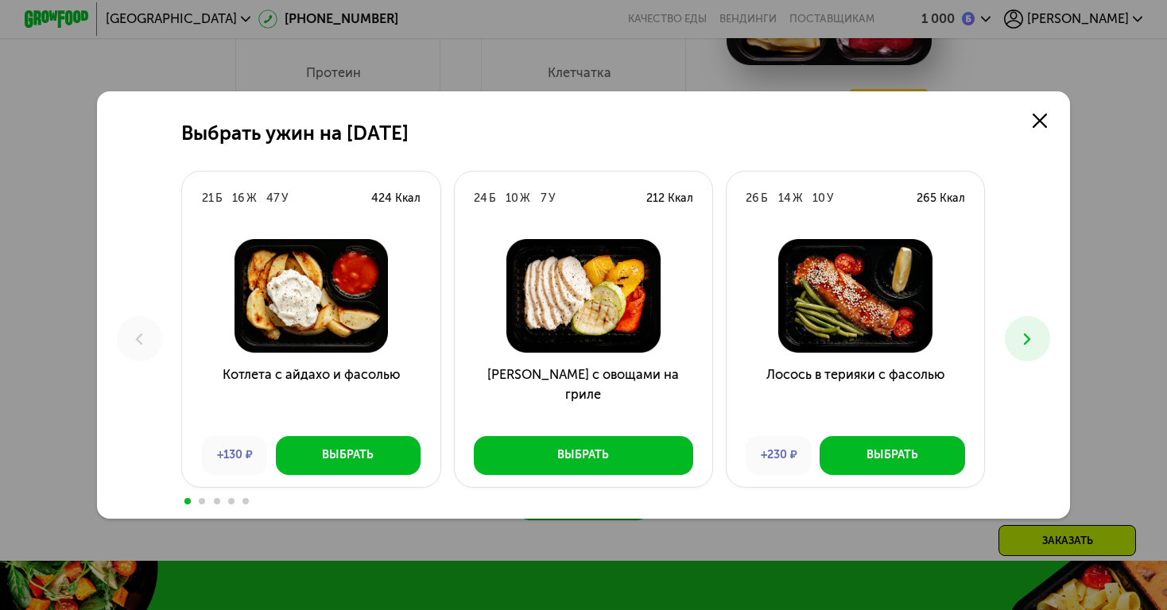
click at [1022, 342] on icon at bounding box center [1026, 339] width 19 height 19
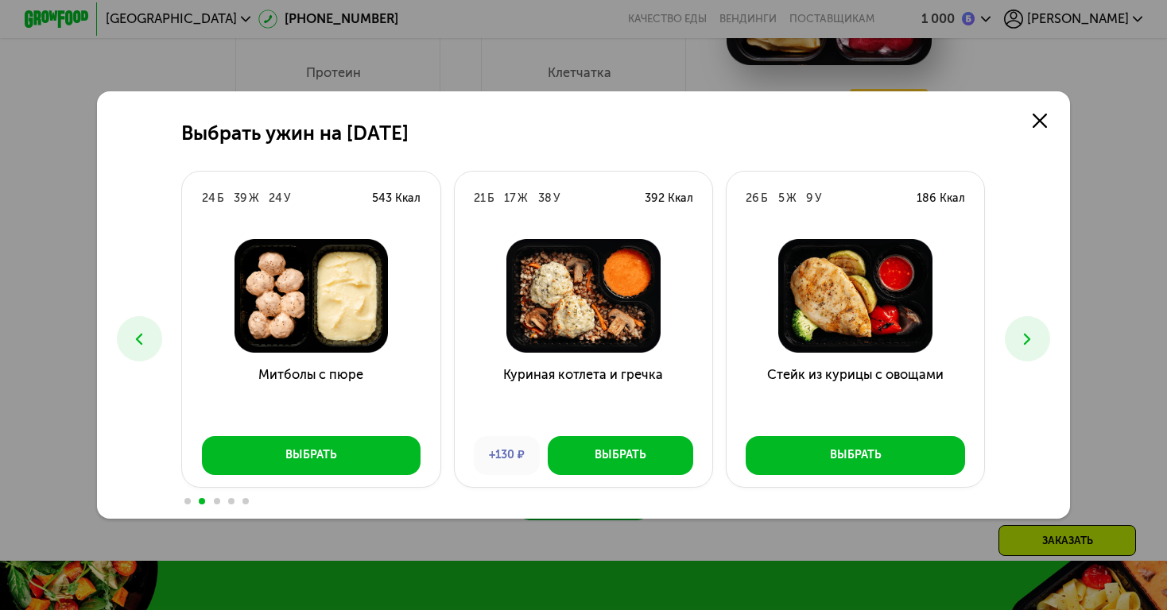
click at [1034, 342] on icon at bounding box center [1026, 339] width 19 height 19
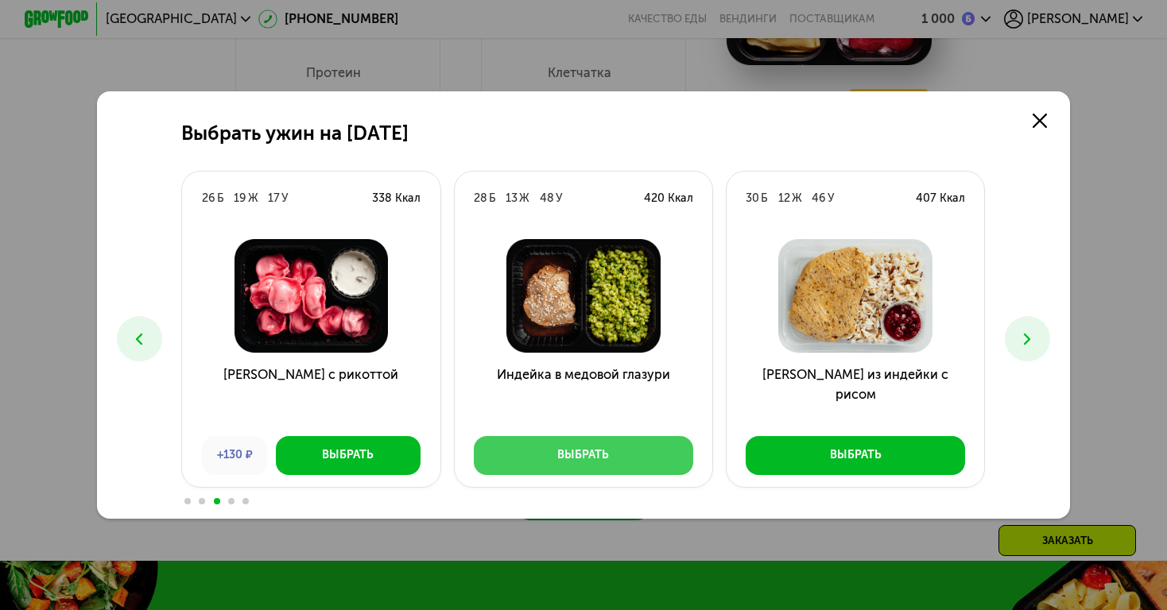
click at [651, 447] on button "Выбрать" at bounding box center [583, 455] width 219 height 39
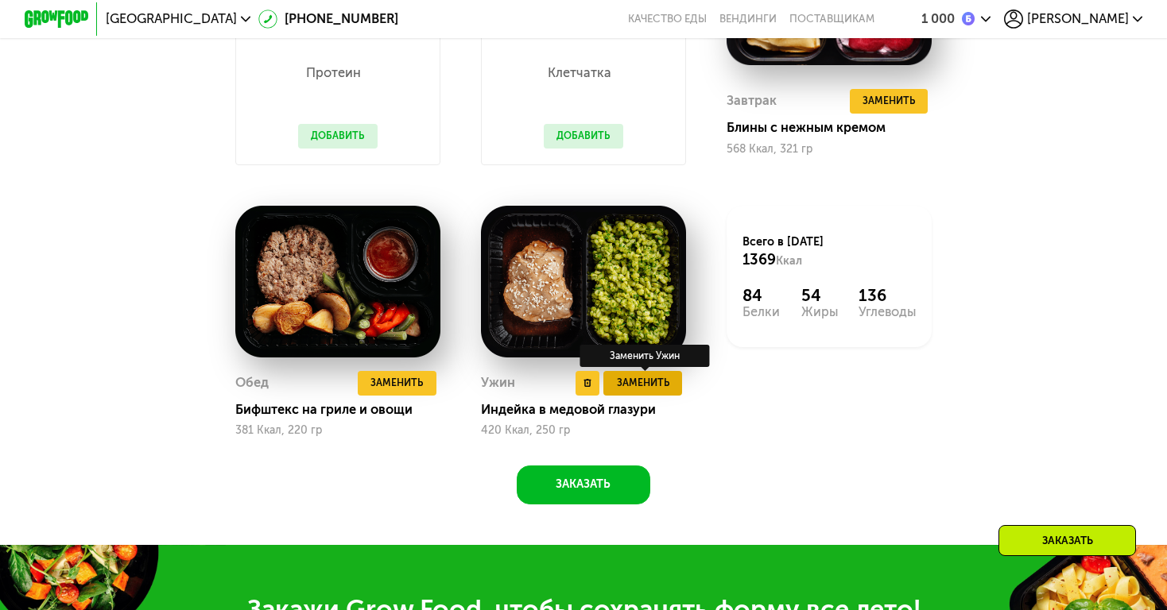
click at [666, 385] on span "Заменить" at bounding box center [643, 383] width 52 height 16
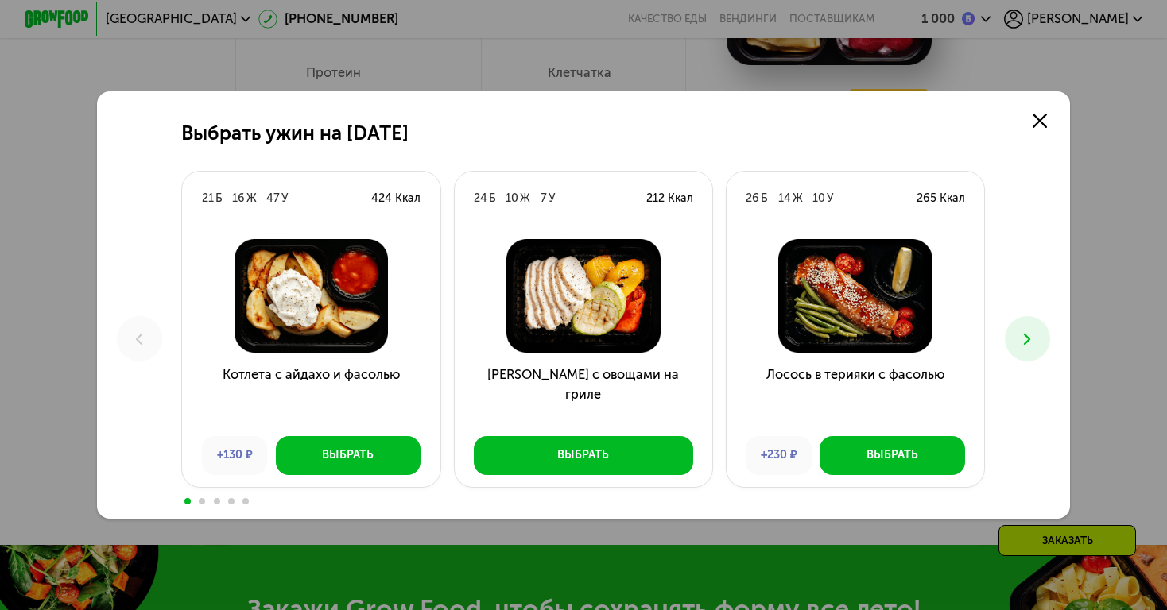
click at [1036, 346] on icon at bounding box center [1026, 339] width 19 height 19
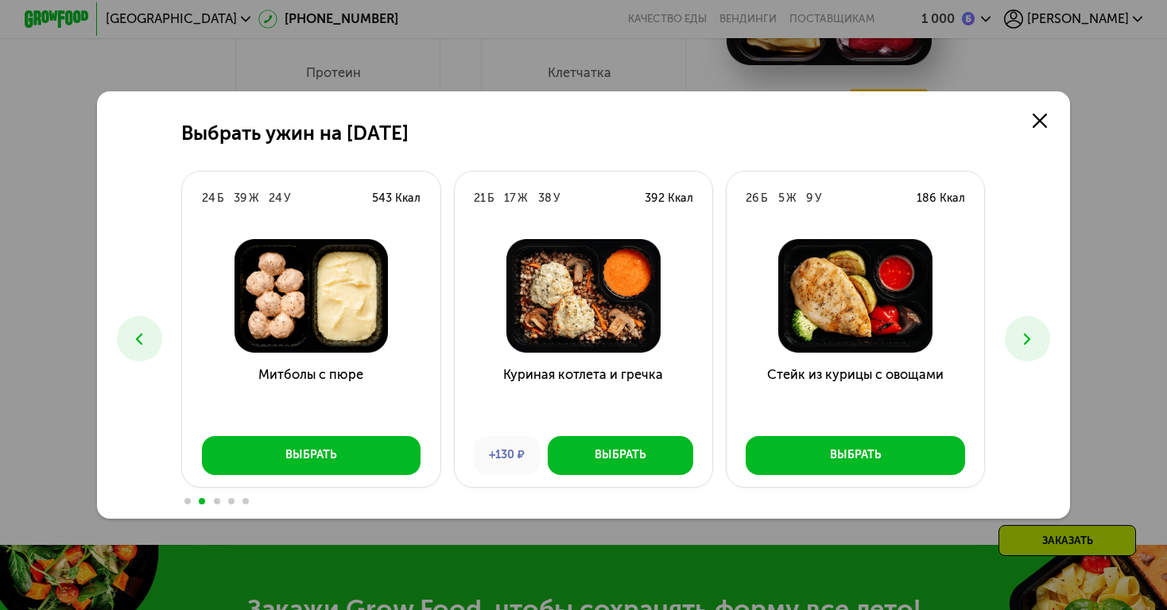
click at [1031, 351] on button at bounding box center [1026, 338] width 45 height 45
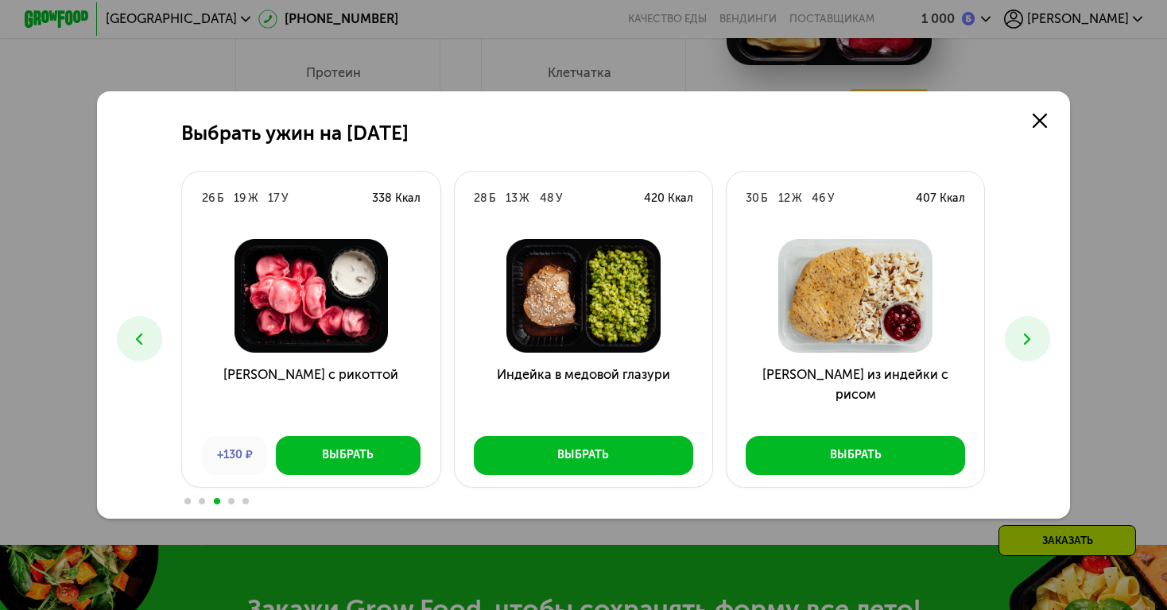
click at [1031, 351] on button at bounding box center [1026, 338] width 45 height 45
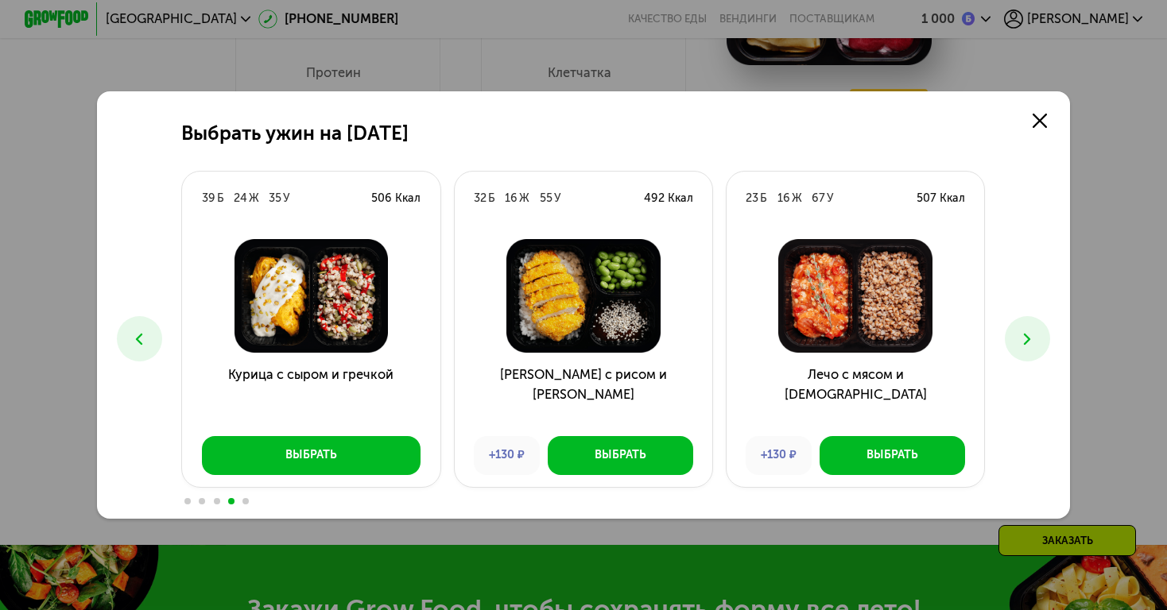
click at [1031, 351] on button at bounding box center [1026, 338] width 45 height 45
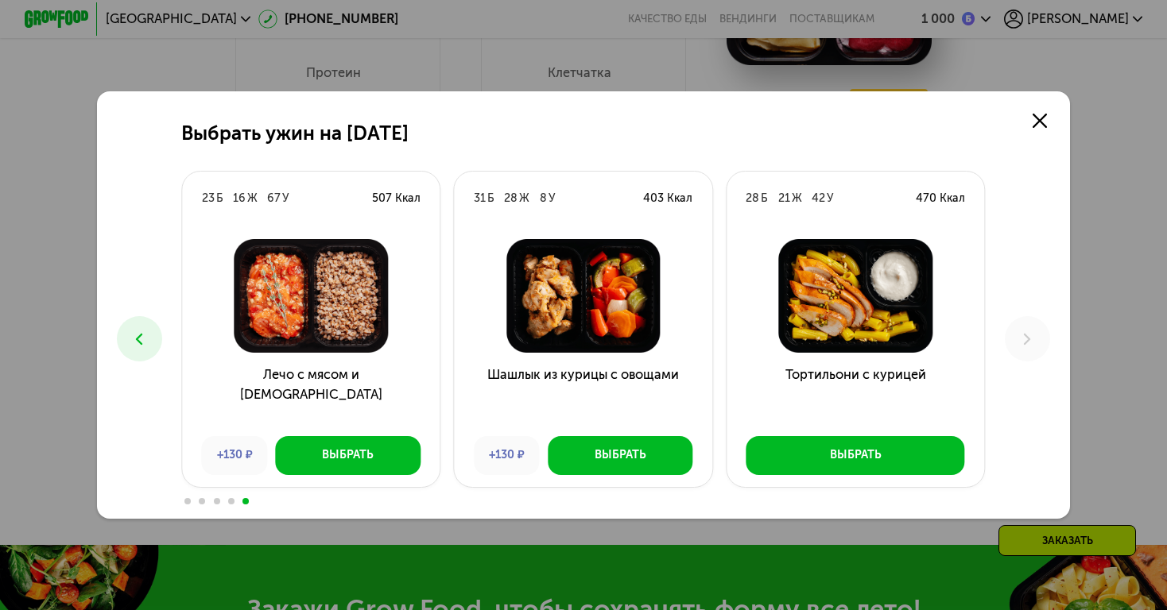
click at [140, 345] on icon at bounding box center [139, 339] width 19 height 19
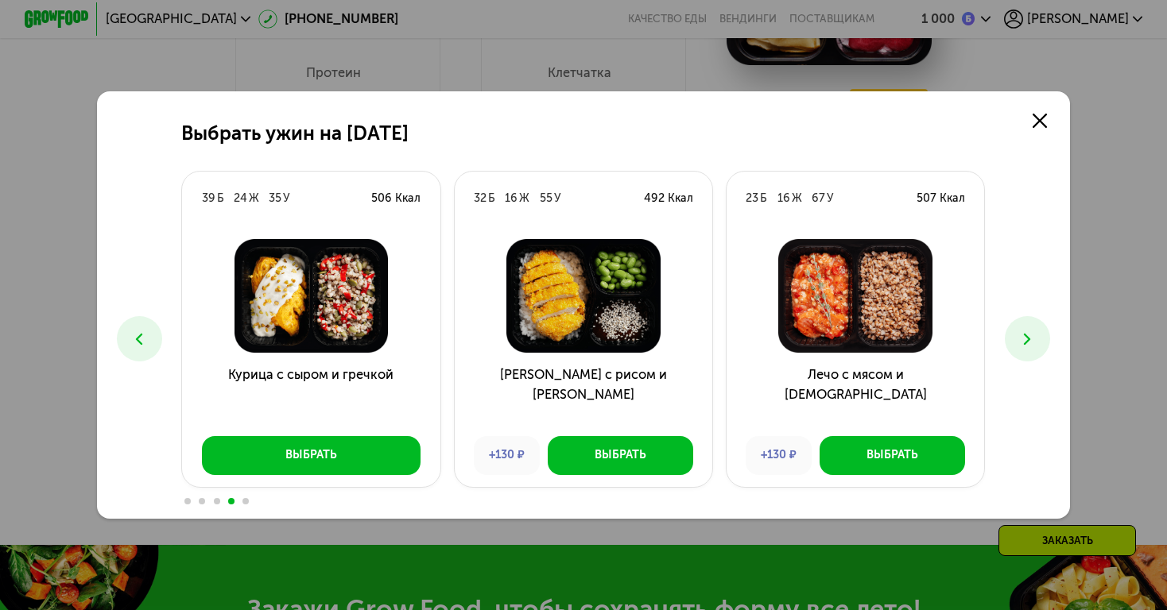
click at [140, 345] on icon at bounding box center [139, 339] width 19 height 19
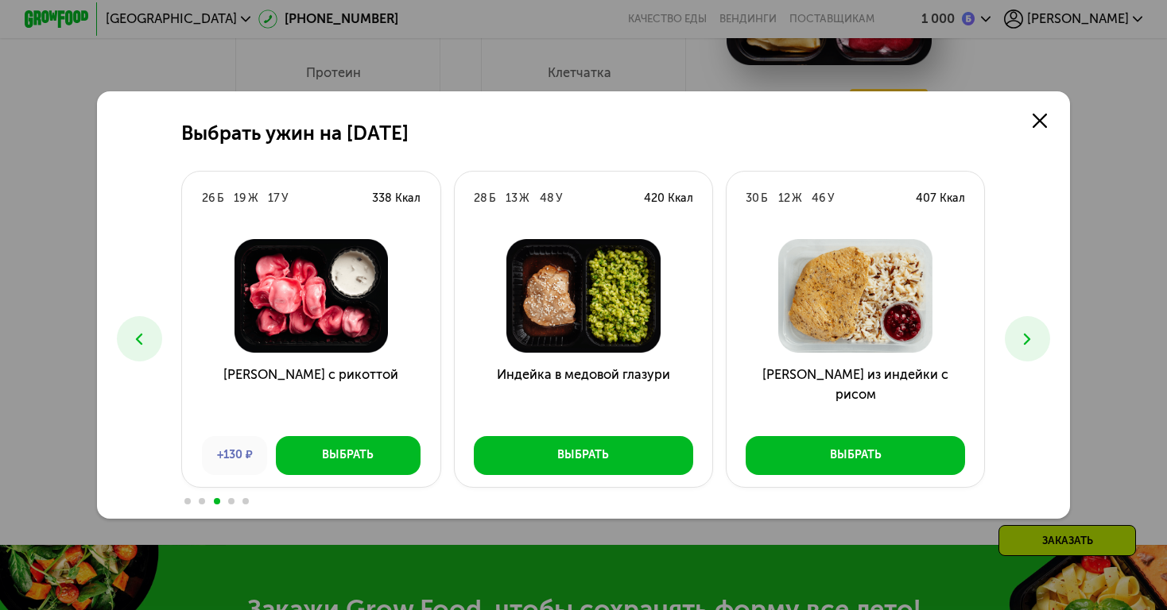
click at [131, 334] on icon at bounding box center [139, 339] width 19 height 19
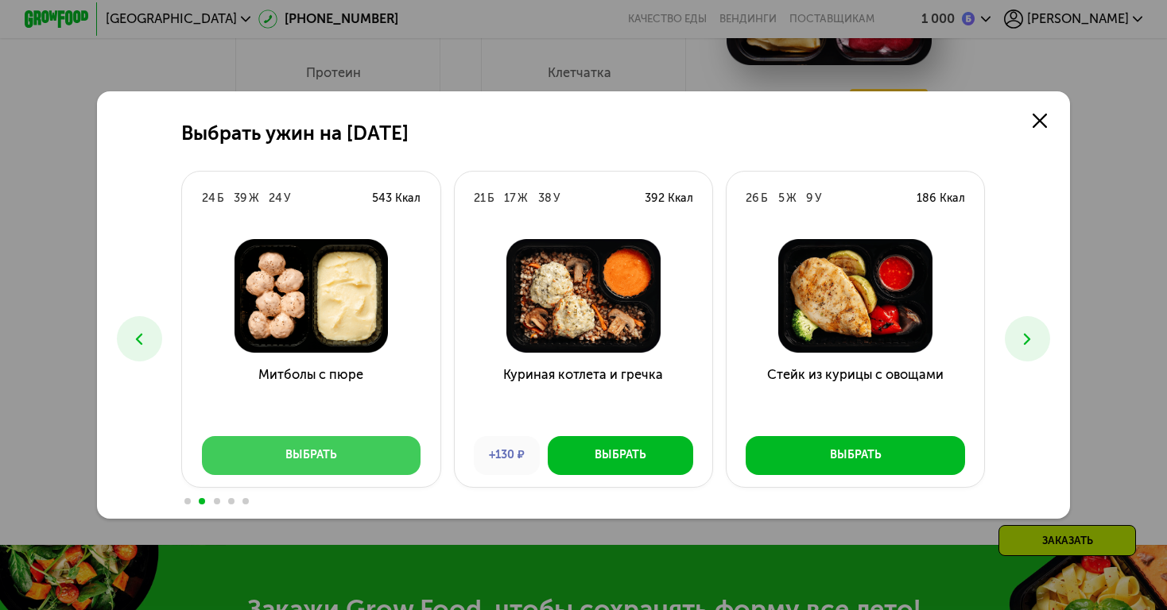
click at [351, 452] on button "Выбрать" at bounding box center [311, 455] width 219 height 39
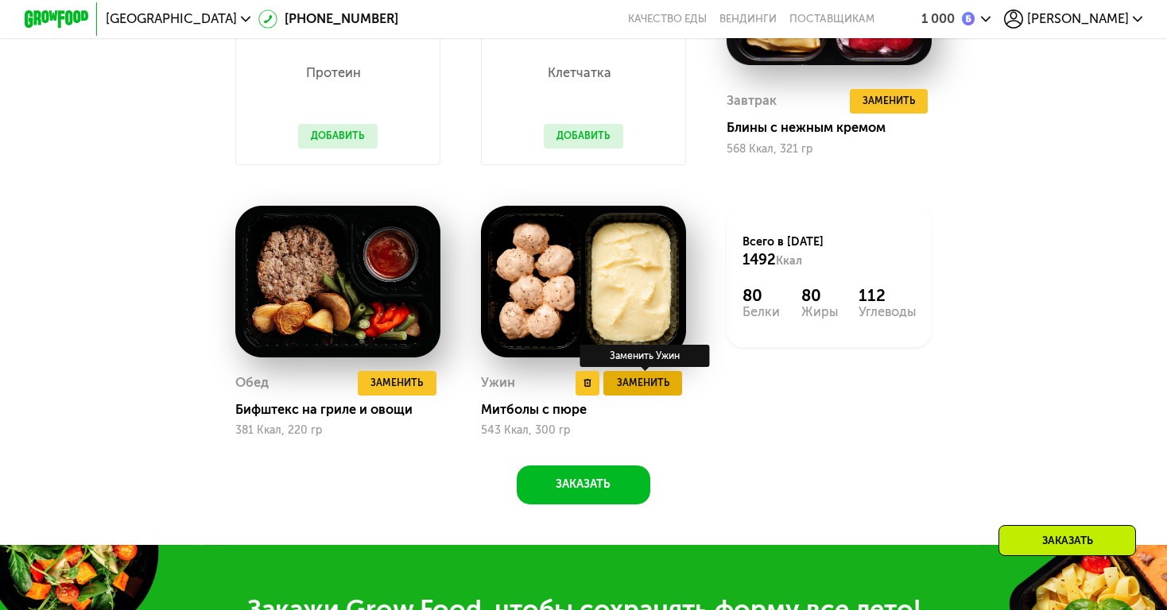
click at [621, 385] on span "Заменить" at bounding box center [643, 383] width 52 height 16
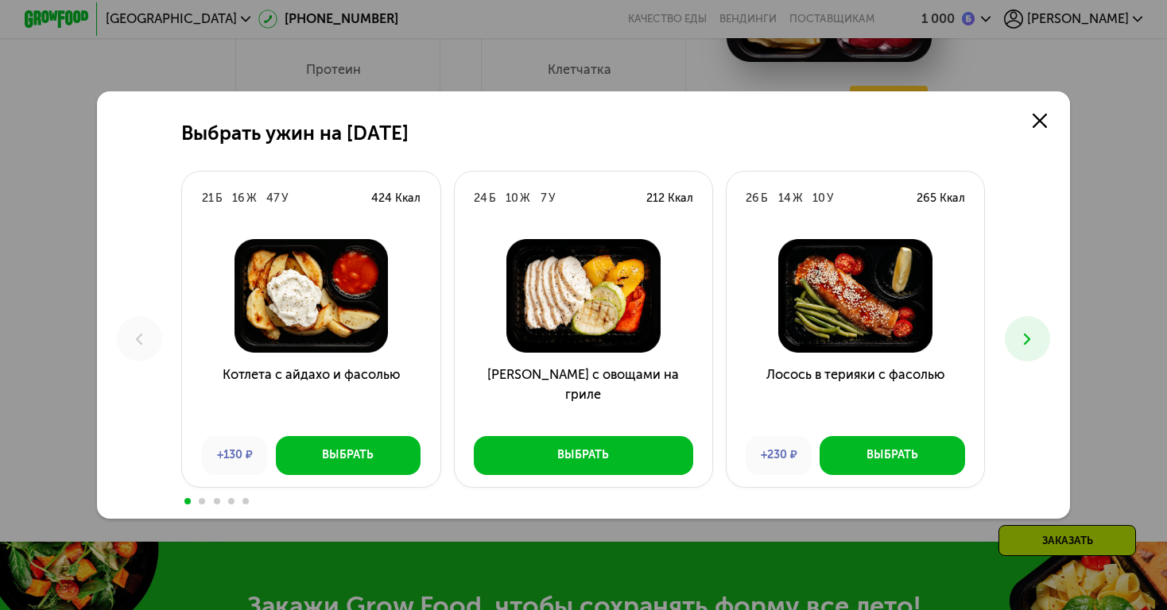
scroll to position [1446, 0]
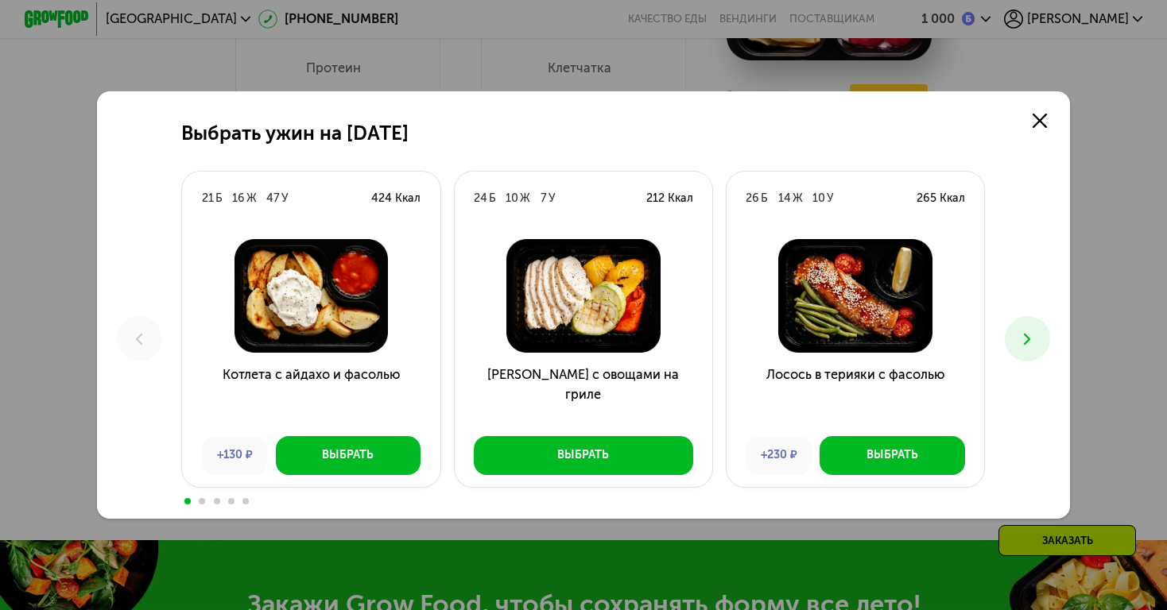
click at [1024, 347] on icon at bounding box center [1026, 339] width 19 height 19
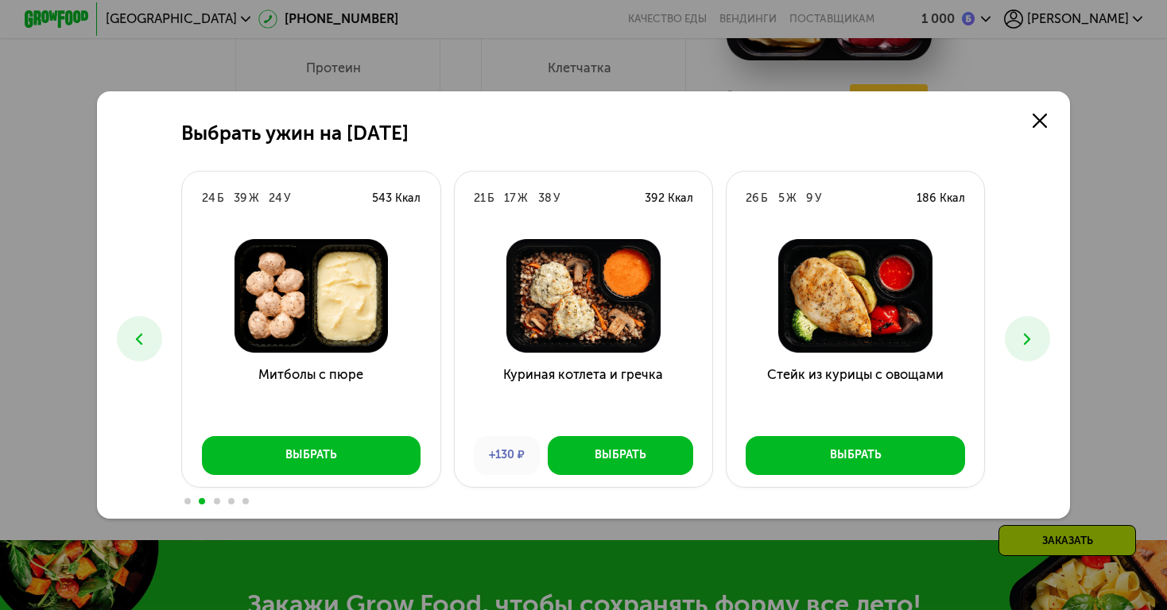
click at [1024, 347] on icon at bounding box center [1026, 339] width 19 height 19
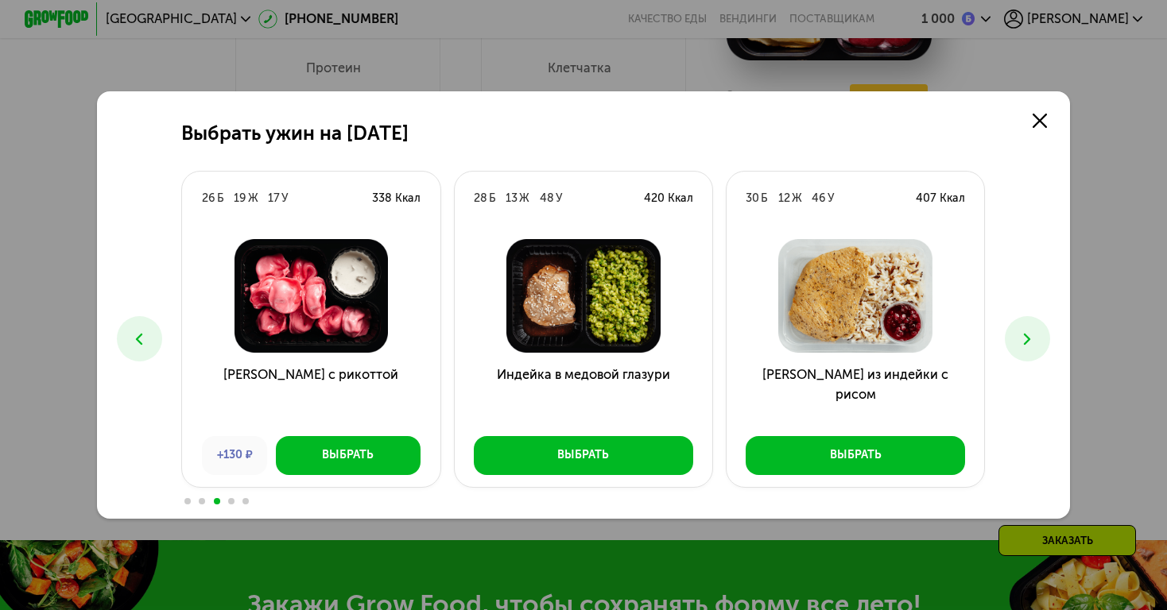
click at [1024, 347] on icon at bounding box center [1026, 339] width 19 height 19
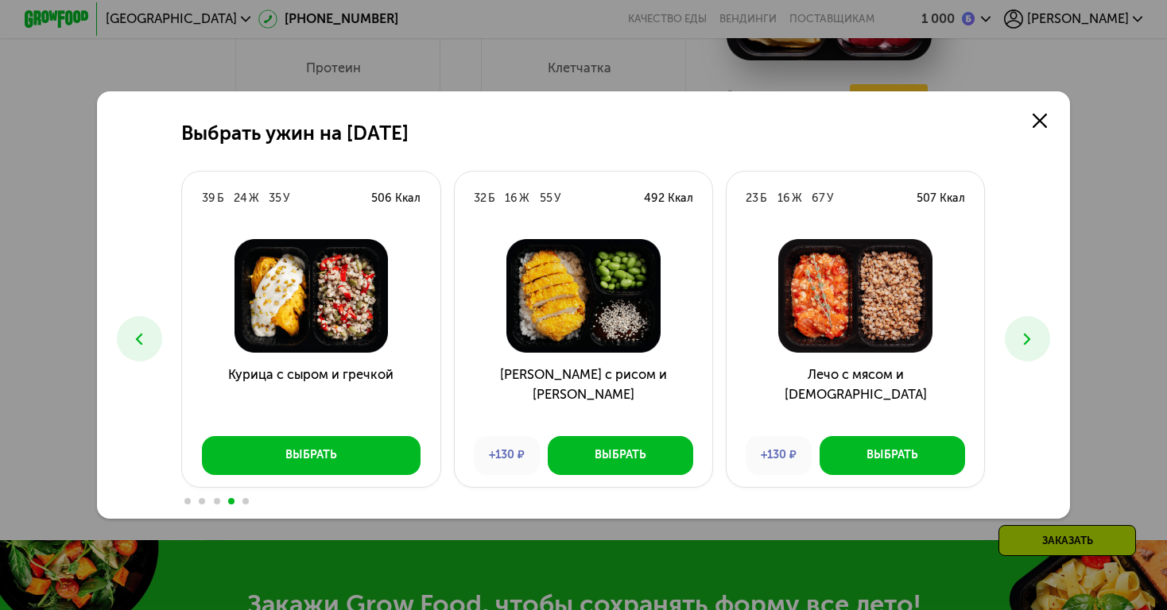
click at [1024, 347] on icon at bounding box center [1026, 339] width 19 height 19
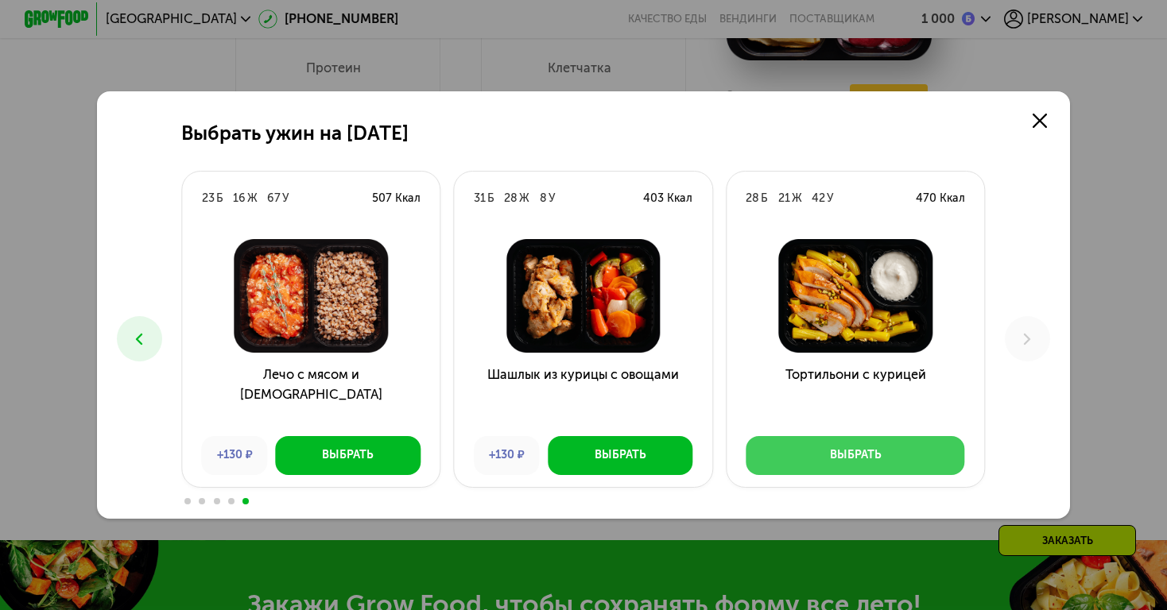
click at [886, 451] on button "Выбрать" at bounding box center [854, 455] width 219 height 39
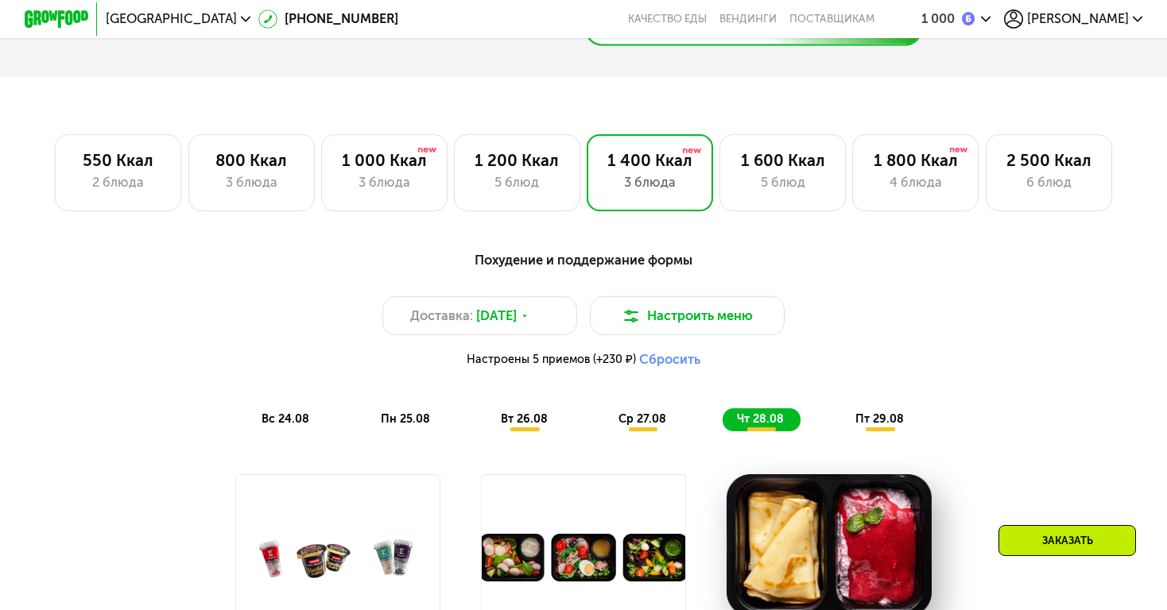
scroll to position [936, 0]
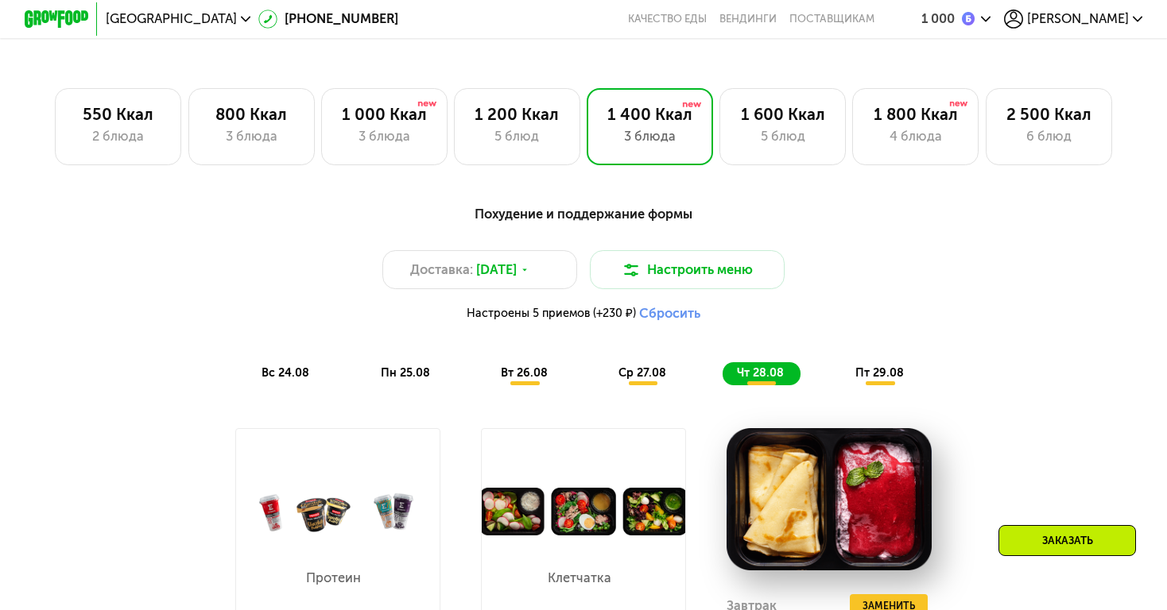
click at [882, 370] on span "пт 29.08" at bounding box center [879, 373] width 48 height 14
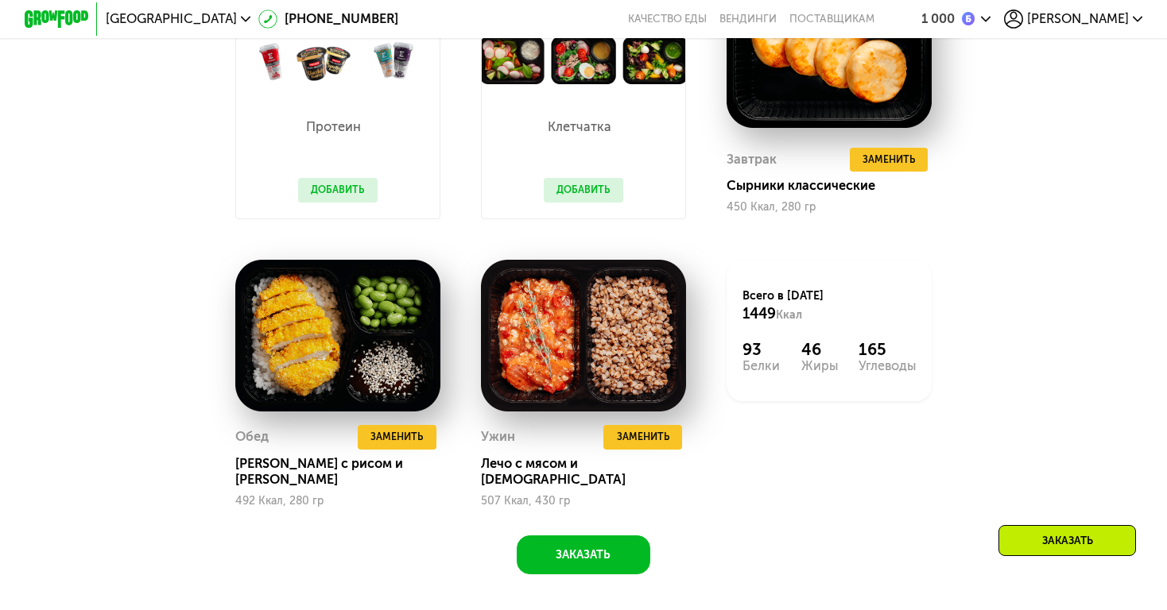
scroll to position [1389, 0]
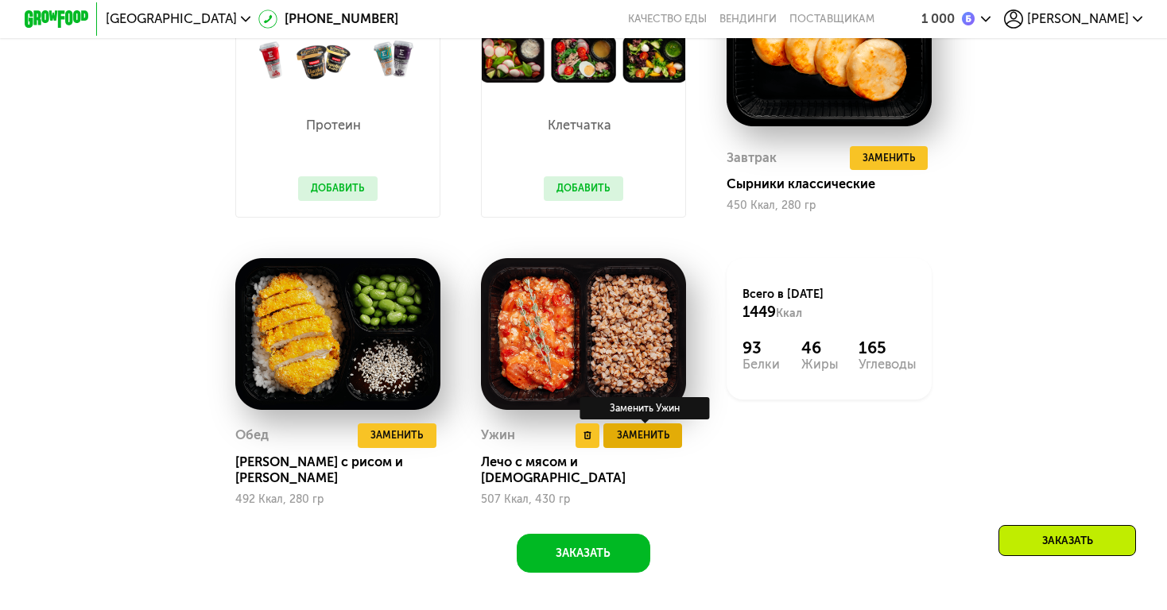
click at [659, 437] on span "Заменить" at bounding box center [643, 436] width 52 height 16
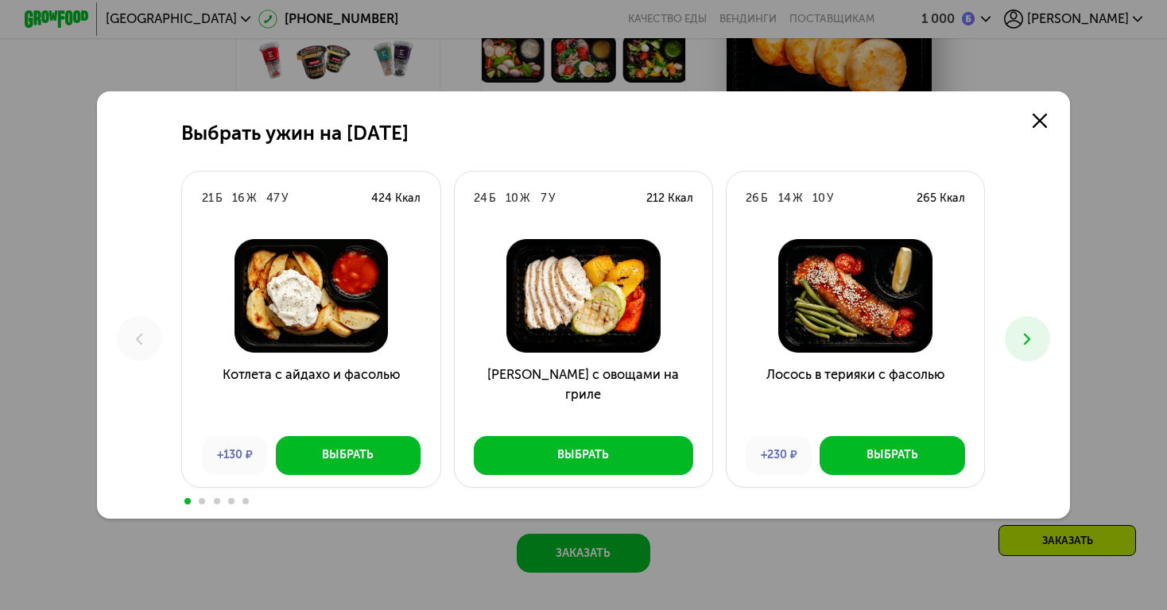
click at [1027, 342] on icon at bounding box center [1026, 339] width 19 height 19
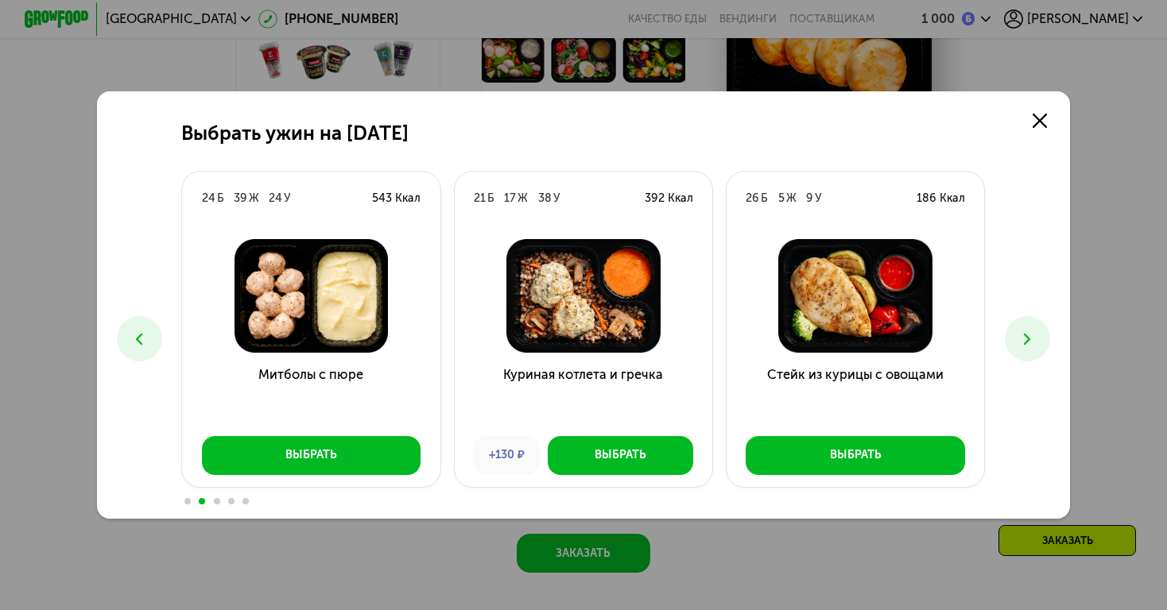
click at [1027, 342] on icon at bounding box center [1026, 339] width 19 height 19
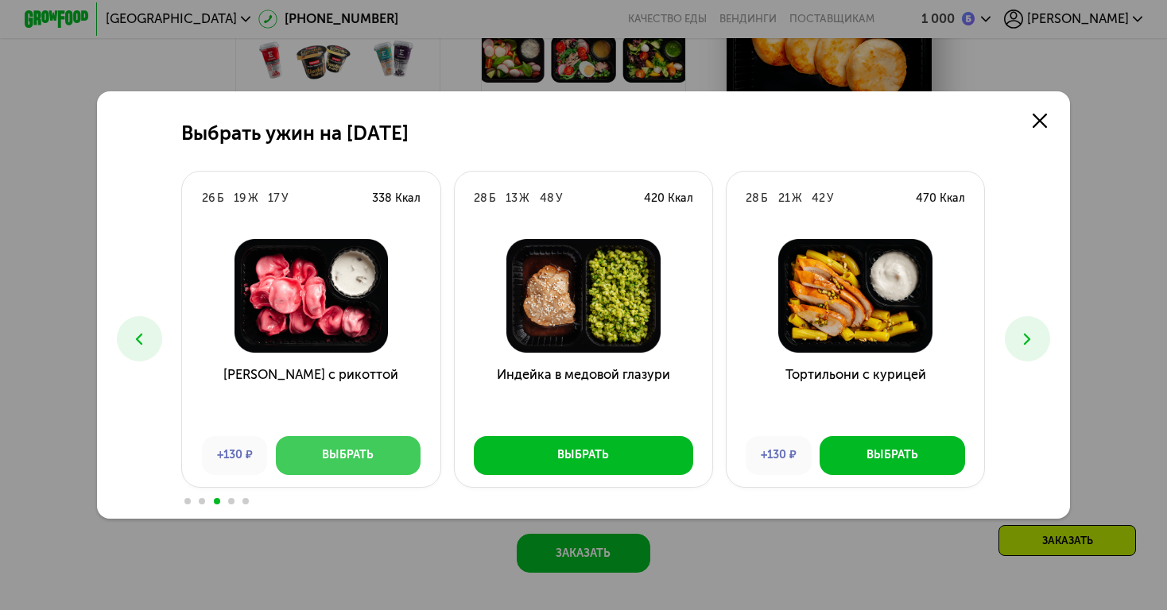
click at [366, 445] on button "Выбрать" at bounding box center [348, 455] width 145 height 39
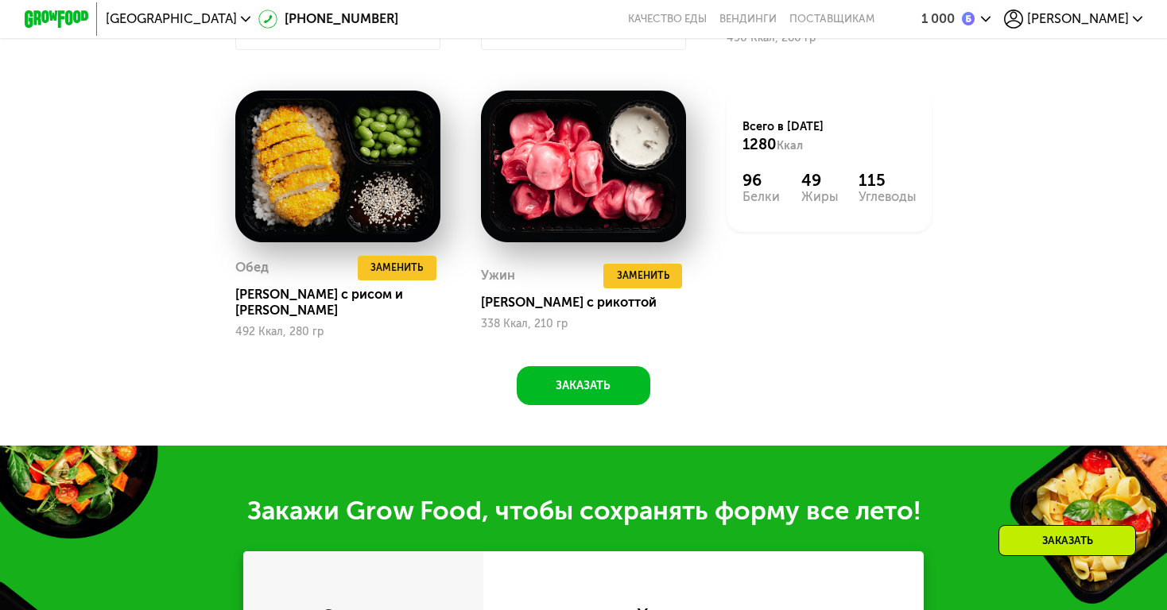
scroll to position [1510, 0]
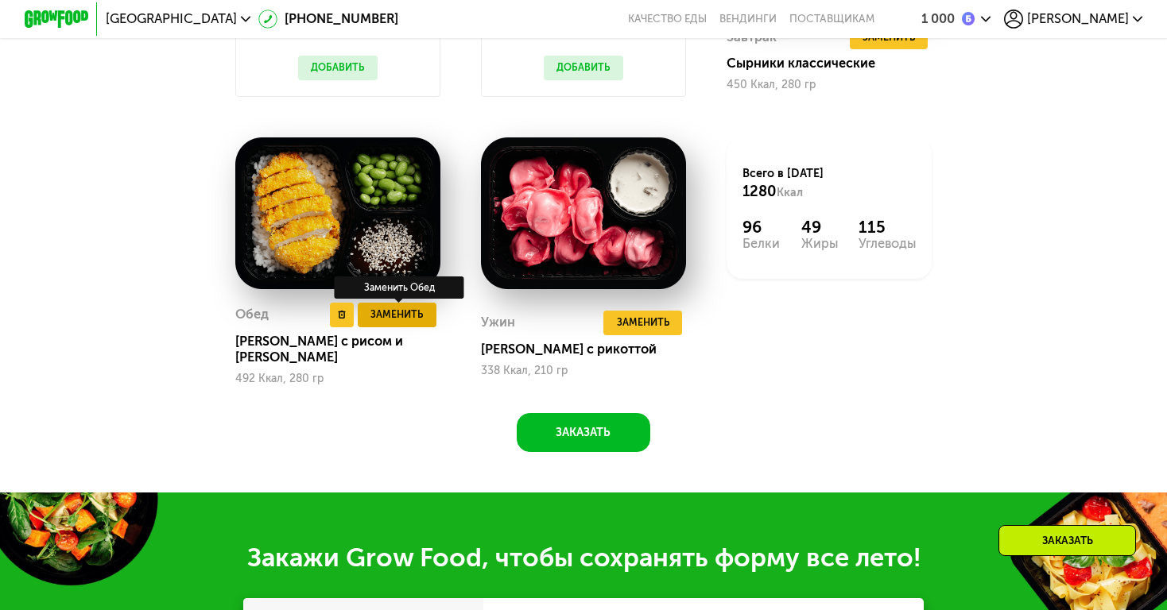
click at [399, 320] on span "Заменить" at bounding box center [396, 315] width 52 height 16
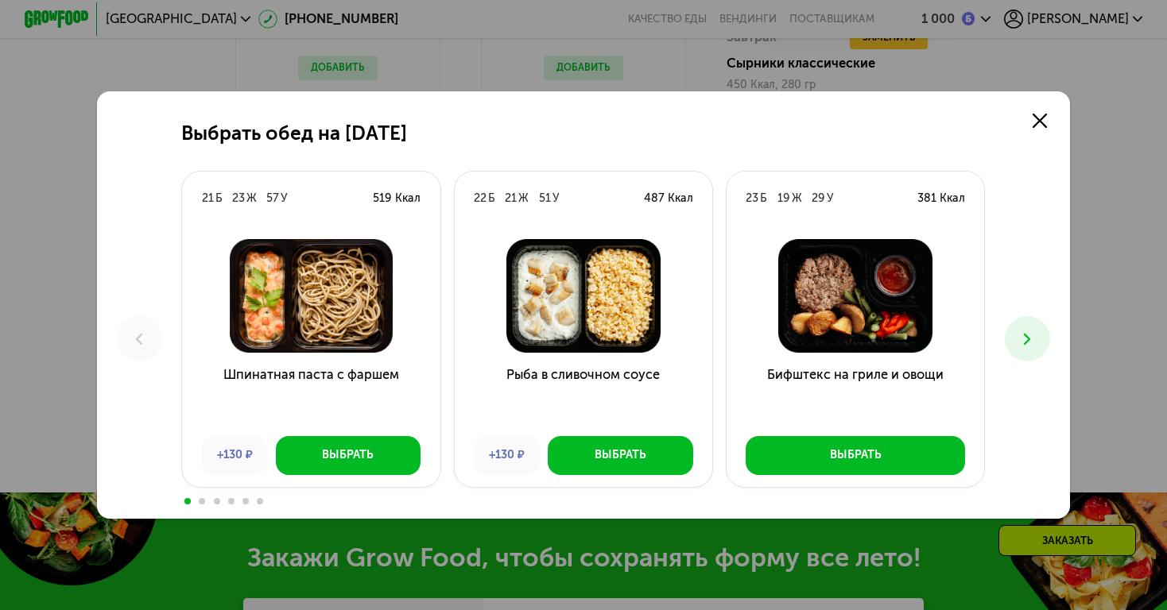
click at [1026, 338] on icon at bounding box center [1026, 339] width 19 height 19
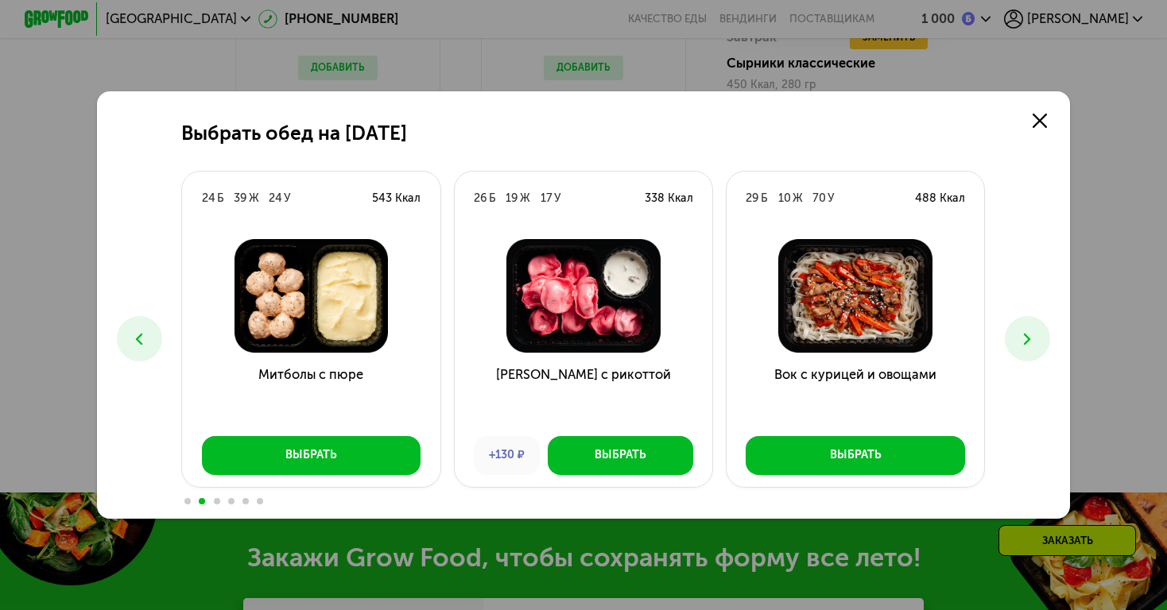
click at [1026, 338] on icon at bounding box center [1026, 339] width 19 height 19
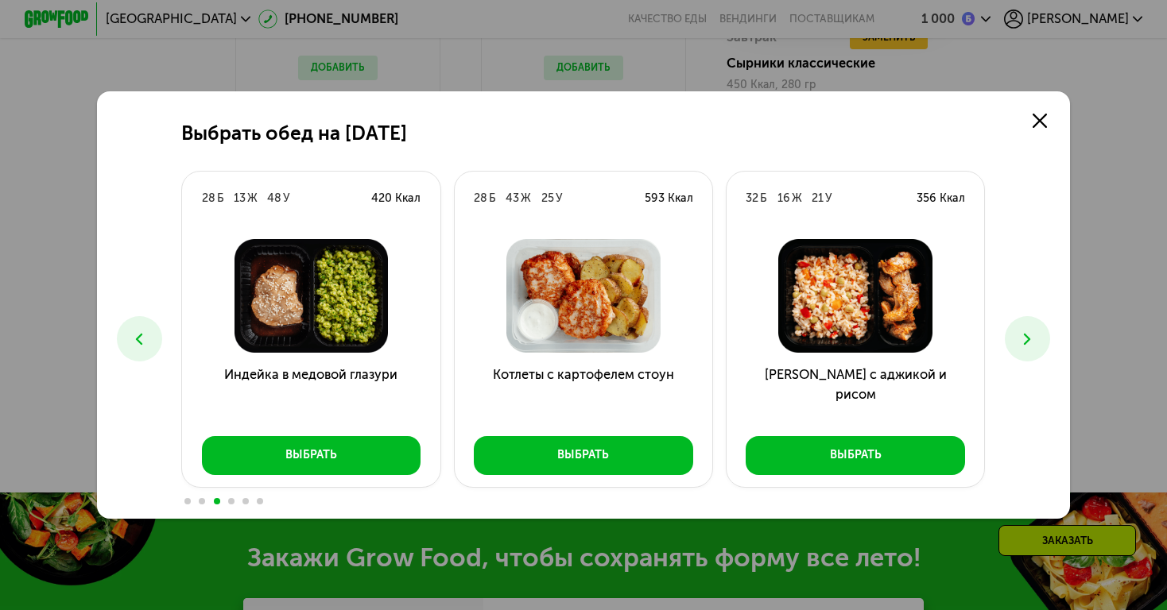
click at [1026, 338] on icon at bounding box center [1026, 339] width 19 height 19
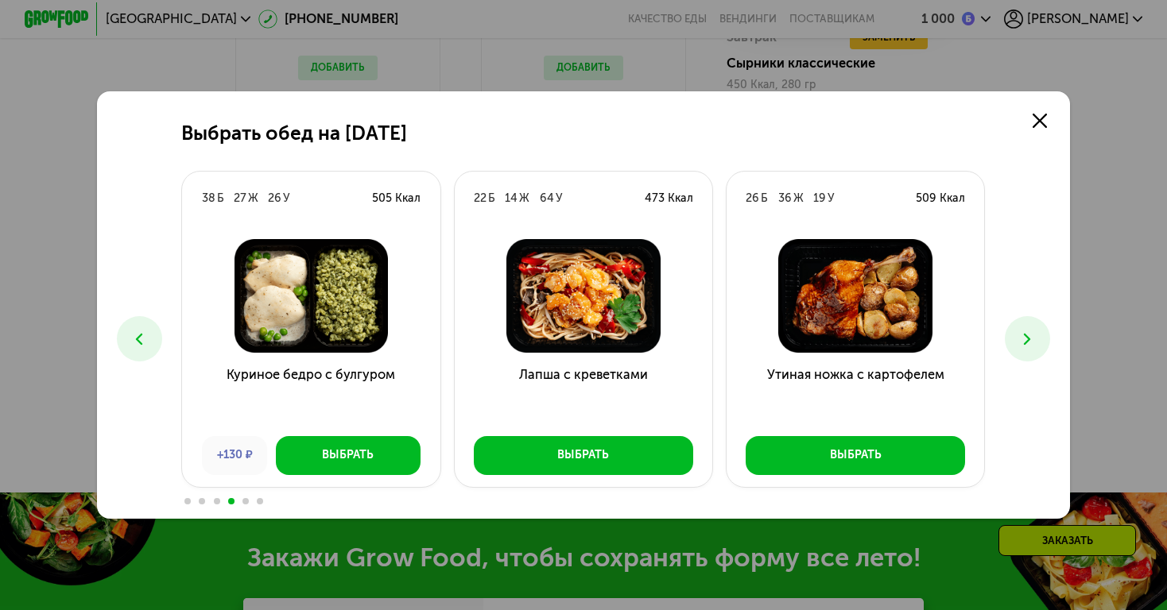
click at [1042, 341] on button at bounding box center [1026, 338] width 45 height 45
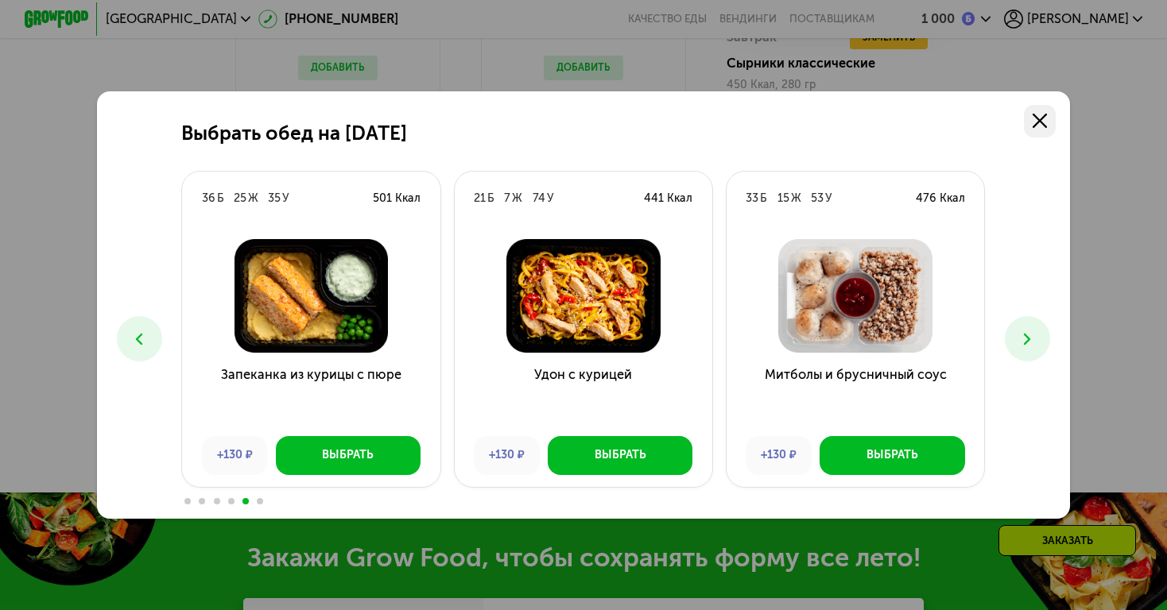
click at [1039, 113] on link at bounding box center [1040, 121] width 33 height 33
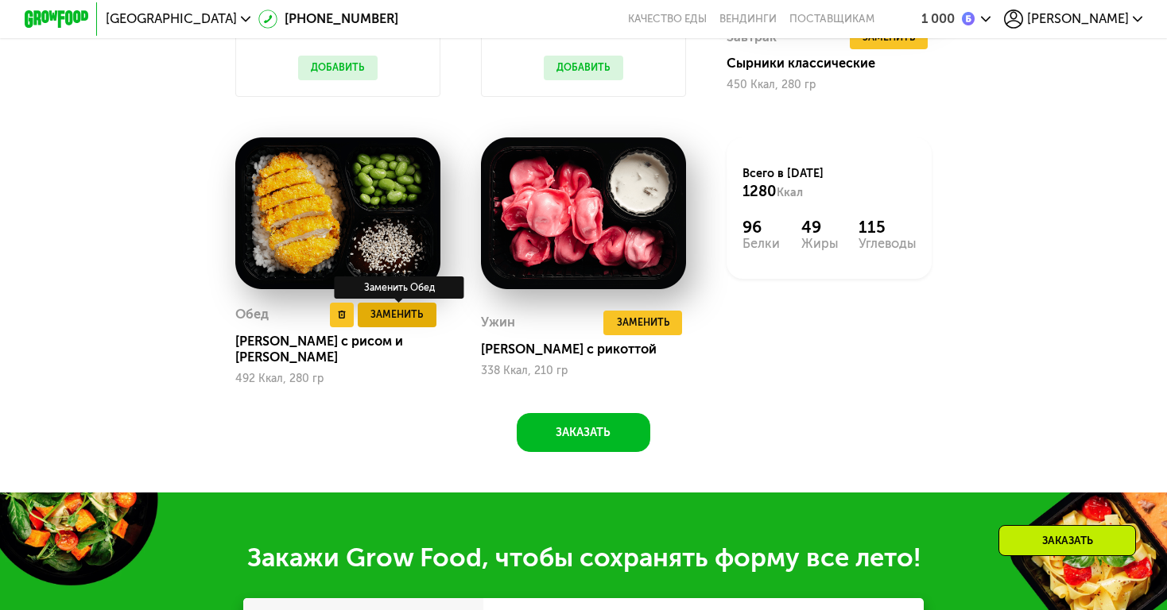
click at [384, 313] on span "Заменить" at bounding box center [396, 315] width 52 height 16
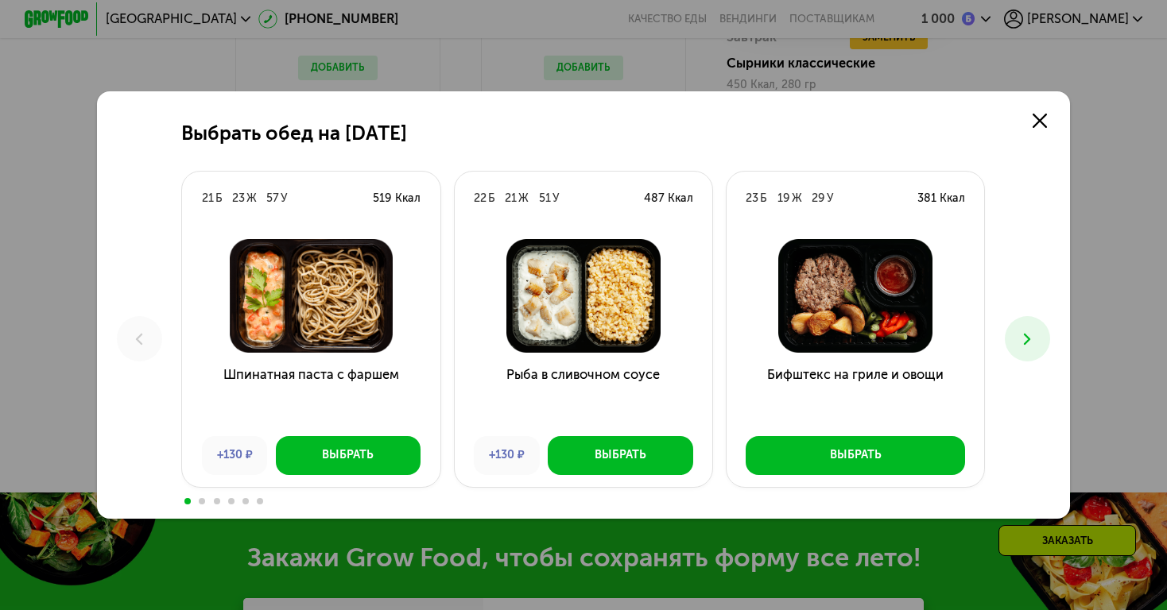
click at [1032, 342] on icon at bounding box center [1026, 339] width 19 height 19
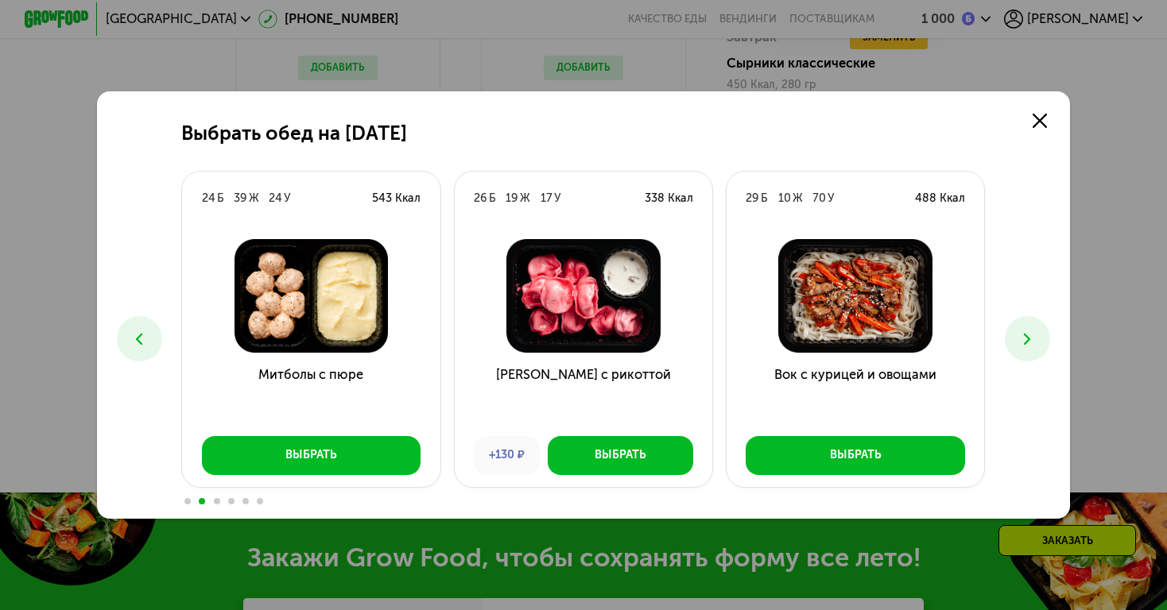
click at [1032, 342] on icon at bounding box center [1026, 339] width 19 height 19
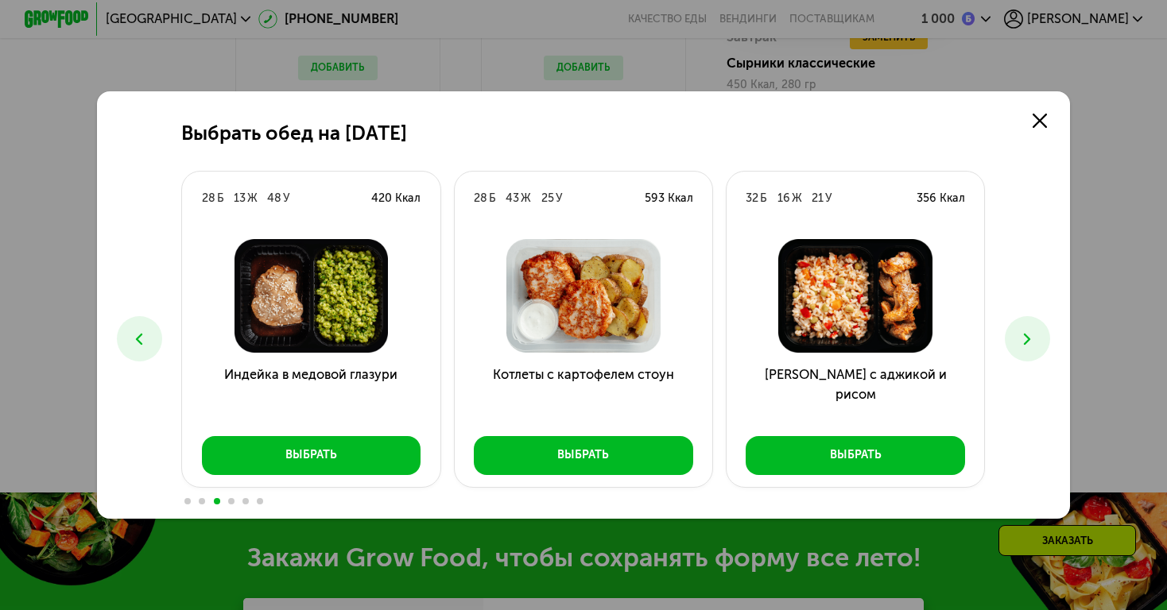
click at [1032, 342] on icon at bounding box center [1026, 339] width 19 height 19
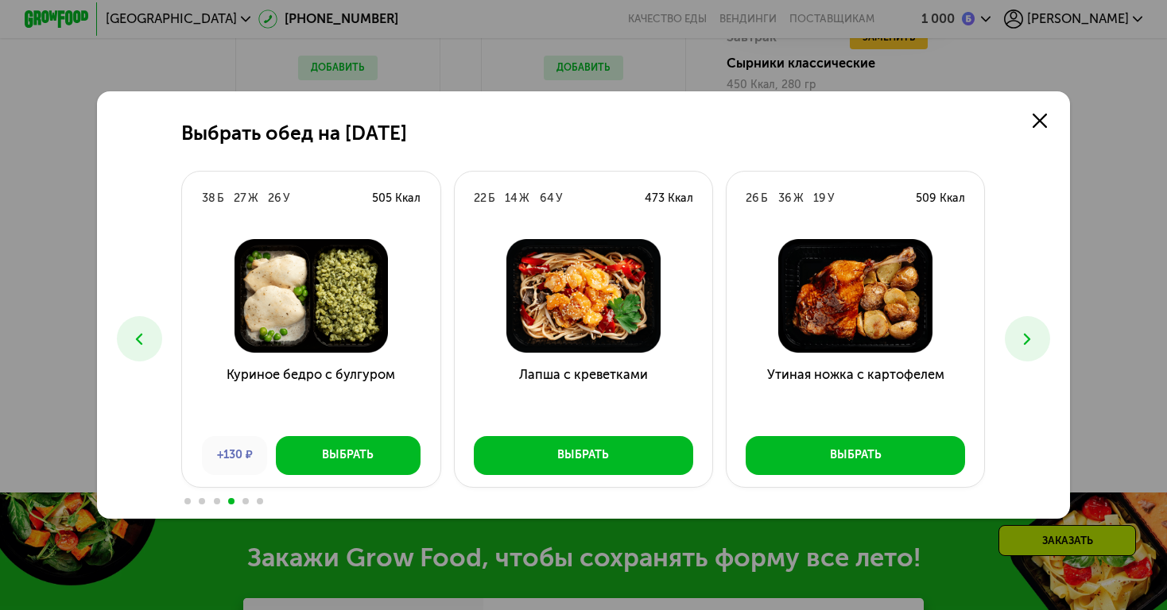
click at [1032, 342] on icon at bounding box center [1026, 339] width 19 height 19
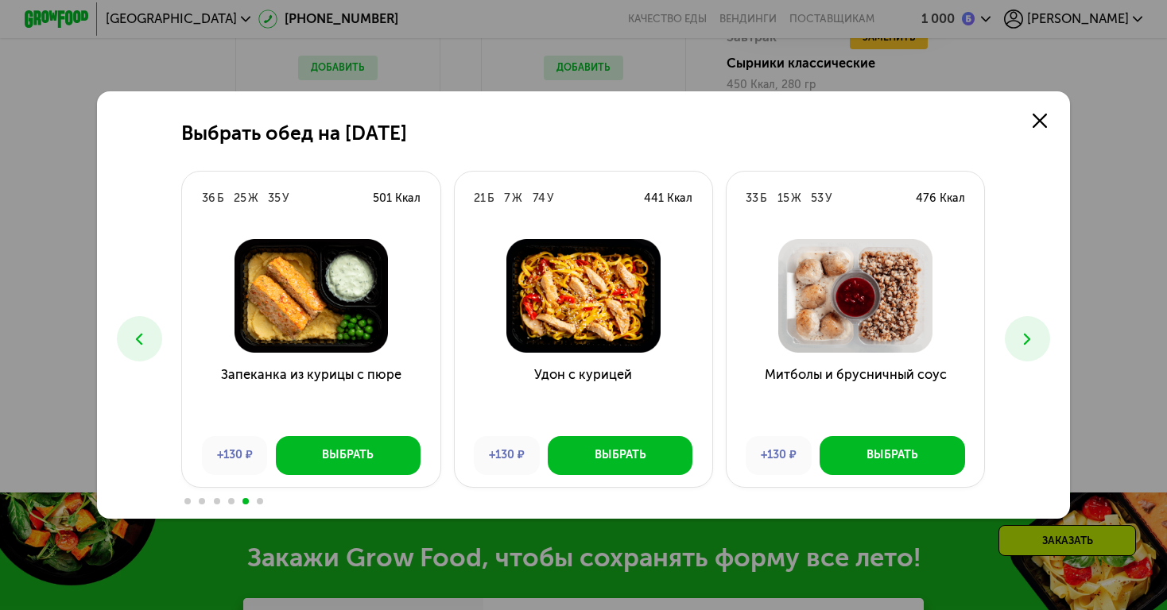
click at [1032, 342] on icon at bounding box center [1026, 339] width 19 height 19
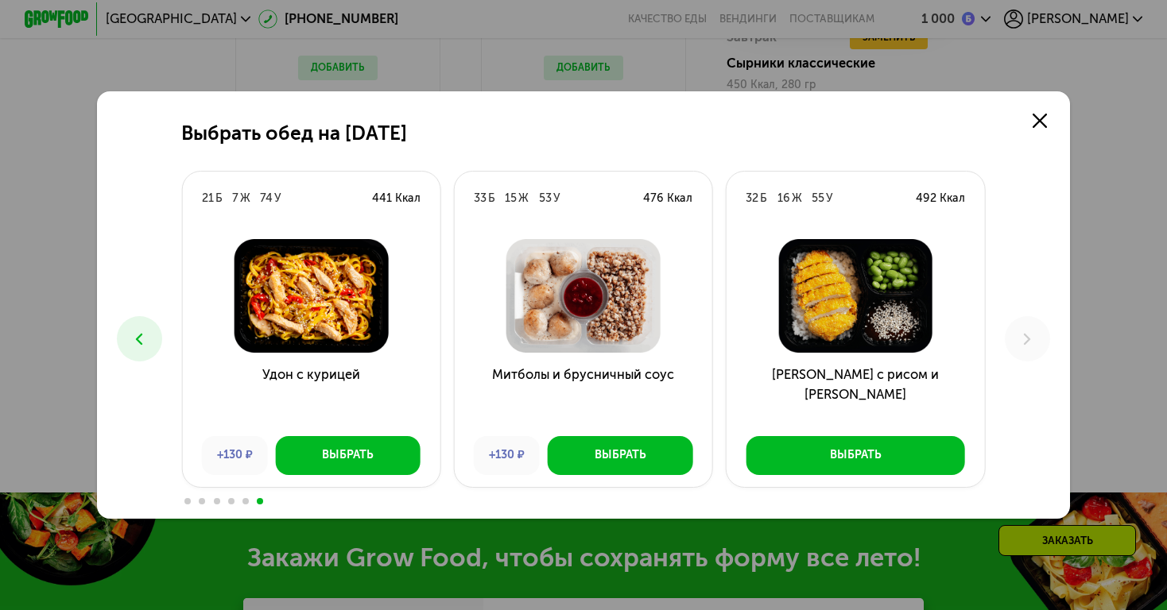
click at [143, 331] on icon at bounding box center [139, 339] width 19 height 19
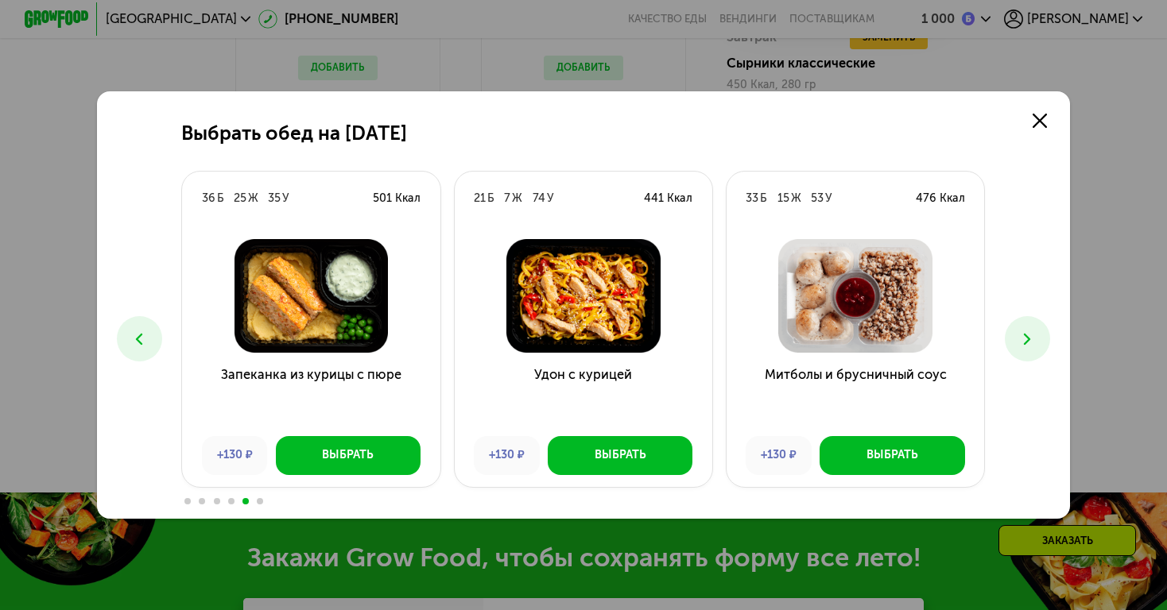
click at [143, 331] on icon at bounding box center [139, 339] width 19 height 19
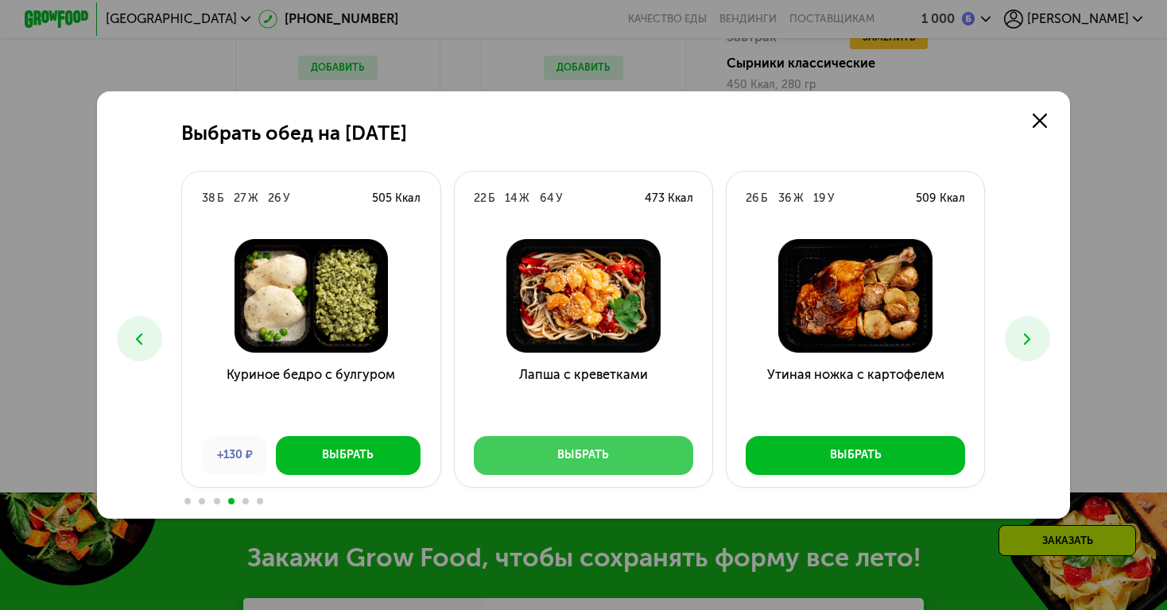
click at [643, 452] on button "Выбрать" at bounding box center [583, 455] width 219 height 39
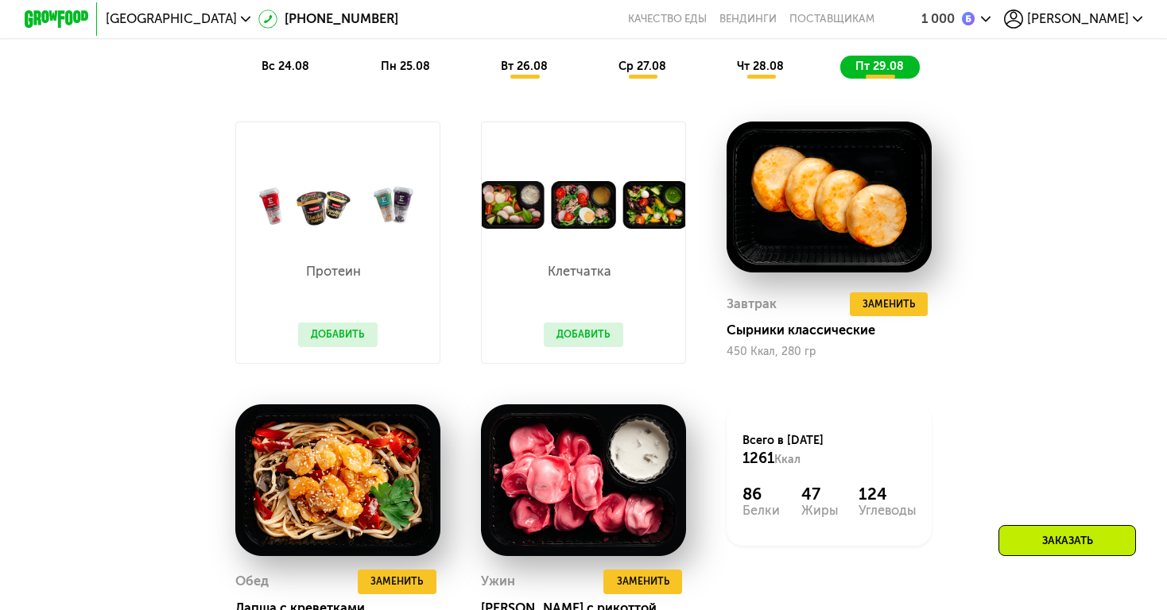
scroll to position [1192, 0]
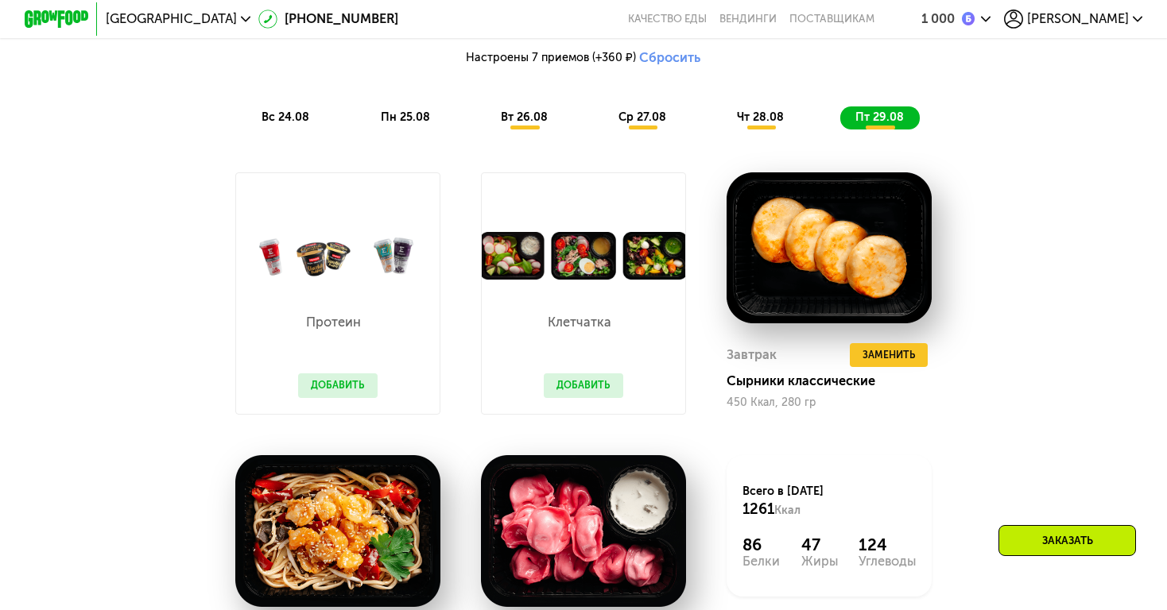
click at [767, 123] on span "чт 28.08" at bounding box center [760, 117] width 47 height 14
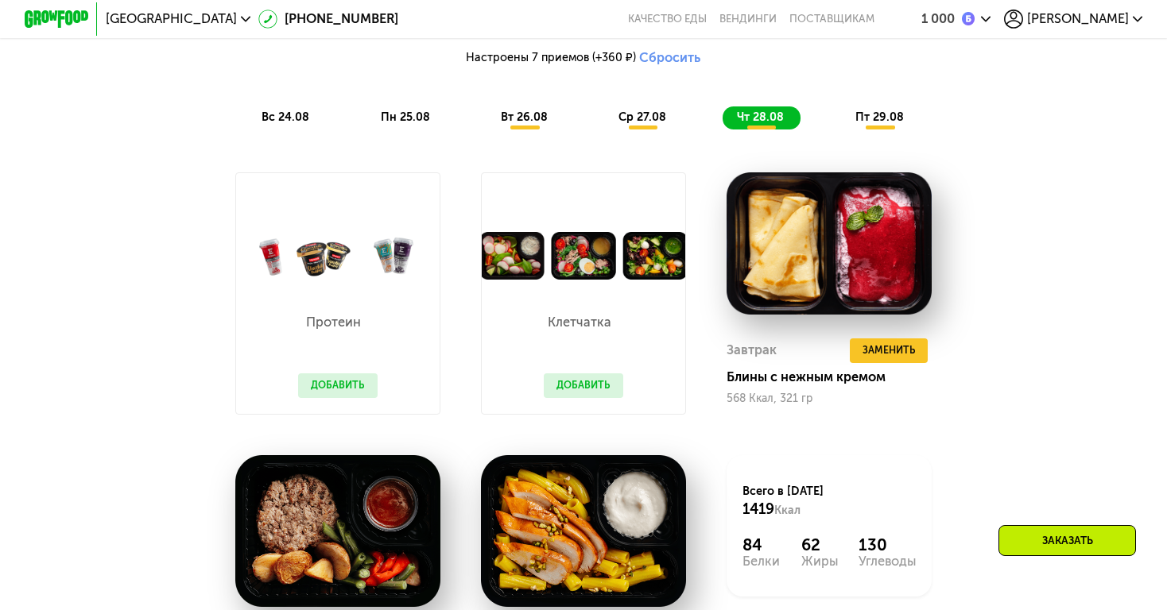
click at [874, 103] on div "Похудение и поддержание формы Доставка: 24 авг, вс Настроить меню Настроены 7 п…" at bounding box center [582, 38] width 959 height 180
click at [875, 115] on span "пт 29.08" at bounding box center [879, 117] width 48 height 14
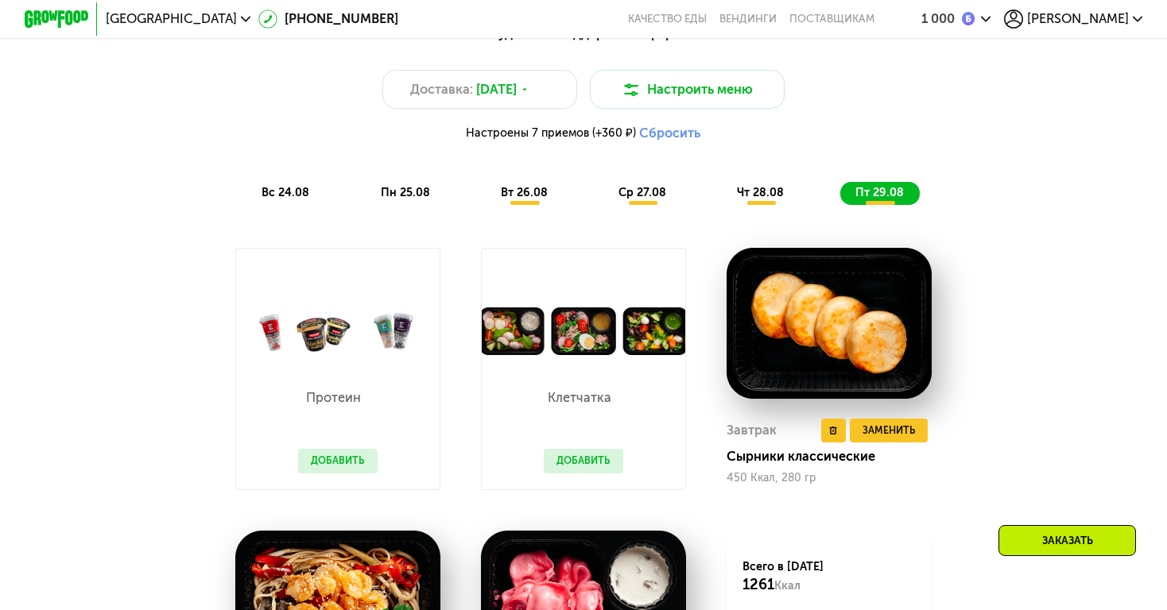
scroll to position [1090, 0]
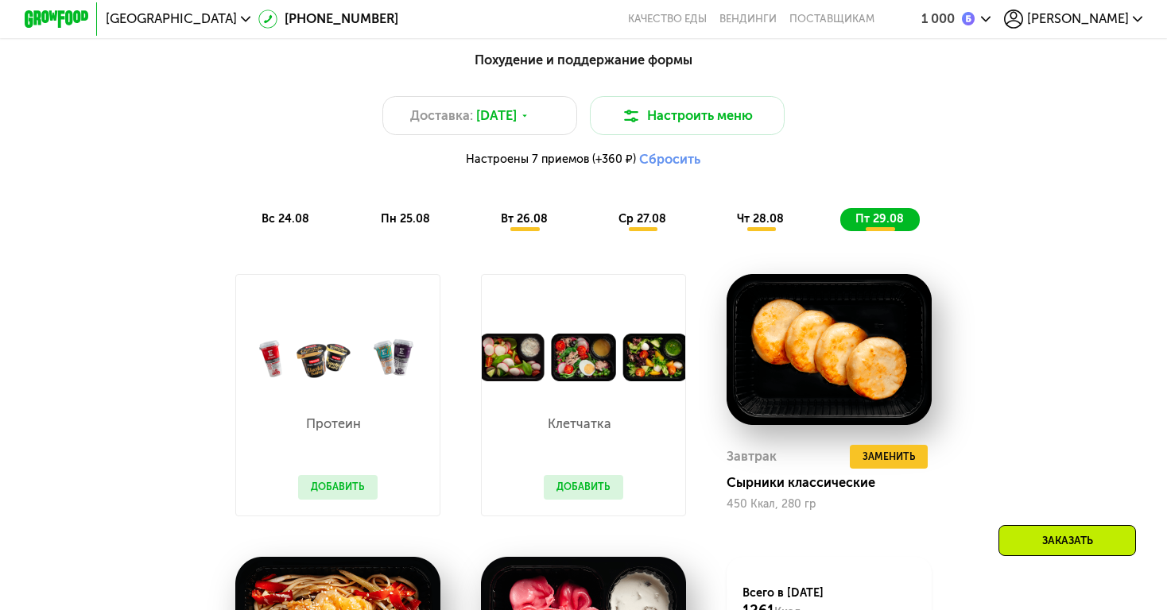
click at [536, 215] on span "вт 26.08" at bounding box center [524, 219] width 47 height 14
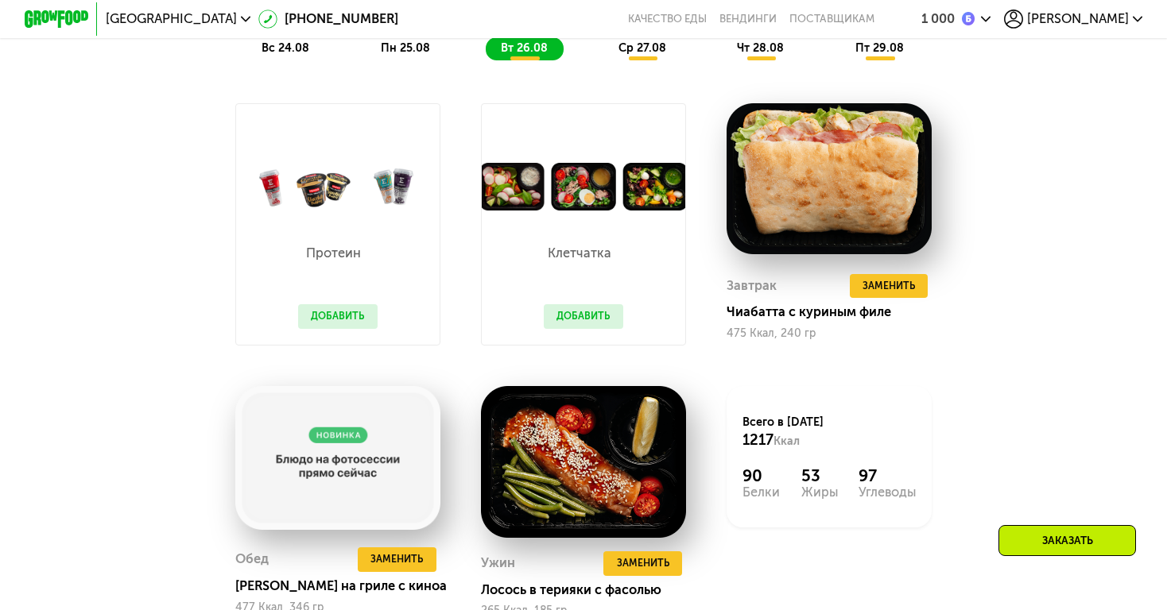
scroll to position [1260, 0]
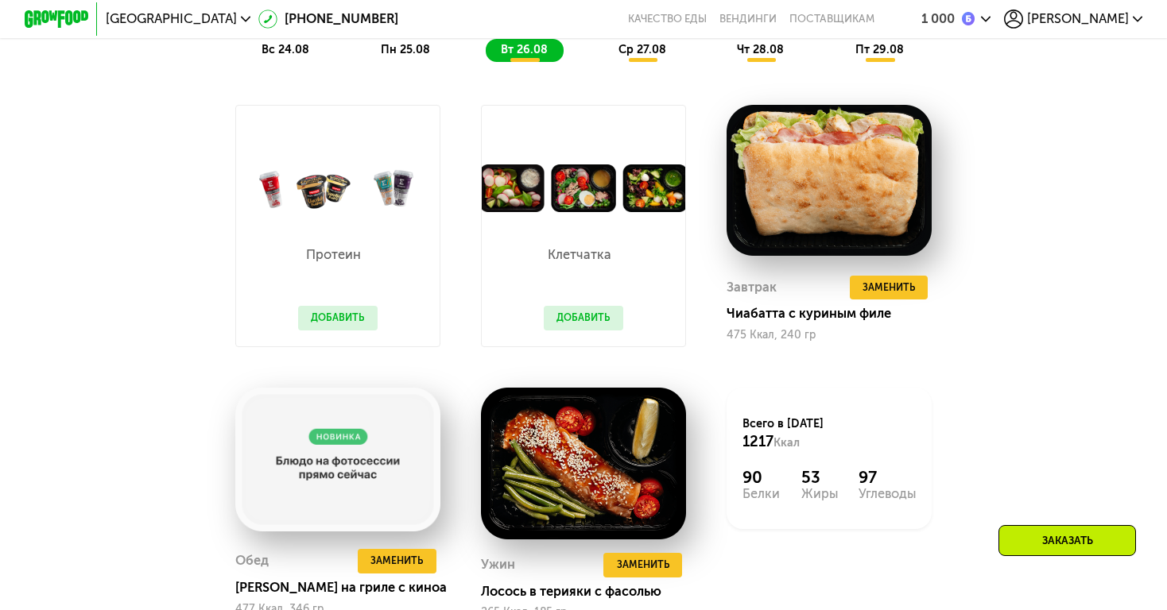
click at [722, 56] on div "ср 27.08" at bounding box center [761, 50] width 78 height 23
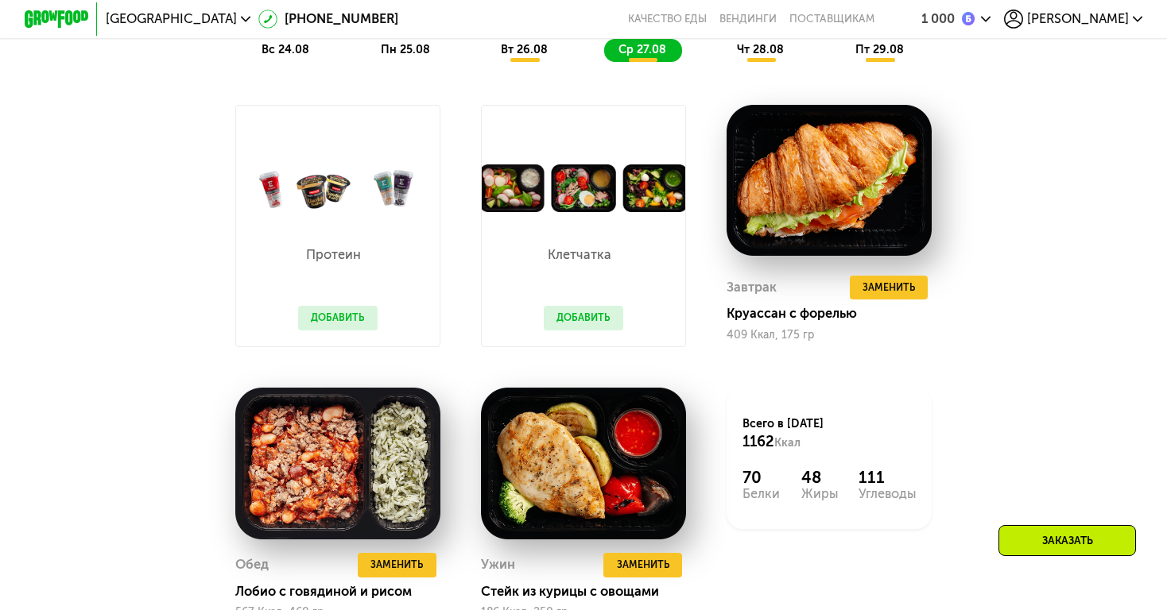
click at [747, 52] on span "чт 28.08" at bounding box center [760, 50] width 47 height 14
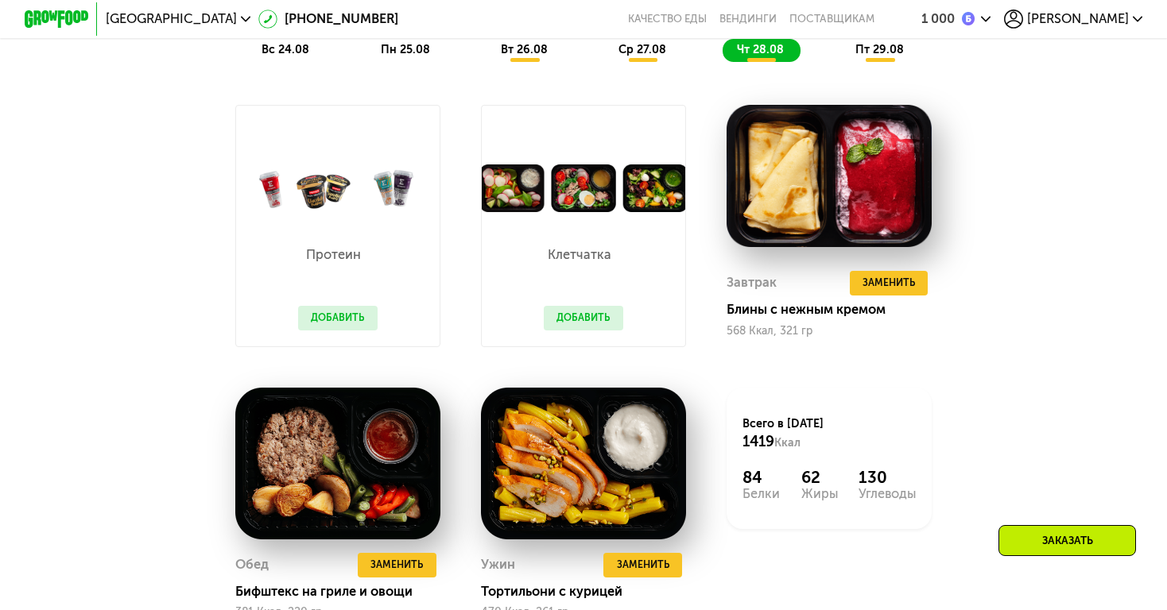
click at [888, 56] on div "пт 29.08" at bounding box center [879, 50] width 79 height 23
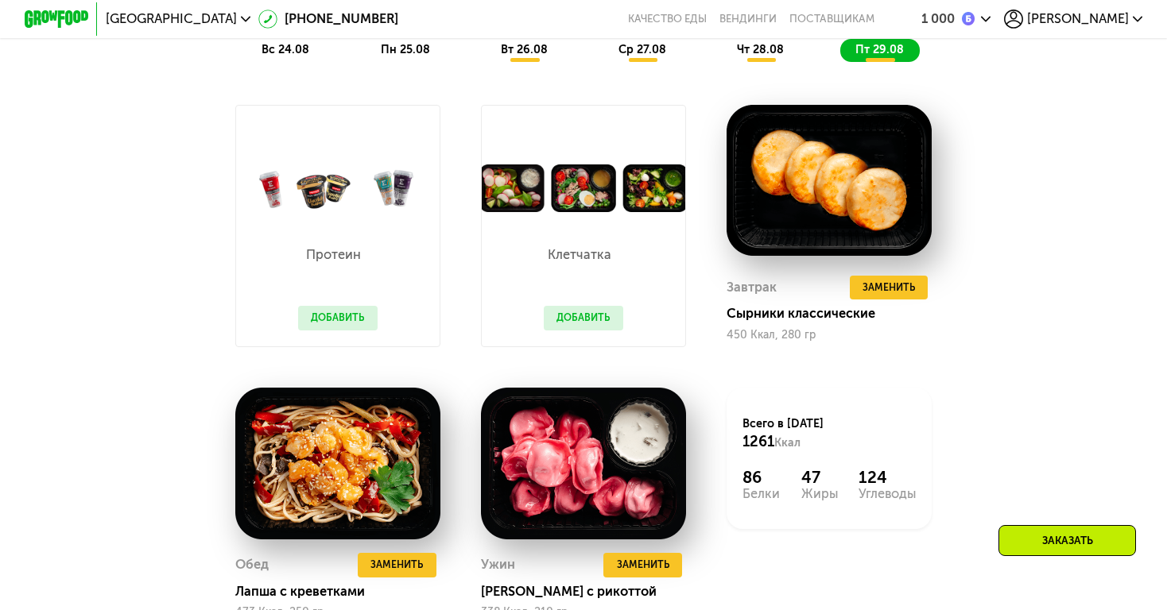
scroll to position [1353, 0]
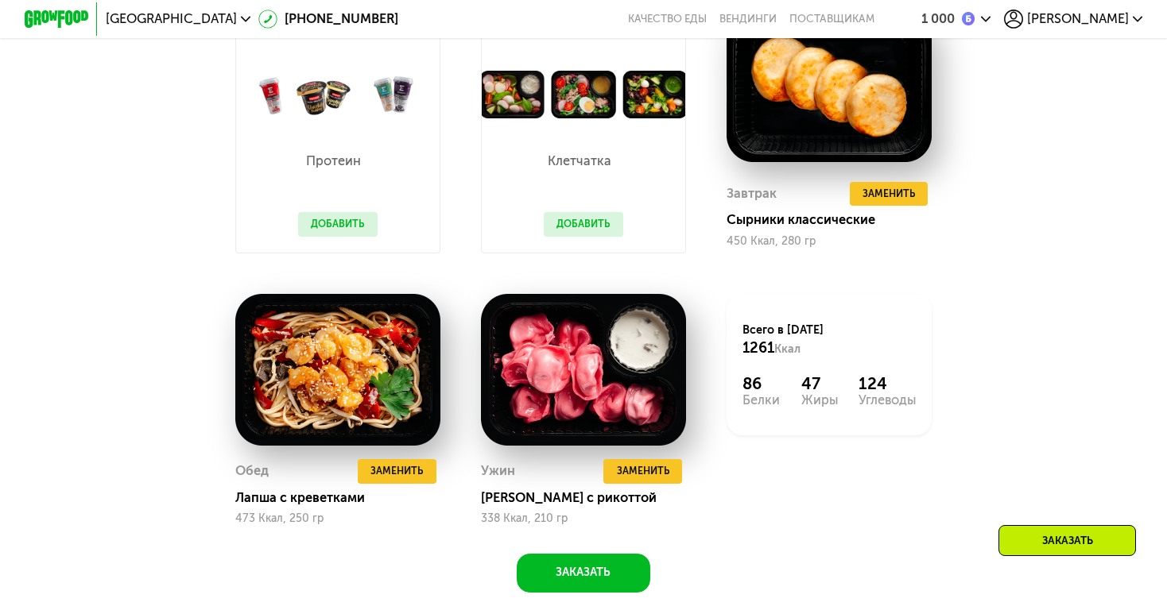
click at [1046, 526] on div "Заказать" at bounding box center [1066, 540] width 137 height 31
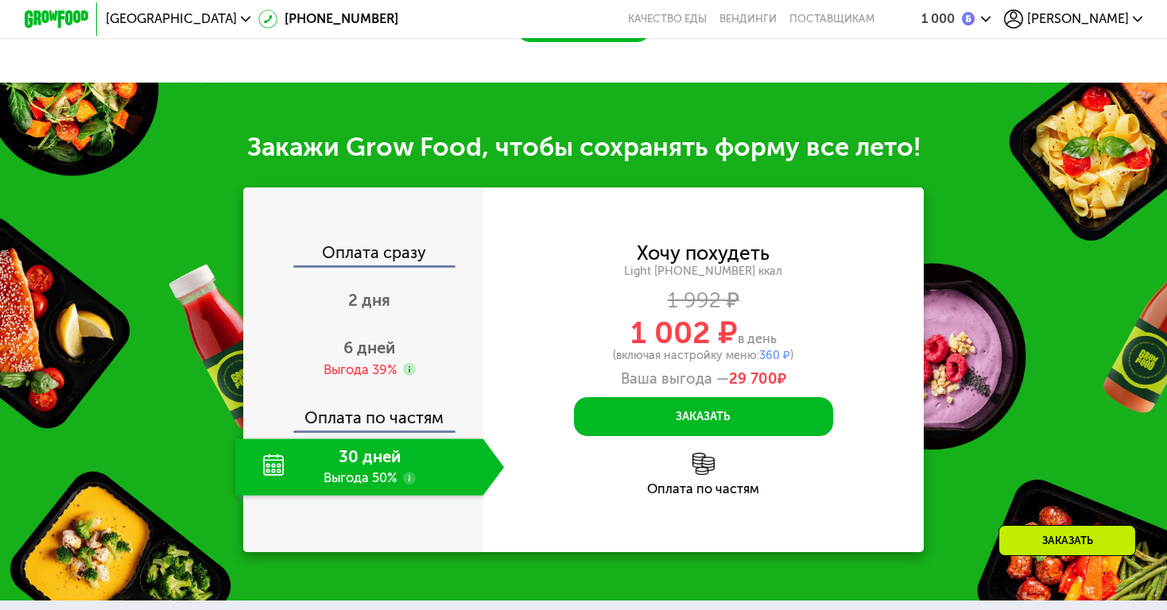
scroll to position [1985, 0]
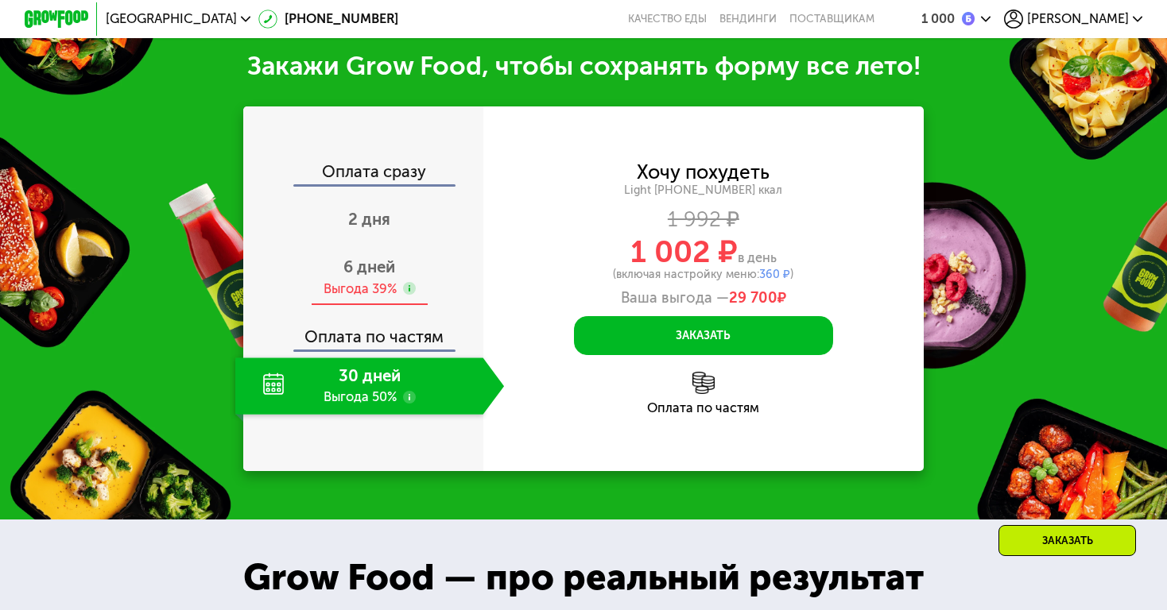
click at [392, 269] on span "6 дней" at bounding box center [369, 266] width 52 height 19
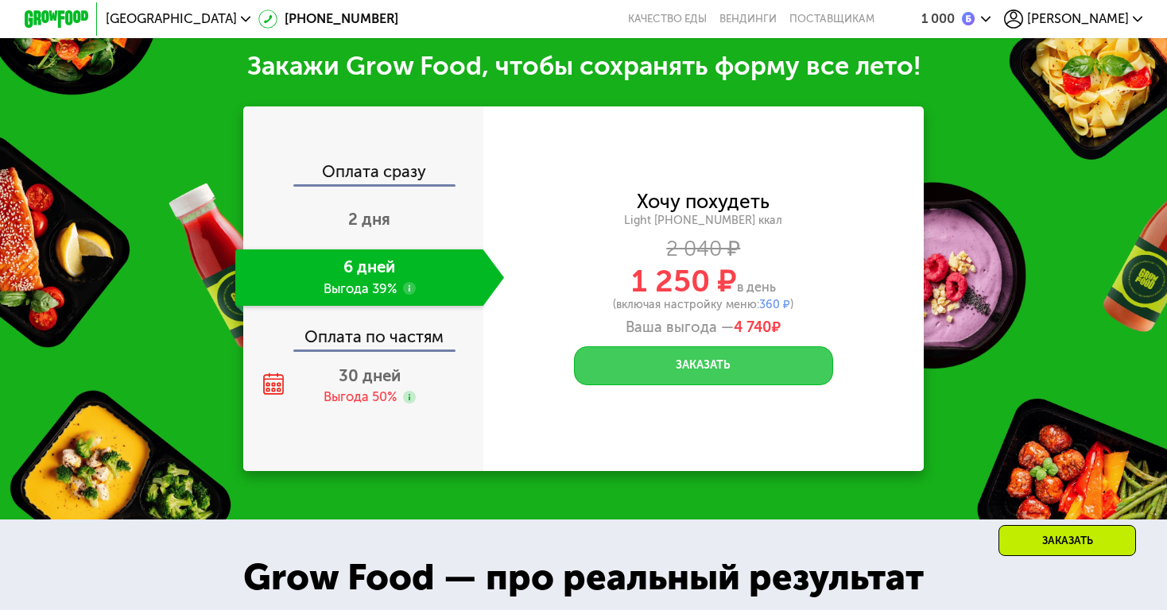
click at [668, 363] on button "Заказать" at bounding box center [703, 365] width 259 height 39
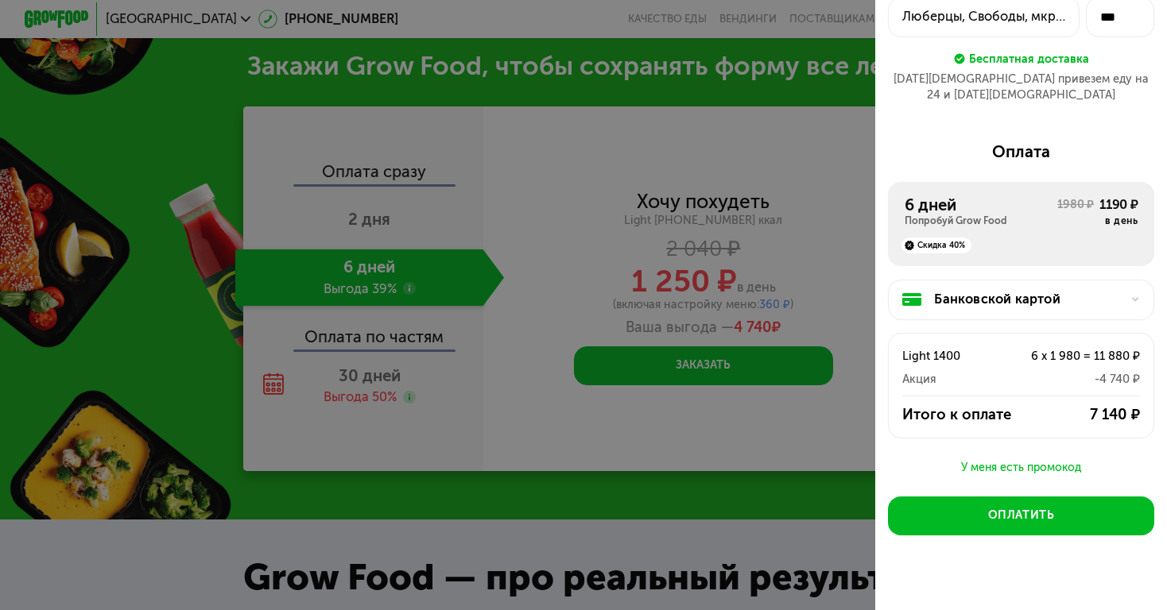
scroll to position [132, 0]
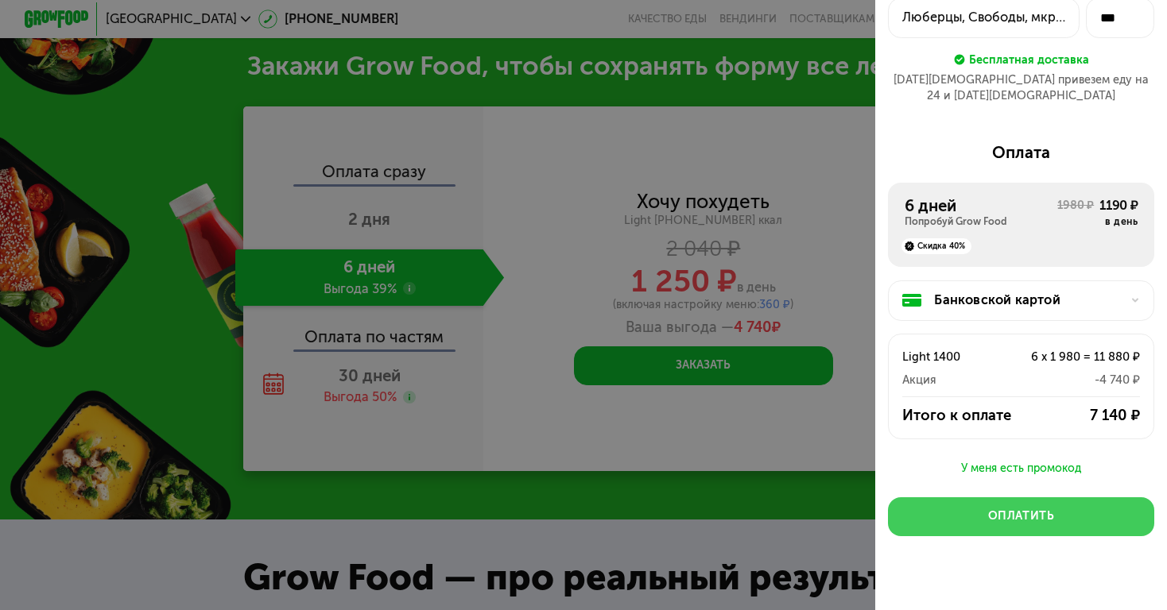
click at [1024, 509] on div "Оплатить" at bounding box center [1021, 517] width 67 height 16
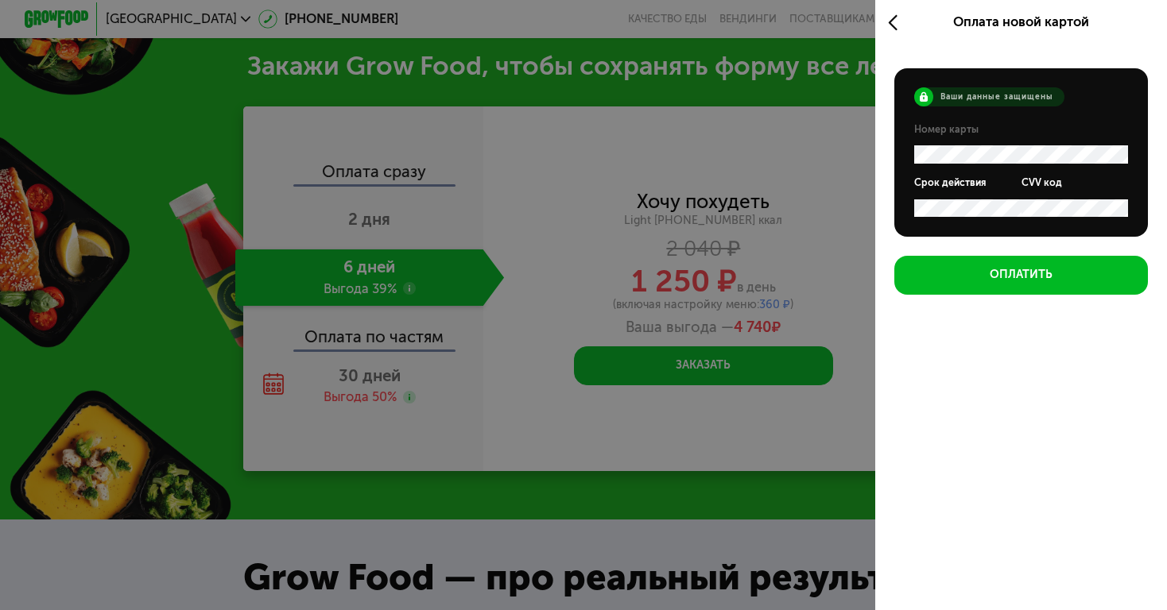
scroll to position [0, 0]
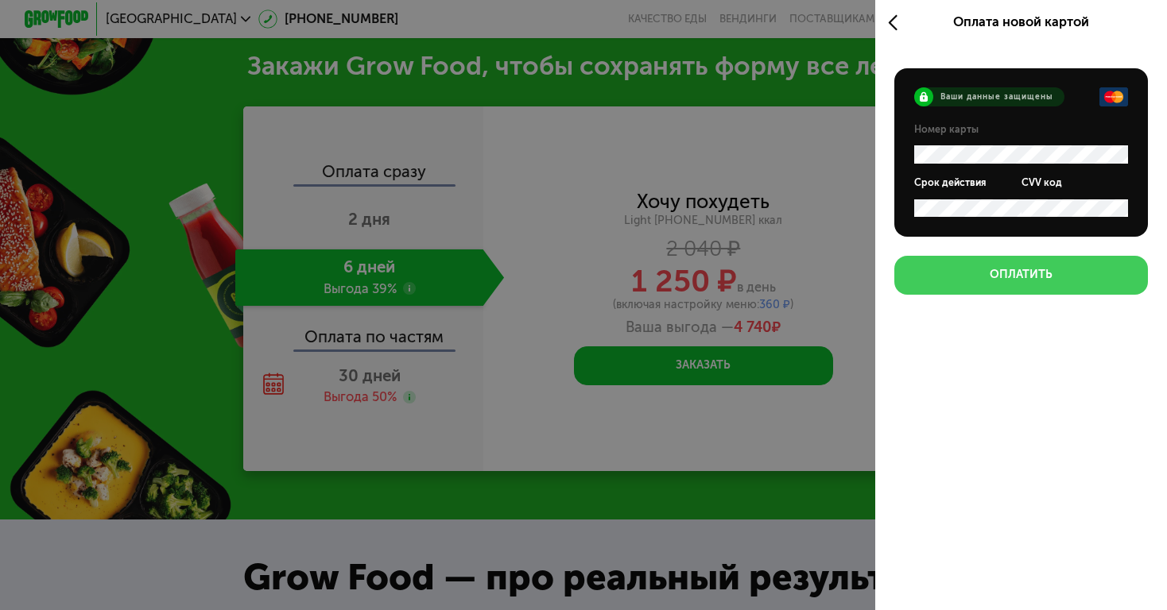
click at [989, 284] on button "Оплатить" at bounding box center [1020, 275] width 253 height 39
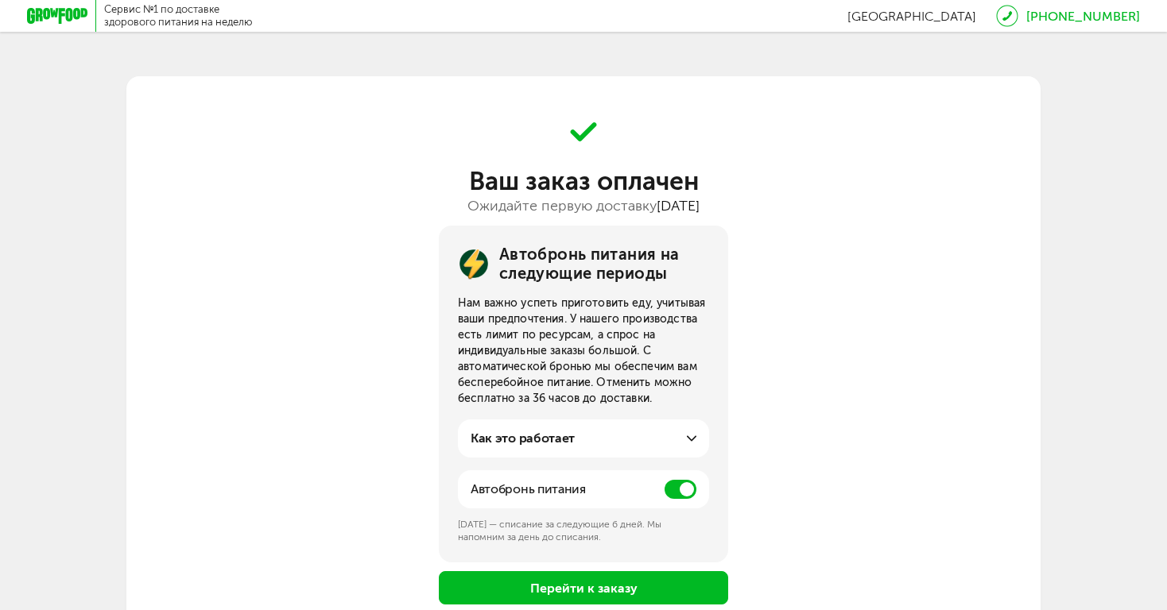
click at [683, 490] on span at bounding box center [680, 489] width 32 height 19
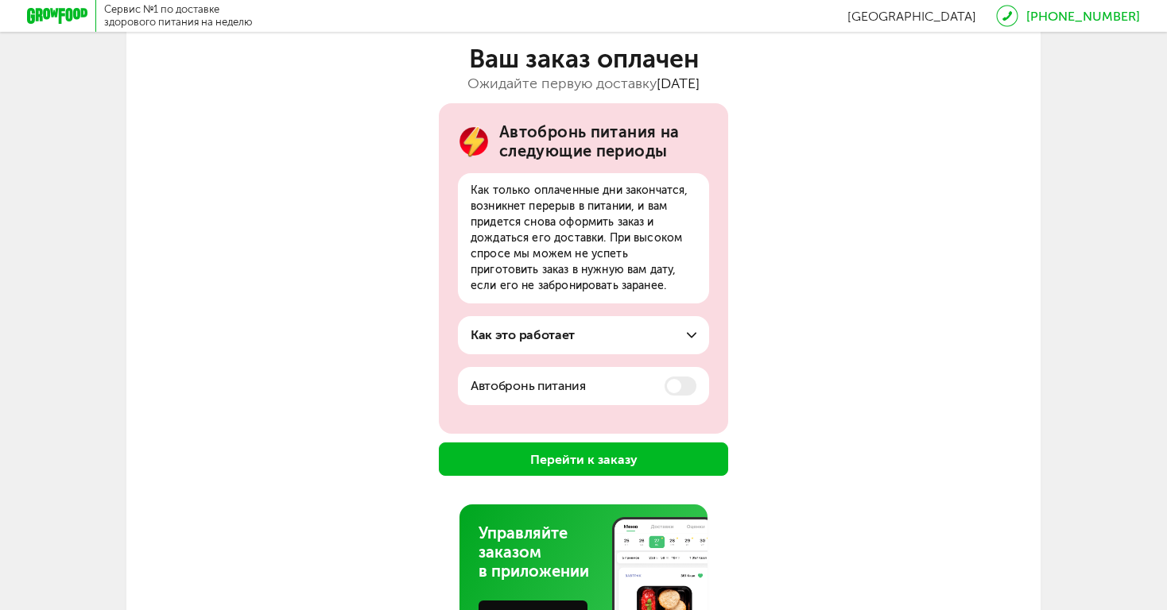
scroll to position [122, 0]
click at [633, 450] on button "Перейти к заказу" at bounding box center [583, 459] width 289 height 33
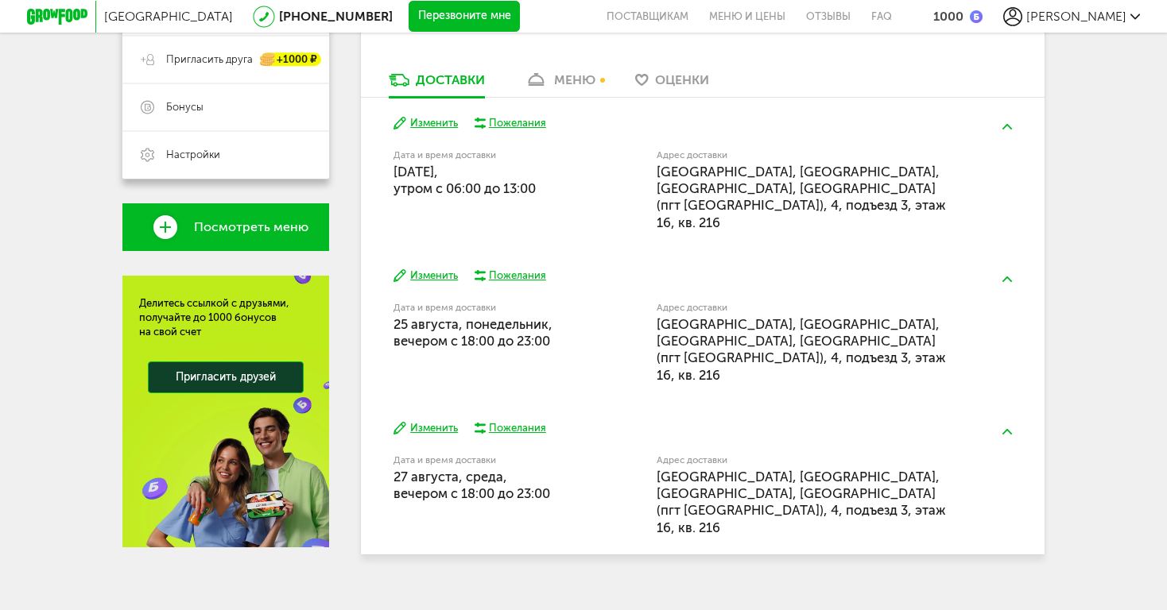
scroll to position [373, 0]
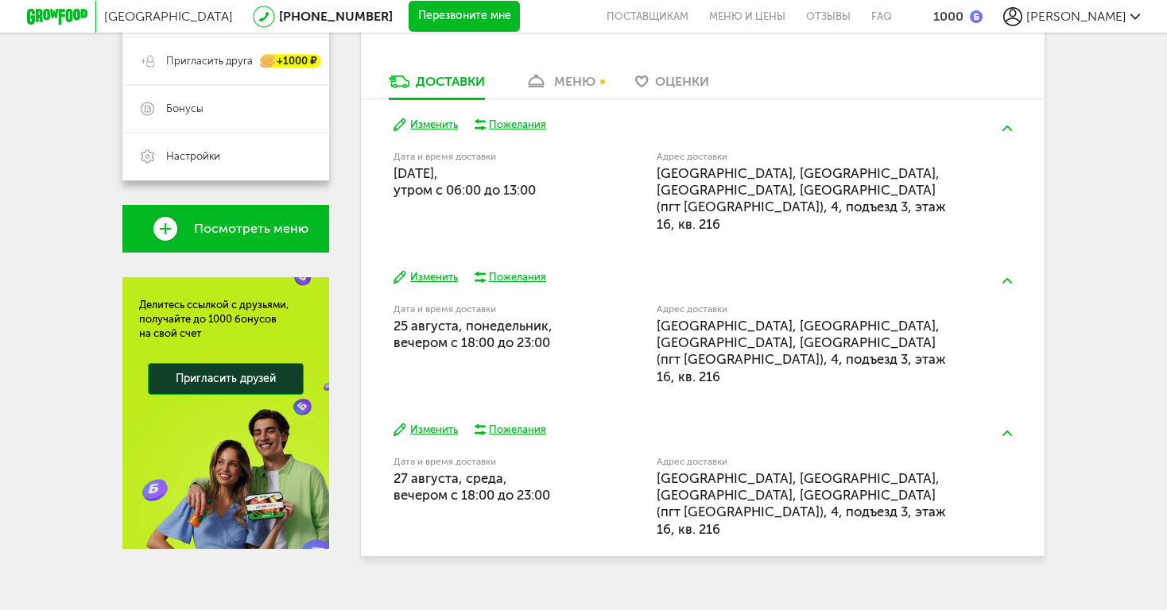
click at [563, 89] on div "меню" at bounding box center [574, 81] width 41 height 15
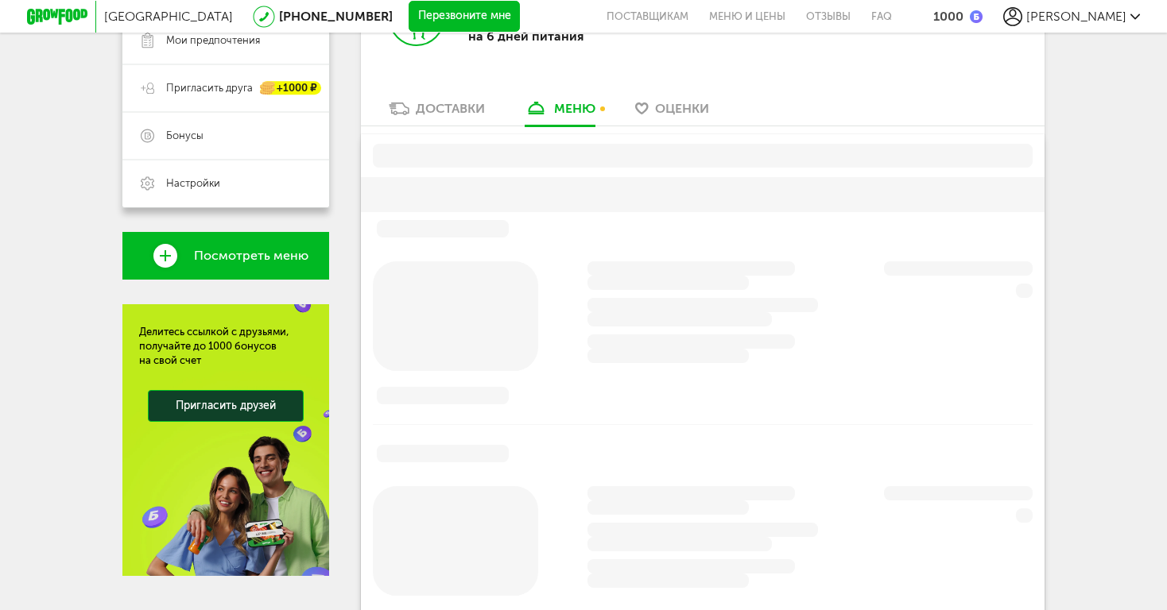
scroll to position [346, 0]
click at [440, 107] on div "Доставки" at bounding box center [450, 107] width 69 height 15
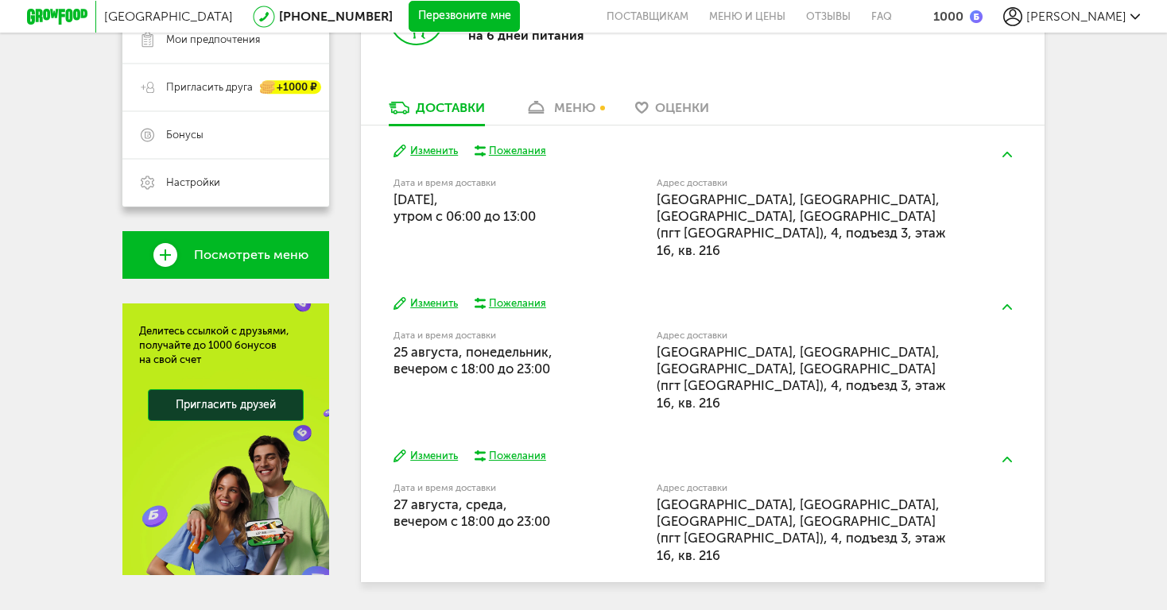
click at [563, 98] on div "Light 1400 на 6 дней питания" at bounding box center [532, 30] width 342 height 137
click at [563, 104] on div "меню" at bounding box center [574, 107] width 41 height 15
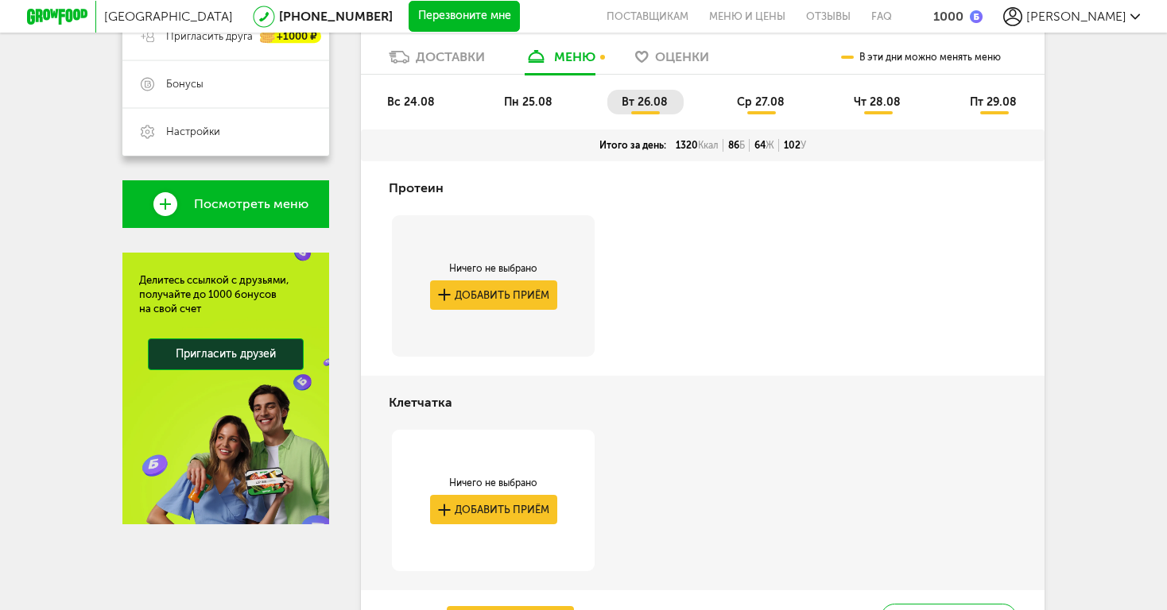
scroll to position [396, 0]
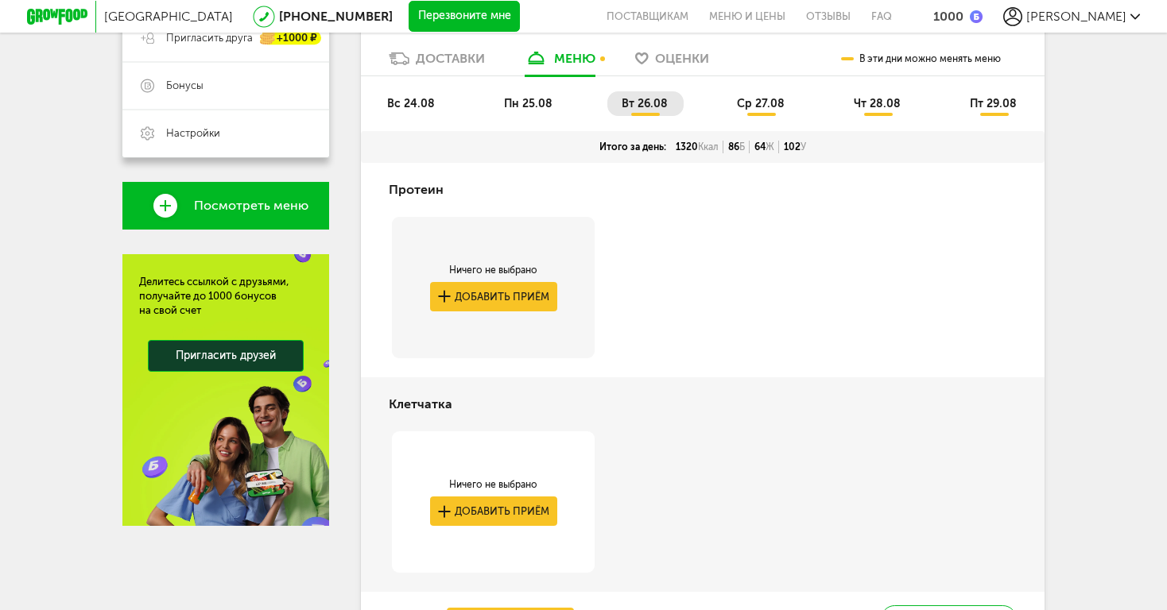
click at [409, 106] on span "вс 24.08" at bounding box center [411, 104] width 48 height 14
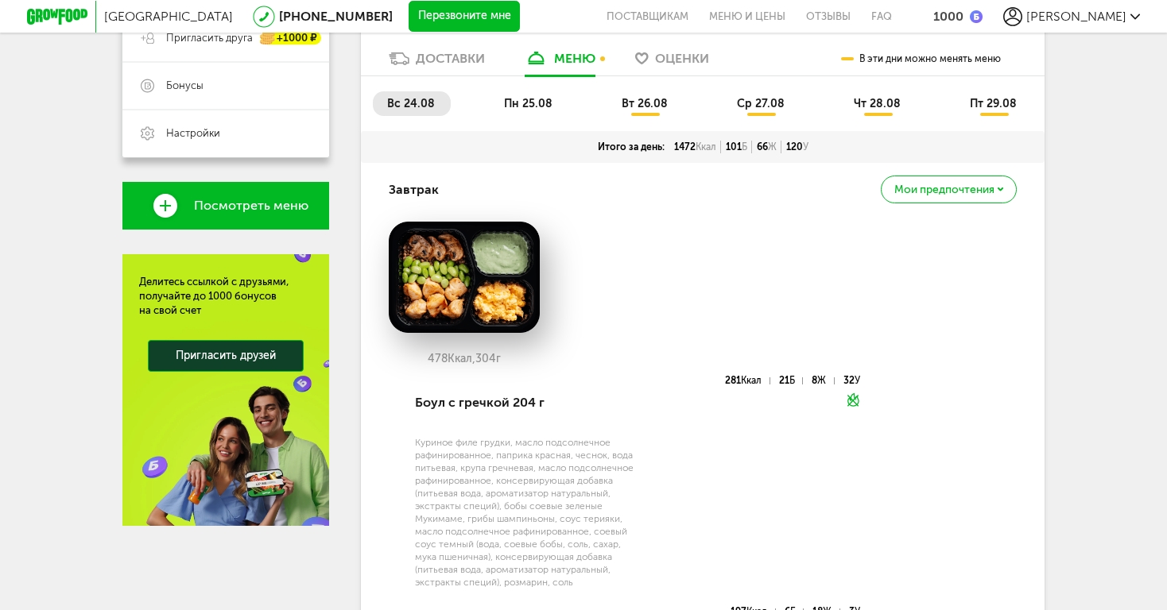
click at [524, 106] on span "пн 25.08" at bounding box center [528, 104] width 48 height 14
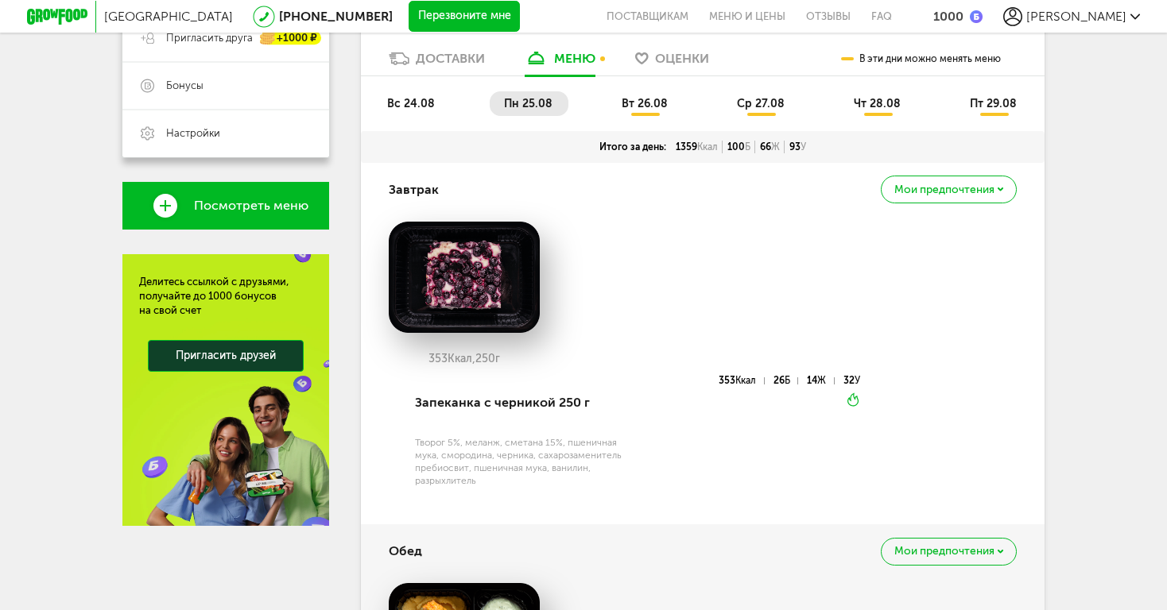
click at [645, 110] on span "вт 26.08" at bounding box center [644, 104] width 46 height 14
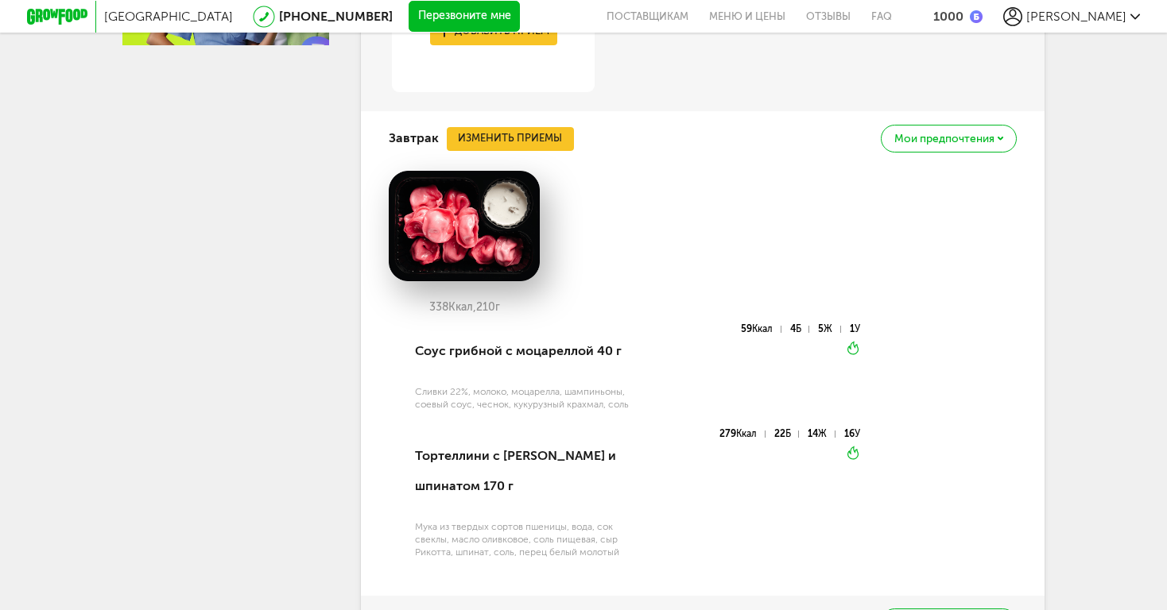
scroll to position [876, 0]
click at [510, 134] on button "Изменить приемы" at bounding box center [510, 139] width 127 height 24
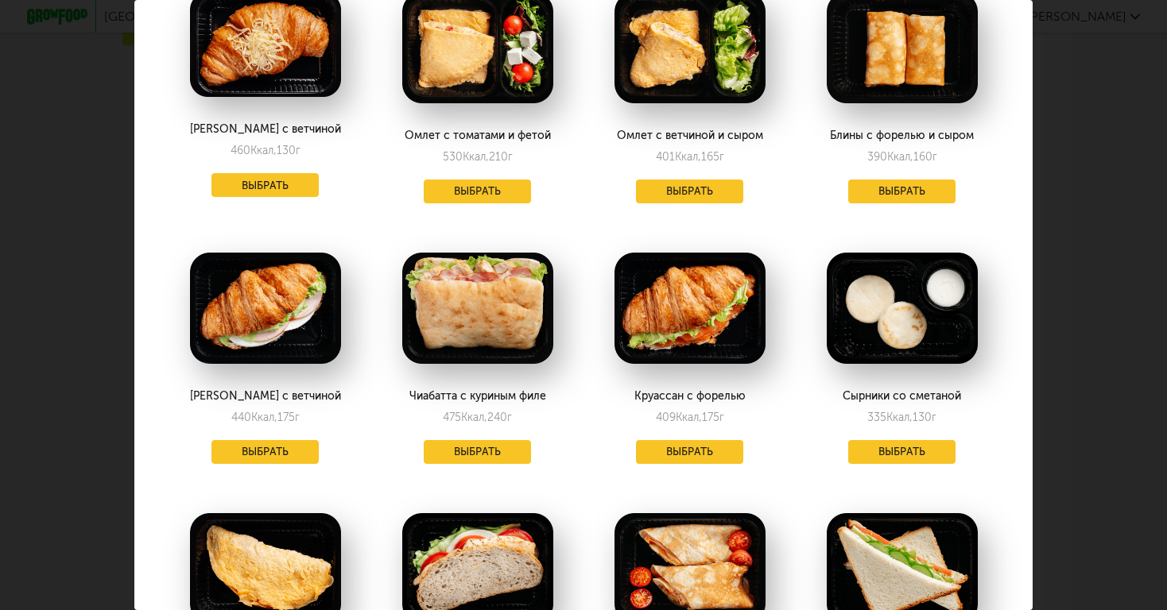
scroll to position [691, 0]
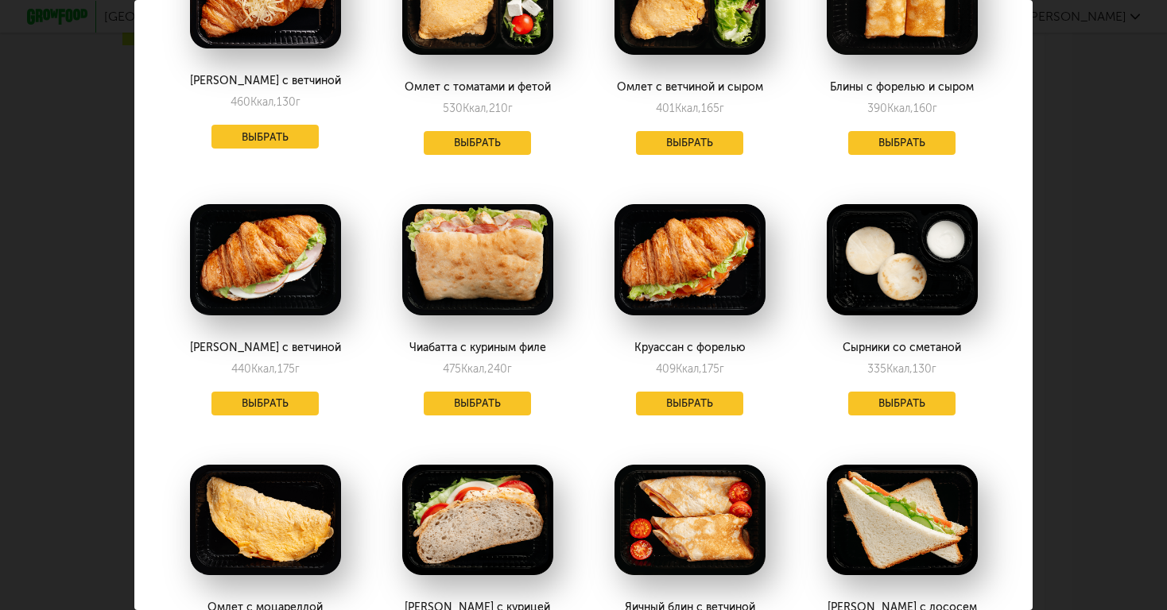
click at [506, 388] on div "Чиабатта с куриным филе 475 Ккал, 240 г Выбрать" at bounding box center [477, 305] width 206 height 251
click at [505, 395] on button "Выбрать" at bounding box center [478, 404] width 108 height 24
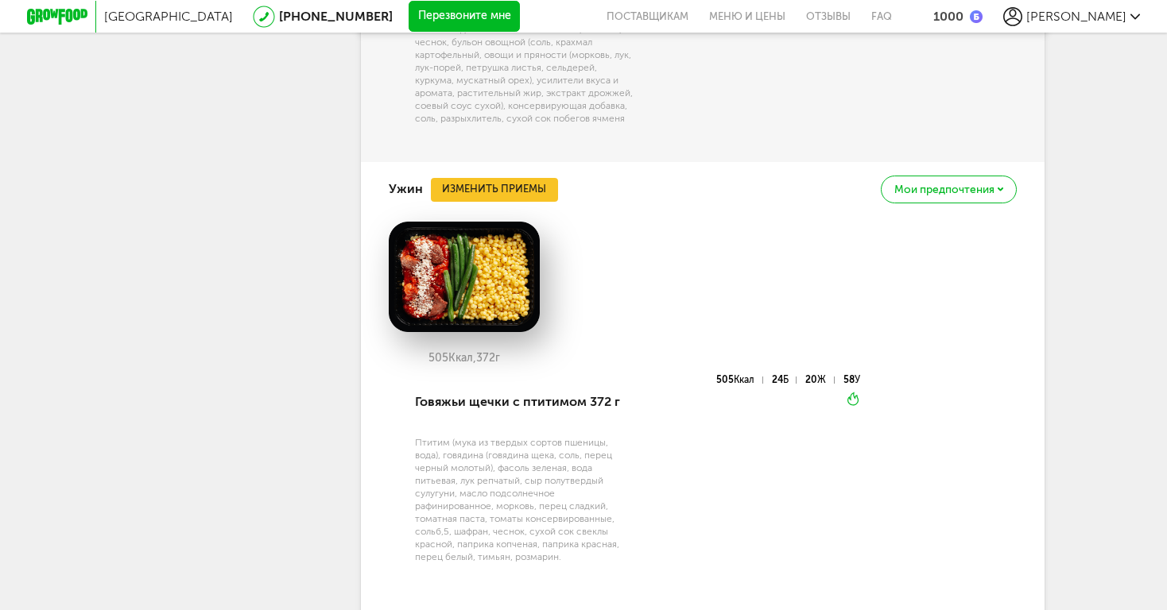
scroll to position [1981, 0]
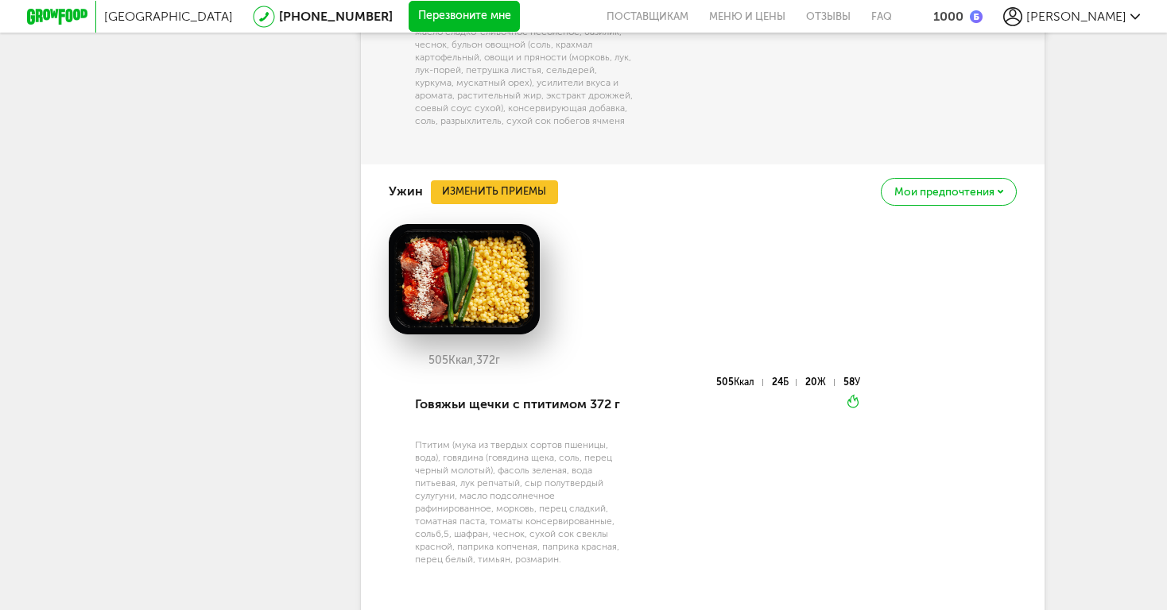
click at [501, 180] on button "Изменить приемы" at bounding box center [494, 192] width 127 height 24
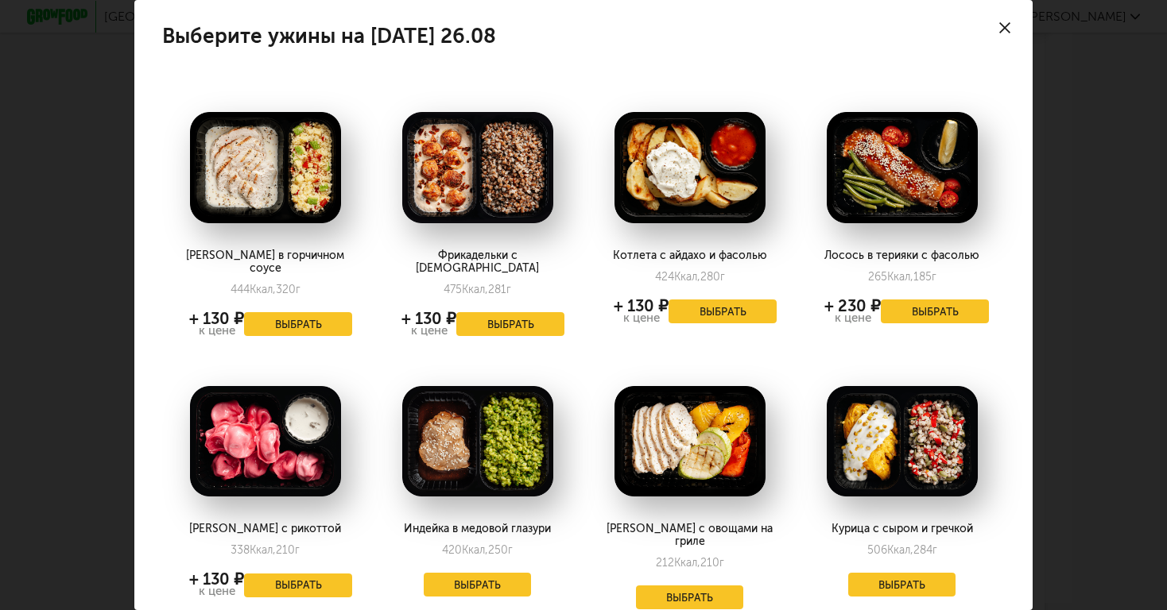
click at [932, 316] on button "Выбрать" at bounding box center [934, 312] width 108 height 24
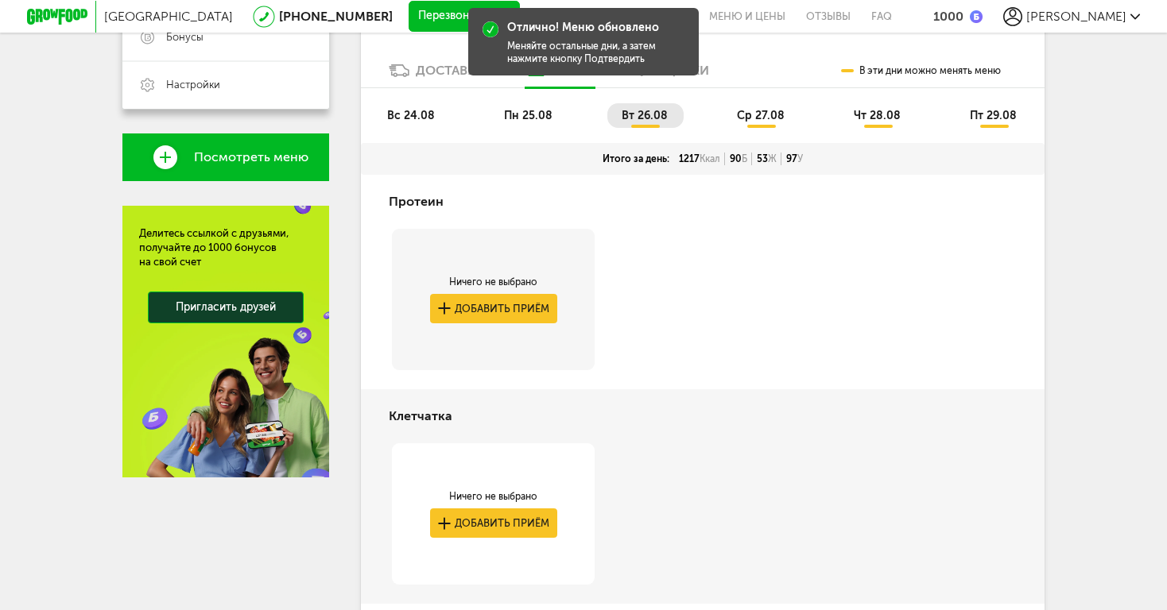
scroll to position [425, 0]
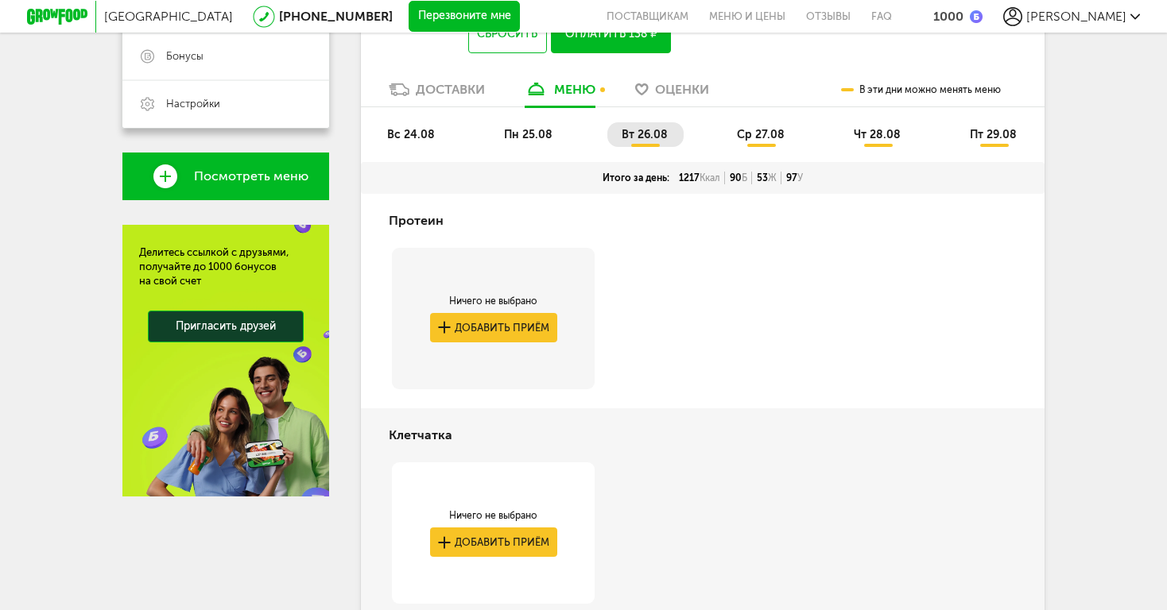
click at [762, 145] on li "ср 27.08" at bounding box center [761, 134] width 78 height 25
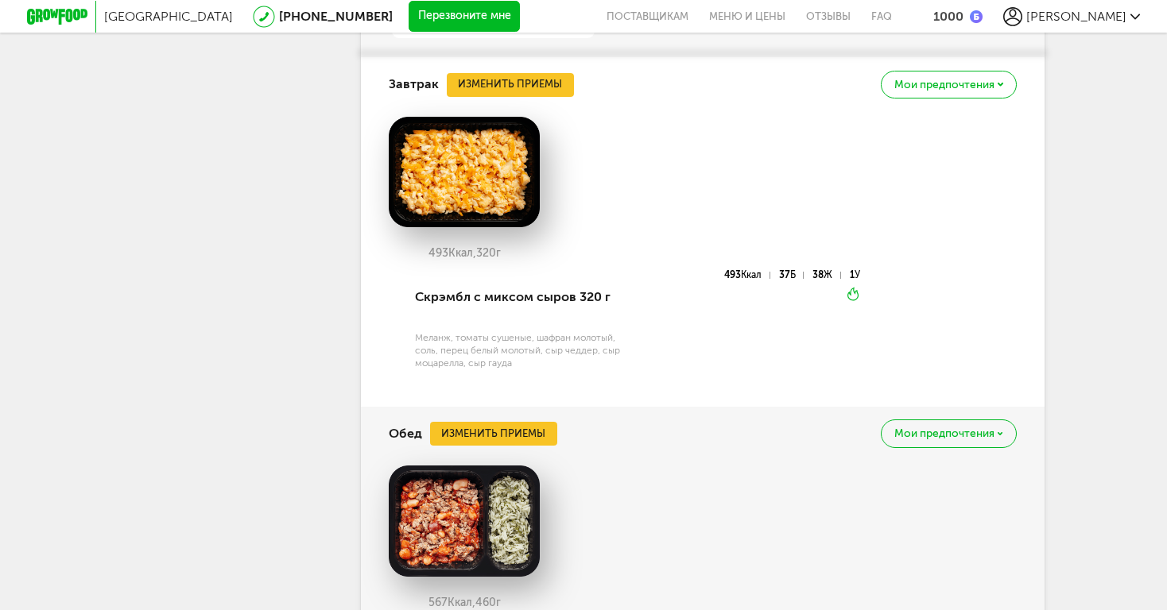
scroll to position [989, 0]
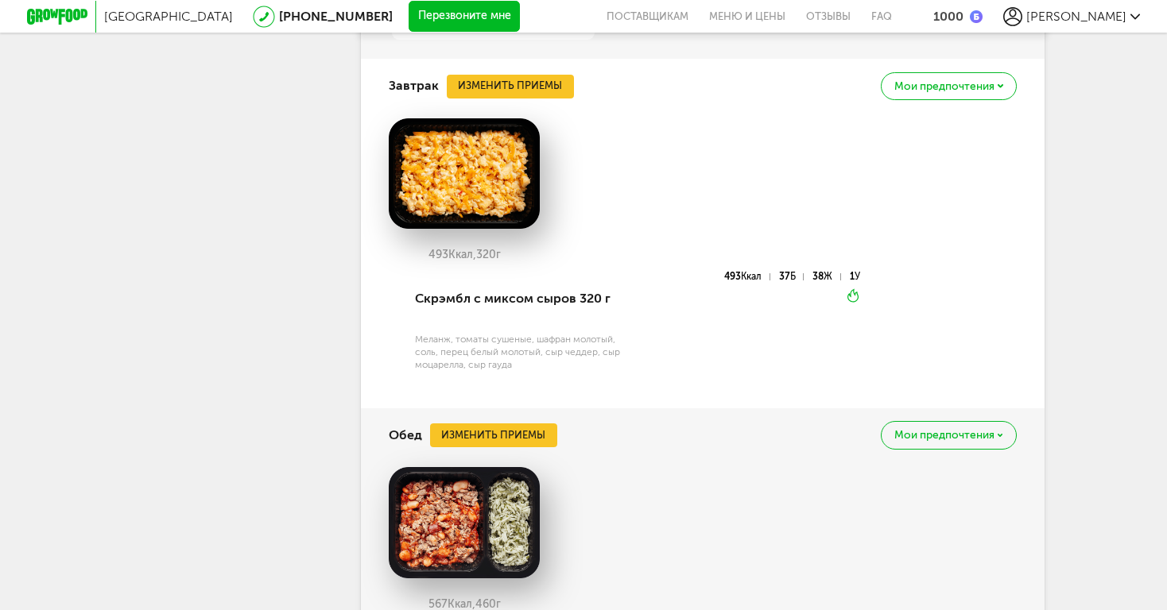
click at [512, 79] on button "Изменить приемы" at bounding box center [510, 87] width 127 height 24
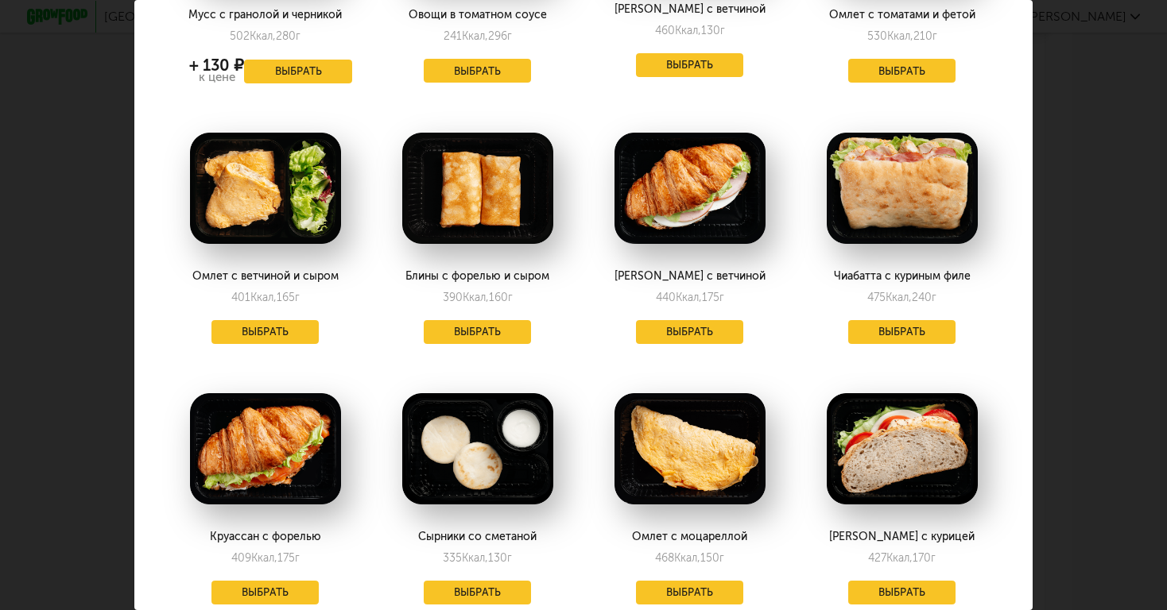
scroll to position [521, 0]
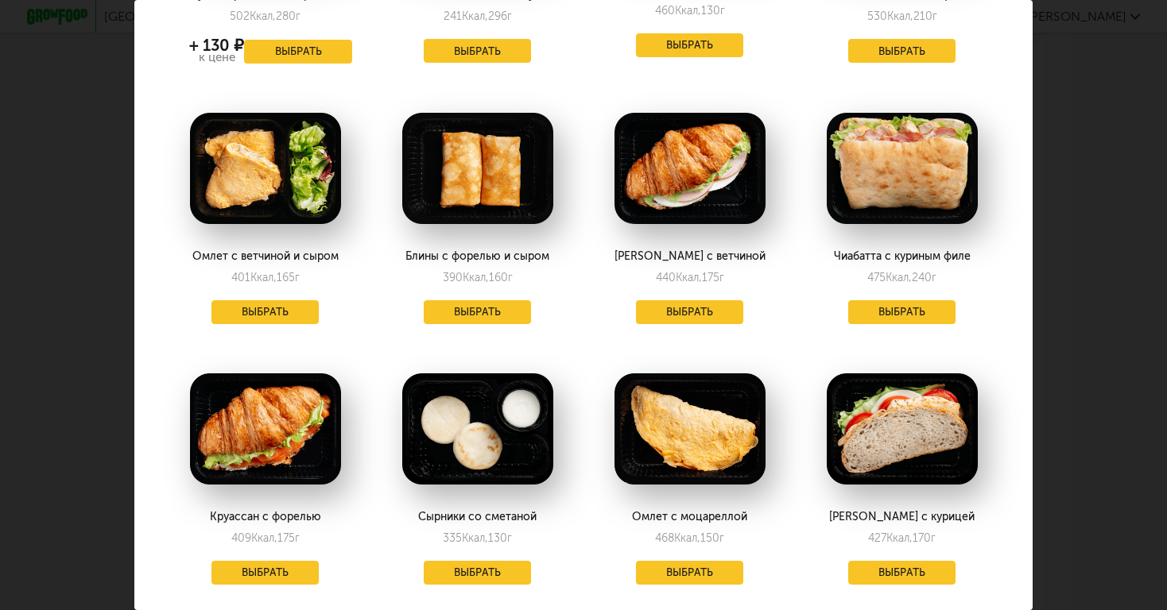
click at [285, 561] on button "Выбрать" at bounding box center [265, 573] width 108 height 24
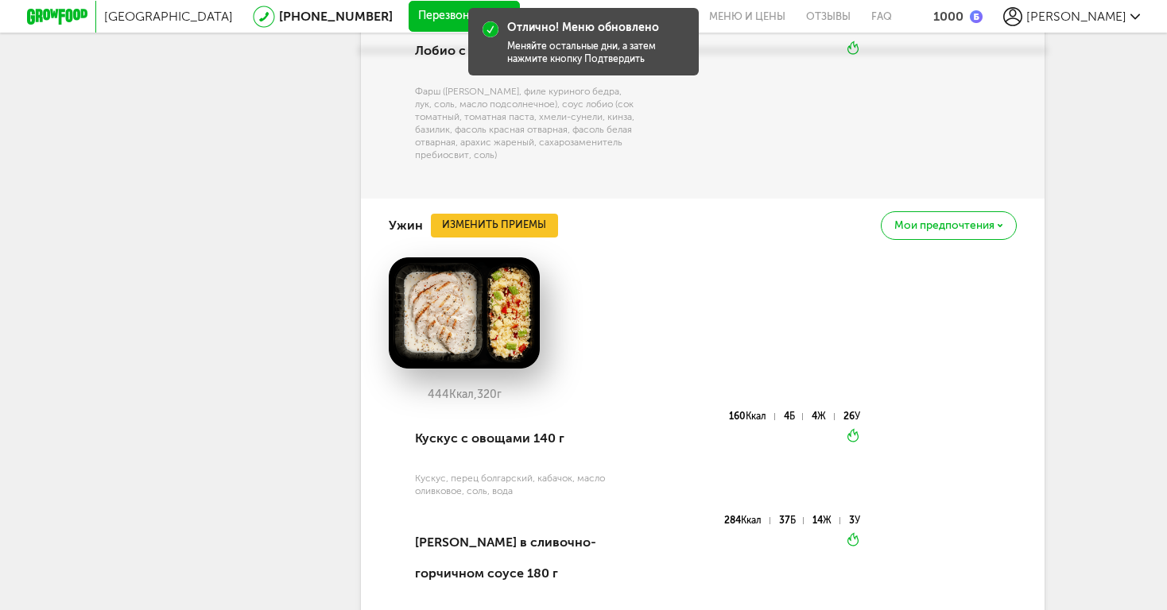
scroll to position [1784, 0]
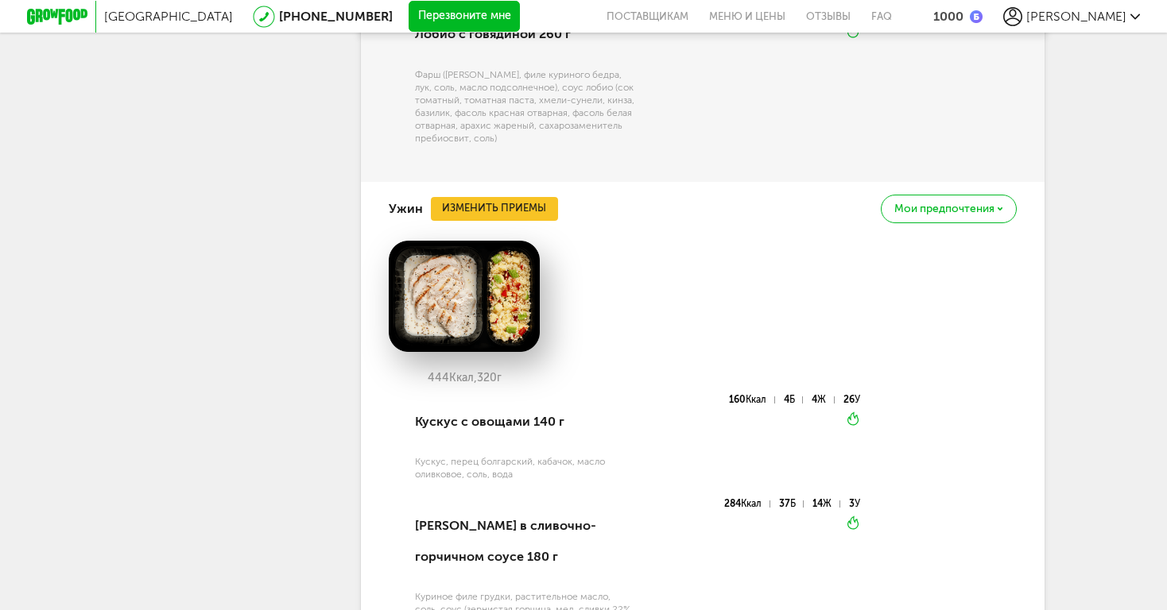
click at [510, 197] on button "Изменить приемы" at bounding box center [494, 209] width 127 height 24
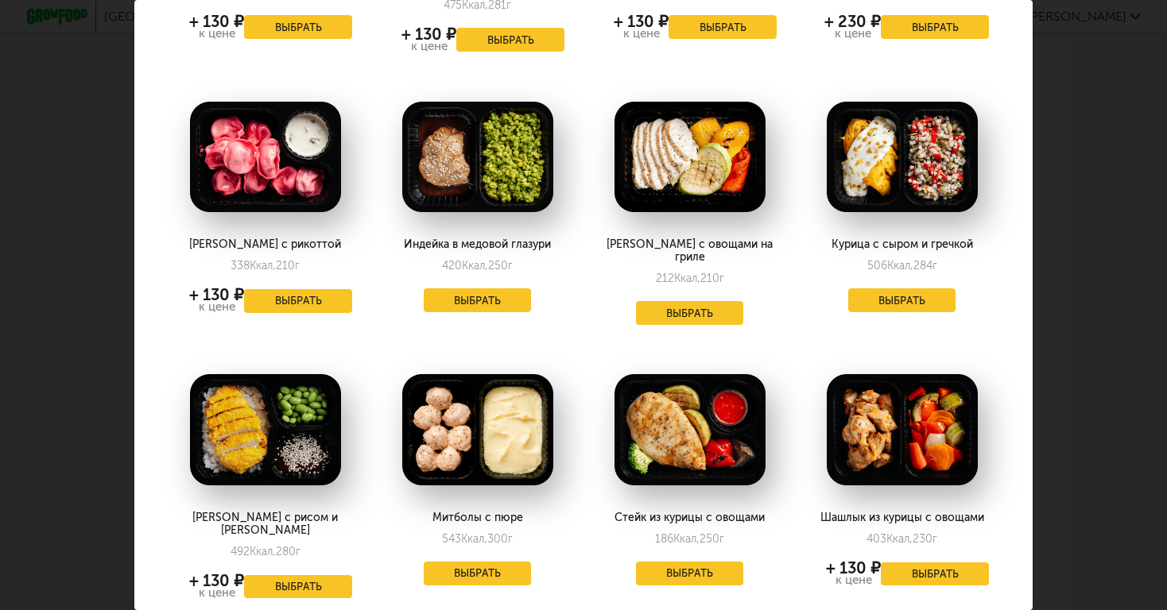
scroll to position [313, 0]
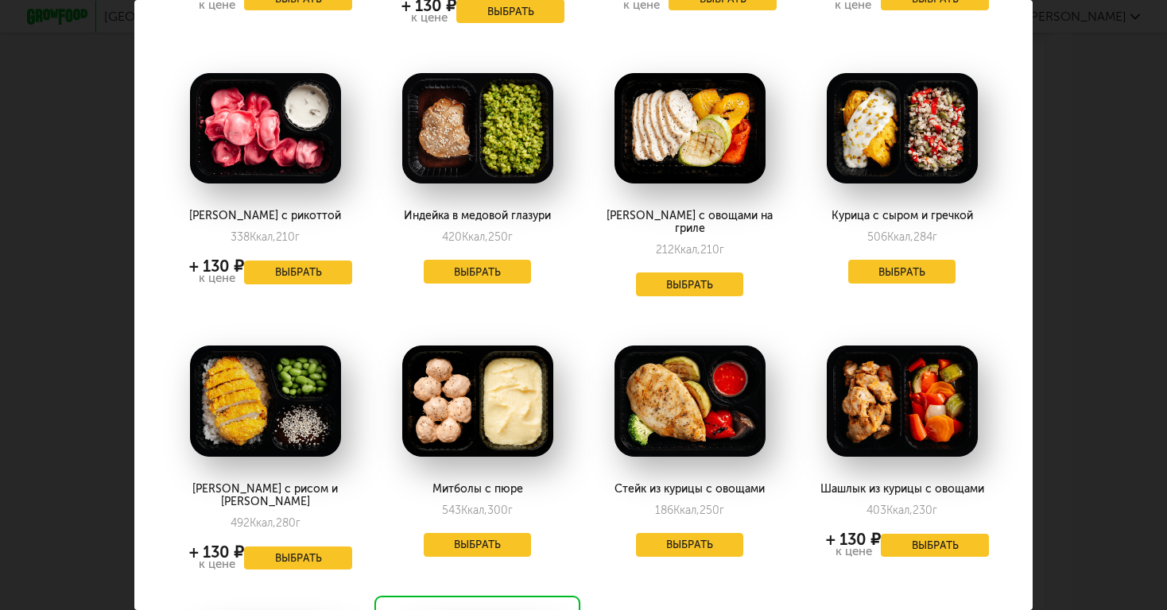
click at [685, 533] on button "Выбрать" at bounding box center [690, 545] width 108 height 24
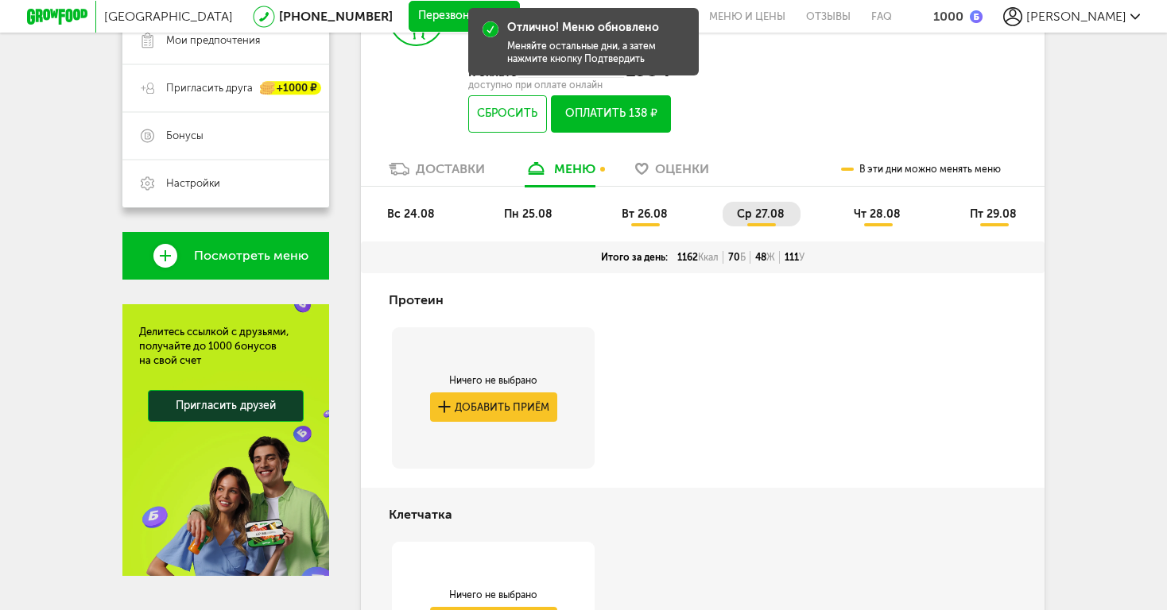
scroll to position [340, 0]
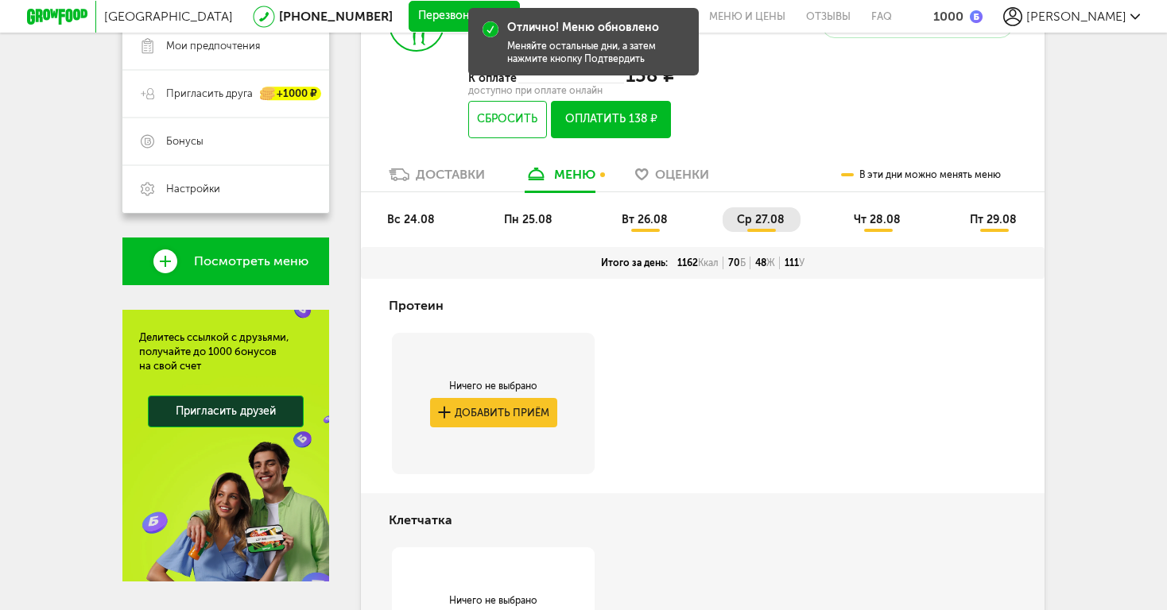
click at [877, 218] on span "чт 28.08" at bounding box center [876, 220] width 47 height 14
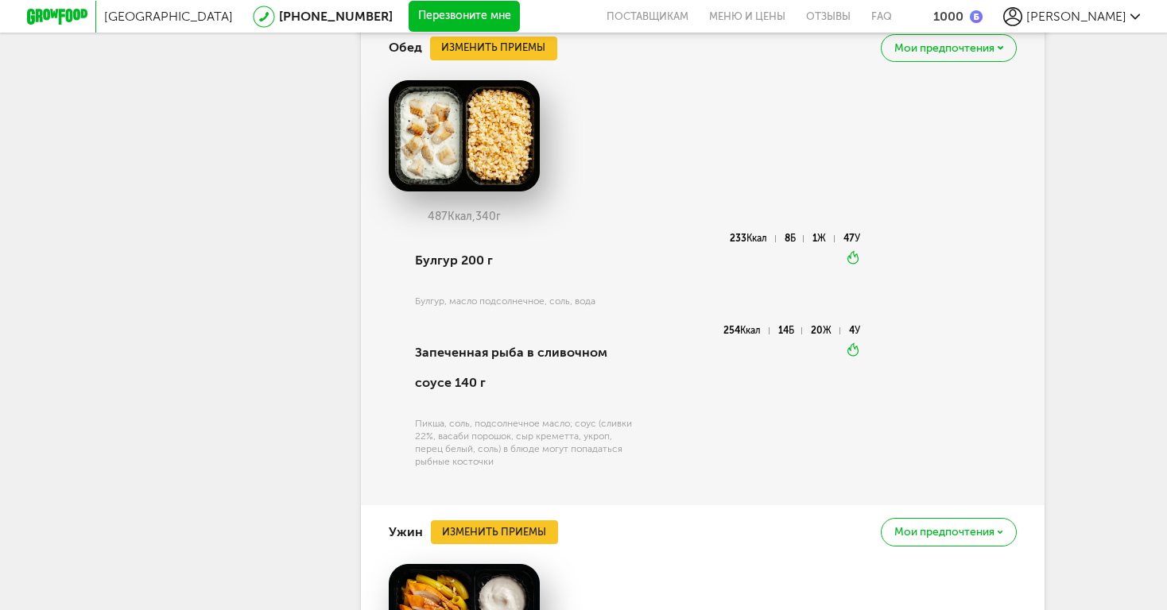
scroll to position [1476, 0]
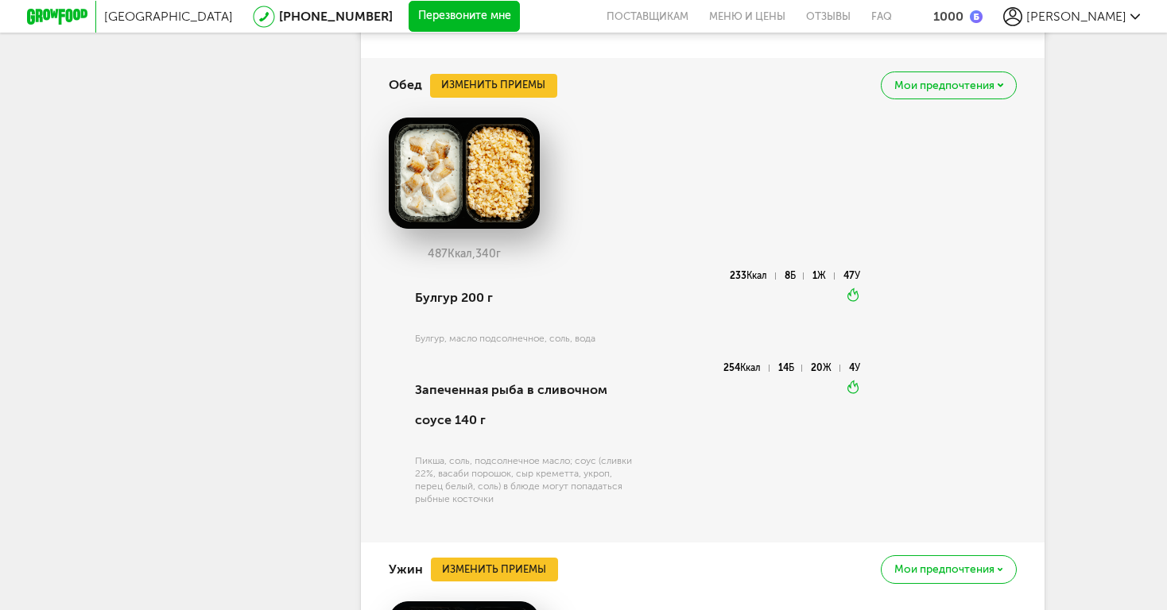
click at [483, 79] on button "Изменить приемы" at bounding box center [493, 86] width 127 height 24
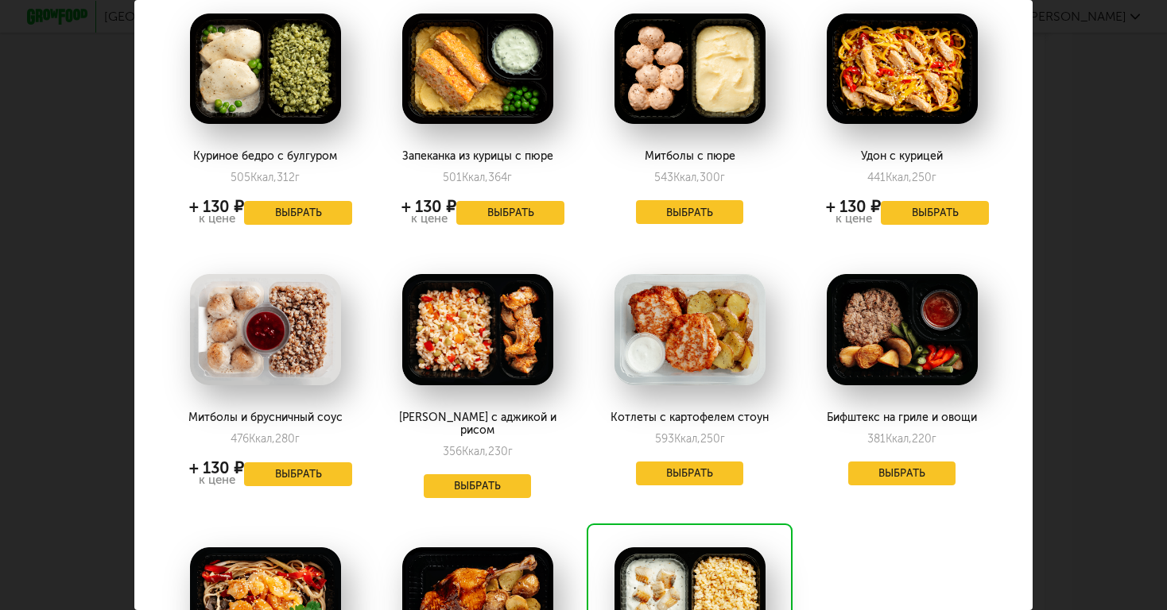
scroll to position [385, 0]
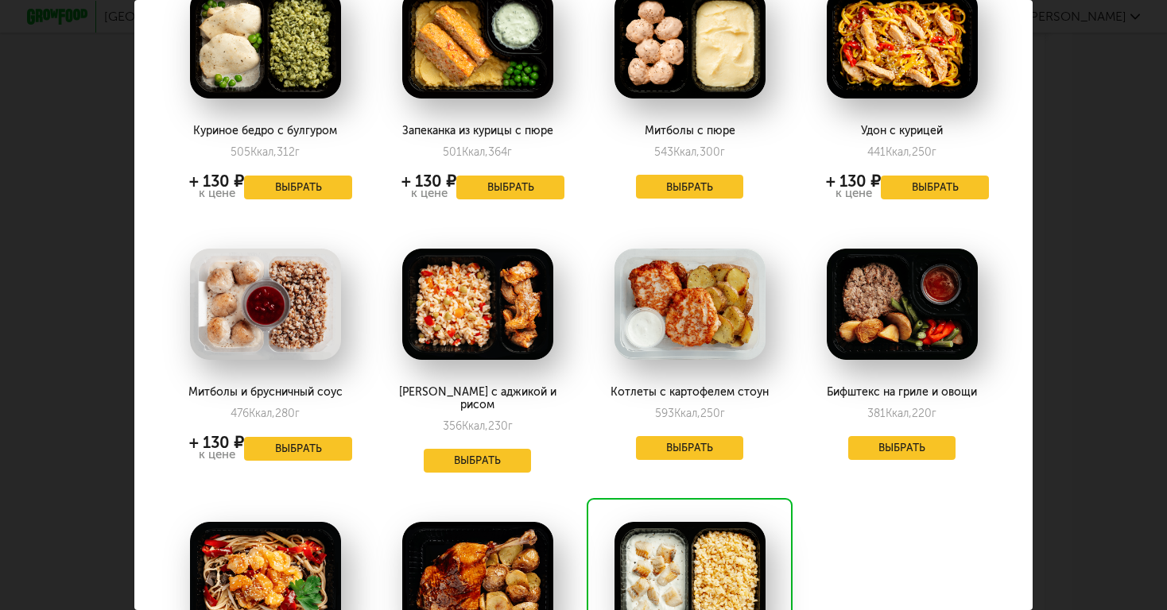
click at [905, 449] on button "Выбрать" at bounding box center [902, 448] width 108 height 24
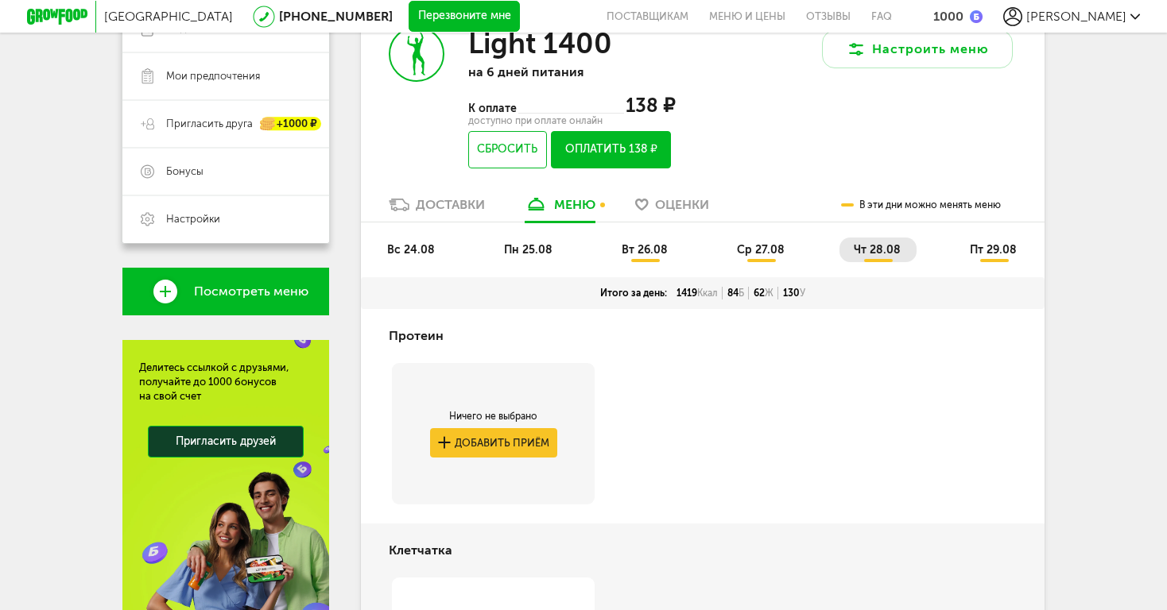
scroll to position [308, 0]
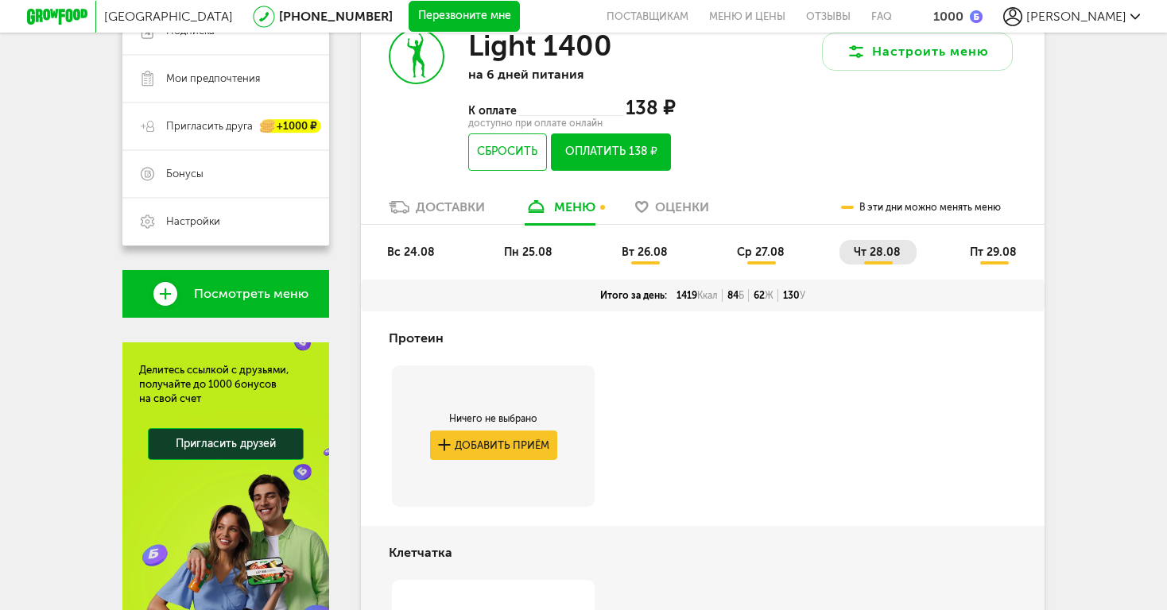
click at [1020, 248] on li "пт 29.08" at bounding box center [993, 252] width 77 height 25
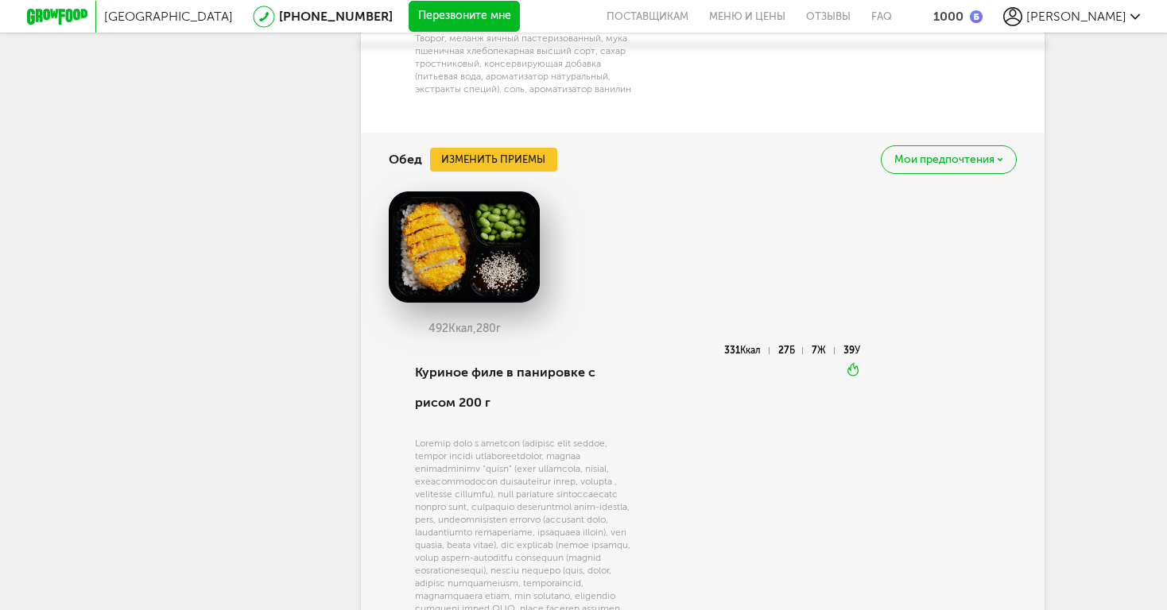
scroll to position [1390, 0]
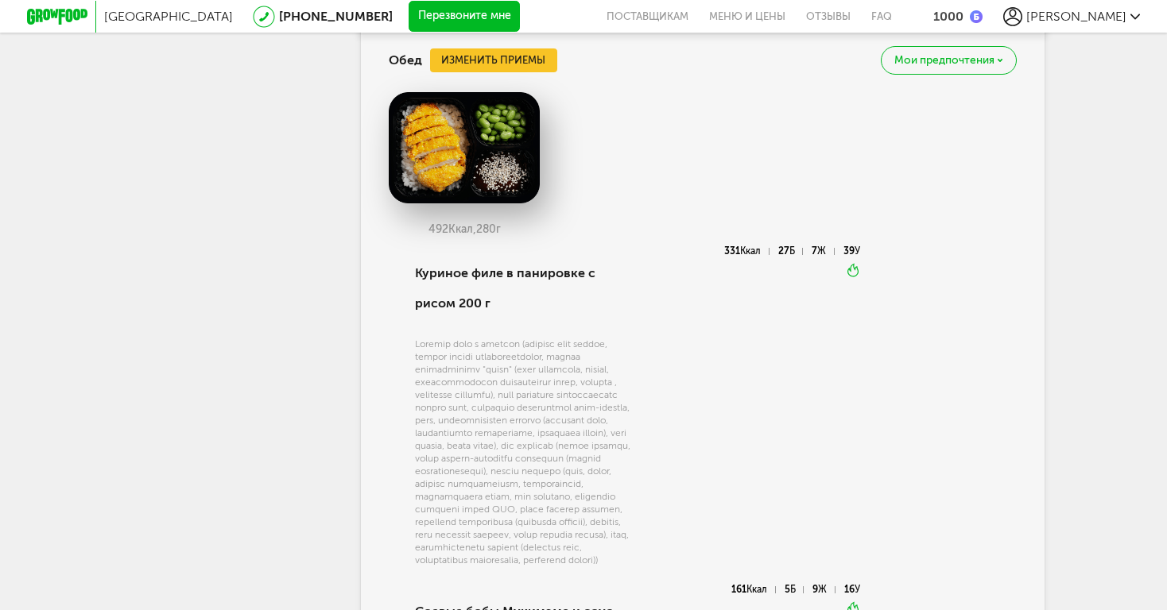
click at [497, 66] on button "Изменить приемы" at bounding box center [493, 60] width 127 height 24
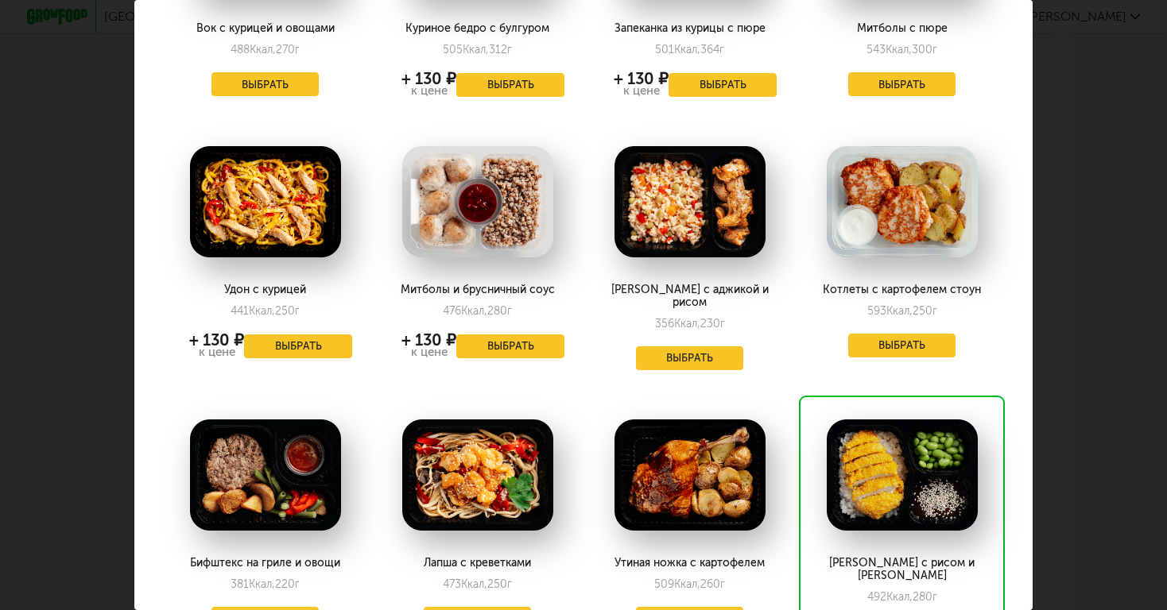
scroll to position [573, 0]
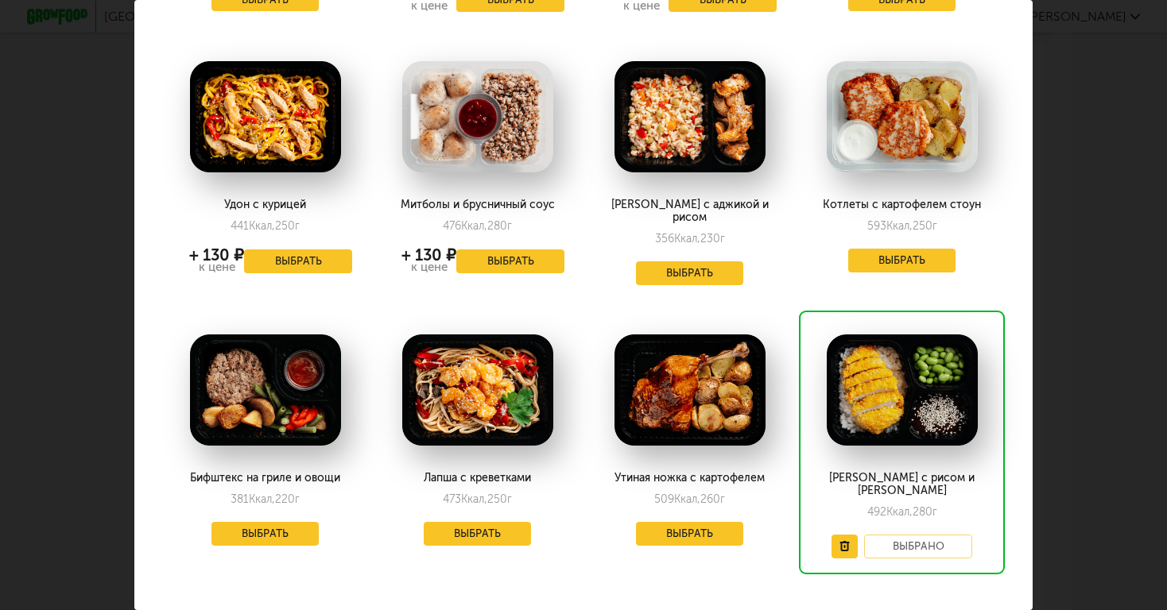
click at [492, 522] on button "Выбрать" at bounding box center [478, 534] width 108 height 24
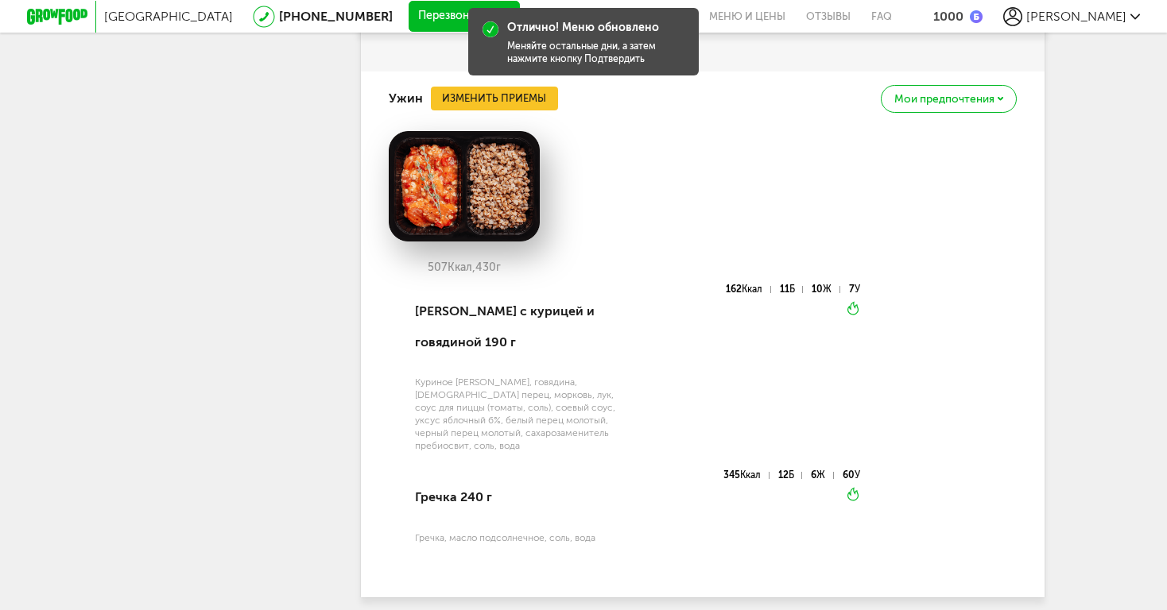
scroll to position [1840, 0]
click at [485, 111] on button "Изменить приемы" at bounding box center [494, 99] width 127 height 24
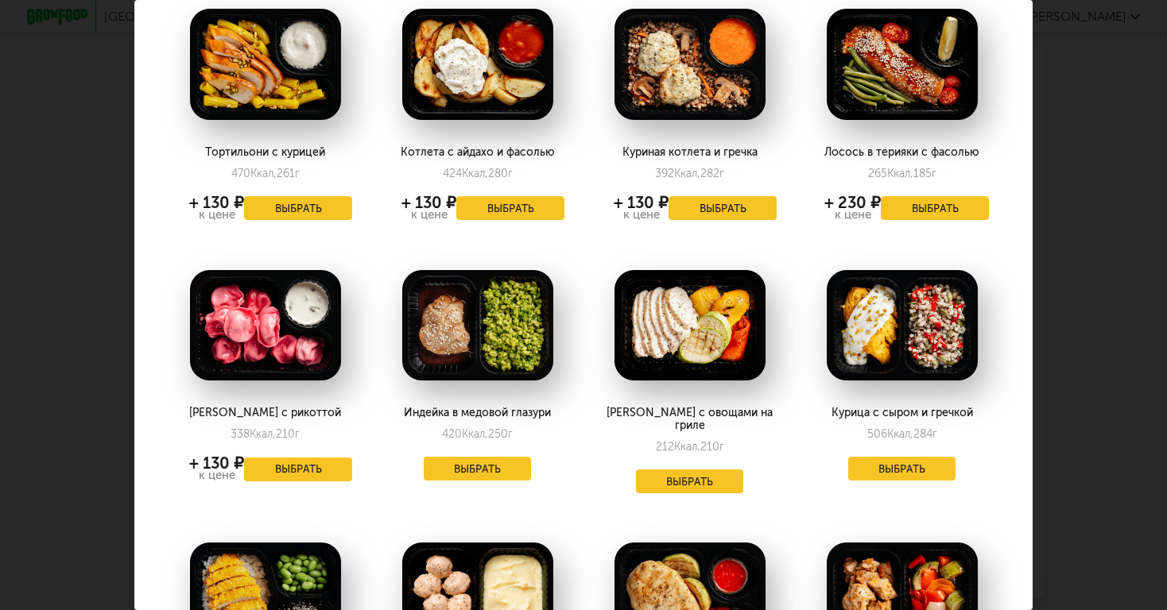
scroll to position [93, 0]
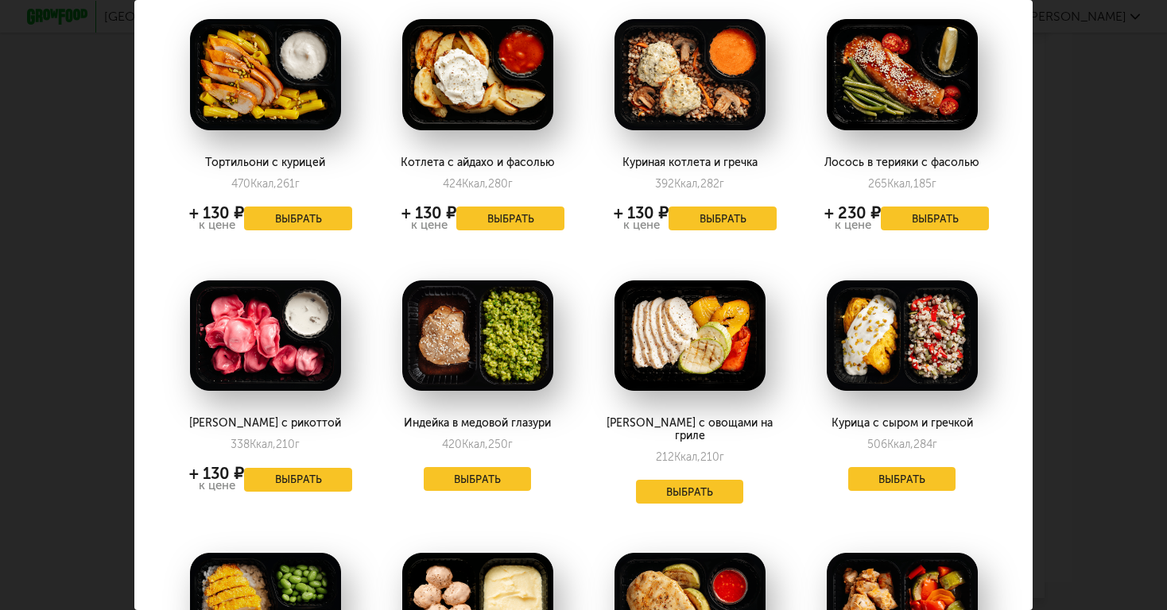
click at [315, 479] on button "Выбрать" at bounding box center [298, 480] width 108 height 24
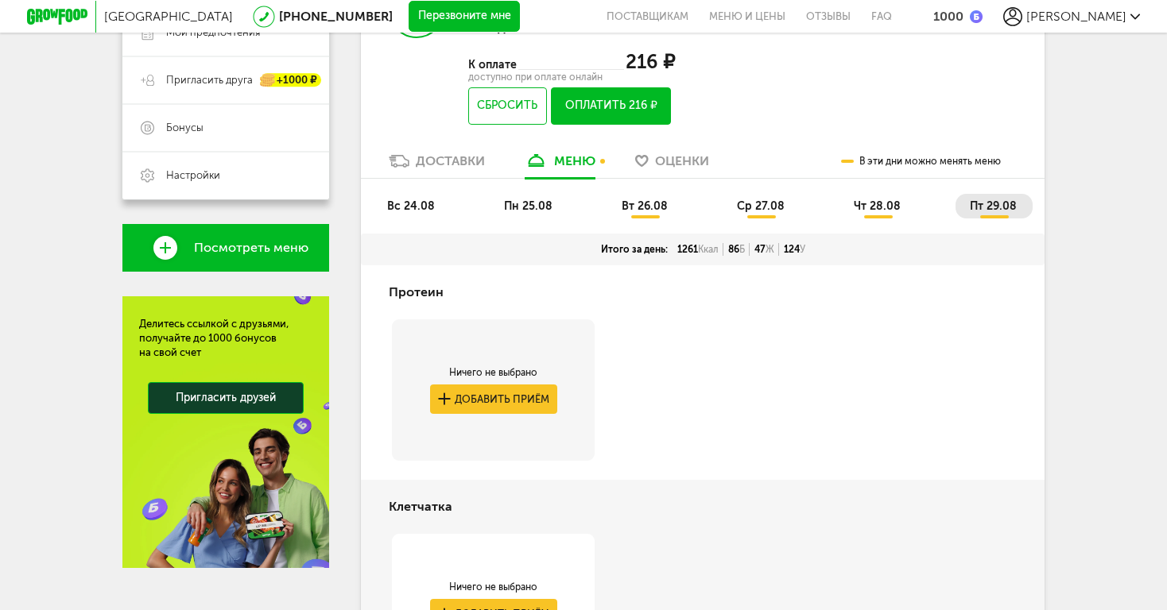
scroll to position [319, 0]
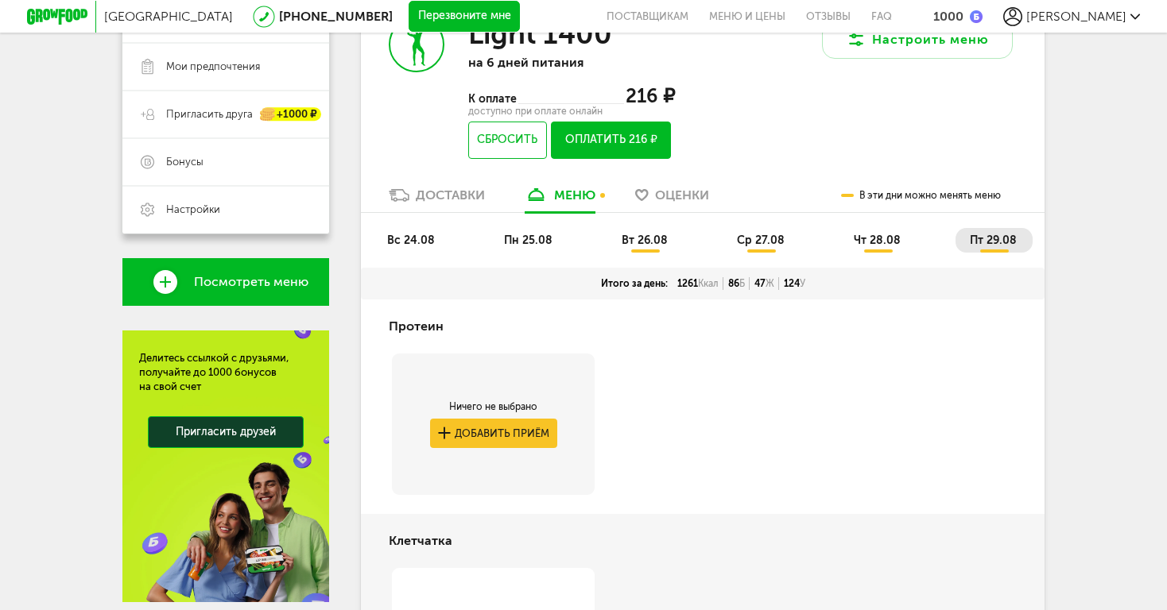
click at [418, 242] on span "вс 24.08" at bounding box center [411, 241] width 48 height 14
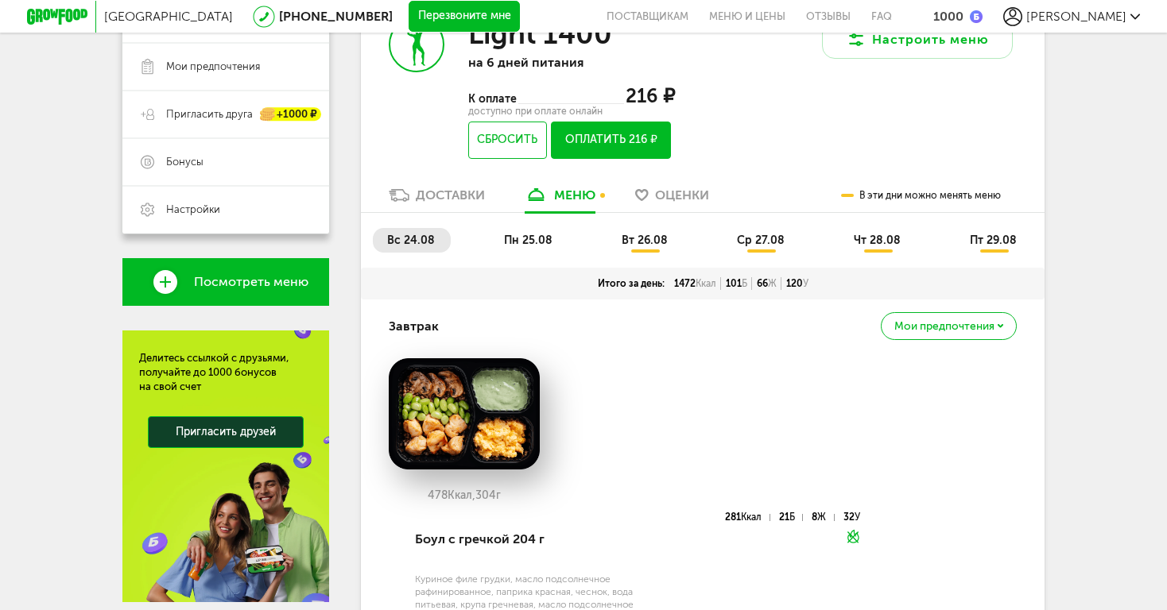
click at [532, 244] on span "пн 25.08" at bounding box center [528, 241] width 48 height 14
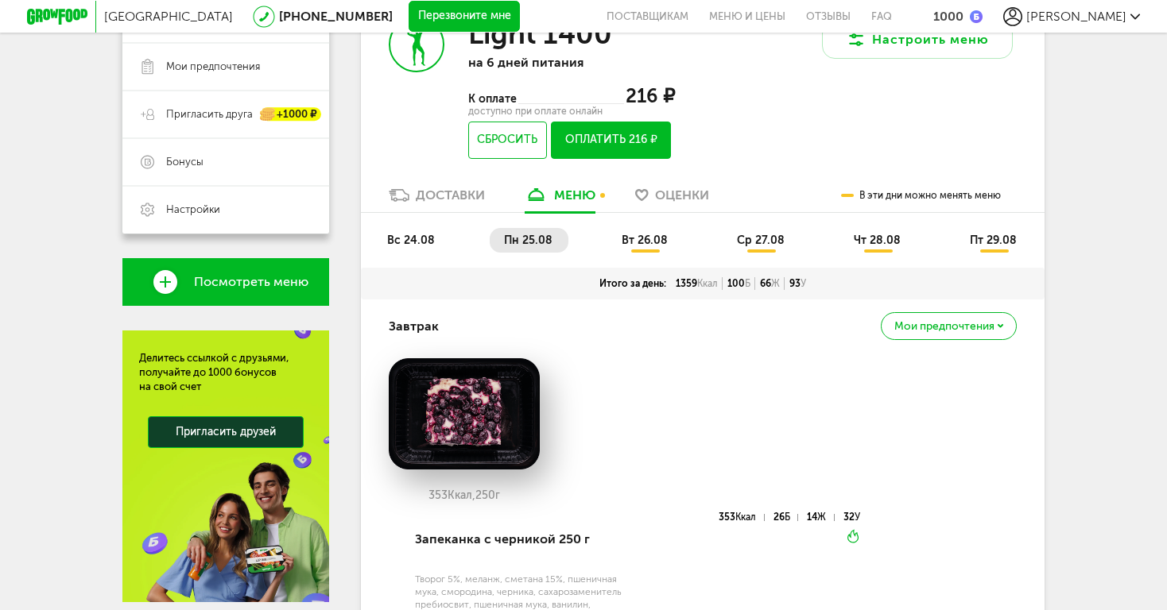
click at [636, 247] on span "вт 26.08" at bounding box center [644, 241] width 46 height 14
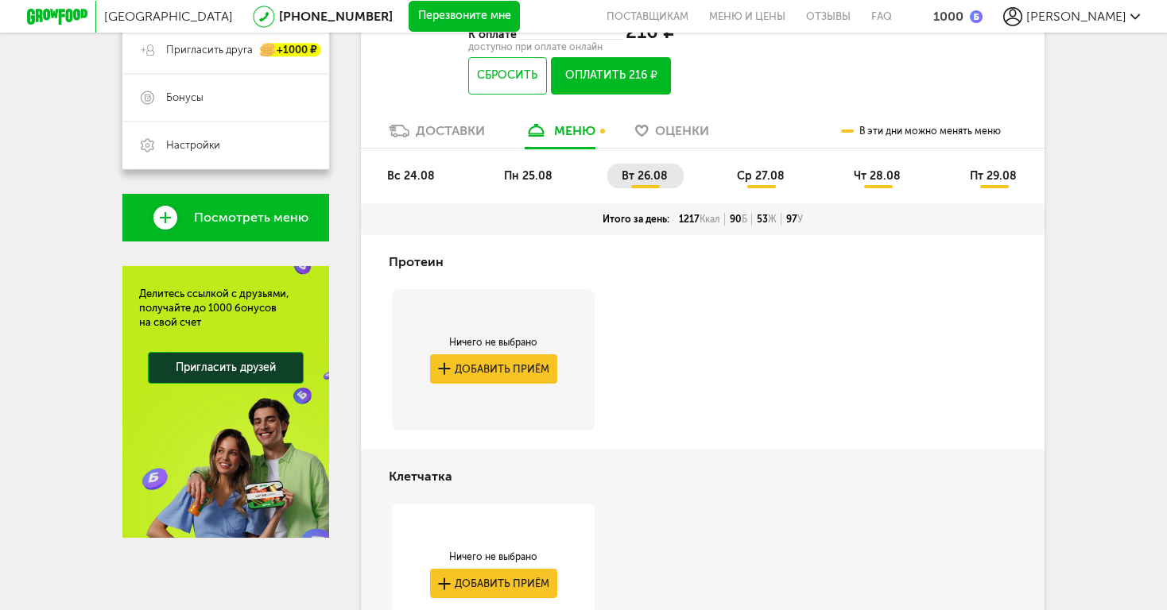
scroll to position [382, 0]
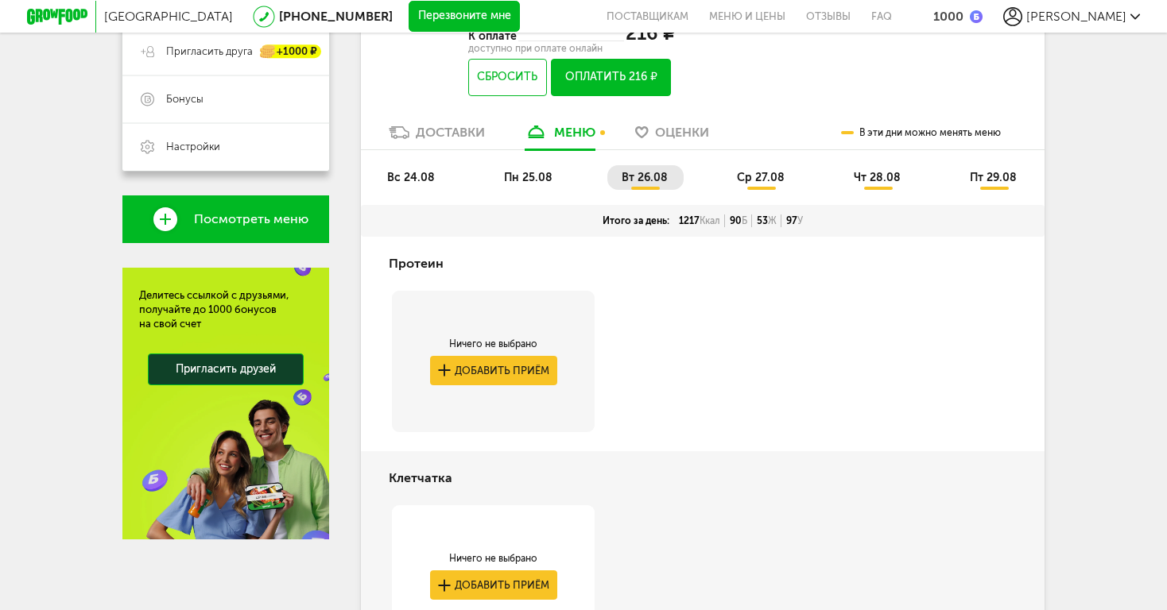
click at [775, 172] on span "ср 27.08" at bounding box center [761, 178] width 48 height 14
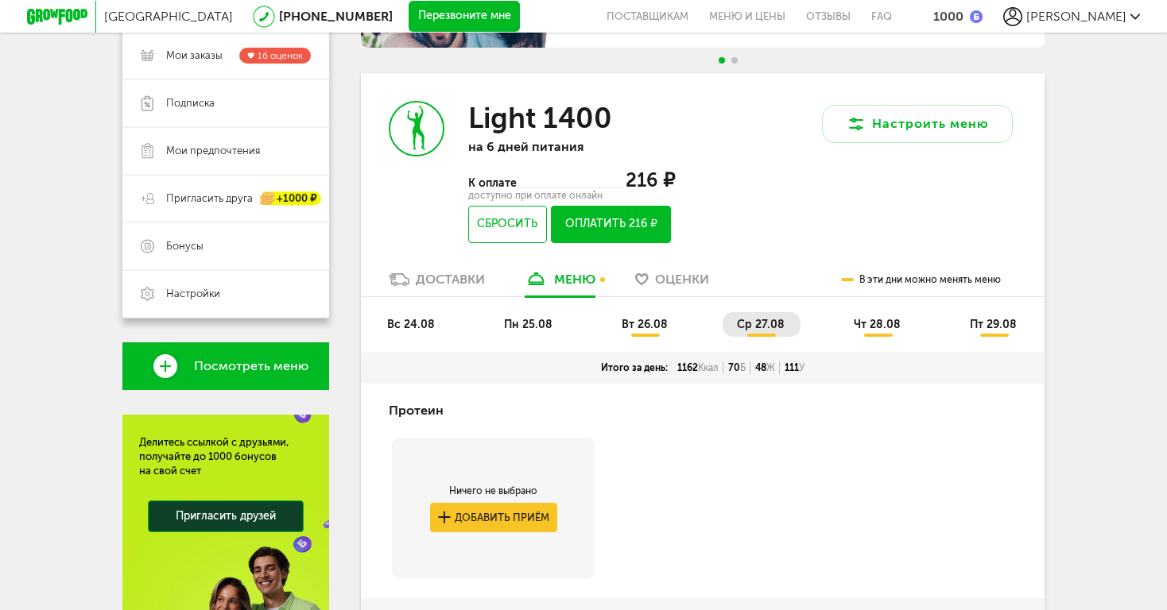
scroll to position [52, 0]
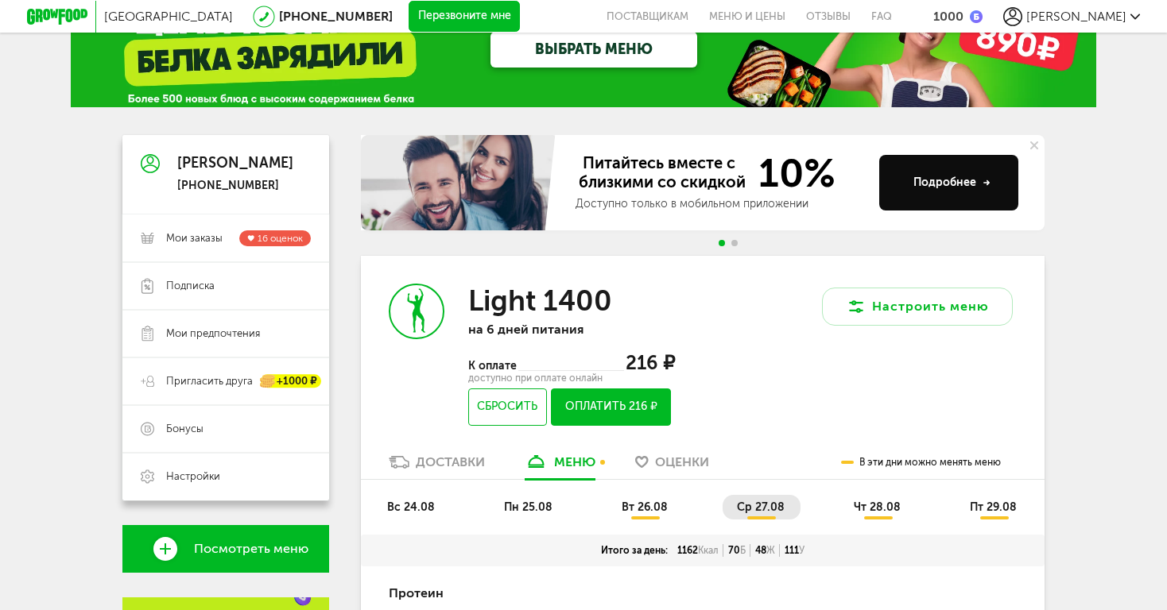
click at [855, 505] on span "чт 28.08" at bounding box center [876, 508] width 47 height 14
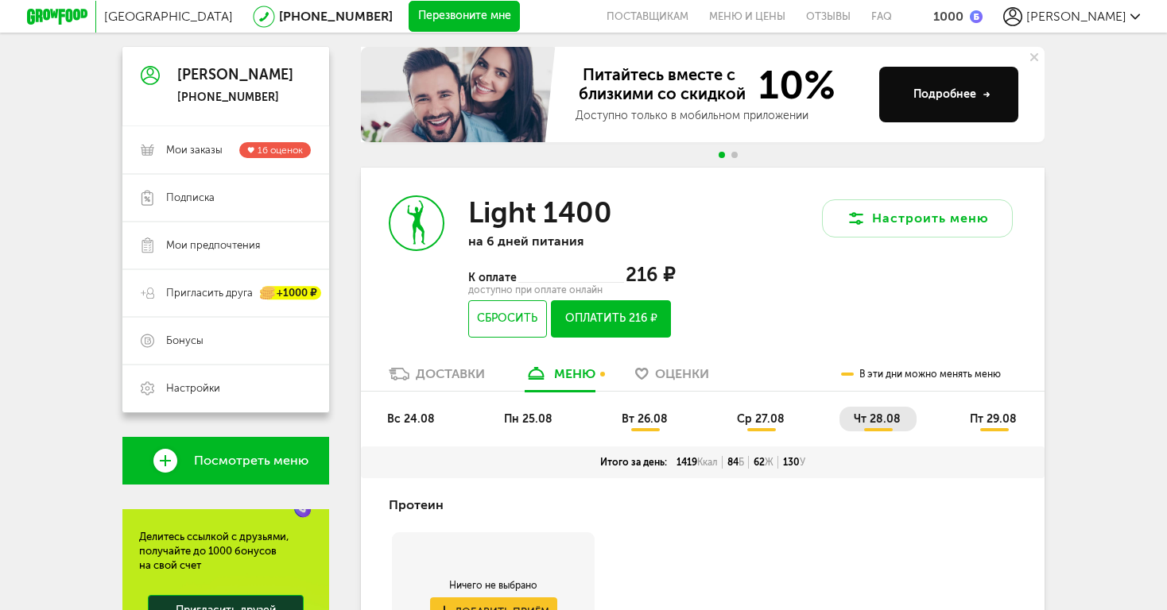
scroll to position [41, 0]
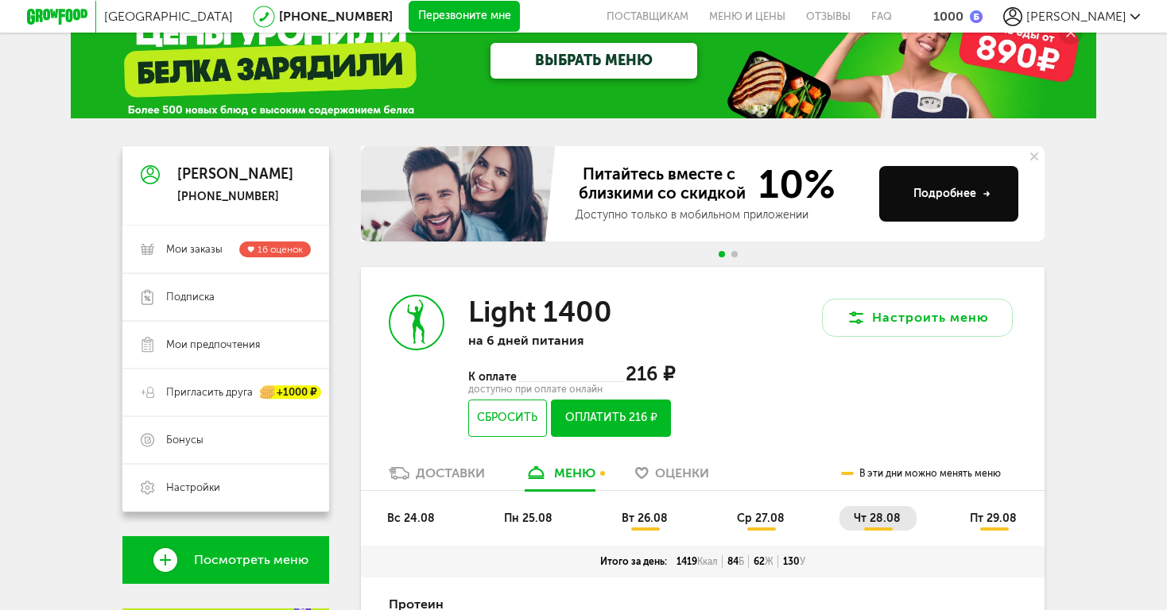
click at [987, 517] on span "пт 29.08" at bounding box center [992, 519] width 47 height 14
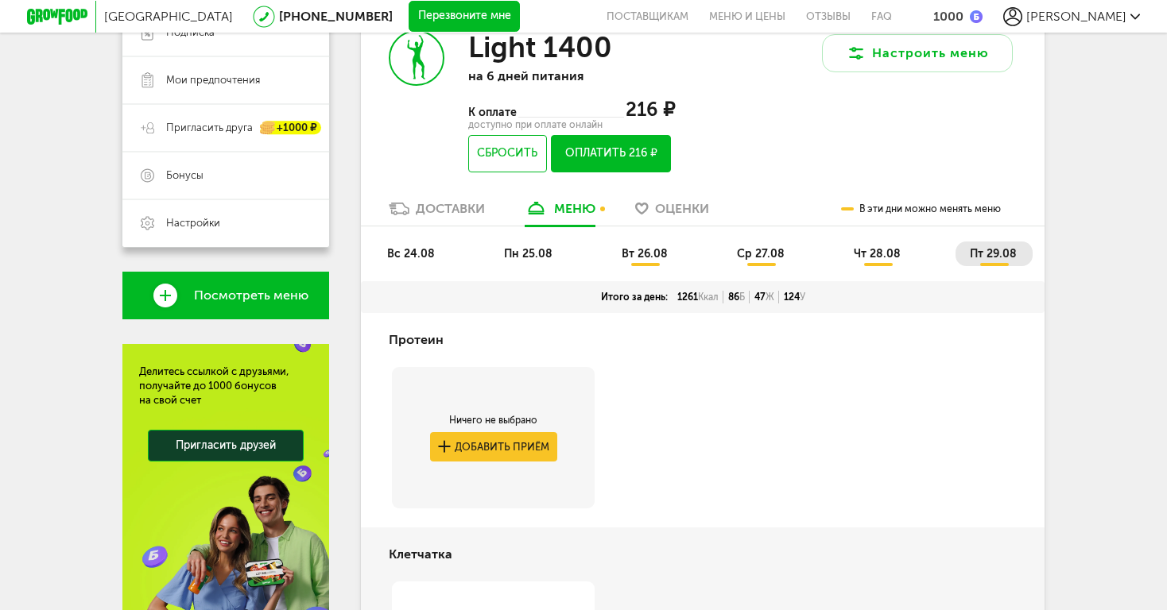
scroll to position [303, 0]
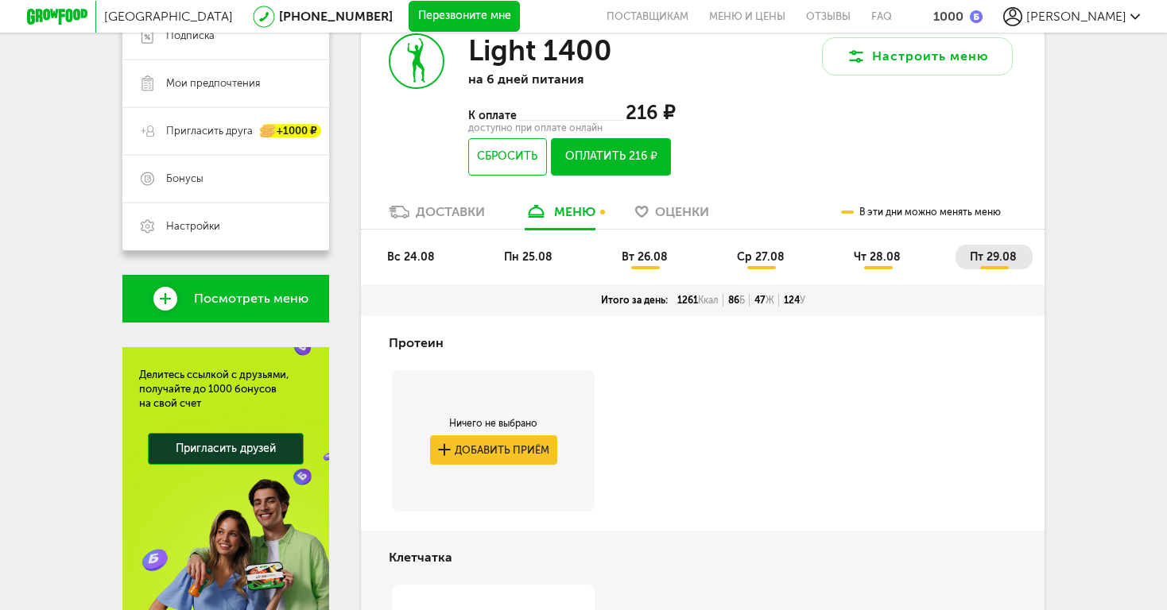
click at [452, 207] on div "Доставки" at bounding box center [450, 211] width 69 height 15
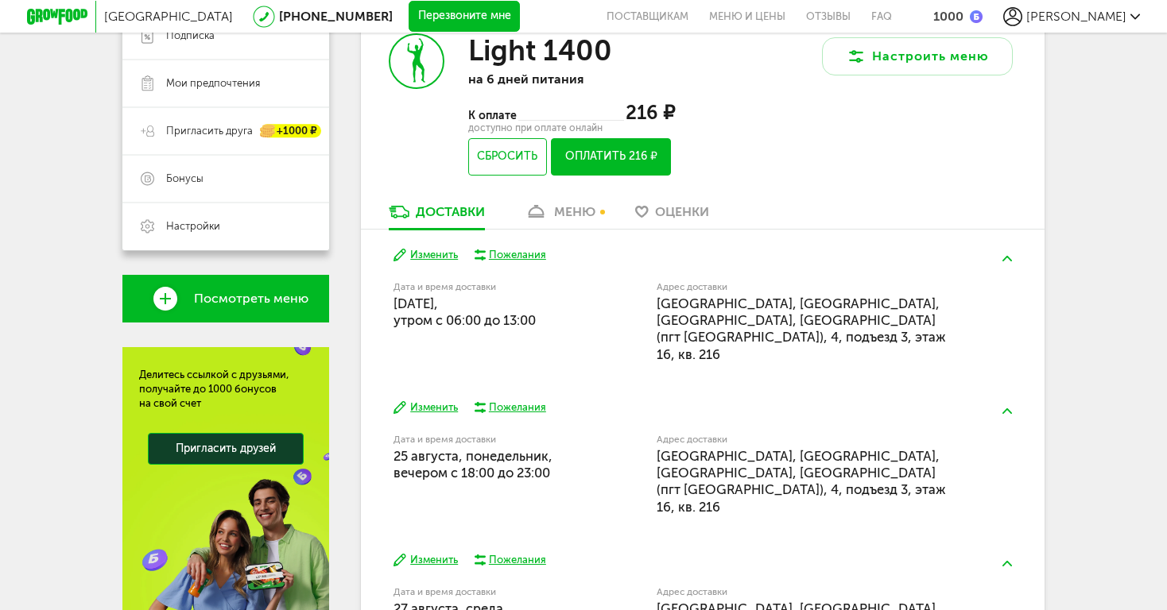
click at [572, 219] on div "меню" at bounding box center [574, 211] width 41 height 15
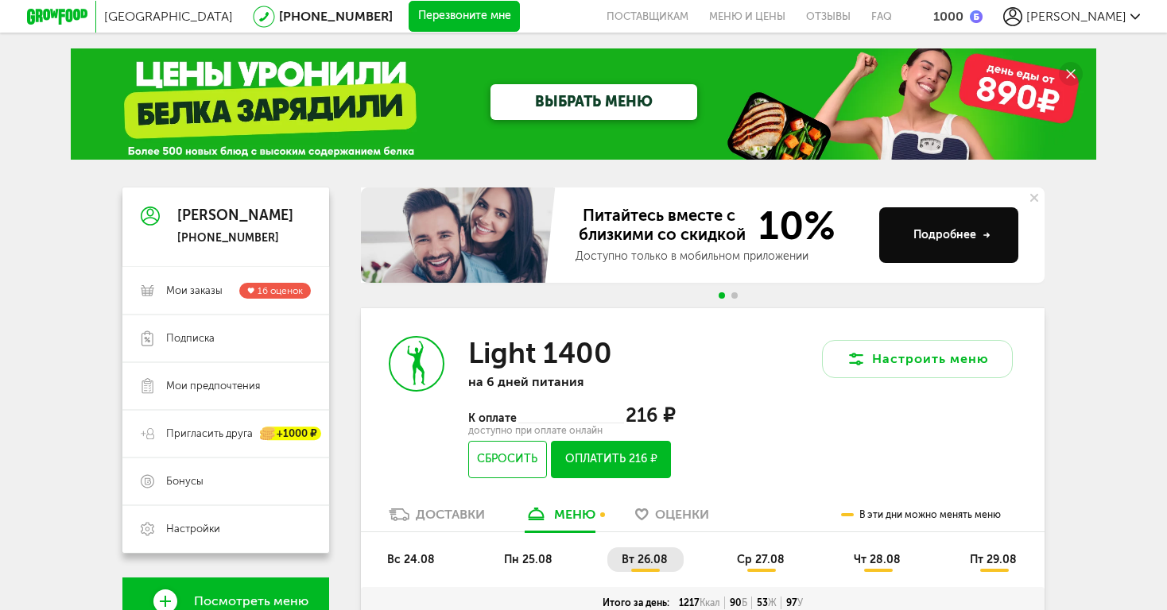
click at [604, 457] on button "Оплатить 216 ₽" at bounding box center [611, 459] width 120 height 37
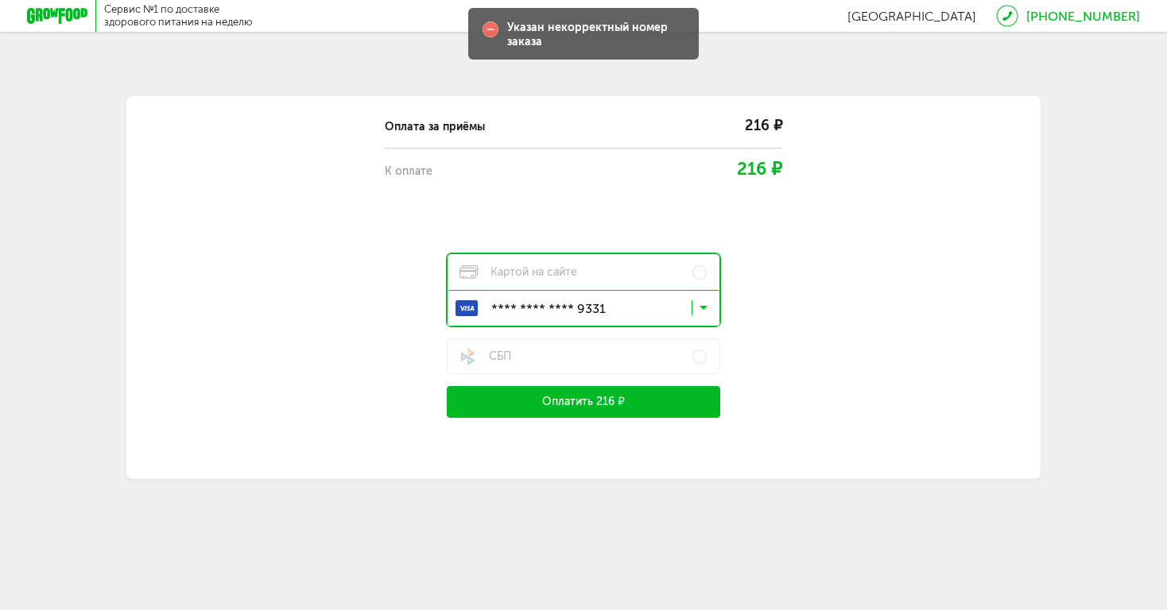
click at [609, 397] on button "Оплатить 216 ₽" at bounding box center [583, 402] width 273 height 32
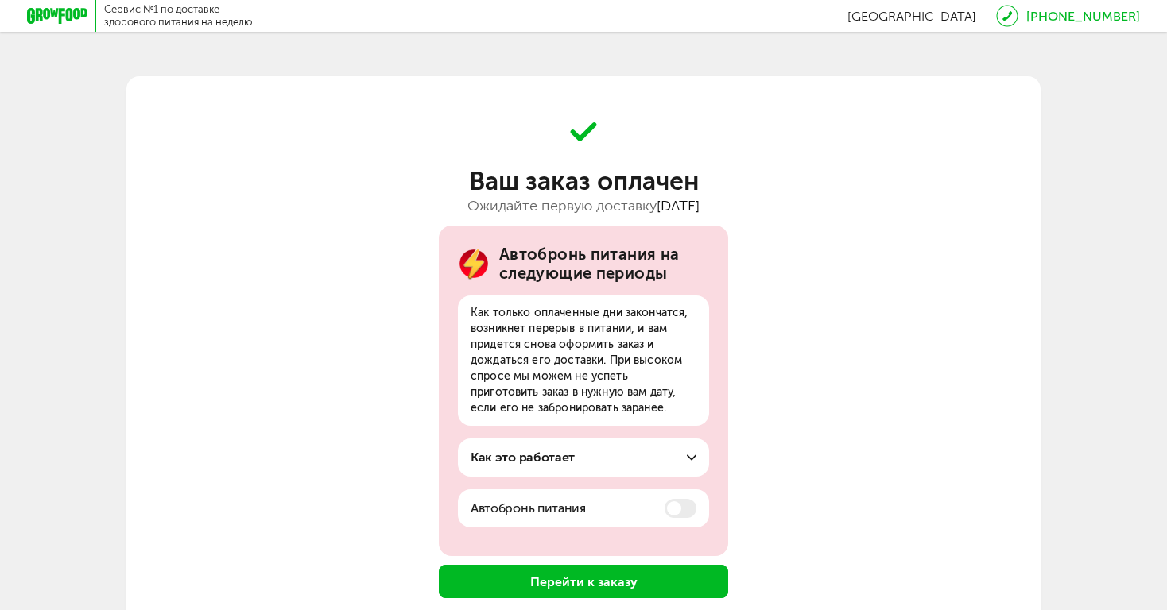
click at [628, 571] on button "Перейти к заказу" at bounding box center [583, 581] width 289 height 33
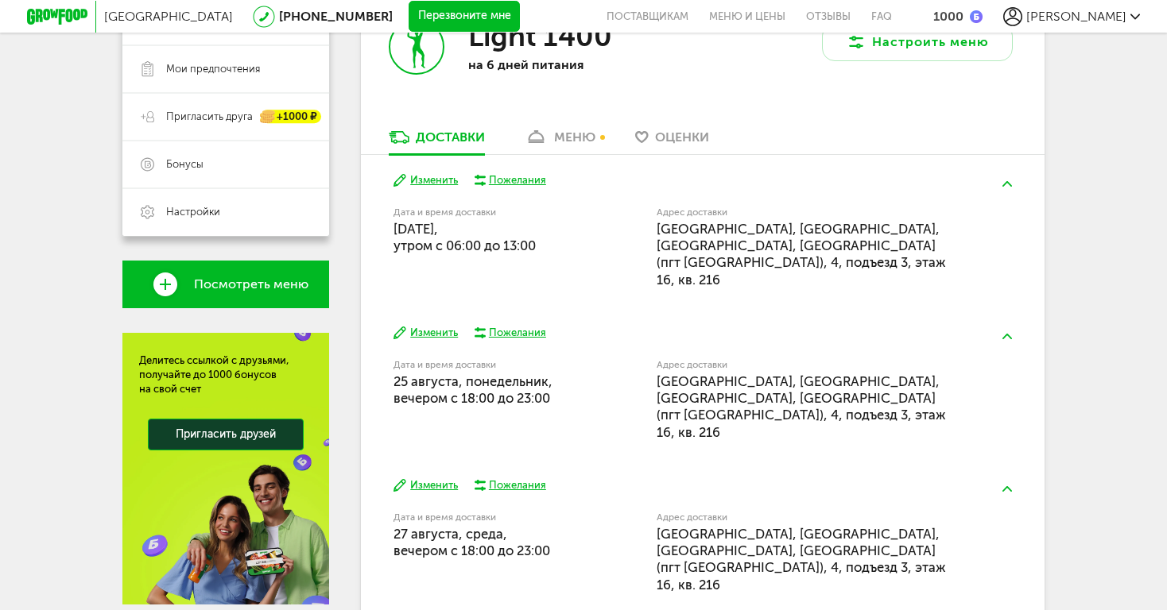
scroll to position [316, 0]
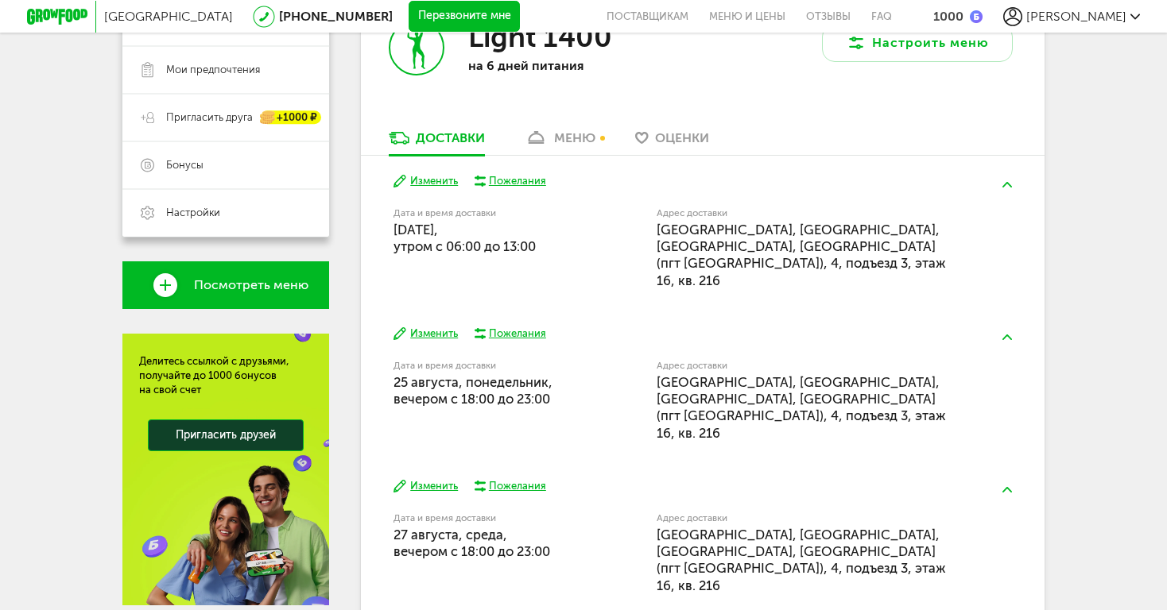
click at [555, 141] on div "меню" at bounding box center [574, 137] width 41 height 15
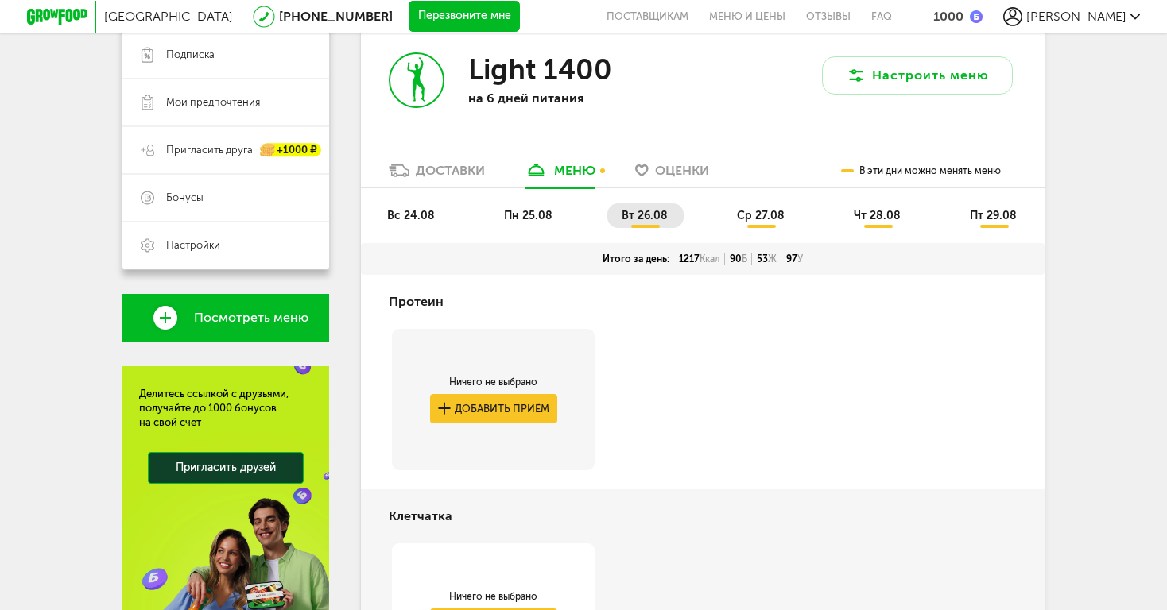
scroll to position [269, 0]
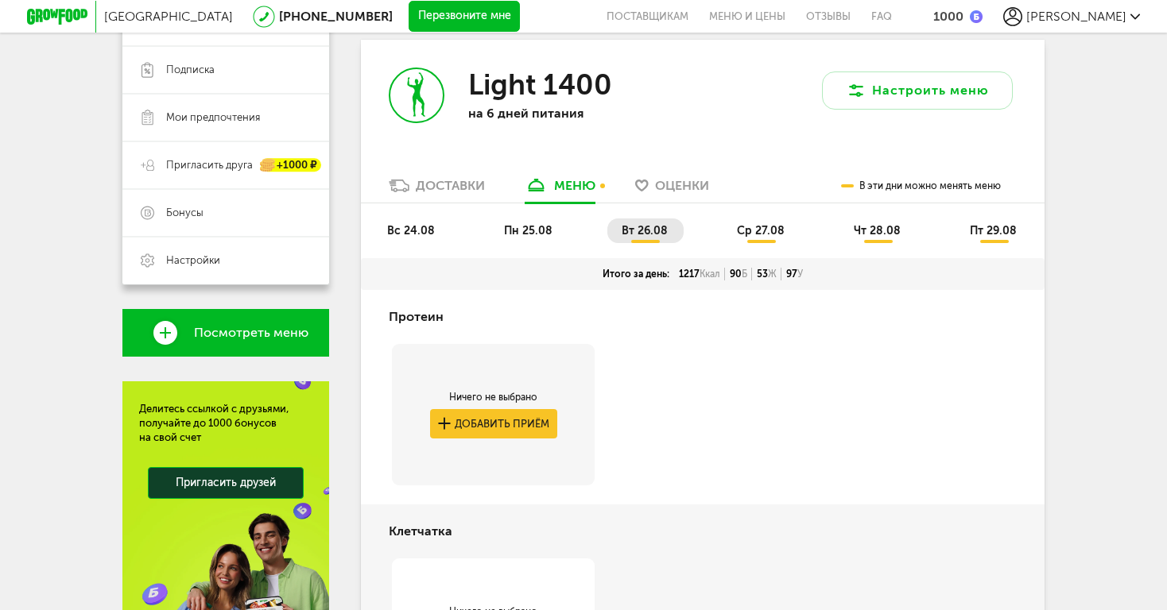
click at [415, 230] on span "вс 24.08" at bounding box center [411, 231] width 48 height 14
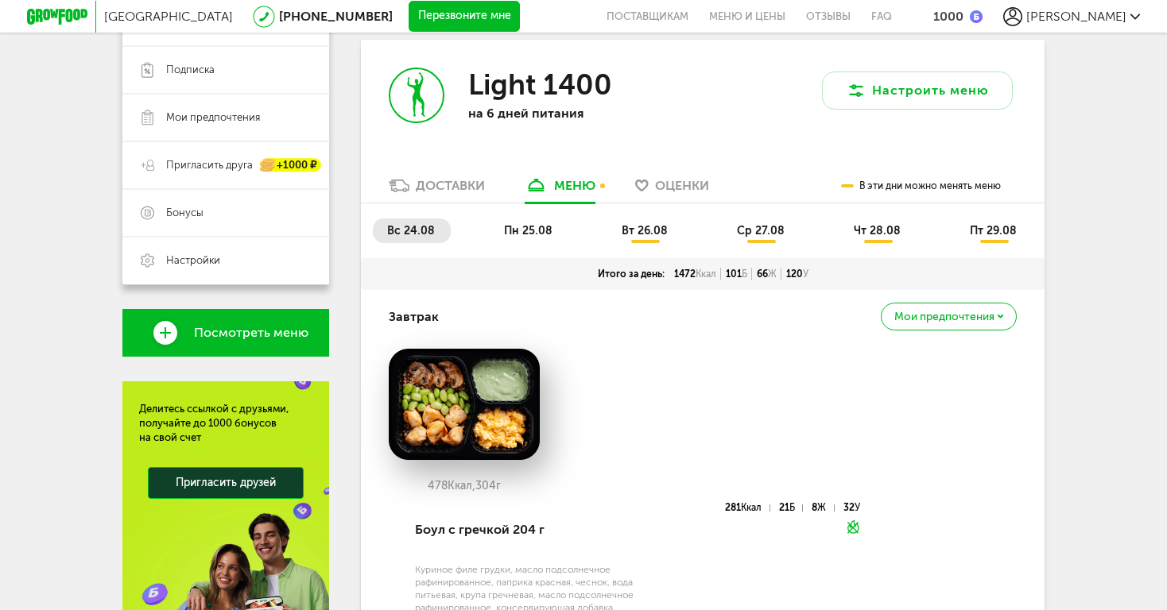
click at [513, 229] on span "пн 25.08" at bounding box center [528, 231] width 48 height 14
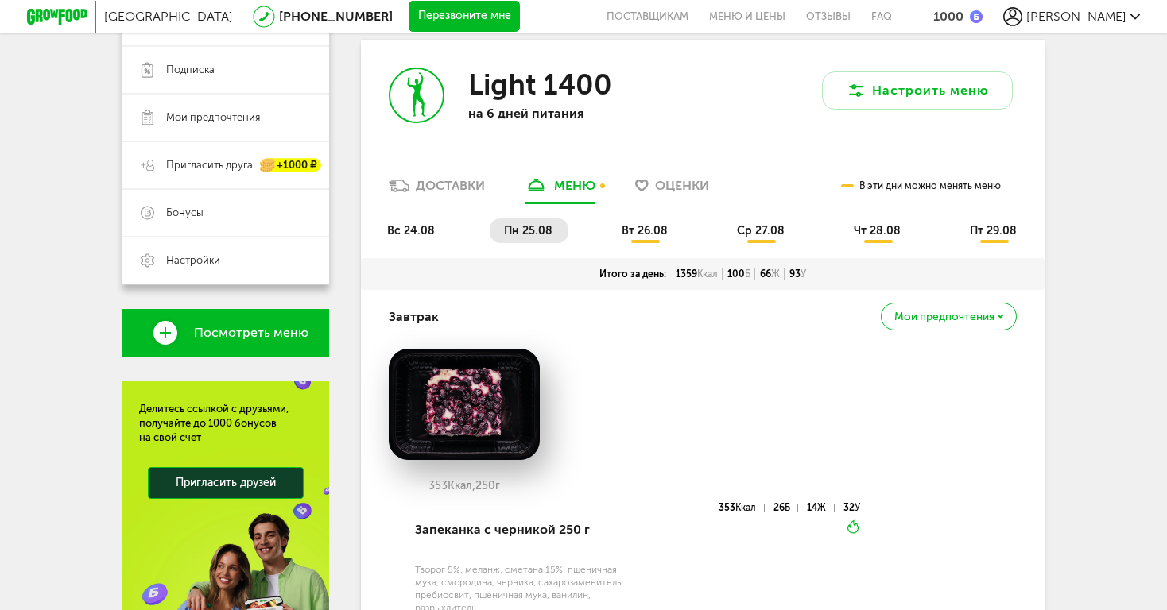
click at [635, 227] on span "вт 26.08" at bounding box center [644, 231] width 46 height 14
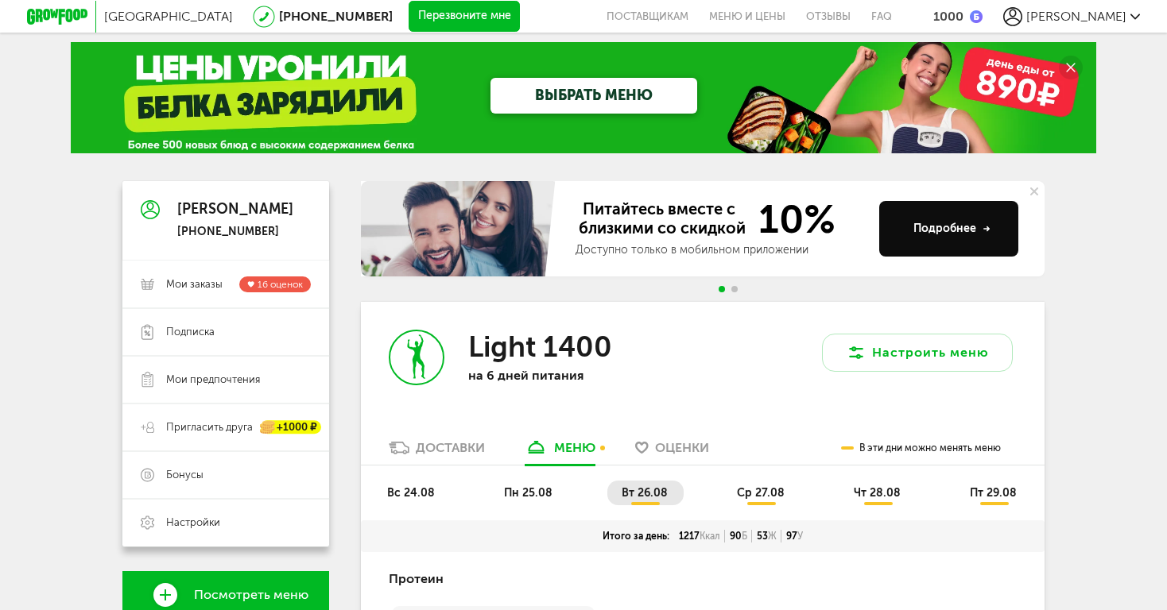
scroll to position [121, 0]
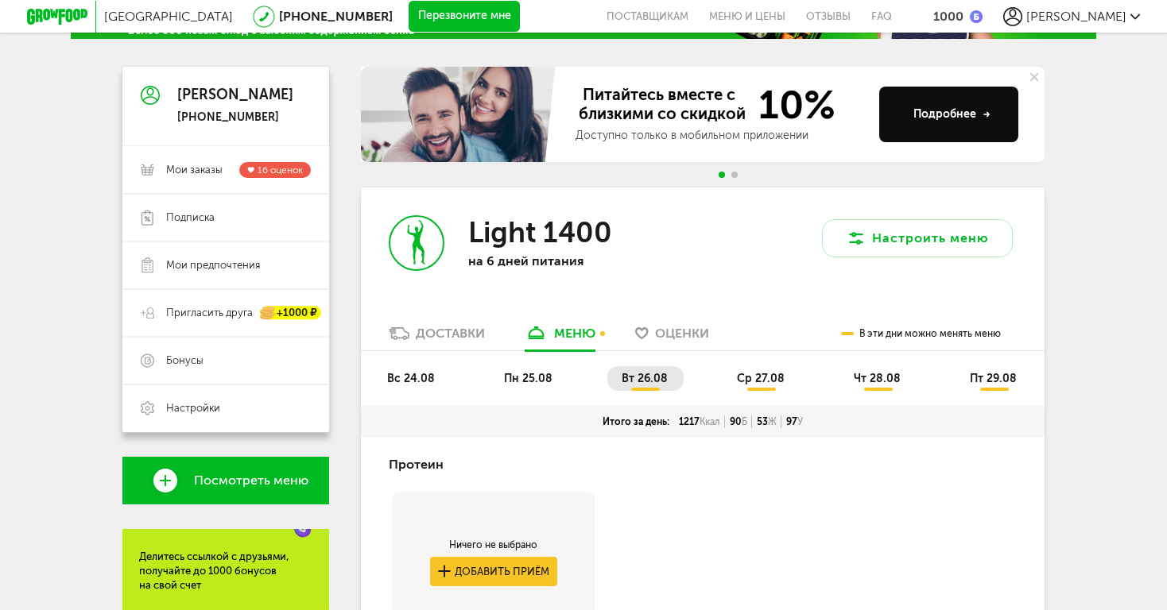
click at [760, 370] on li "ср 27.08" at bounding box center [761, 378] width 78 height 25
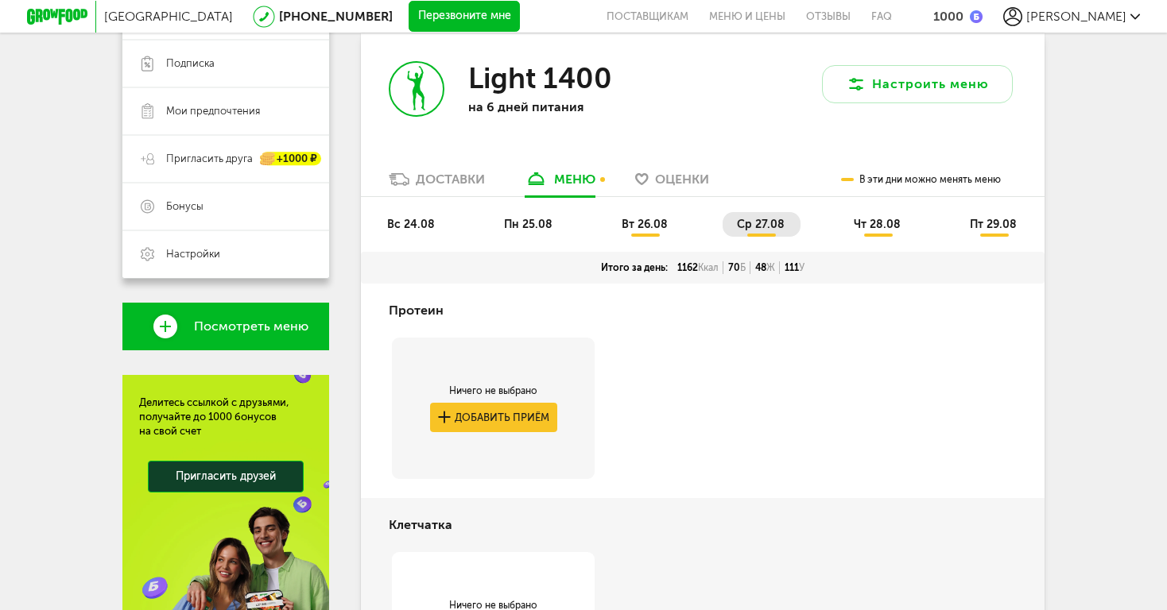
scroll to position [270, 0]
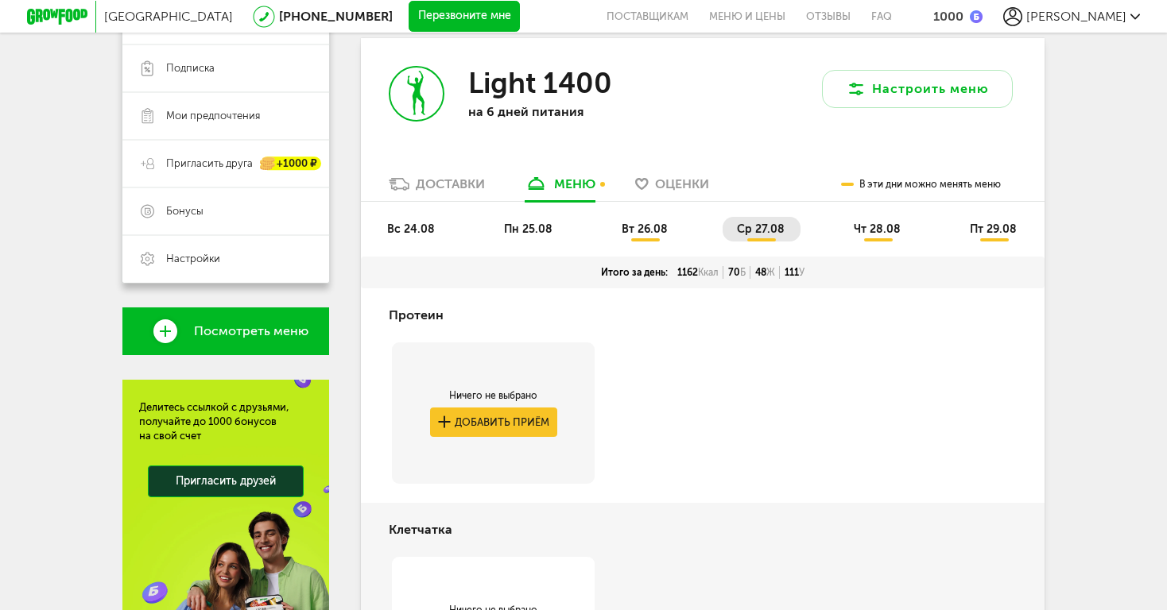
click at [866, 233] on span "чт 28.08" at bounding box center [876, 230] width 47 height 14
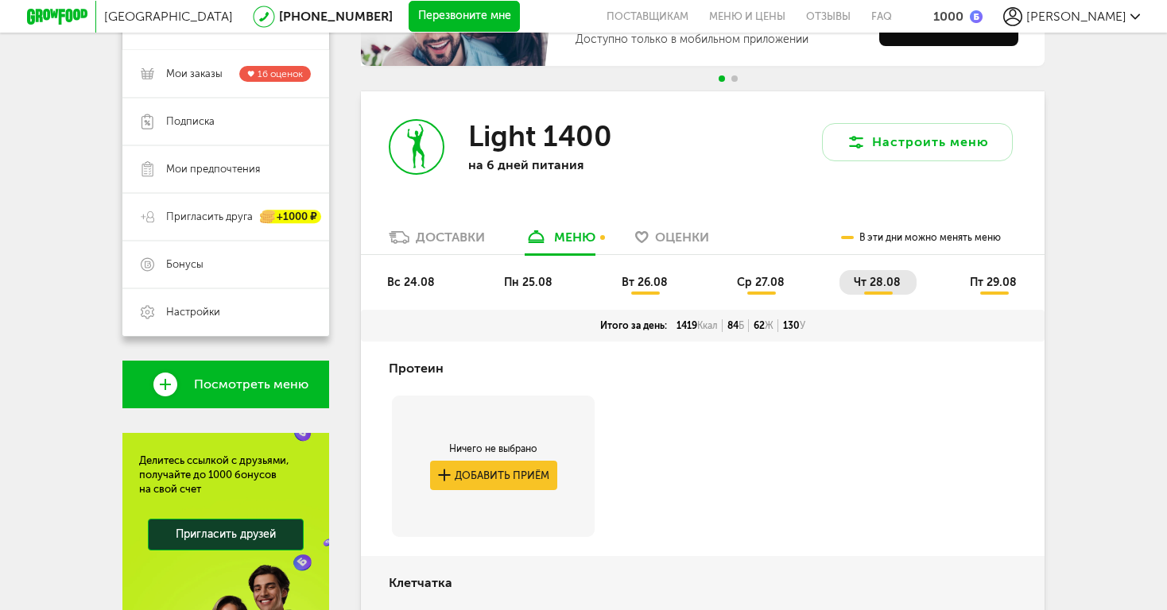
scroll to position [215, 0]
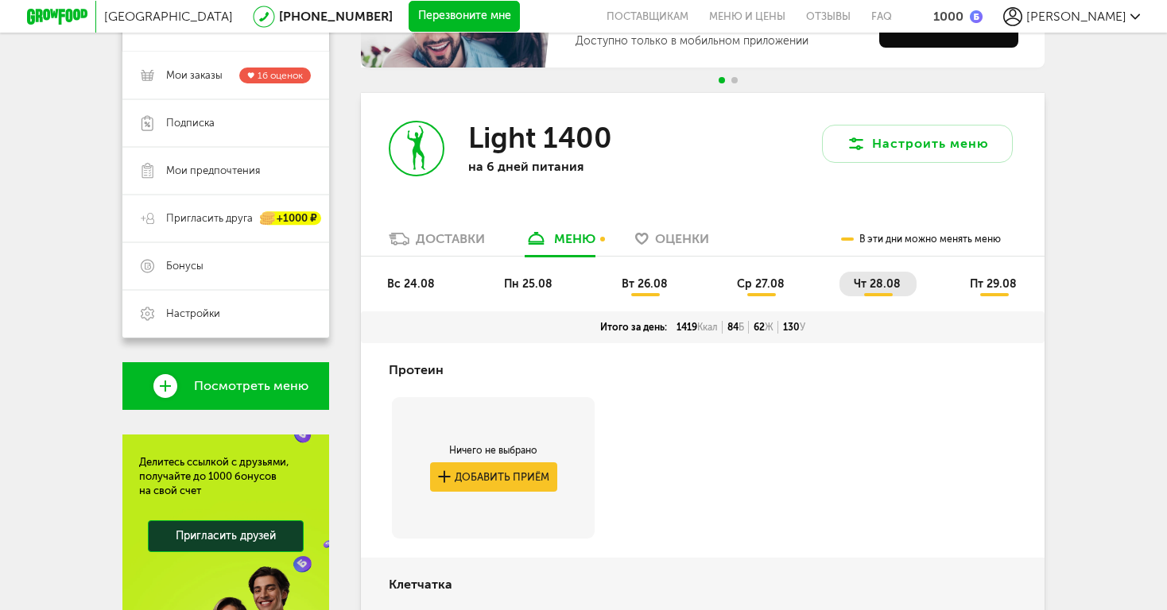
click at [999, 277] on span "пт 29.08" at bounding box center [992, 284] width 47 height 14
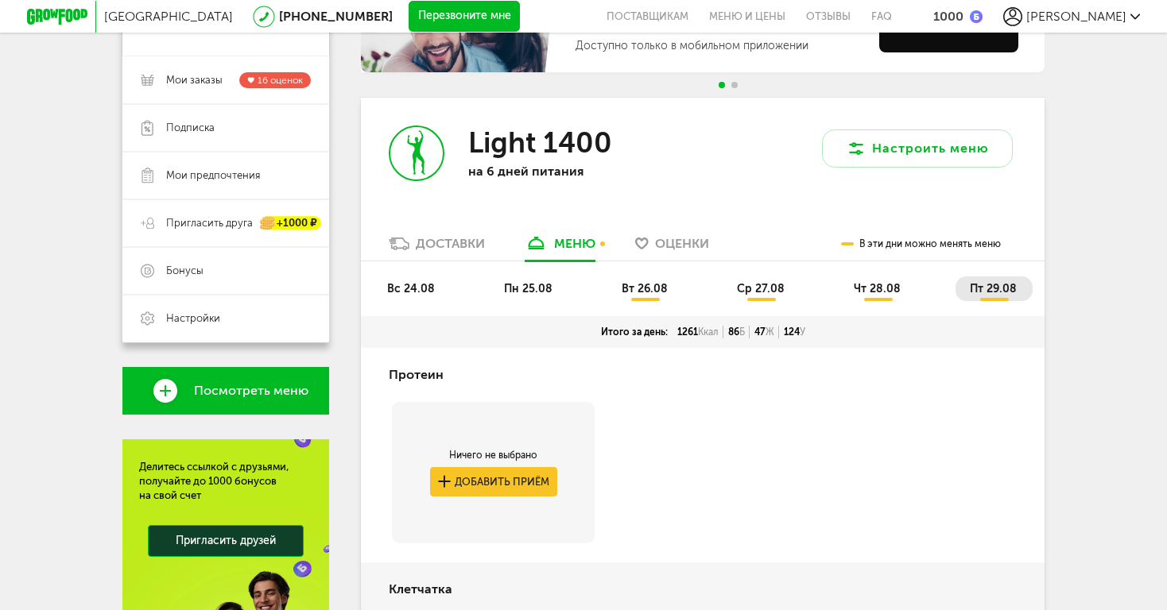
scroll to position [226, 0]
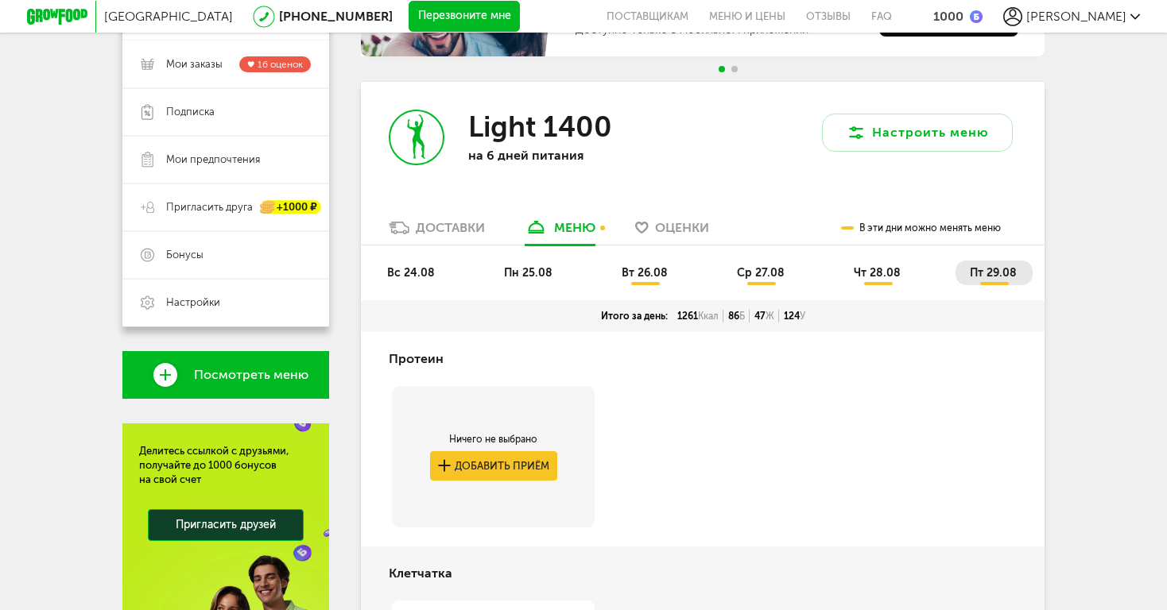
click at [684, 235] on span "Оценки" at bounding box center [682, 227] width 54 height 15
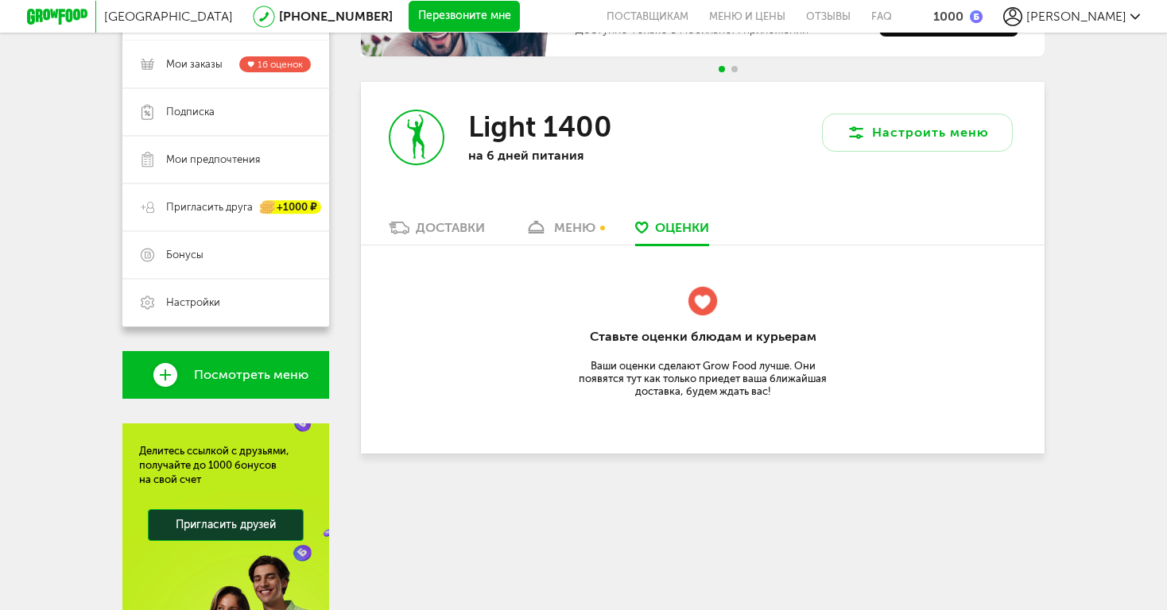
scroll to position [121, 0]
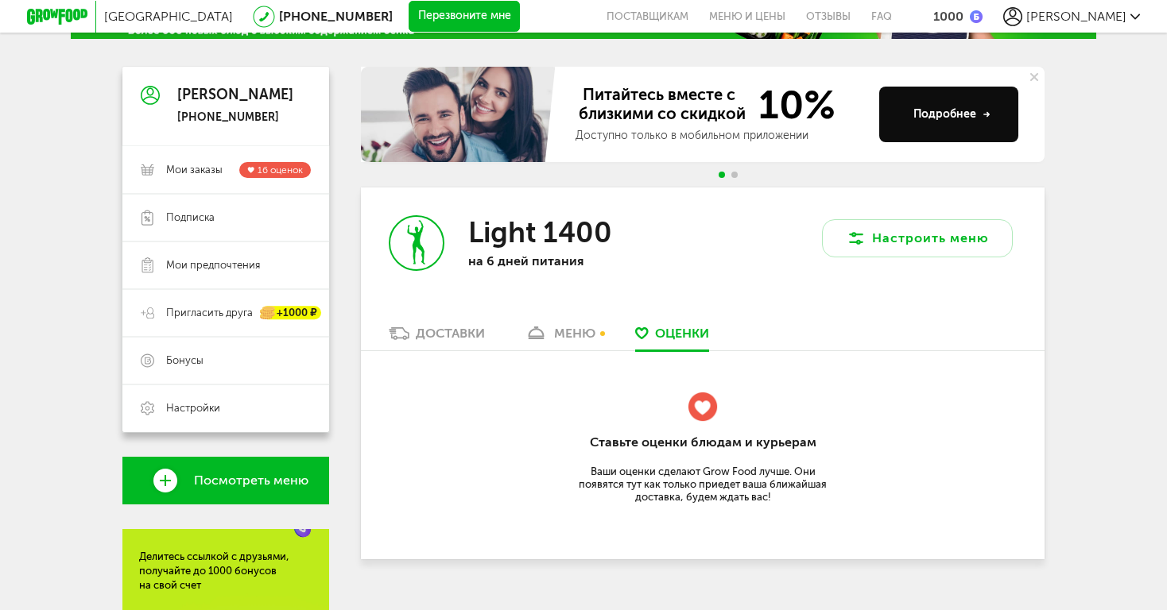
click at [440, 326] on div "Доставки" at bounding box center [450, 333] width 69 height 15
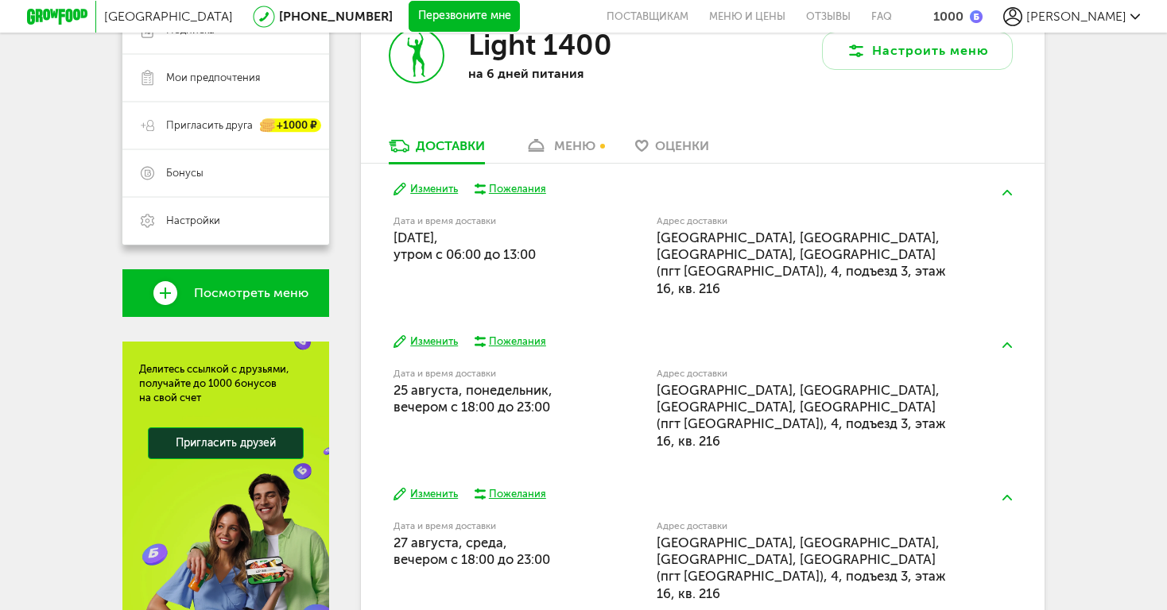
scroll to position [309, 0]
drag, startPoint x: 400, startPoint y: 260, endPoint x: 416, endPoint y: 397, distance: 137.7
click at [416, 397] on div "Изменить Пожелания Дата и время доставки [DATE], утром c 06:00 до 13:00 Адрес д…" at bounding box center [702, 392] width 683 height 458
click at [416, 397] on div "Изменить Пожелания Дата и время доставки [DATE], вечером c 18:00 до 23:00 Адрес…" at bounding box center [702, 391] width 683 height 153
drag, startPoint x: 561, startPoint y: 366, endPoint x: 456, endPoint y: 362, distance: 105.0
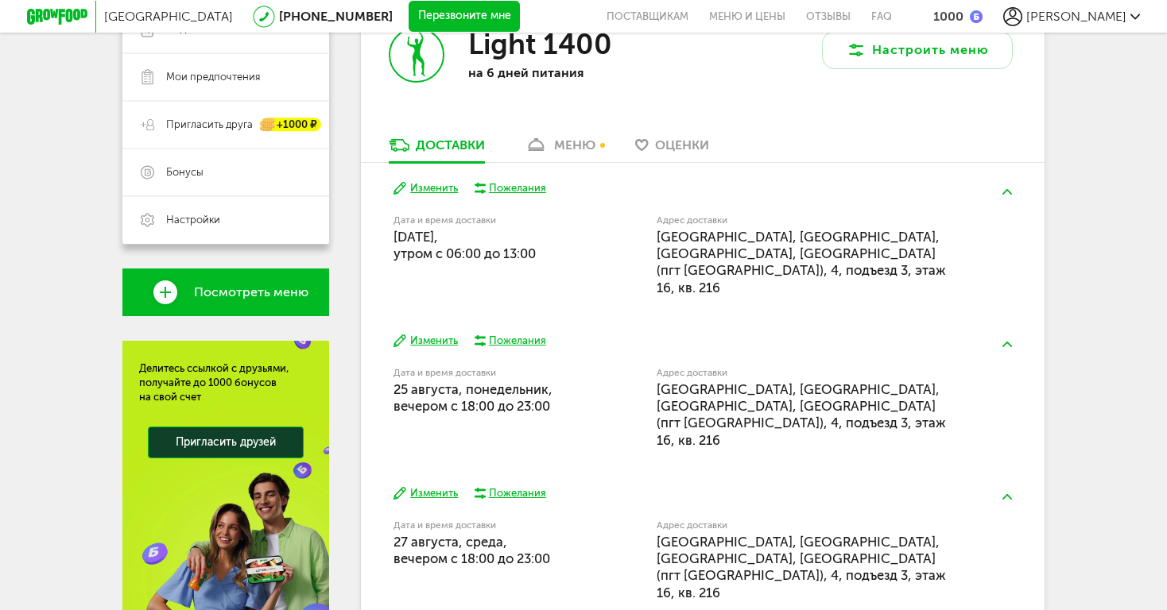
click at [456, 369] on div "Дата и время доставки [DATE], вечером c 18:00 до 23:00" at bounding box center [484, 392] width 182 height 47
click at [564, 521] on div "Дата и время доставки [DATE], вечером c 18:00 до 23:00" at bounding box center [484, 544] width 182 height 47
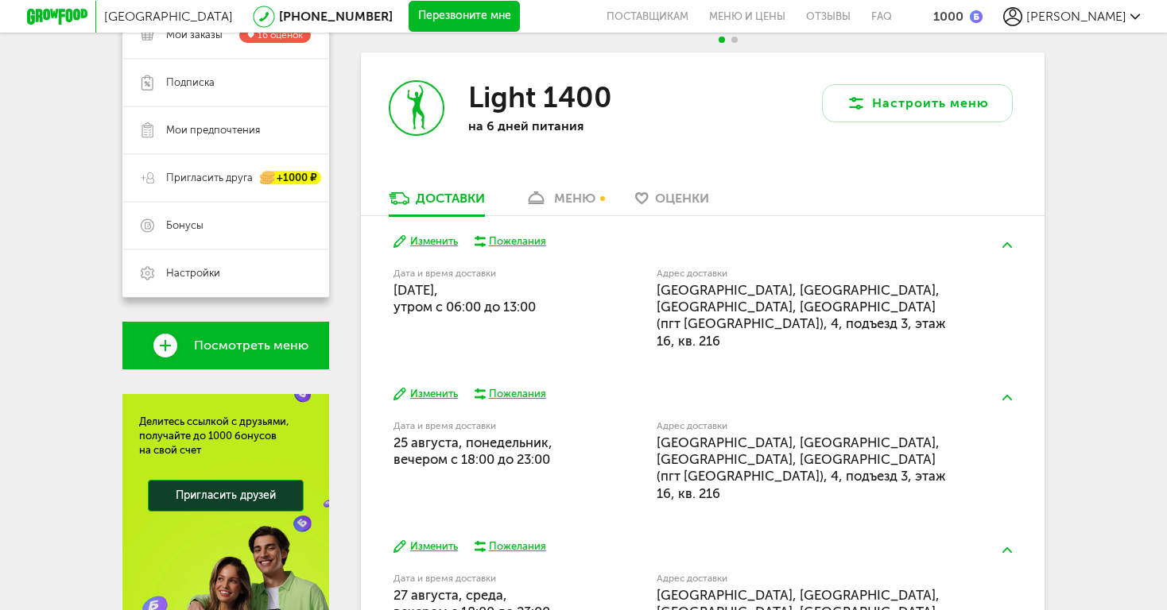
scroll to position [237, 0]
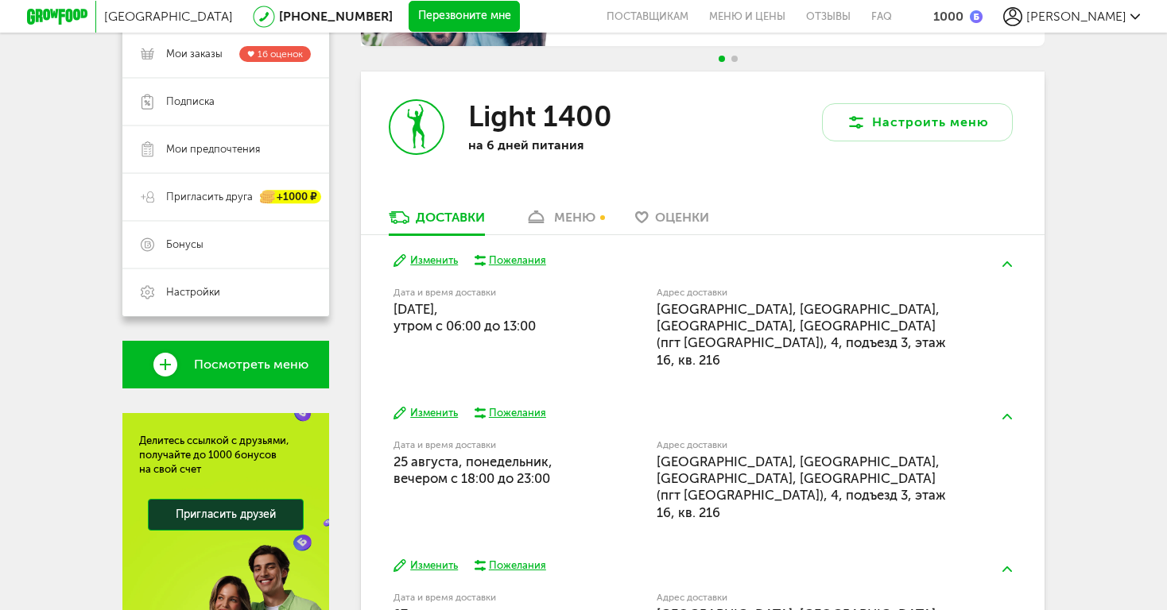
click at [579, 219] on div "меню" at bounding box center [574, 217] width 41 height 15
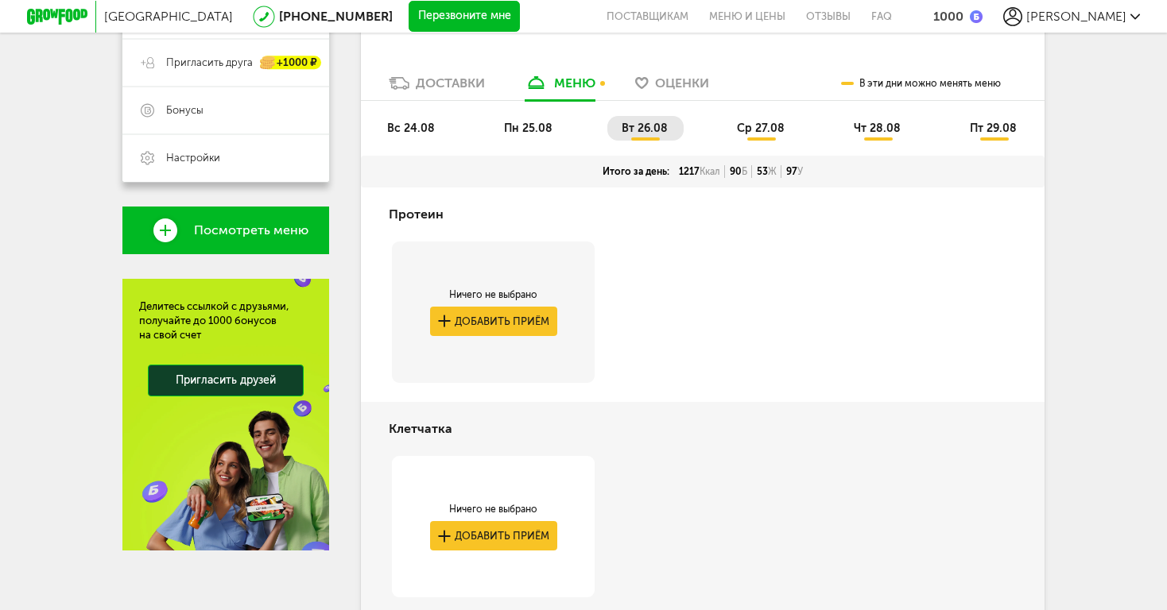
scroll to position [307, 0]
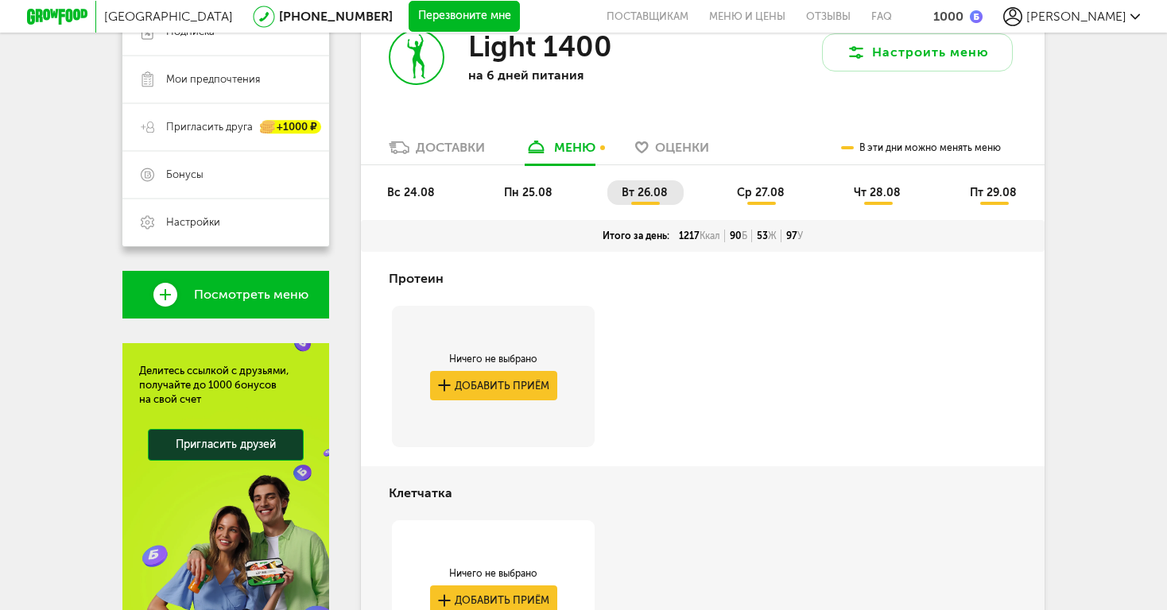
click at [757, 180] on li "ср 27.08" at bounding box center [761, 192] width 78 height 25
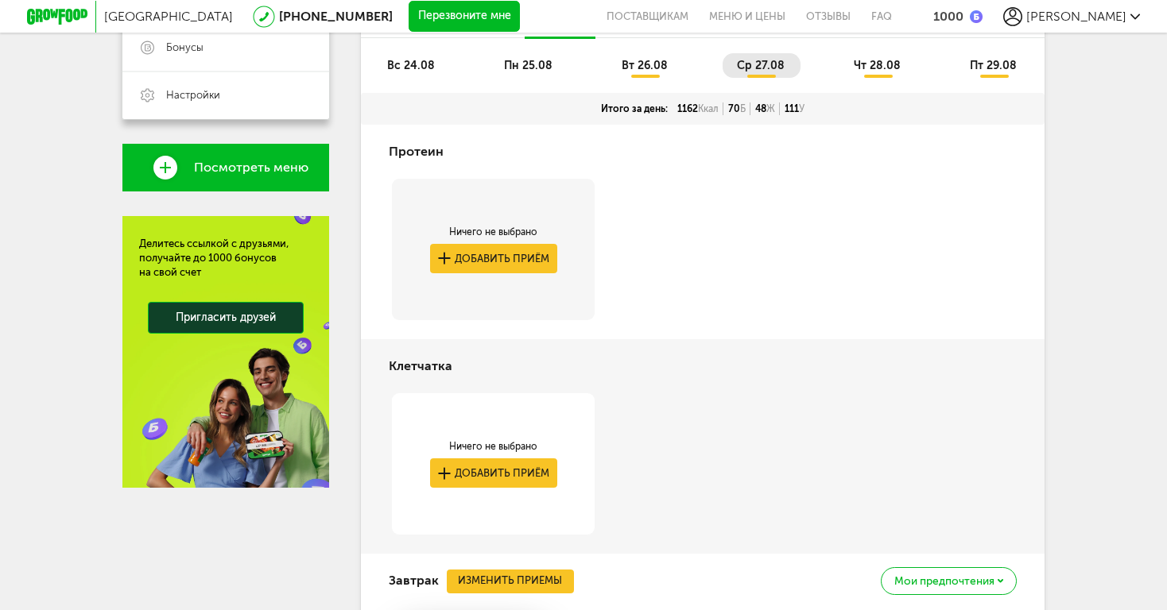
scroll to position [338, 0]
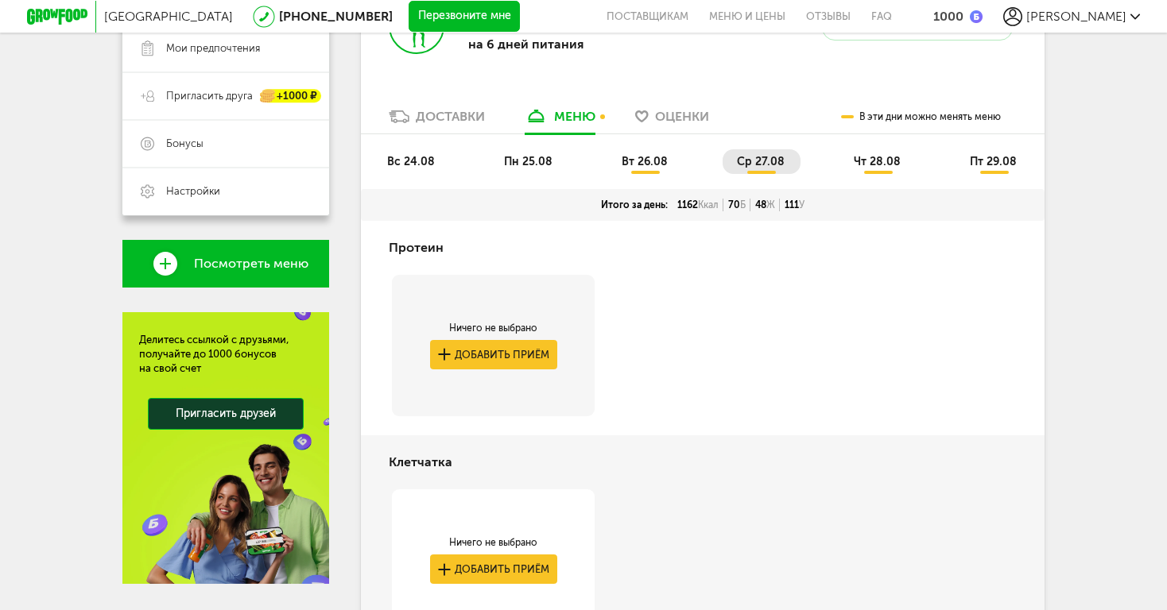
click at [877, 156] on span "чт 28.08" at bounding box center [876, 162] width 47 height 14
click at [635, 168] on li "вт 26.08" at bounding box center [645, 161] width 76 height 25
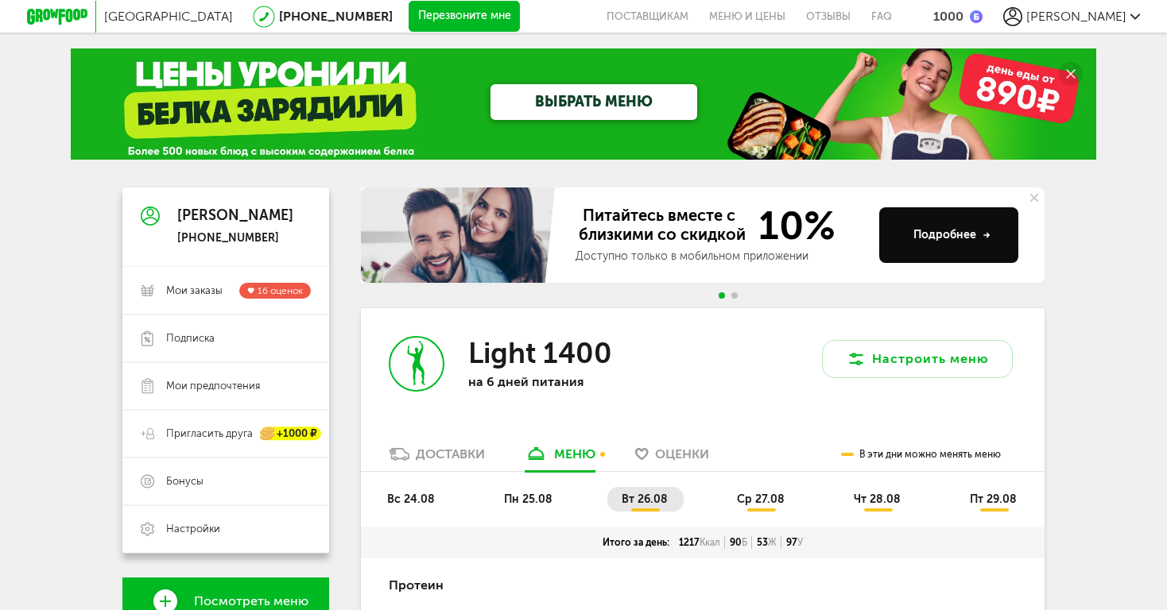
scroll to position [0, 0]
click at [1115, 21] on span "[PERSON_NAME]" at bounding box center [1076, 16] width 100 height 15
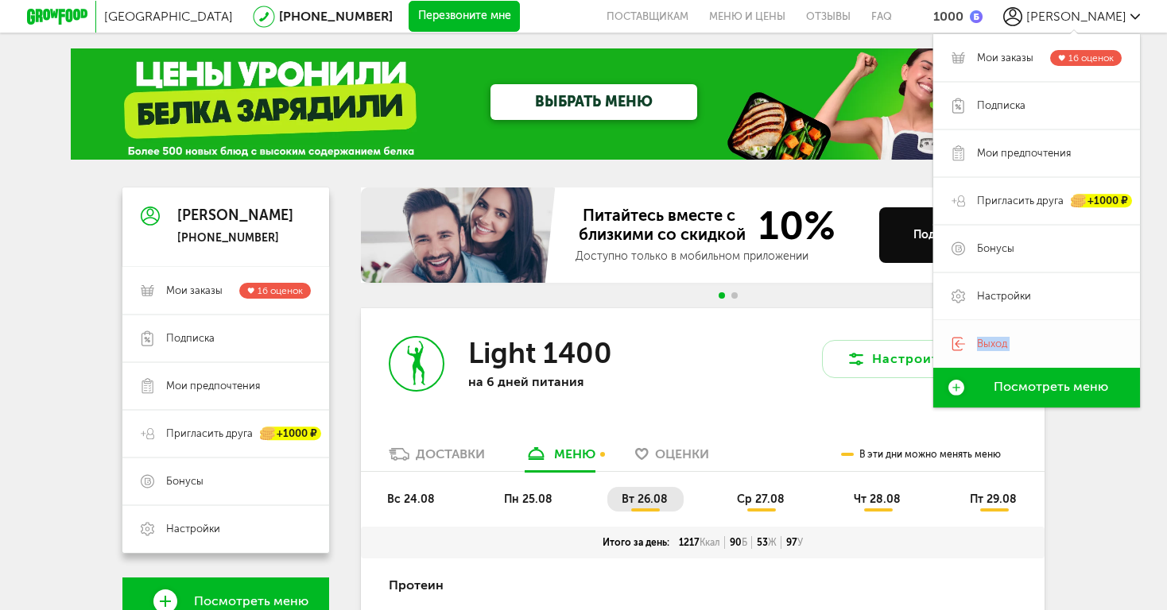
click at [991, 345] on span "Выход" at bounding box center [992, 344] width 30 height 14
